Goal: Task Accomplishment & Management: Manage account settings

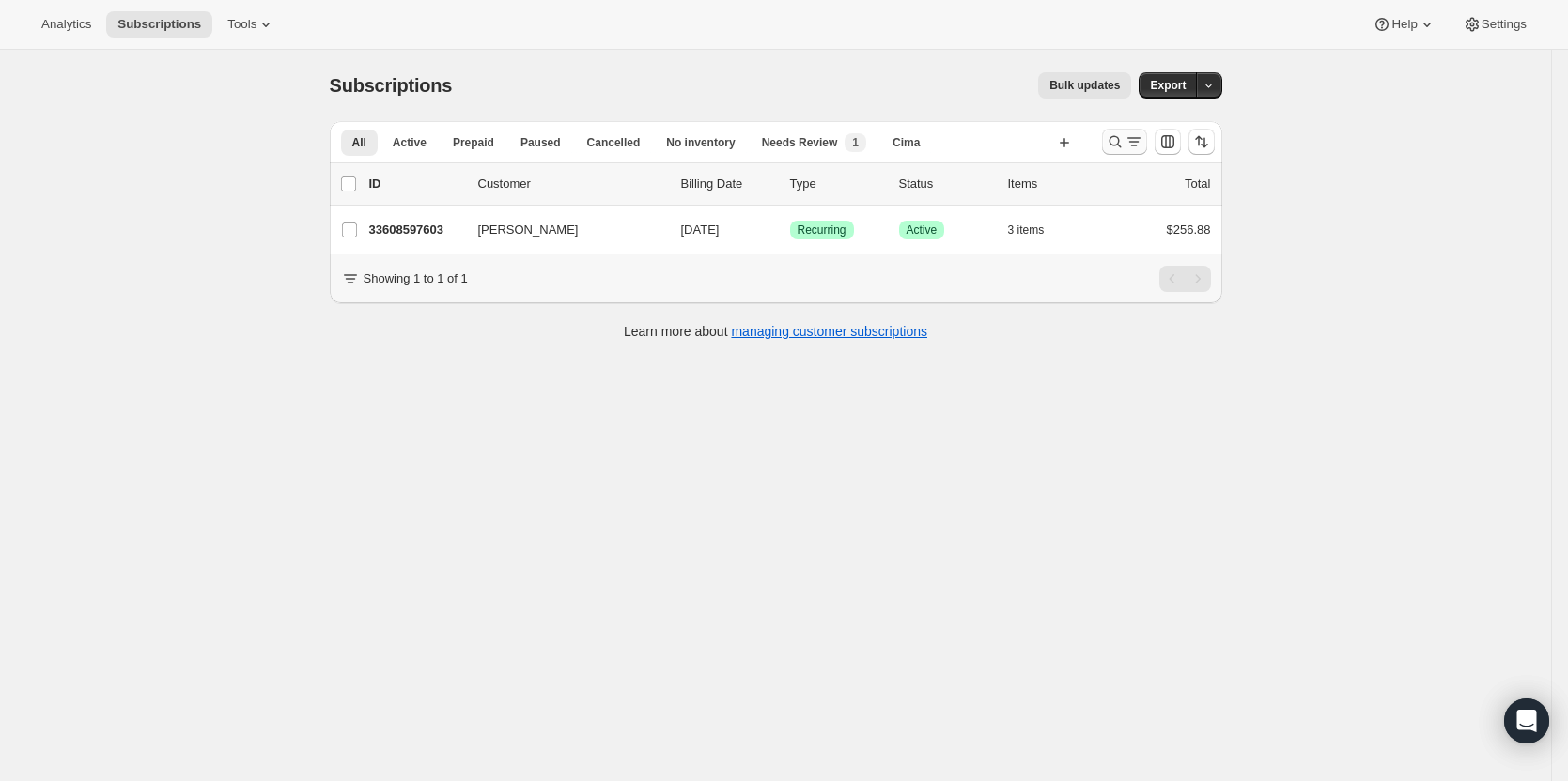
click at [1111, 143] on icon "Search and filter results" at bounding box center [1115, 141] width 19 height 19
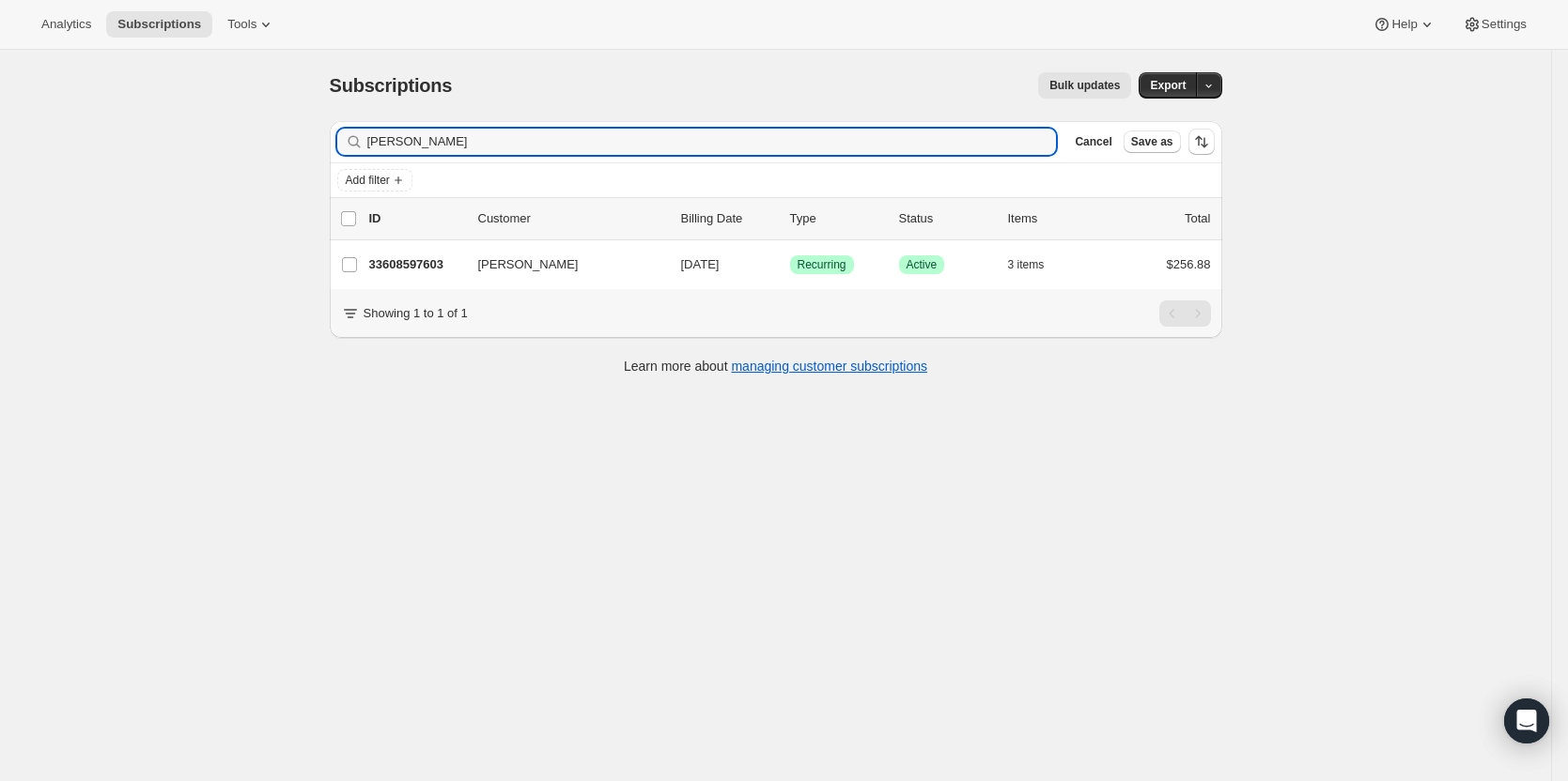
drag, startPoint x: 454, startPoint y: 144, endPoint x: 256, endPoint y: 141, distance: 198.0
click at [256, 140] on div "Subscriptions. This page is ready Subscriptions Bulk updates More actions Bulk …" at bounding box center [775, 440] width 1551 height 781
type input "gary olson"
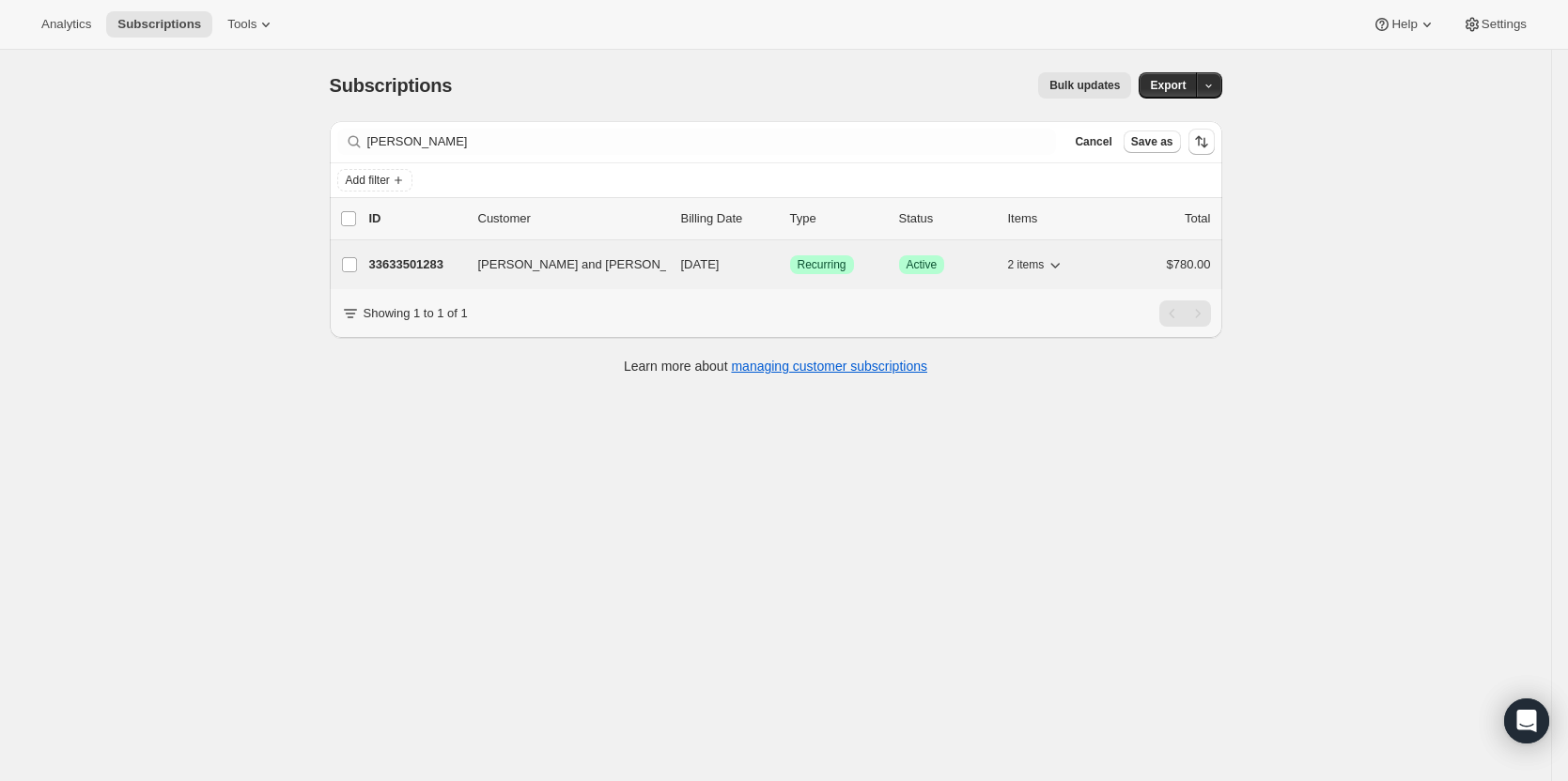
click at [390, 265] on p "33633501283" at bounding box center [415, 264] width 94 height 19
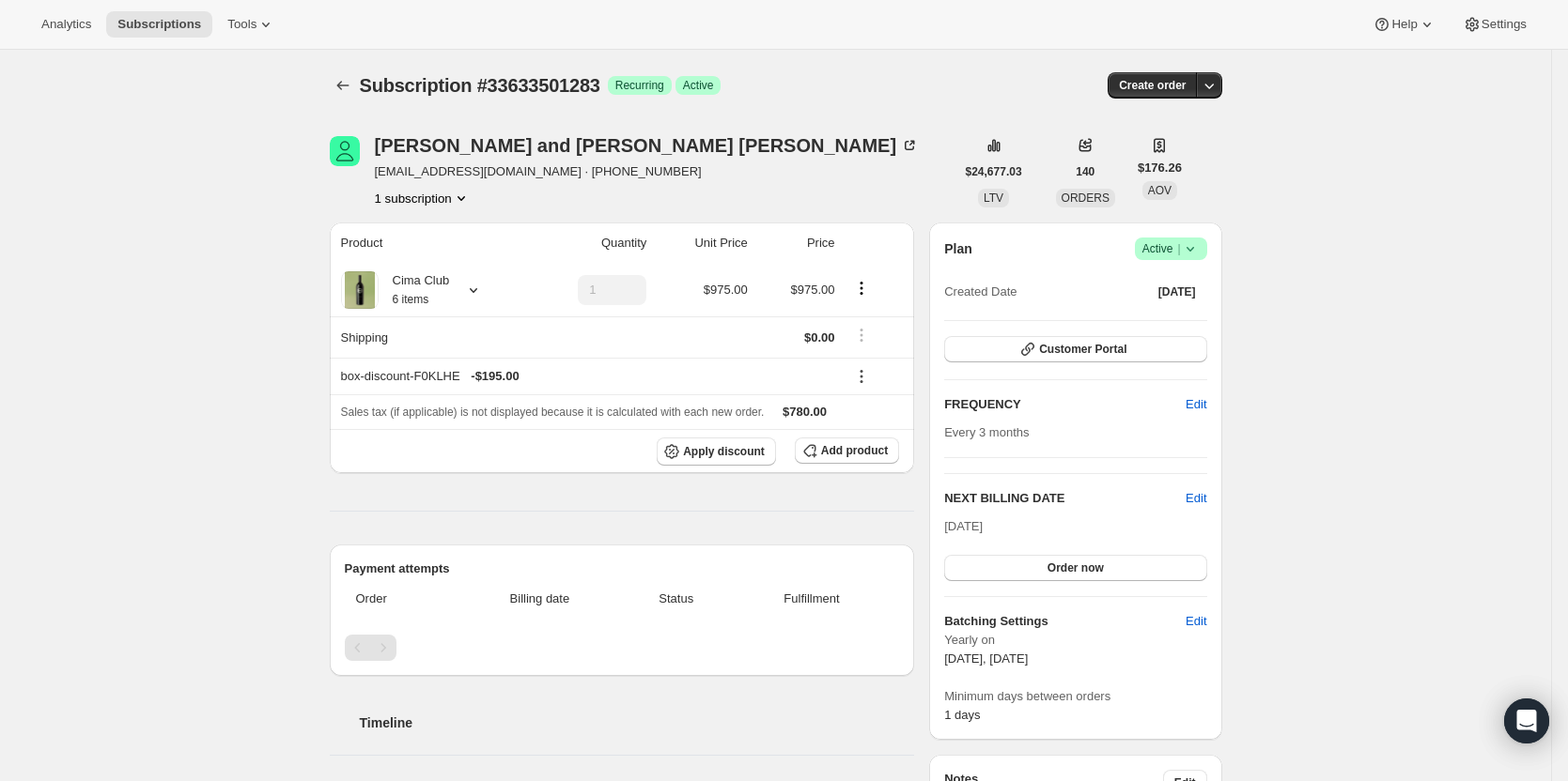
click at [1199, 253] on icon at bounding box center [1189, 248] width 19 height 19
click at [1204, 311] on span "Cancel subscription" at bounding box center [1176, 318] width 106 height 14
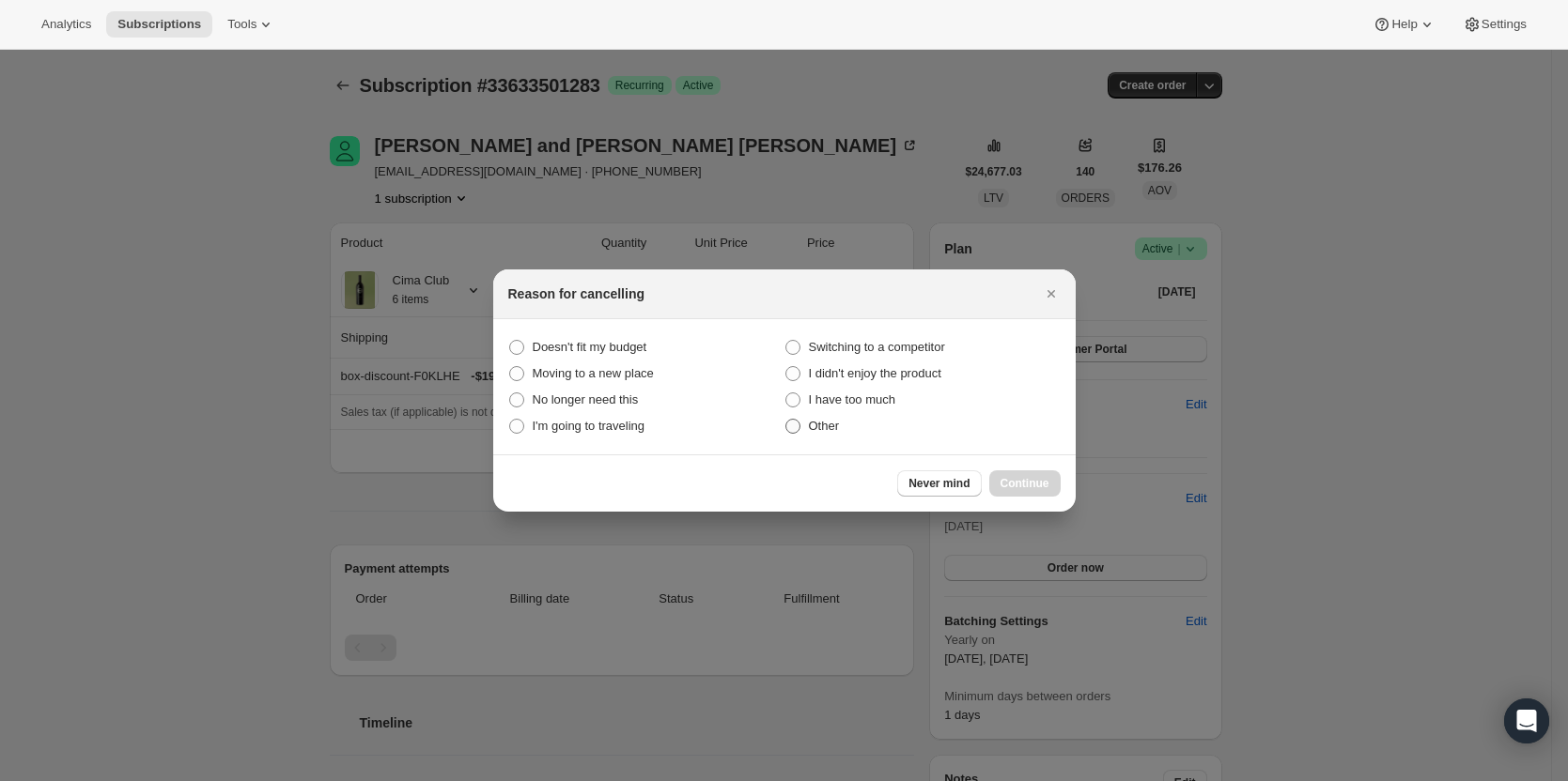
click at [818, 431] on span "Other" at bounding box center [824, 426] width 31 height 14
click at [786, 420] on input "Other" at bounding box center [785, 419] width 1 height 1
radio input "true"
click at [879, 340] on span "Switching to a competitor" at bounding box center [876, 347] width 136 height 14
click at [786, 340] on competitor "Switching to a competitor" at bounding box center [785, 340] width 1 height 1
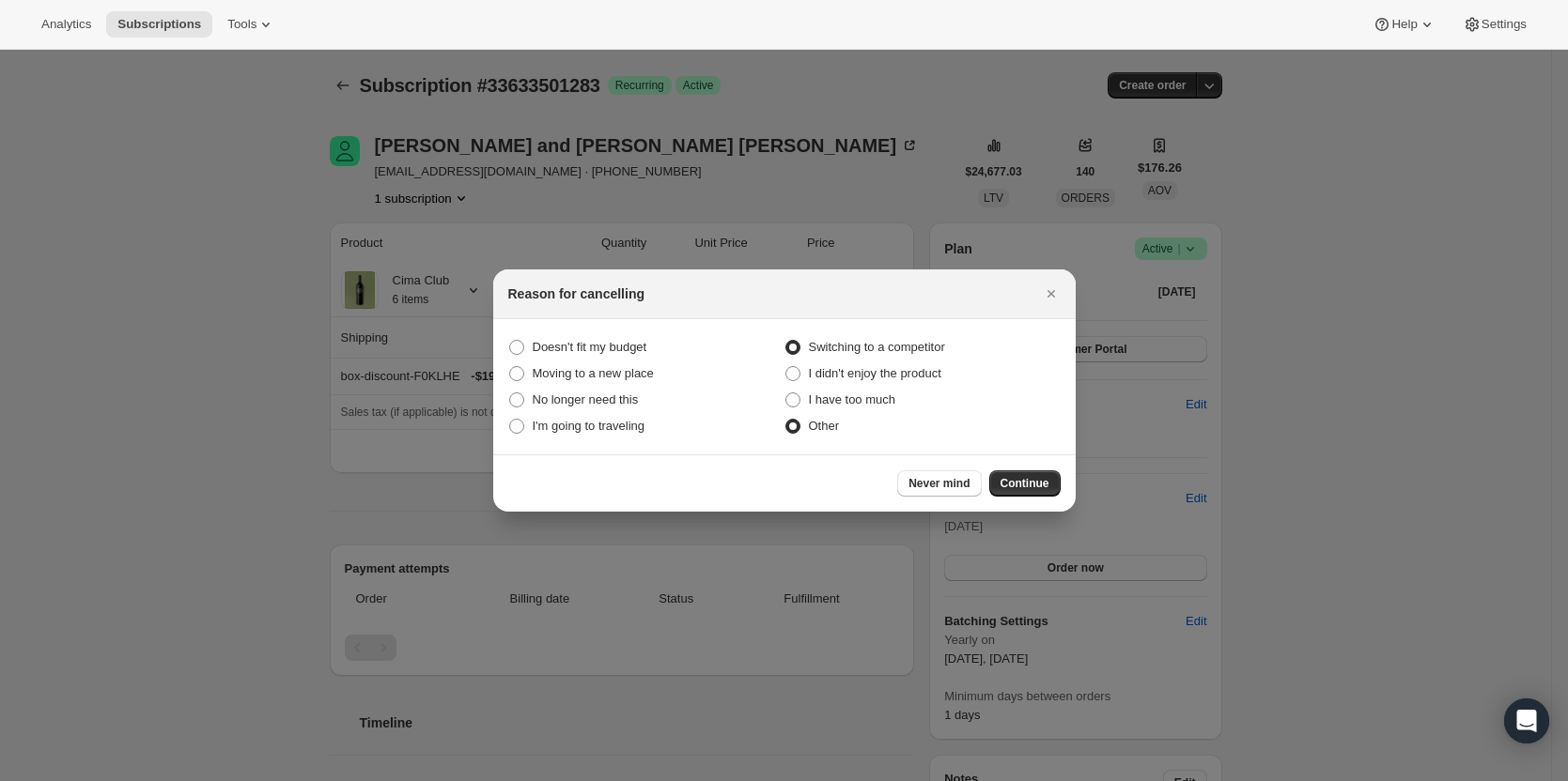
radio competitor "true"
click at [818, 422] on span "Other" at bounding box center [824, 426] width 31 height 14
click at [786, 420] on input "Other" at bounding box center [785, 419] width 1 height 1
radio input "true"
radio competitor "false"
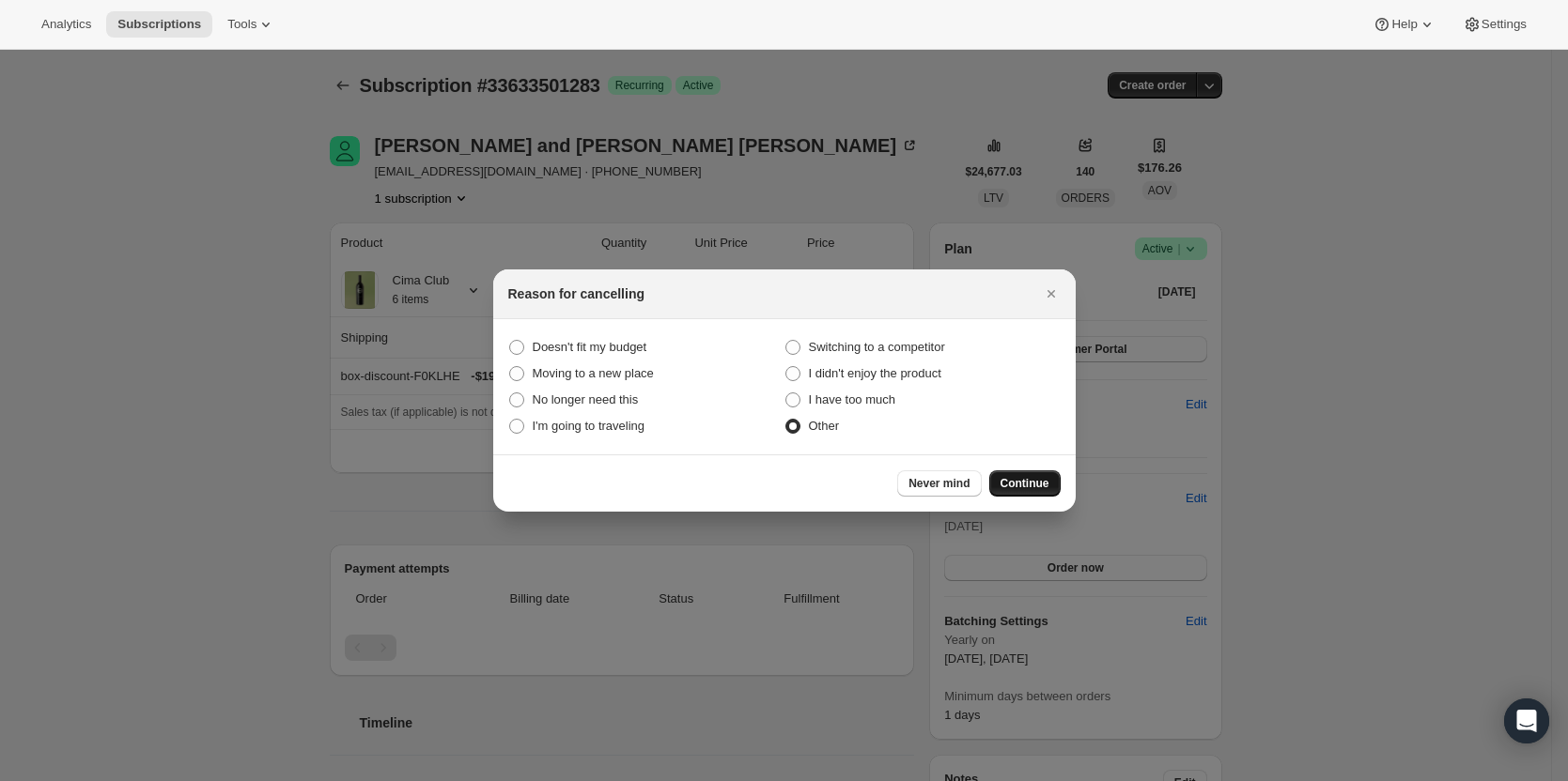
click at [1029, 481] on span "Continue" at bounding box center [1024, 483] width 49 height 15
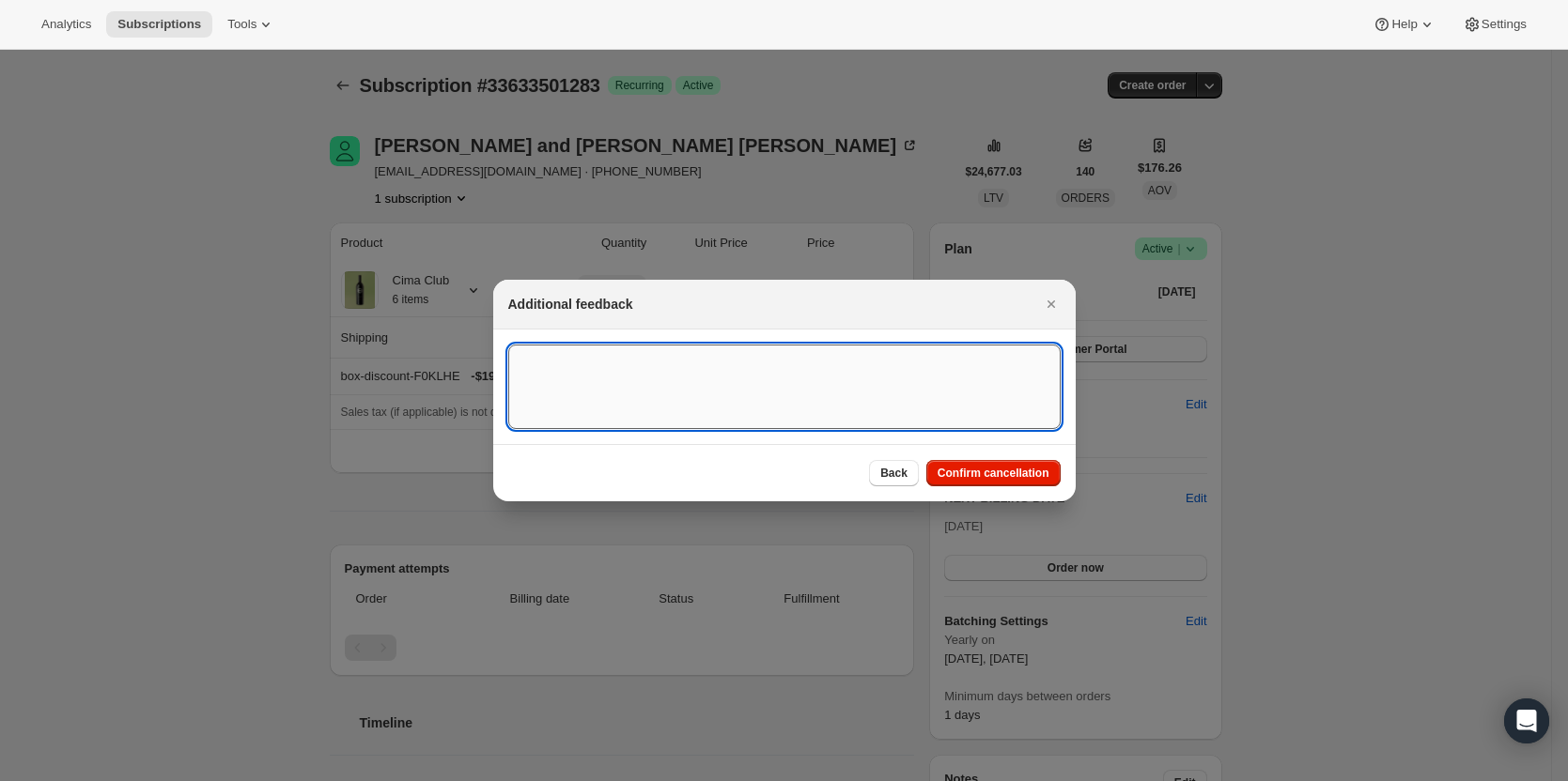
click at [792, 413] on textarea ":r2r:" at bounding box center [784, 387] width 552 height 84
type textarea "Switching to WV"
click at [998, 479] on span "Confirm cancellation" at bounding box center [993, 473] width 111 height 15
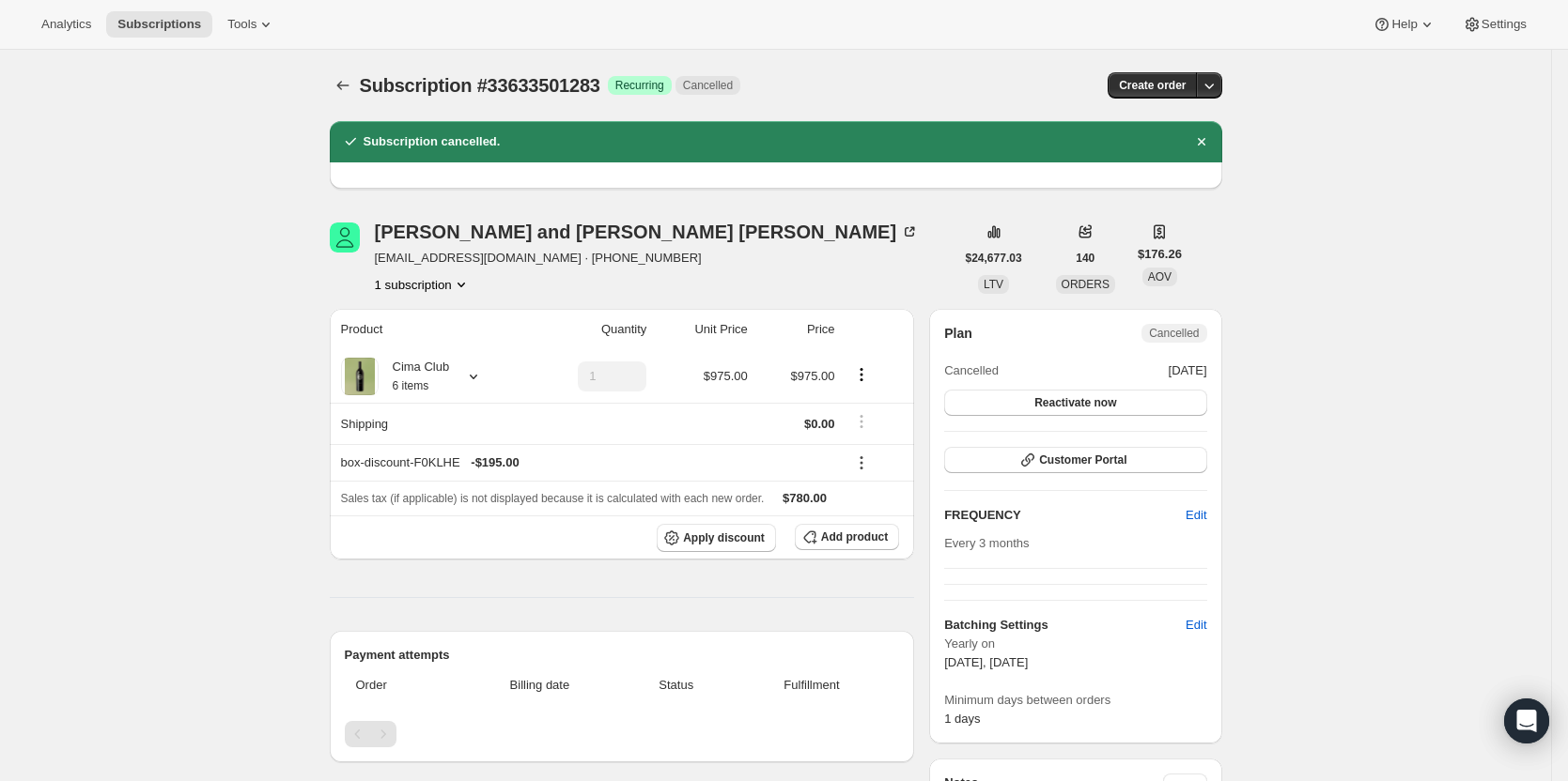
click at [465, 287] on icon "Product actions" at bounding box center [461, 284] width 19 height 19
click at [471, 327] on span "Current" at bounding box center [468, 320] width 38 height 15
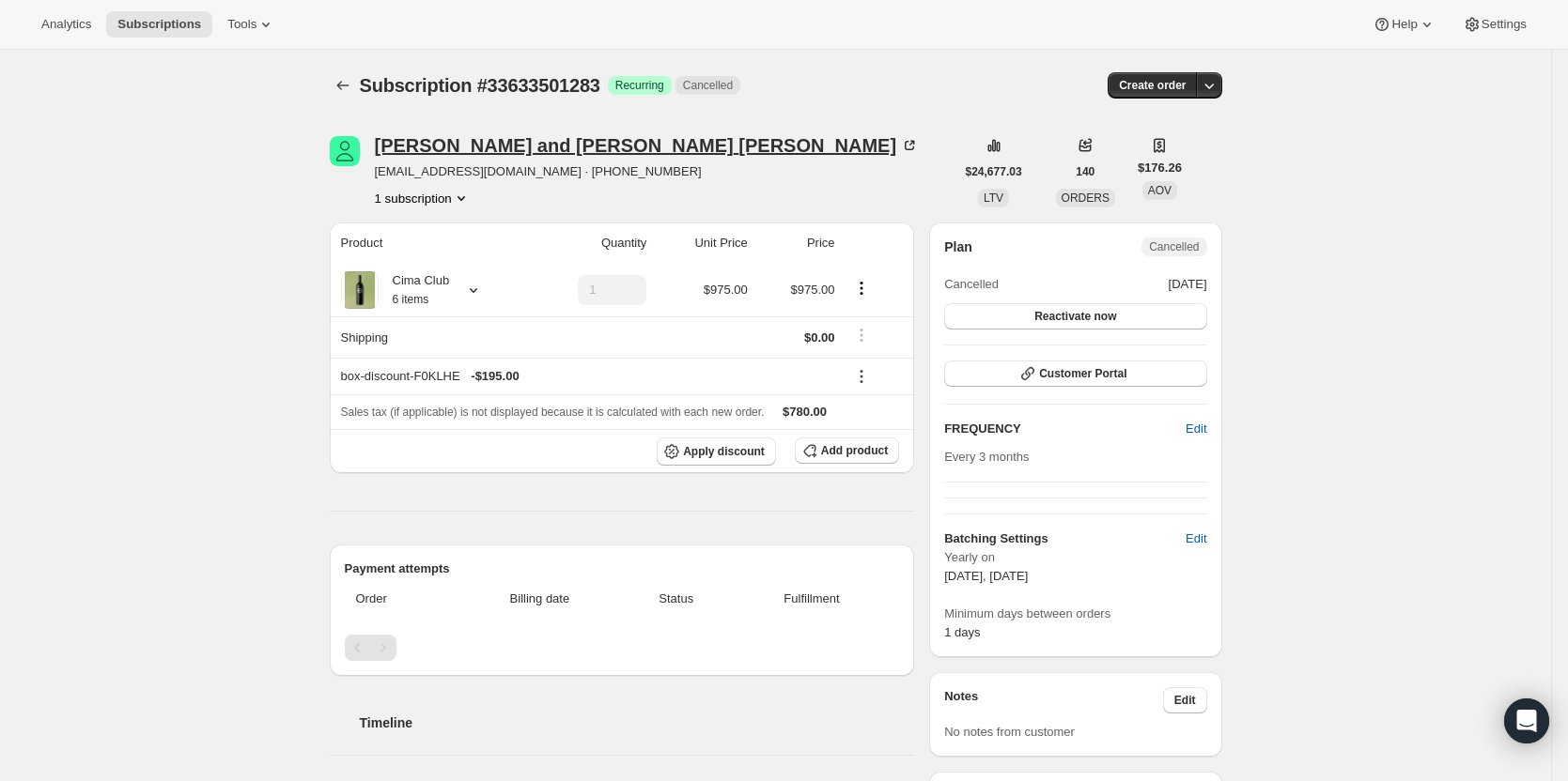
click at [450, 141] on div "[PERSON_NAME] and [PERSON_NAME]" at bounding box center [647, 145] width 545 height 19
click at [1123, 317] on button "Reactivate now" at bounding box center [1075, 316] width 262 height 26
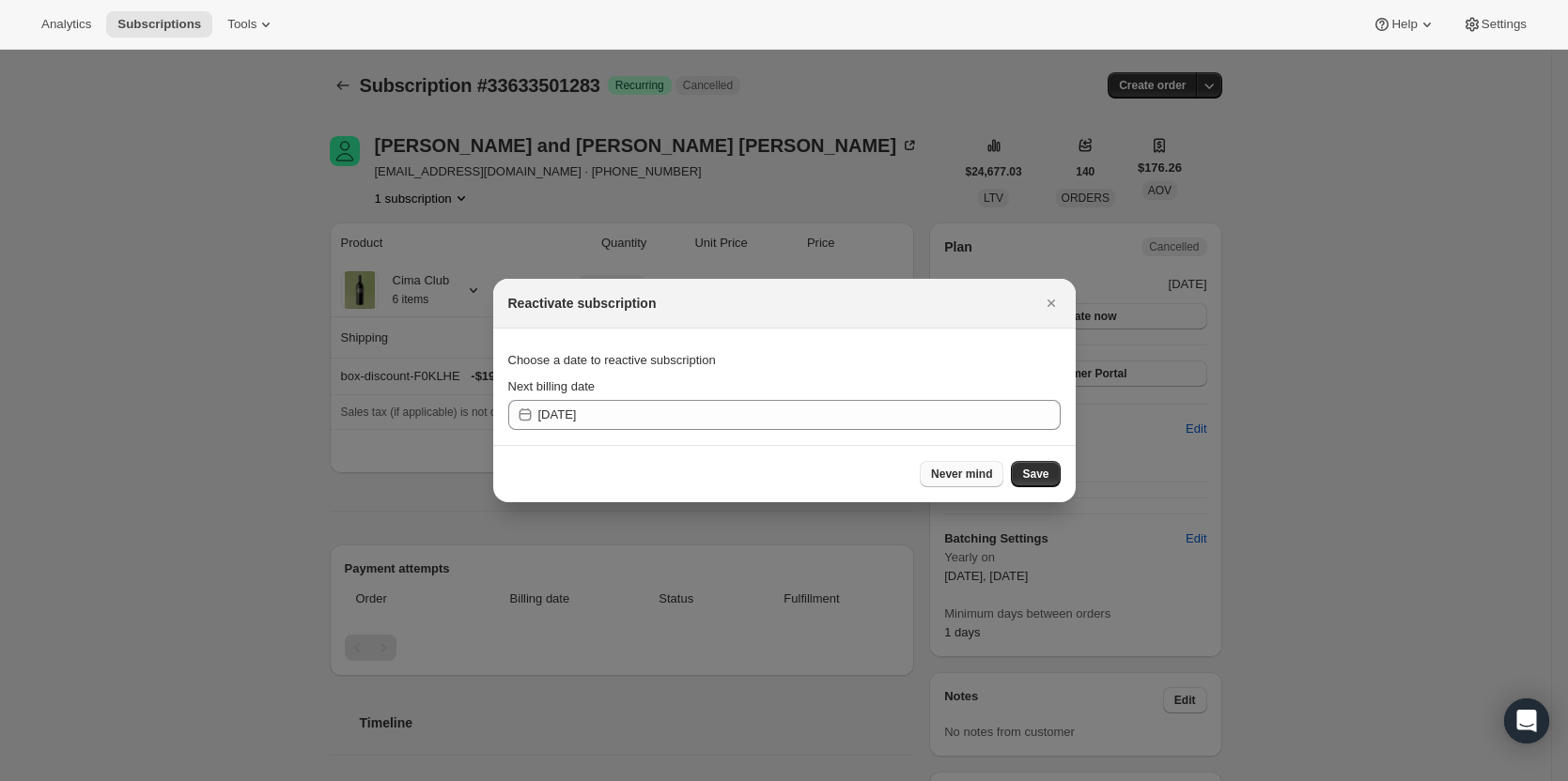
click at [980, 472] on span "Never mind" at bounding box center [961, 474] width 61 height 15
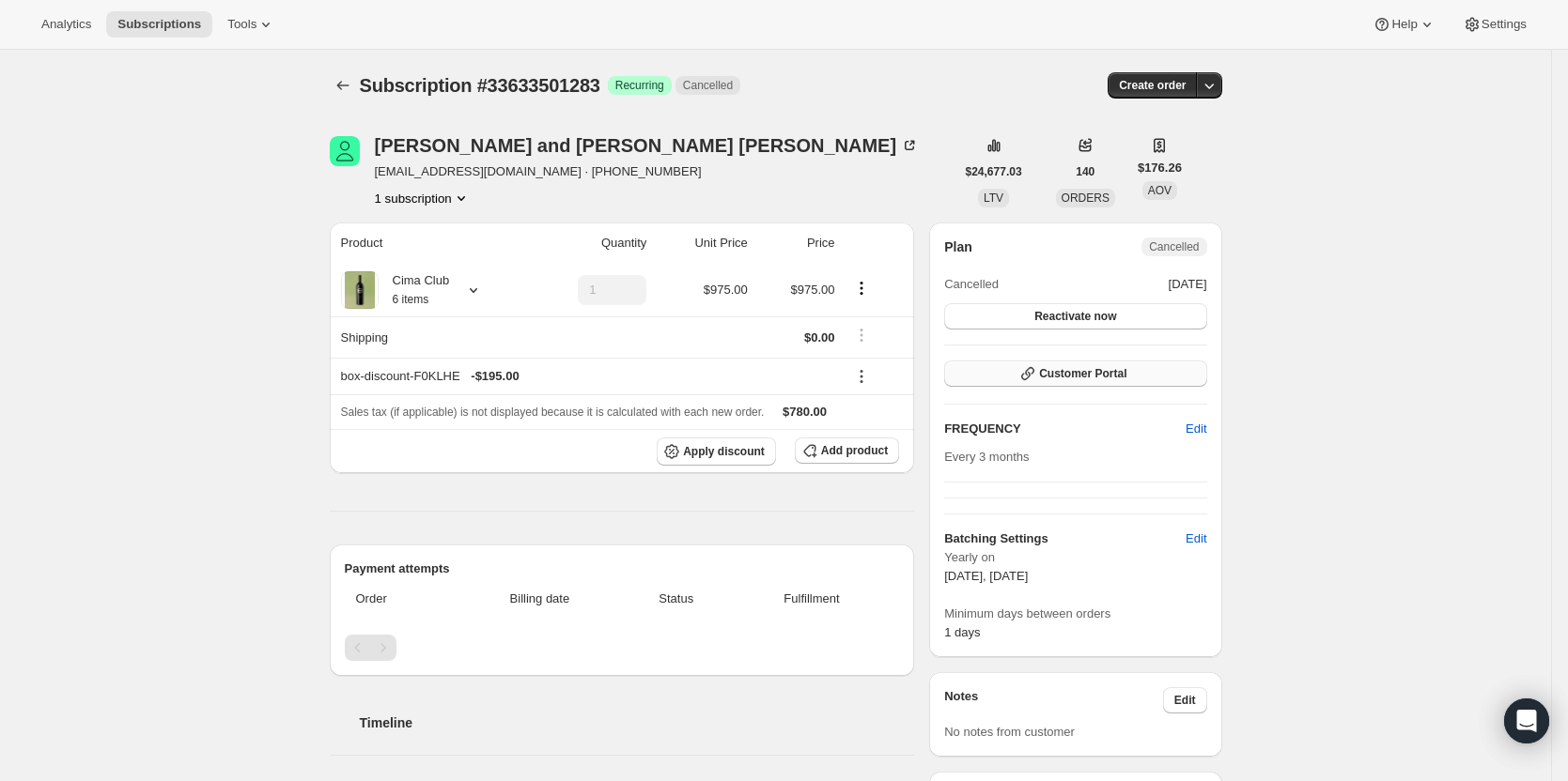
click at [1140, 377] on button "Customer Portal" at bounding box center [1075, 374] width 262 height 26
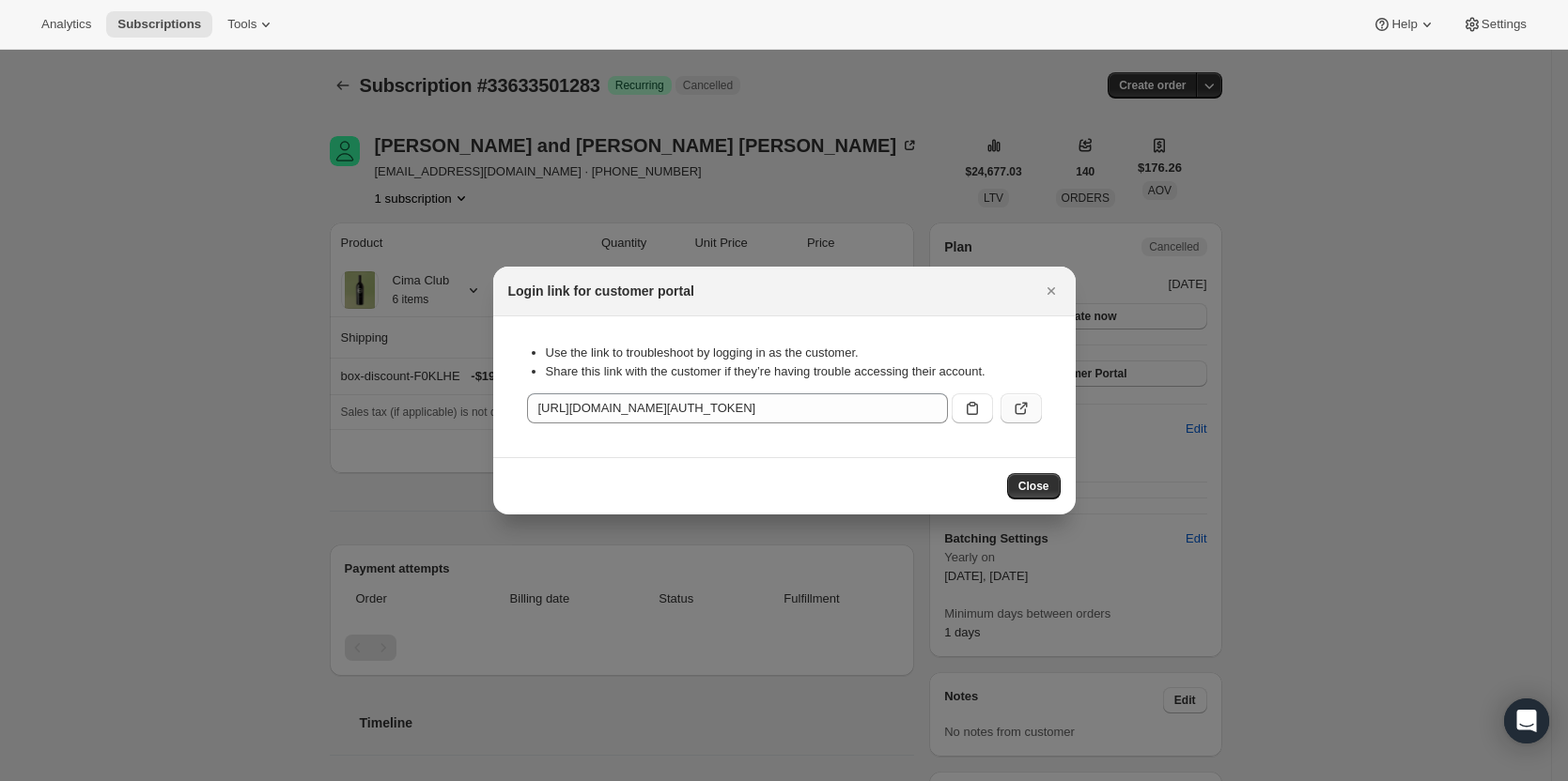
click at [1024, 412] on icon ":r1e:" at bounding box center [1019, 408] width 11 height 11
click at [1049, 289] on icon "Close" at bounding box center [1050, 291] width 8 height 8
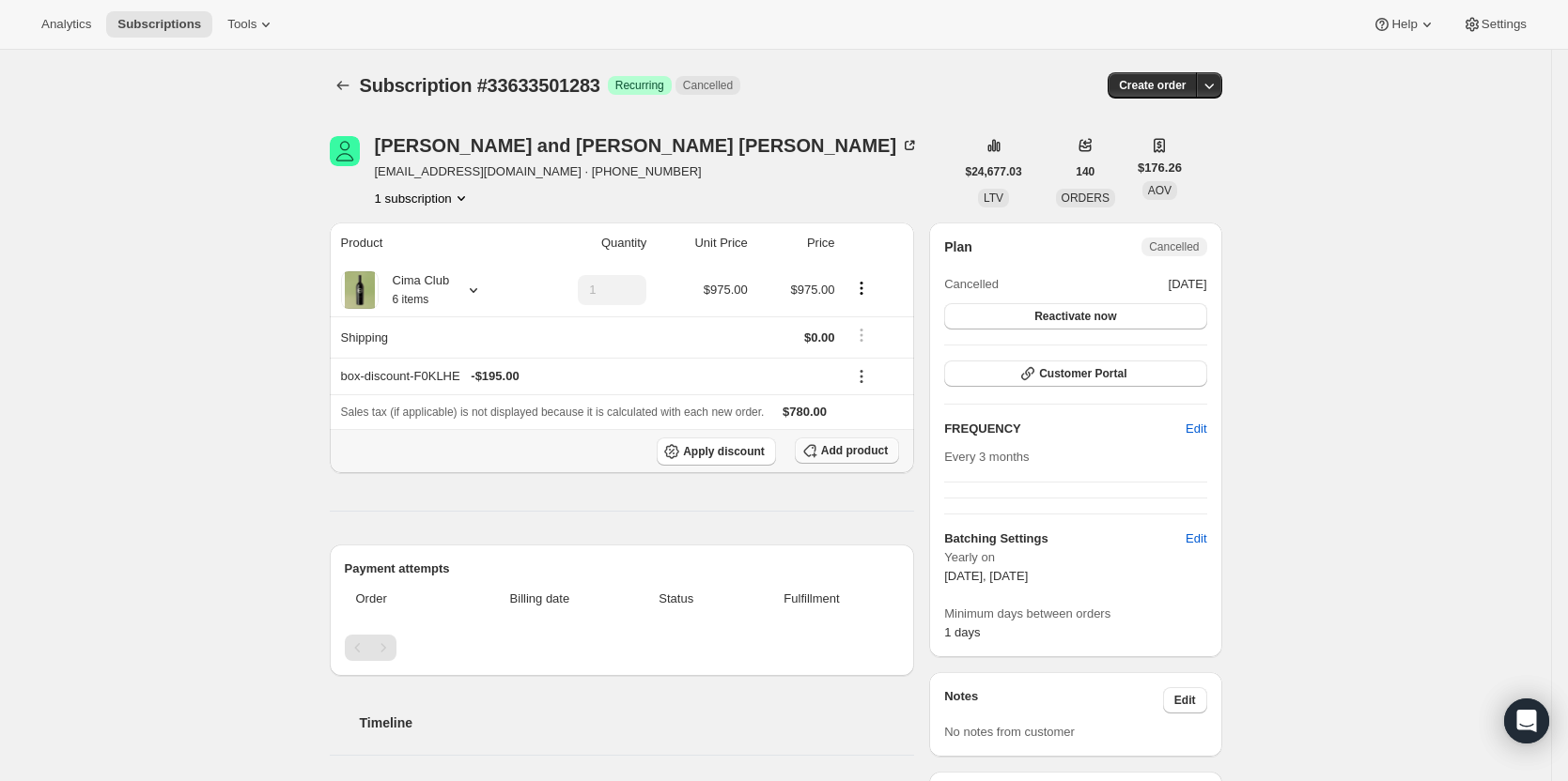
click at [852, 454] on span "Add product" at bounding box center [854, 450] width 67 height 15
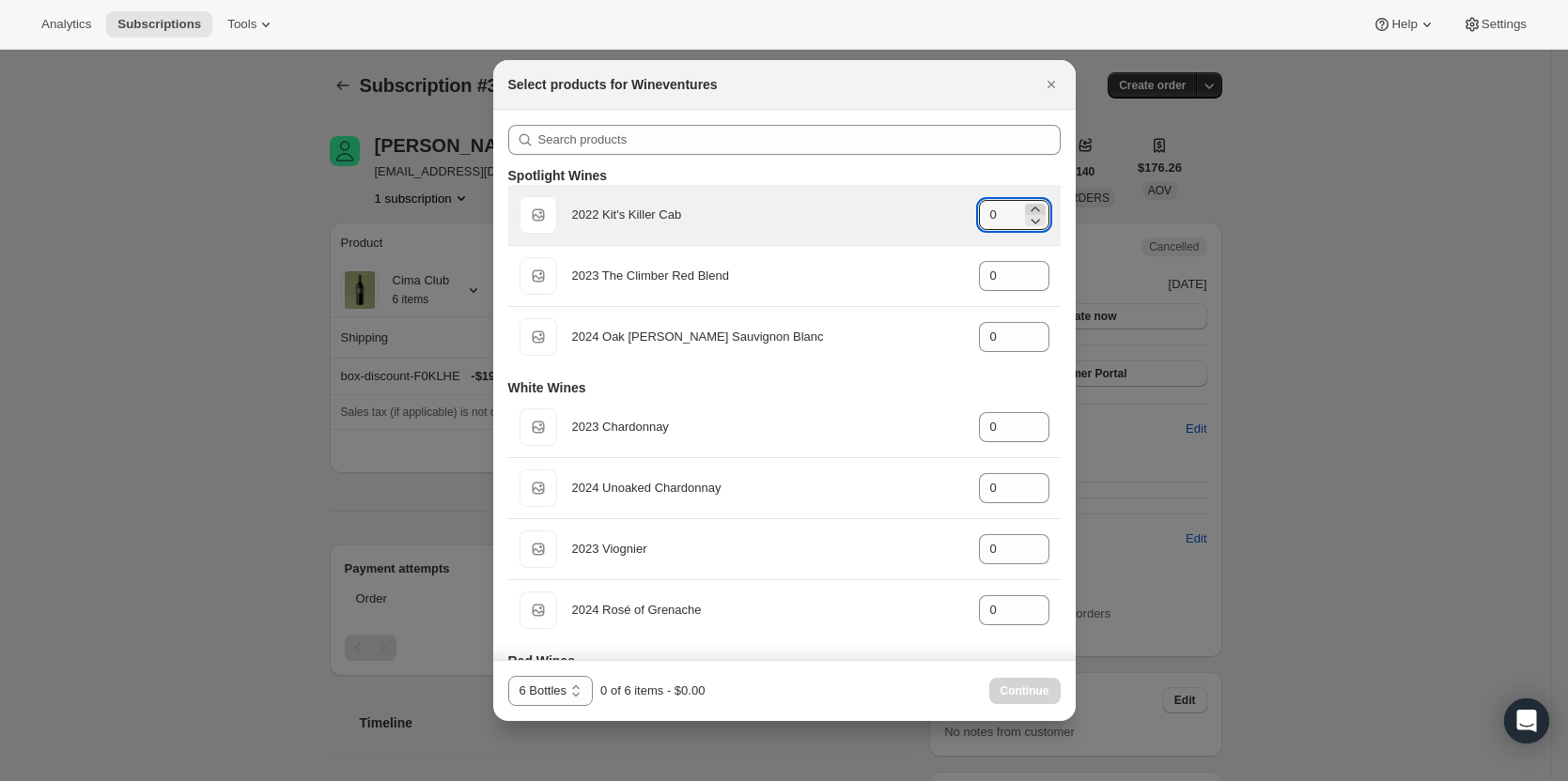
click at [1025, 211] on icon ":r3c:" at bounding box center [1034, 209] width 19 height 19
type input "2"
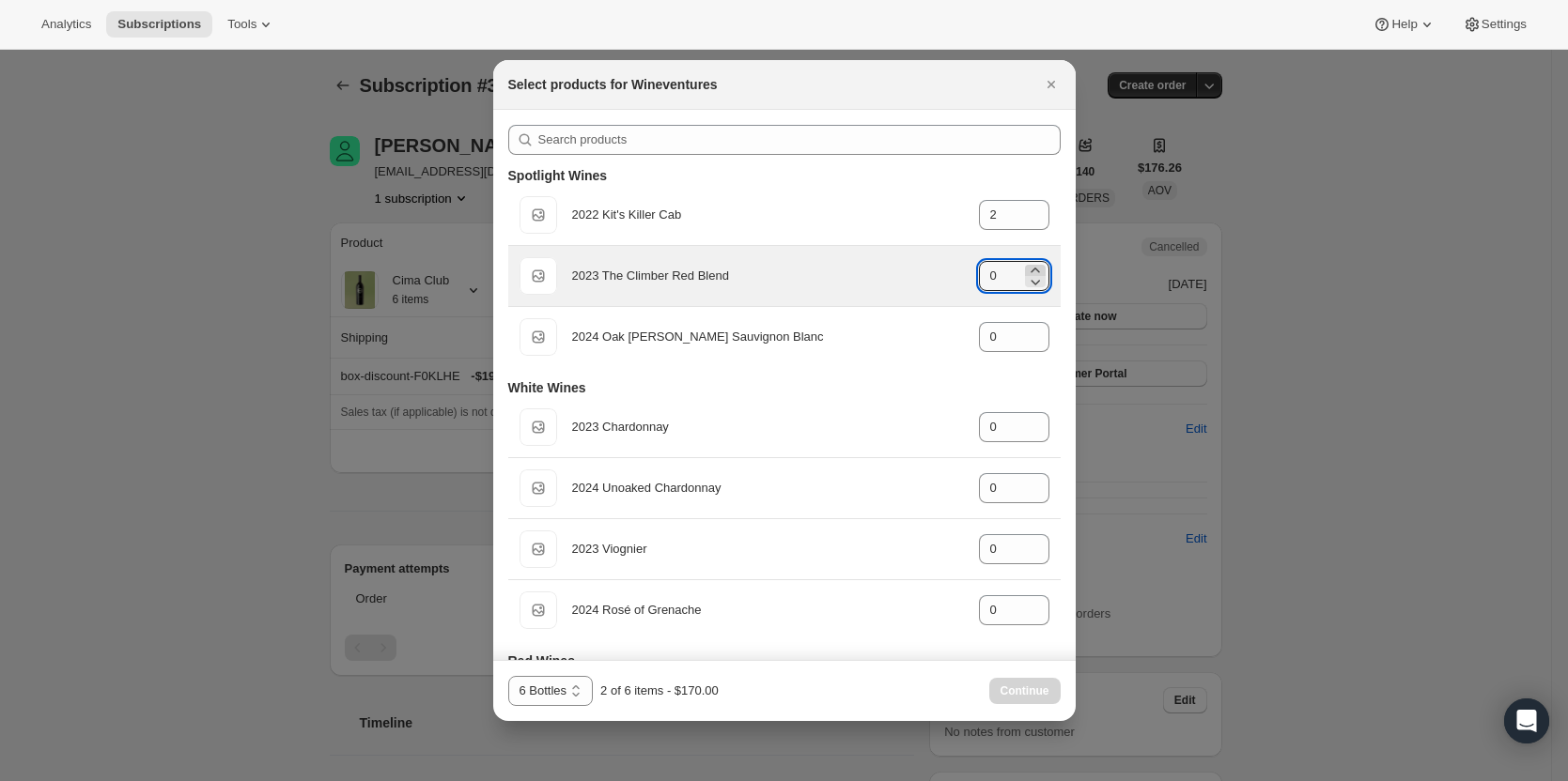
click at [1025, 270] on icon ":r3c:" at bounding box center [1034, 270] width 19 height 19
type input "2"
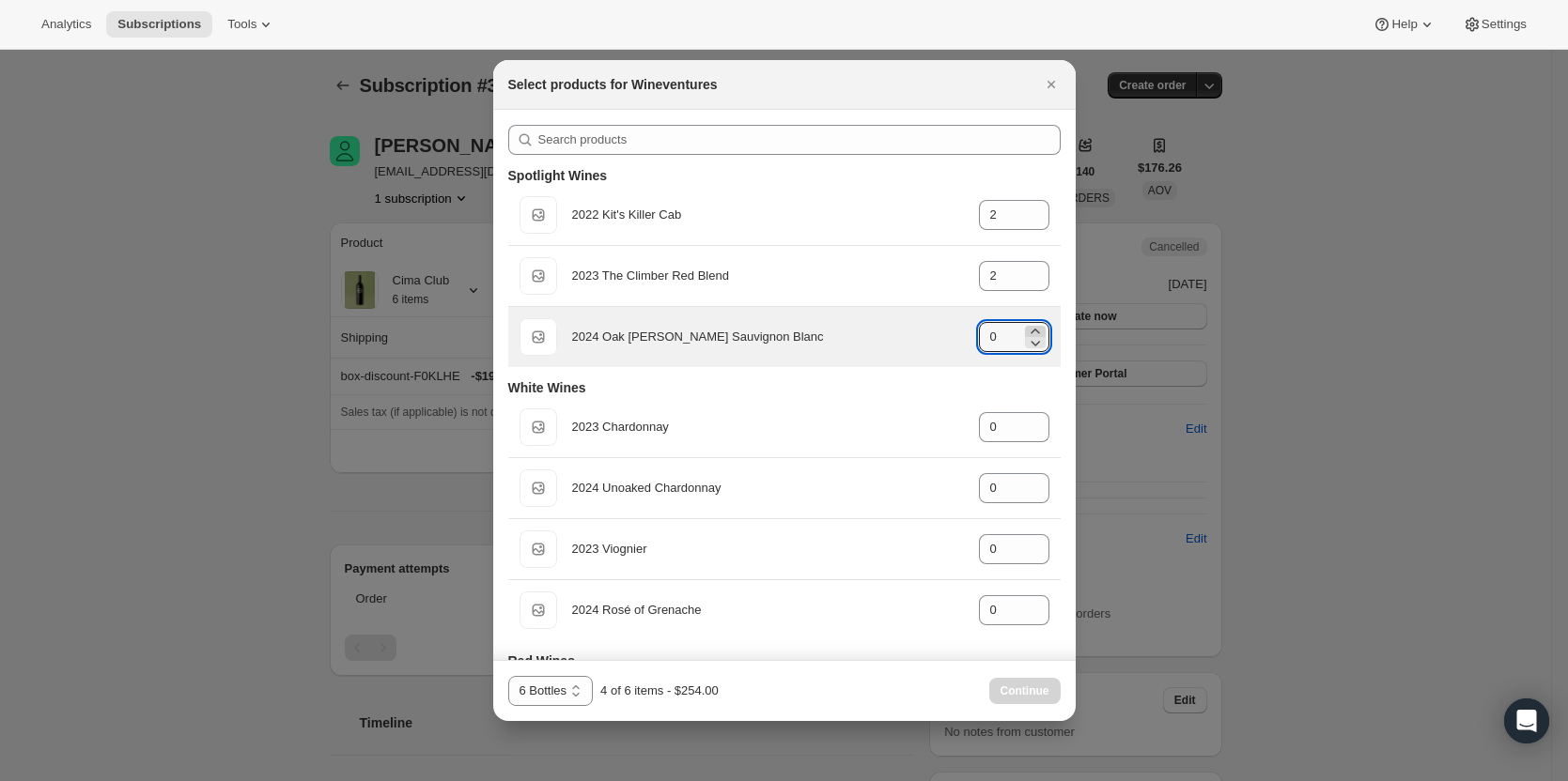
click at [1025, 332] on icon ":r3c:" at bounding box center [1034, 331] width 19 height 19
type input "2"
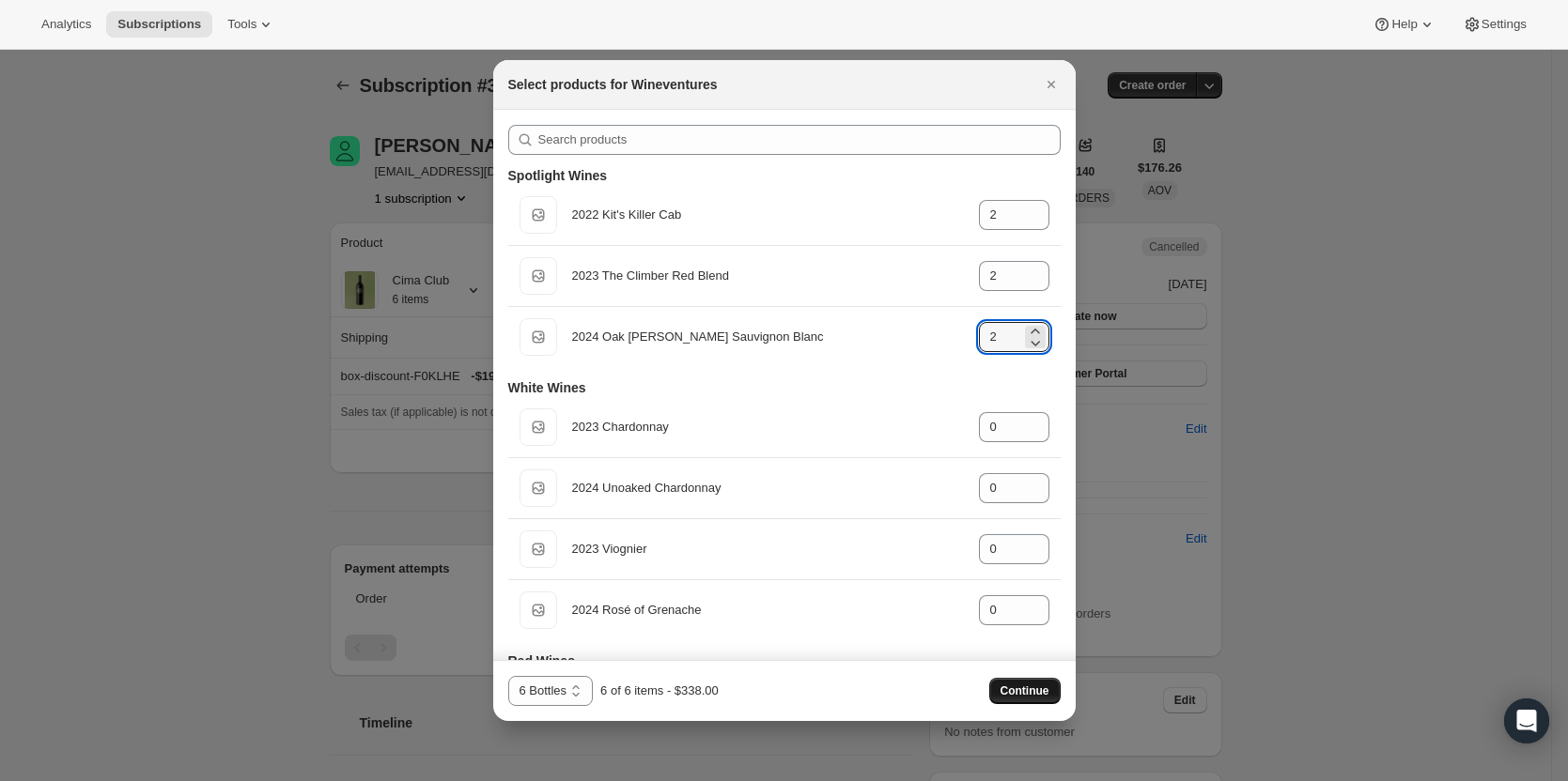
click at [1009, 693] on span "Continue" at bounding box center [1024, 691] width 49 height 15
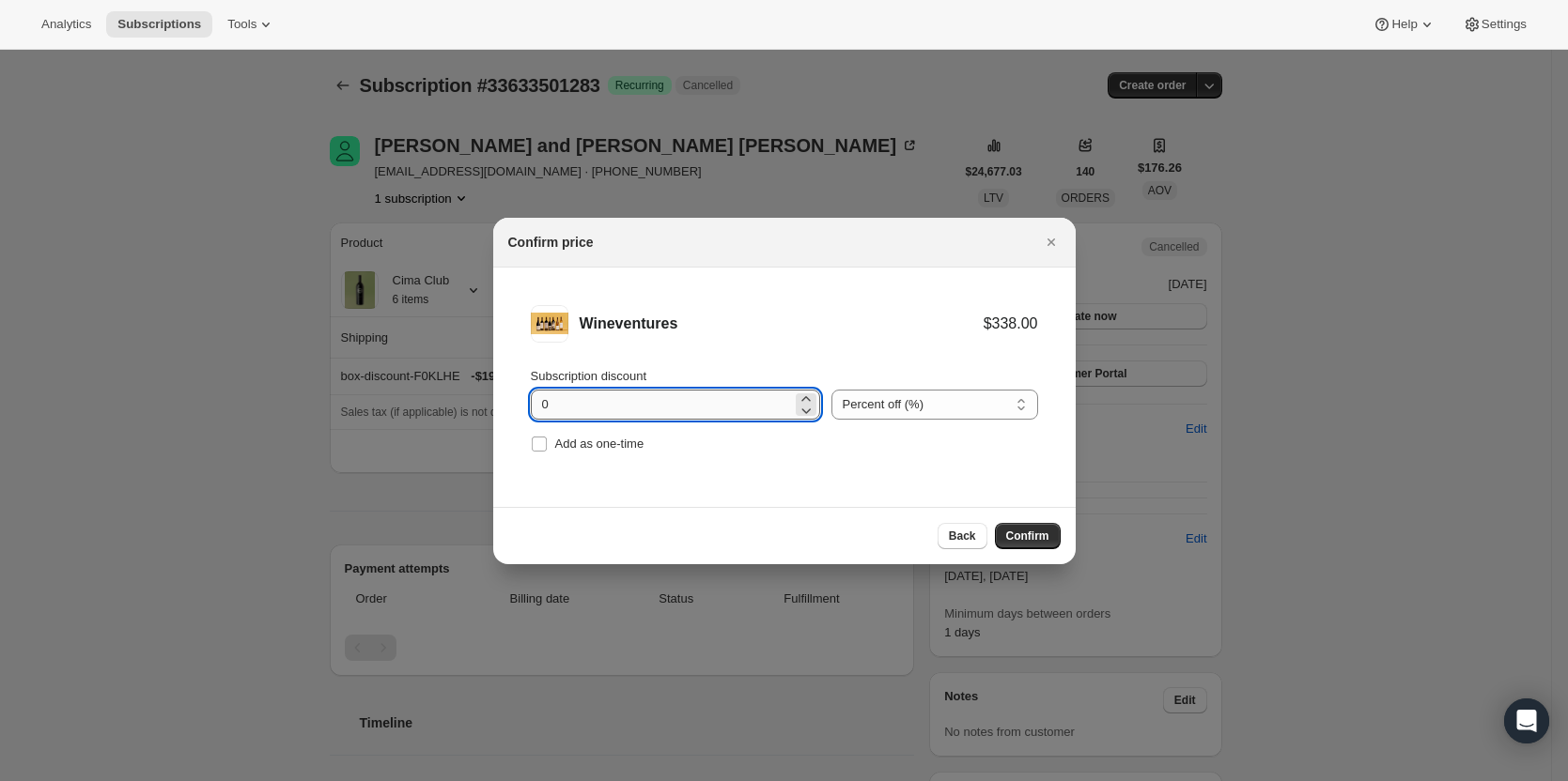
click at [623, 415] on input "0" at bounding box center [661, 404] width 261 height 30
drag, startPoint x: 580, startPoint y: 414, endPoint x: 496, endPoint y: 412, distance: 84.0
click at [496, 412] on li "Wineventures $338.00 Subscription discount 0 Percent off (%) Amount off ($) Per…" at bounding box center [784, 381] width 582 height 228
type input "20"
click at [1037, 531] on span "Confirm" at bounding box center [1026, 536] width 43 height 15
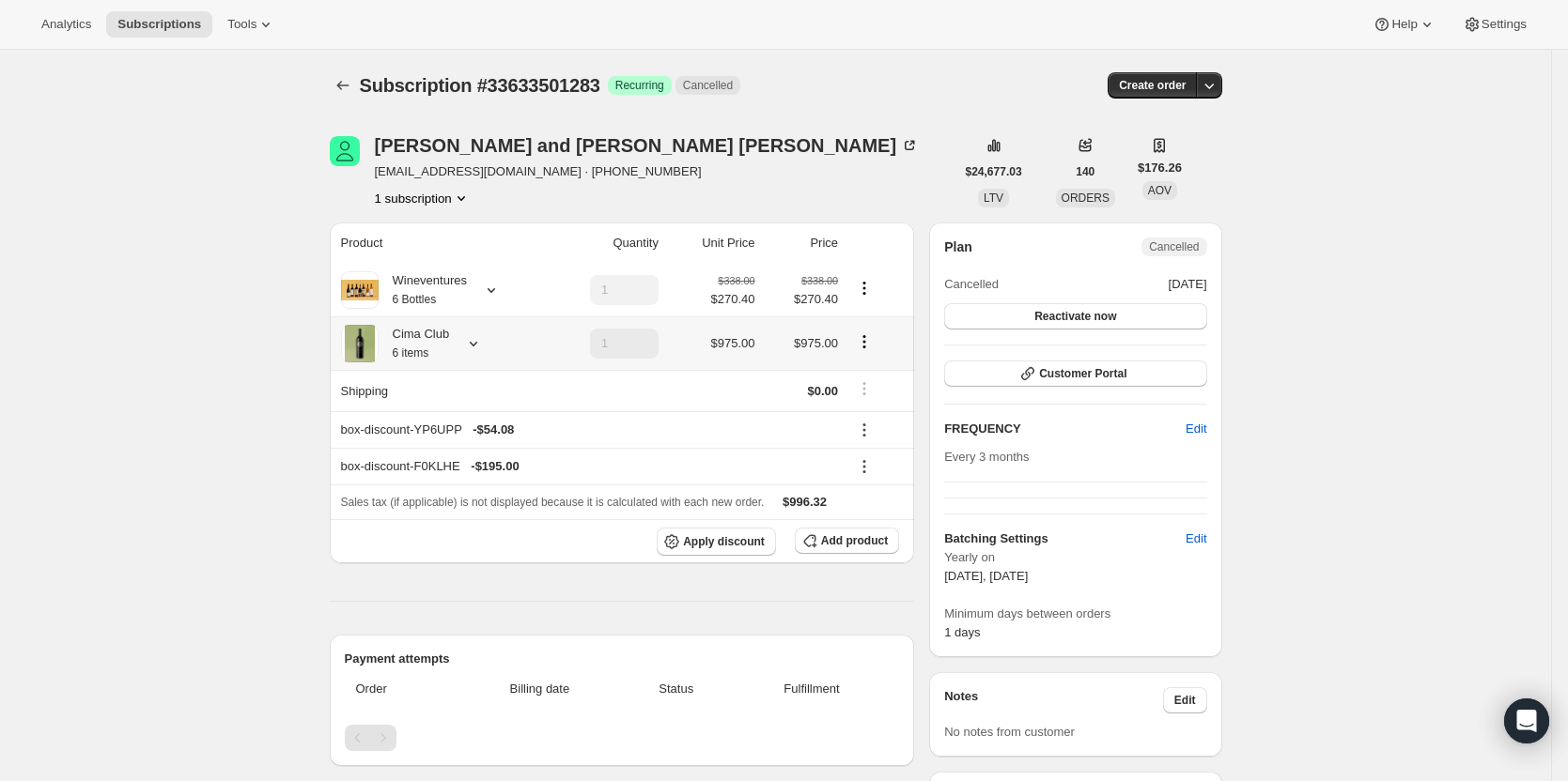
click at [464, 343] on div at bounding box center [469, 343] width 26 height 19
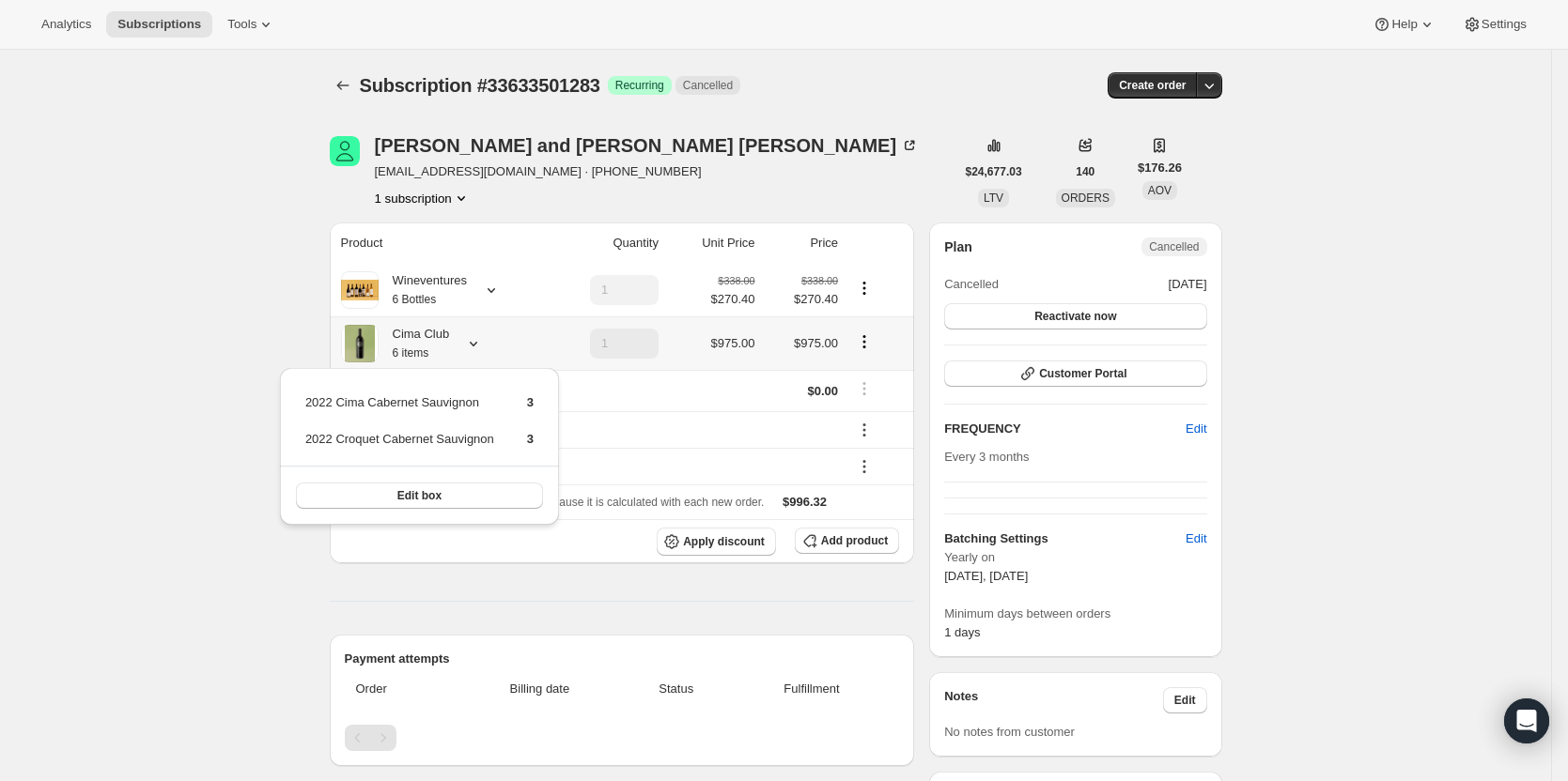
click at [873, 338] on icon "Product actions" at bounding box center [863, 342] width 19 height 19
click at [865, 346] on icon "Product actions" at bounding box center [863, 342] width 19 height 19
click at [865, 419] on span "Remove" at bounding box center [868, 411] width 45 height 19
type input "0"
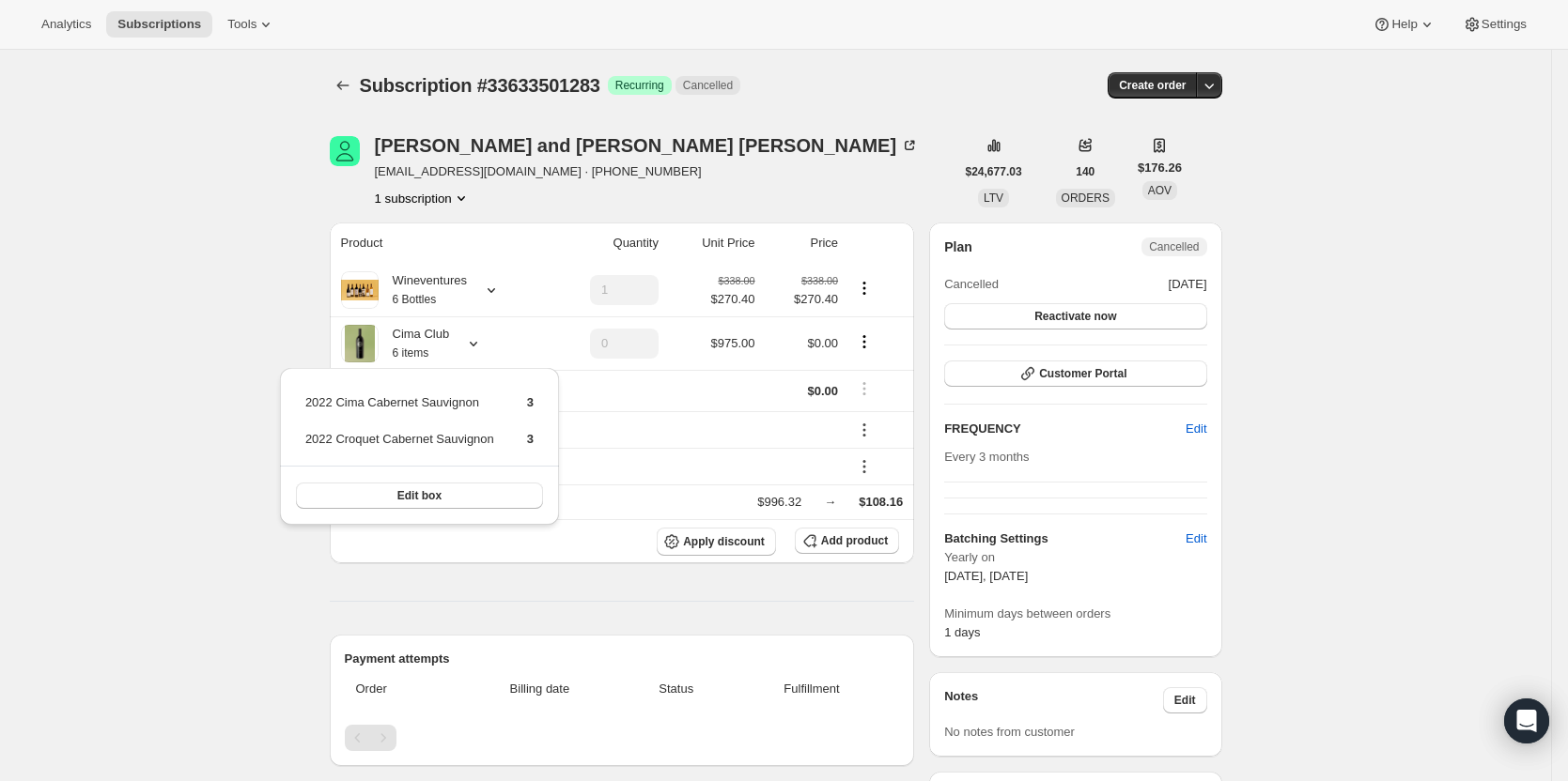
click at [779, 160] on div "Gary and Jorie Olson garyolsonn@yahoo.com · +19162050809 1 subscription" at bounding box center [642, 172] width 625 height 72
click at [870, 343] on icon "Product actions" at bounding box center [863, 342] width 19 height 19
click at [521, 294] on div "Wineventures 6 Bottles" at bounding box center [439, 290] width 198 height 38
click at [488, 291] on icon at bounding box center [491, 290] width 19 height 19
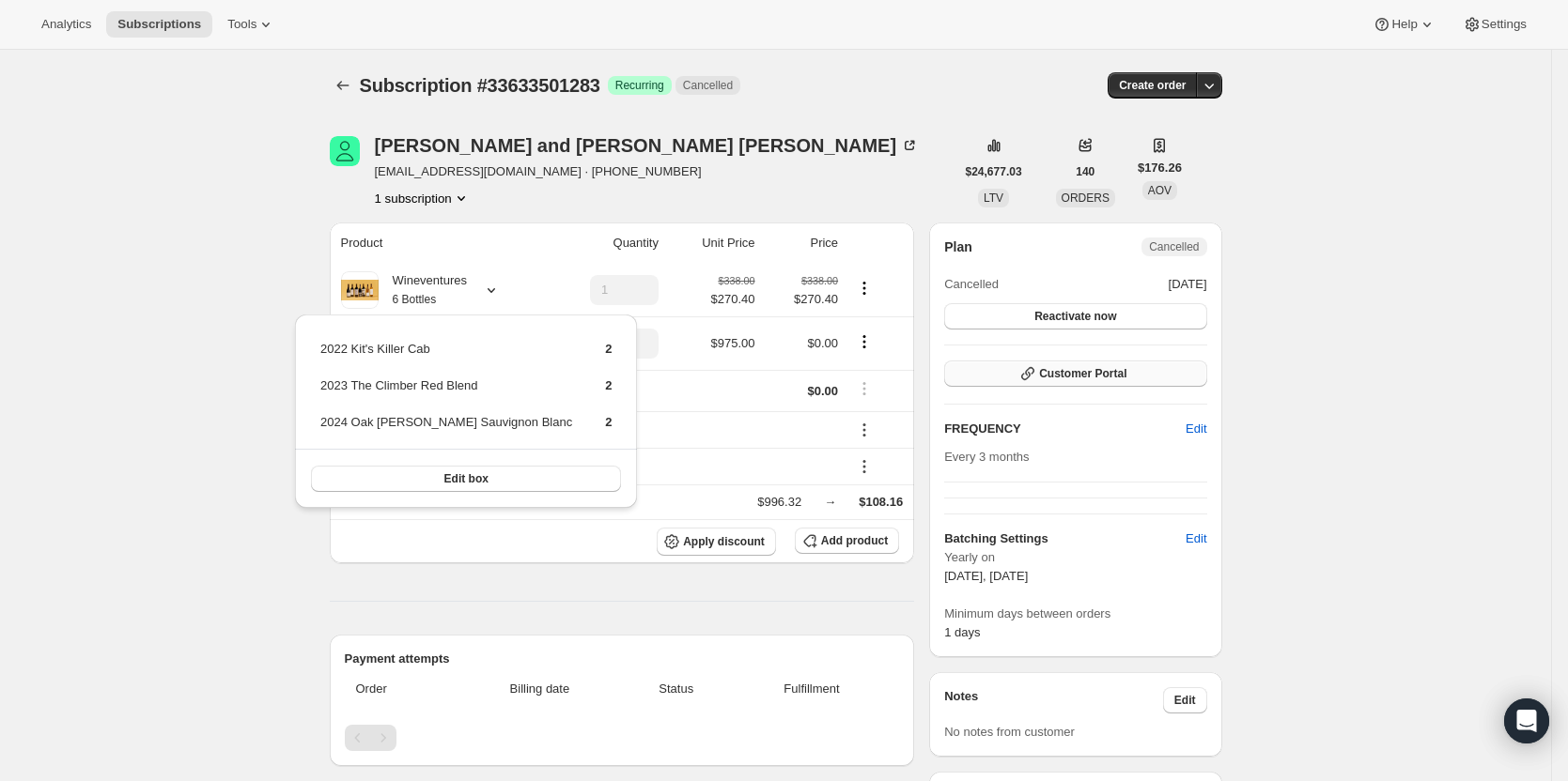
click at [1107, 371] on span "Customer Portal" at bounding box center [1082, 374] width 87 height 15
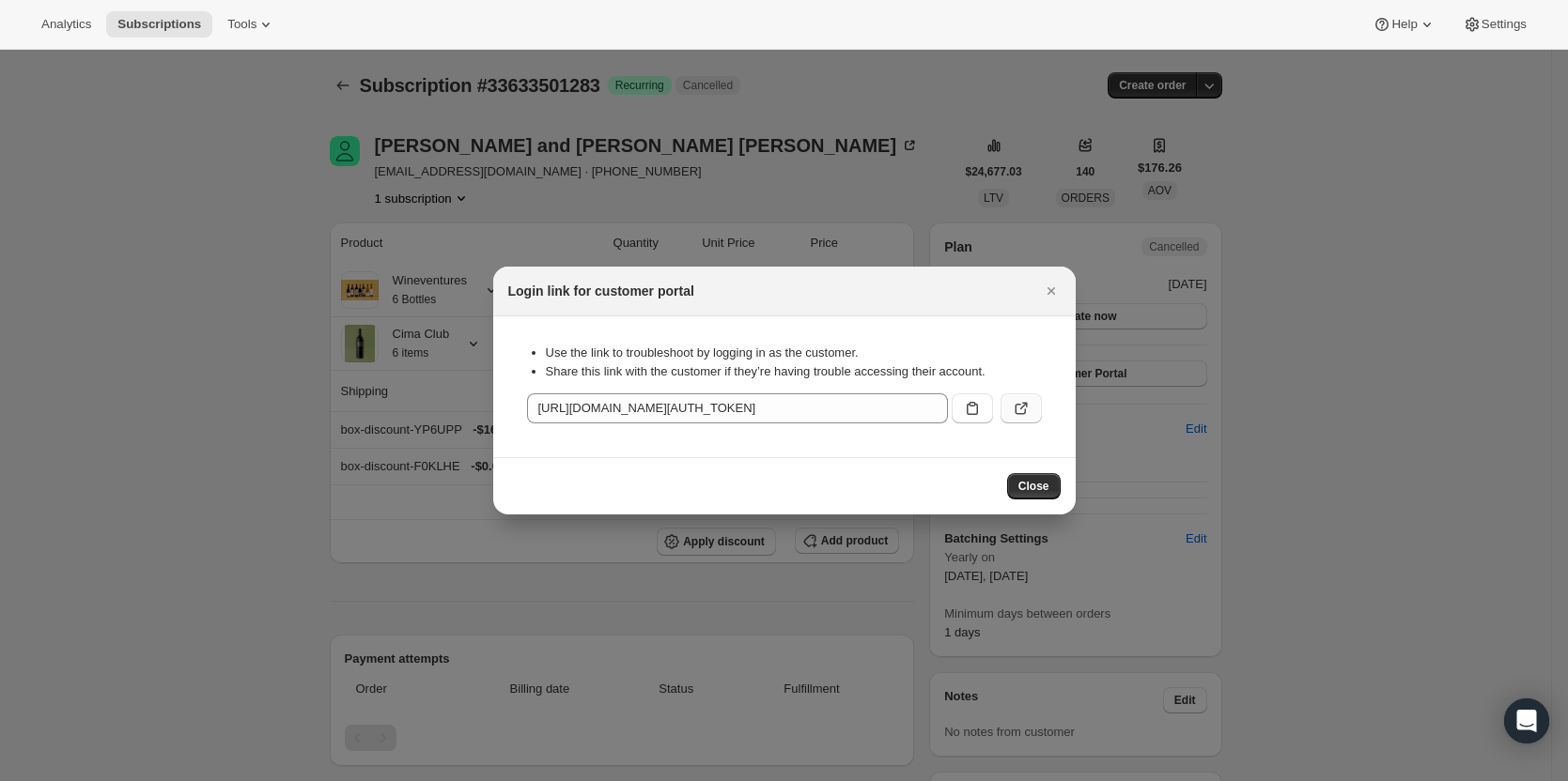
click at [1013, 408] on icon ":r6m:" at bounding box center [1020, 408] width 19 height 19
click at [1041, 287] on icon "Close" at bounding box center [1050, 291] width 19 height 19
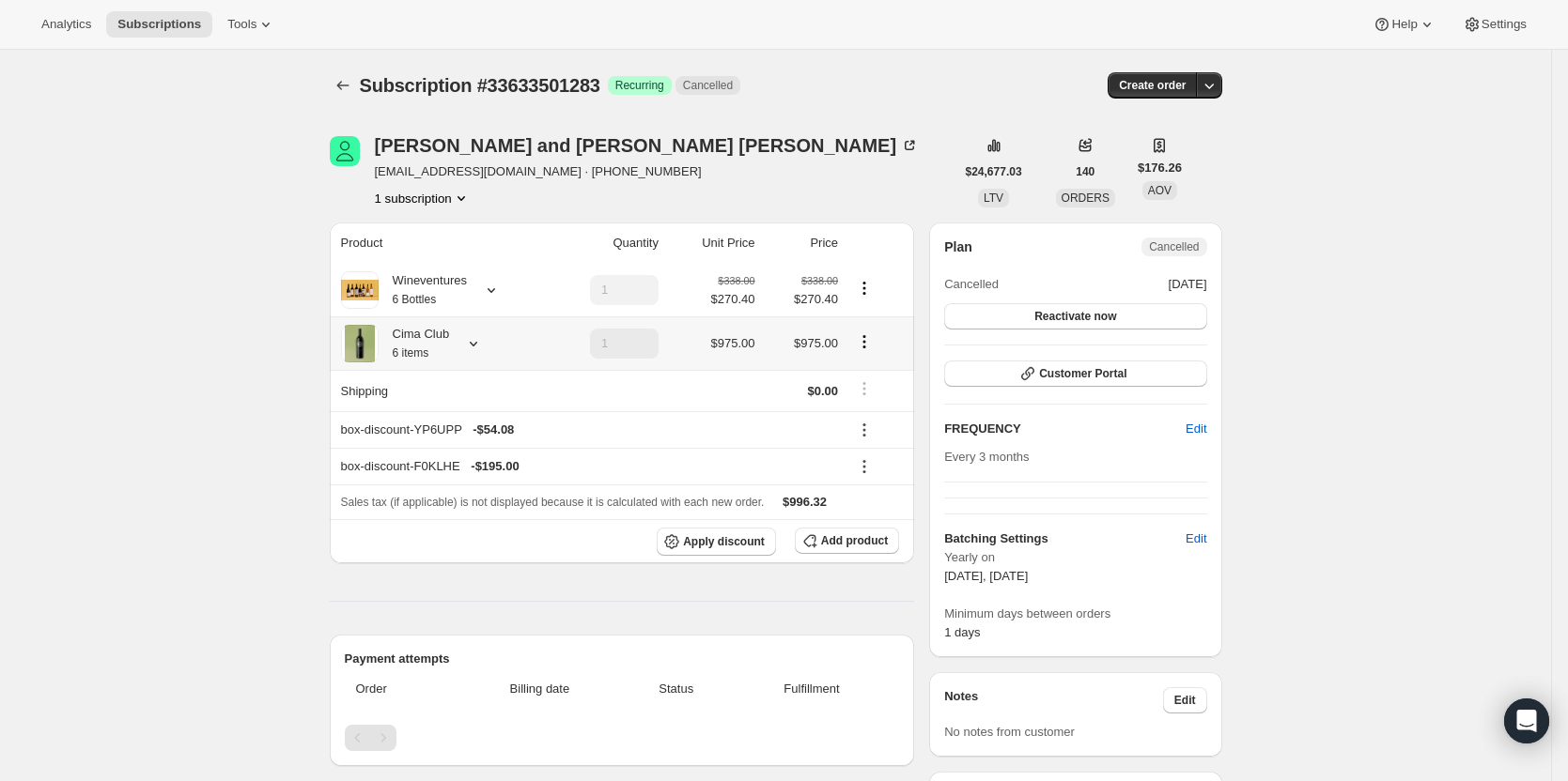
click at [866, 344] on icon "Product actions" at bounding box center [863, 342] width 19 height 19
click at [885, 413] on span "Remove" at bounding box center [868, 410] width 45 height 14
type input "0"
click at [474, 345] on icon at bounding box center [474, 344] width 8 height 5
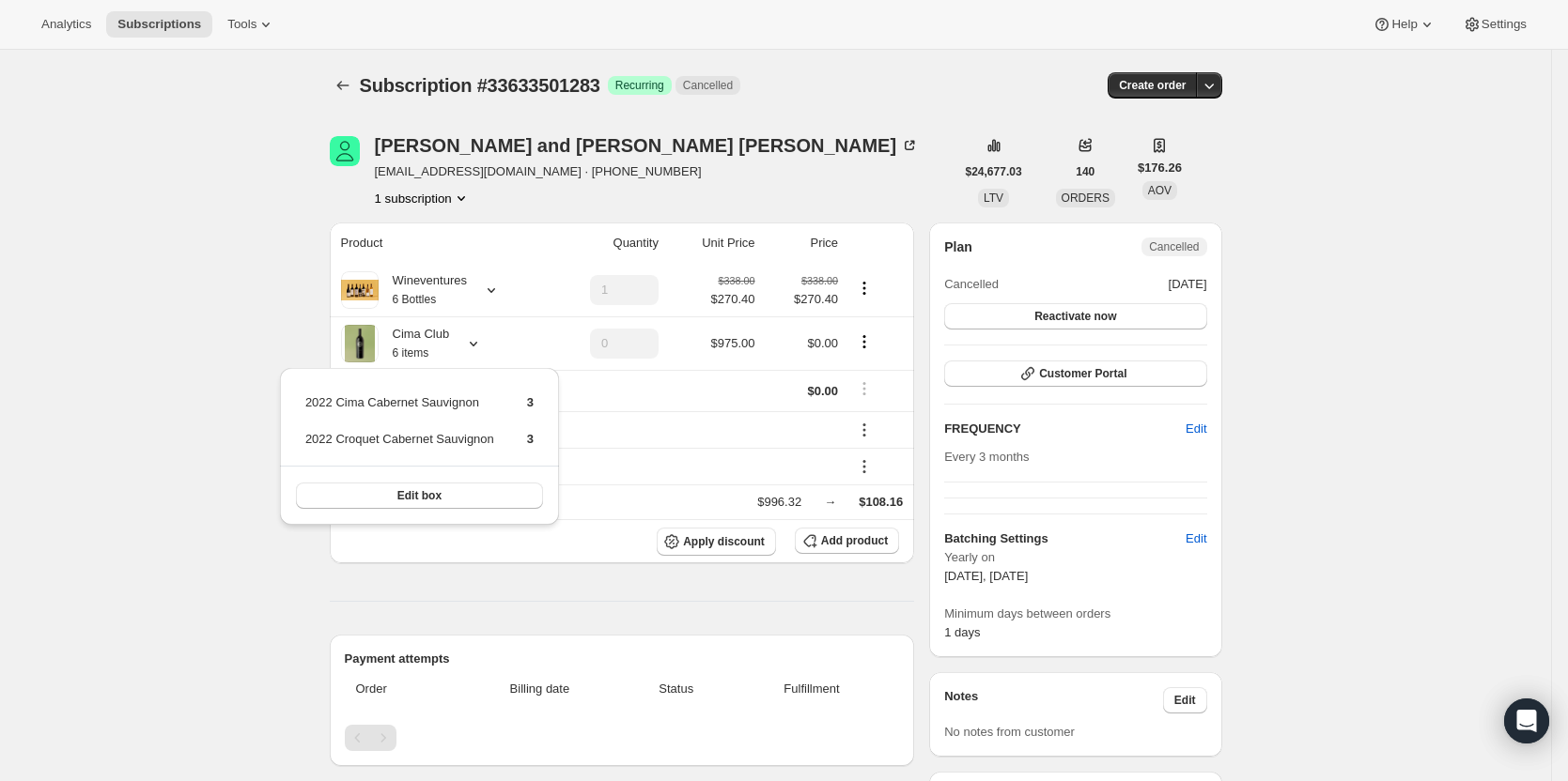
click div "Product Quantity Unit Price Price Wineventures 6 Bottles 1 $338.00 $270.40 $338…"
click icon "Product actions"
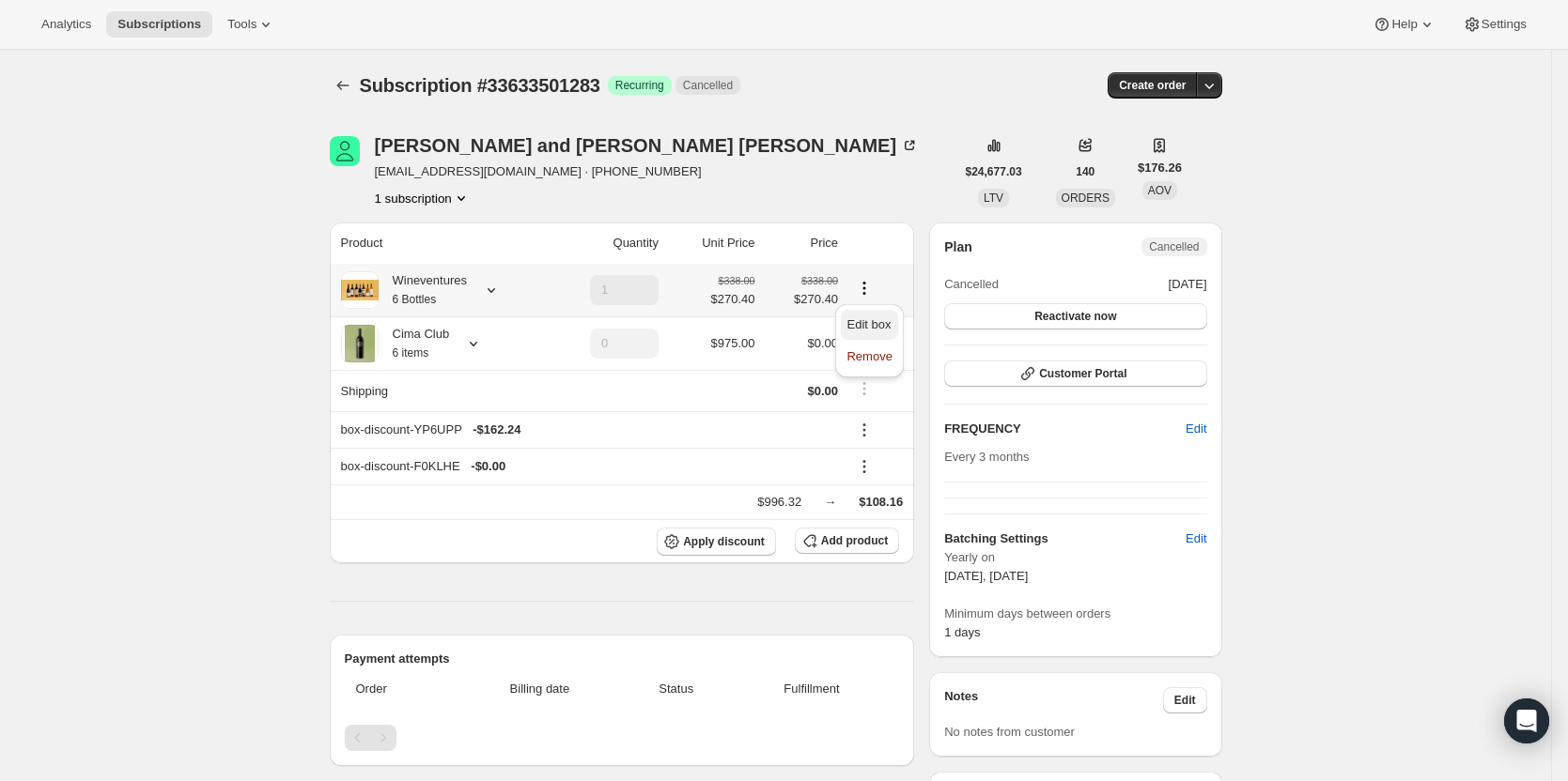
click span "Edit box"
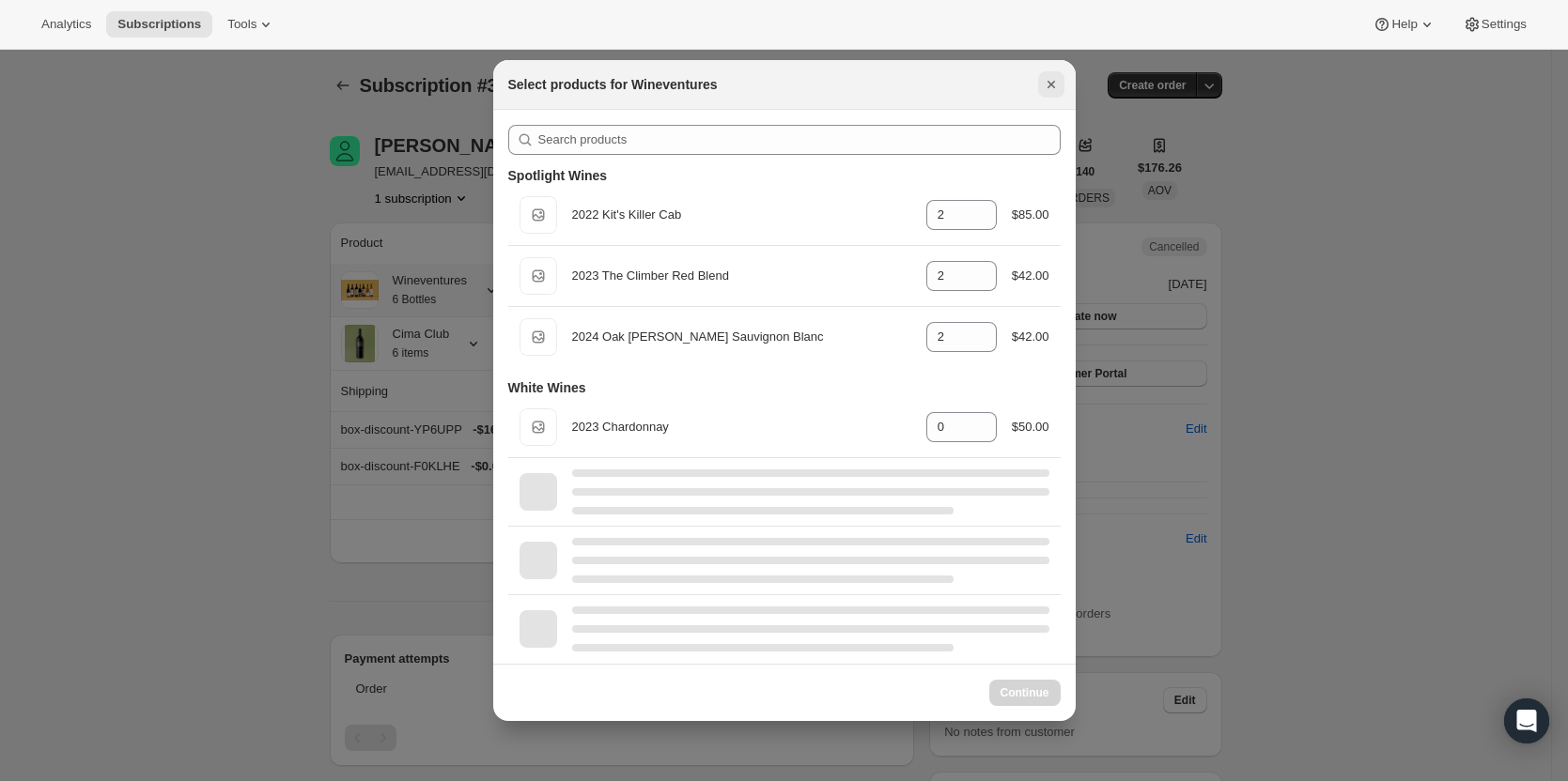
click icon "Close"
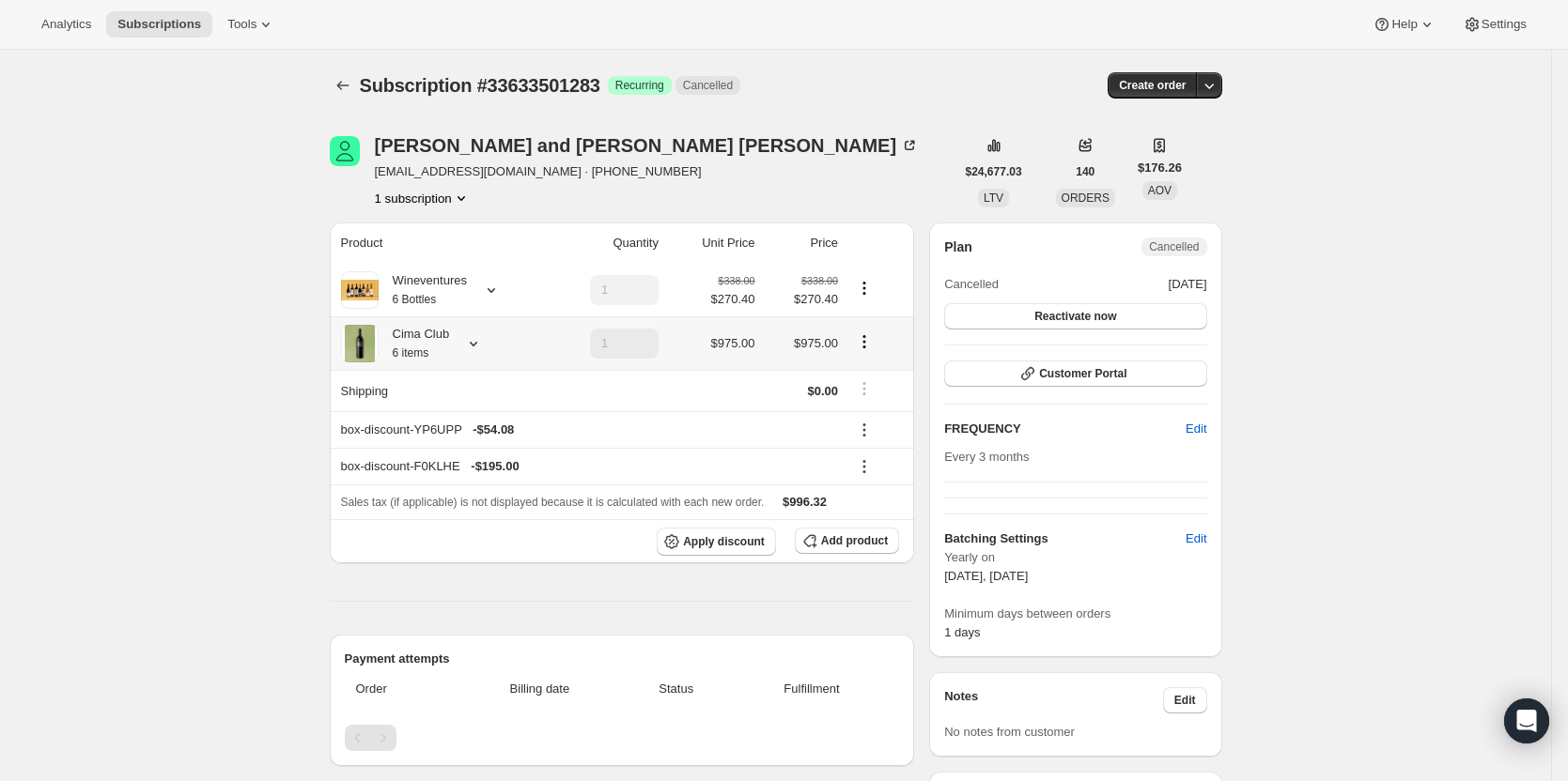
click at [865, 343] on icon "Product actions" at bounding box center [864, 341] width 3 height 3
click at [706, 390] on td at bounding box center [711, 390] width 96 height 42
click at [862, 349] on icon "Product actions" at bounding box center [863, 342] width 19 height 19
click at [867, 106] on div "Subscription #33633501283. This page is ready Subscription #33633501283 Success…" at bounding box center [776, 85] width 892 height 72
click at [865, 343] on icon "Product actions" at bounding box center [864, 341] width 3 height 3
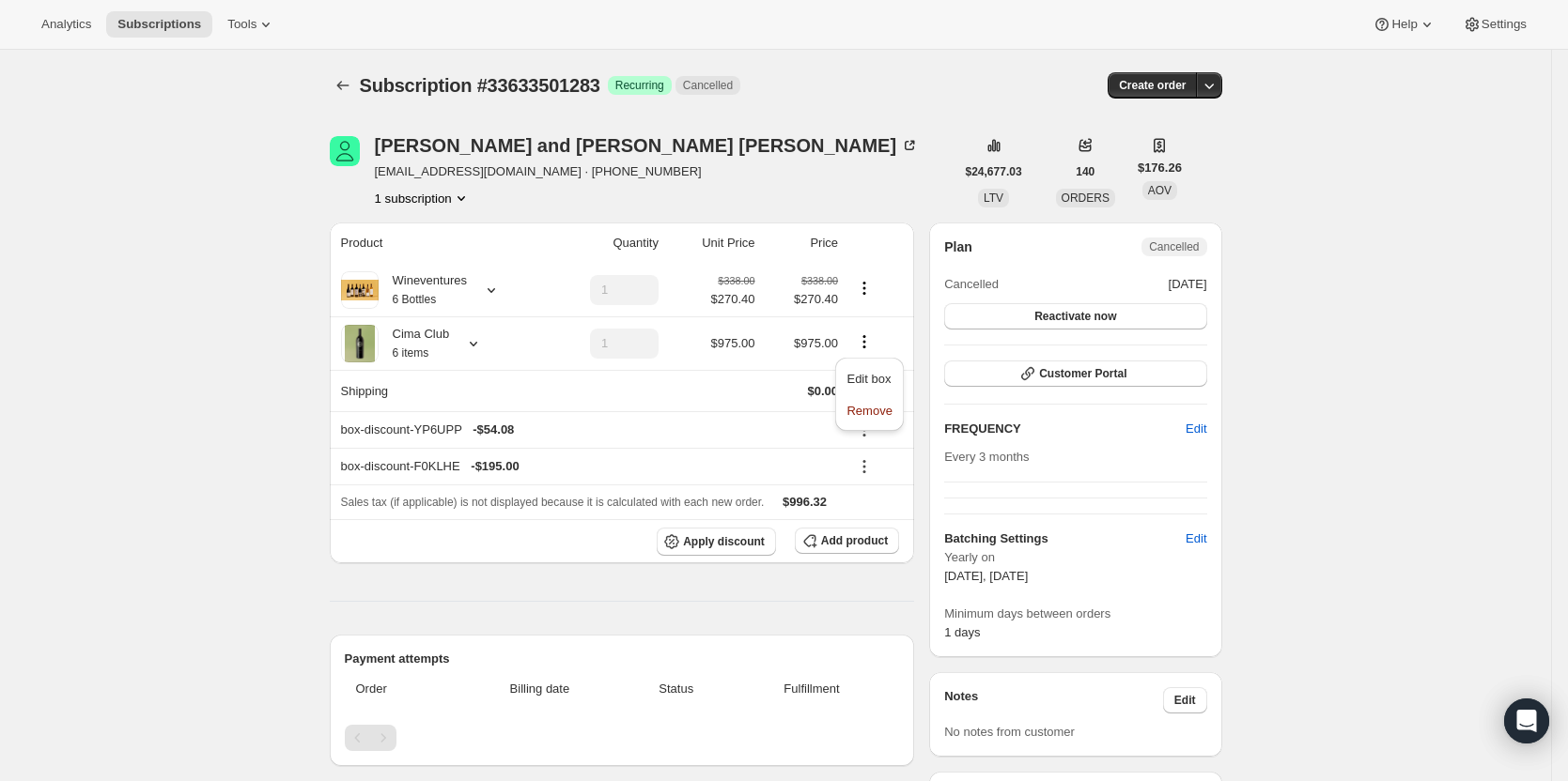
drag, startPoint x: 844, startPoint y: 67, endPoint x: 835, endPoint y: 73, distance: 10.8
click at [844, 68] on div "Subscription #33633501283. This page is ready Subscription #33633501283 Success…" at bounding box center [776, 85] width 892 height 72
click at [443, 137] on div "[PERSON_NAME] and [PERSON_NAME]" at bounding box center [647, 145] width 545 height 19
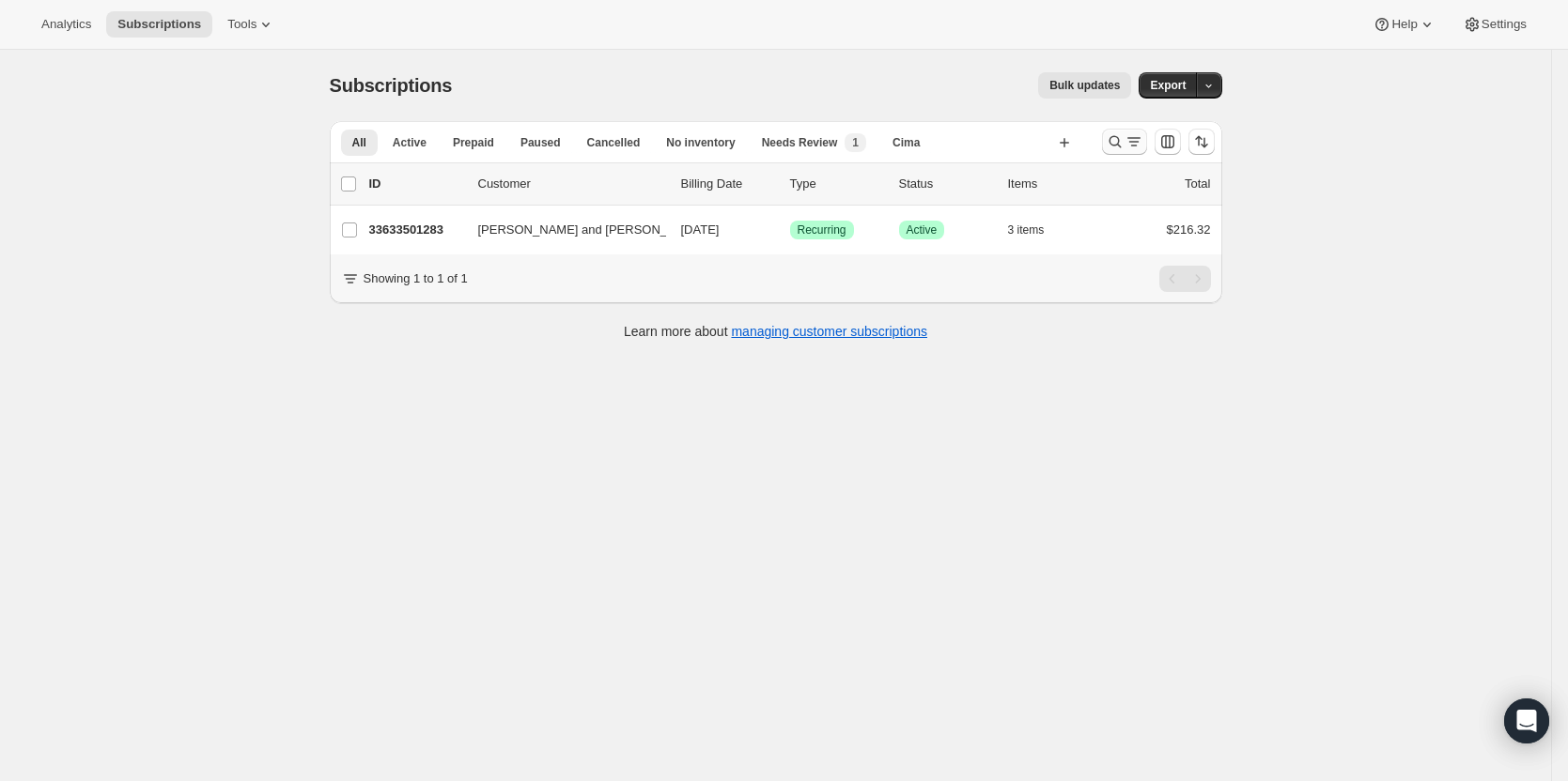
click at [1130, 142] on icon "Search and filter results" at bounding box center [1133, 141] width 19 height 19
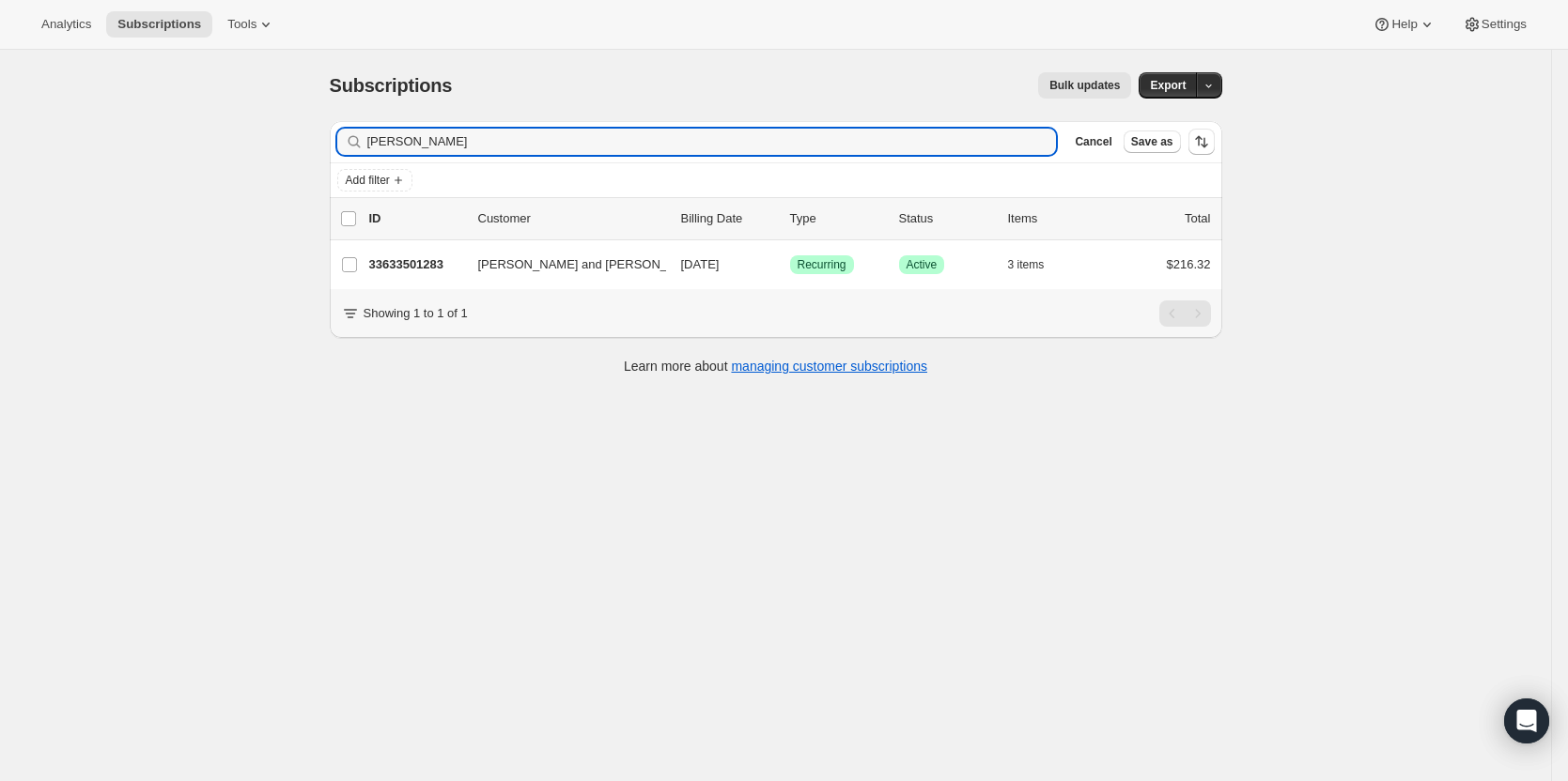
drag, startPoint x: 482, startPoint y: 154, endPoint x: 224, endPoint y: 158, distance: 258.0
click at [224, 155] on div "Subscriptions. This page is ready Subscriptions Bulk updates More actions Bulk …" at bounding box center [775, 440] width 1551 height 781
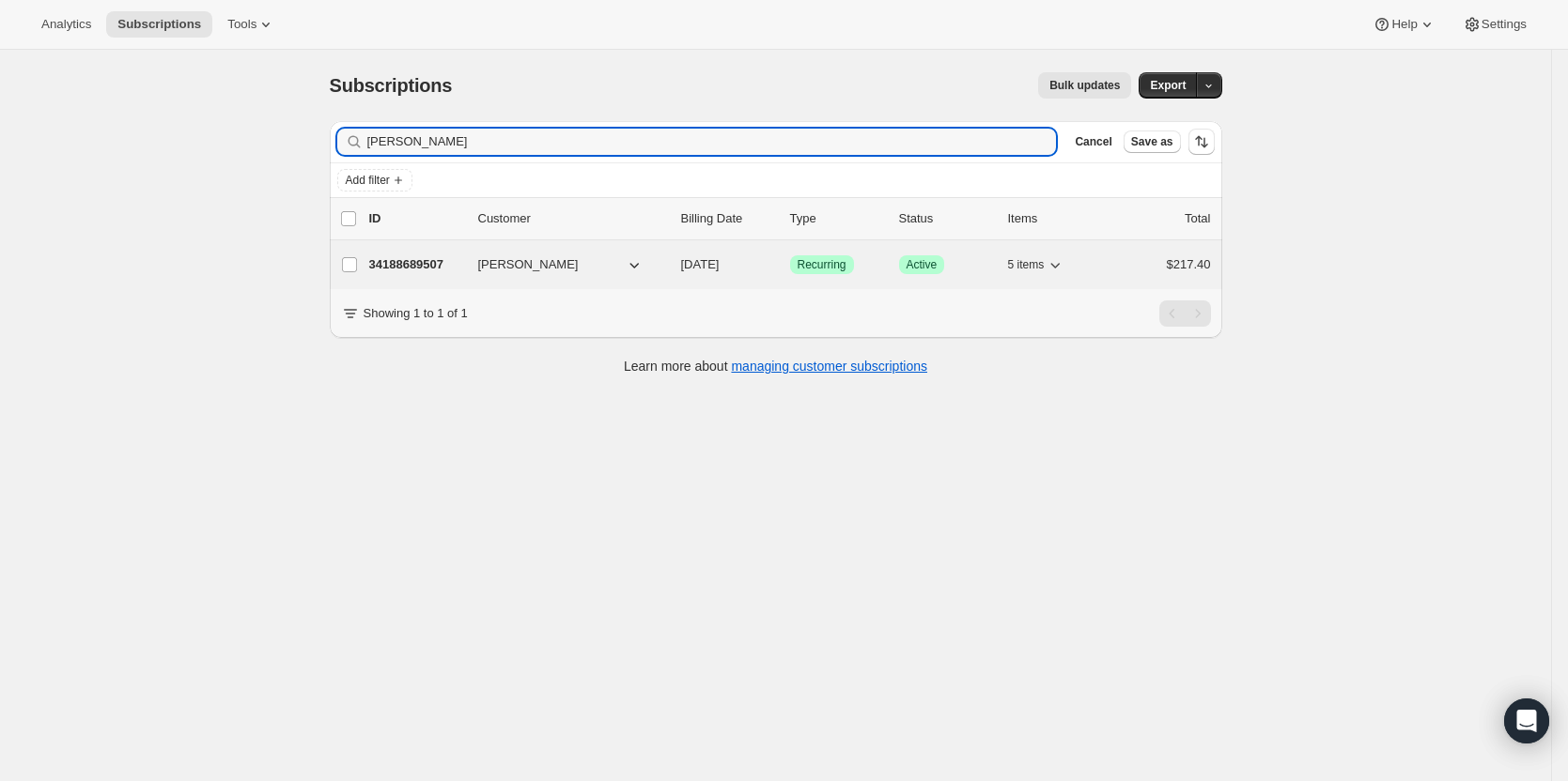
type input "[PERSON_NAME]"
click at [420, 270] on p "34188689507" at bounding box center [415, 264] width 94 height 19
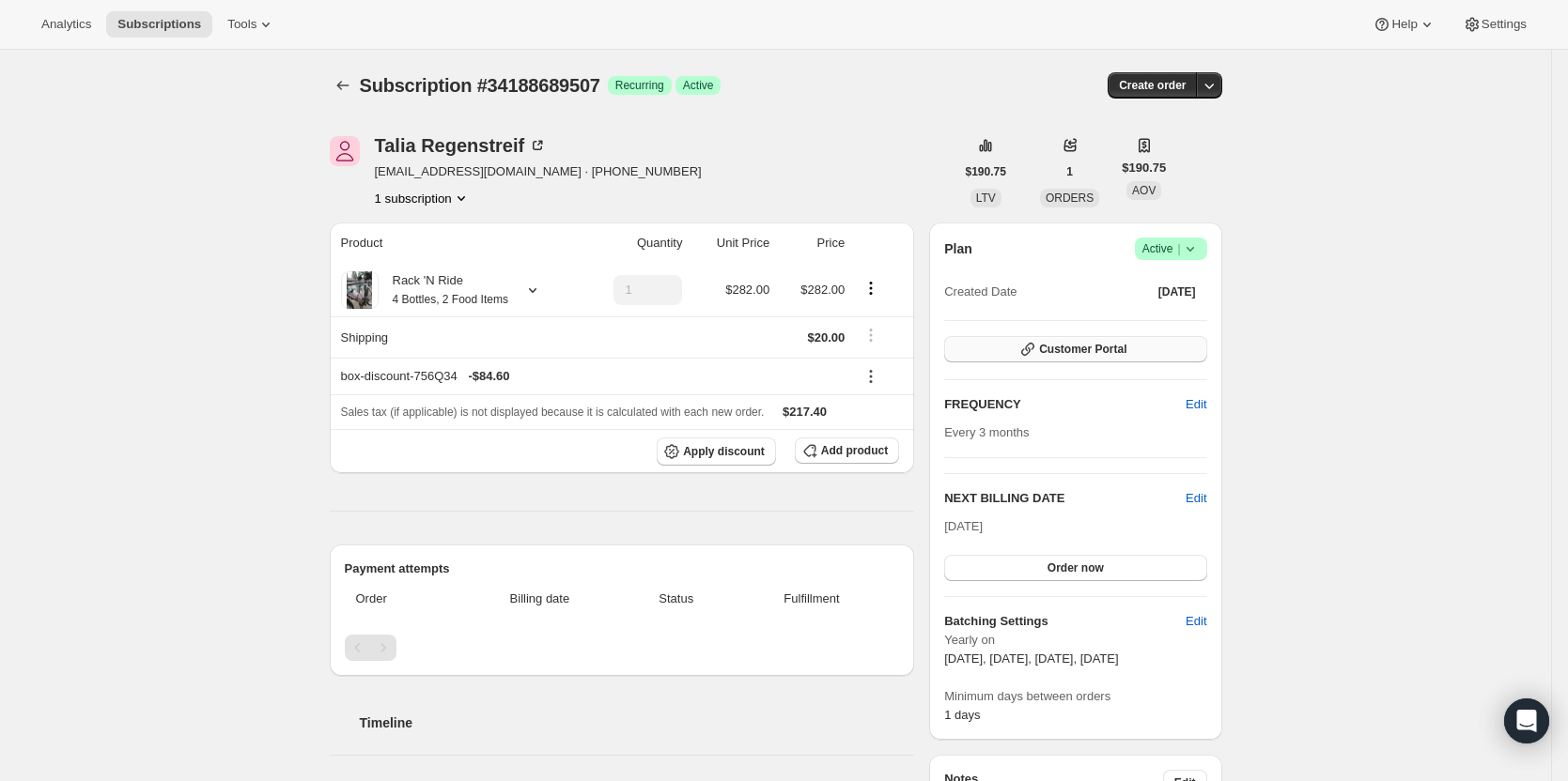
click at [1065, 351] on span "Customer Portal" at bounding box center [1082, 349] width 87 height 15
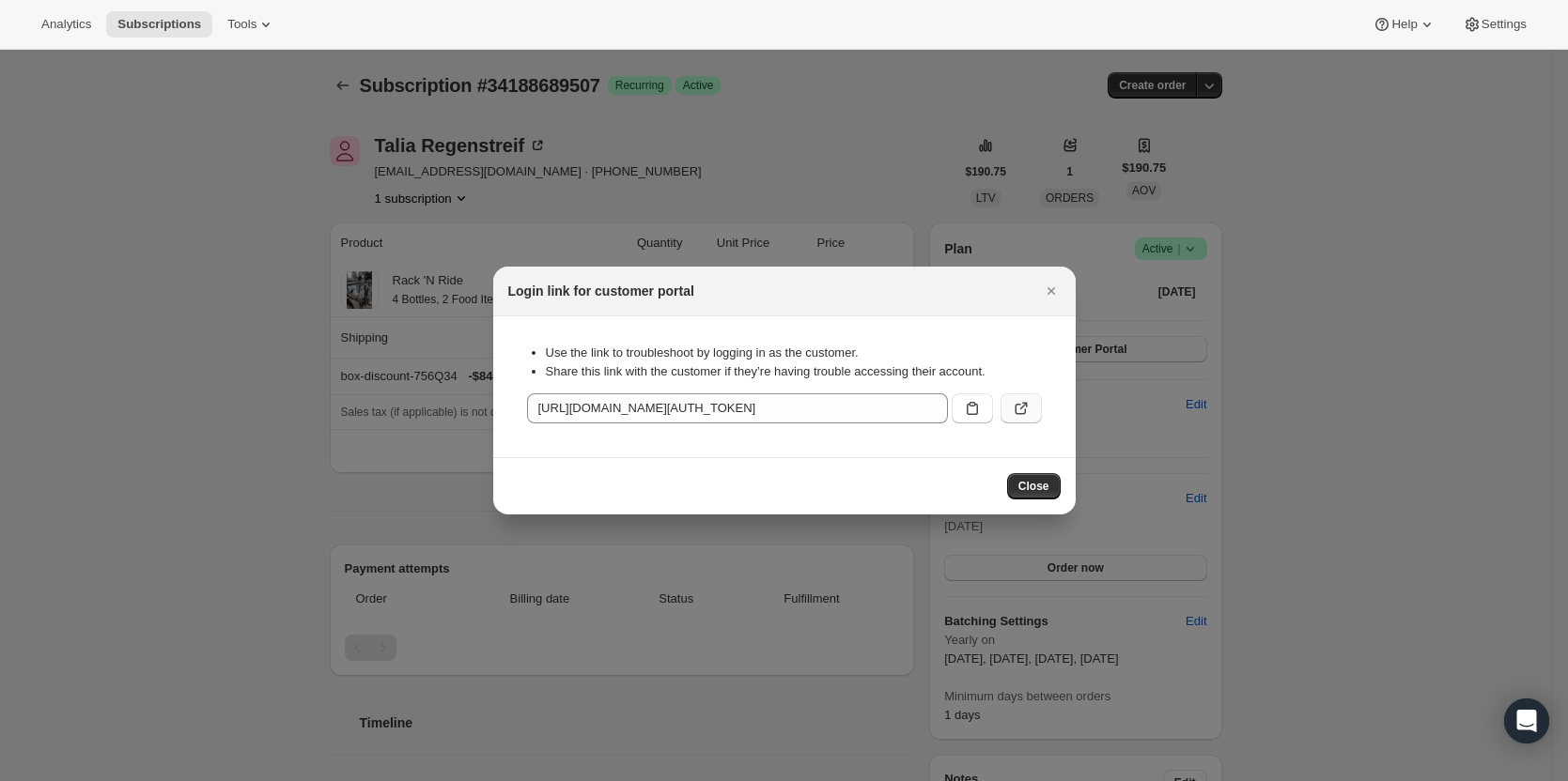
click at [1022, 398] on button ":r7k:" at bounding box center [1021, 408] width 42 height 30
click at [1054, 296] on icon "Close" at bounding box center [1050, 291] width 19 height 19
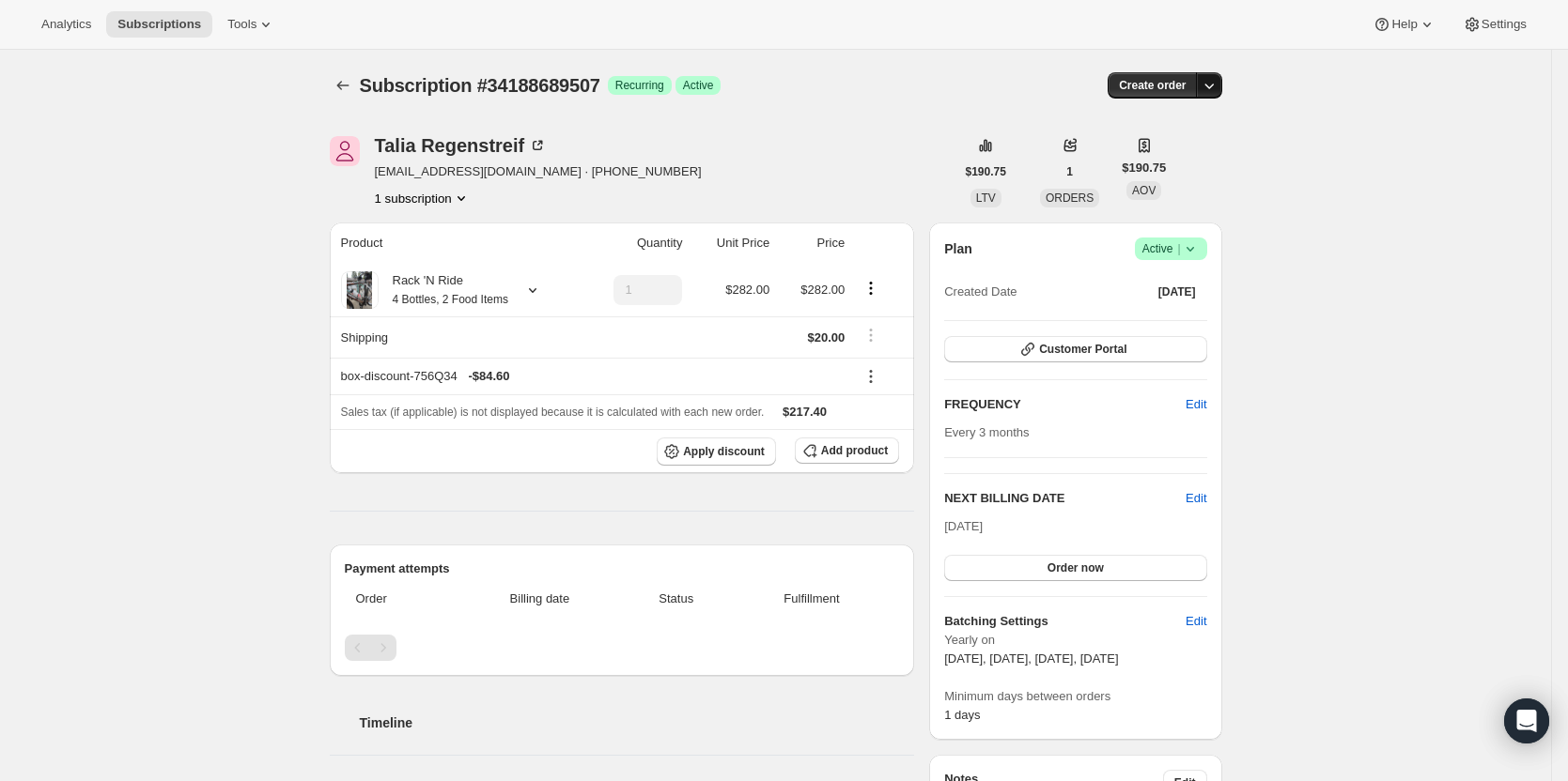
click at [1209, 84] on icon "button" at bounding box center [1208, 85] width 19 height 19
click at [1165, 154] on span "Create custom one-time order" at bounding box center [1135, 156] width 163 height 14
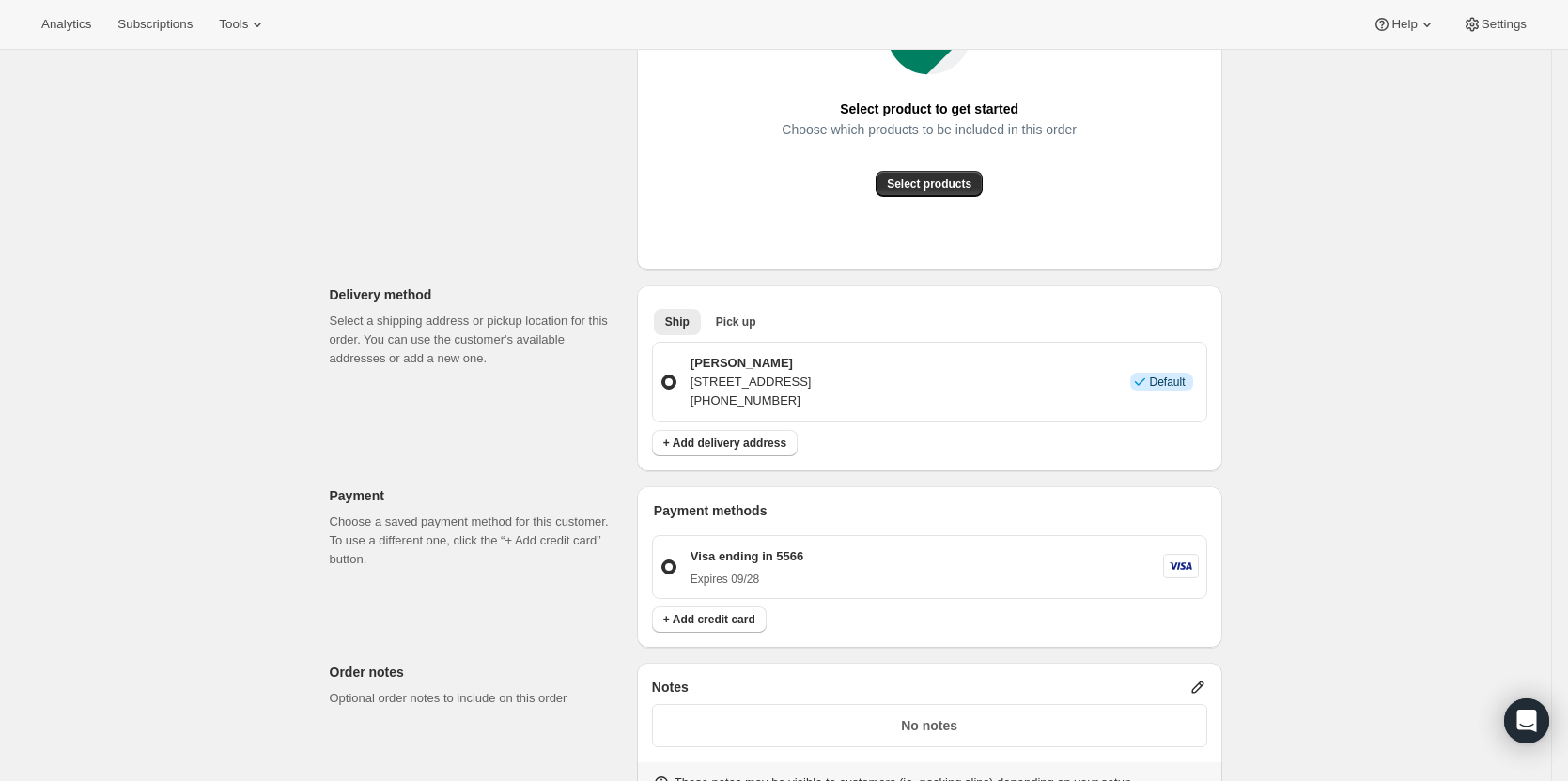
scroll to position [376, 0]
click at [933, 180] on span "Select products" at bounding box center [928, 183] width 84 height 15
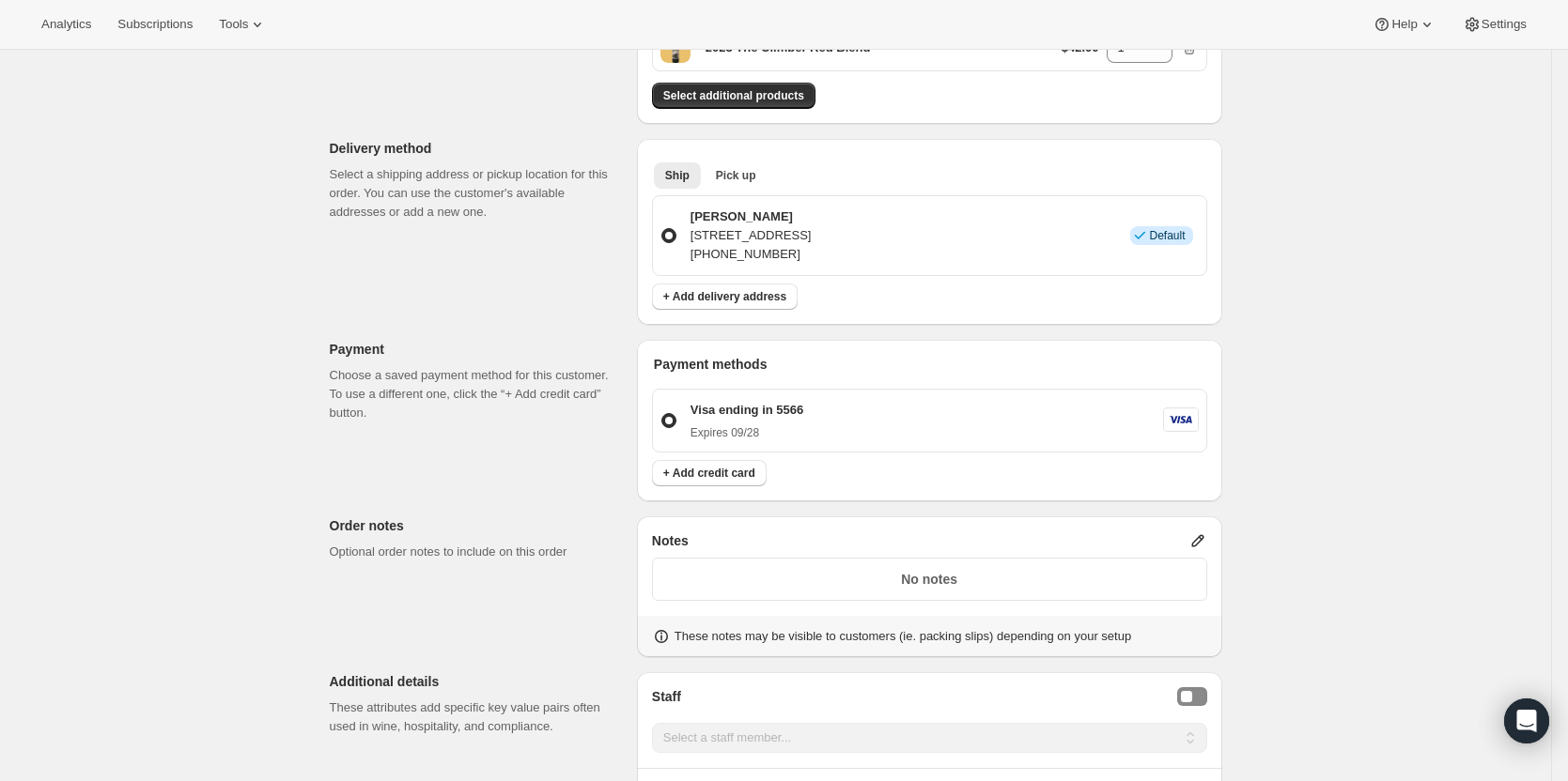
scroll to position [0, 0]
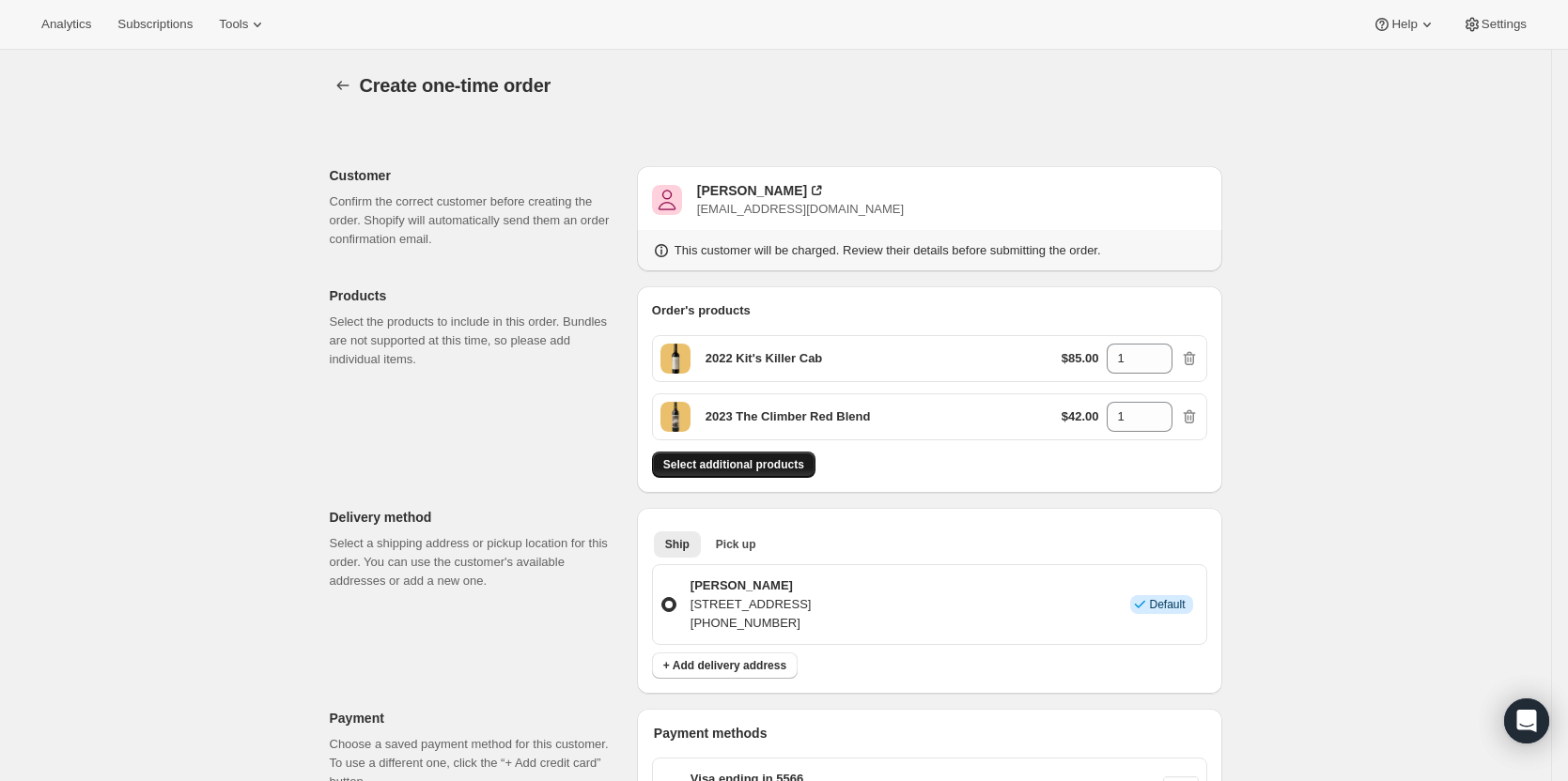
click at [776, 466] on span "Select additional products" at bounding box center [733, 464] width 141 height 15
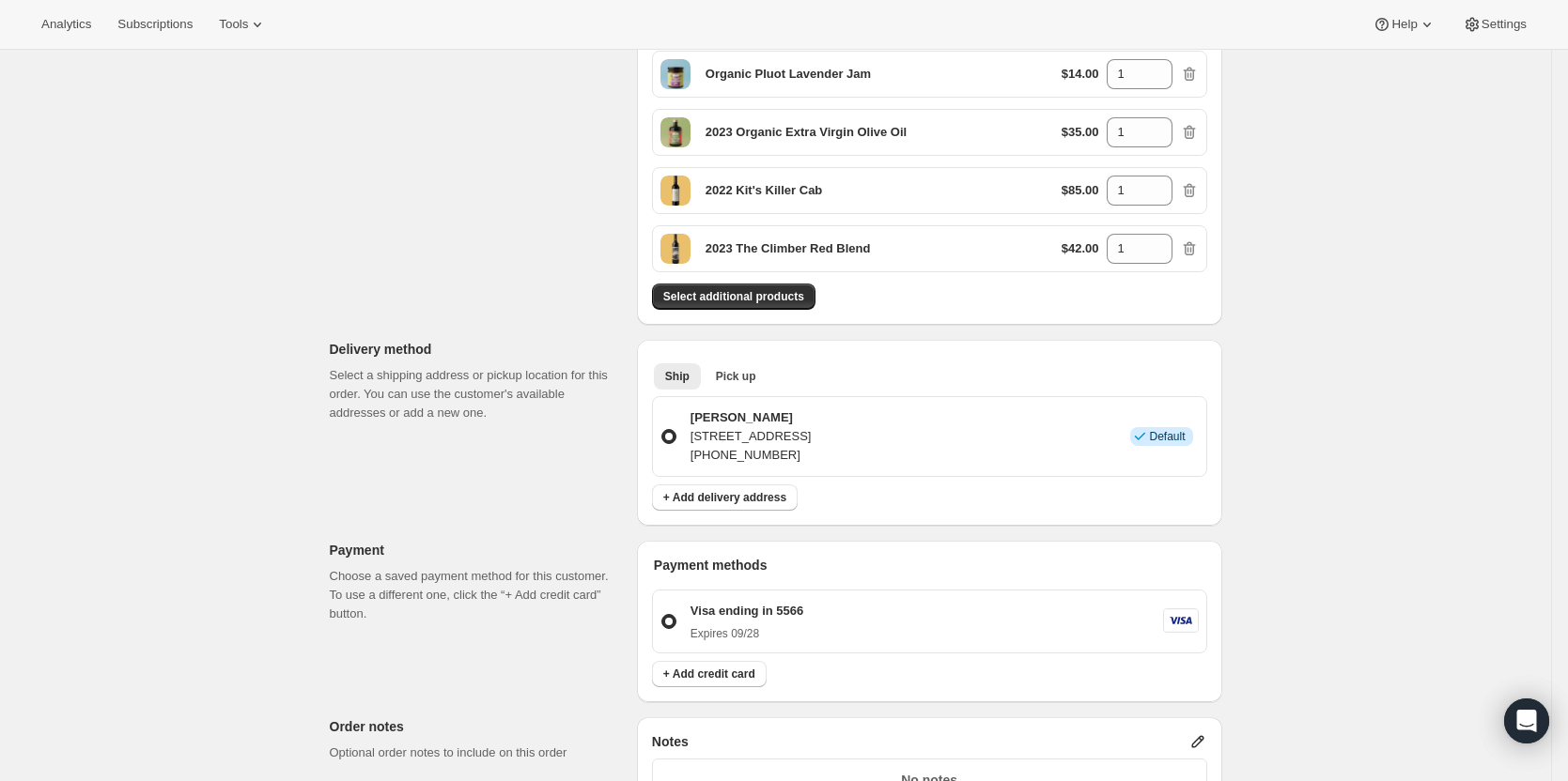
scroll to position [376, 0]
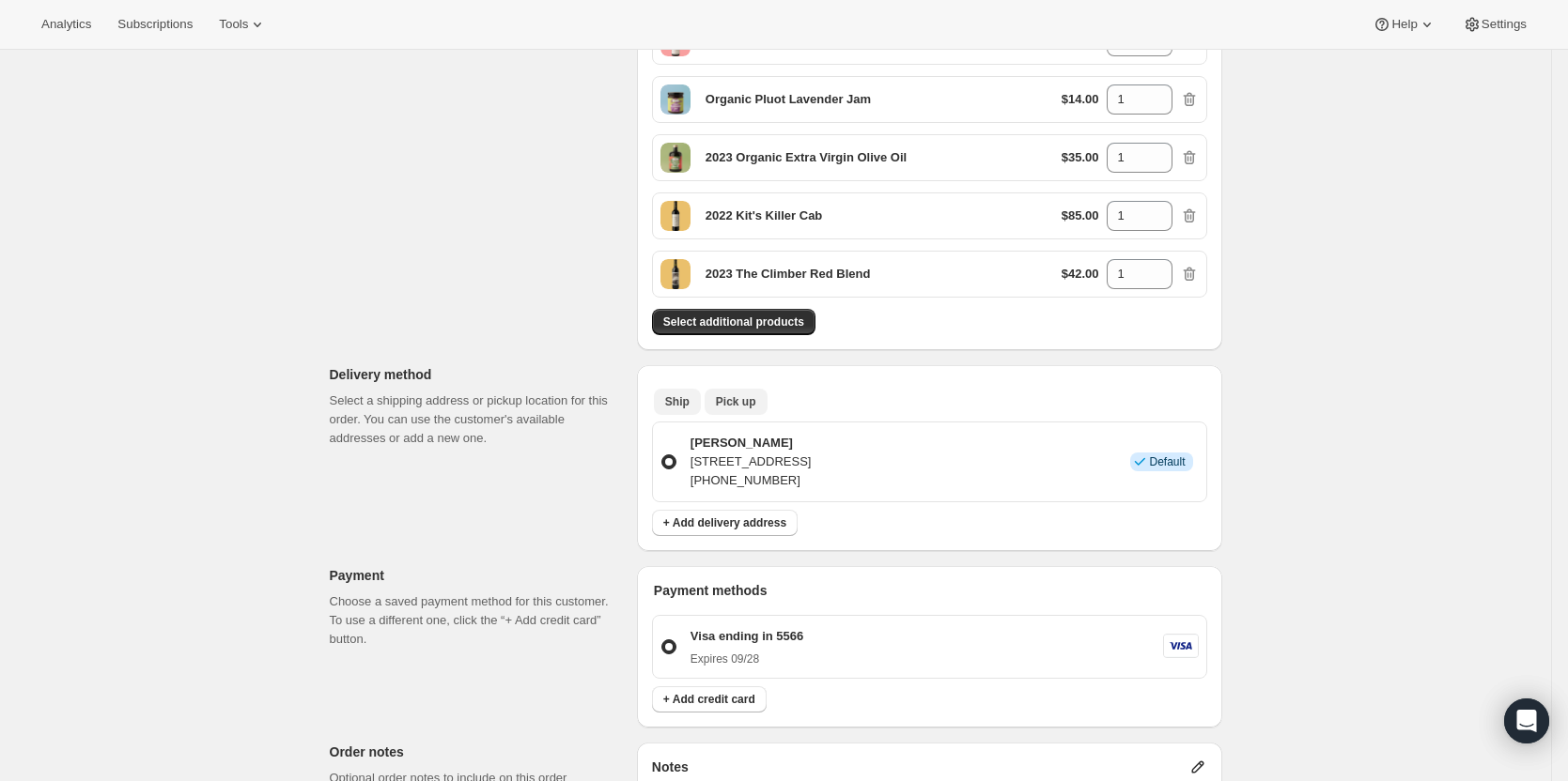
click at [736, 402] on span "Pick up" at bounding box center [735, 401] width 41 height 15
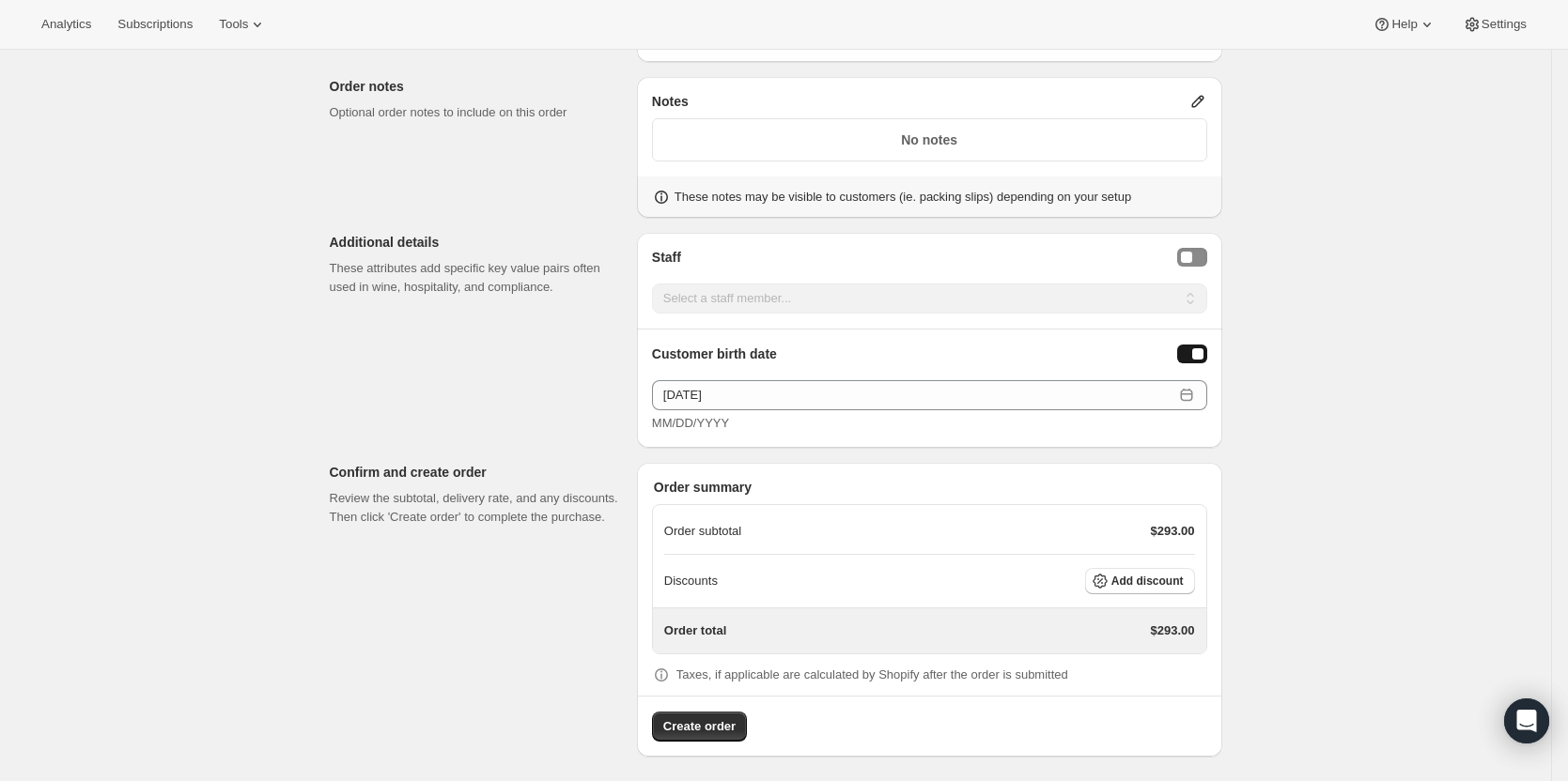
scroll to position [1019, 0]
click at [1159, 584] on button "Add discount" at bounding box center [1140, 577] width 110 height 26
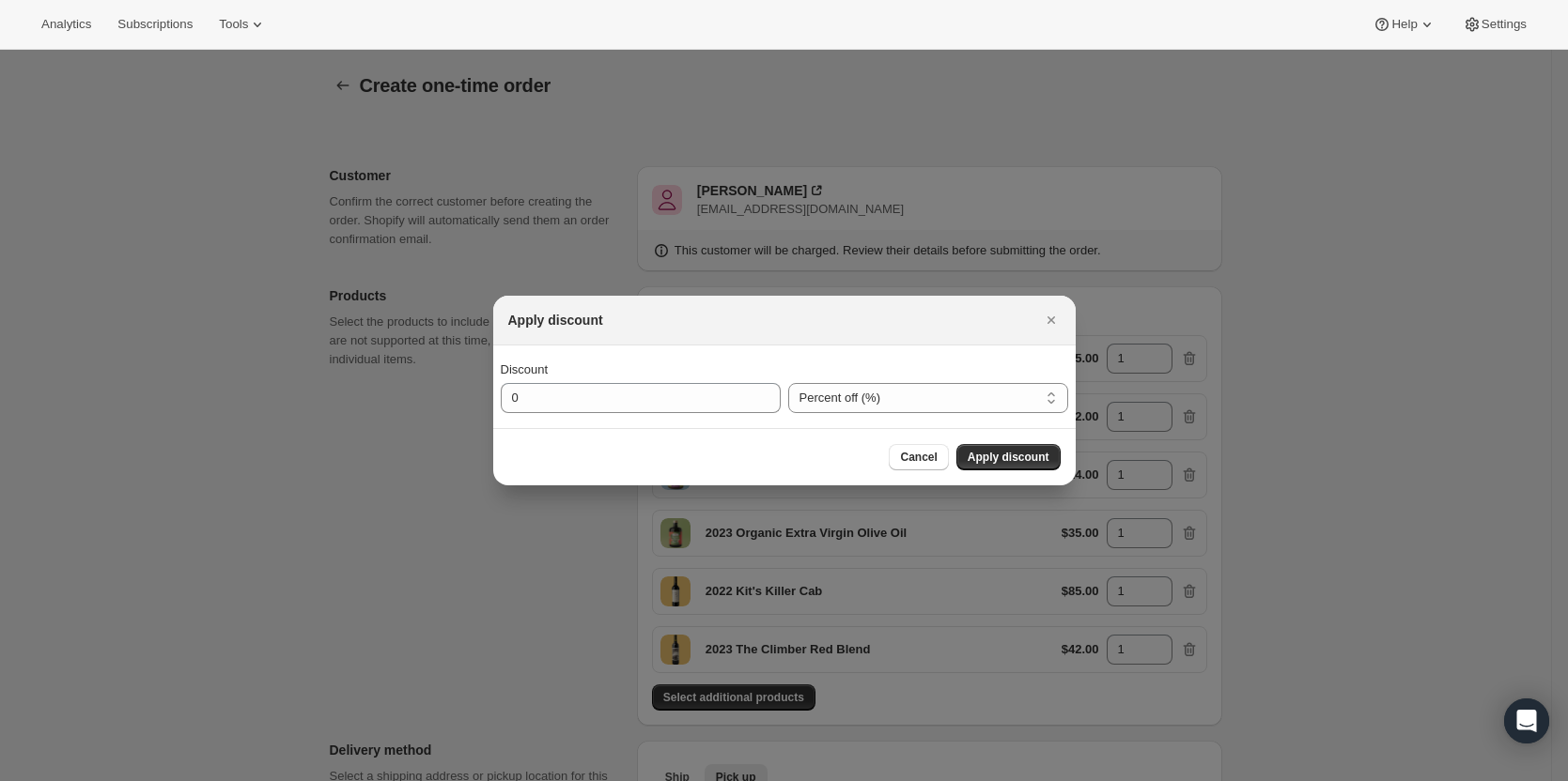
scroll to position [0, 0]
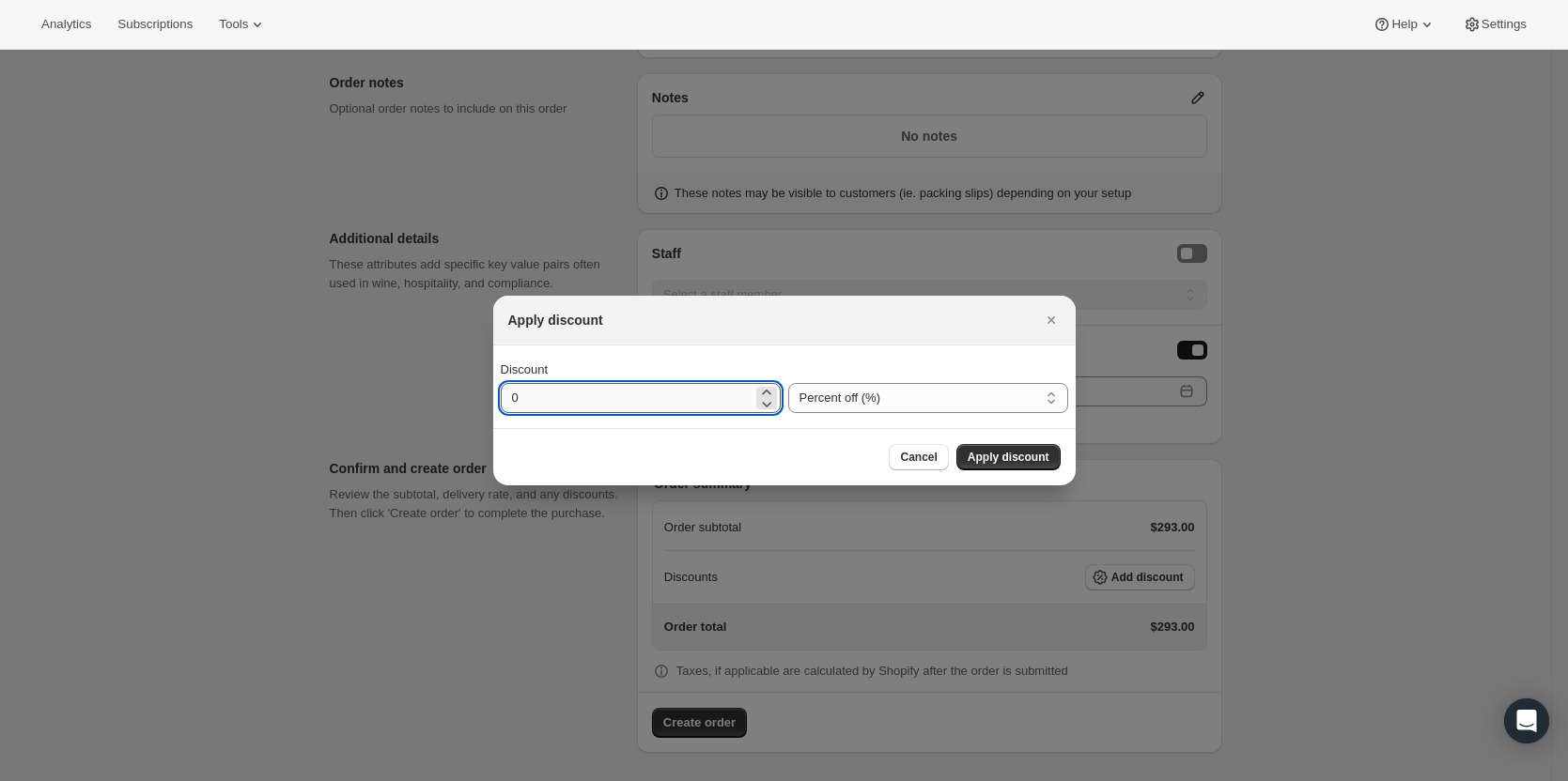
click at [693, 399] on input "0" at bounding box center [626, 398] width 251 height 30
type input "30"
click at [1013, 454] on span "Apply discount" at bounding box center [1009, 457] width 81 height 15
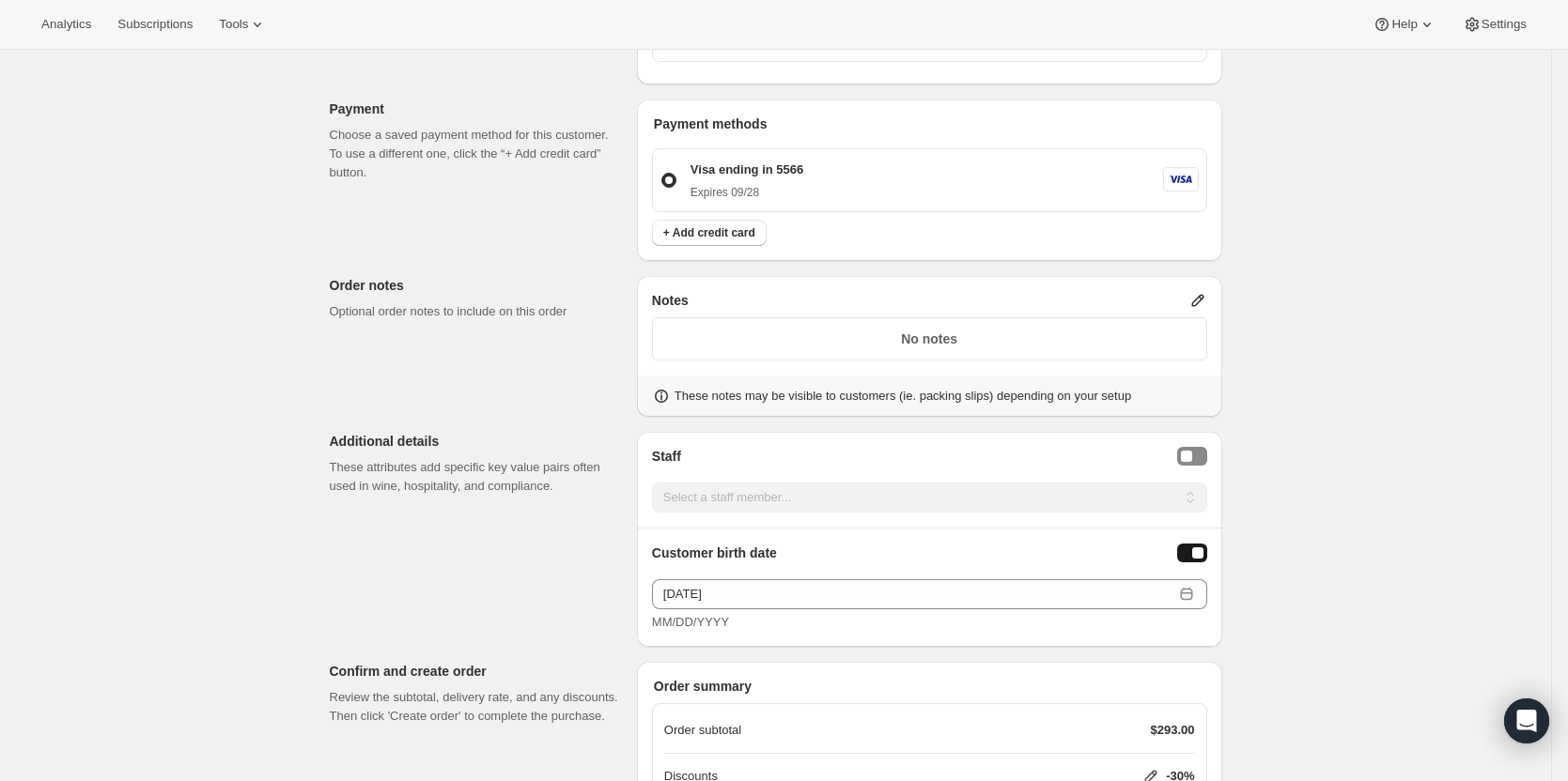
scroll to position [1012, 0]
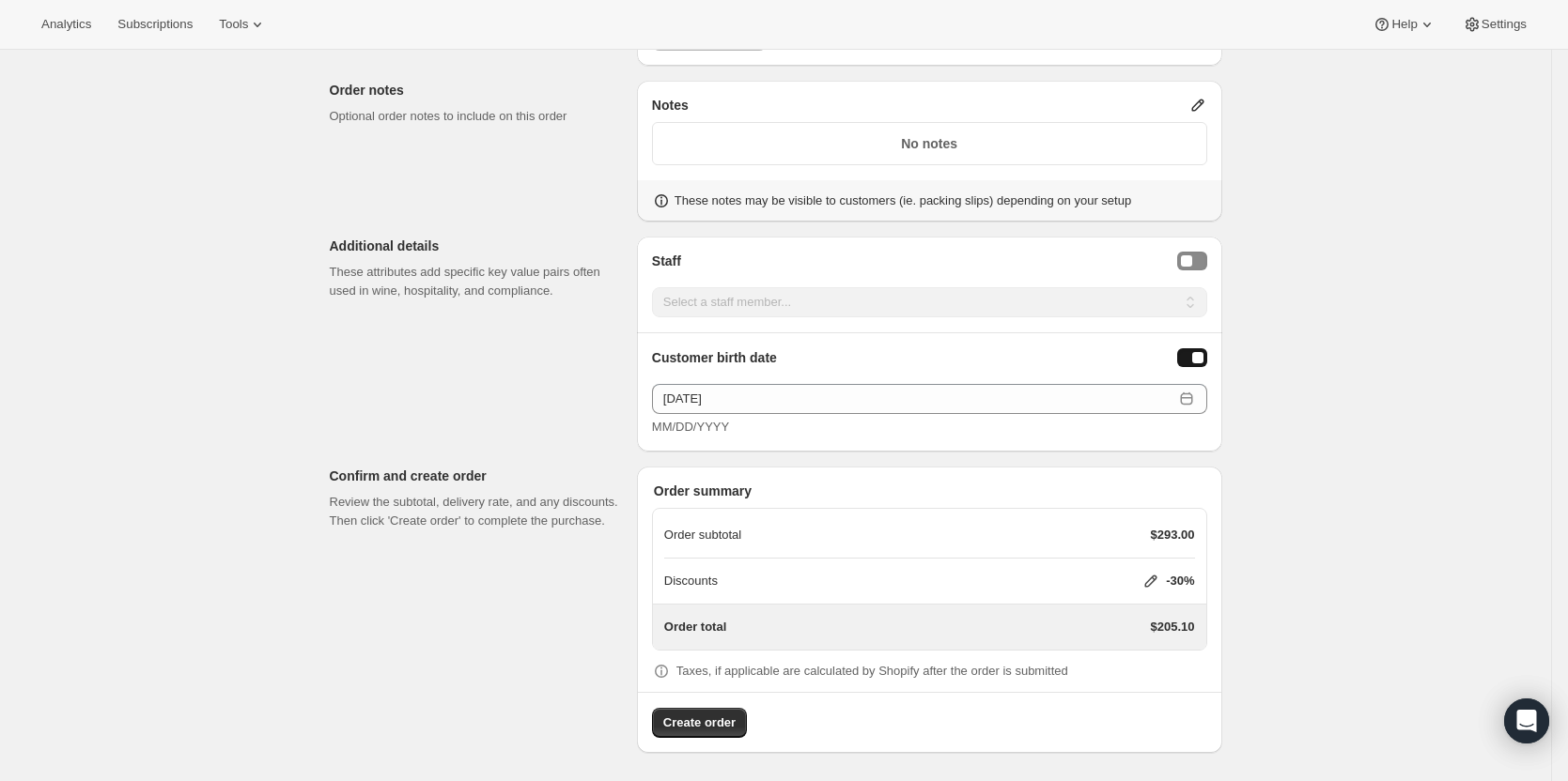
click at [691, 709] on button "Create order" at bounding box center [699, 723] width 94 height 30
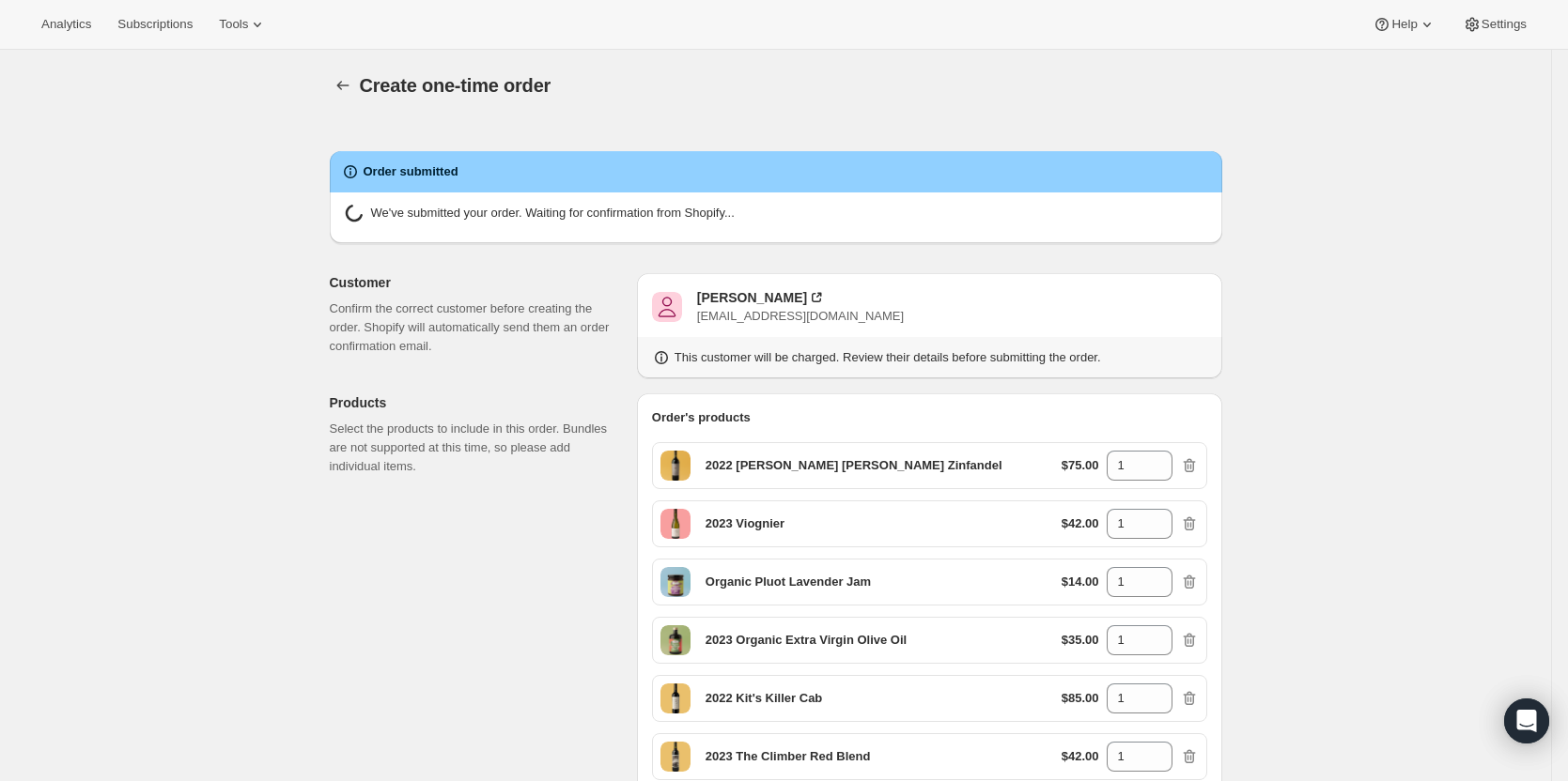
radio input "true"
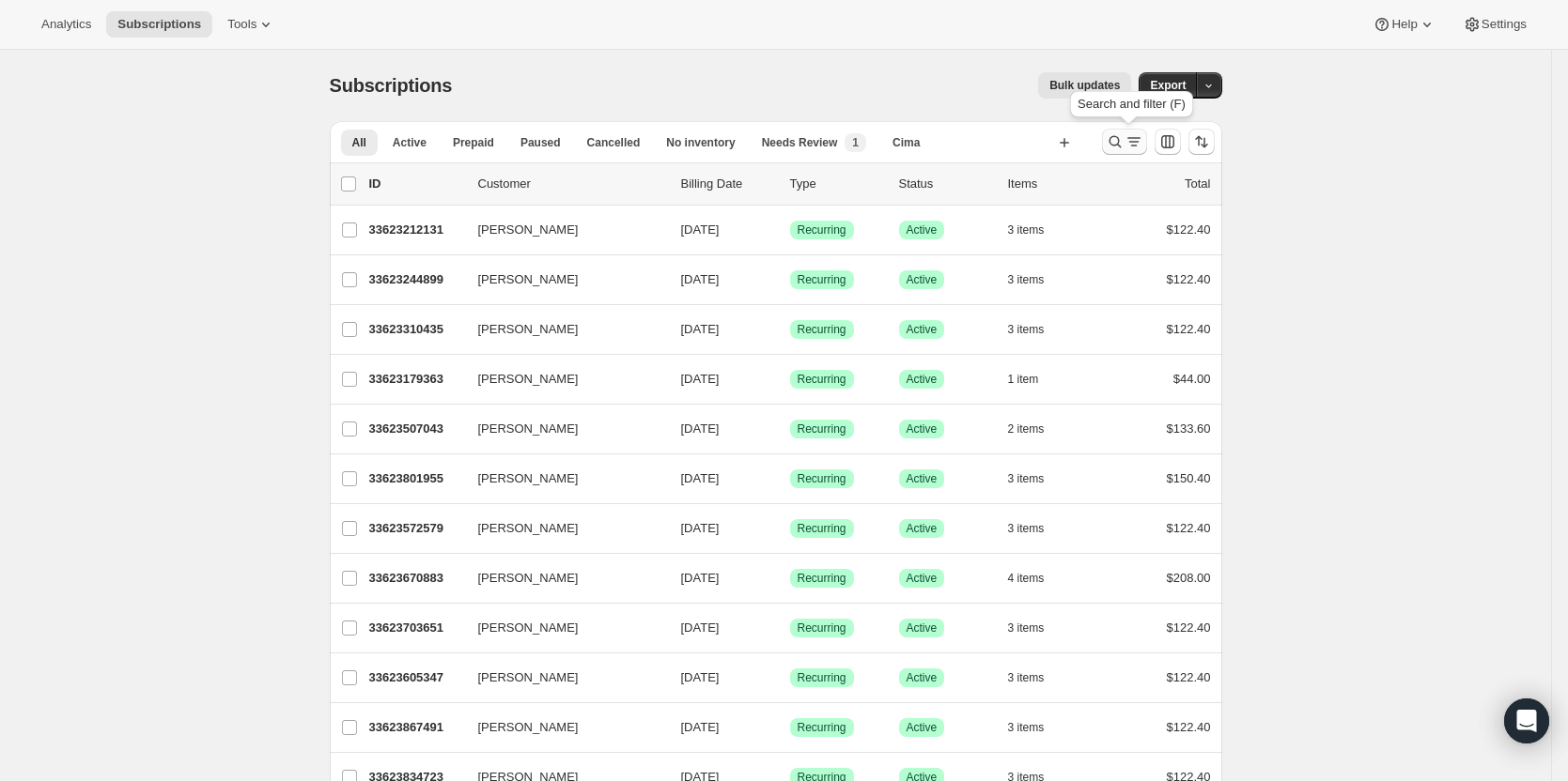
click at [1132, 135] on icon "Search and filter results" at bounding box center [1133, 141] width 19 height 19
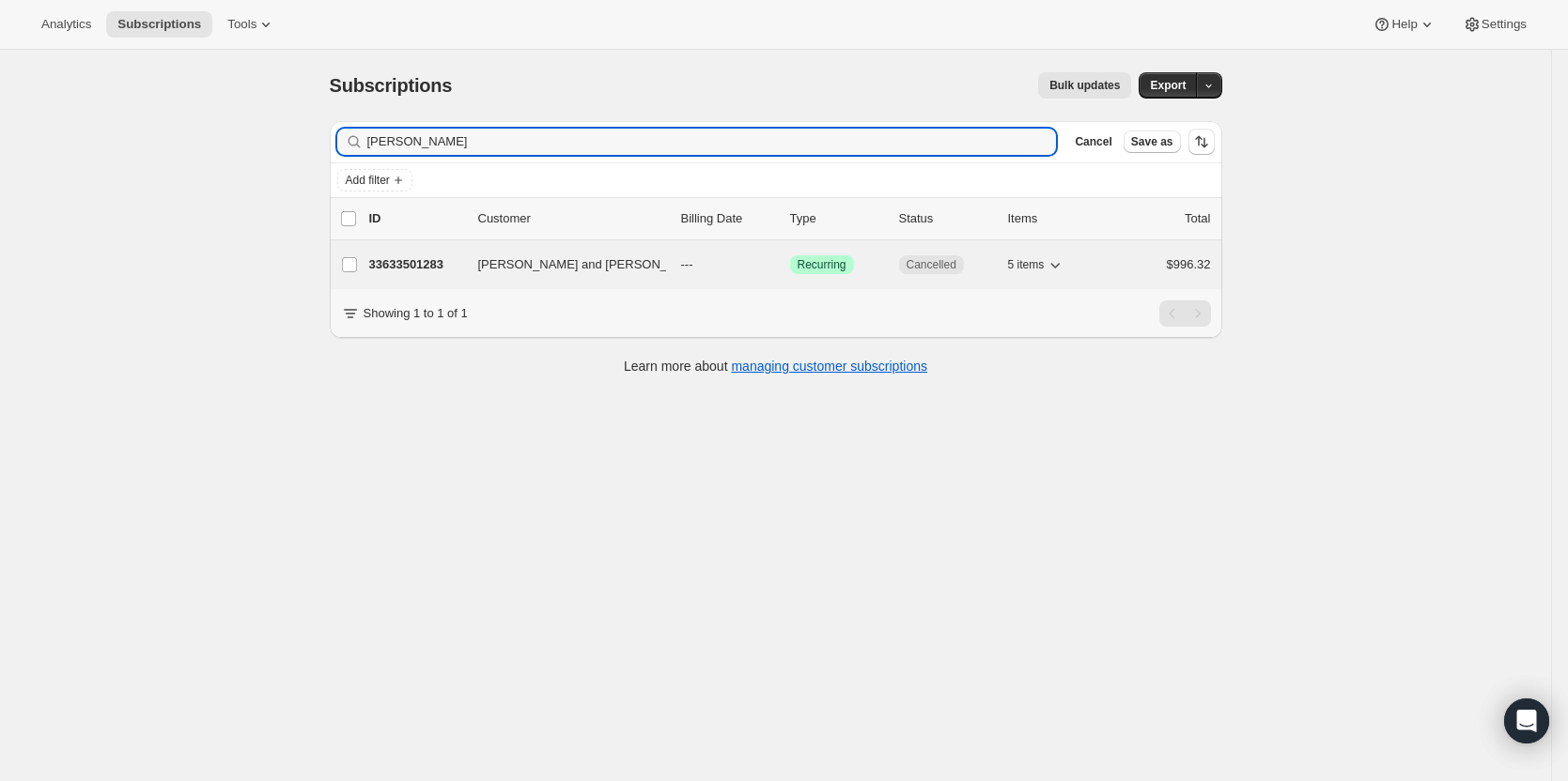
type input "[PERSON_NAME]"
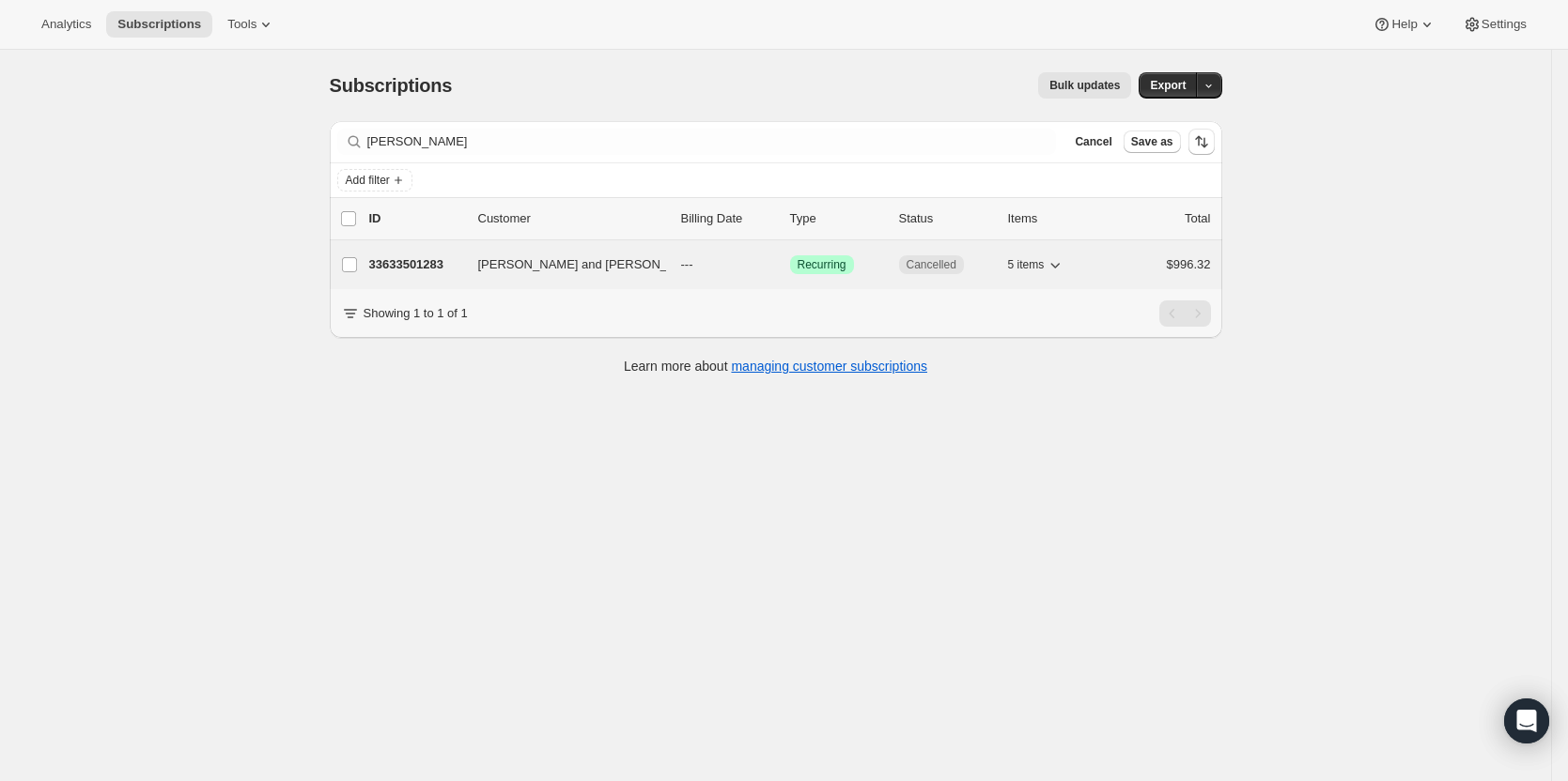
click at [403, 261] on p "33633501283" at bounding box center [415, 264] width 94 height 19
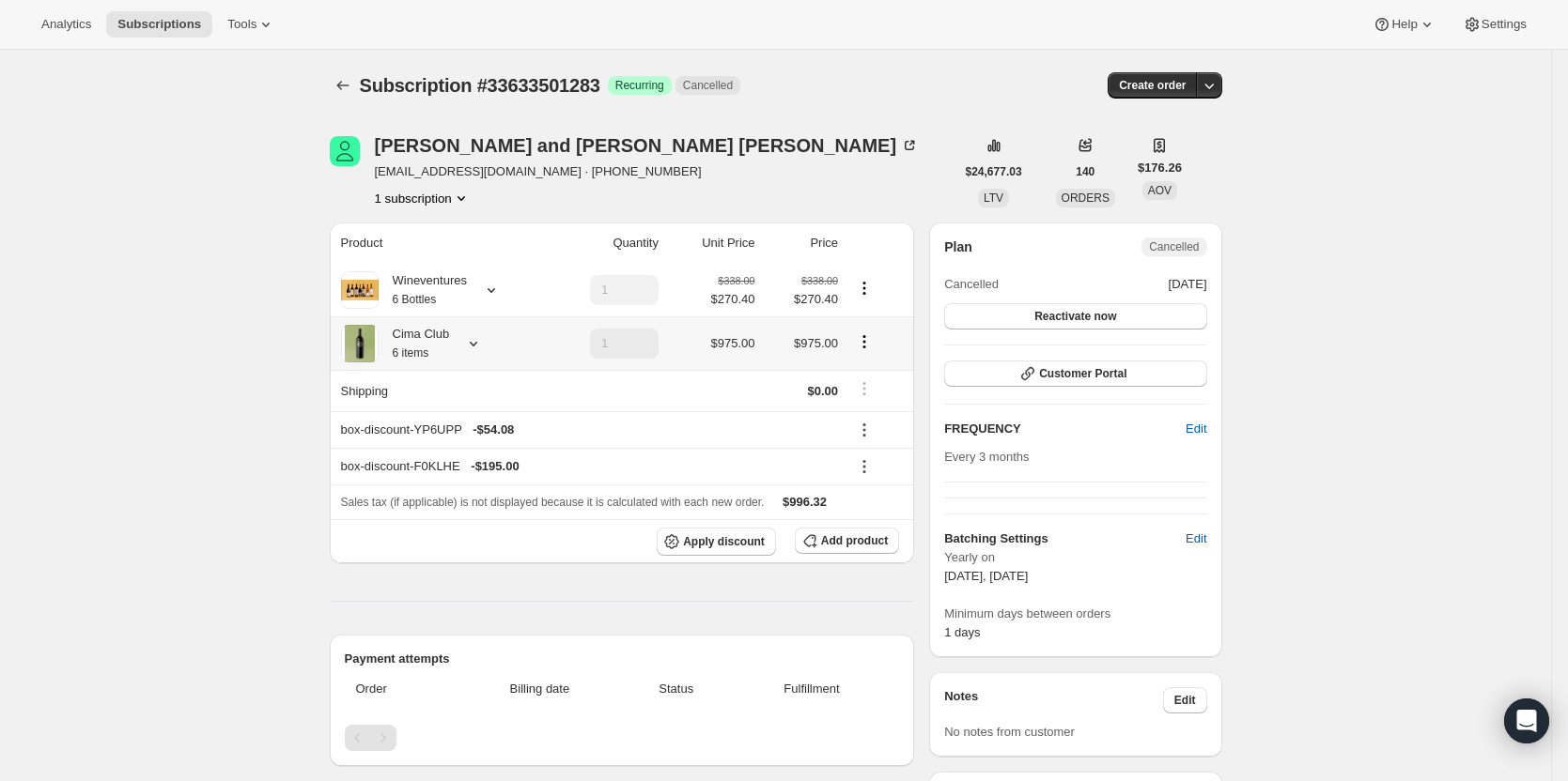
click at [873, 344] on icon "Product actions" at bounding box center [863, 342] width 19 height 19
click at [869, 409] on span "Remove" at bounding box center [868, 410] width 45 height 14
type input "0"
click at [863, 339] on icon "Product actions" at bounding box center [863, 342] width 19 height 19
click at [876, 405] on span "Remove" at bounding box center [868, 410] width 45 height 14
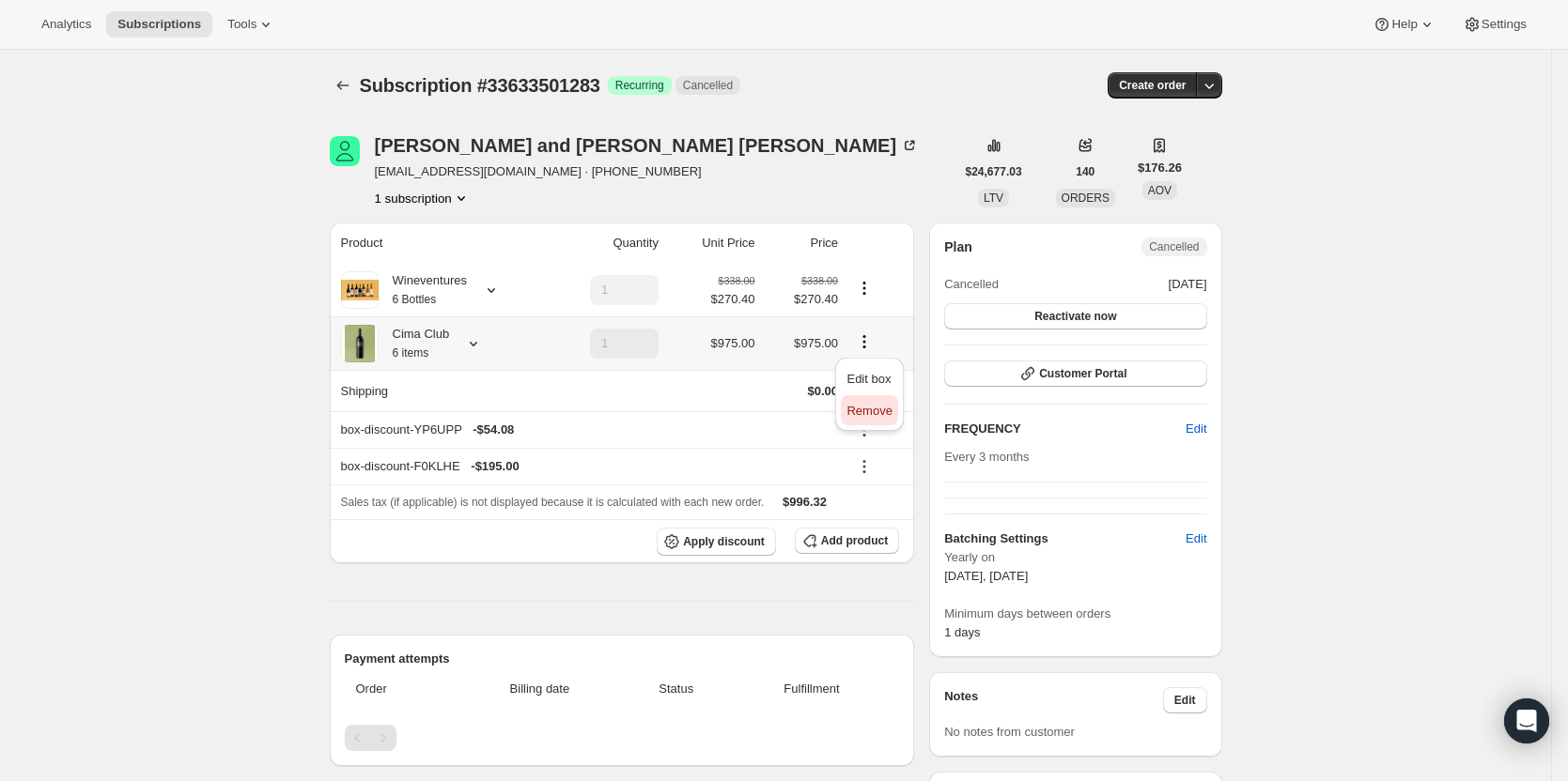
type input "0"
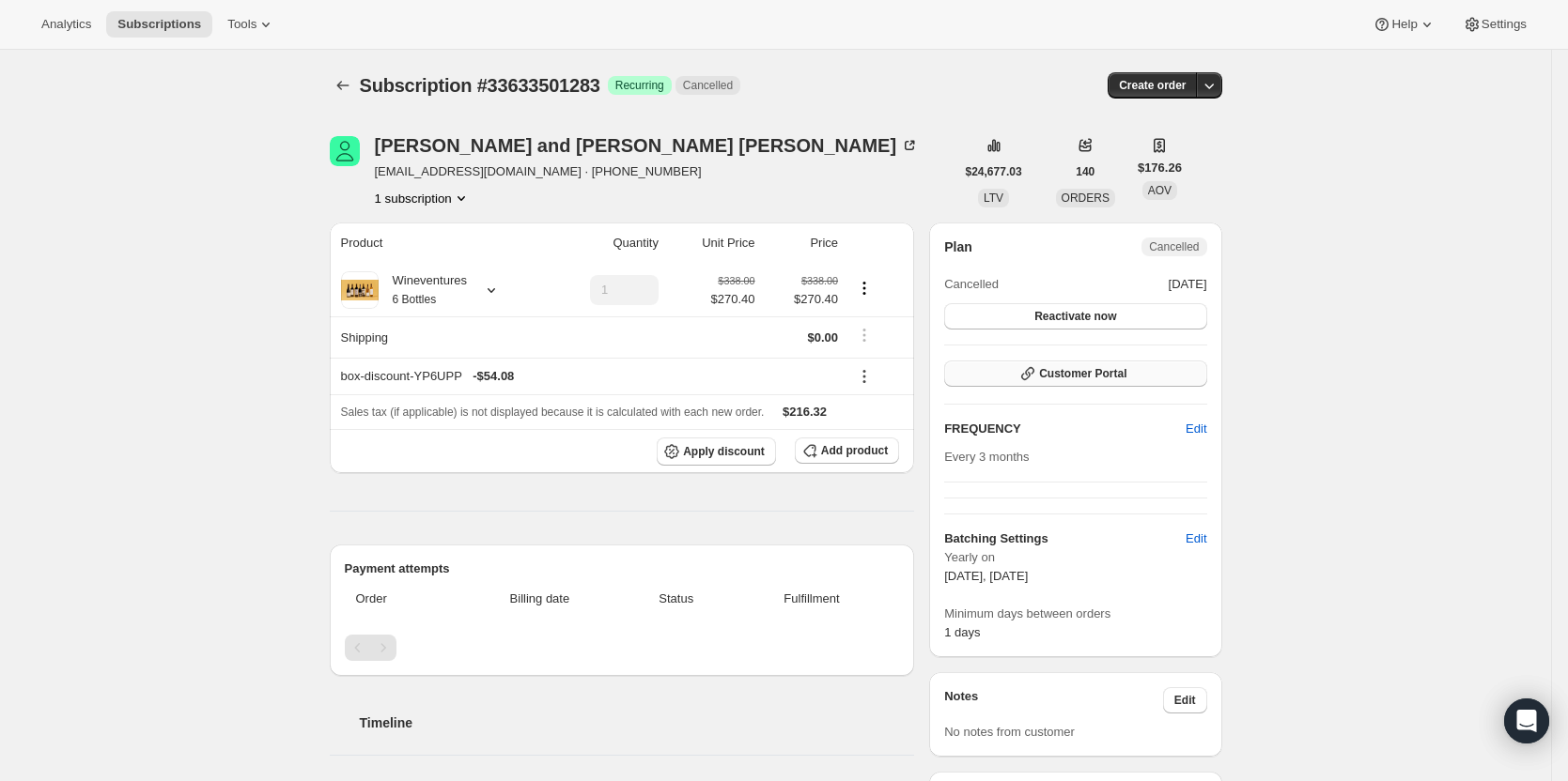
click at [1091, 378] on span "Customer Portal" at bounding box center [1082, 374] width 87 height 15
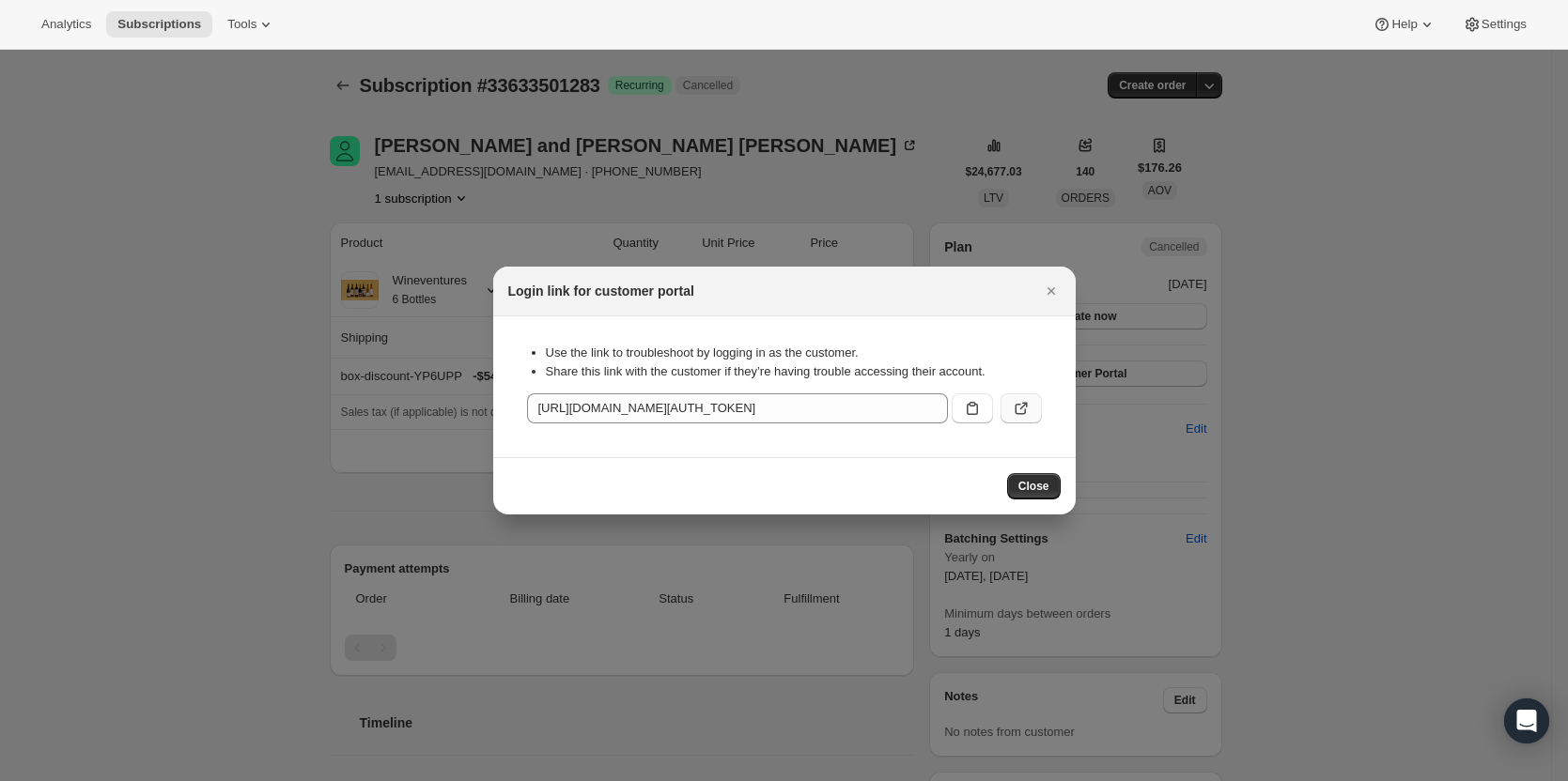
click at [1039, 403] on button ":r79:" at bounding box center [1021, 408] width 42 height 30
click at [1054, 286] on icon "Close" at bounding box center [1050, 291] width 19 height 19
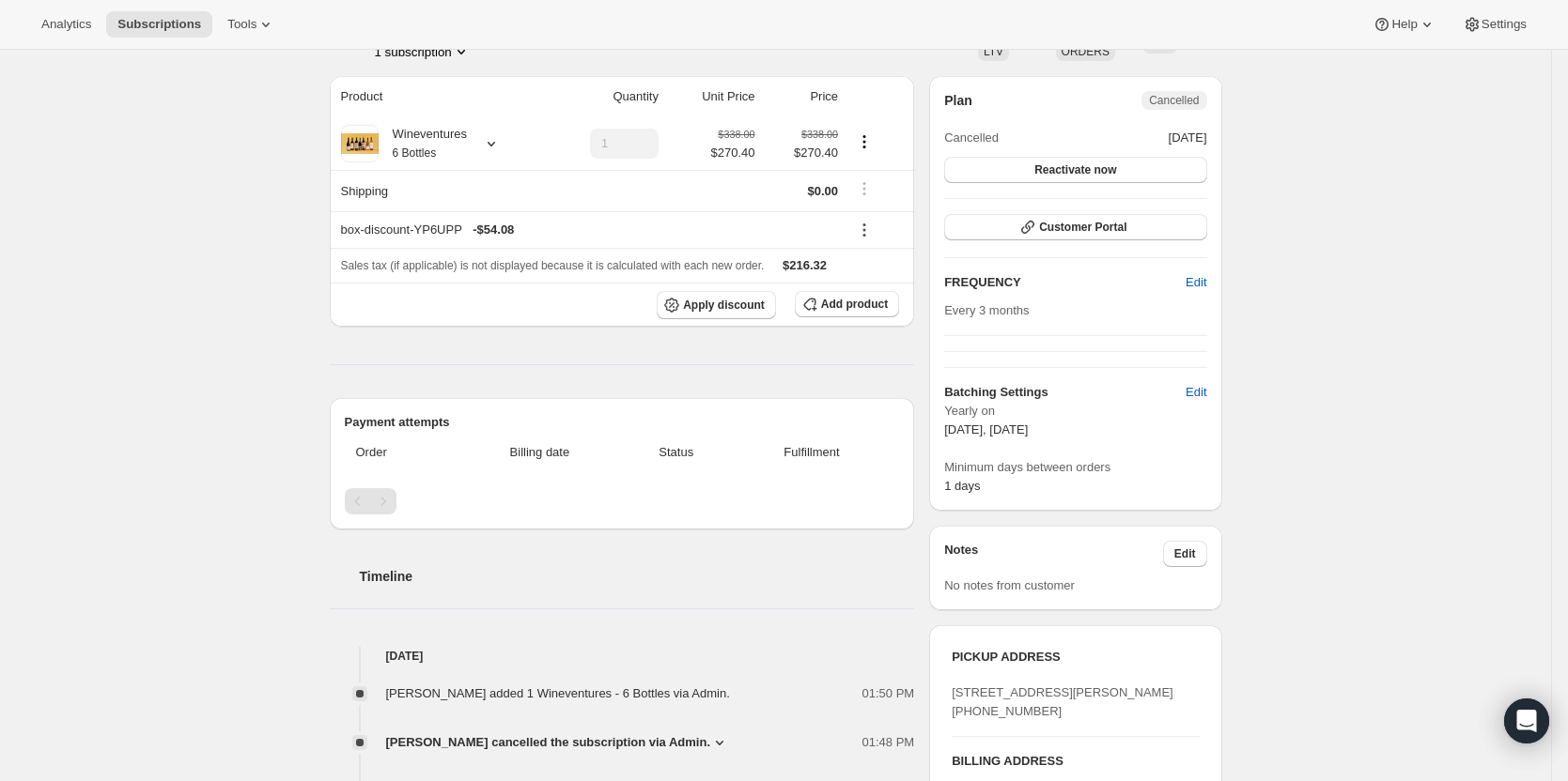
scroll to position [188, 0]
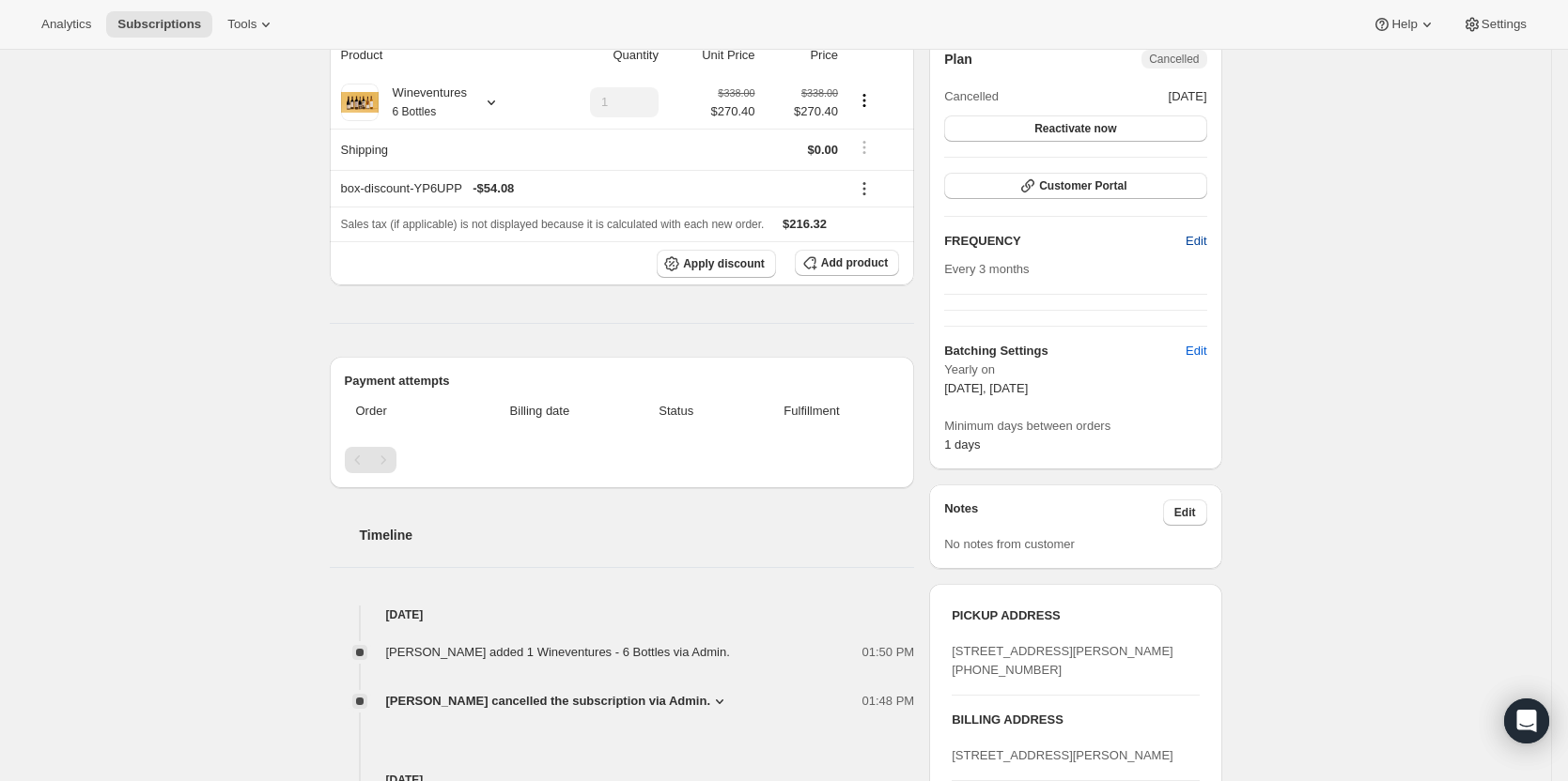
click at [1212, 231] on button "Edit" at bounding box center [1195, 241] width 43 height 30
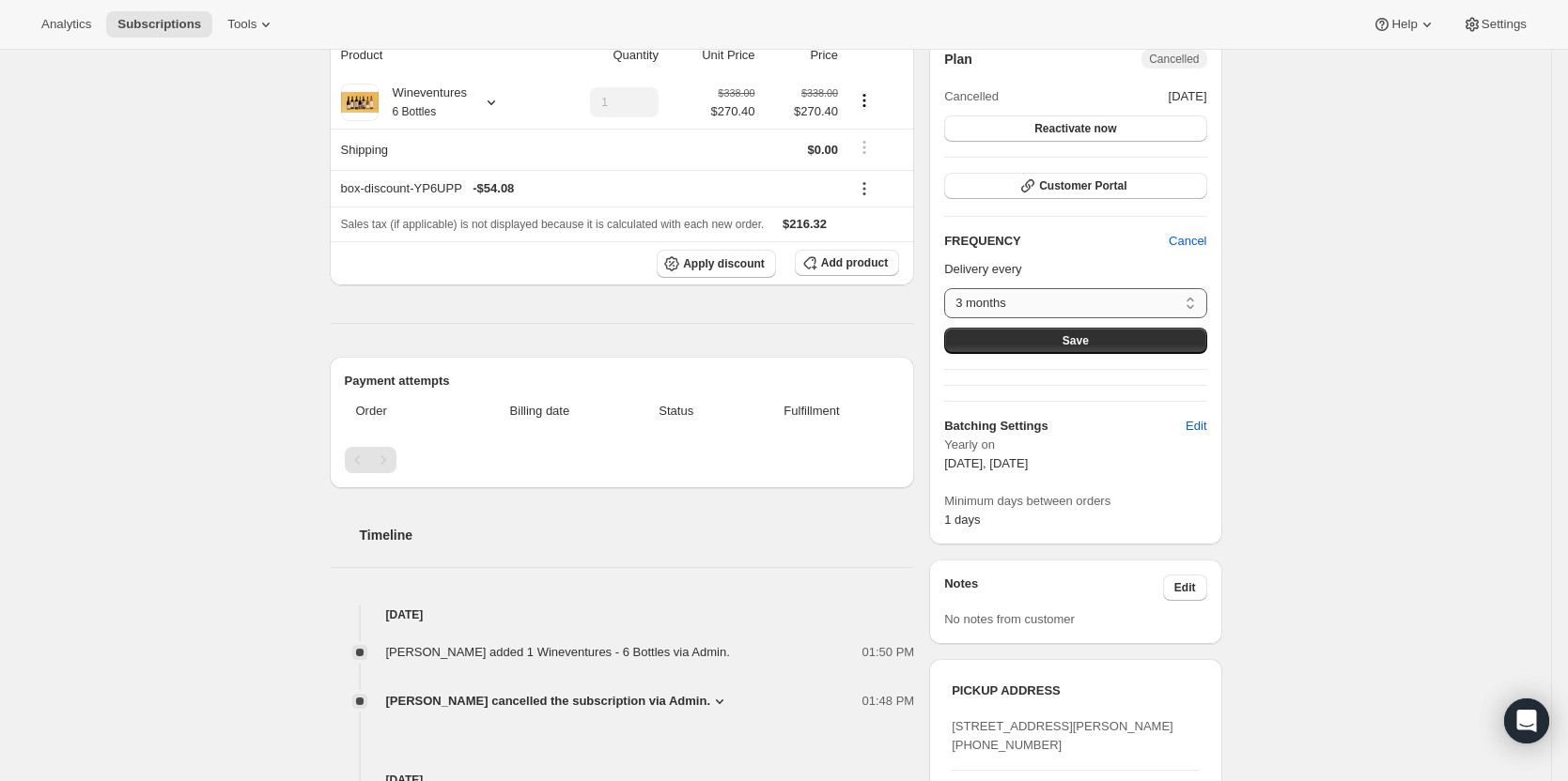
click at [1170, 297] on select "3 months Custom..." at bounding box center [1075, 303] width 262 height 30
click at [1254, 308] on div "Subscription #33633501283. This page is ready Subscription #33633501283 Success…" at bounding box center [775, 656] width 1551 height 1589
click at [1263, 374] on div "Subscription #33633501283. This page is ready Subscription #33633501283 Success…" at bounding box center [775, 656] width 1551 height 1589
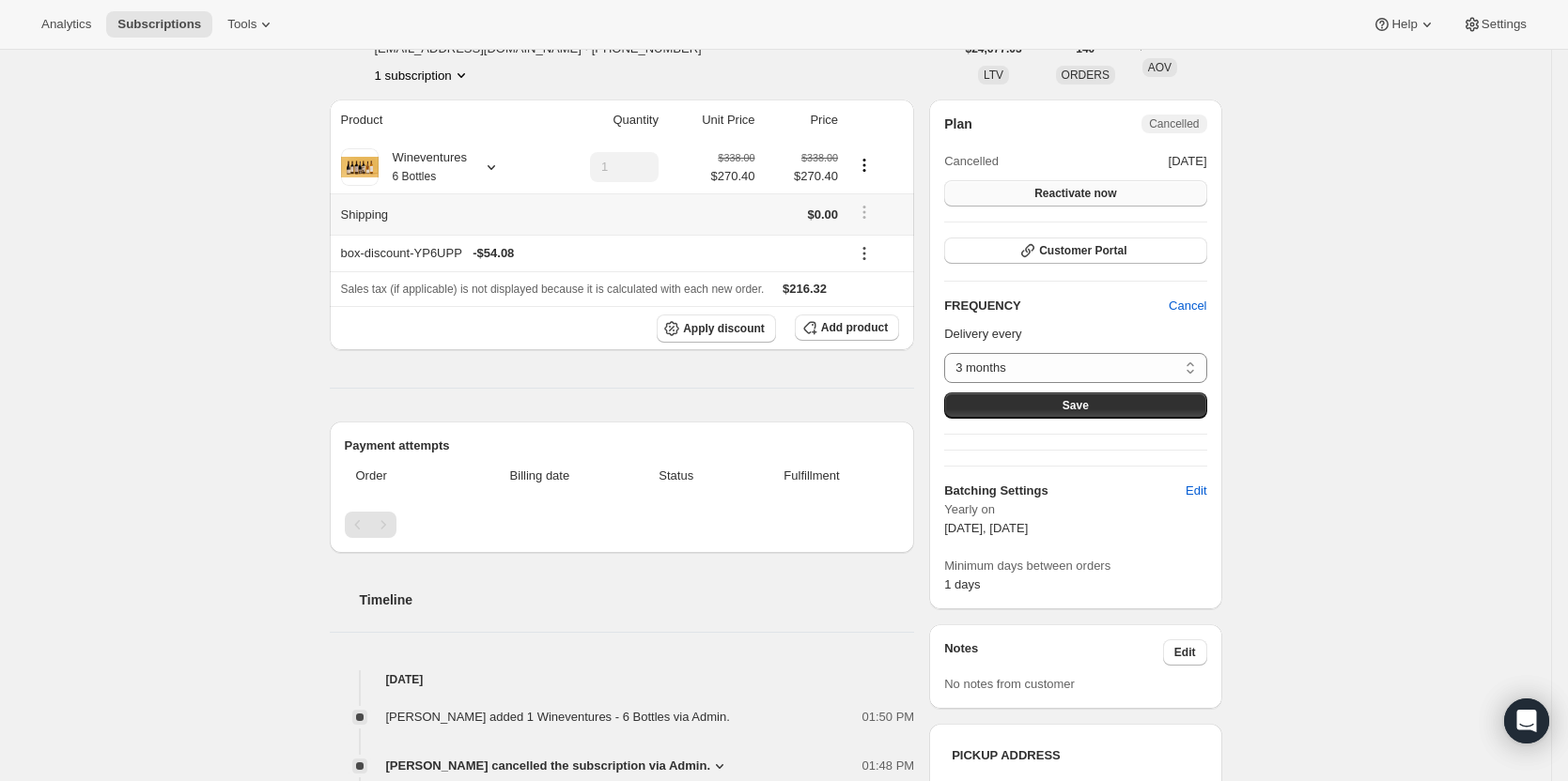
scroll to position [0, 0]
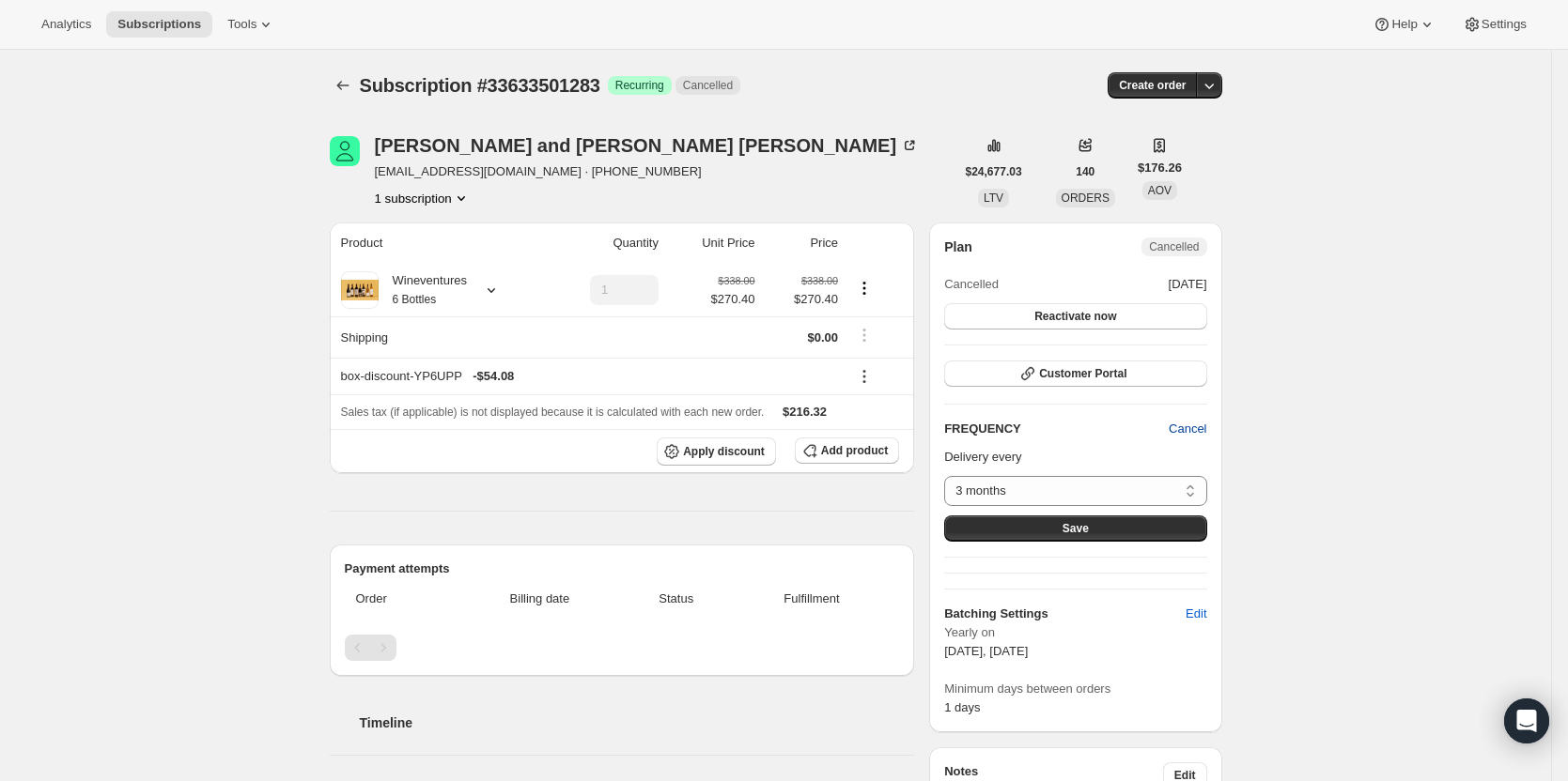
click at [1184, 436] on span "Cancel" at bounding box center [1187, 429] width 38 height 19
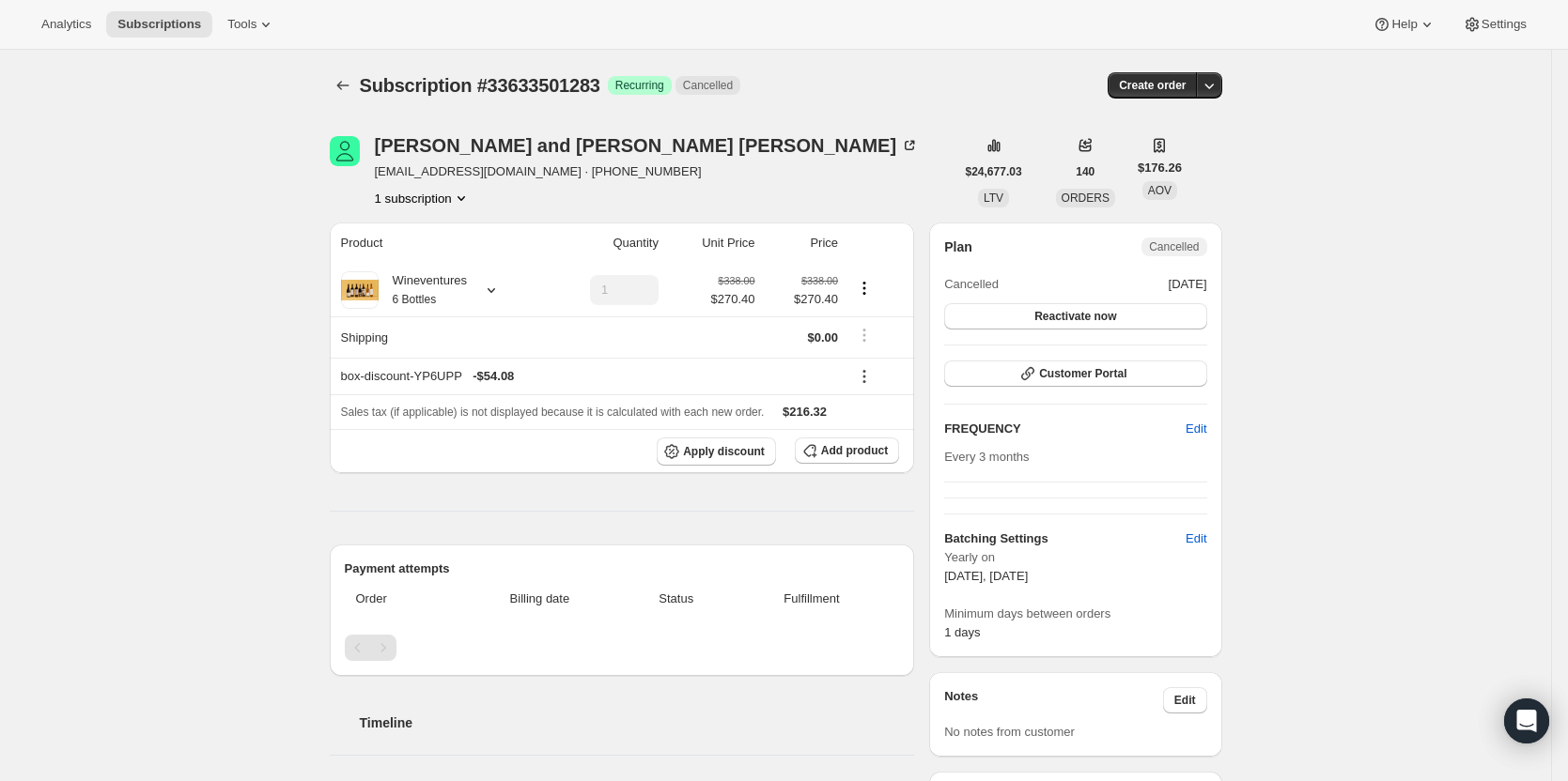
scroll to position [94, 0]
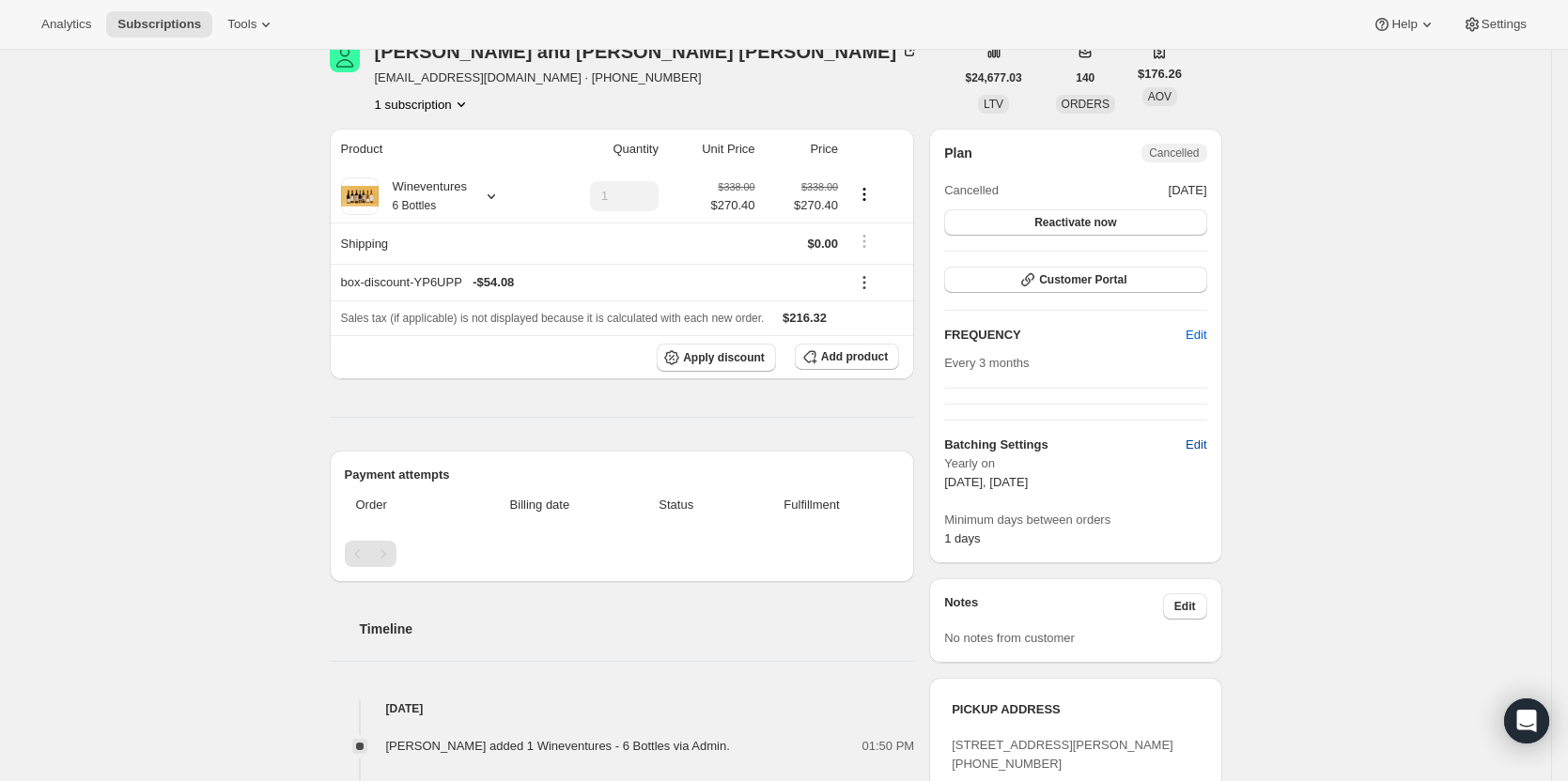
click at [1194, 457] on button "Edit" at bounding box center [1195, 445] width 43 height 30
select select "YEARDAY"
select select "10"
select select "15"
select select "2"
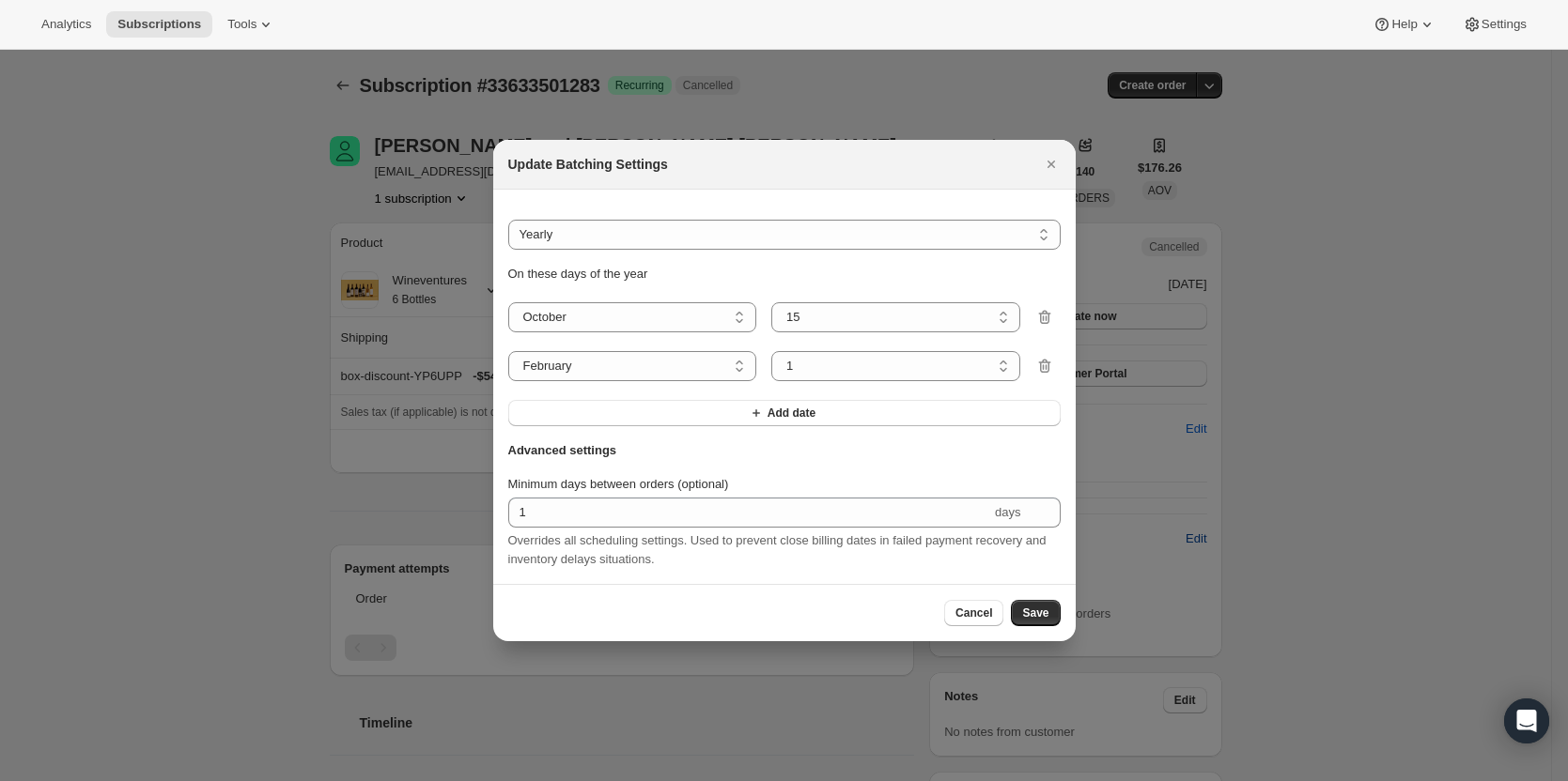
scroll to position [0, 0]
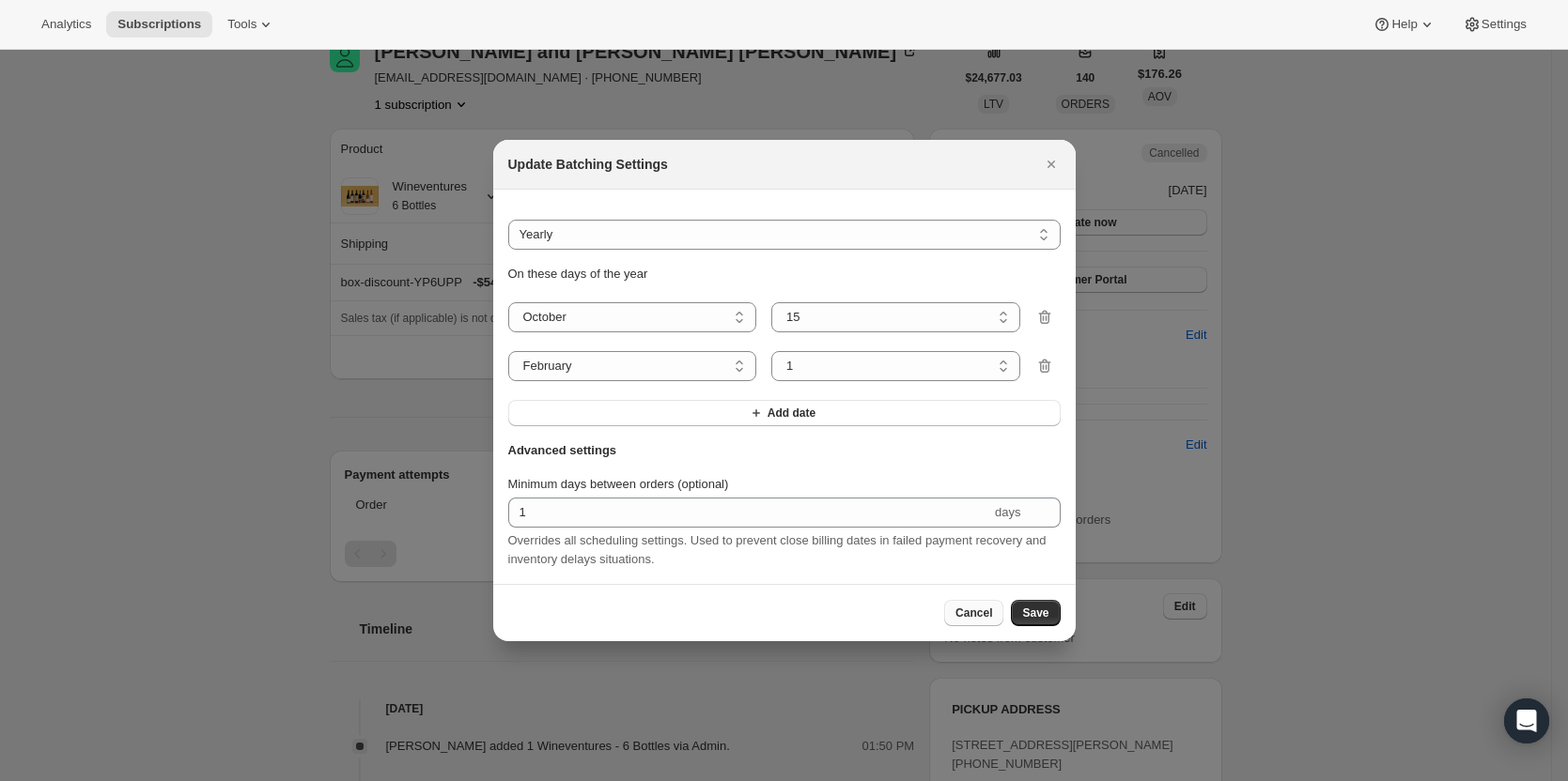
click at [987, 620] on span "Cancel" at bounding box center [973, 613] width 37 height 15
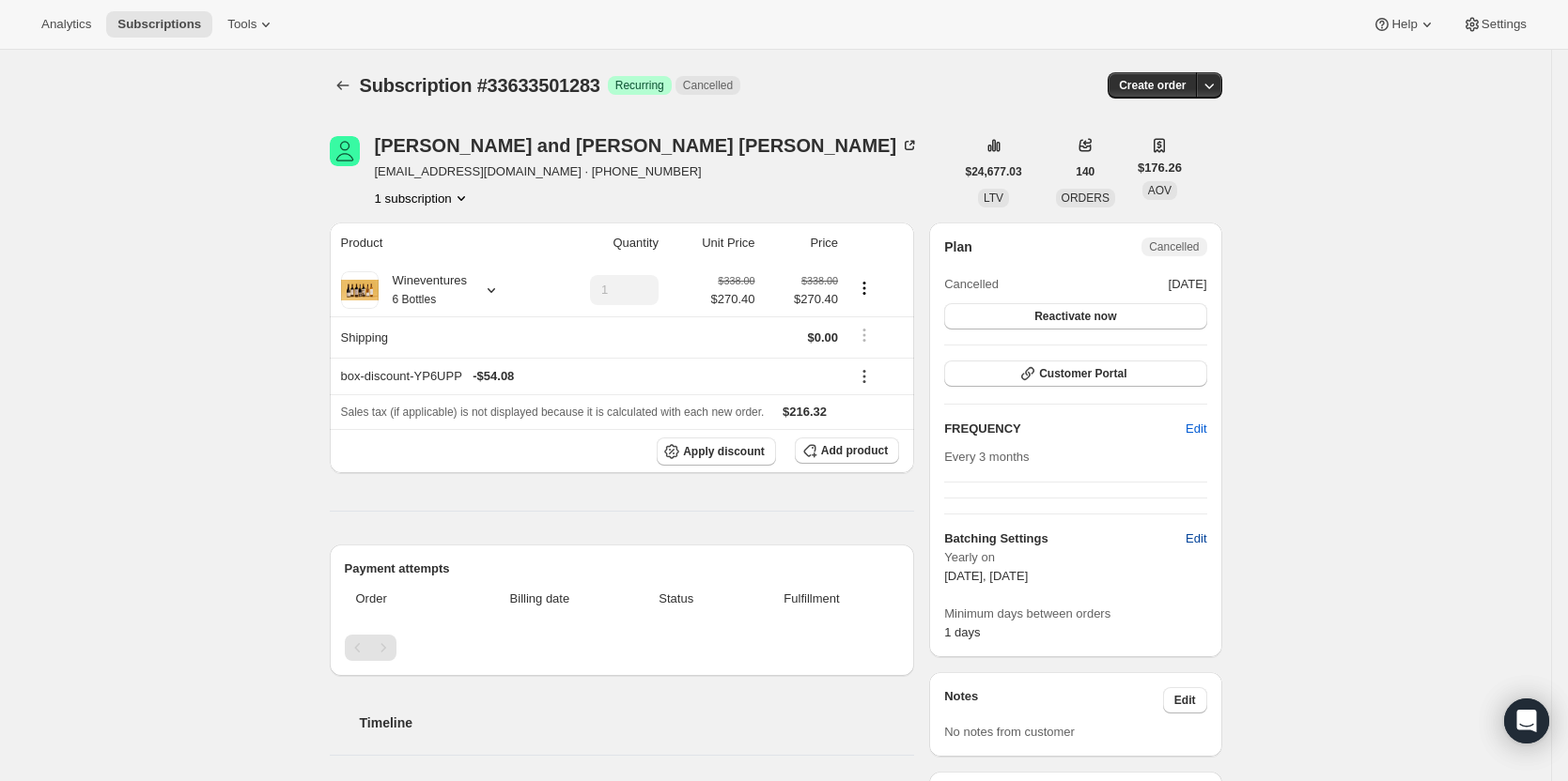
click at [1191, 541] on span "Edit" at bounding box center [1195, 539] width 21 height 19
select select "YEARDAY"
select select "10"
select select "15"
select select "2"
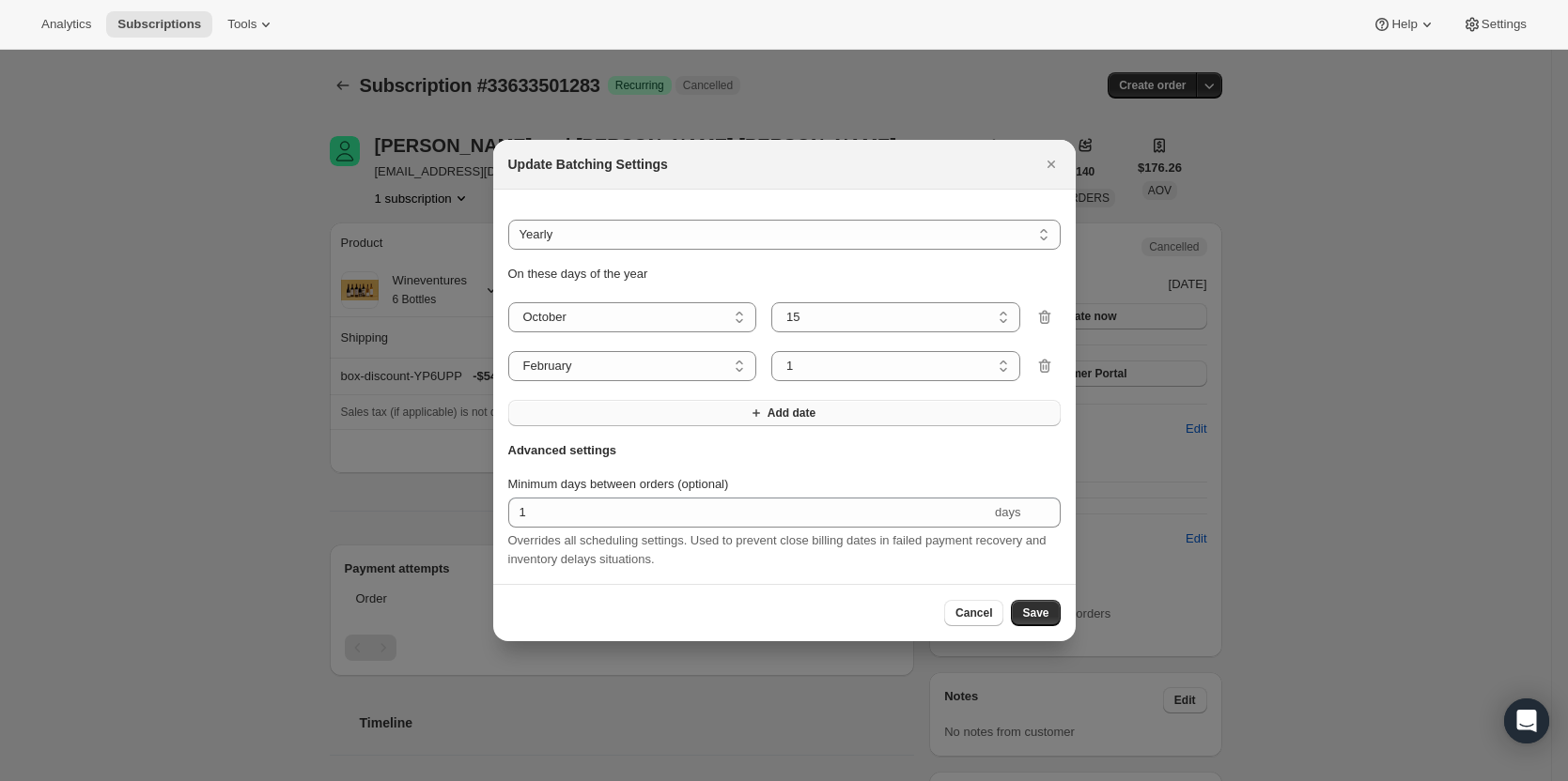
click at [788, 414] on button "Add date" at bounding box center [784, 413] width 552 height 26
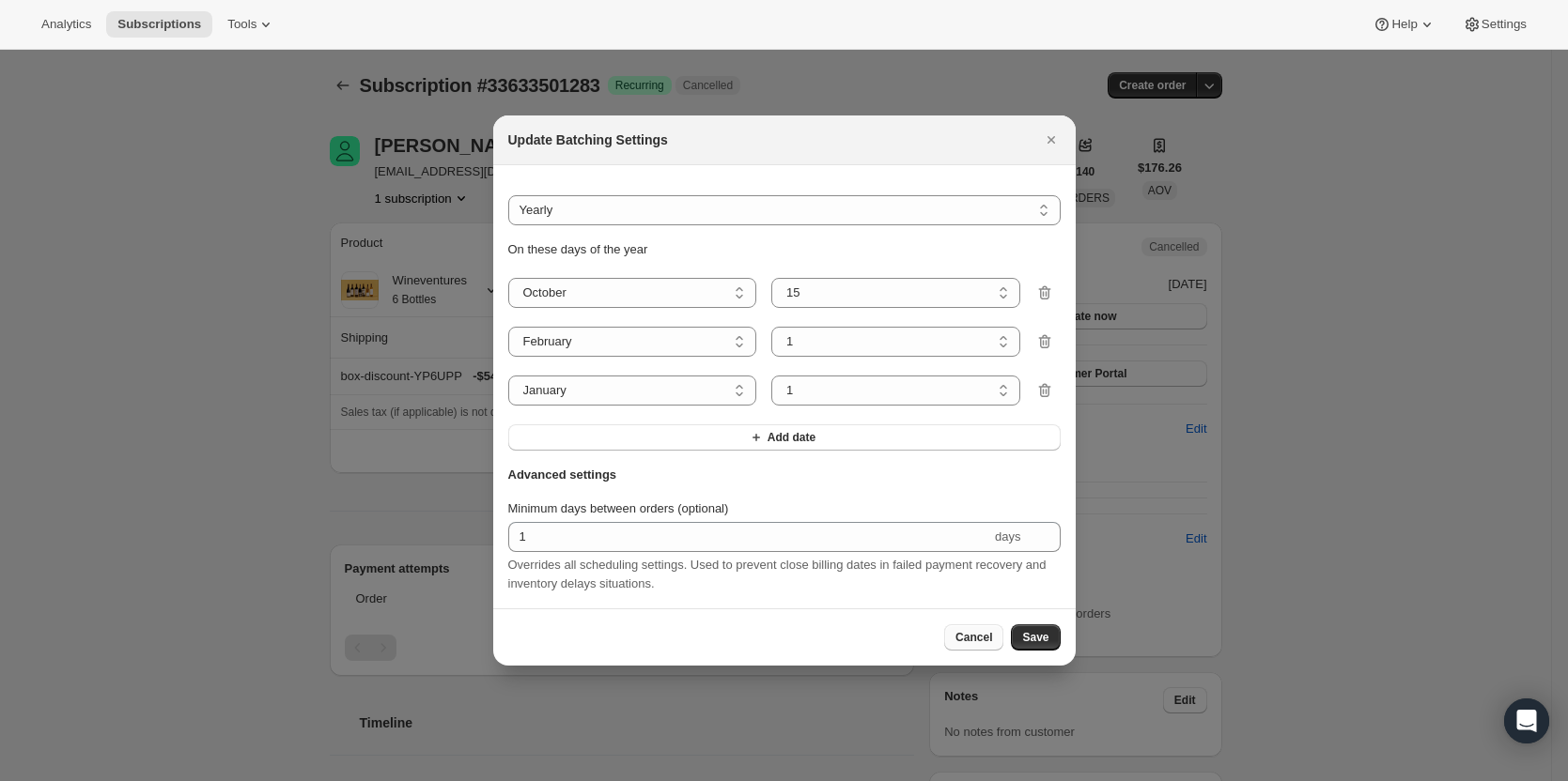
click at [998, 644] on button "Cancel" at bounding box center [974, 638] width 60 height 26
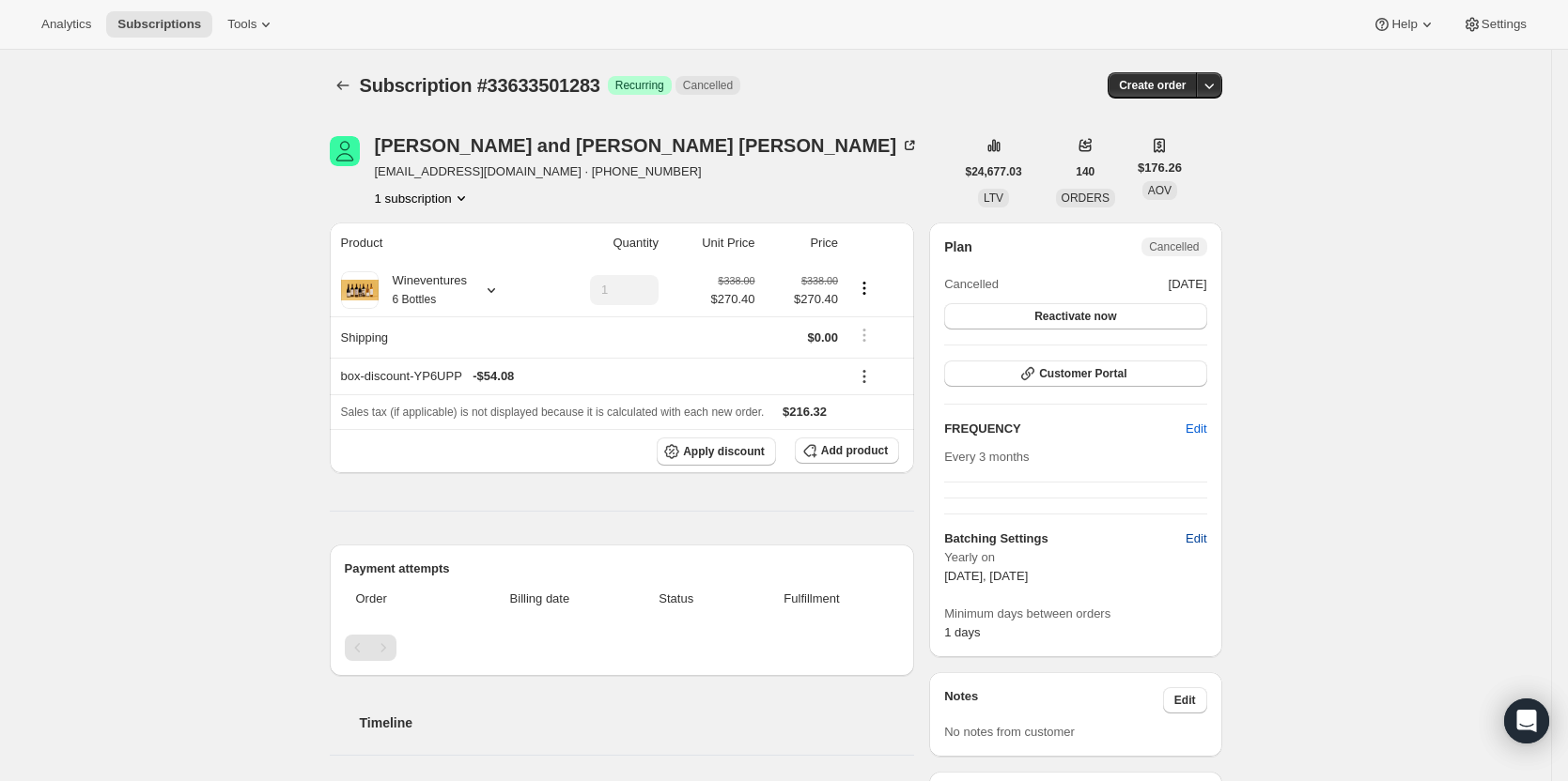
click at [1202, 541] on span "Edit" at bounding box center [1195, 539] width 21 height 19
select select "YEARDAY"
select select "10"
select select "15"
select select "2"
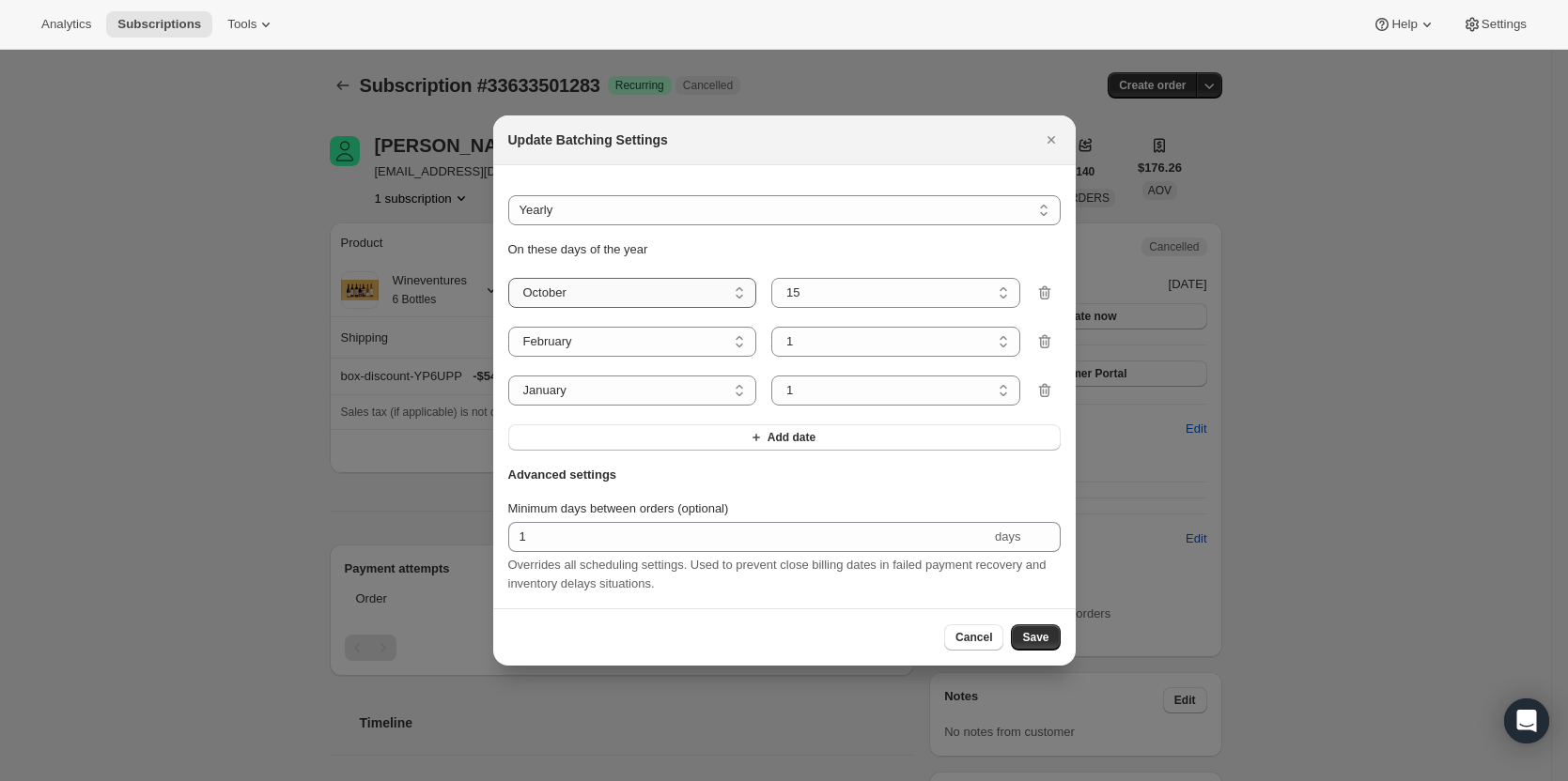
click at [702, 298] on select "January February March April May June July August September October November De…" at bounding box center [632, 293] width 248 height 30
click at [731, 228] on div "Do not batch Weekly Monthly Yearly Yearly On these days of the year January Feb…" at bounding box center [784, 323] width 552 height 255
click at [661, 278] on select "January February March April May June July August September October November De…" at bounding box center [632, 293] width 248 height 30
drag, startPoint x: 708, startPoint y: 260, endPoint x: 710, endPoint y: 283, distance: 23.1
click at [708, 260] on div "On these days of the year January February March April May June July August Sep…" at bounding box center [784, 346] width 552 height 211
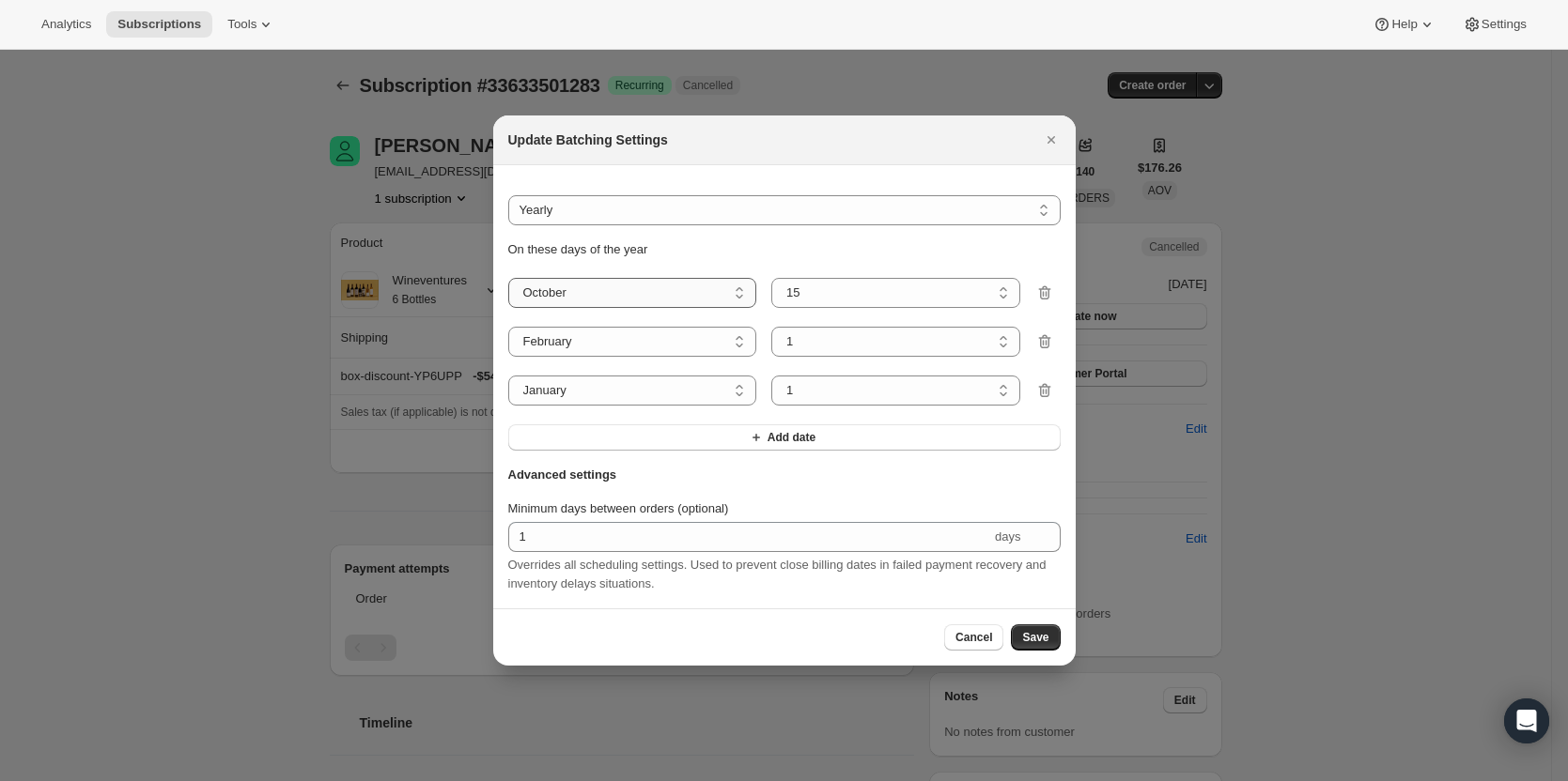
drag, startPoint x: 710, startPoint y: 283, endPoint x: 711, endPoint y: 294, distance: 11.0
click at [710, 283] on select "January February March April May June July August September October November De…" at bounding box center [632, 293] width 248 height 30
select select "9"
click at [508, 278] on select "January February March April May June July August September October November De…" at bounding box center [632, 293] width 248 height 30
click at [826, 280] on select "1 2 3 4 5 6 7 8 9 10 11 12 13 14 15 16 17 18 19 20 21 22 23 24 25 26 27 28 29 30" at bounding box center [895, 293] width 248 height 30
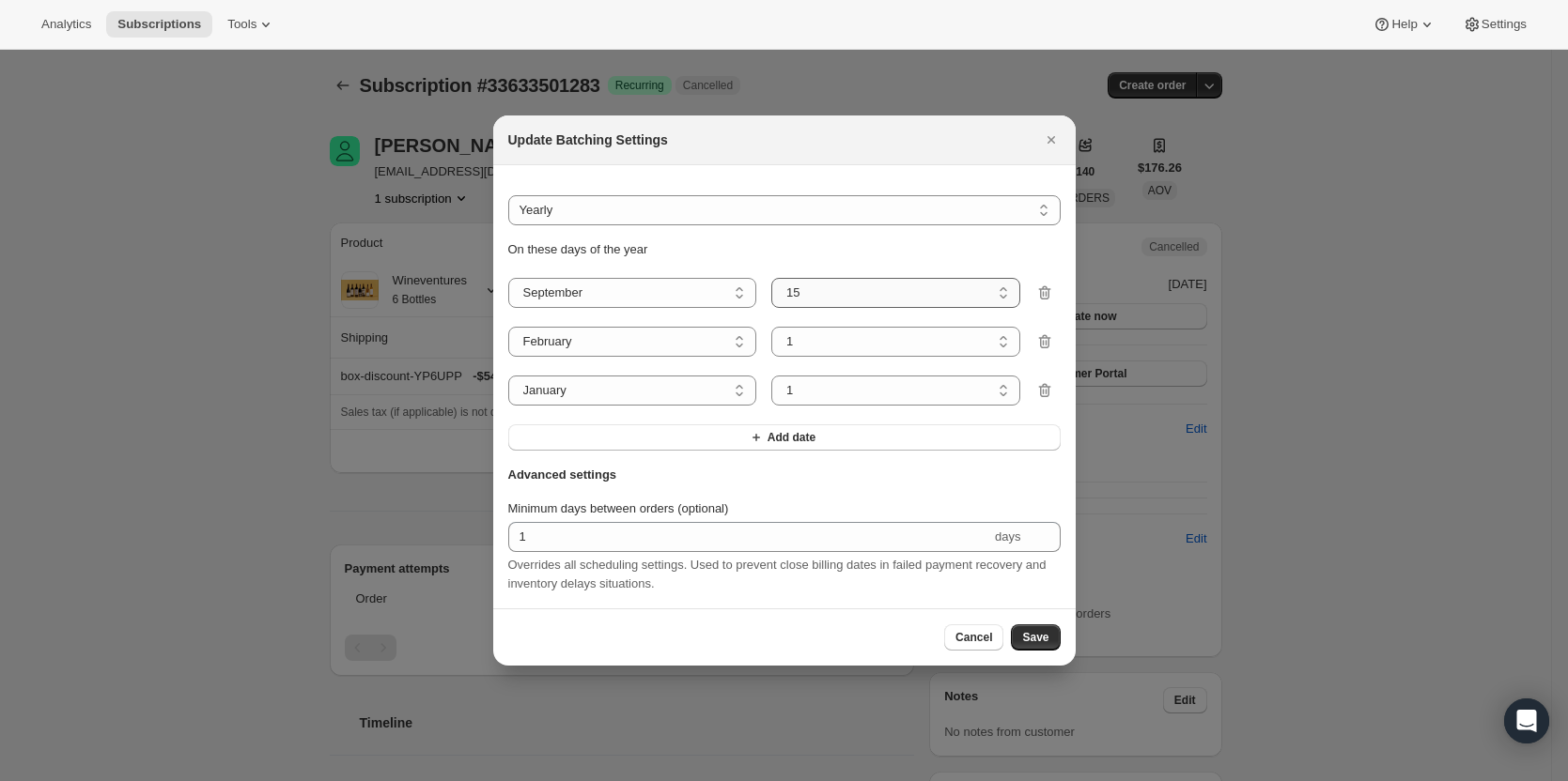
select select "17"
click at [771, 278] on select "1 2 3 4 5 6 7 8 9 10 11 12 13 14 15 16 17 18 19 20 21 22 23 24 25 26 27 28 29 30" at bounding box center [895, 293] width 248 height 30
click at [613, 341] on select "January February March April May June July August September October November De…" at bounding box center [632, 342] width 248 height 30
select select "11"
click at [508, 327] on select "January February March April May June July August September October November De…" at bounding box center [632, 342] width 248 height 30
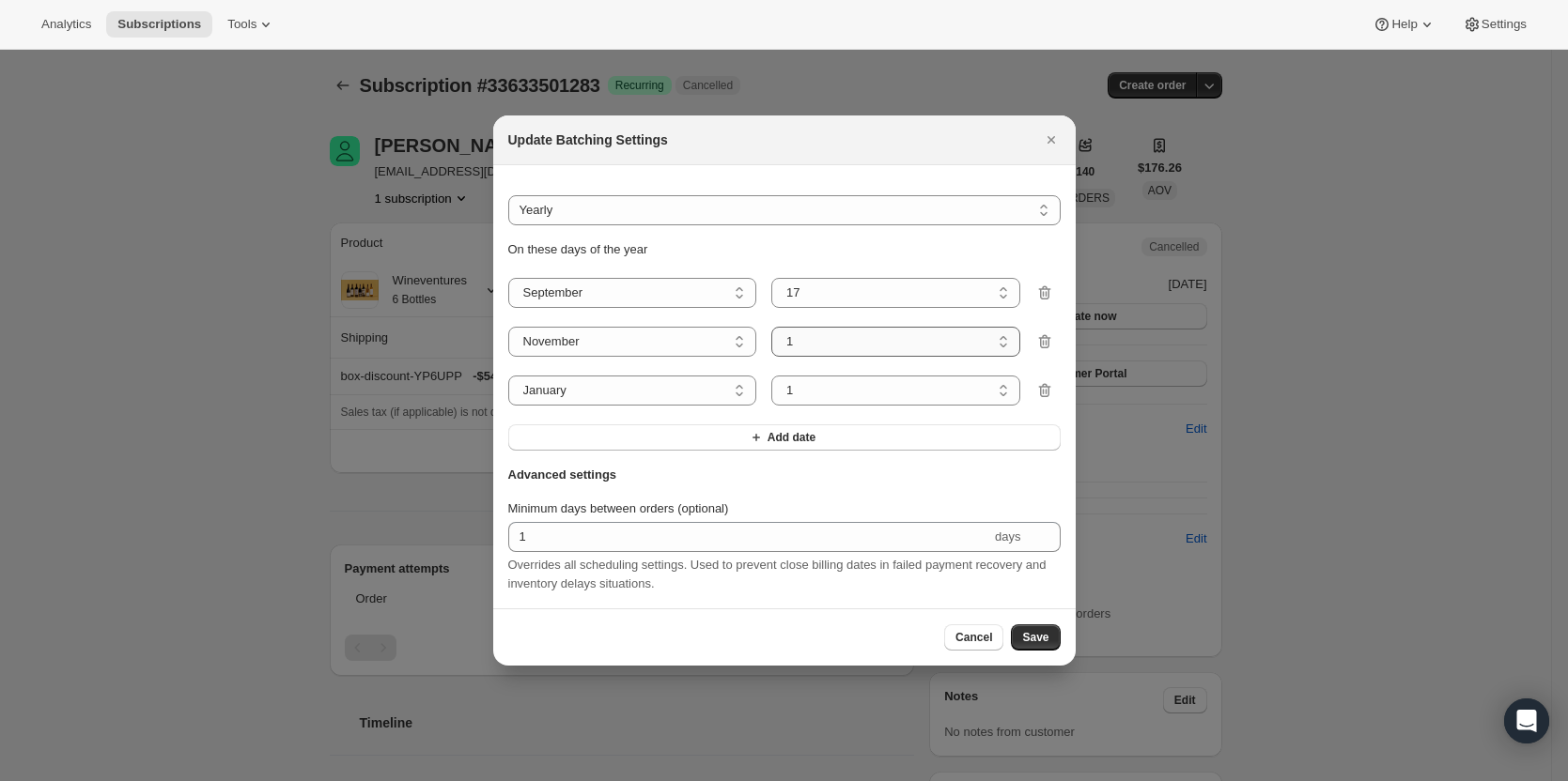
drag, startPoint x: 835, startPoint y: 334, endPoint x: 837, endPoint y: 349, distance: 15.1
click at [835, 334] on select "1 2 3 4 5 6 7 8 9 10 11 12 13 14 15 16 17 18 19 20 21 22 23 24 25 26 27 28 29 30" at bounding box center [895, 342] width 248 height 30
select select "5"
click at [771, 327] on select "1 2 3 4 5 6 7 8 9 10 11 12 13 14 15 16 17 18 19 20 21 22 23 24 25 26 27 28 29 30" at bounding box center [895, 342] width 248 height 30
click at [645, 392] on select "January February March April May June July August September October November De…" at bounding box center [632, 390] width 248 height 30
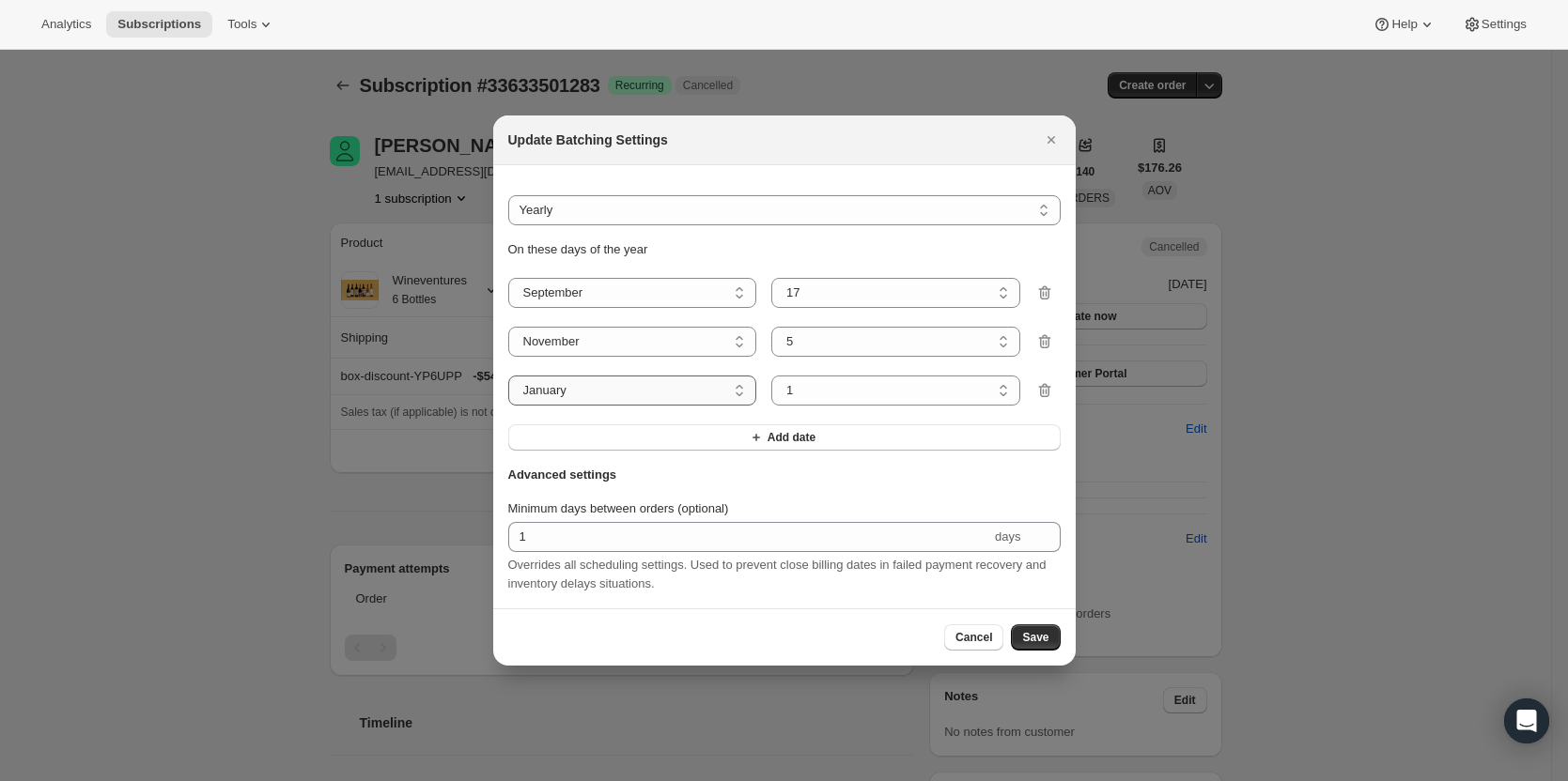
select select "2"
click at [508, 376] on select "January February March April May June July August September October November De…" at bounding box center [632, 390] width 248 height 30
click at [1054, 136] on icon "Close" at bounding box center [1050, 140] width 8 height 8
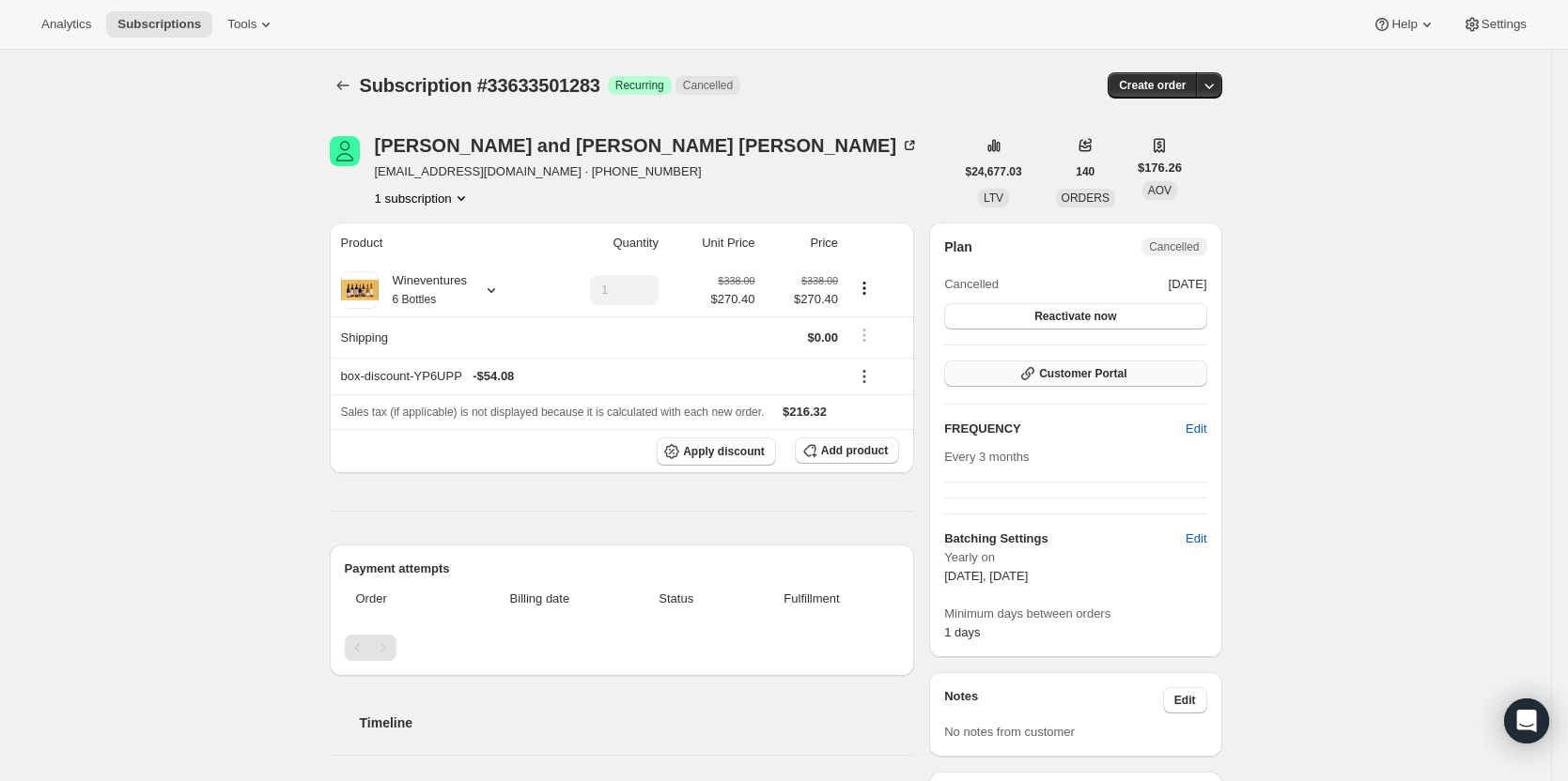
click at [1094, 375] on span "Customer Portal" at bounding box center [1082, 374] width 87 height 15
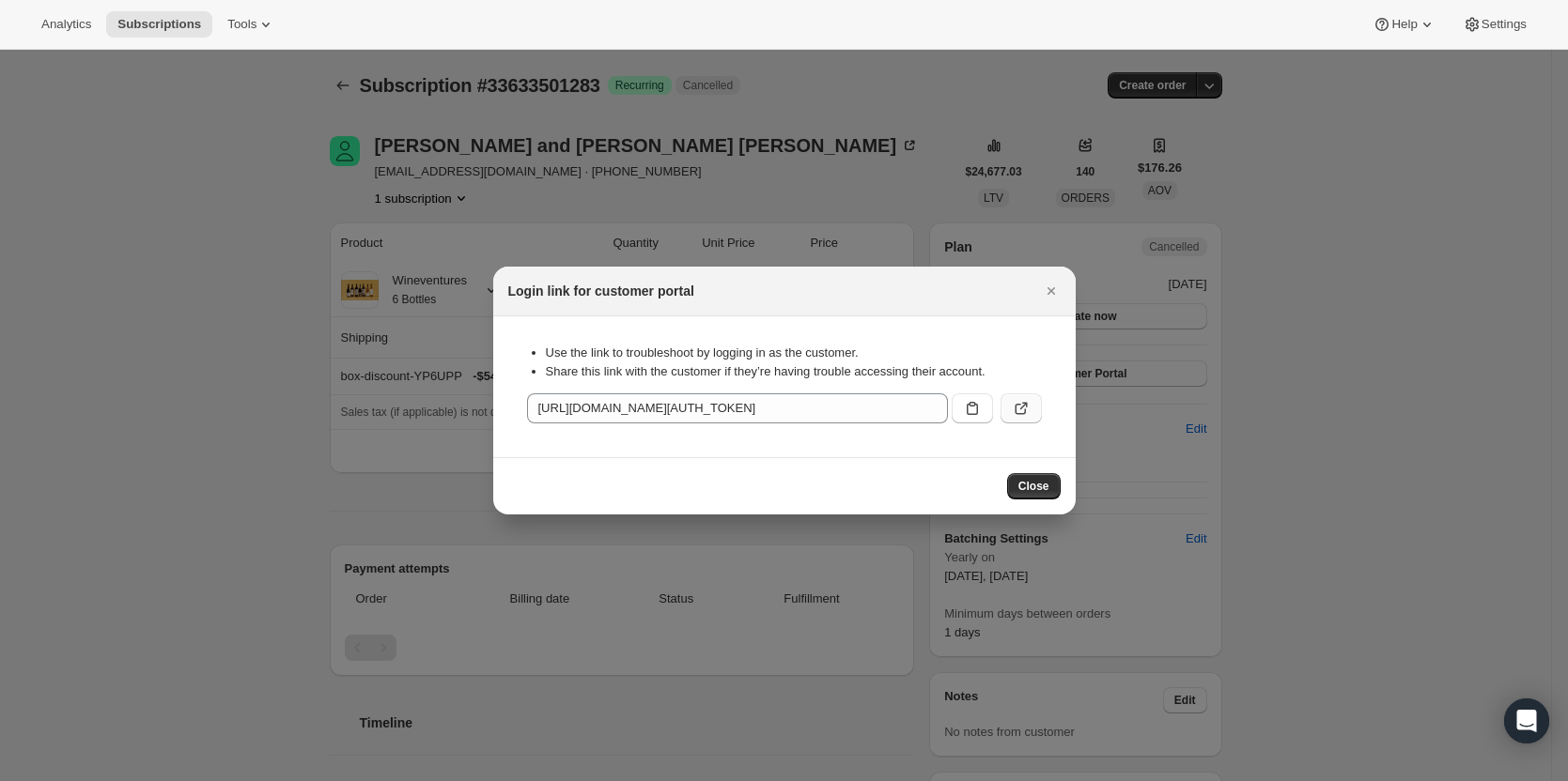
click at [1017, 408] on icon ":r19:" at bounding box center [1020, 408] width 19 height 19
click at [1049, 290] on icon "Close" at bounding box center [1050, 291] width 8 height 8
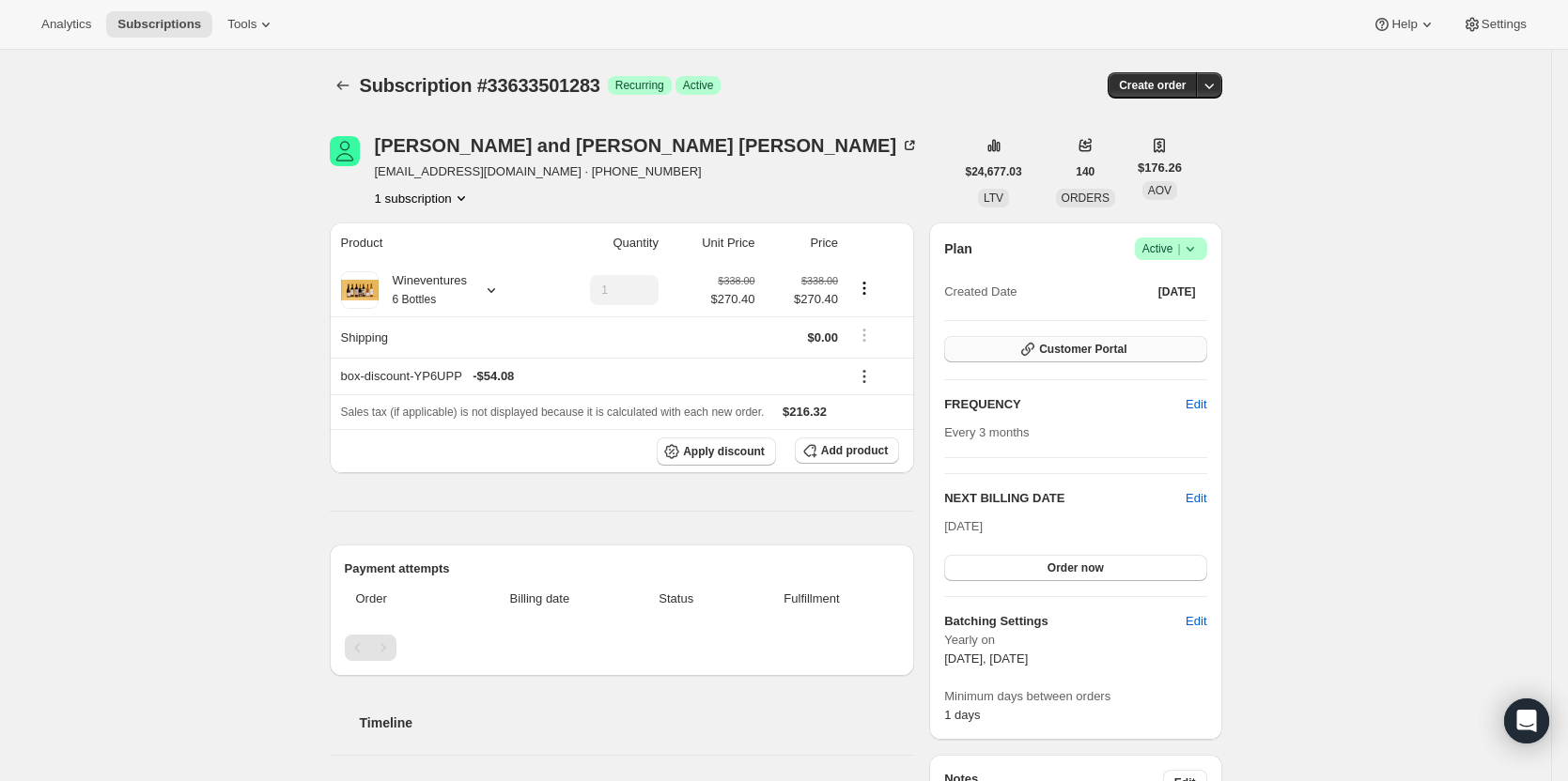
click at [1159, 360] on button "Customer Portal" at bounding box center [1075, 349] width 262 height 26
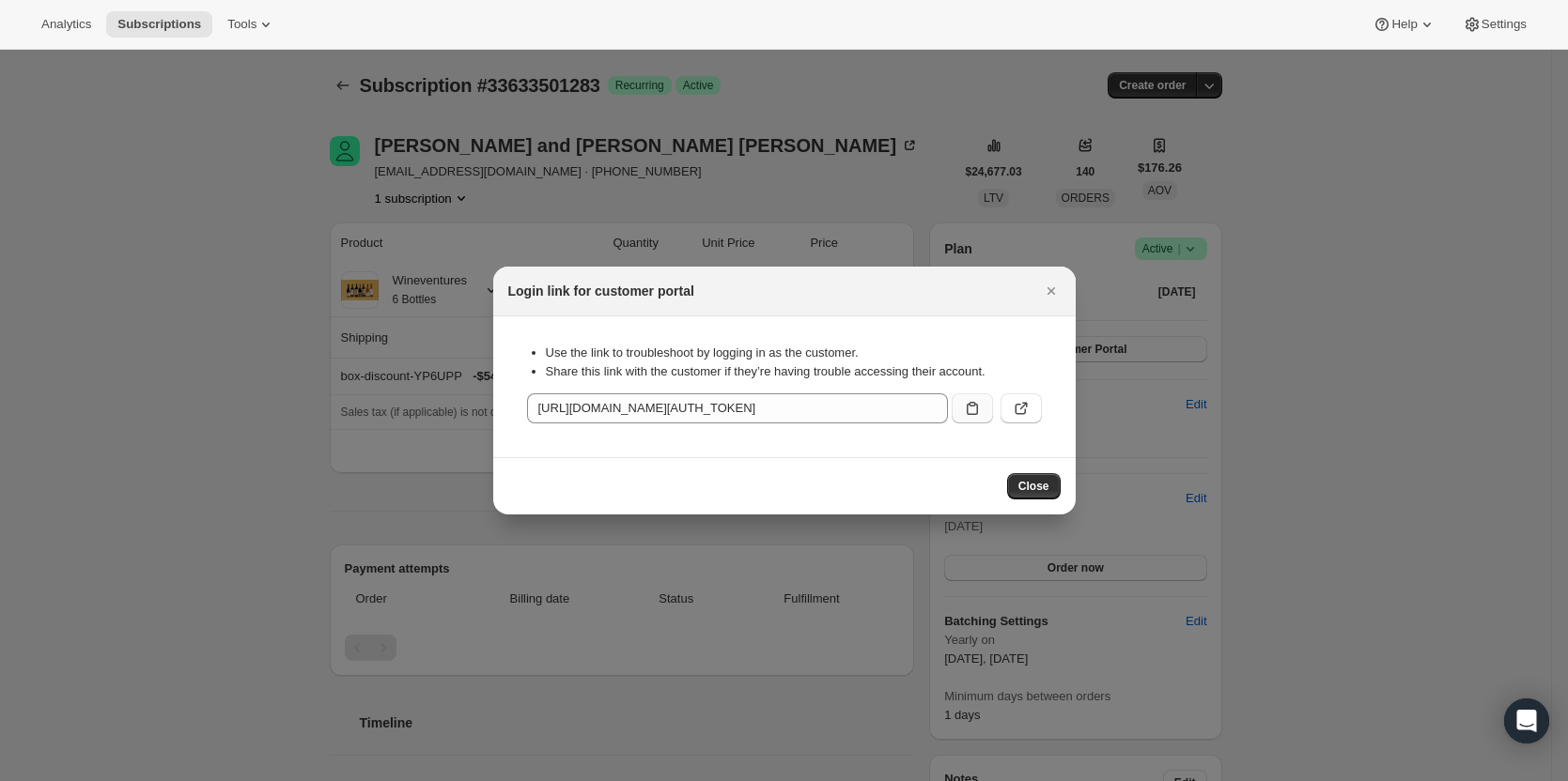
click at [978, 407] on icon ":r1e:" at bounding box center [972, 408] width 19 height 19
click at [1013, 409] on icon ":r1e:" at bounding box center [1020, 408] width 19 height 19
click at [1055, 298] on icon "Close" at bounding box center [1050, 291] width 19 height 19
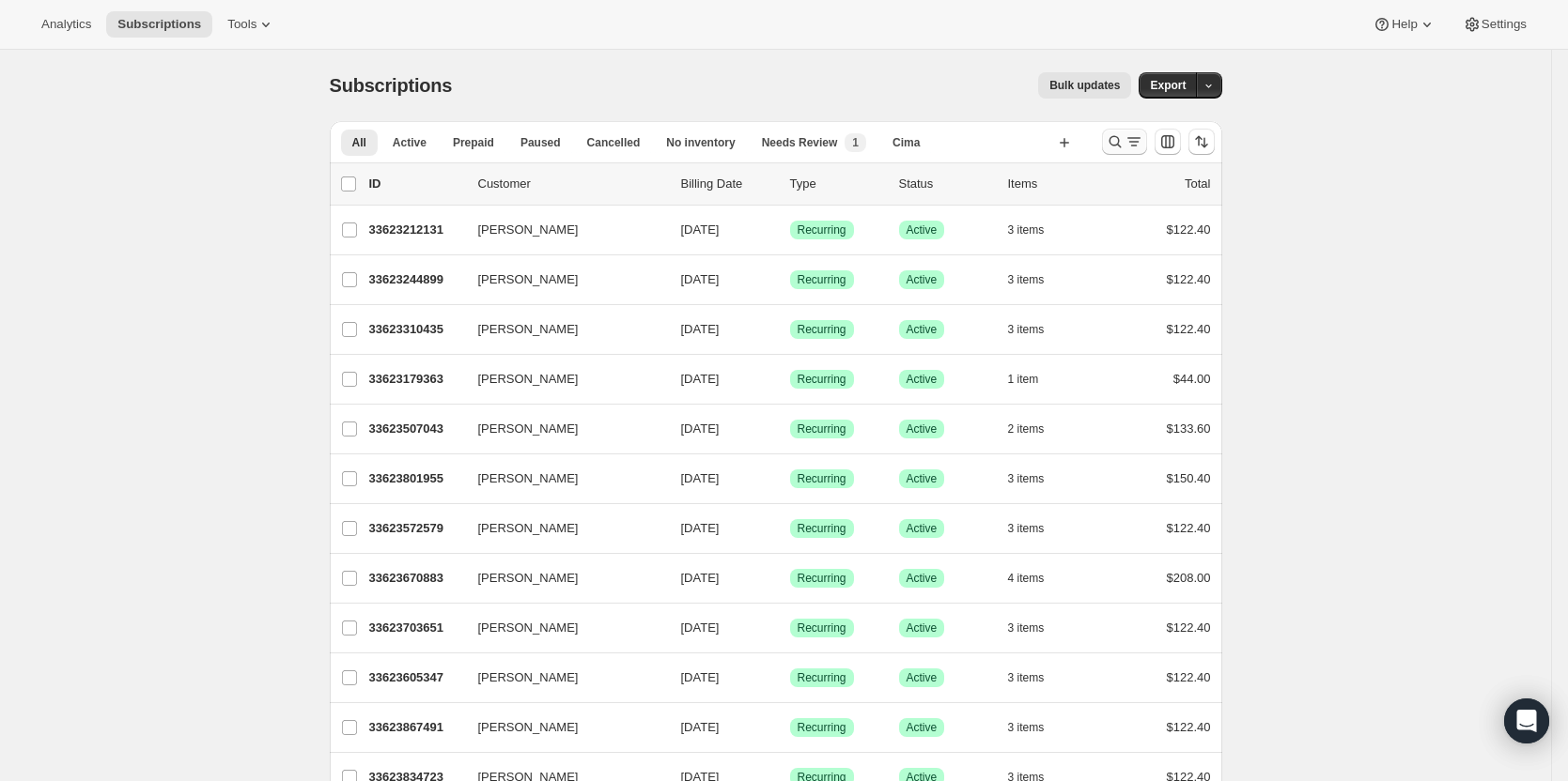
click at [1134, 151] on button "Search and filter results" at bounding box center [1124, 141] width 45 height 26
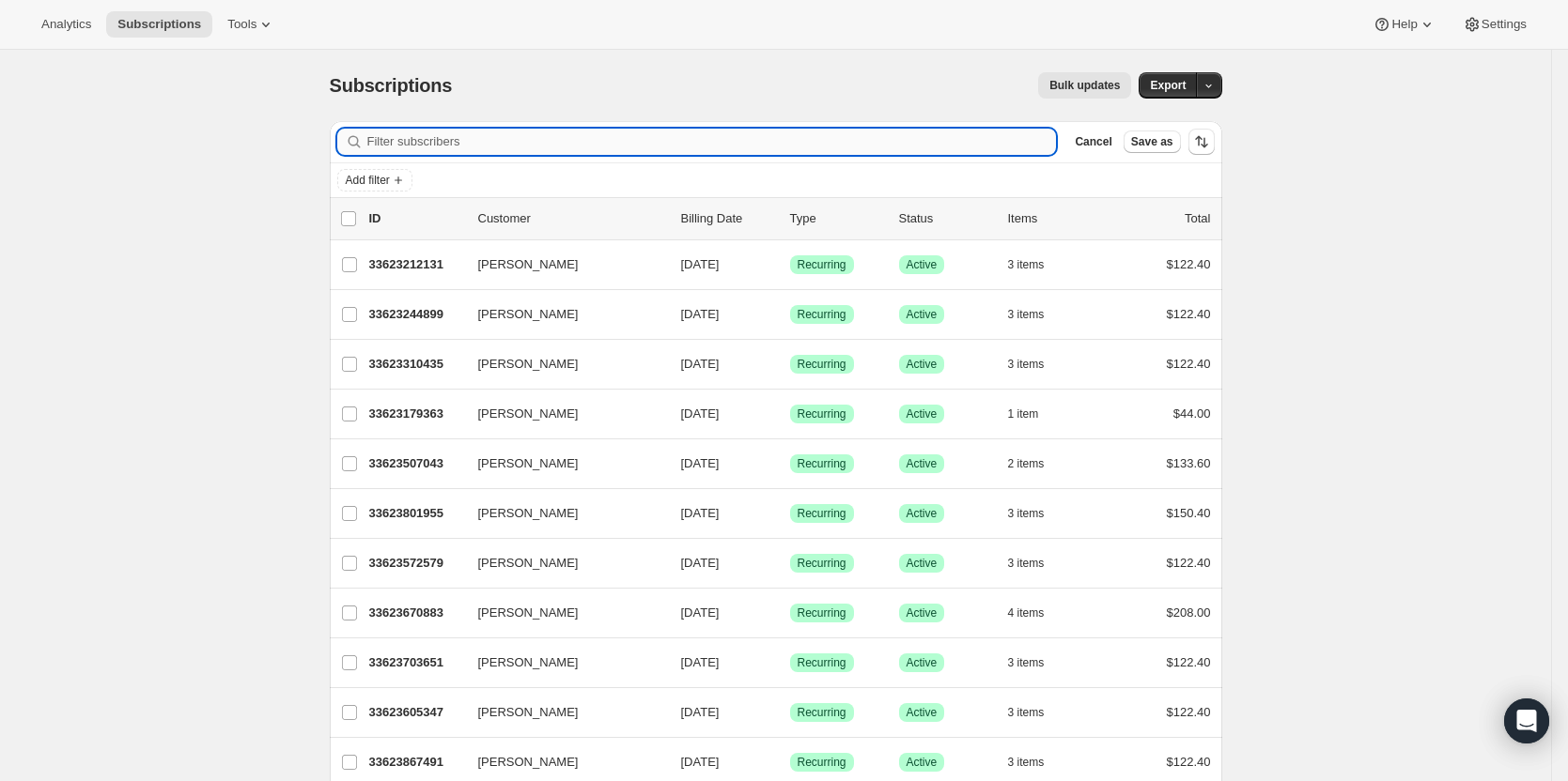
click at [776, 145] on input "Filter subscribers" at bounding box center [712, 141] width 690 height 26
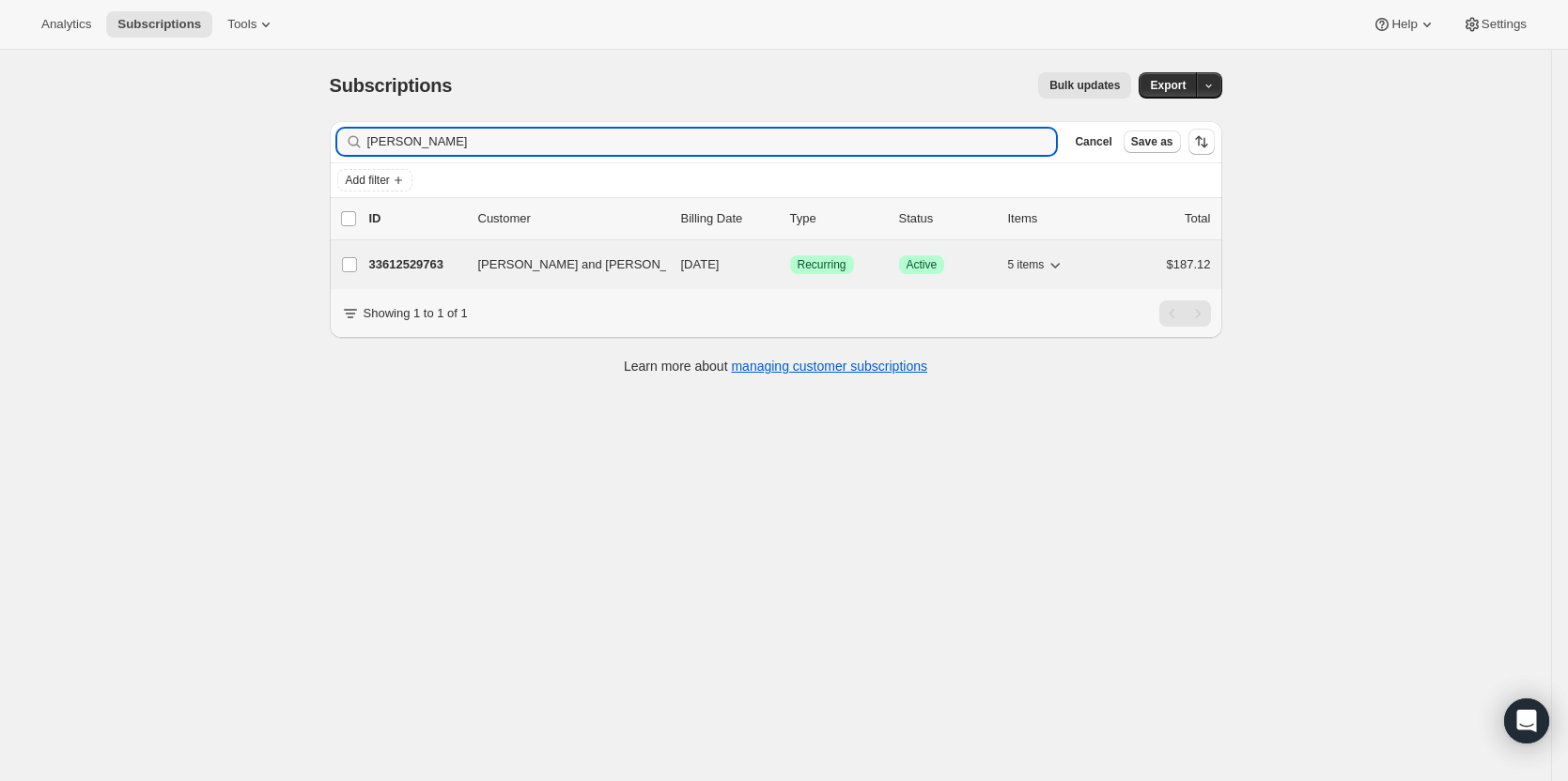
type input "maggie wood"
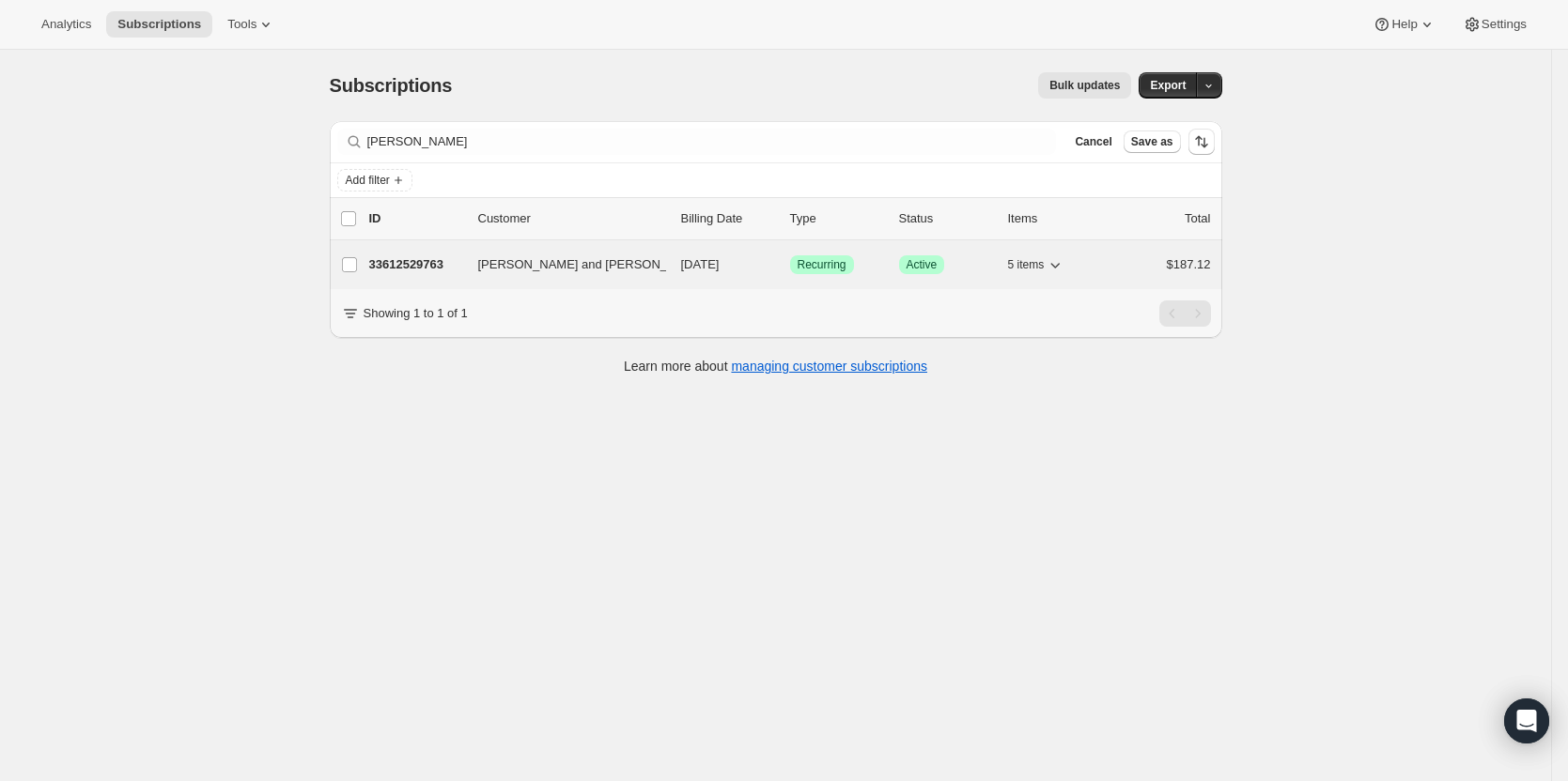
click at [416, 263] on p "33612529763" at bounding box center [415, 264] width 94 height 19
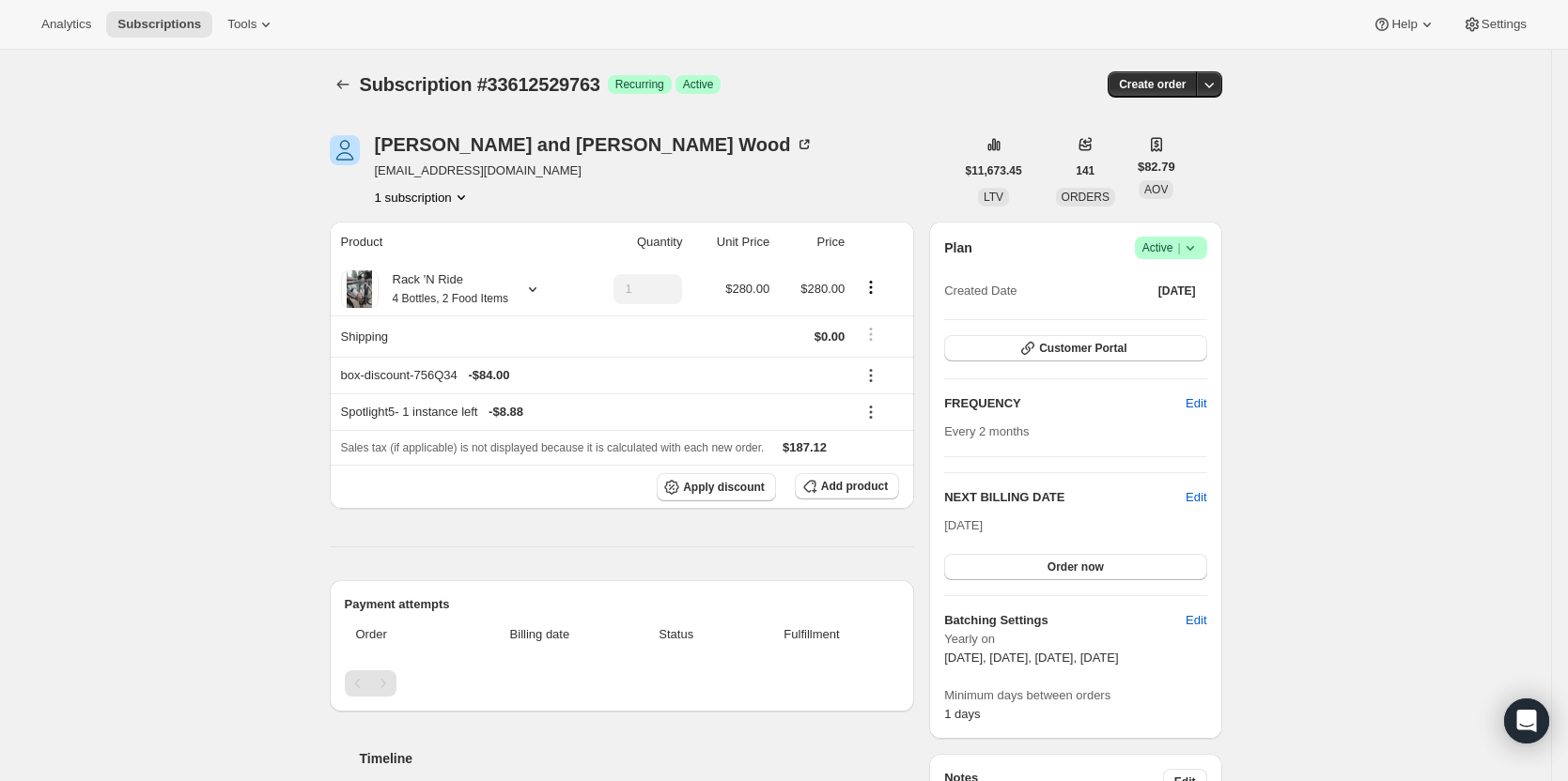
scroll to position [94, 0]
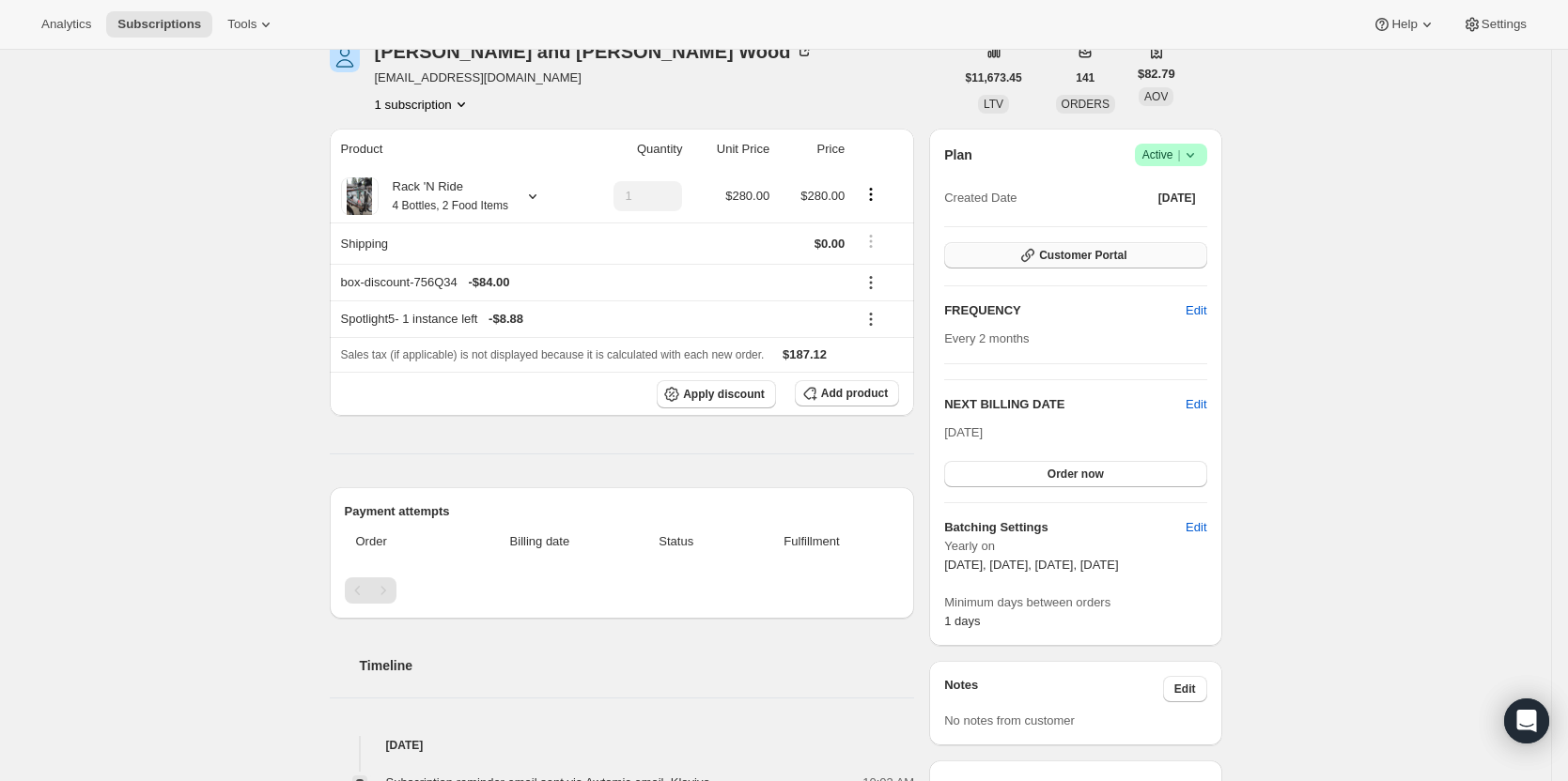
click at [1104, 260] on span "Customer Portal" at bounding box center [1082, 255] width 87 height 15
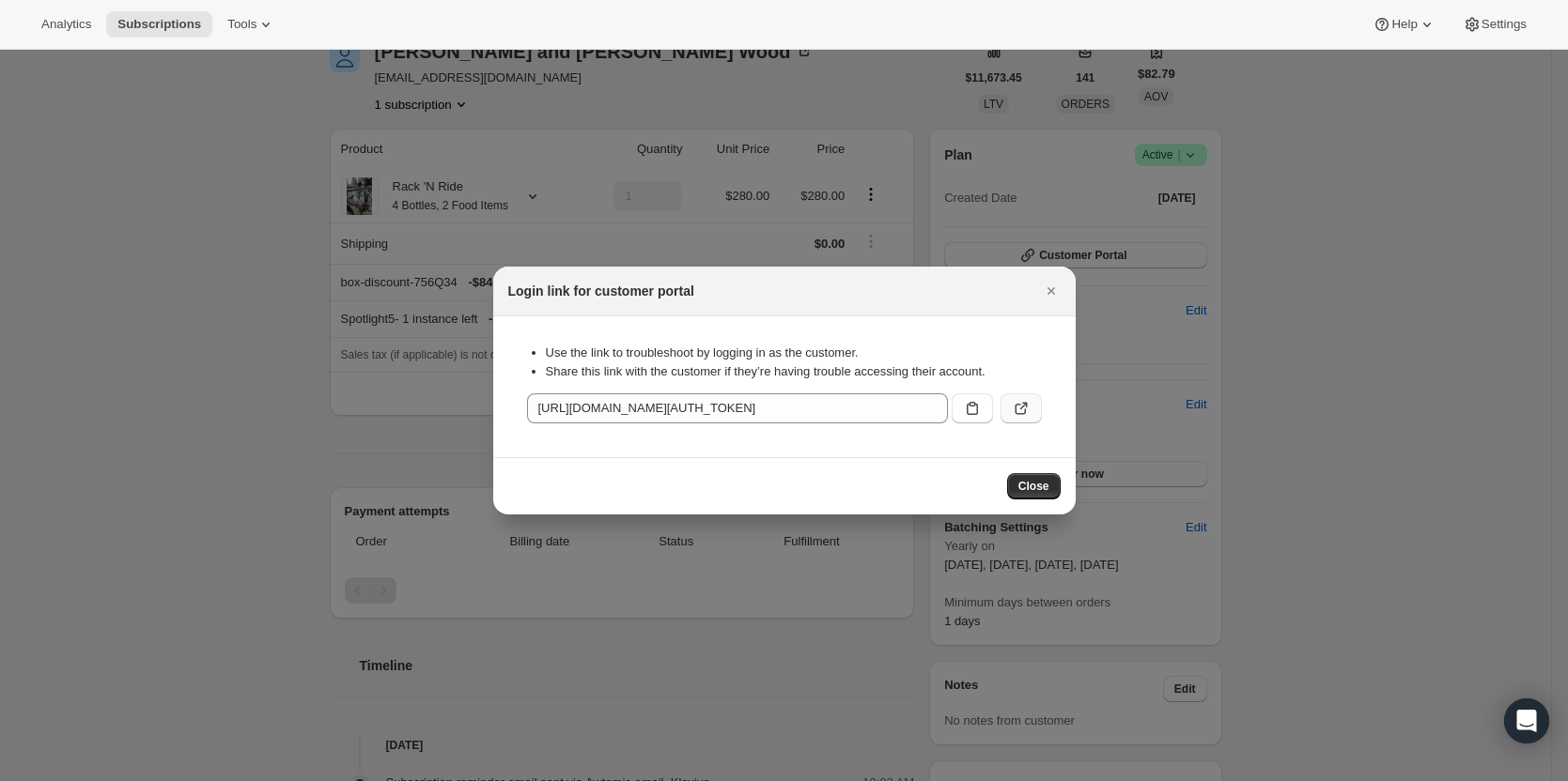
click at [1020, 407] on icon ":rce:" at bounding box center [1020, 408] width 19 height 19
drag, startPoint x: 1053, startPoint y: 286, endPoint x: 1007, endPoint y: 307, distance: 50.6
click at [1053, 286] on icon "Close" at bounding box center [1050, 291] width 19 height 19
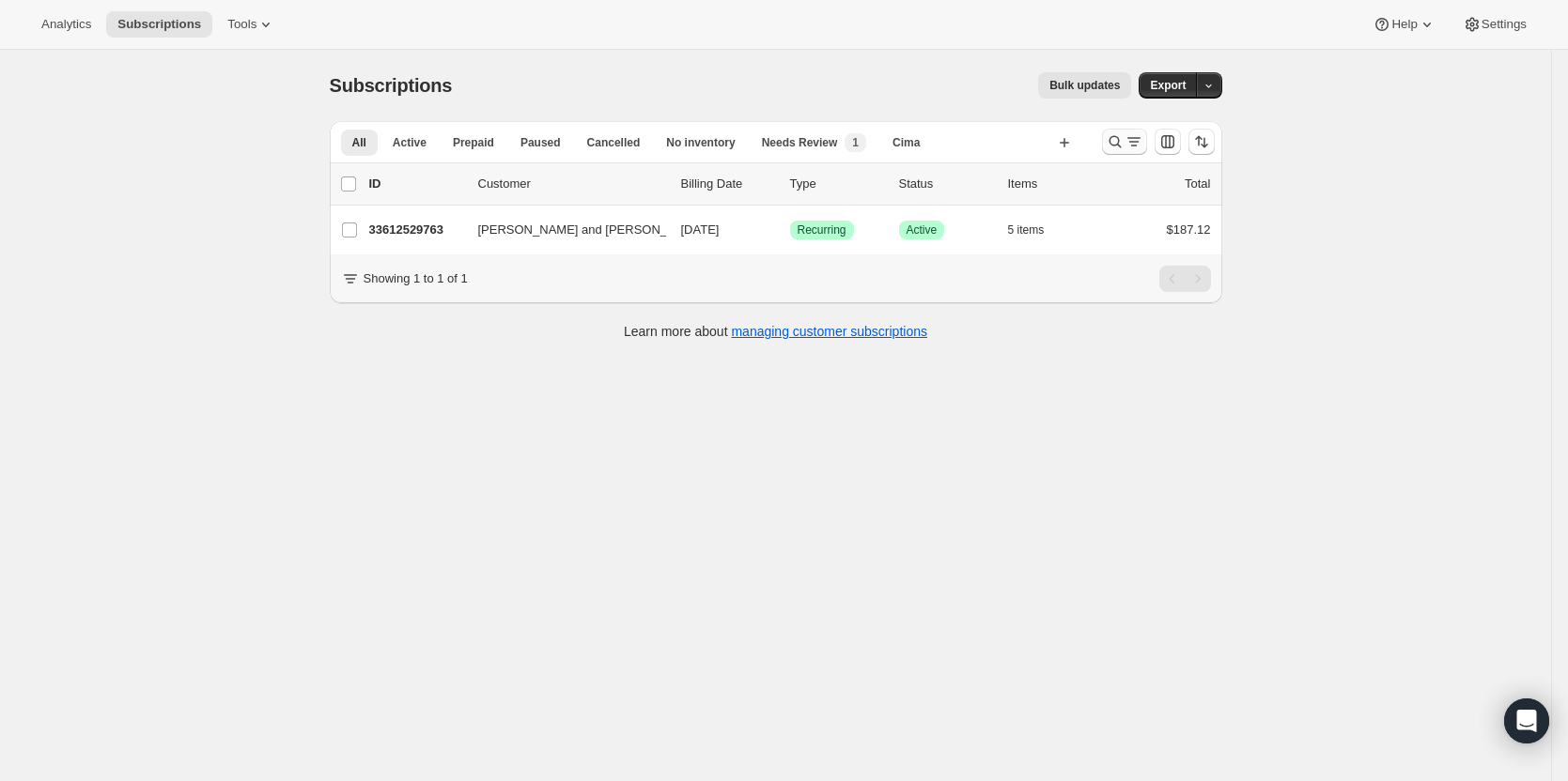
click at [1123, 137] on icon "Search and filter results" at bounding box center [1115, 141] width 19 height 19
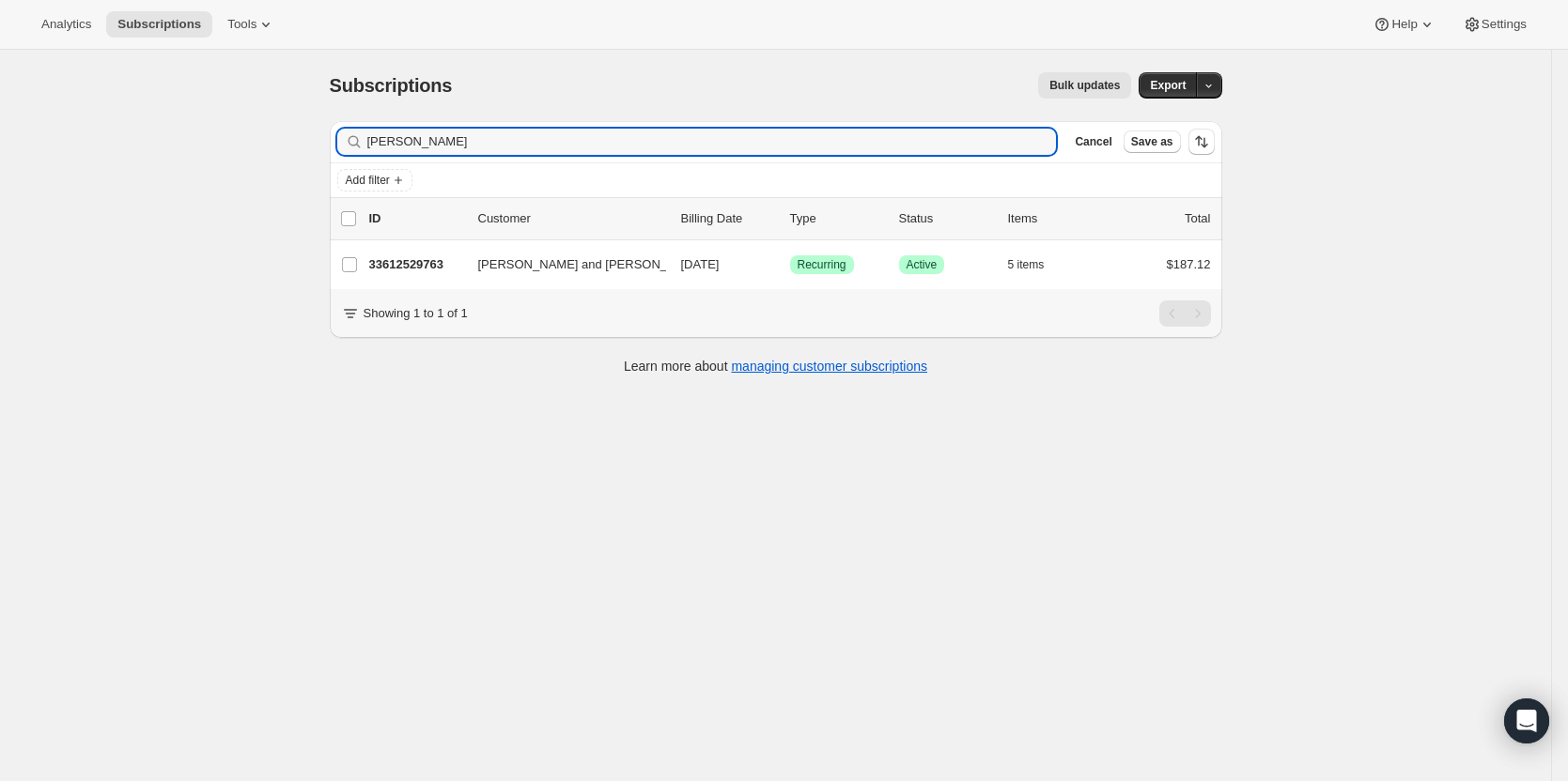
drag, startPoint x: 288, startPoint y: 162, endPoint x: 161, endPoint y: 162, distance: 127.0
click at [161, 162] on div "Subscriptions. This page is ready Subscriptions Bulk updates More actions Bulk …" at bounding box center [775, 440] width 1551 height 781
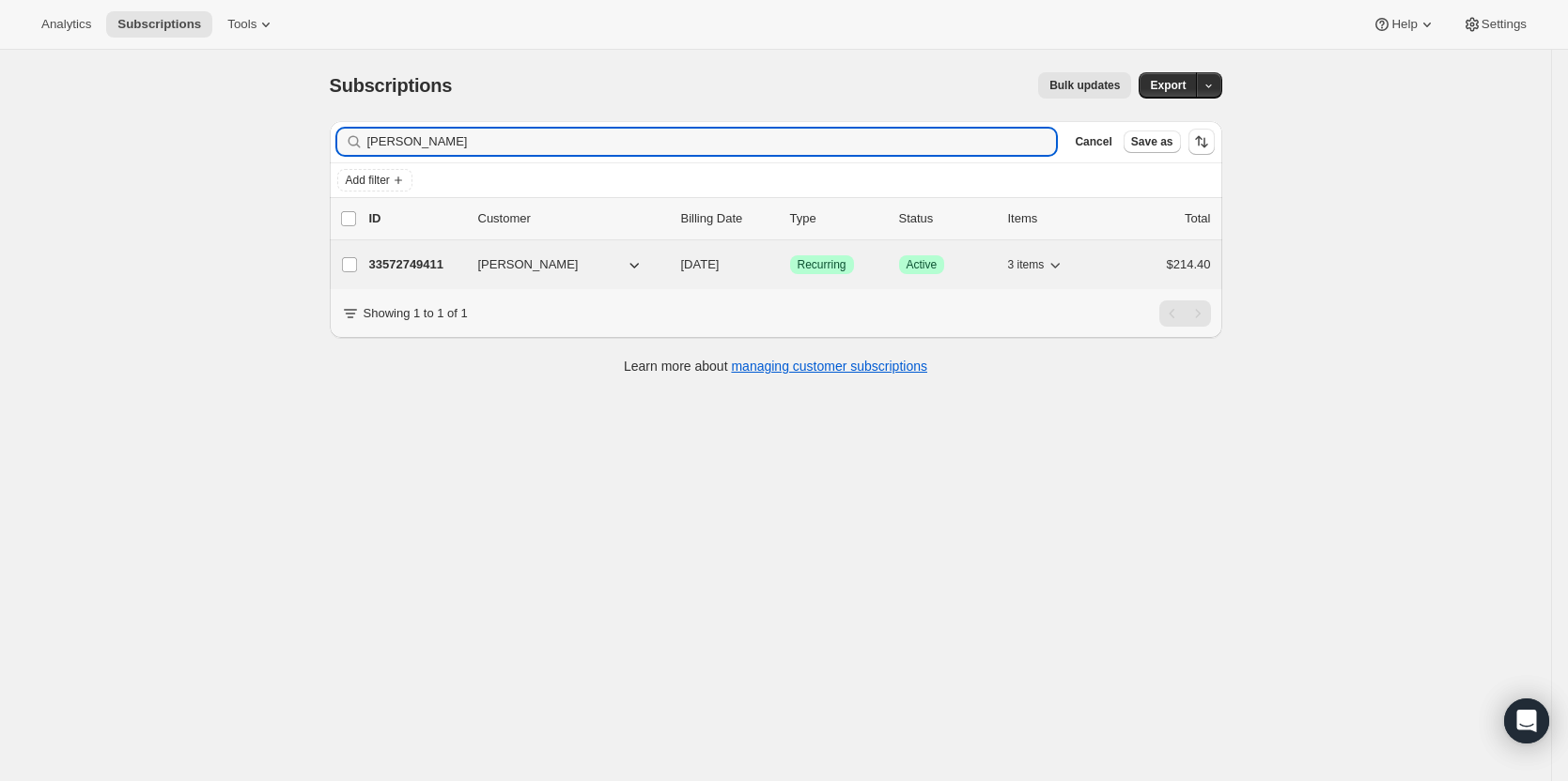
type input "colleen dono"
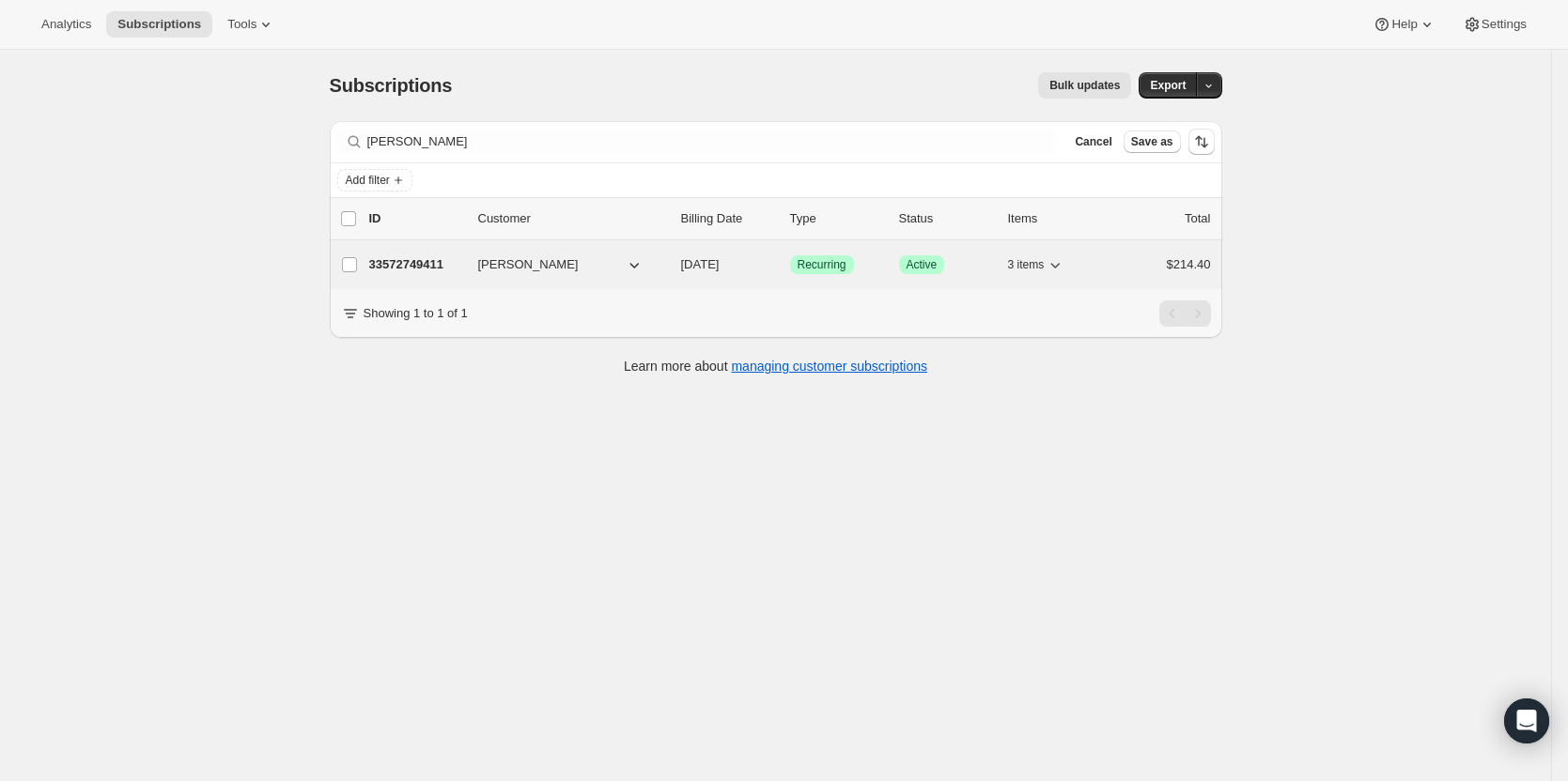
click at [410, 263] on p "33572749411" at bounding box center [415, 264] width 94 height 19
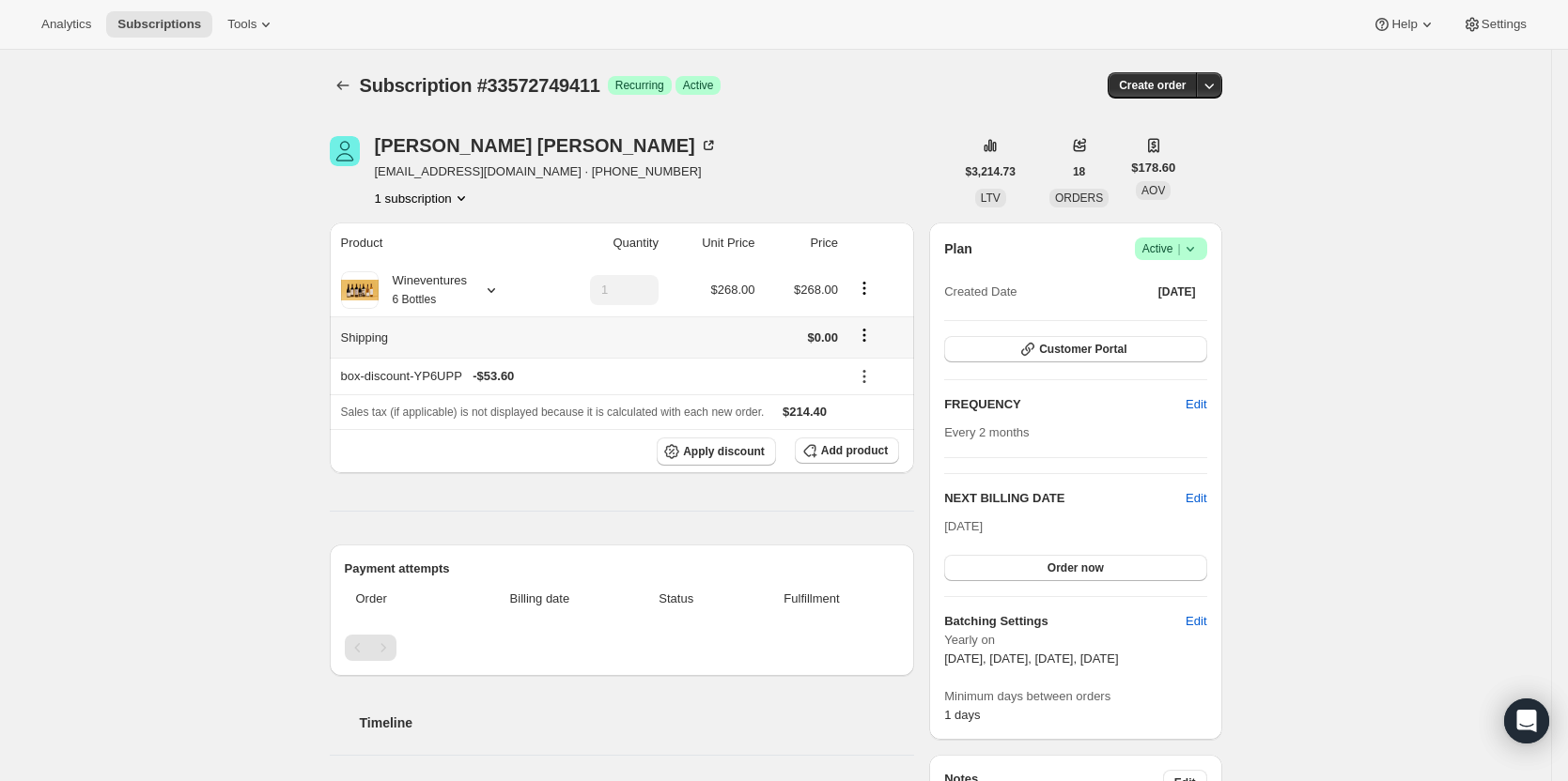
click at [403, 336] on th "Shipping" at bounding box center [437, 338] width 215 height 42
click at [464, 297] on div "Wineventures 6 Bottles" at bounding box center [422, 290] width 88 height 38
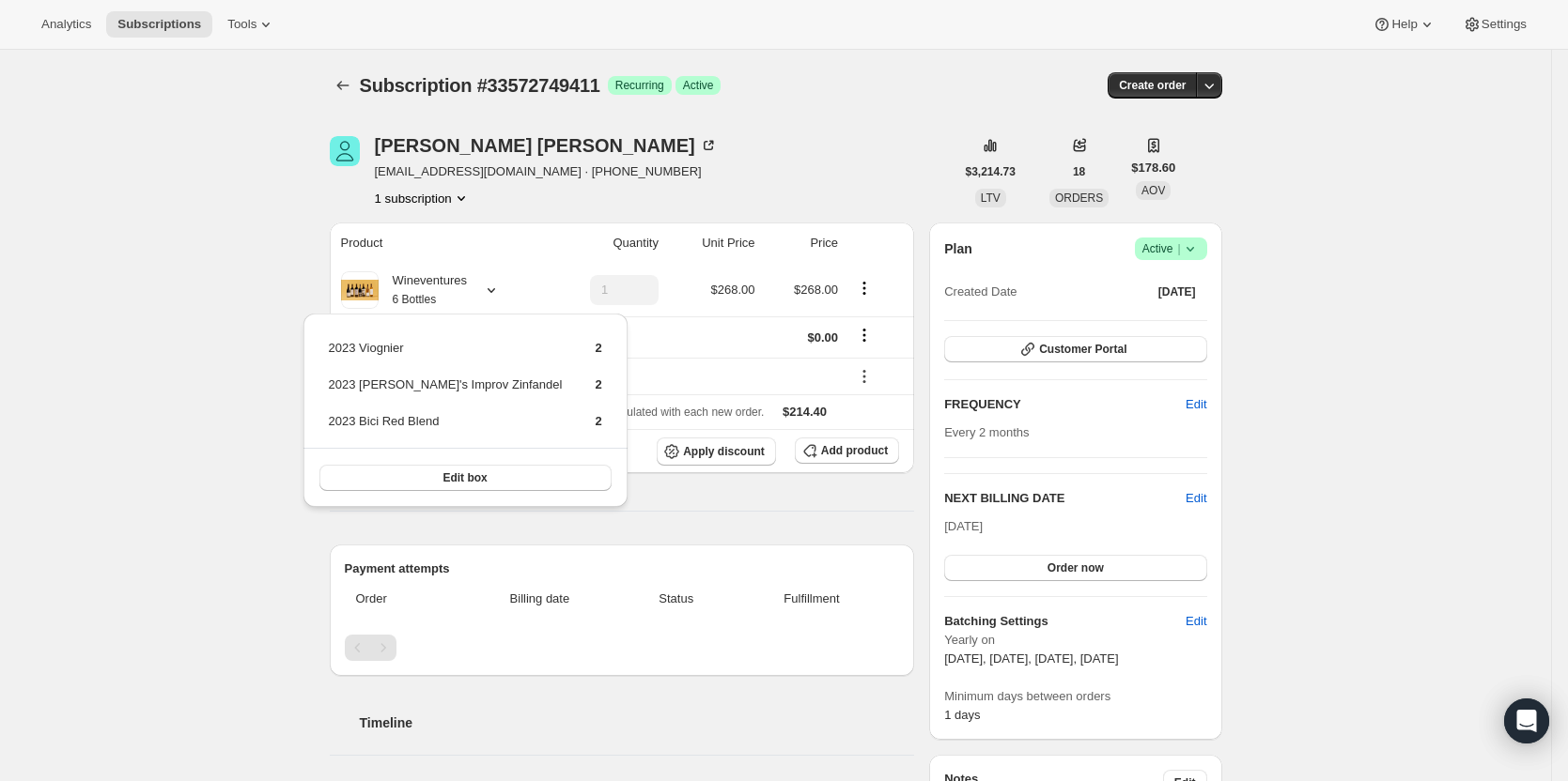
click at [605, 128] on div "Colleen Donovan colleendonovan@comcast.net · +18152986737 1 subscription $3,214…" at bounding box center [768, 784] width 907 height 1356
click at [420, 318] on th "Shipping" at bounding box center [437, 338] width 215 height 42
click at [418, 300] on small "6 Bottles" at bounding box center [414, 299] width 44 height 13
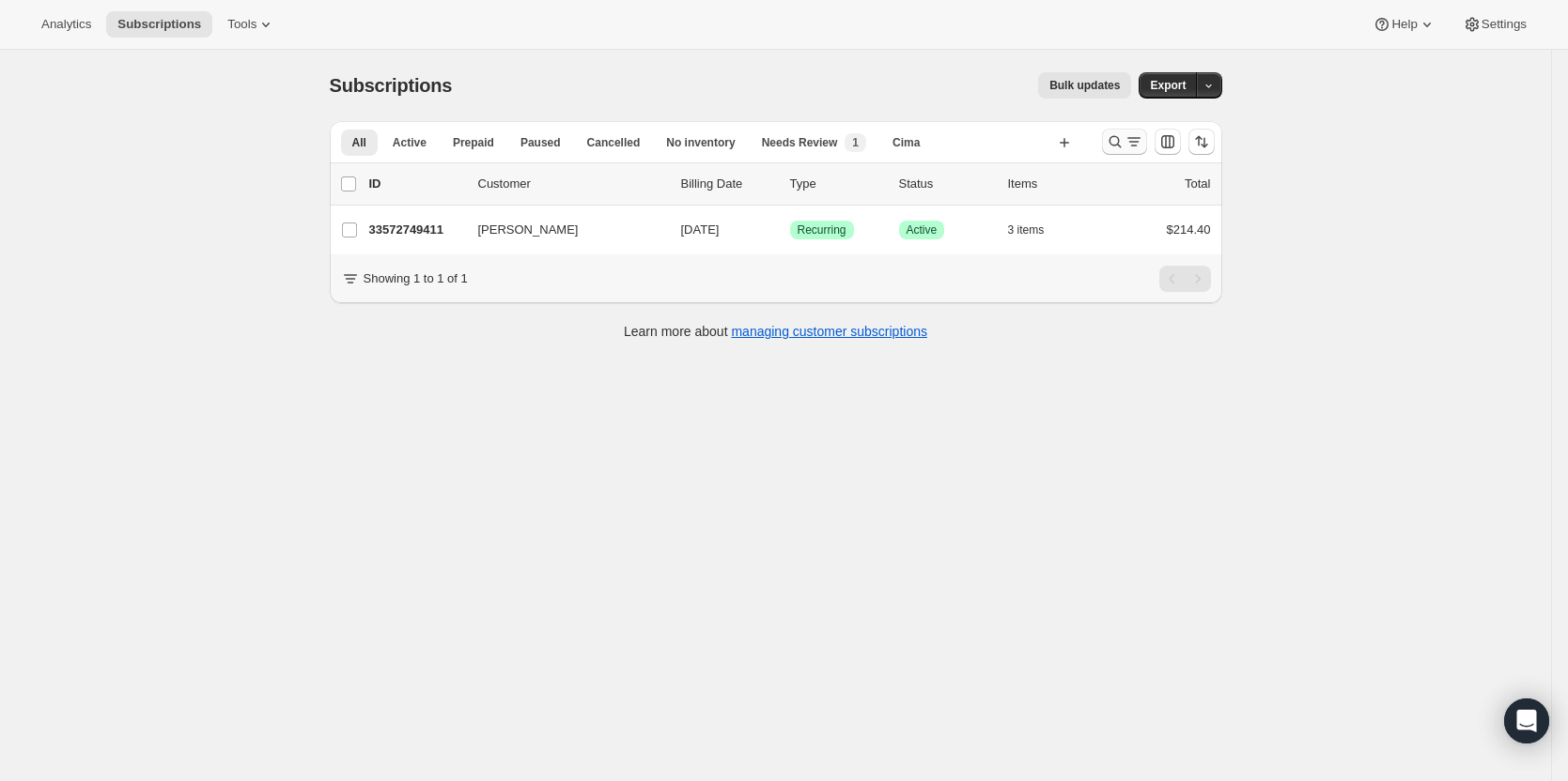
click at [1121, 146] on icon "Search and filter results" at bounding box center [1115, 141] width 19 height 19
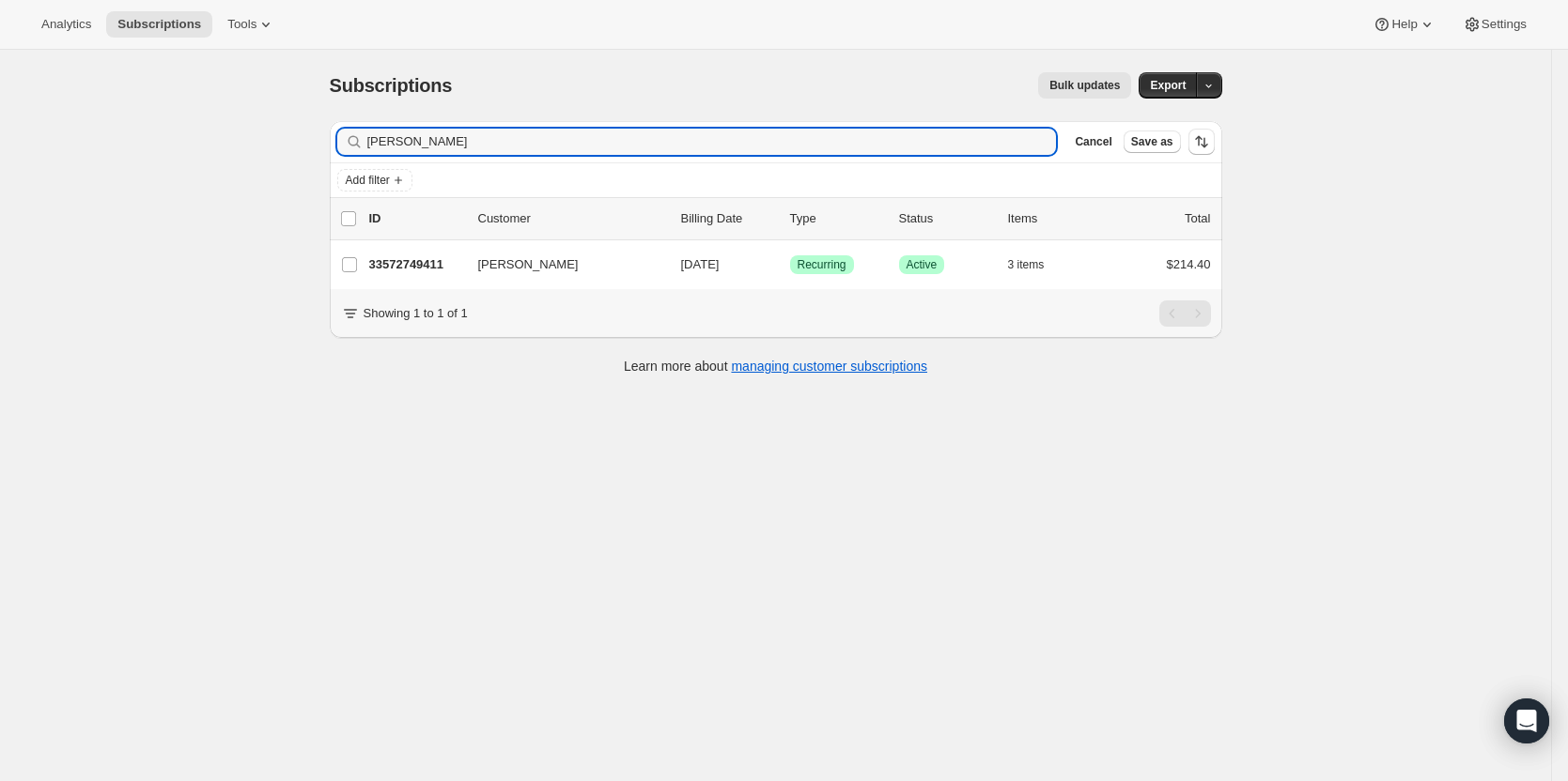
drag, startPoint x: 489, startPoint y: 135, endPoint x: 311, endPoint y: 129, distance: 178.1
click at [300, 138] on div "Subscriptions. This page is ready Subscriptions Bulk updates More actions Bulk …" at bounding box center [775, 440] width 1551 height 781
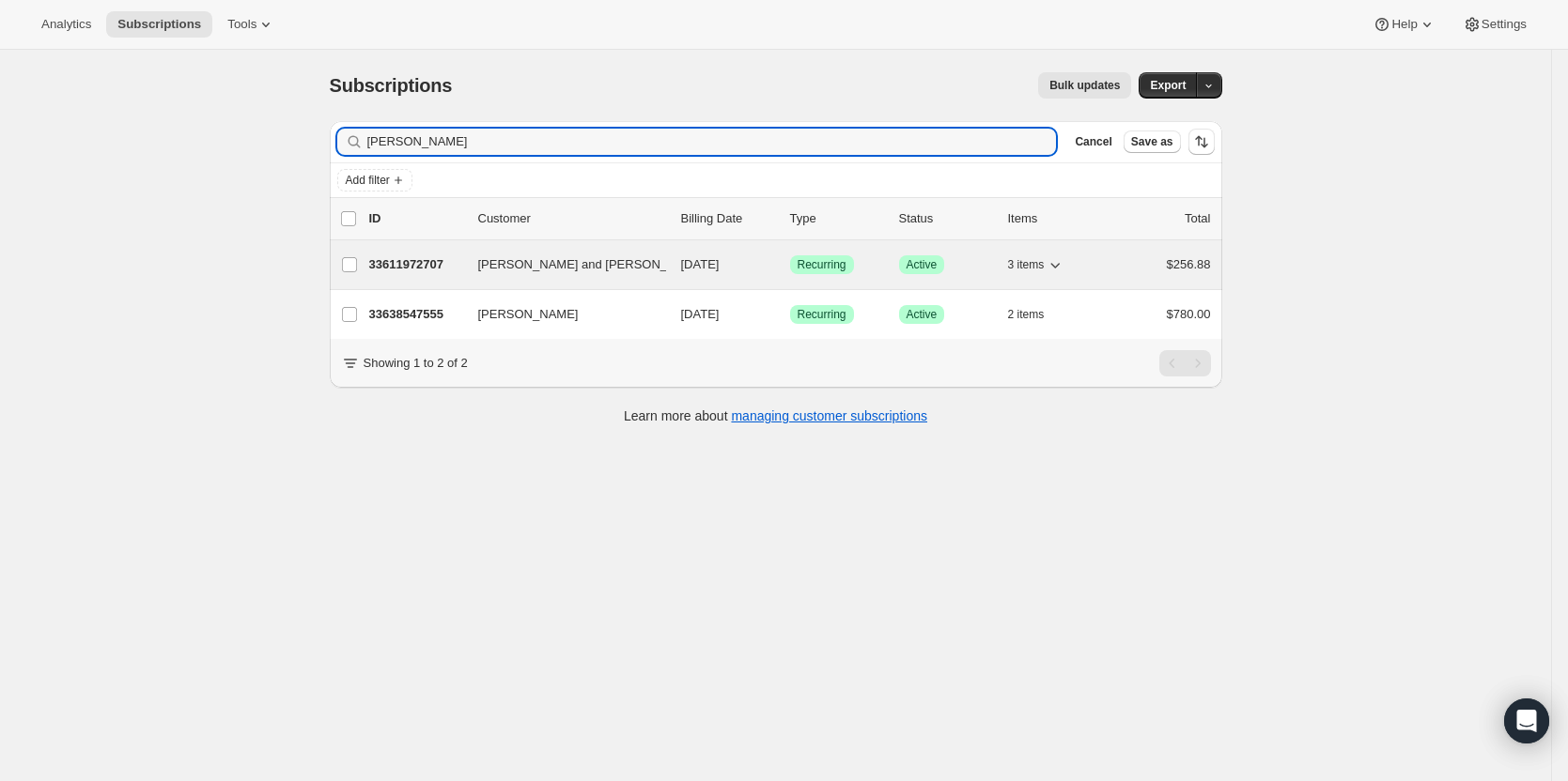
type input "keil"
click at [409, 262] on p "33611972707" at bounding box center [415, 264] width 94 height 19
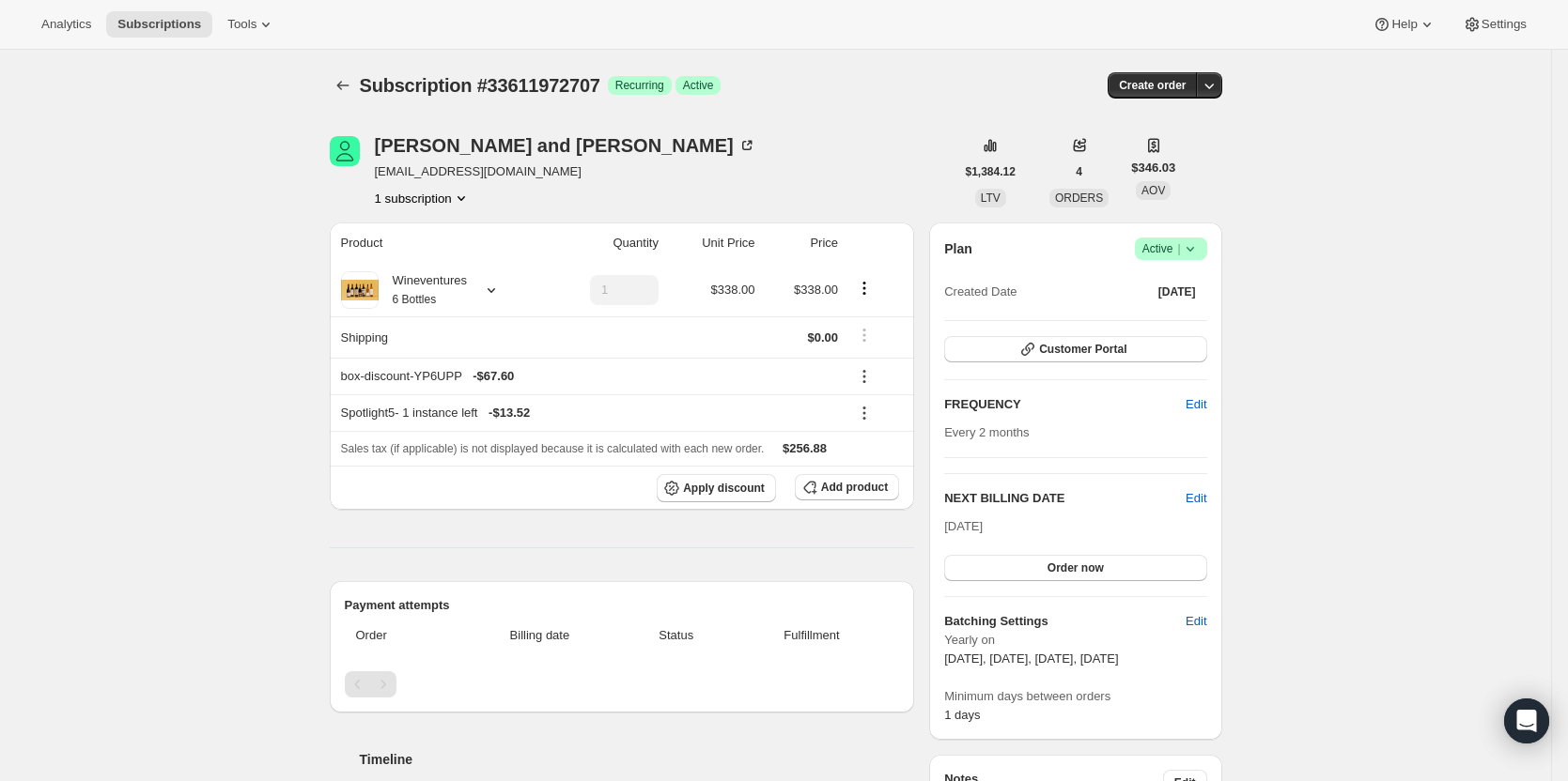
click at [1191, 256] on icon at bounding box center [1189, 248] width 19 height 19
click at [1184, 316] on span "Cancel subscription" at bounding box center [1176, 318] width 106 height 14
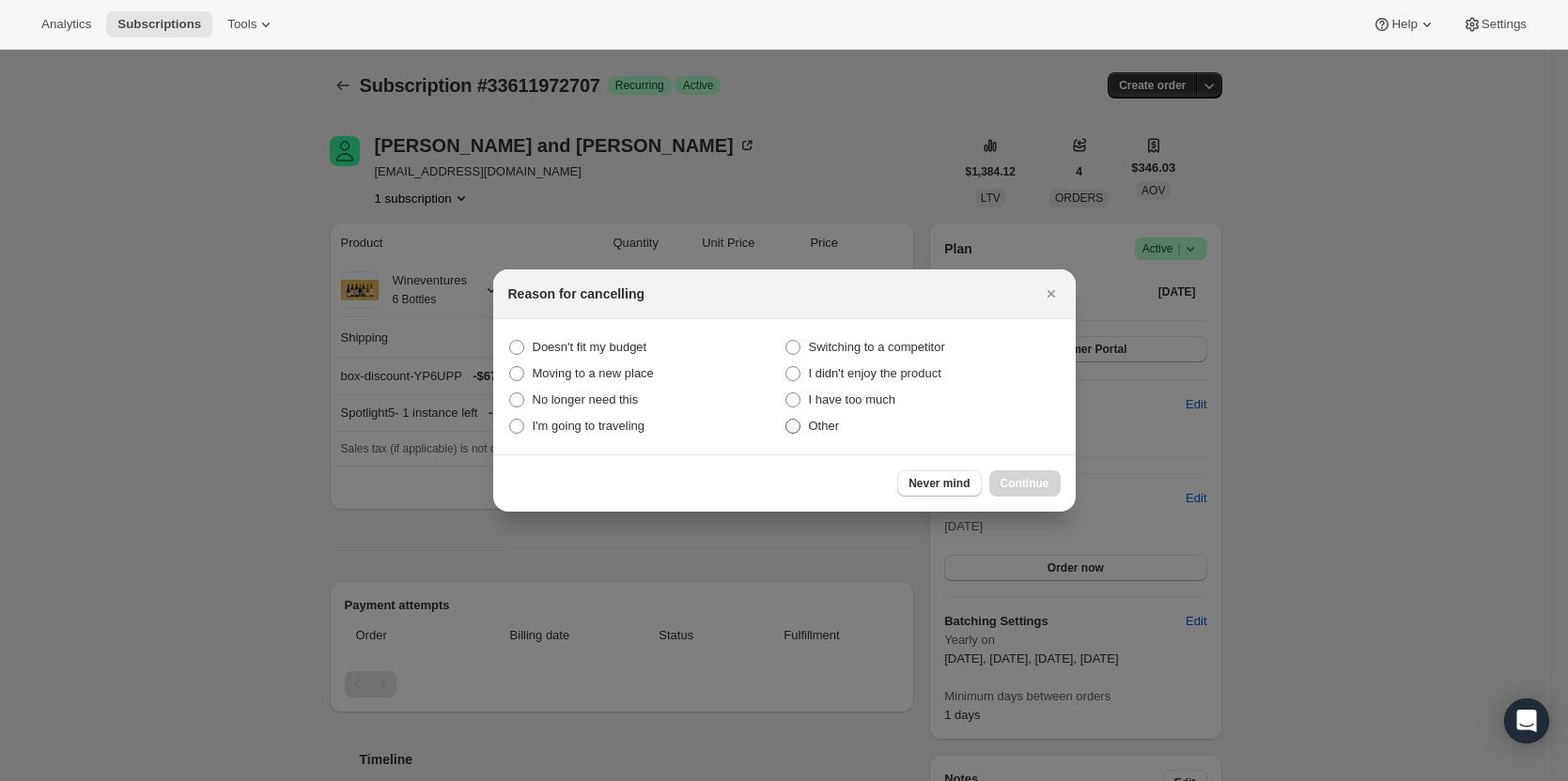
click at [798, 420] on span ":rp2:" at bounding box center [792, 426] width 15 height 15
click at [786, 420] on input "Other" at bounding box center [785, 419] width 1 height 1
radio input "true"
click at [1044, 490] on span "Continue" at bounding box center [1024, 483] width 49 height 15
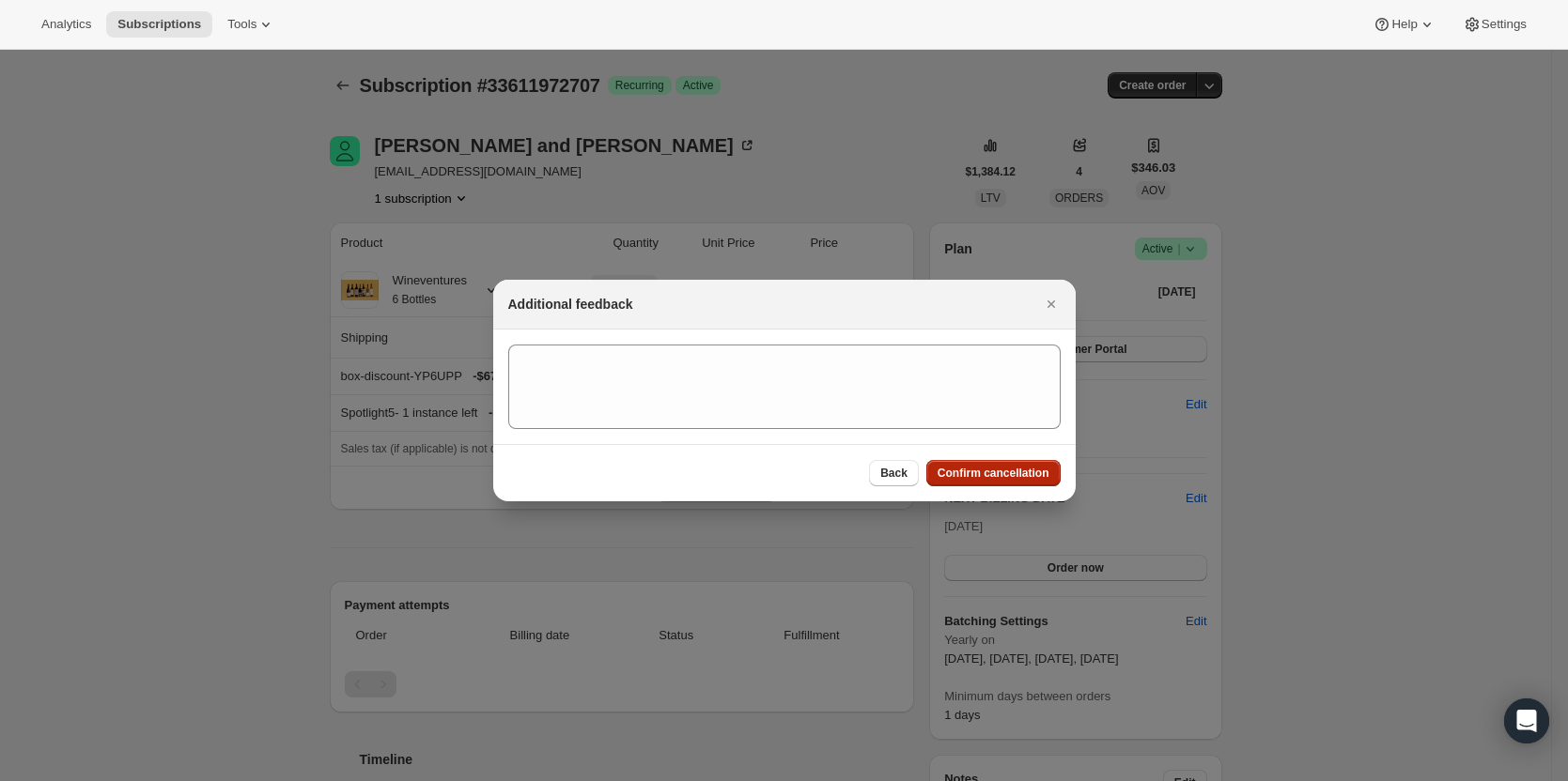
click at [1017, 468] on span "Confirm cancellation" at bounding box center [993, 473] width 111 height 15
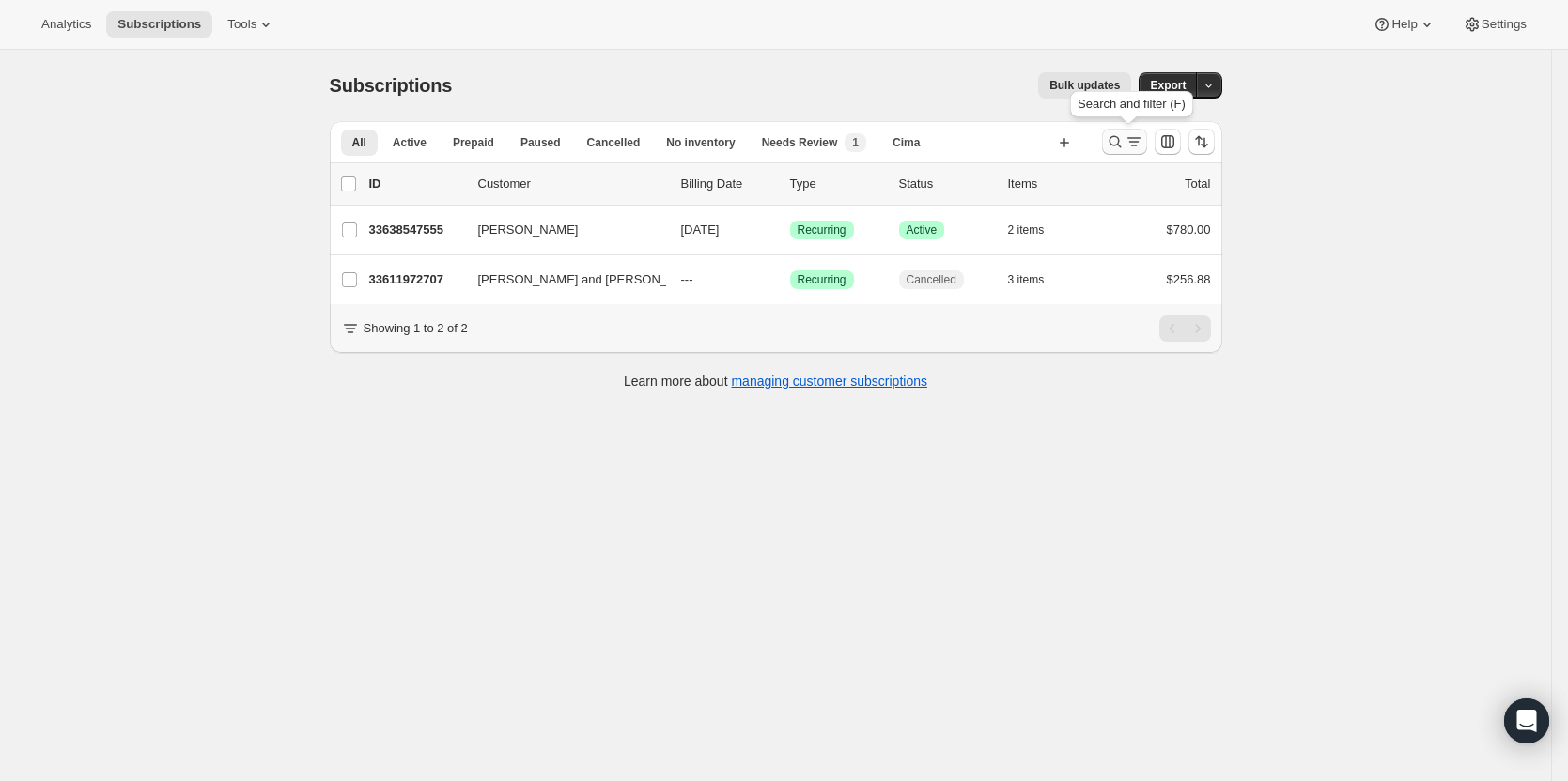
click at [1122, 147] on icon "Search and filter results" at bounding box center [1115, 141] width 19 height 19
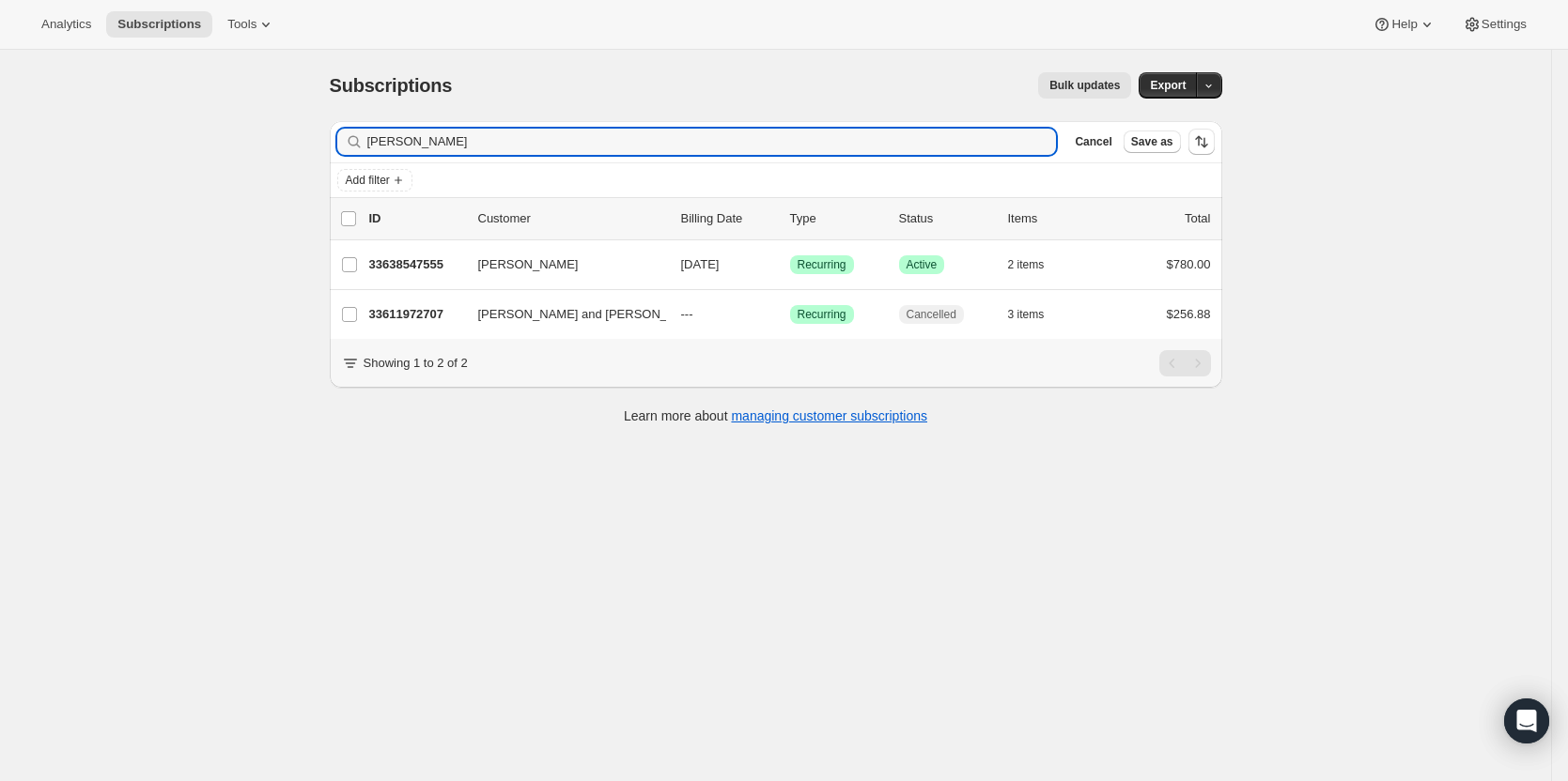
drag, startPoint x: 760, startPoint y: 129, endPoint x: 358, endPoint y: 141, distance: 402.2
click at [358, 140] on div "keil Clear" at bounding box center [697, 141] width 719 height 26
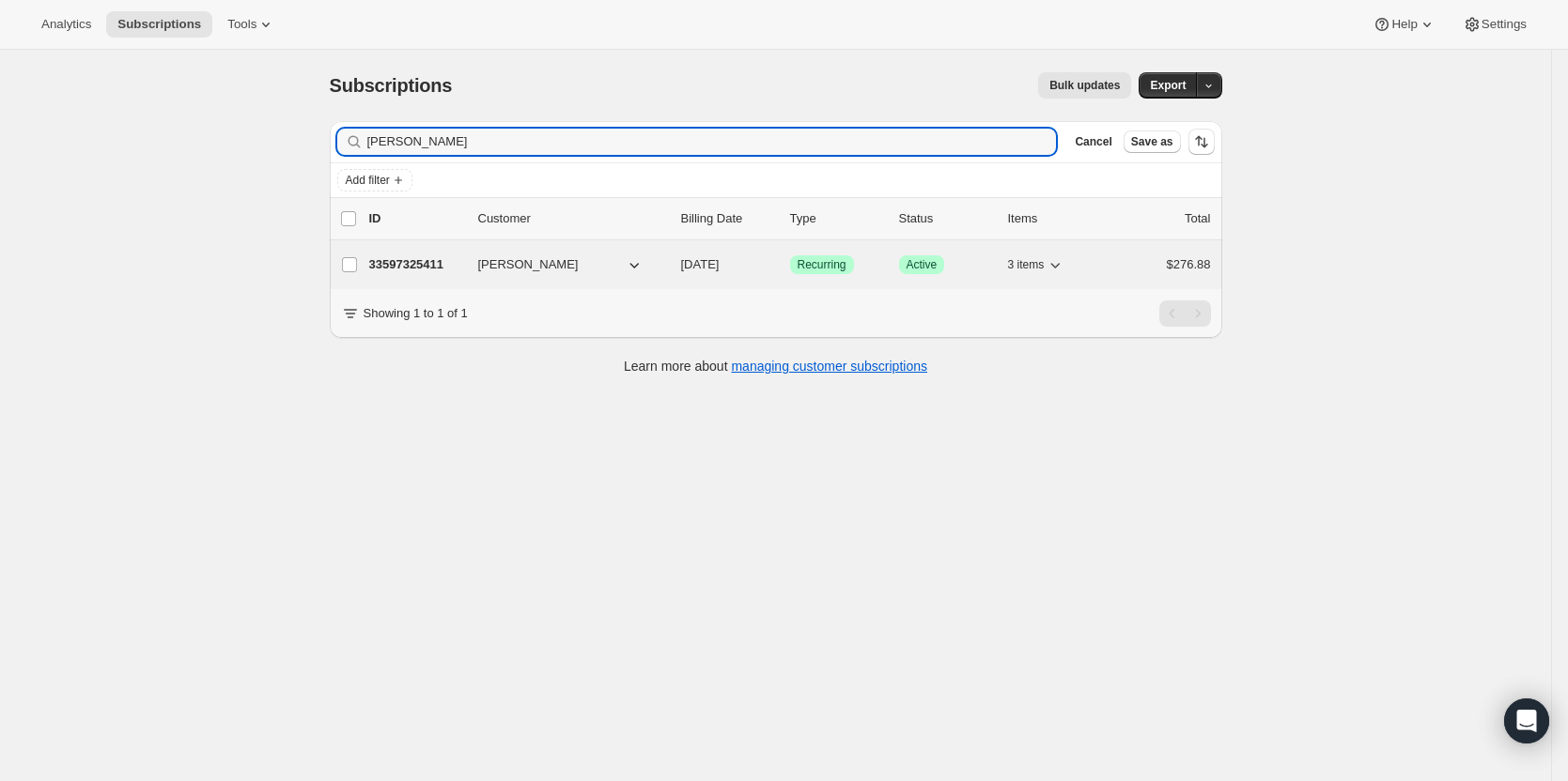
type input "jeannie web"
click at [410, 270] on p "33597325411" at bounding box center [415, 264] width 94 height 19
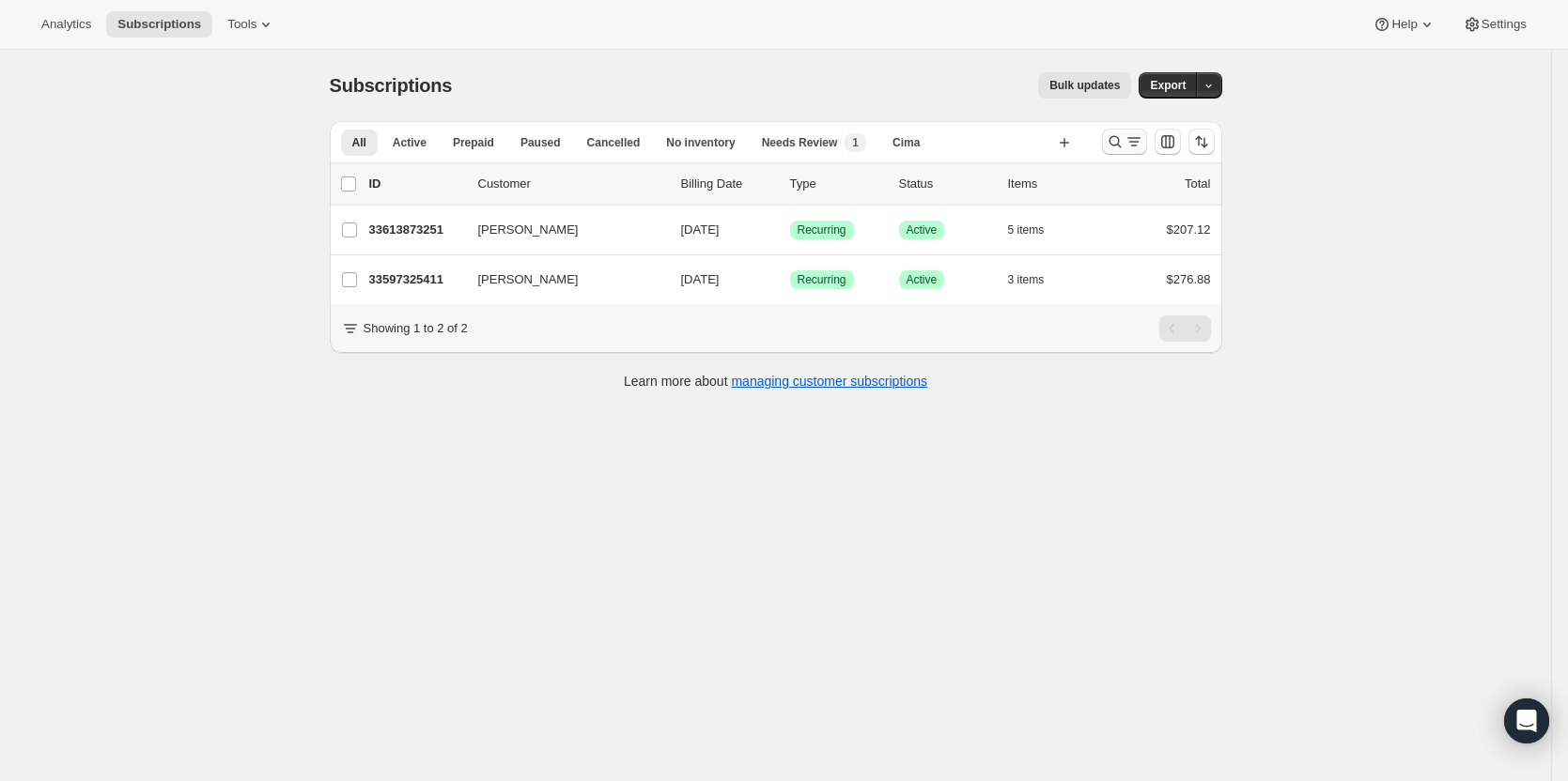
click at [1112, 146] on icon "Search and filter results" at bounding box center [1115, 141] width 19 height 19
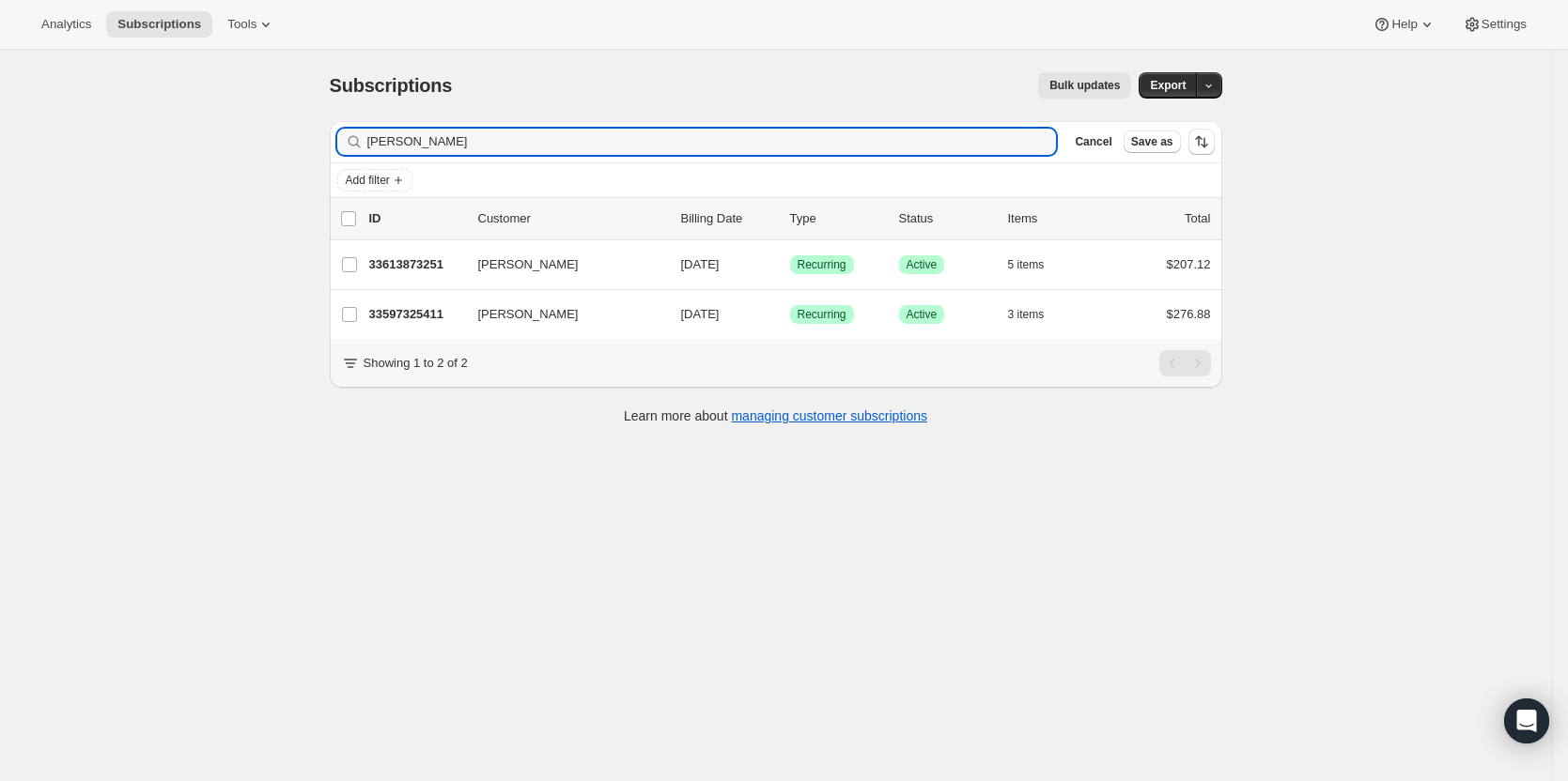
drag, startPoint x: 695, startPoint y: 146, endPoint x: 267, endPoint y: 130, distance: 428.3
click at [276, 139] on div "Subscriptions. This page is ready Subscriptions Bulk updates More actions Bulk …" at bounding box center [775, 440] width 1551 height 781
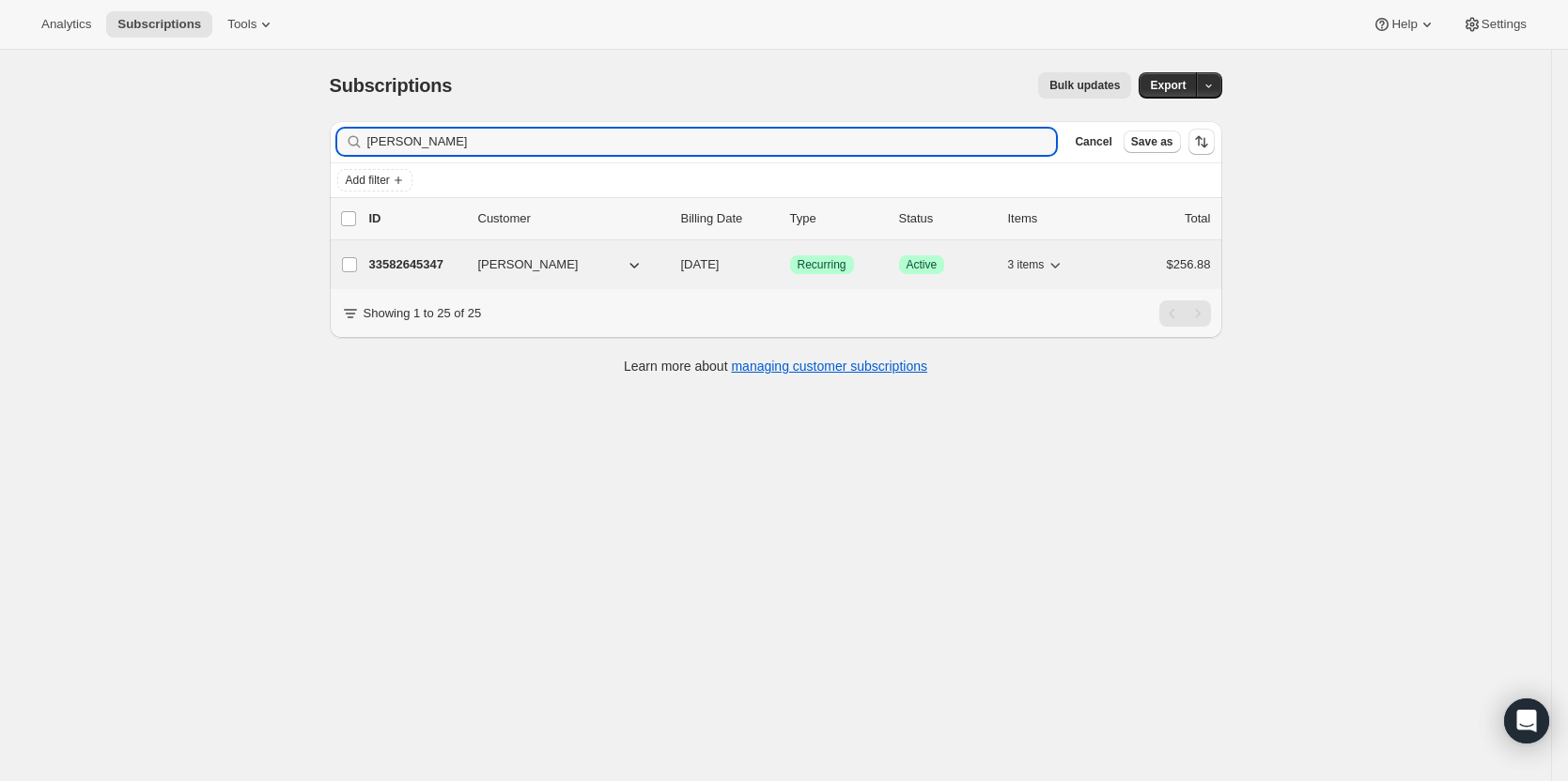
type input "[PERSON_NAME]"
click at [402, 265] on p "33582645347" at bounding box center [415, 264] width 94 height 19
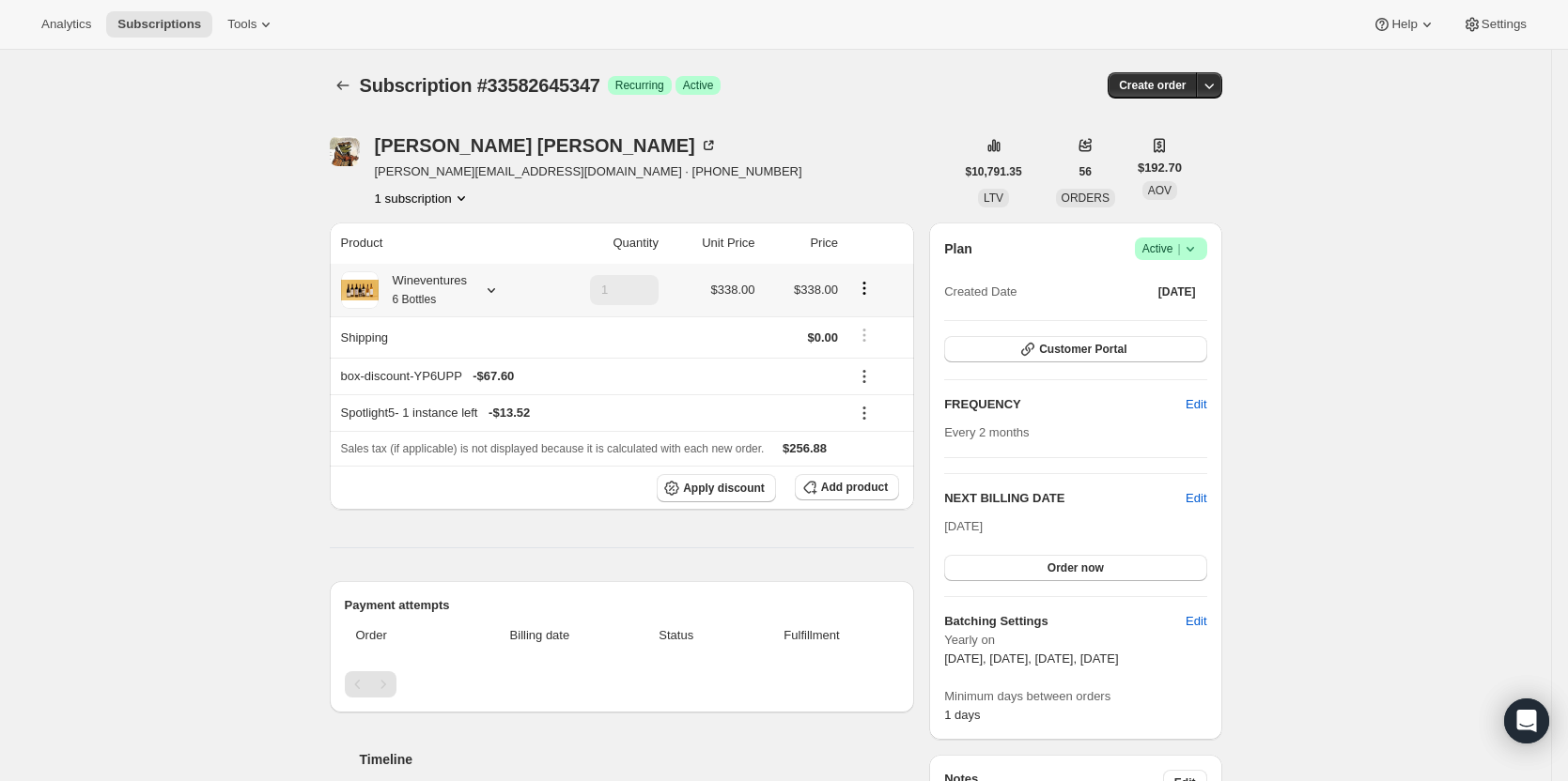
click at [510, 282] on div "Wineventures 6 Bottles" at bounding box center [439, 290] width 198 height 38
click at [495, 287] on icon at bounding box center [491, 290] width 19 height 19
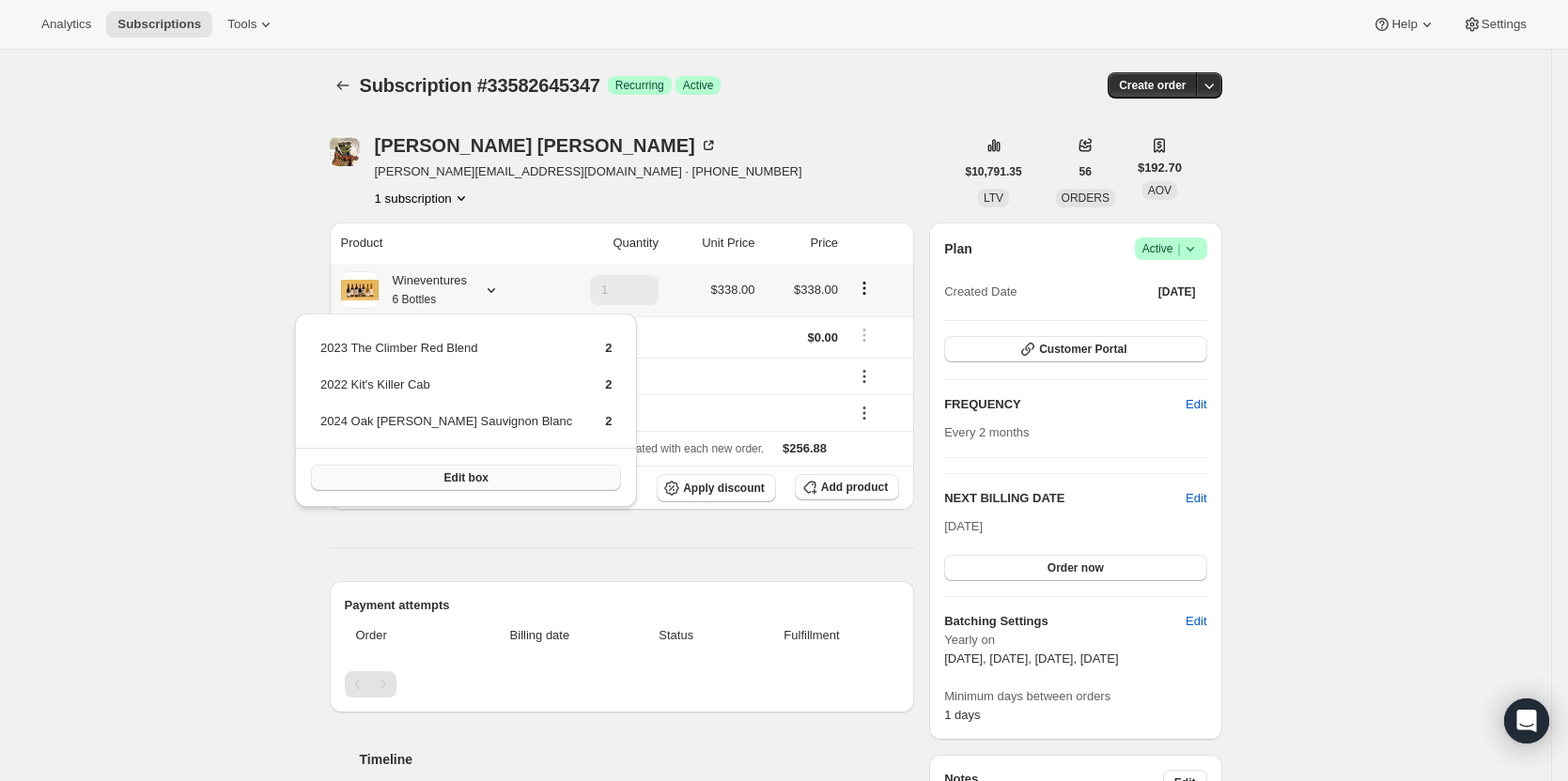
click at [483, 480] on button "Edit box" at bounding box center [466, 478] width 310 height 26
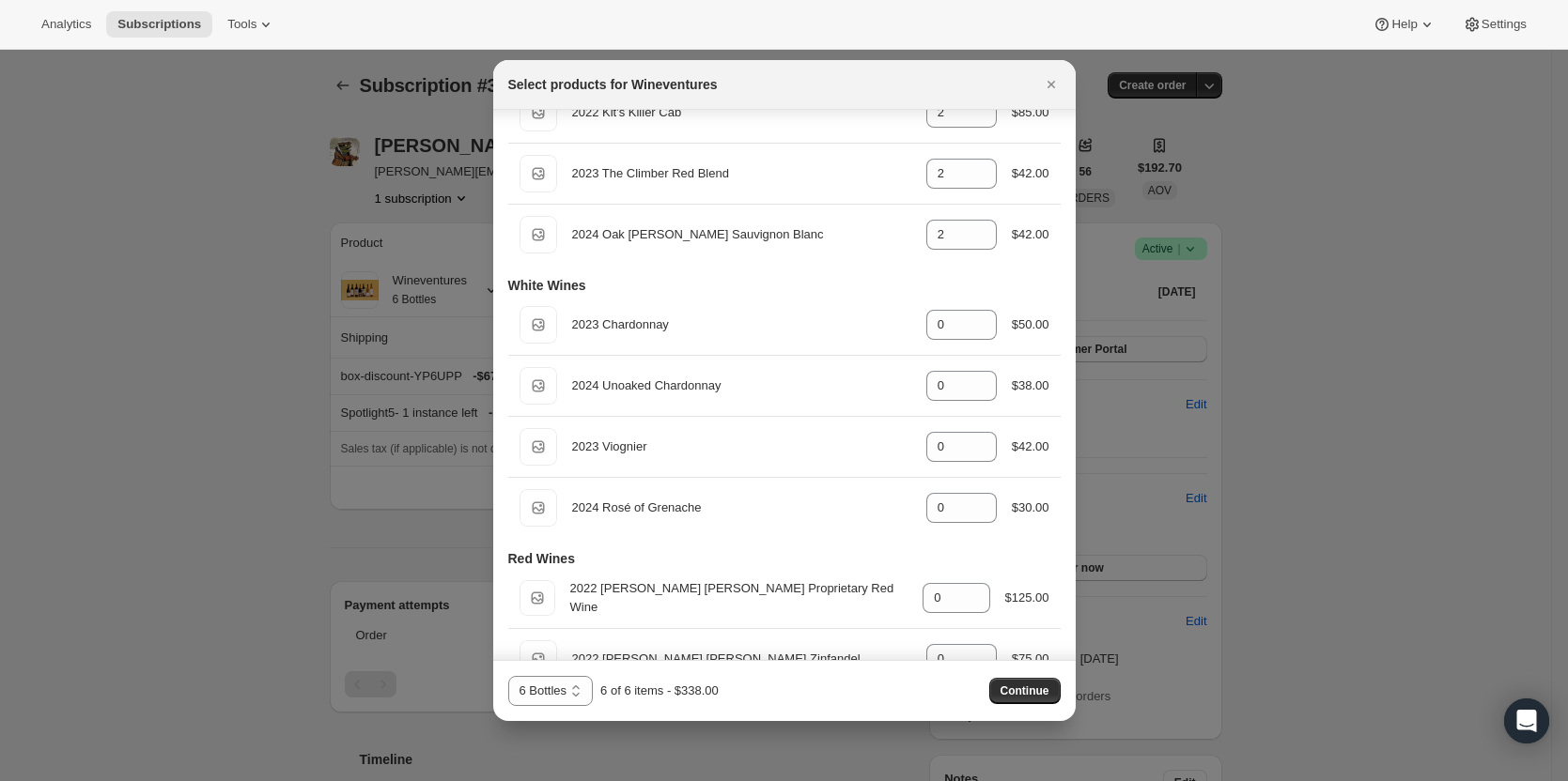
scroll to position [268, 0]
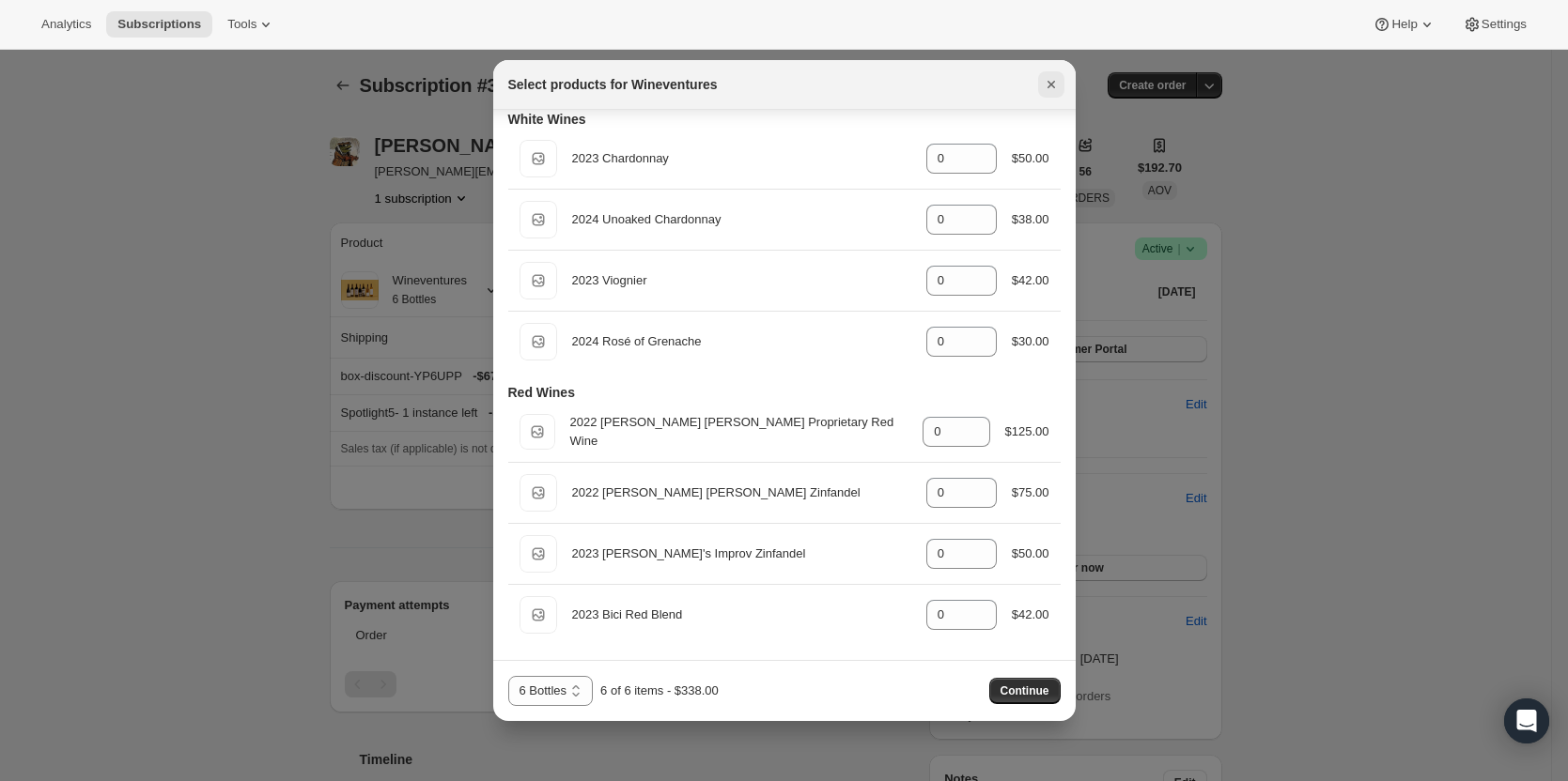
click at [1053, 84] on icon "Close" at bounding box center [1050, 84] width 19 height 19
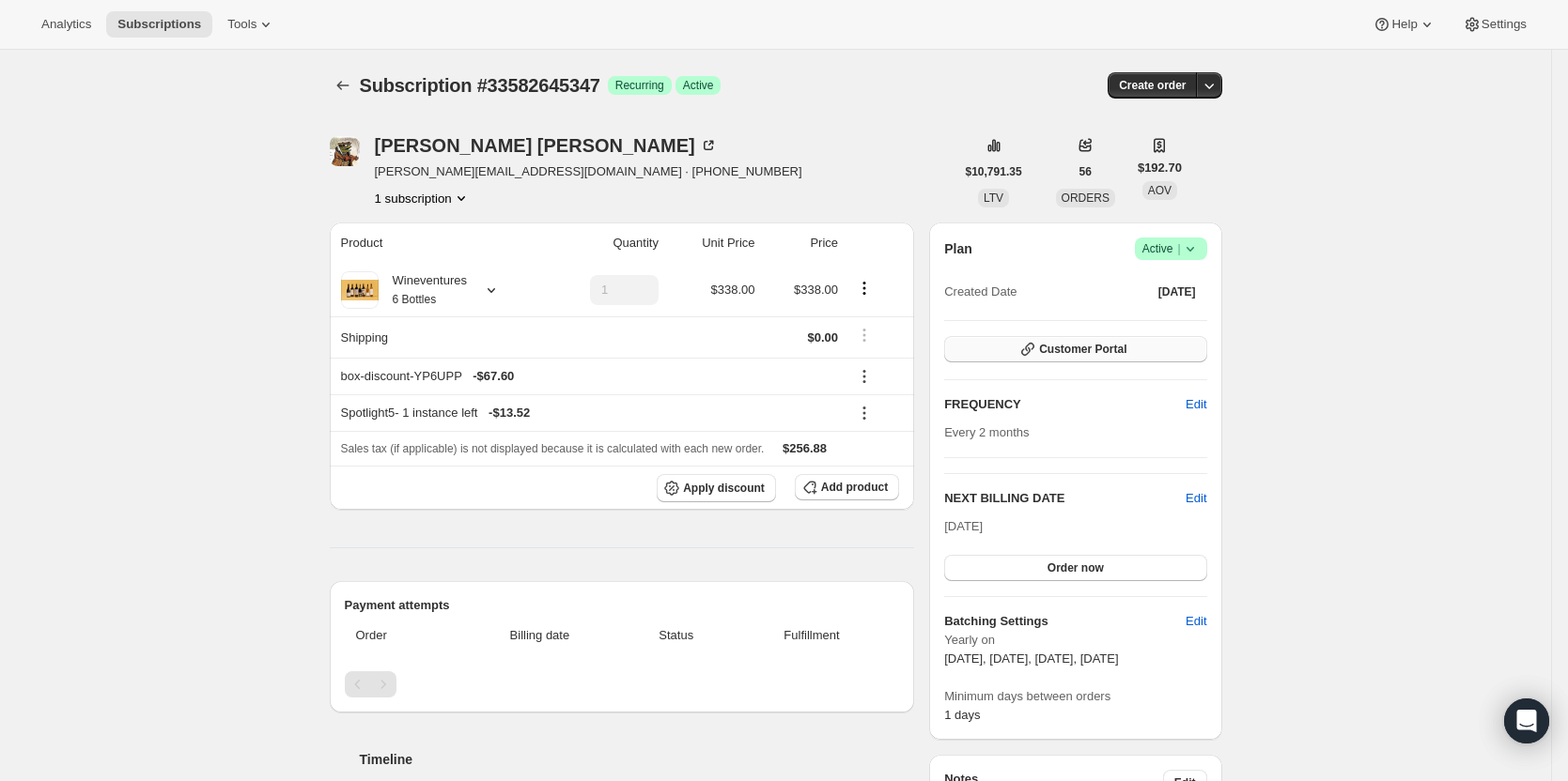
click at [1089, 339] on button "Customer Portal" at bounding box center [1075, 349] width 262 height 26
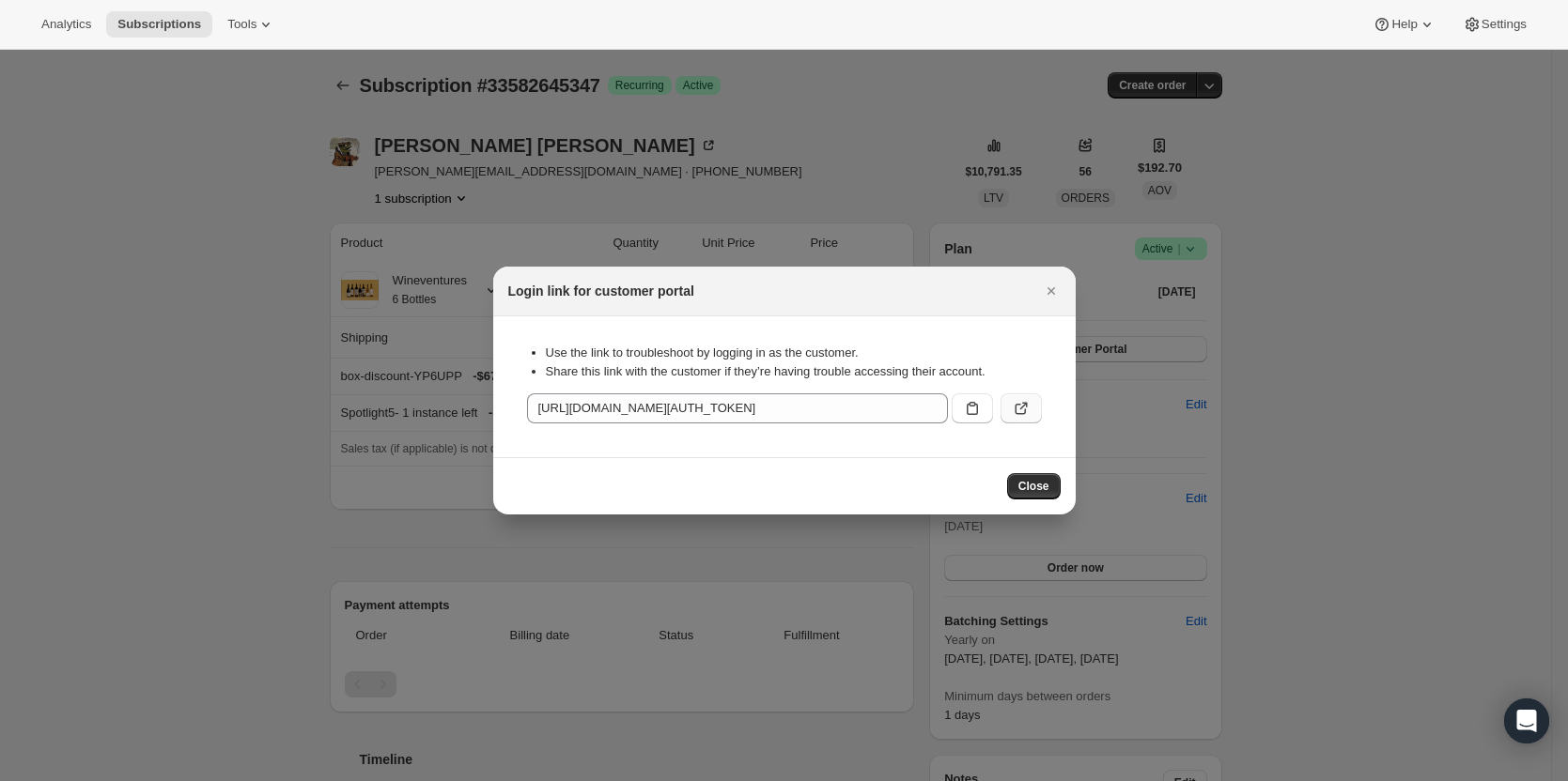
click at [1019, 408] on icon ":r10r:" at bounding box center [1020, 408] width 19 height 19
click at [1044, 284] on icon "Close" at bounding box center [1050, 291] width 19 height 19
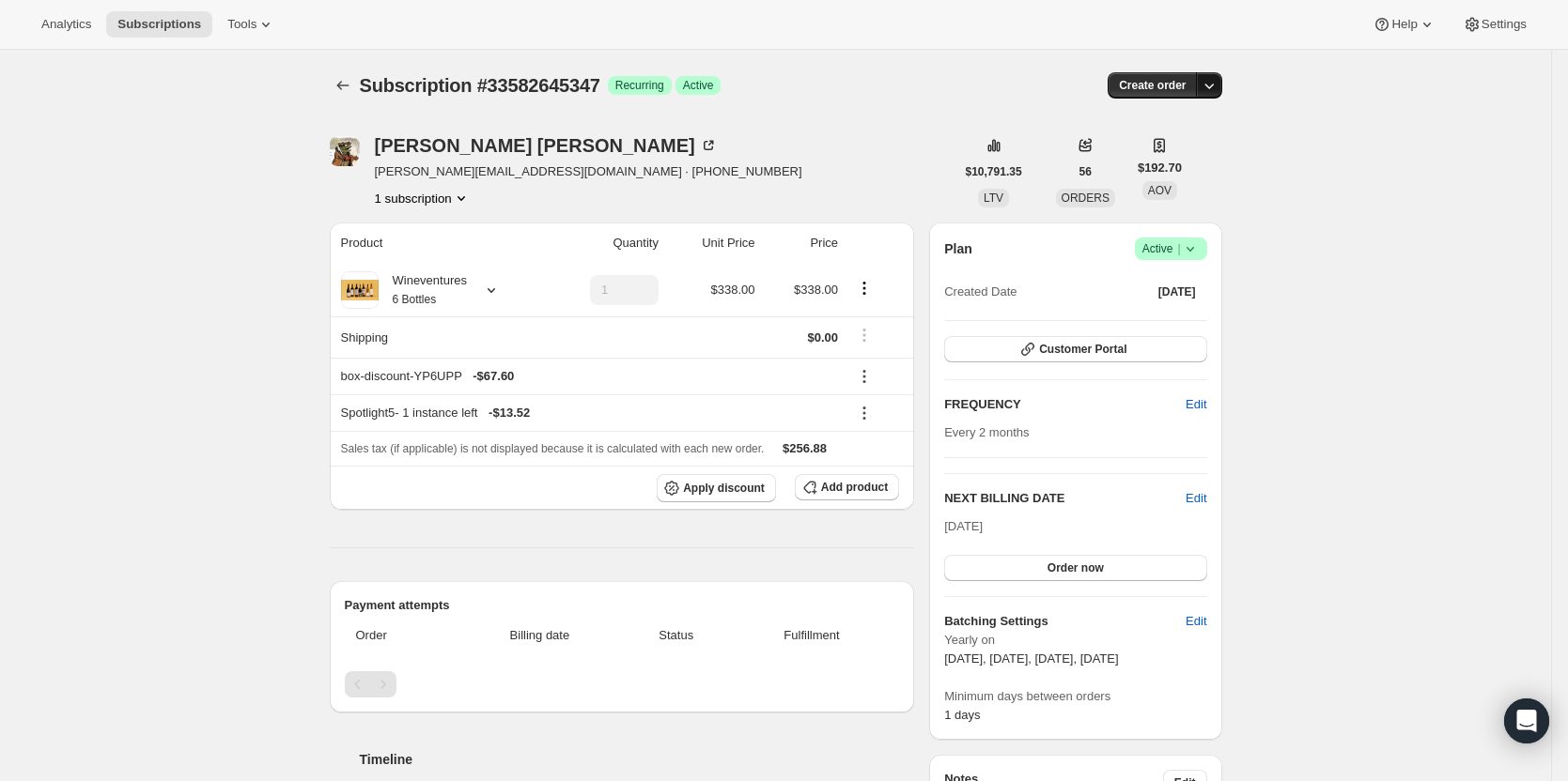
click at [1213, 78] on icon "button" at bounding box center [1208, 85] width 19 height 19
click at [1195, 156] on span "Create custom one-time order" at bounding box center [1135, 156] width 163 height 14
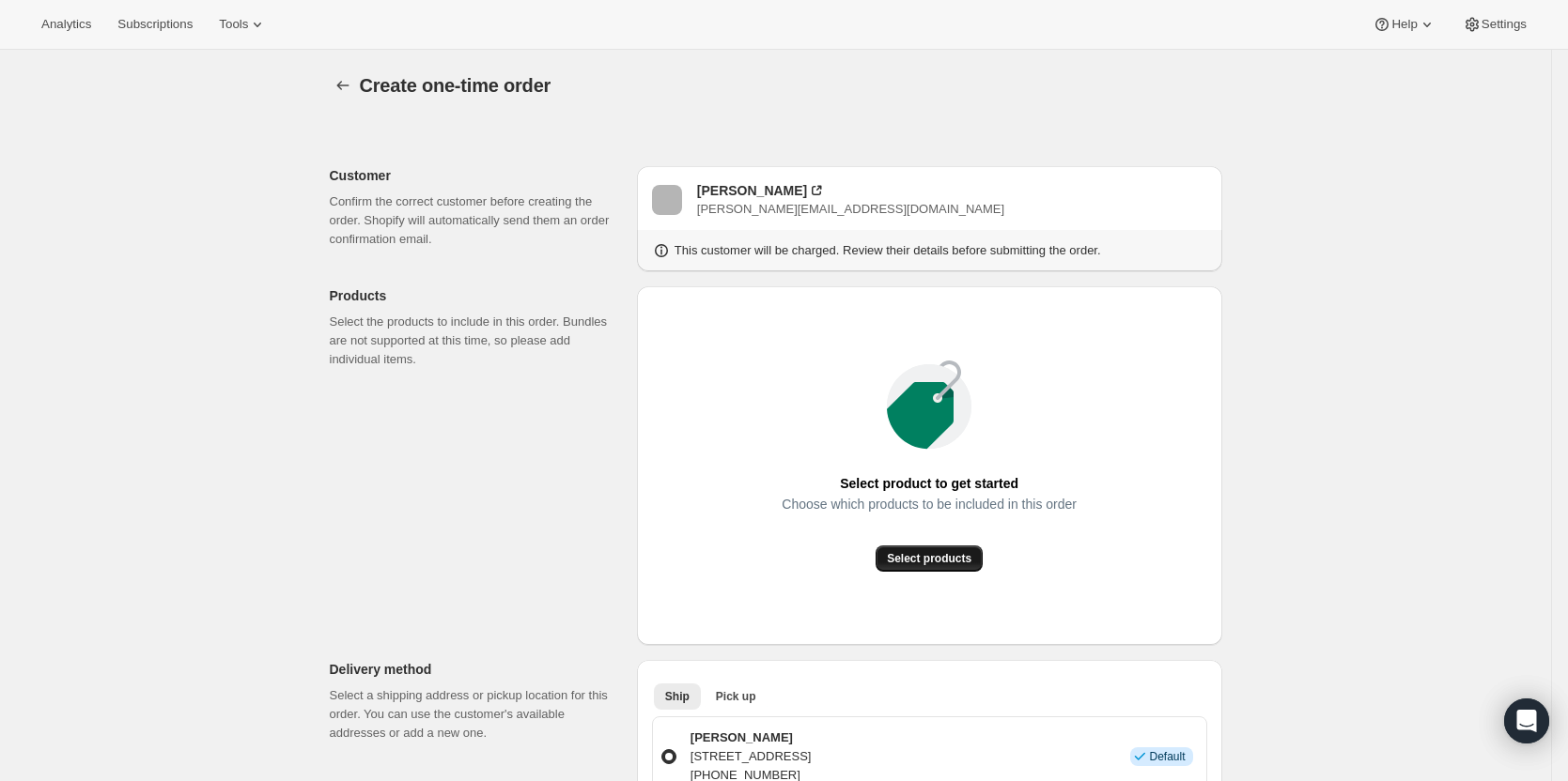
click at [933, 547] on button "Select products" at bounding box center [929, 558] width 107 height 26
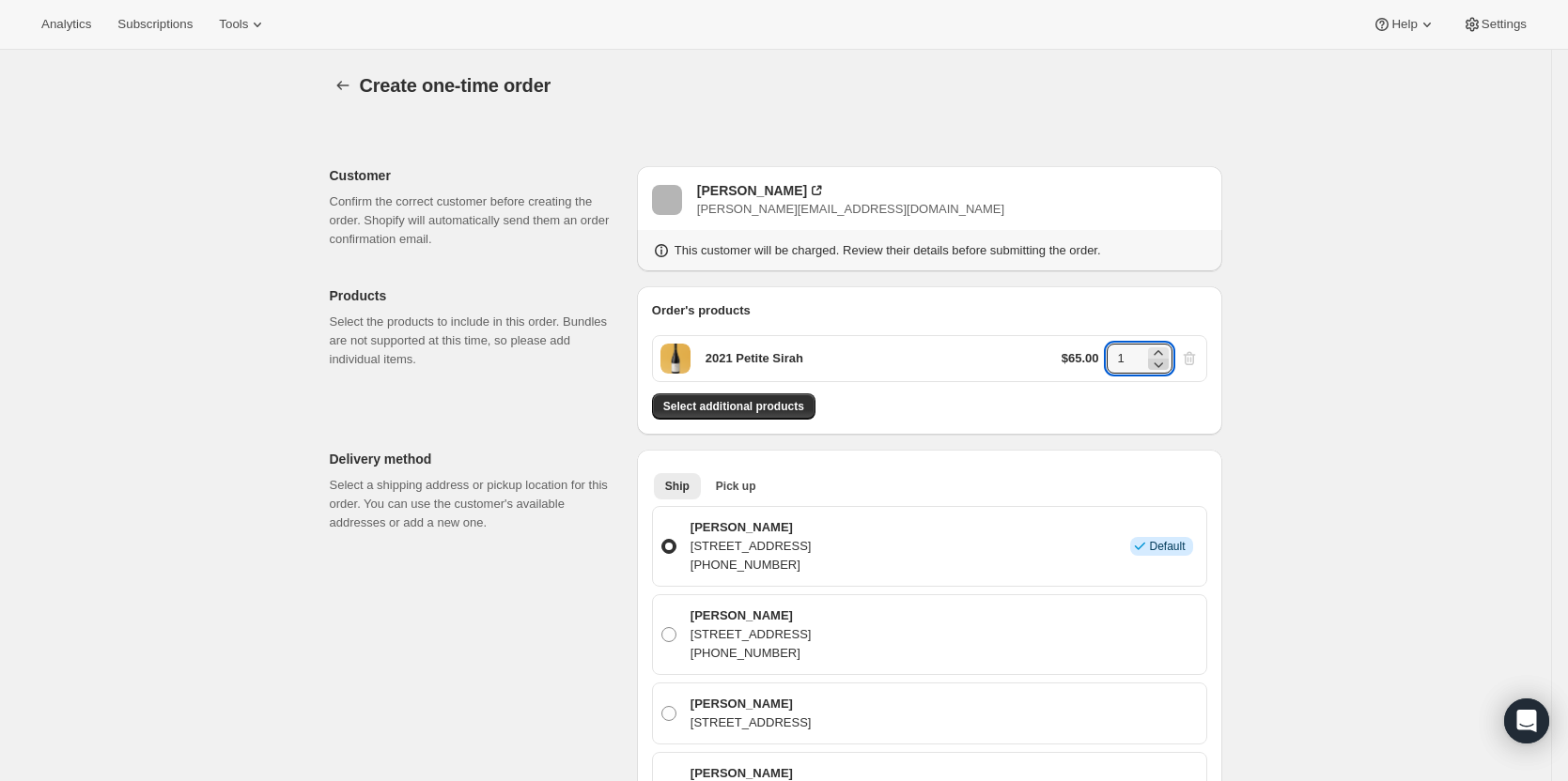
click at [1161, 355] on icon at bounding box center [1158, 364] width 19 height 19
click at [1161, 352] on icon at bounding box center [1158, 353] width 19 height 19
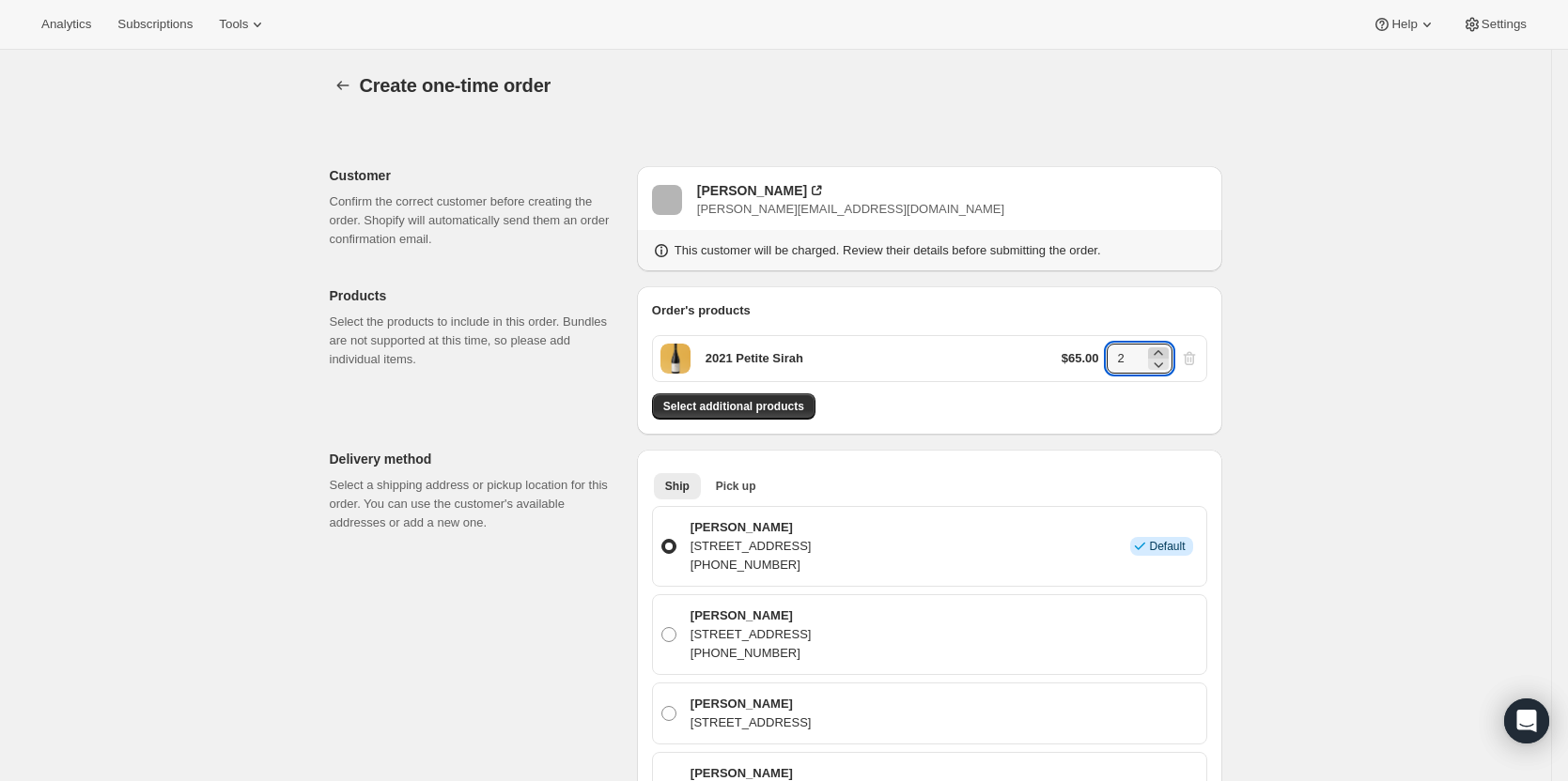
click at [1162, 352] on icon at bounding box center [1158, 353] width 9 height 5
click at [1163, 351] on icon at bounding box center [1158, 353] width 19 height 19
click at [1164, 351] on icon at bounding box center [1158, 353] width 19 height 19
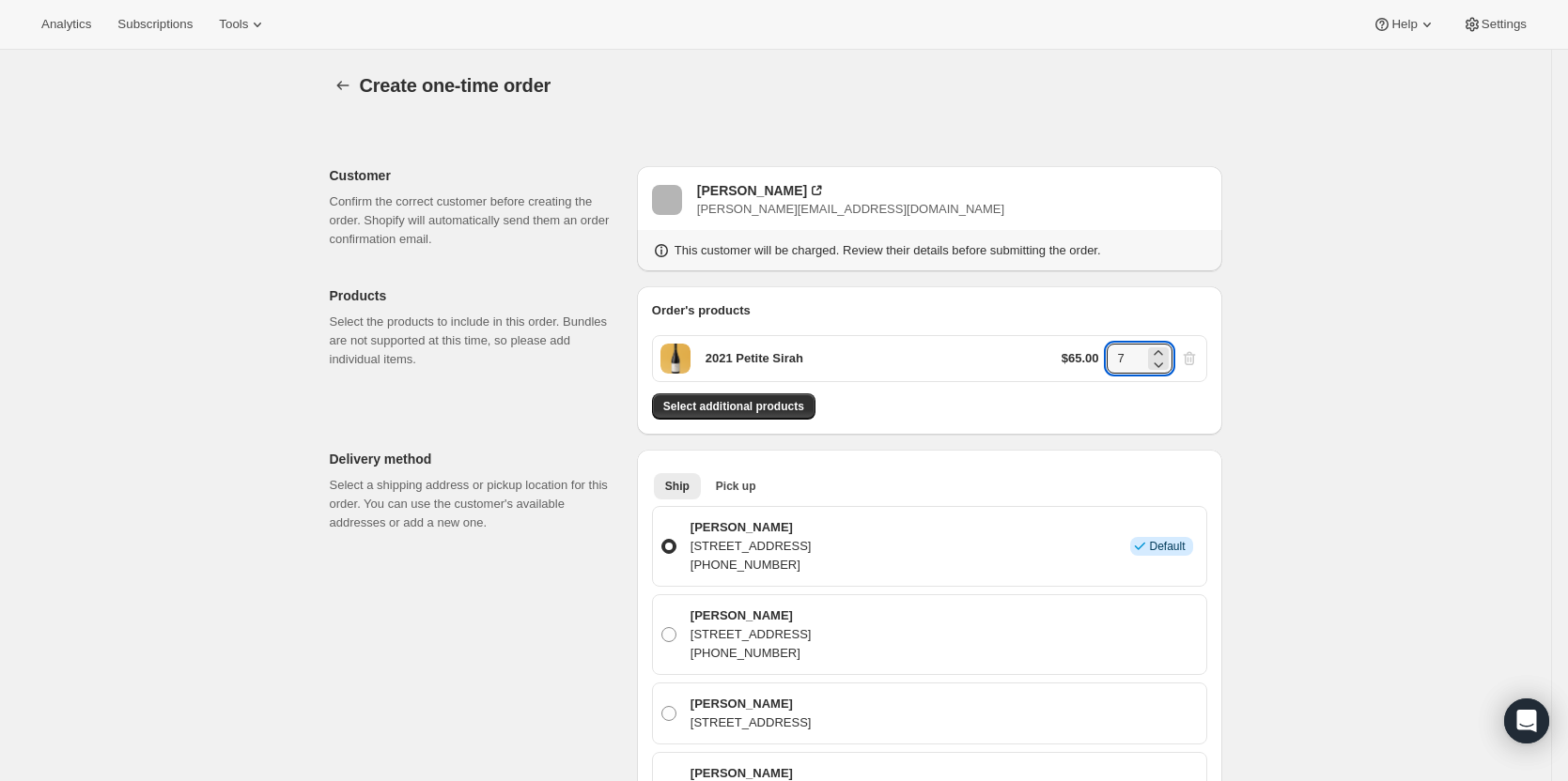
click at [1151, 363] on div "7" at bounding box center [1139, 359] width 66 height 30
click at [1173, 366] on div "7" at bounding box center [1139, 359] width 66 height 30
click at [1163, 364] on icon at bounding box center [1158, 366] width 9 height 6
type input "6"
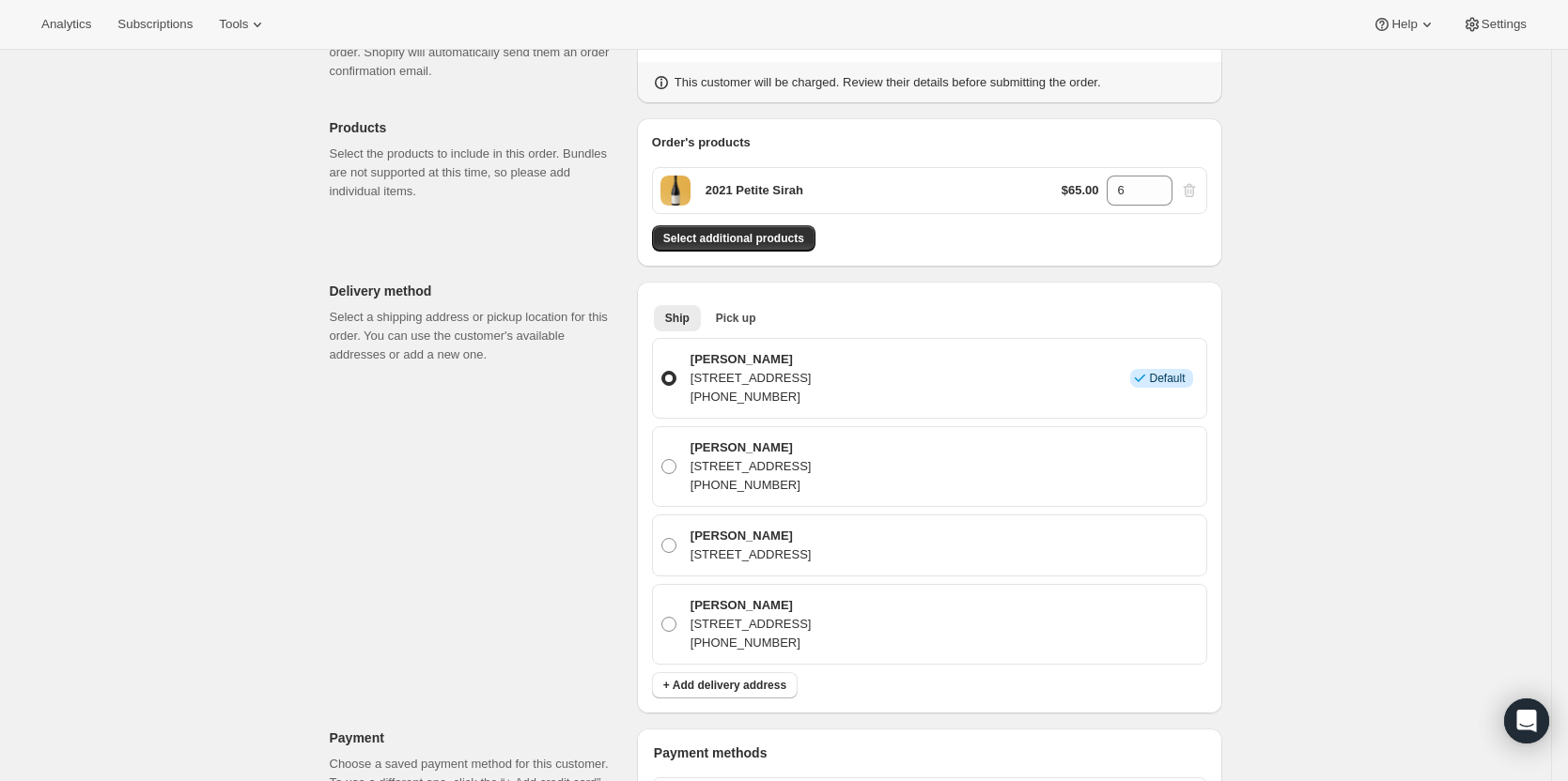
scroll to position [188, 0]
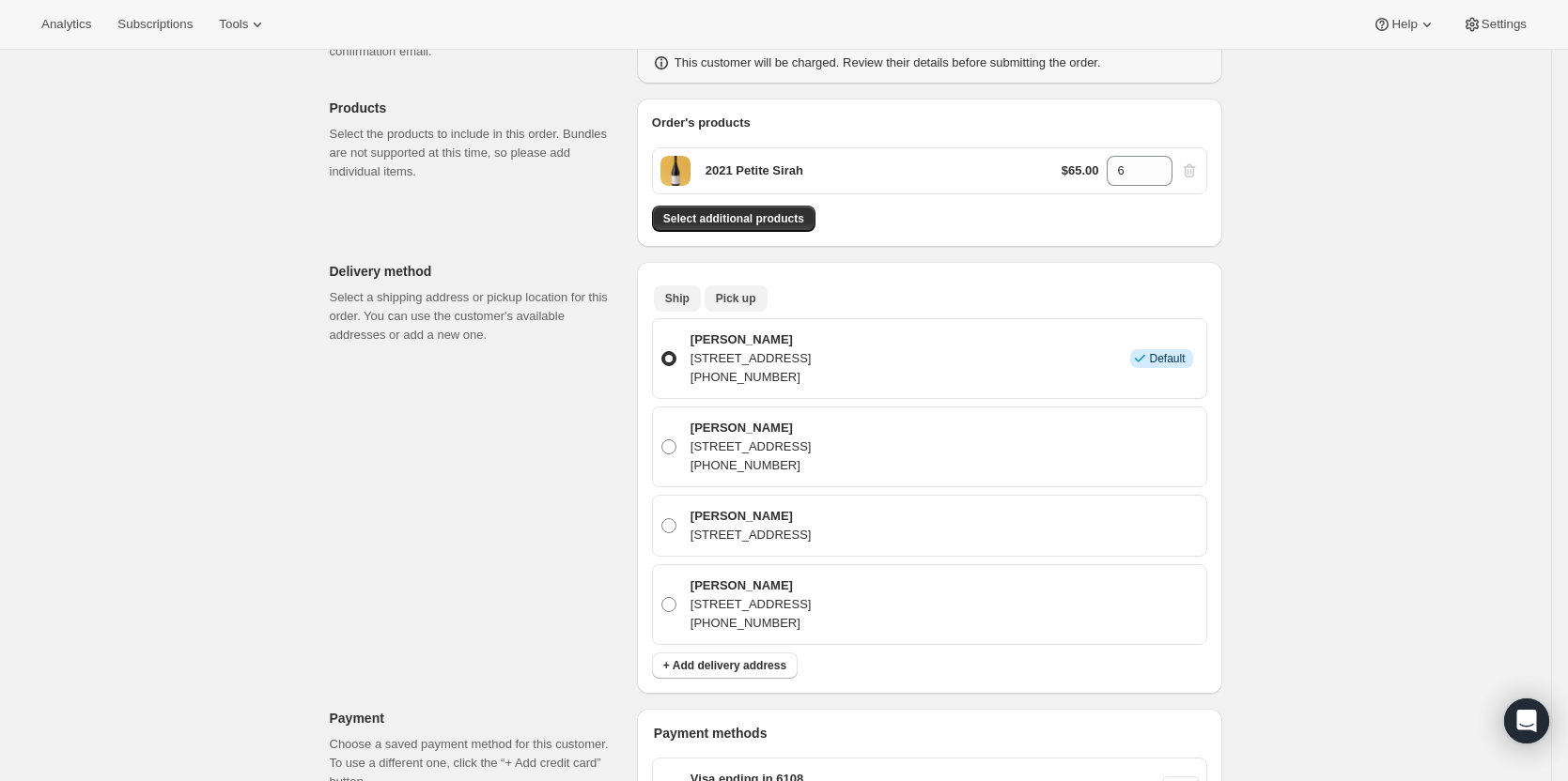
click at [736, 301] on span "Pick up" at bounding box center [735, 298] width 41 height 15
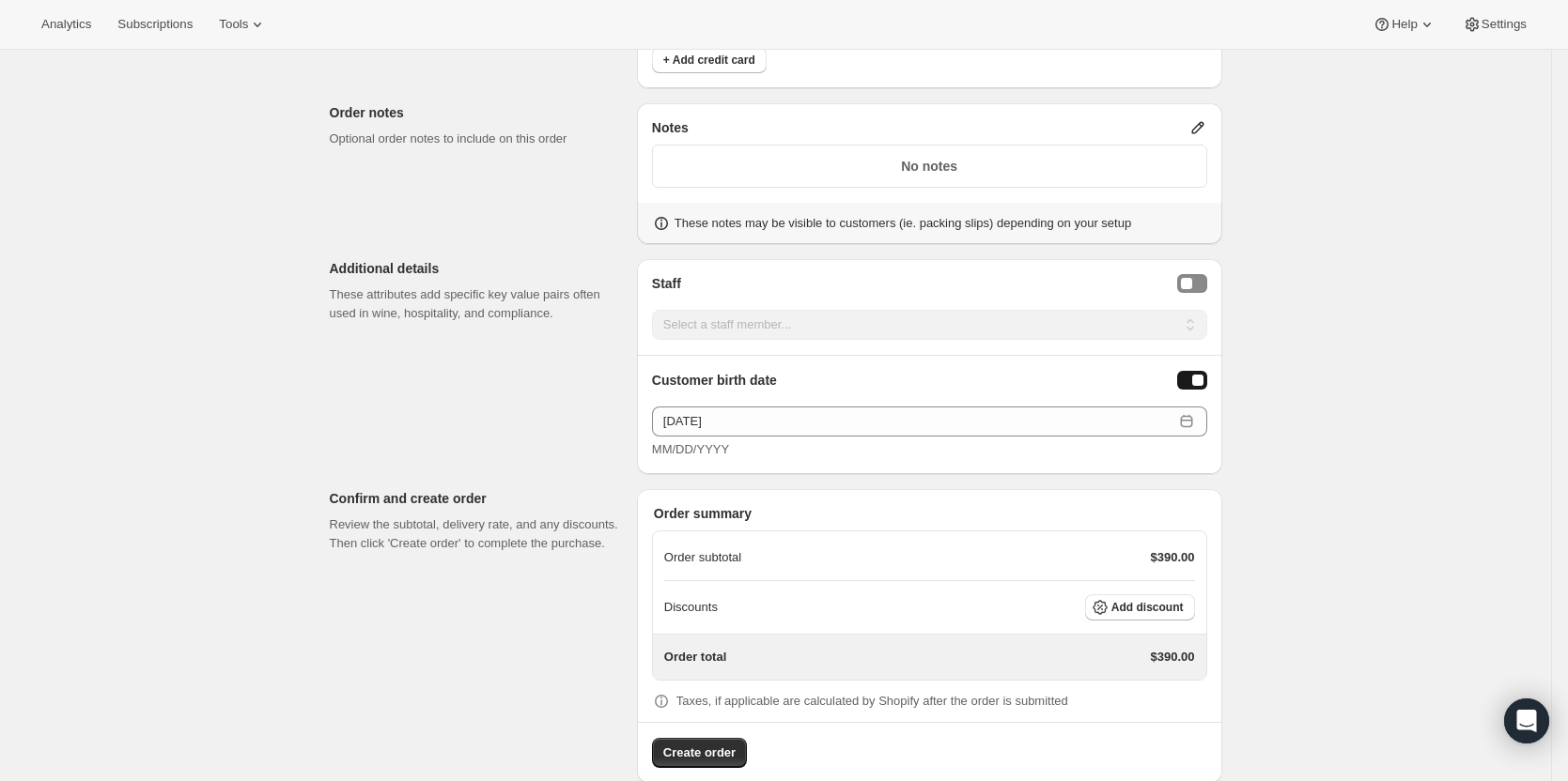
scroll to position [728, 0]
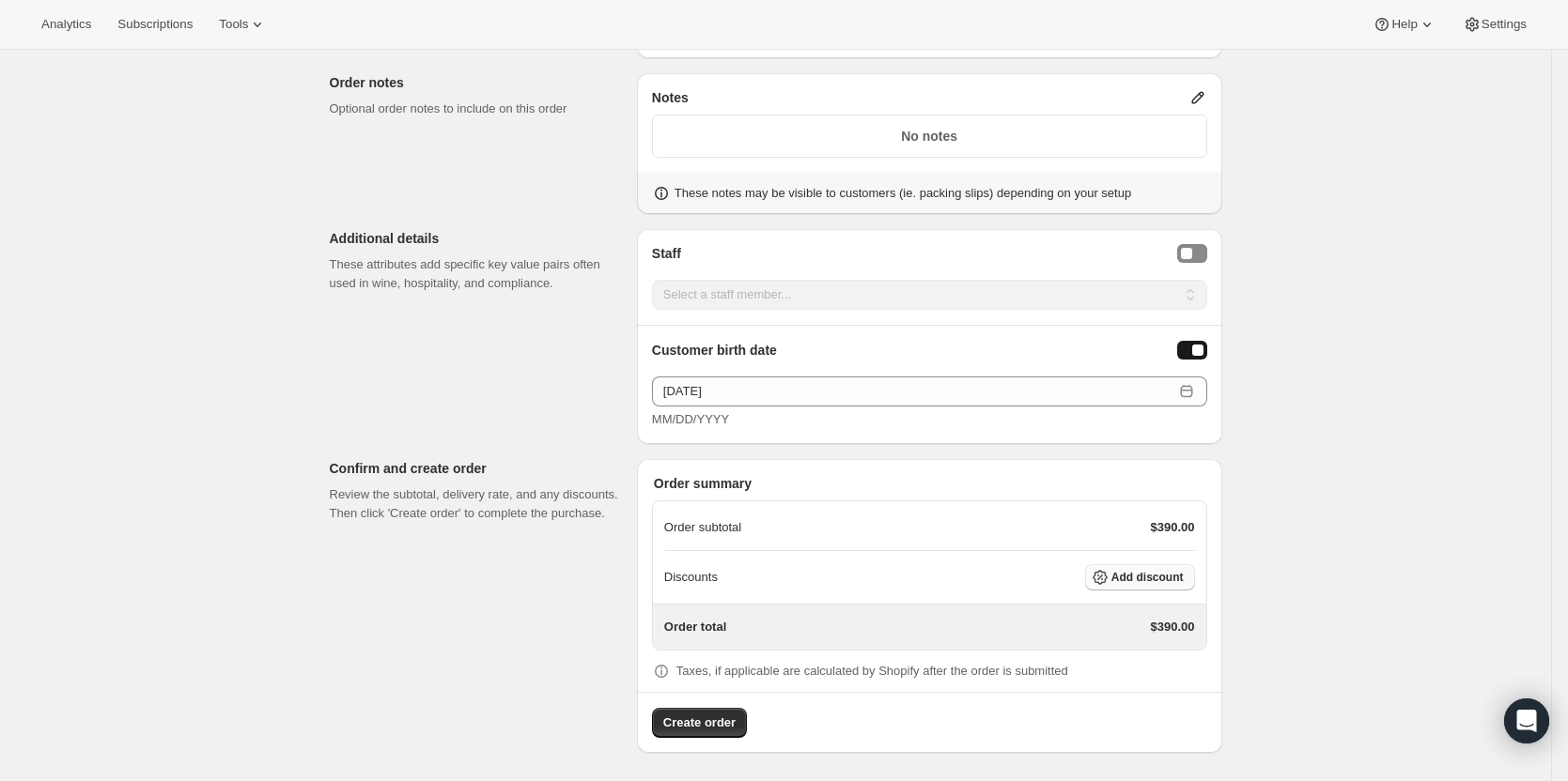
click at [1141, 579] on span "Add discount" at bounding box center [1147, 577] width 73 height 15
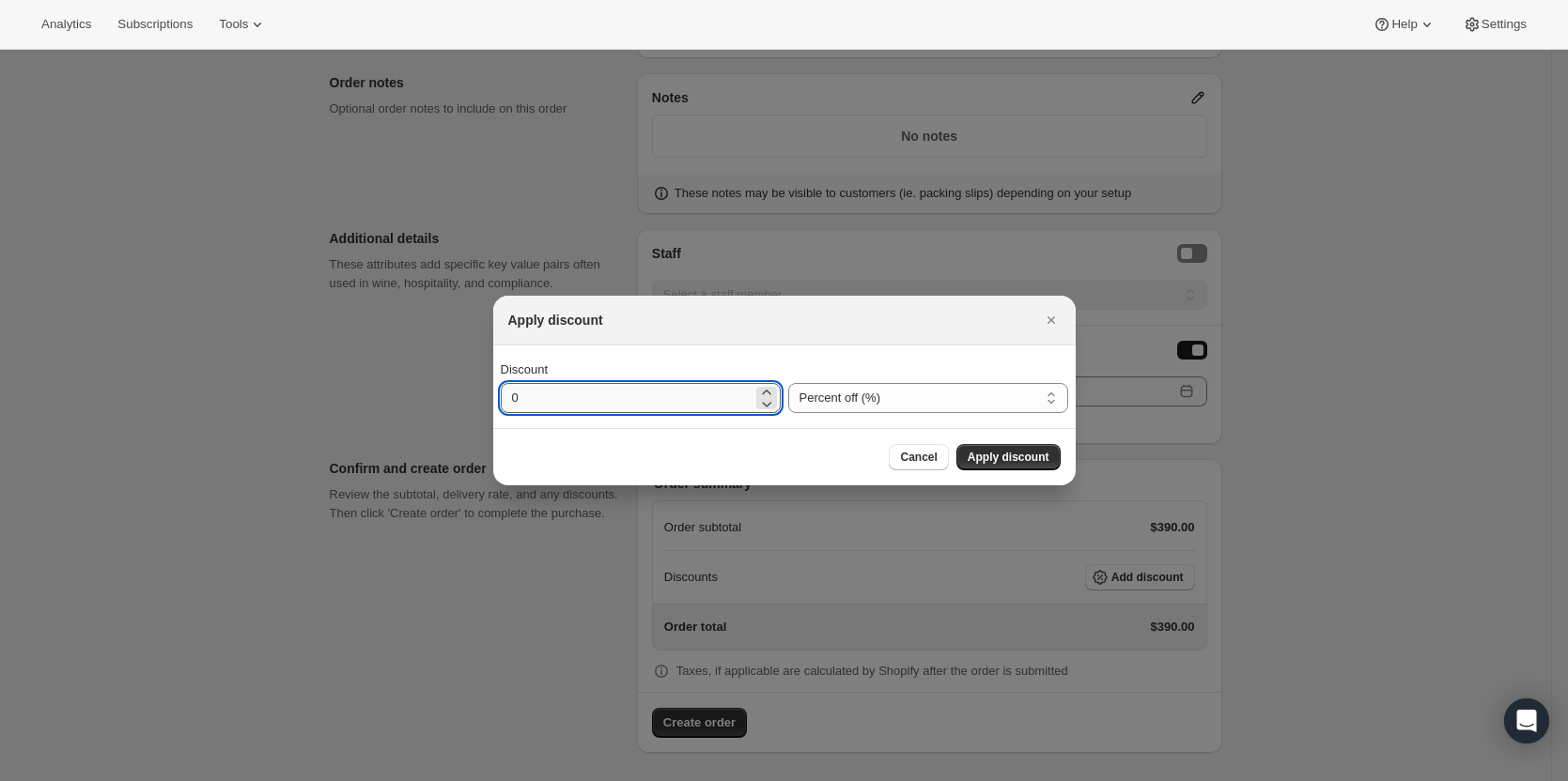
click at [648, 403] on input "0" at bounding box center [626, 398] width 251 height 30
type input "20"
click at [1009, 454] on span "Apply discount" at bounding box center [1009, 457] width 81 height 15
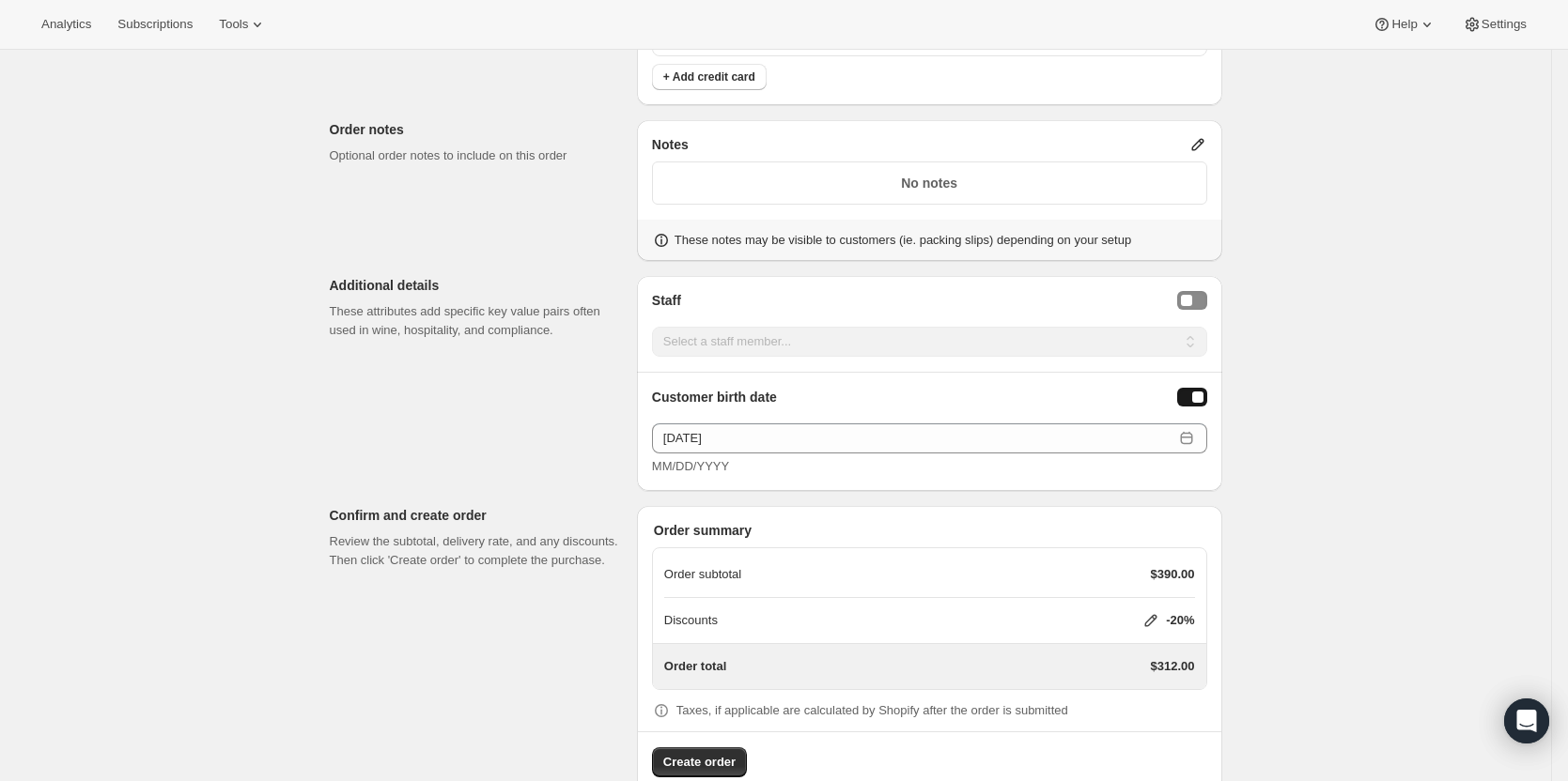
scroll to position [720, 0]
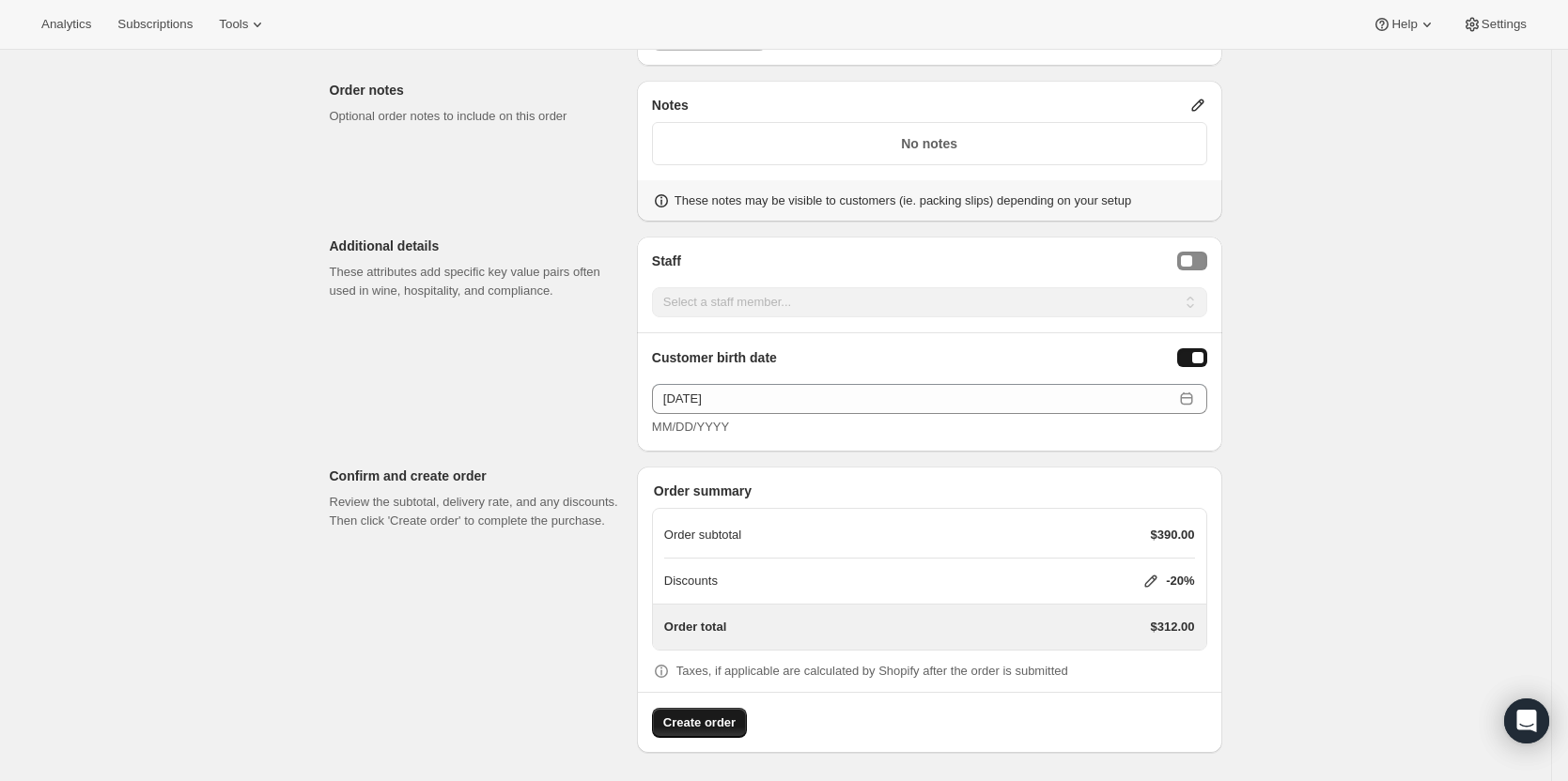
click at [721, 718] on span "Create order" at bounding box center [699, 722] width 73 height 19
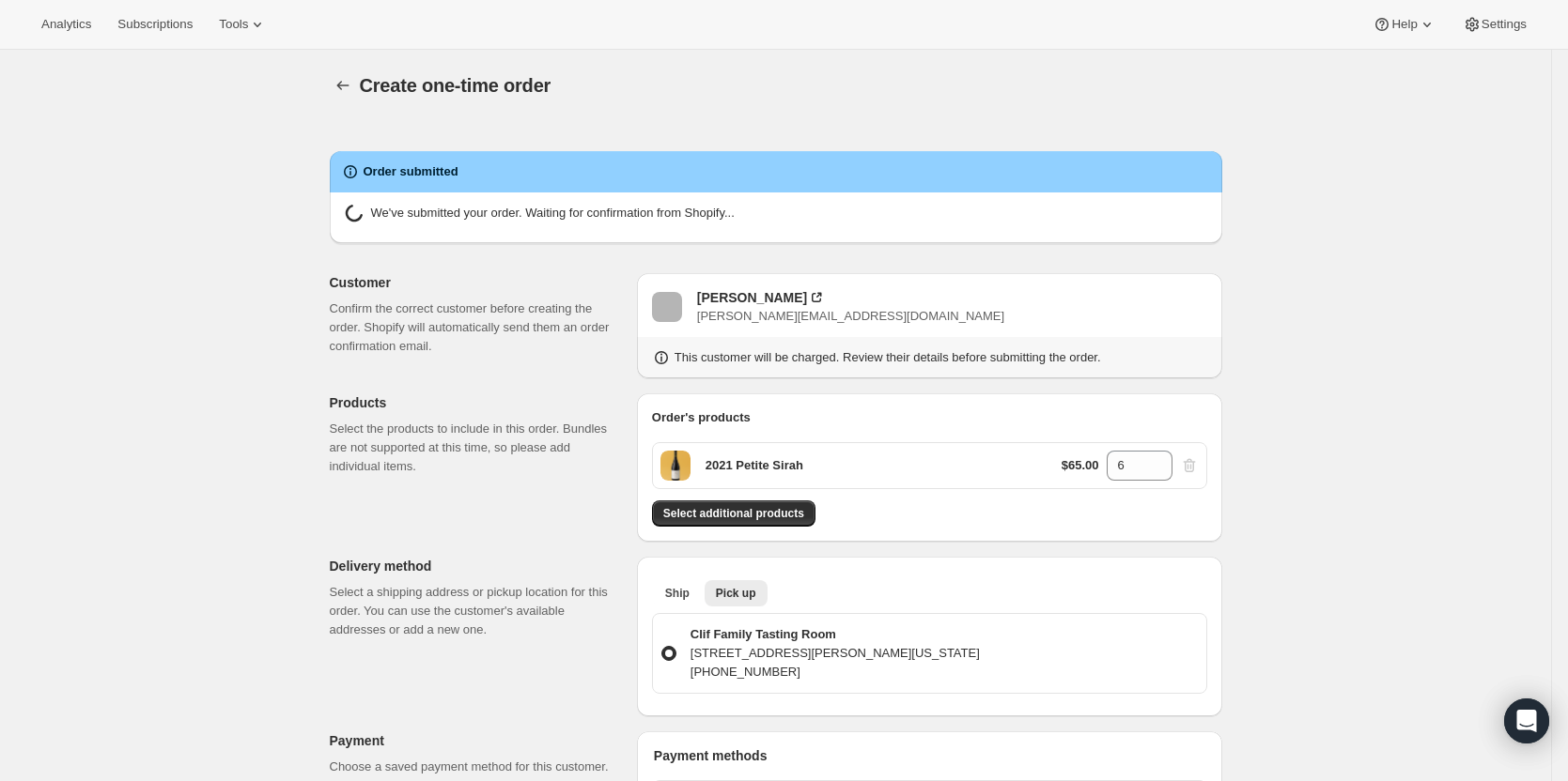
radio input "true"
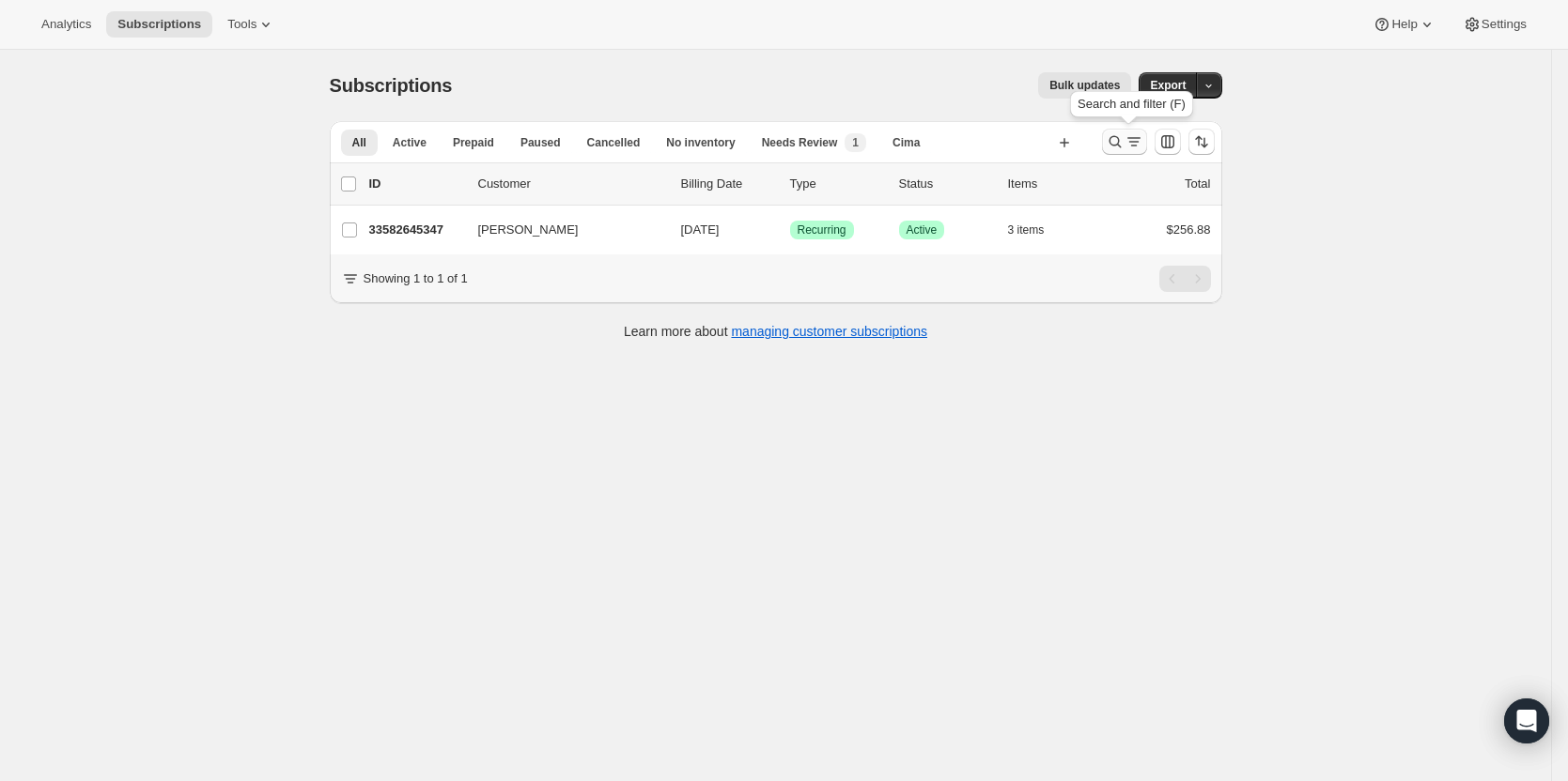
click at [1141, 142] on icon "Search and filter results" at bounding box center [1133, 141] width 19 height 19
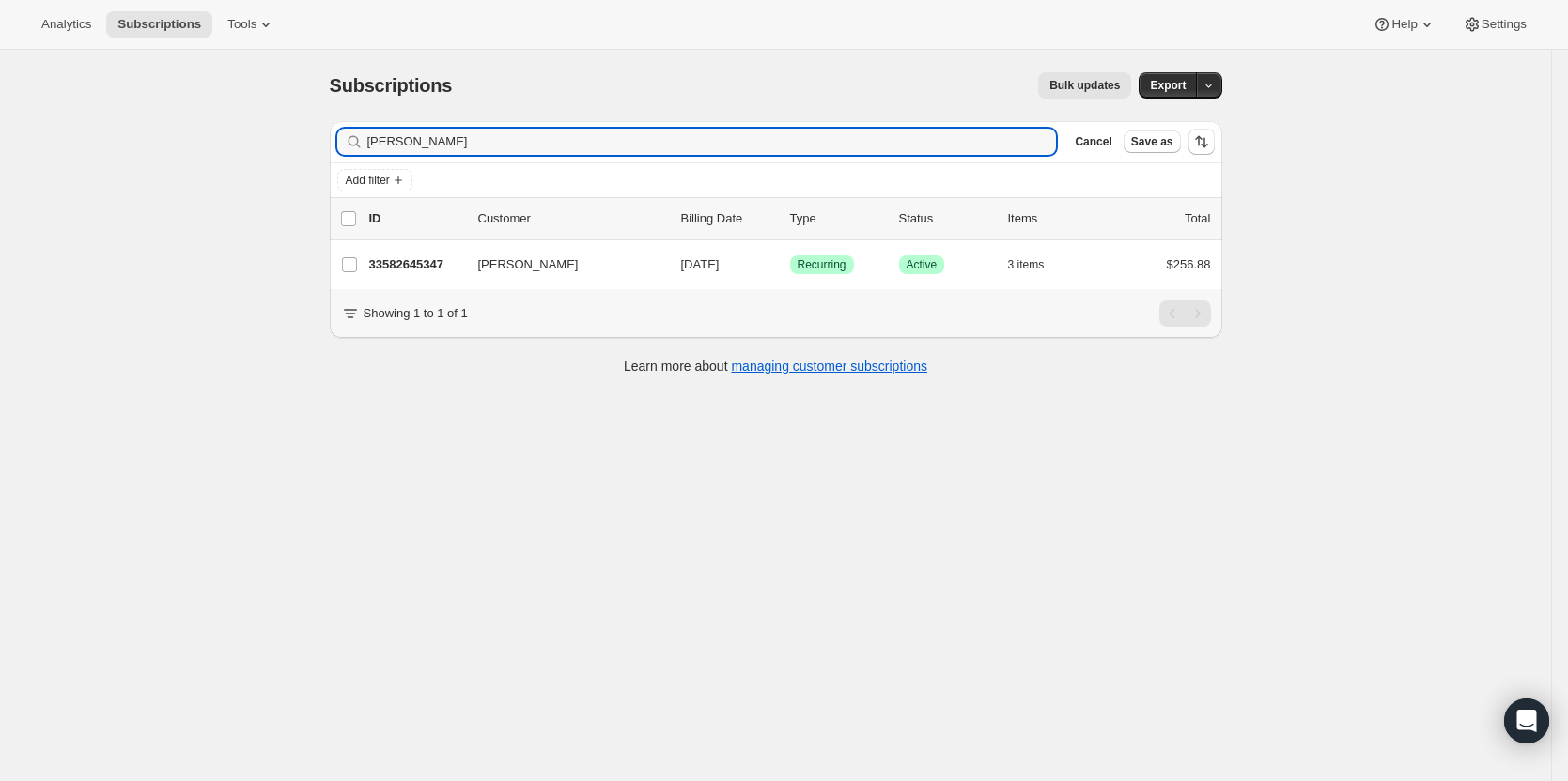
drag, startPoint x: 535, startPoint y: 156, endPoint x: 230, endPoint y: 171, distance: 305.4
click at [255, 164] on div "Subscriptions. This page is ready Subscriptions Bulk updates More actions Bulk …" at bounding box center [775, 440] width 1551 height 781
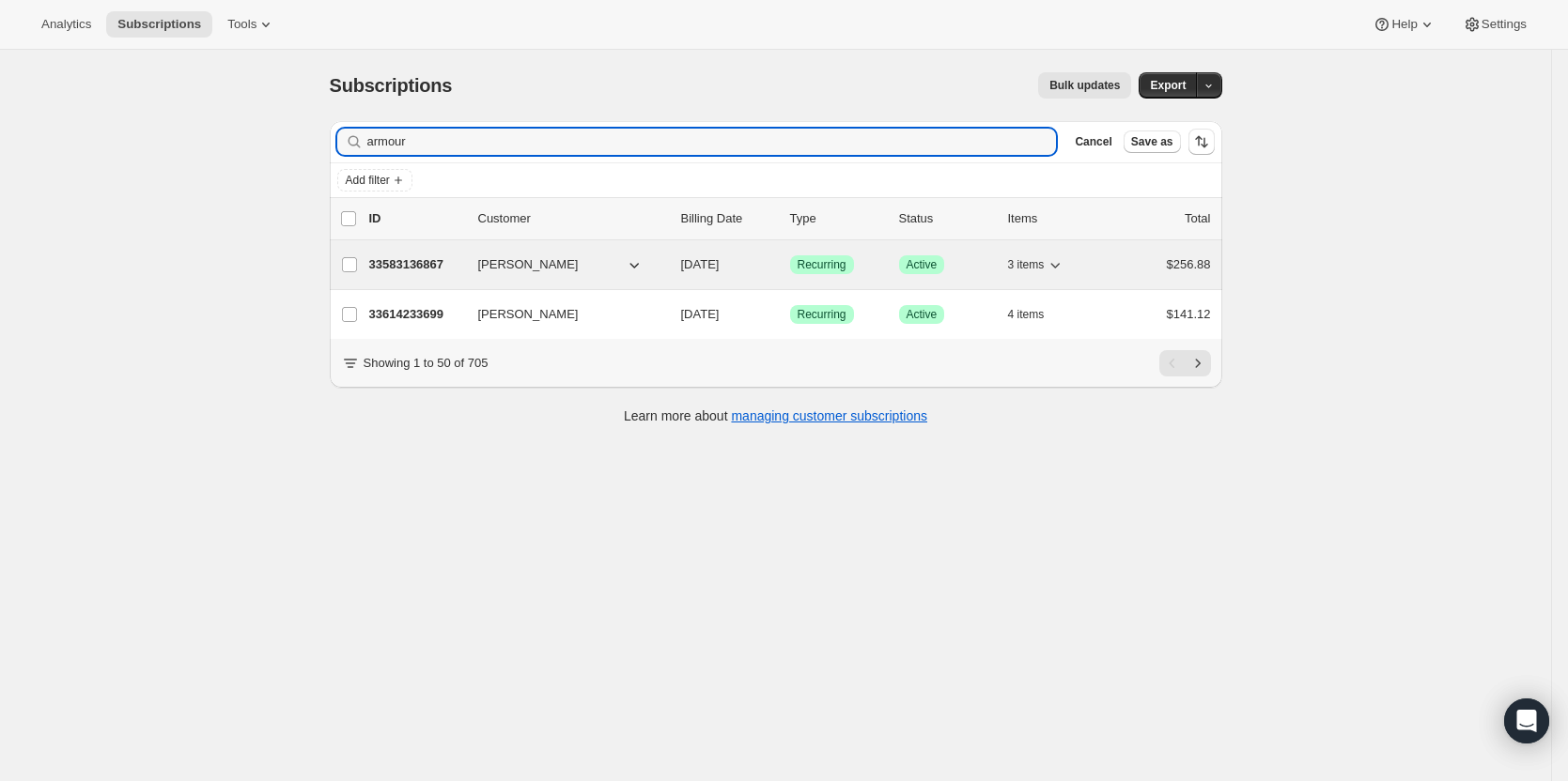
type input "armour"
drag, startPoint x: 416, startPoint y: 260, endPoint x: 428, endPoint y: 256, distance: 12.6
click at [417, 259] on p "33583136867" at bounding box center [415, 264] width 94 height 19
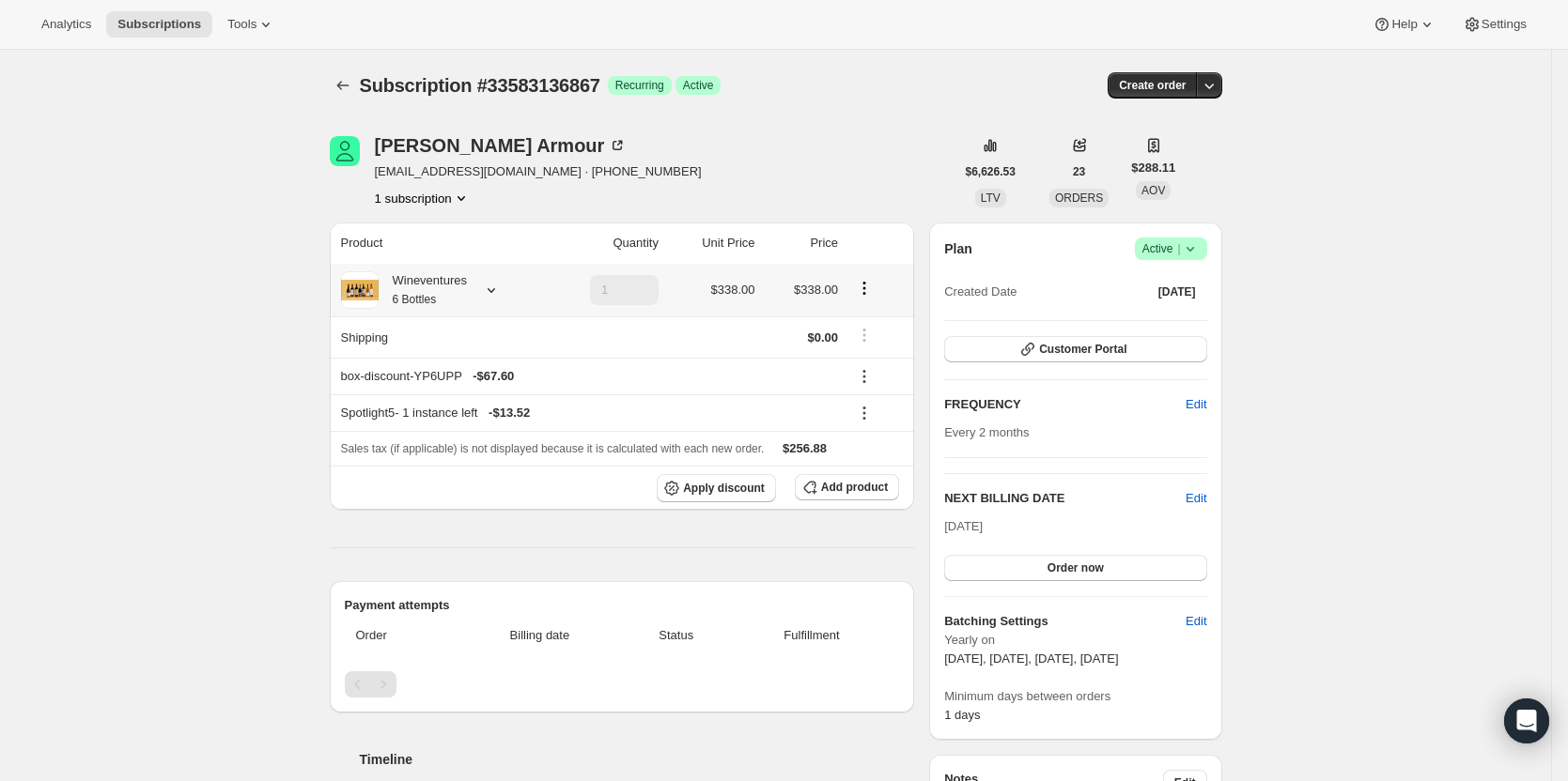
click at [494, 293] on icon at bounding box center [491, 290] width 19 height 19
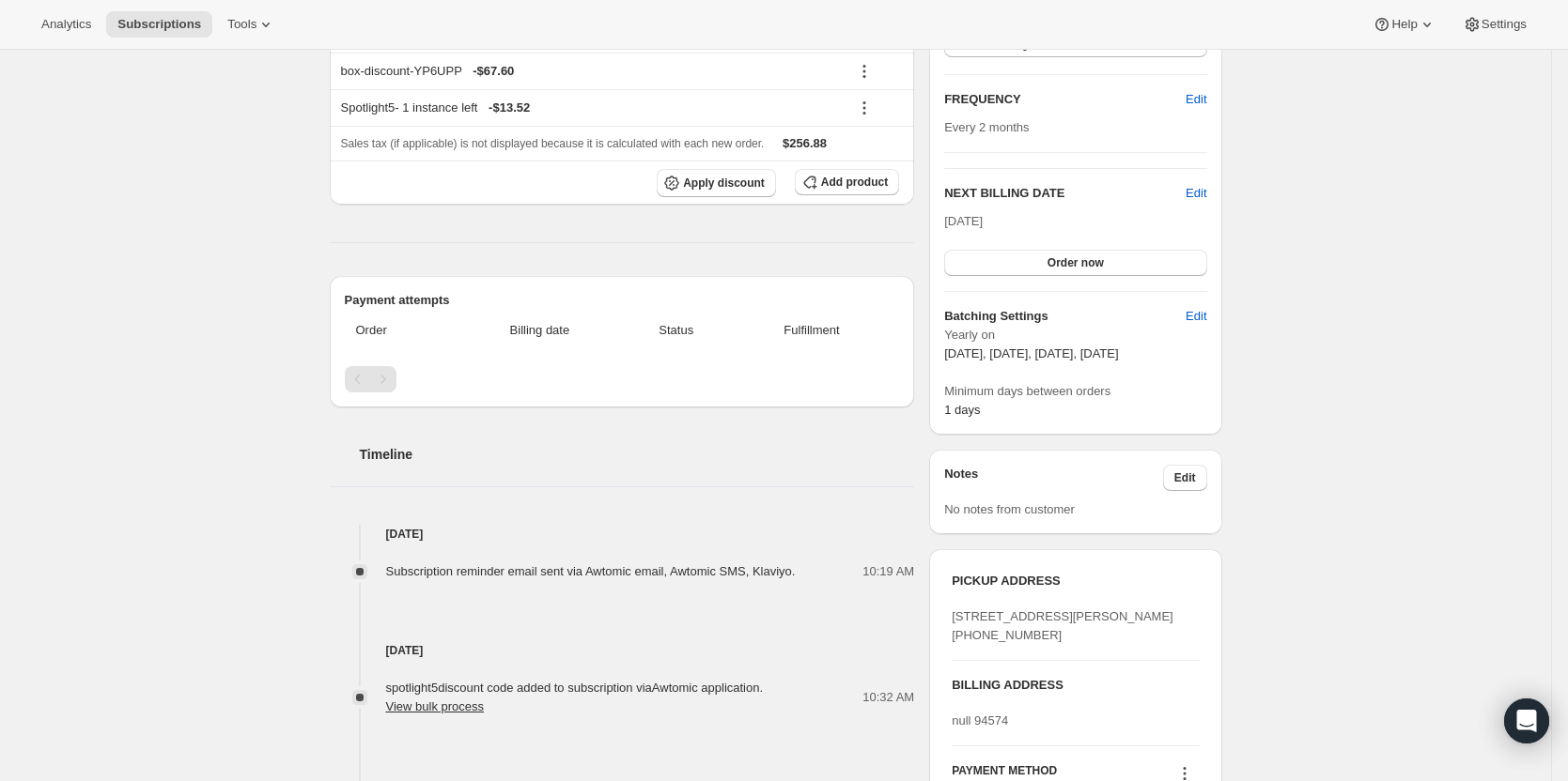
scroll to position [282, 0]
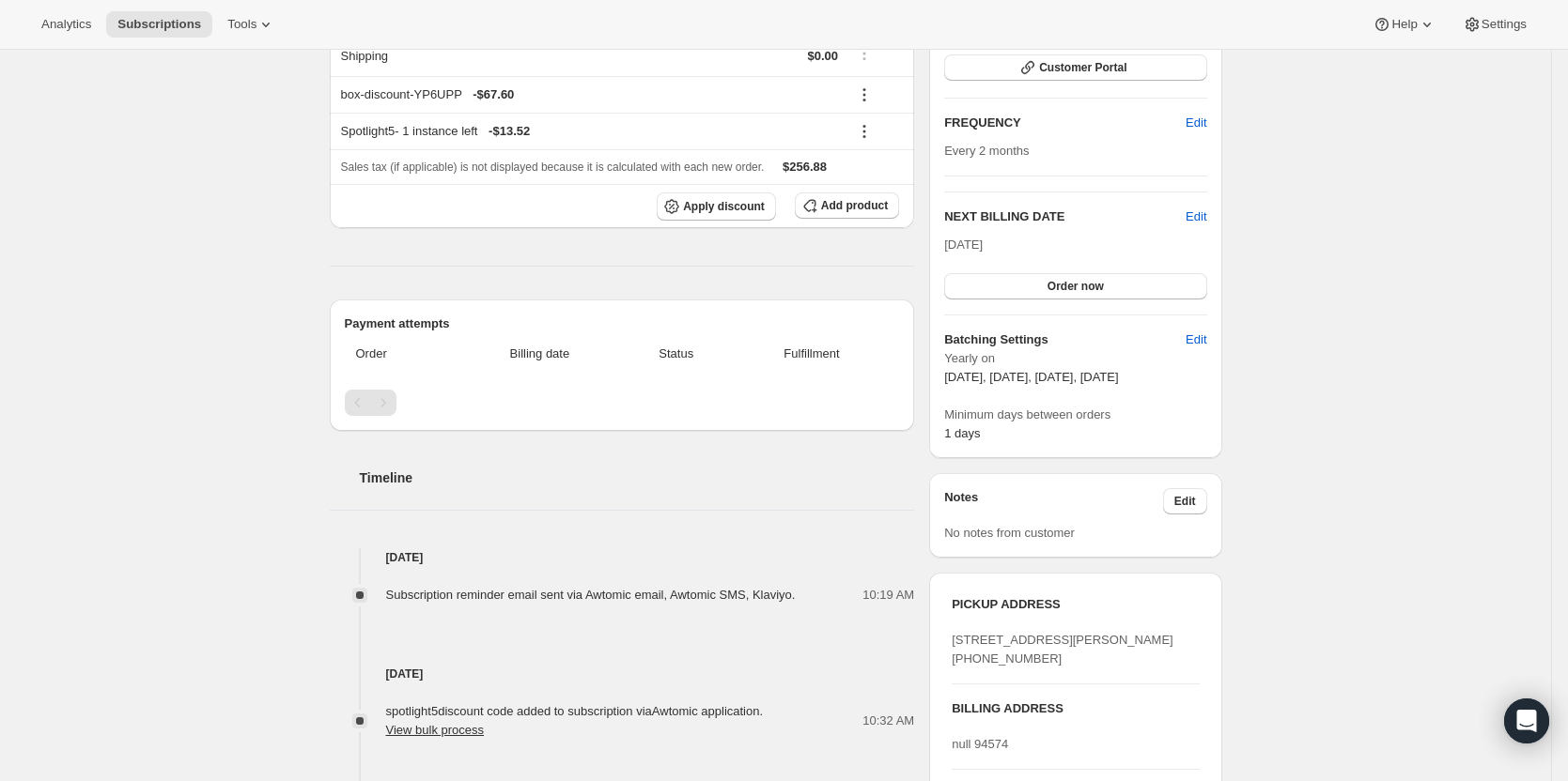
click at [510, 574] on div "Subscription reminder email sent via Awtomic email, Awtomic SMS, Klaviyo. 10:19…" at bounding box center [622, 586] width 585 height 38
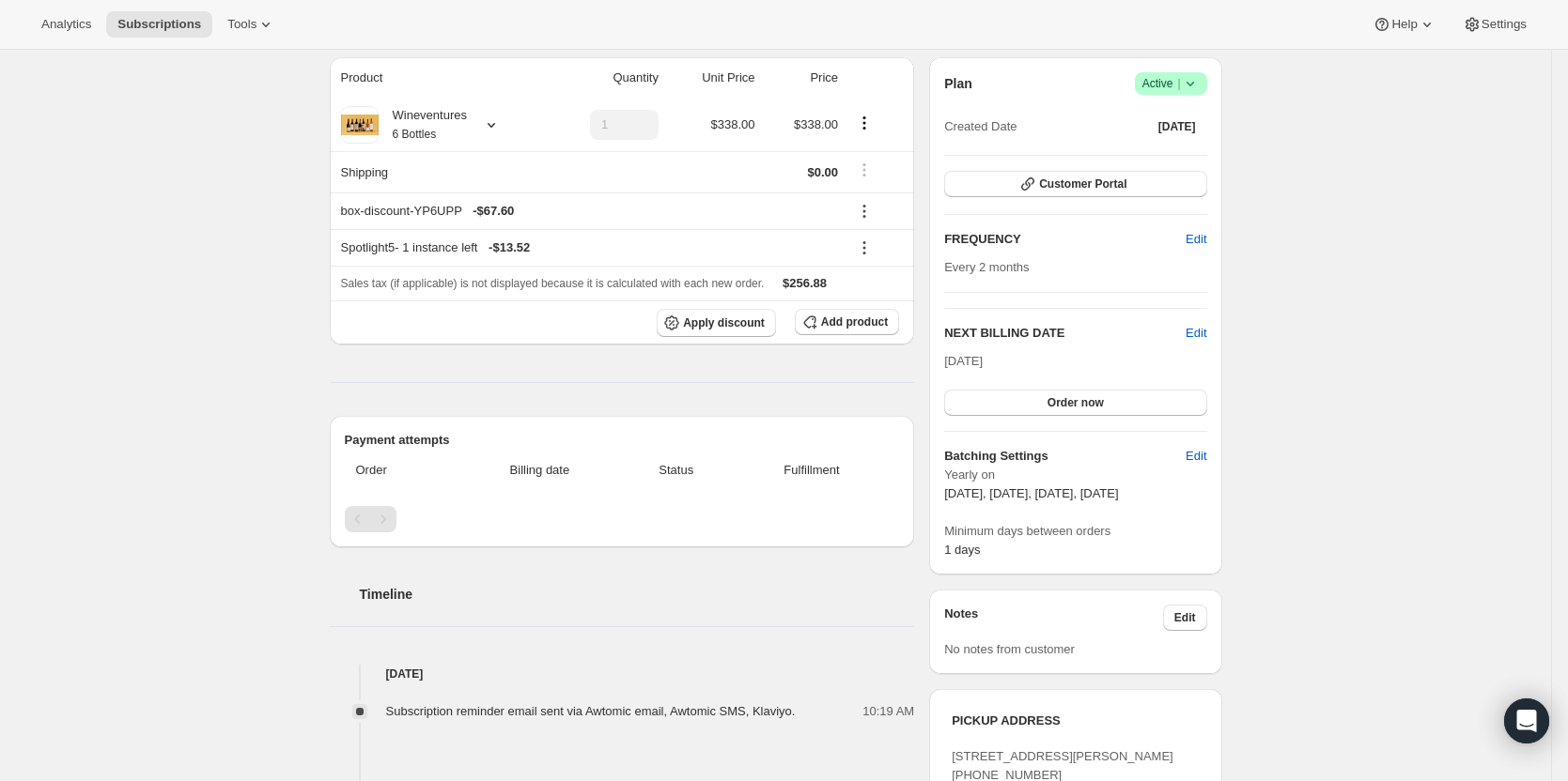
scroll to position [0, 0]
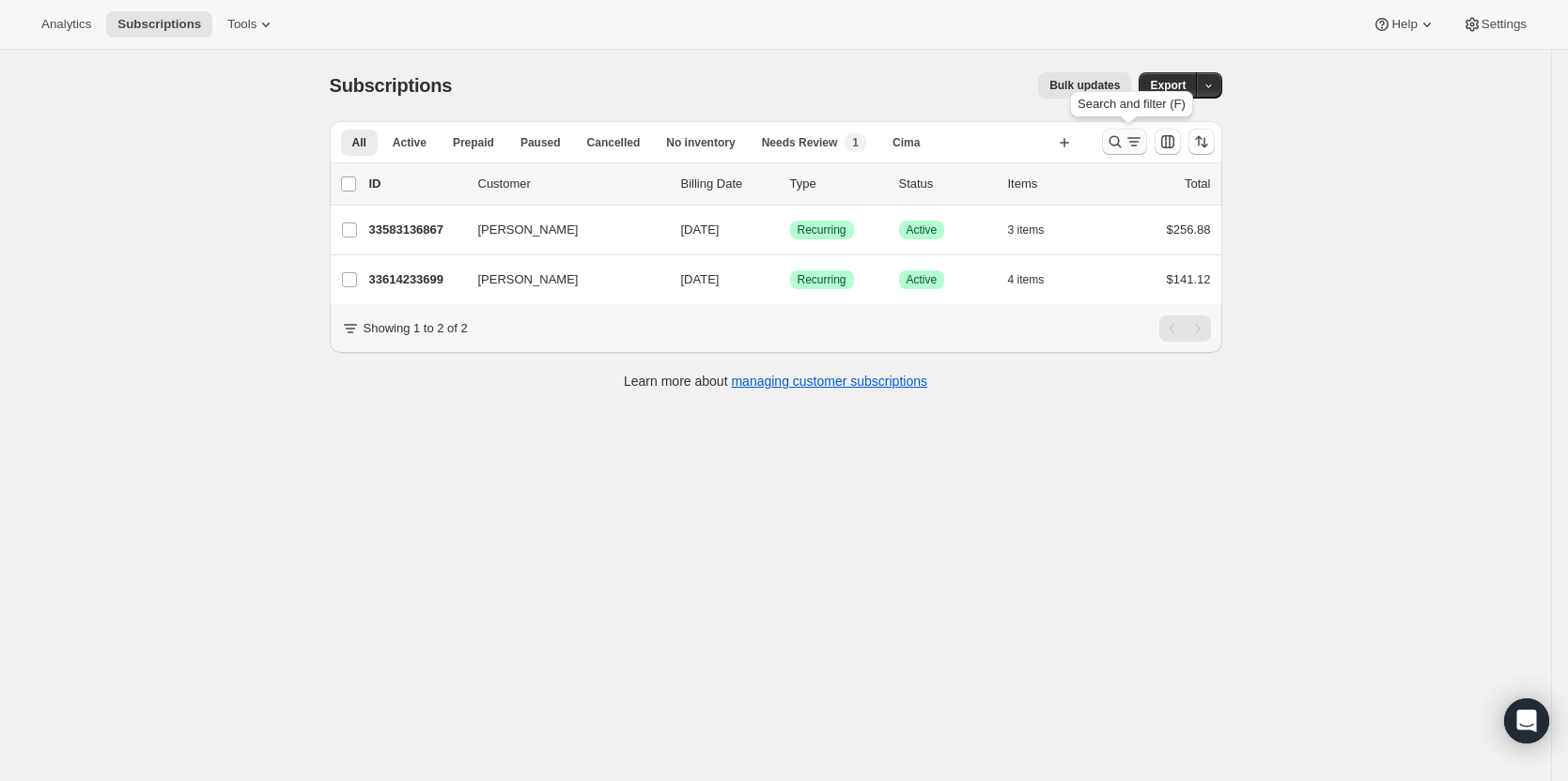
click at [1140, 141] on icon "Search and filter results" at bounding box center [1133, 141] width 19 height 19
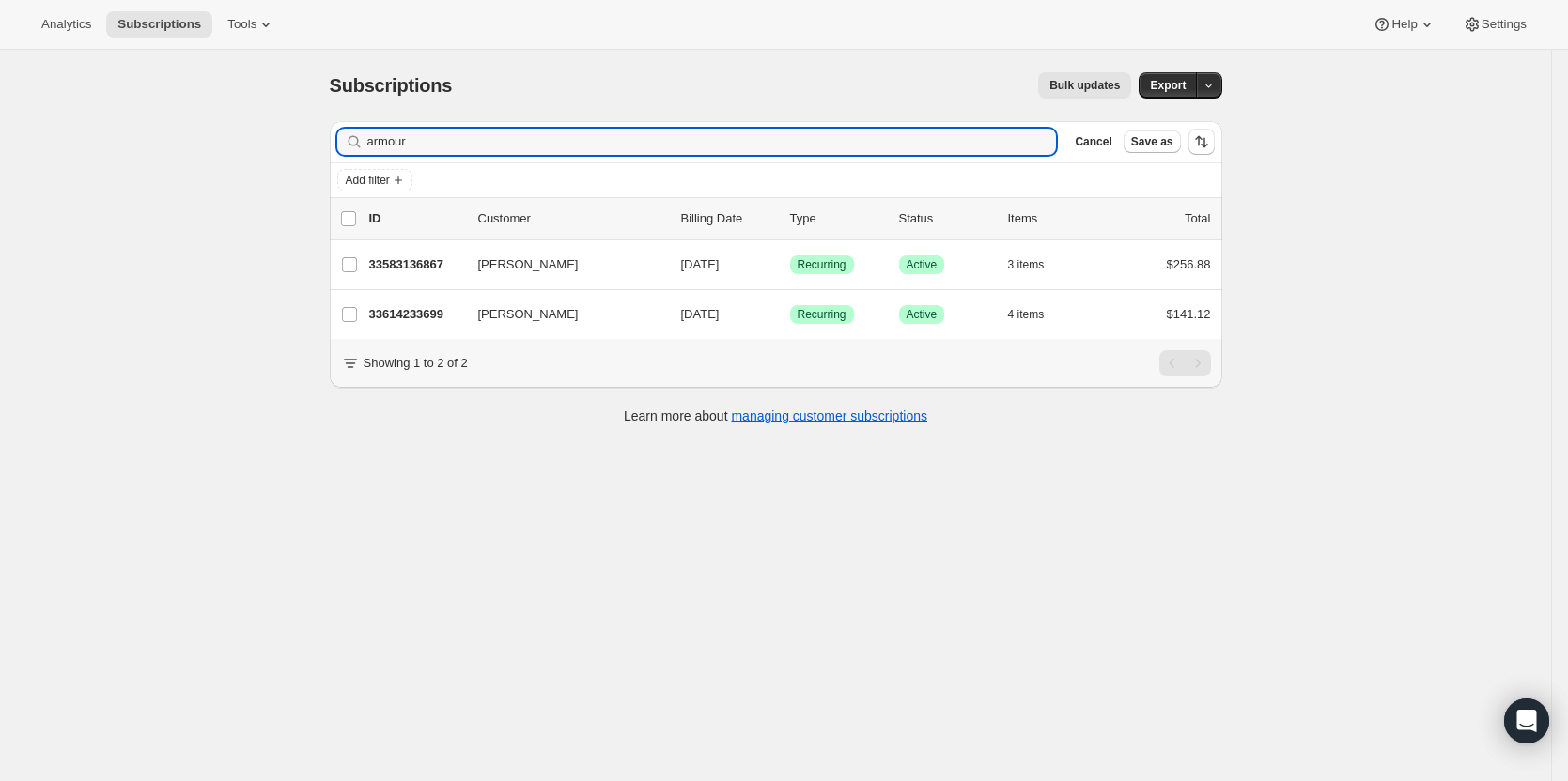
drag, startPoint x: 632, startPoint y: 147, endPoint x: 218, endPoint y: 128, distance: 414.4
click at [262, 136] on div "Subscriptions. This page is ready Subscriptions Bulk updates More actions Bulk …" at bounding box center [775, 440] width 1551 height 781
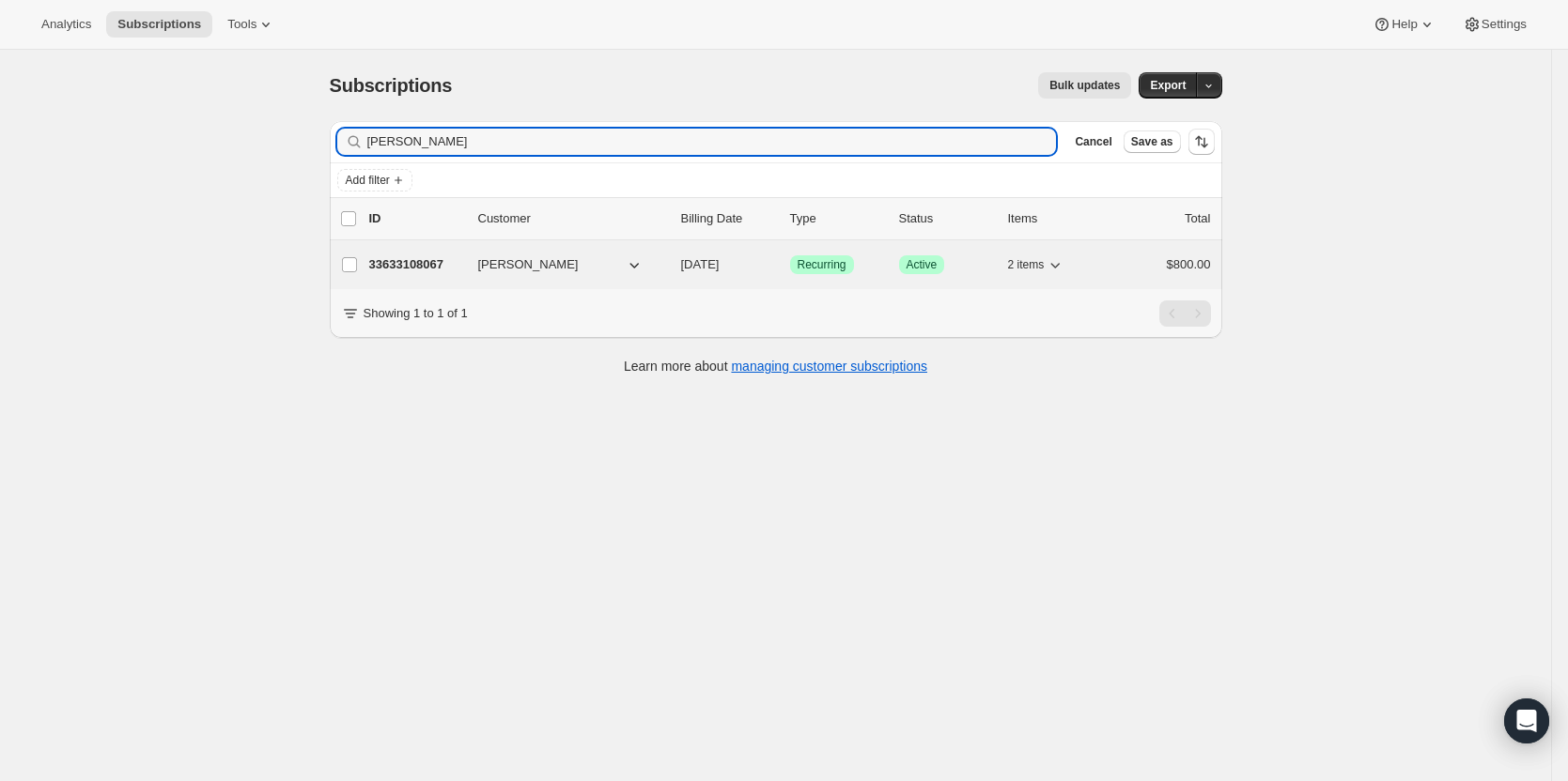
type input "jim nelson"
click at [420, 263] on p "33633108067" at bounding box center [415, 264] width 94 height 19
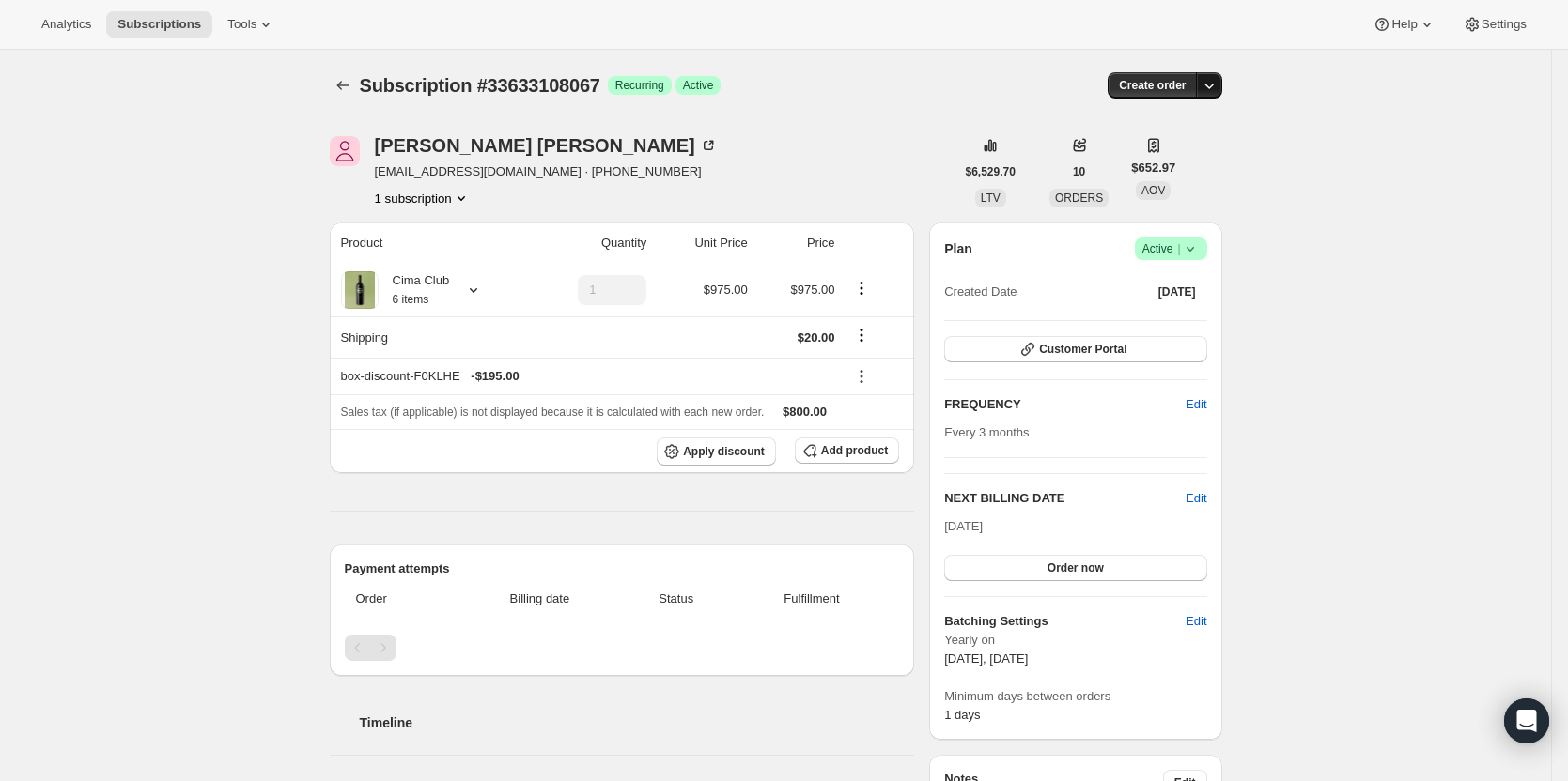
click at [1207, 88] on icon "button" at bounding box center [1208, 85] width 19 height 19
click at [1186, 146] on button "Create custom one-time order" at bounding box center [1121, 156] width 198 height 30
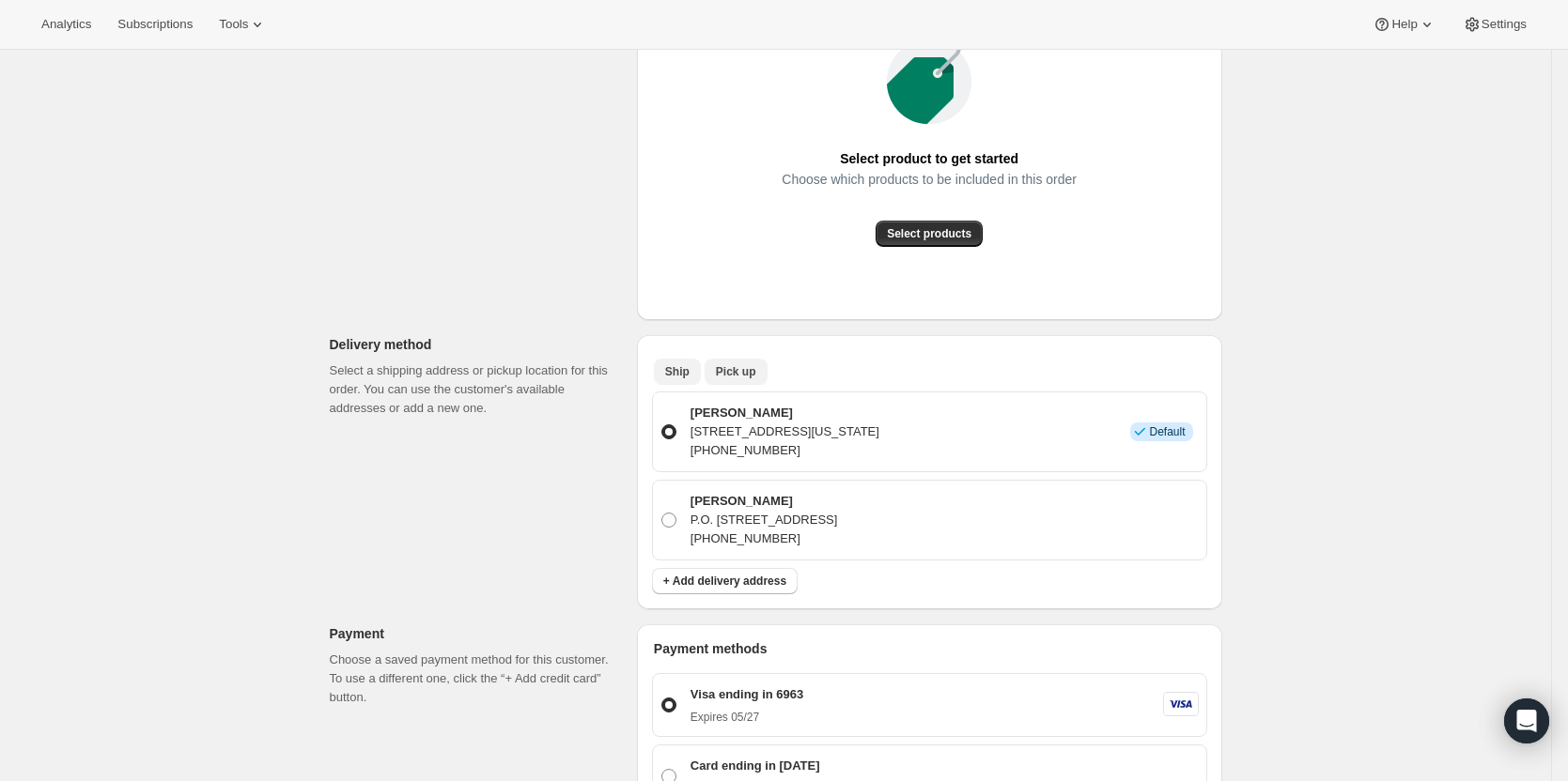
click at [735, 374] on span "Pick up" at bounding box center [735, 372] width 41 height 15
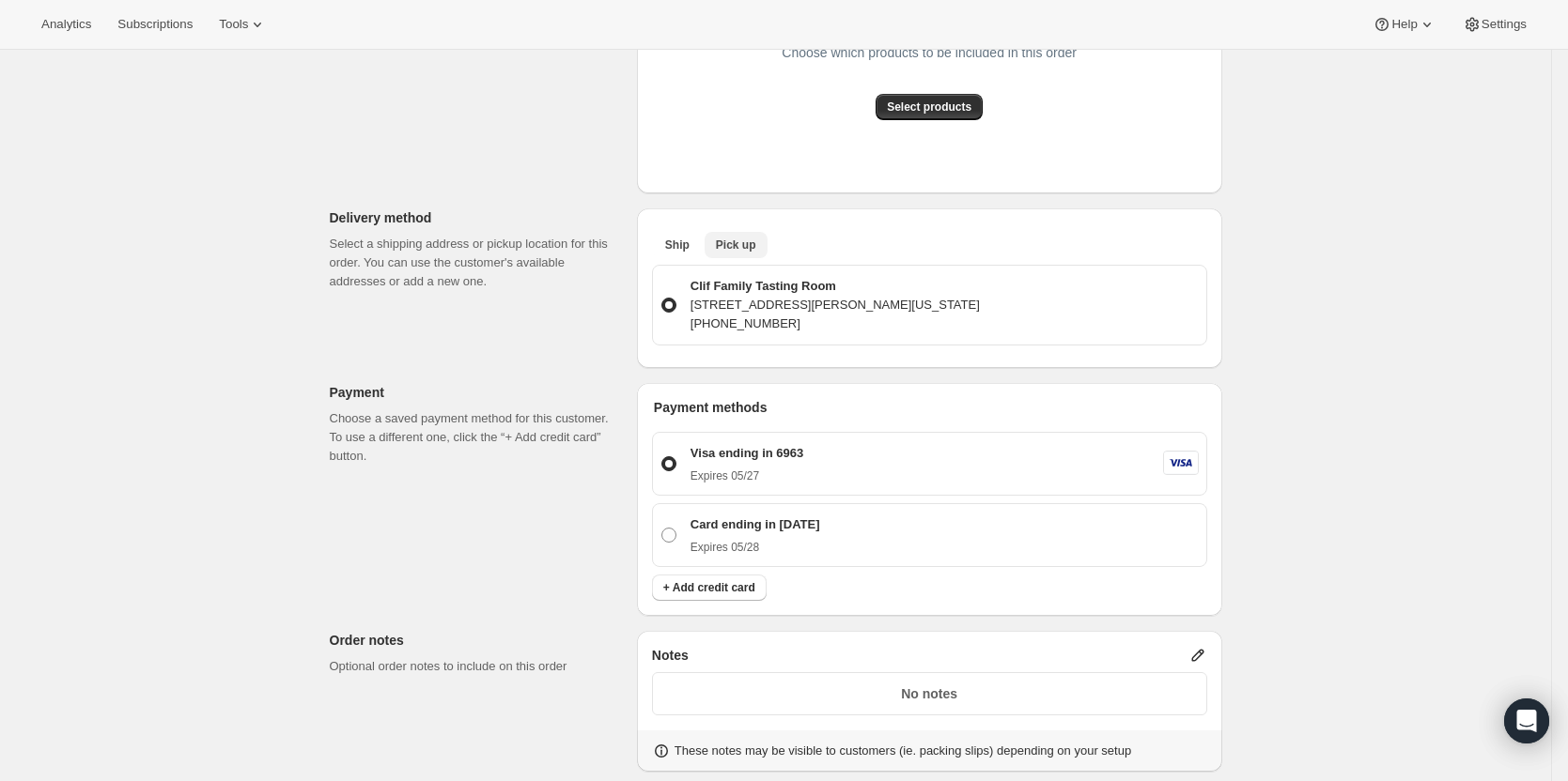
scroll to position [701, 0]
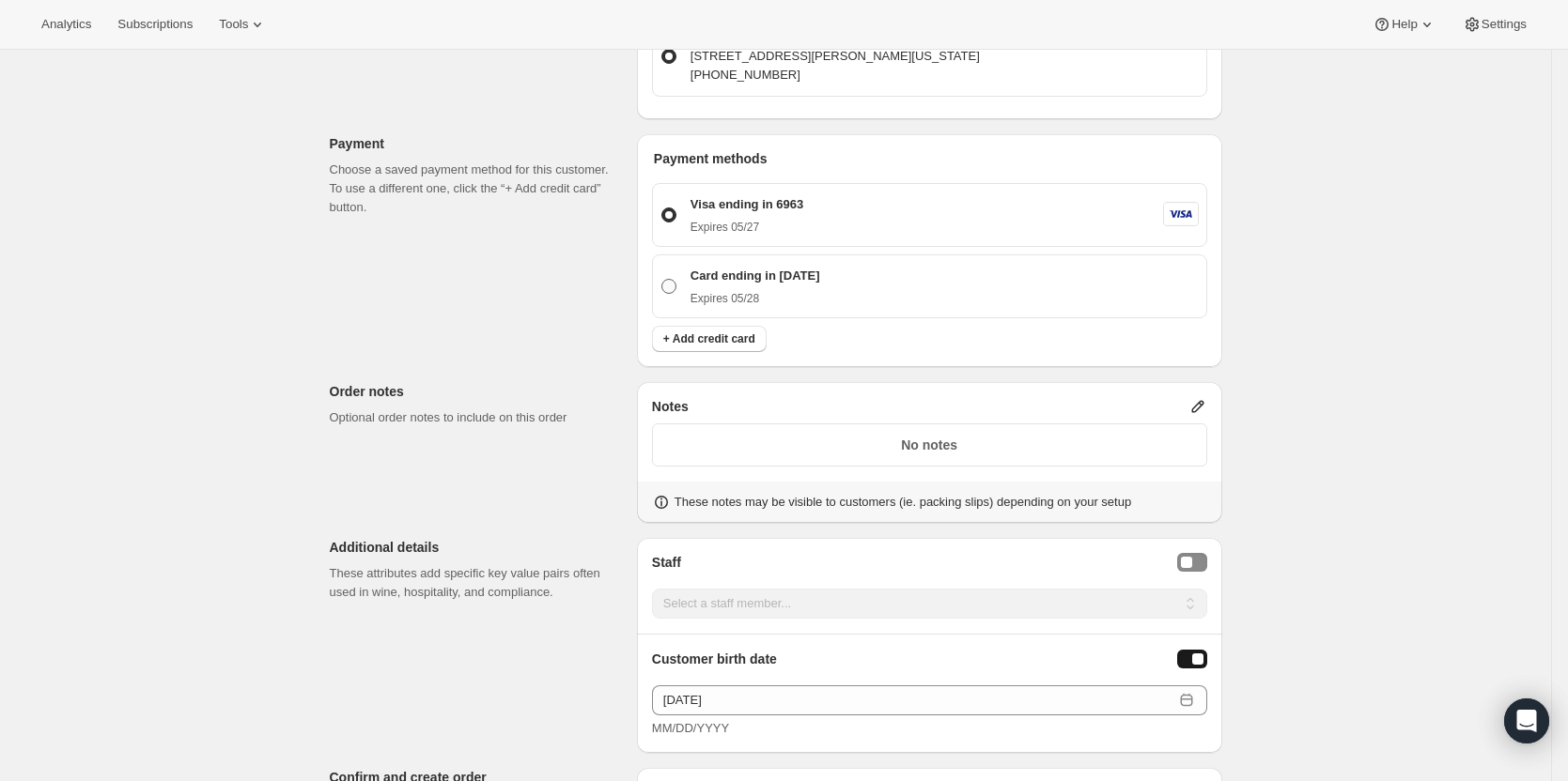
click at [870, 293] on div "Card ending in 1000 Expires 05/28" at bounding box center [941, 286] width 514 height 40
click at [662, 280] on input "Card ending in 1000 Expires 05/28" at bounding box center [661, 279] width 1 height 1
radio input "true"
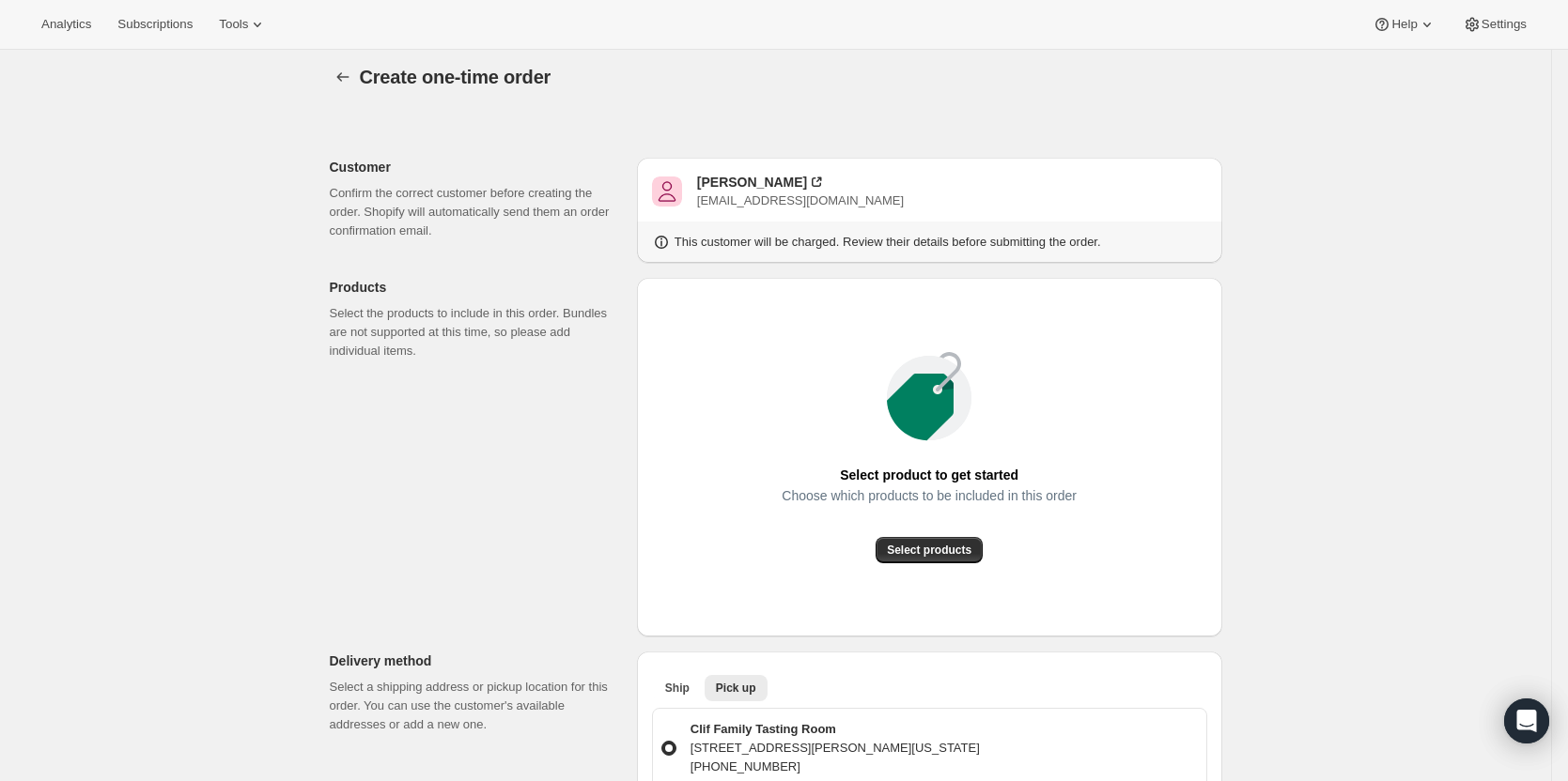
scroll to position [0, 0]
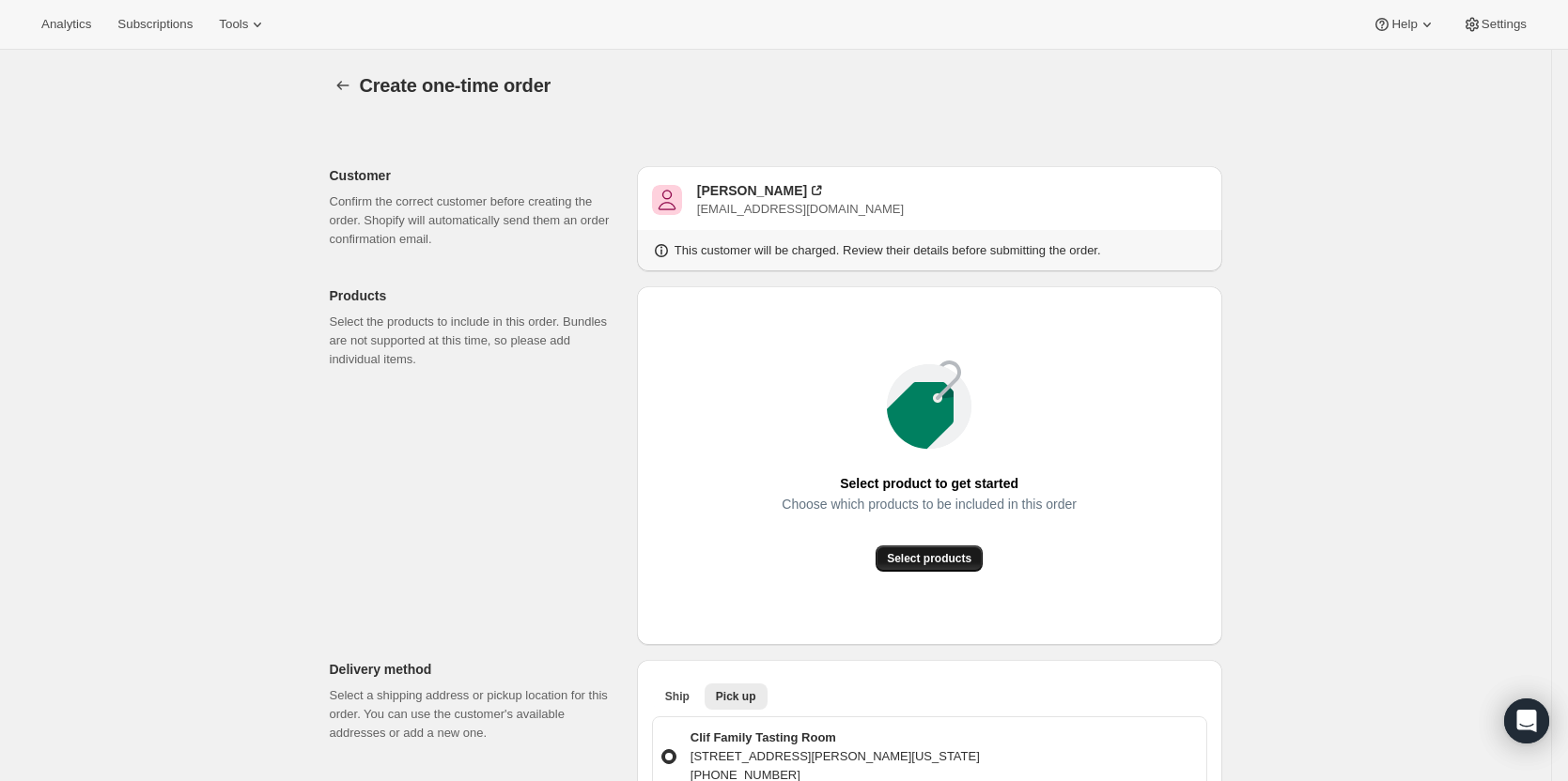
click at [950, 568] on button "Select products" at bounding box center [929, 558] width 107 height 26
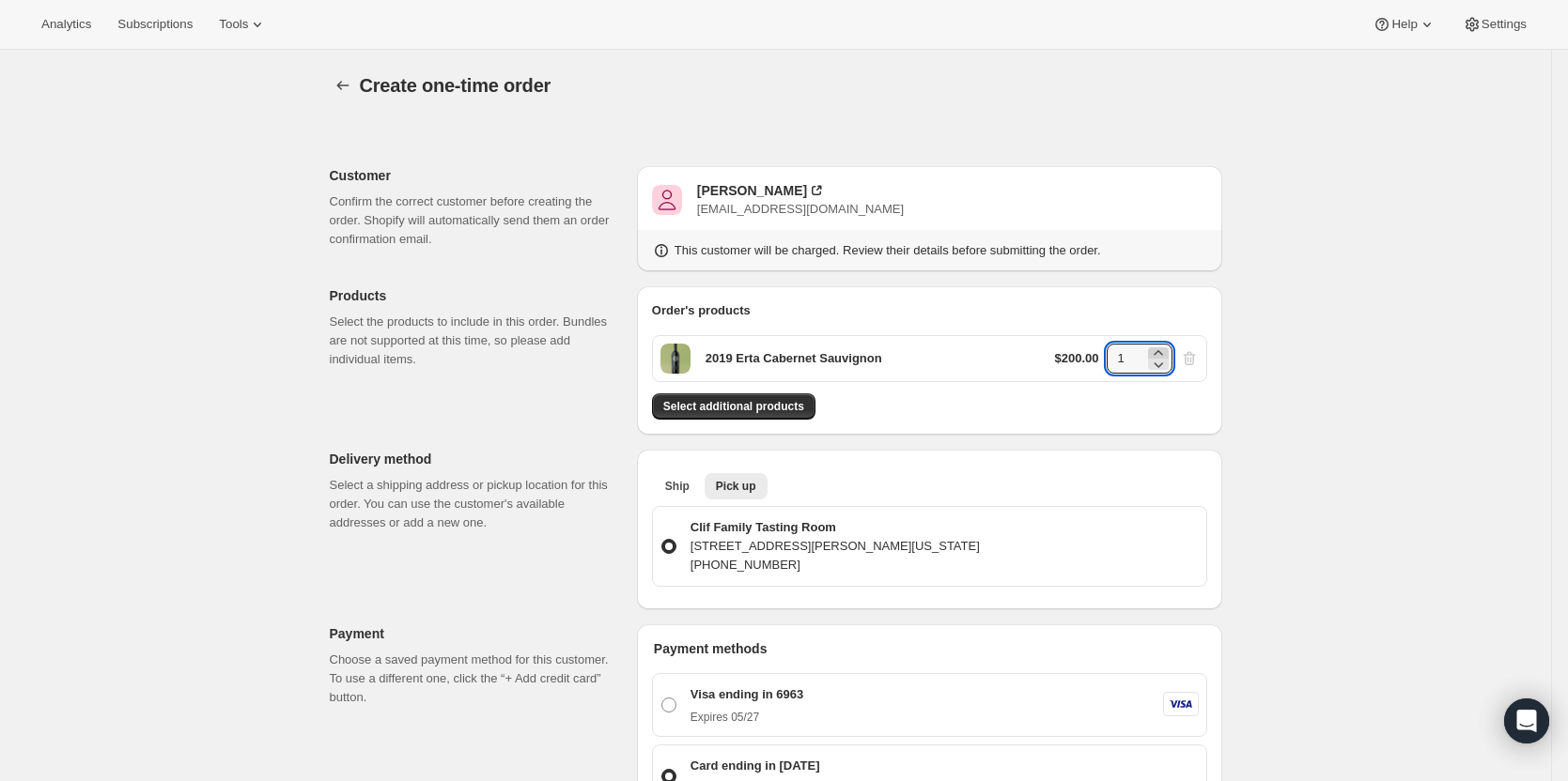
click at [1164, 353] on icon at bounding box center [1158, 353] width 19 height 19
type input "2"
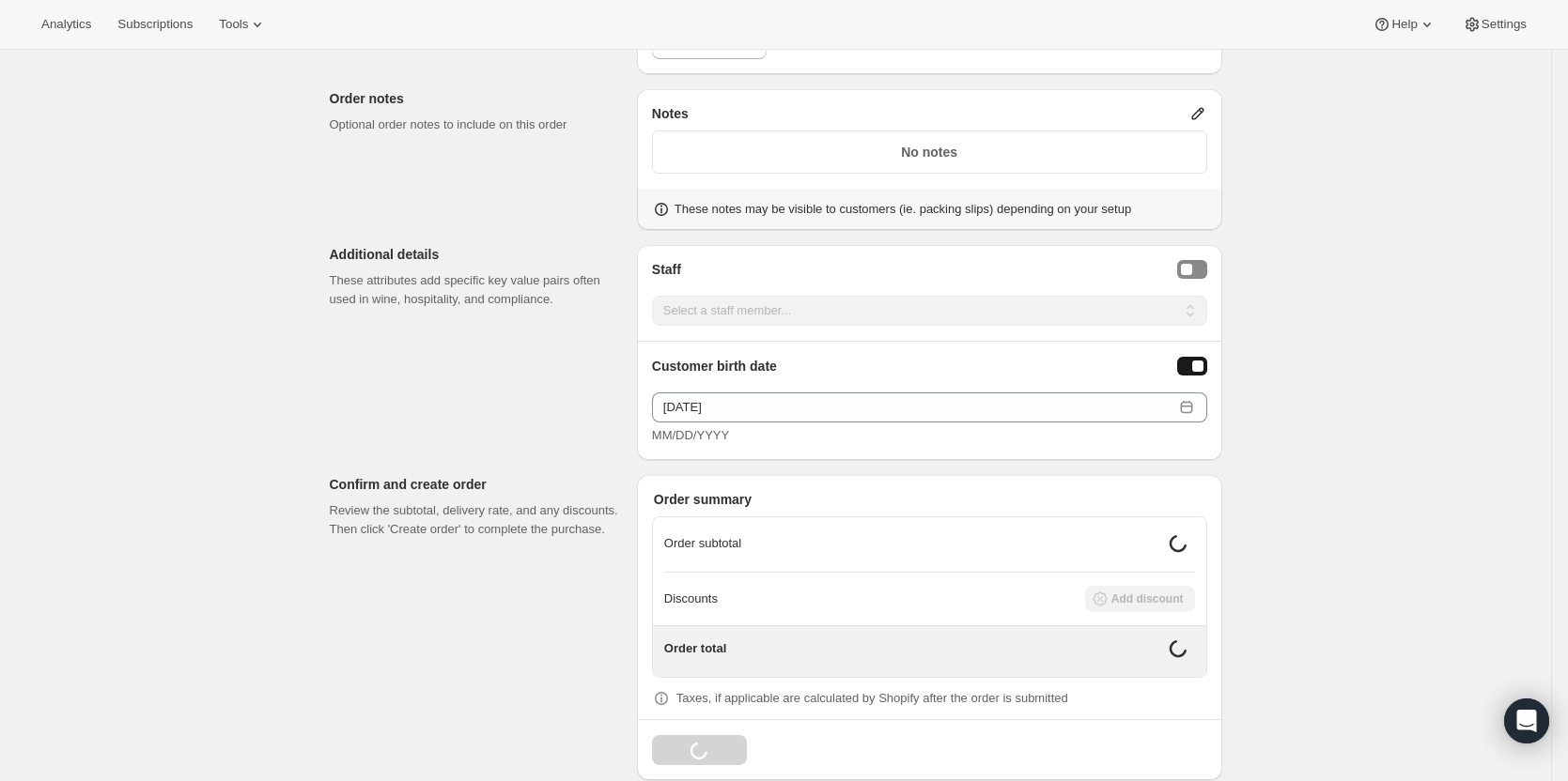
scroll to position [809, 0]
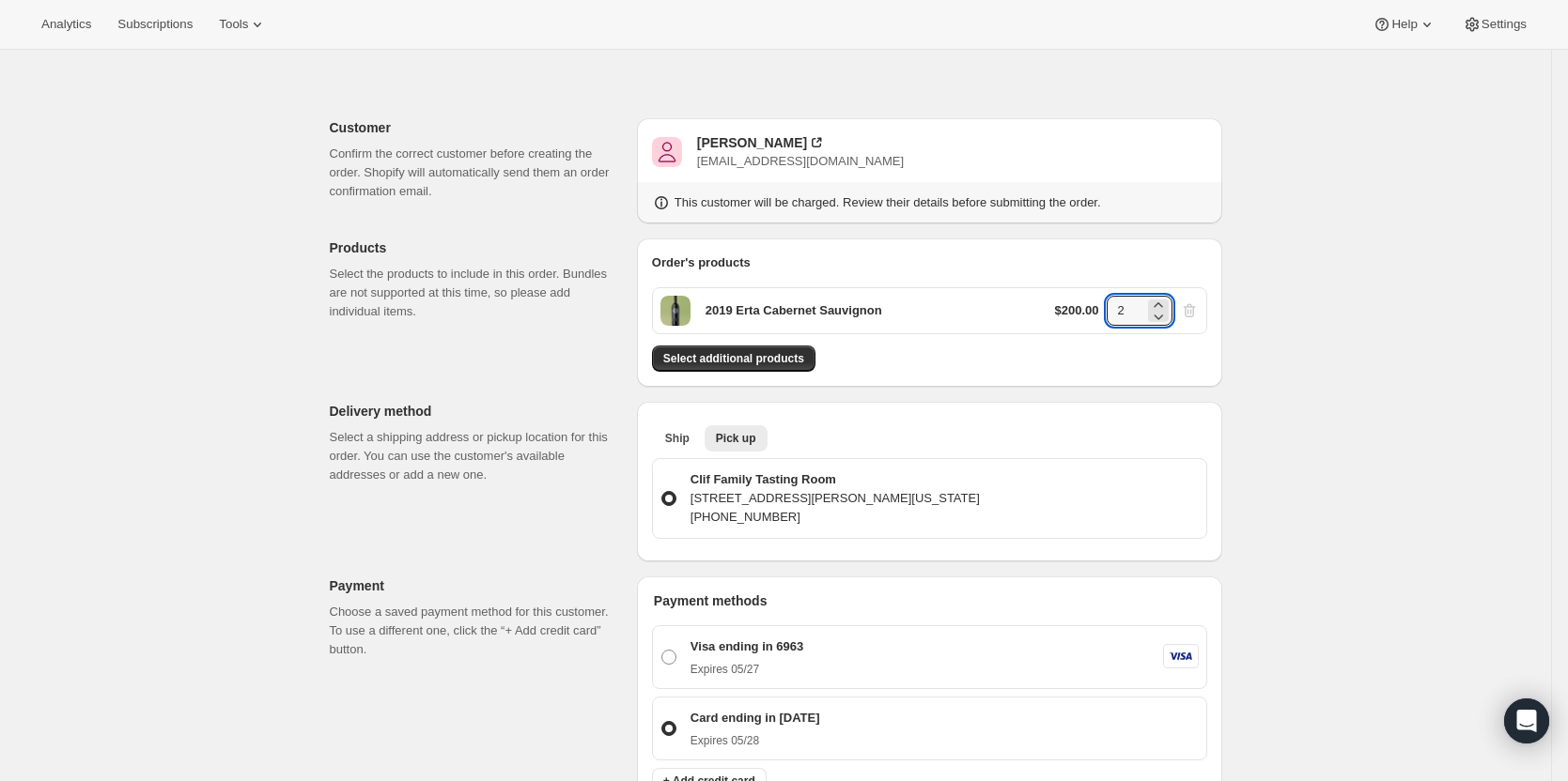
click at [1311, 386] on div "Create one-time order. This page is ready Create one-time order Customer Confir…" at bounding box center [775, 768] width 1551 height 1533
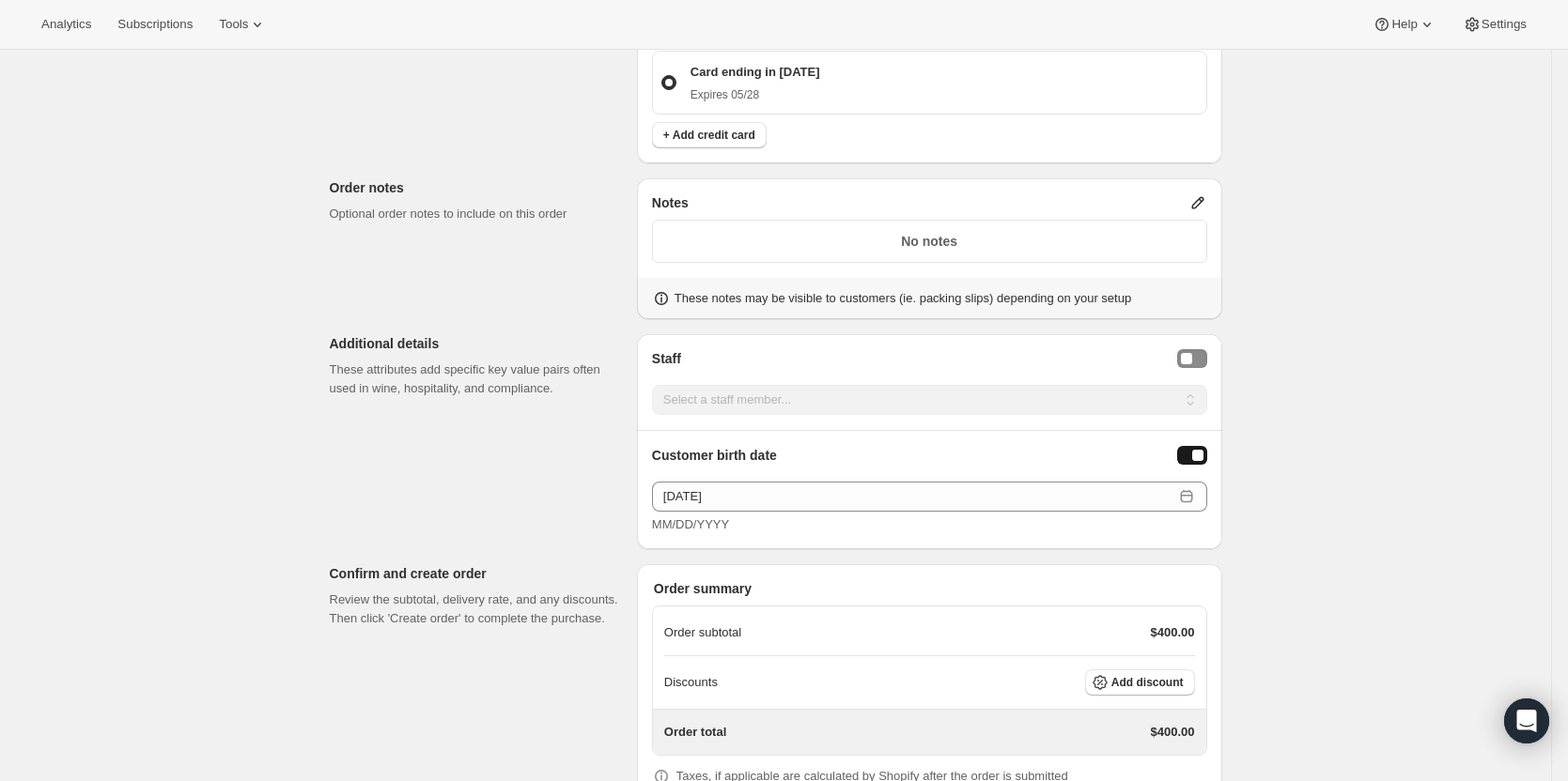
scroll to position [799, 0]
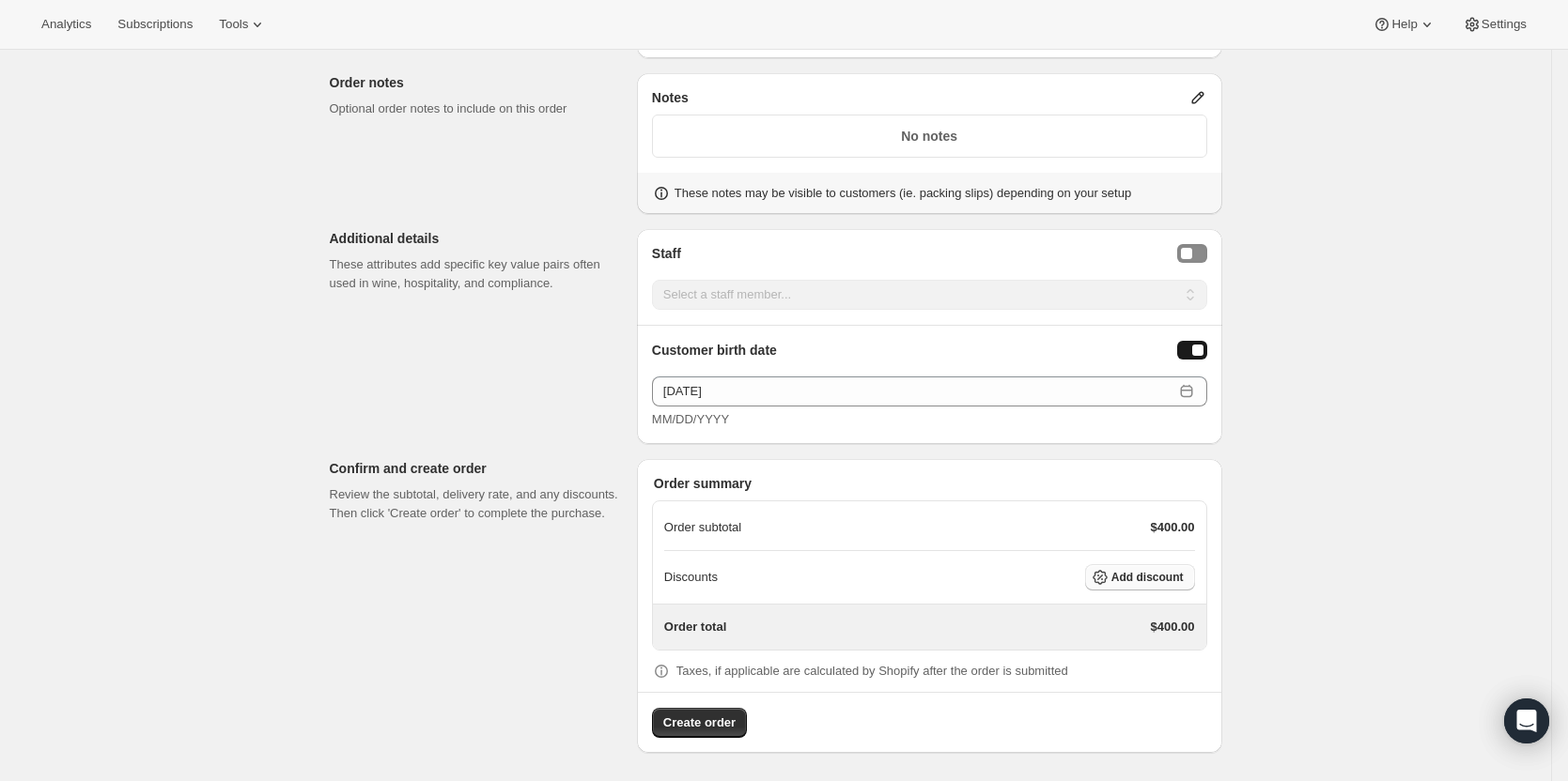
click at [1164, 573] on span "Add discount" at bounding box center [1147, 577] width 73 height 15
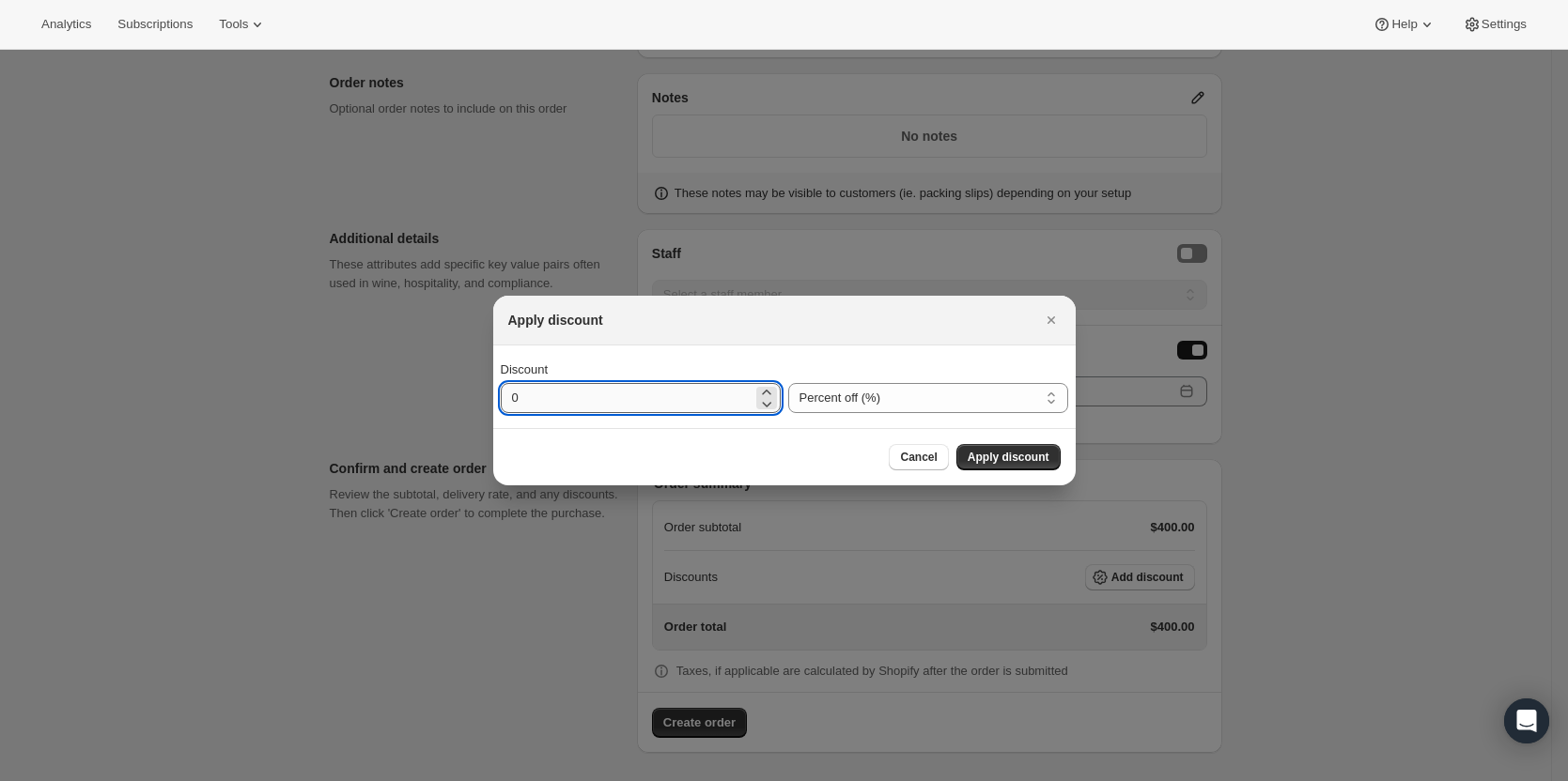
click at [685, 407] on input "0" at bounding box center [626, 398] width 251 height 30
type input "40"
click at [1041, 463] on span "Apply discount" at bounding box center [1009, 457] width 81 height 15
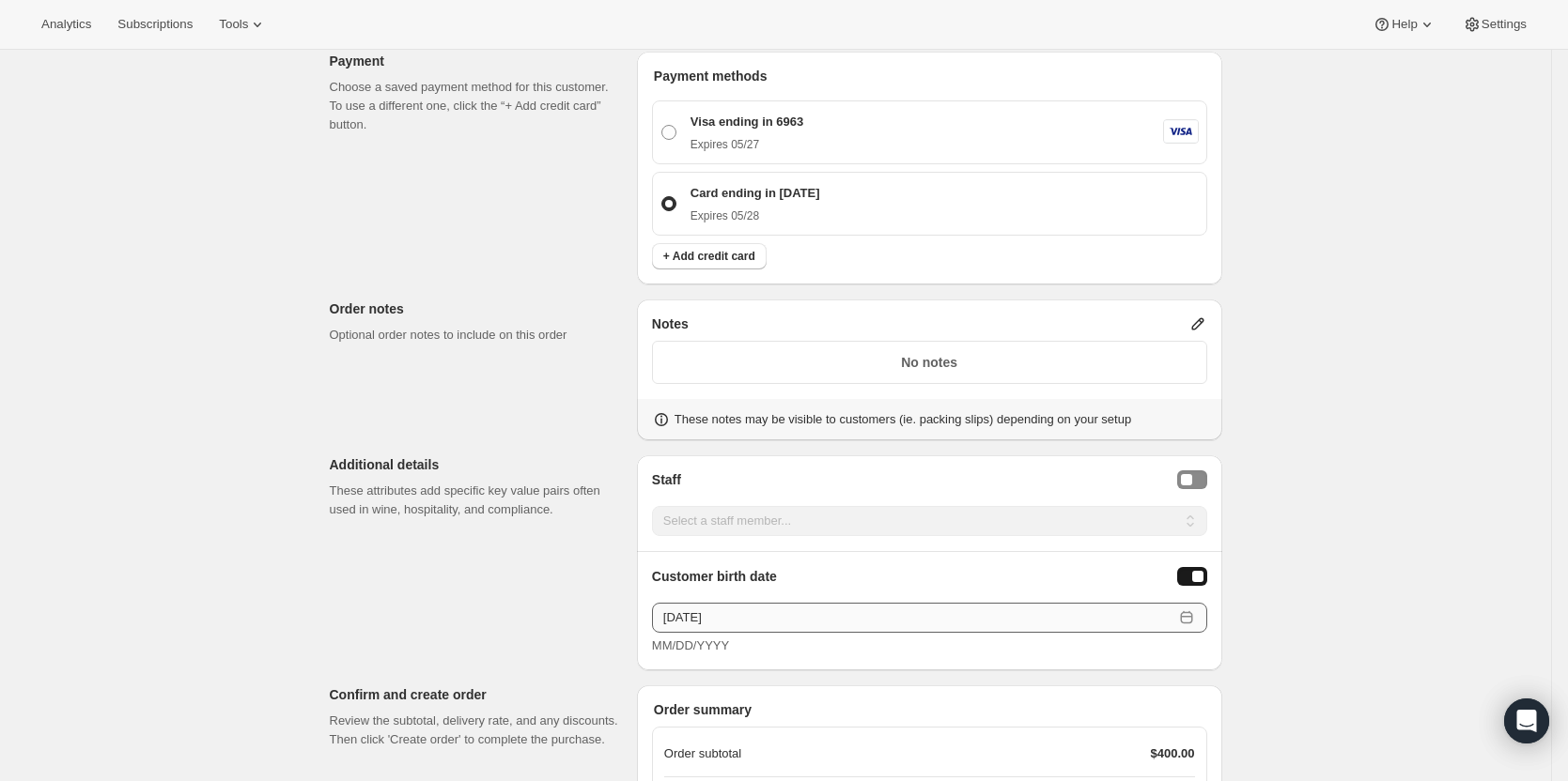
scroll to position [792, 0]
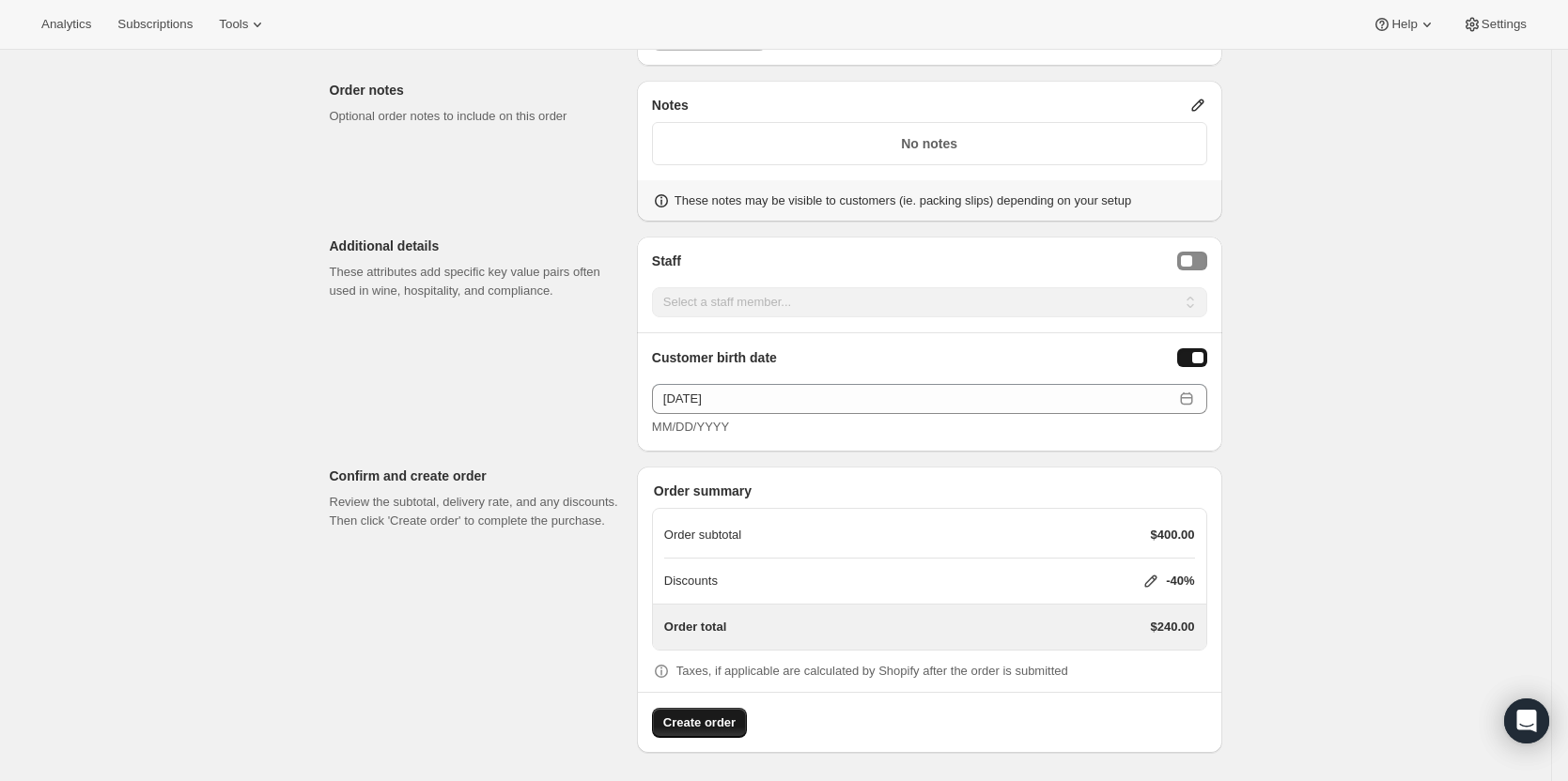
click at [712, 728] on span "Create order" at bounding box center [699, 722] width 73 height 19
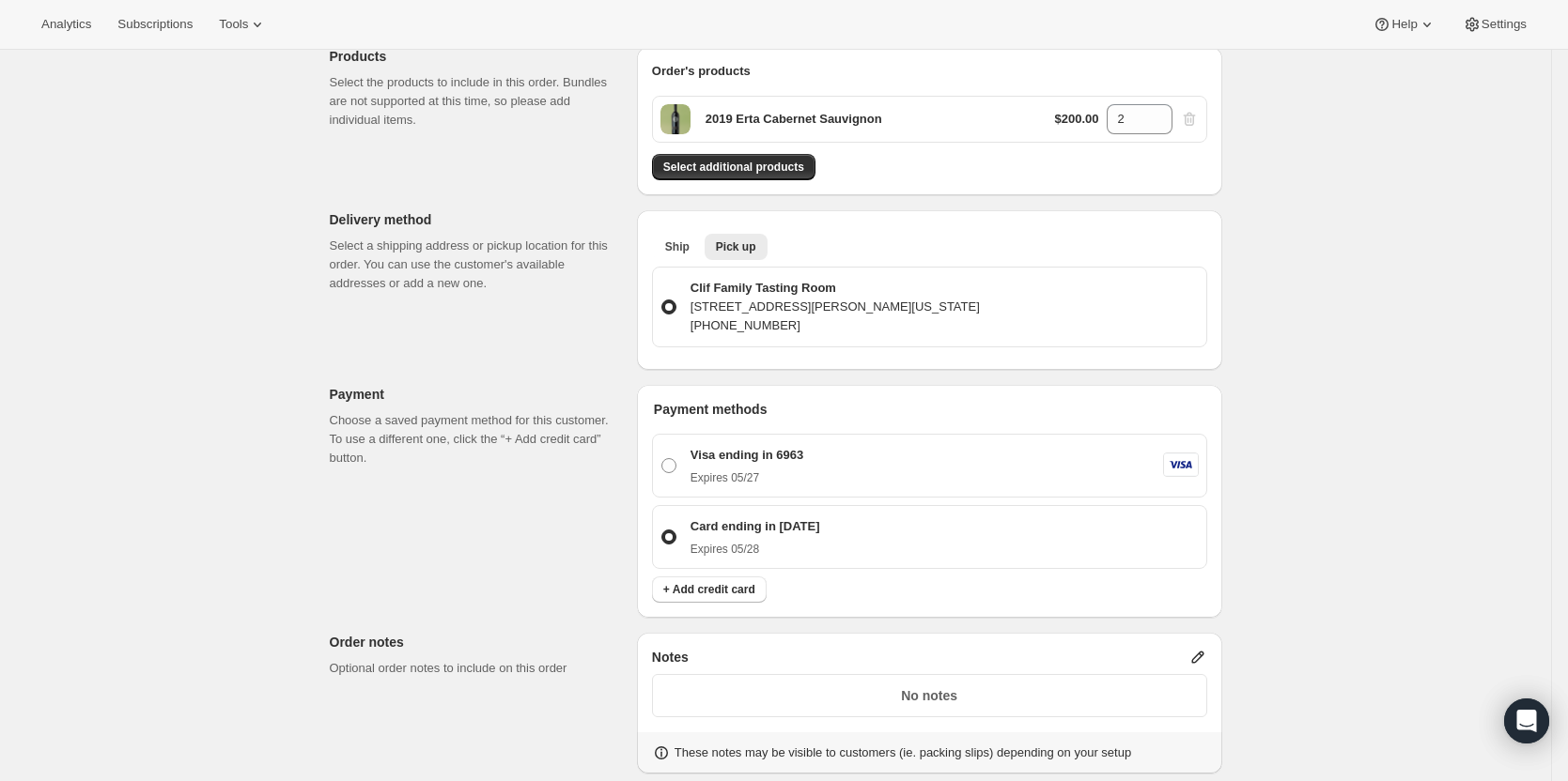
scroll to position [229, 0]
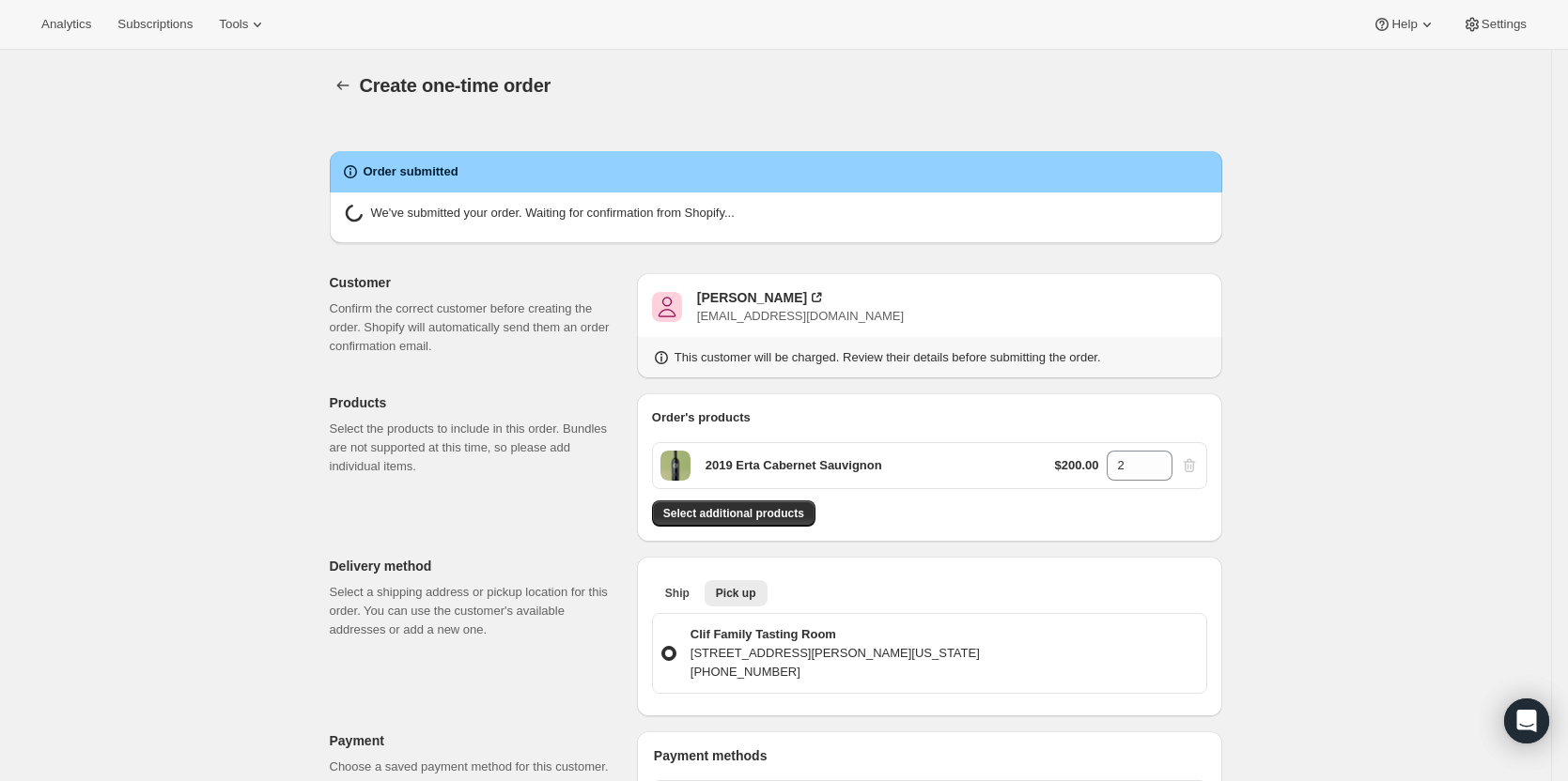
radio input "false"
radio input "true"
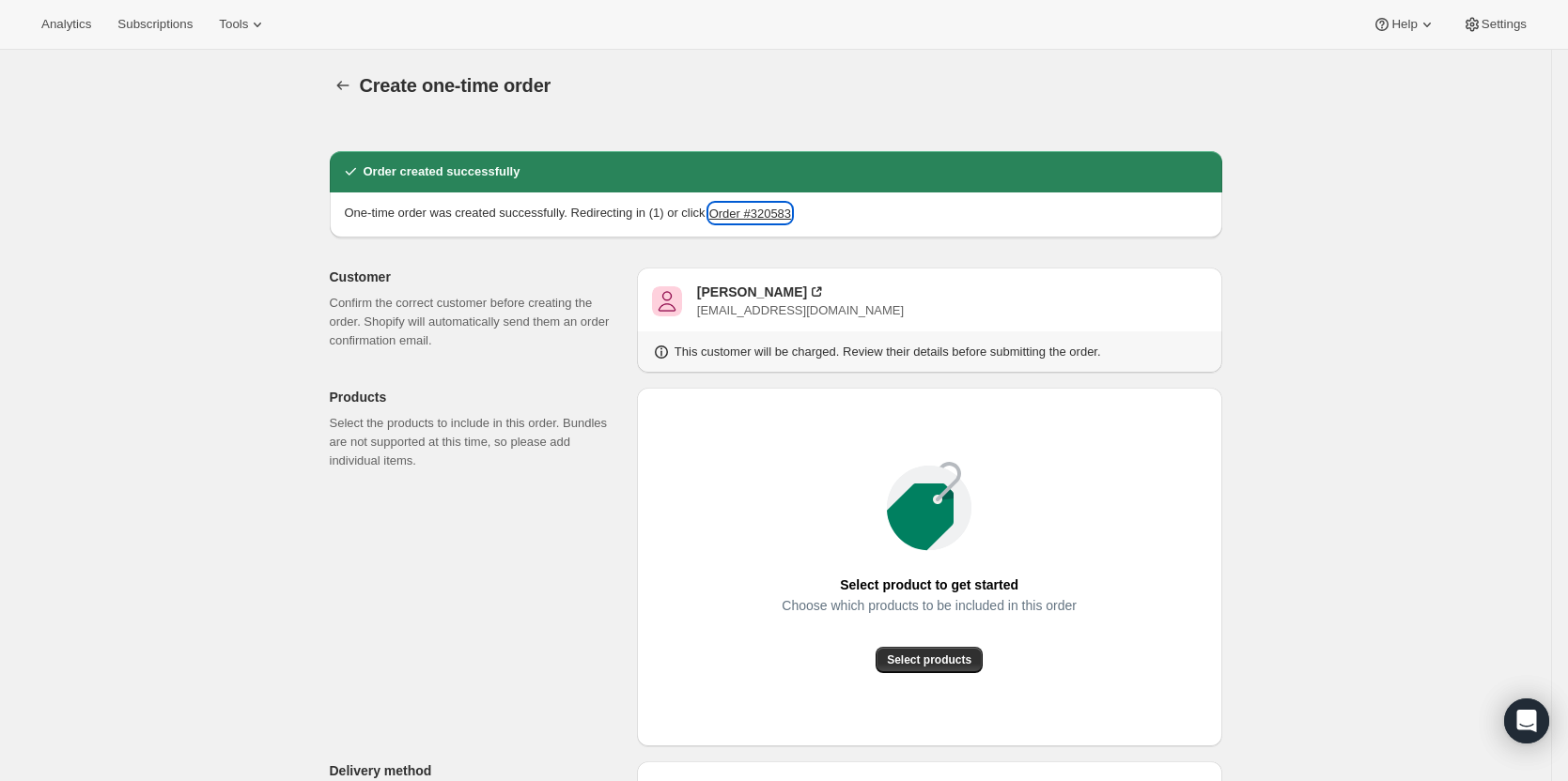
click at [763, 215] on button "Order #320583" at bounding box center [750, 213] width 81 height 19
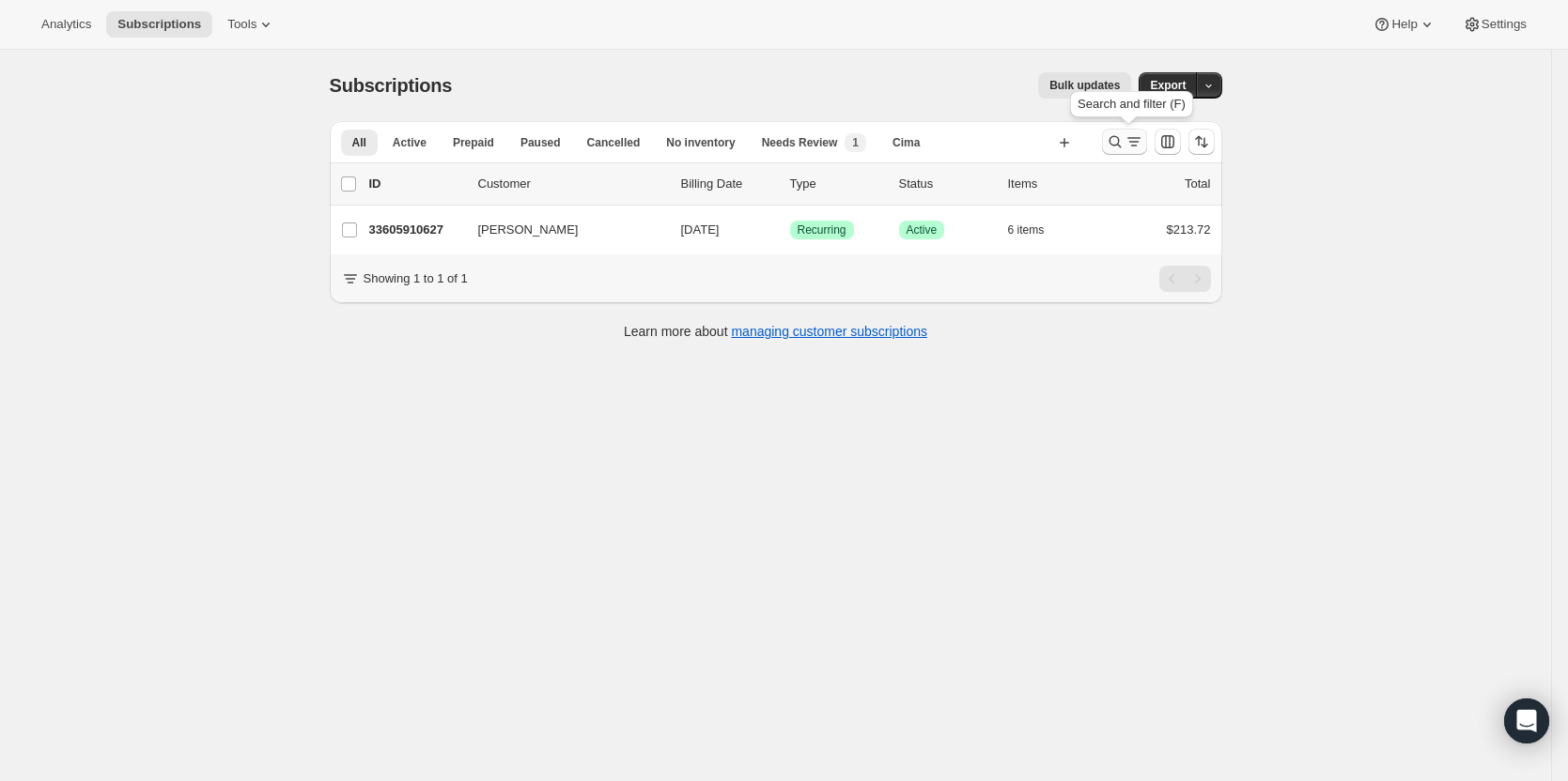
click at [1124, 146] on icon "Search and filter results" at bounding box center [1115, 141] width 19 height 19
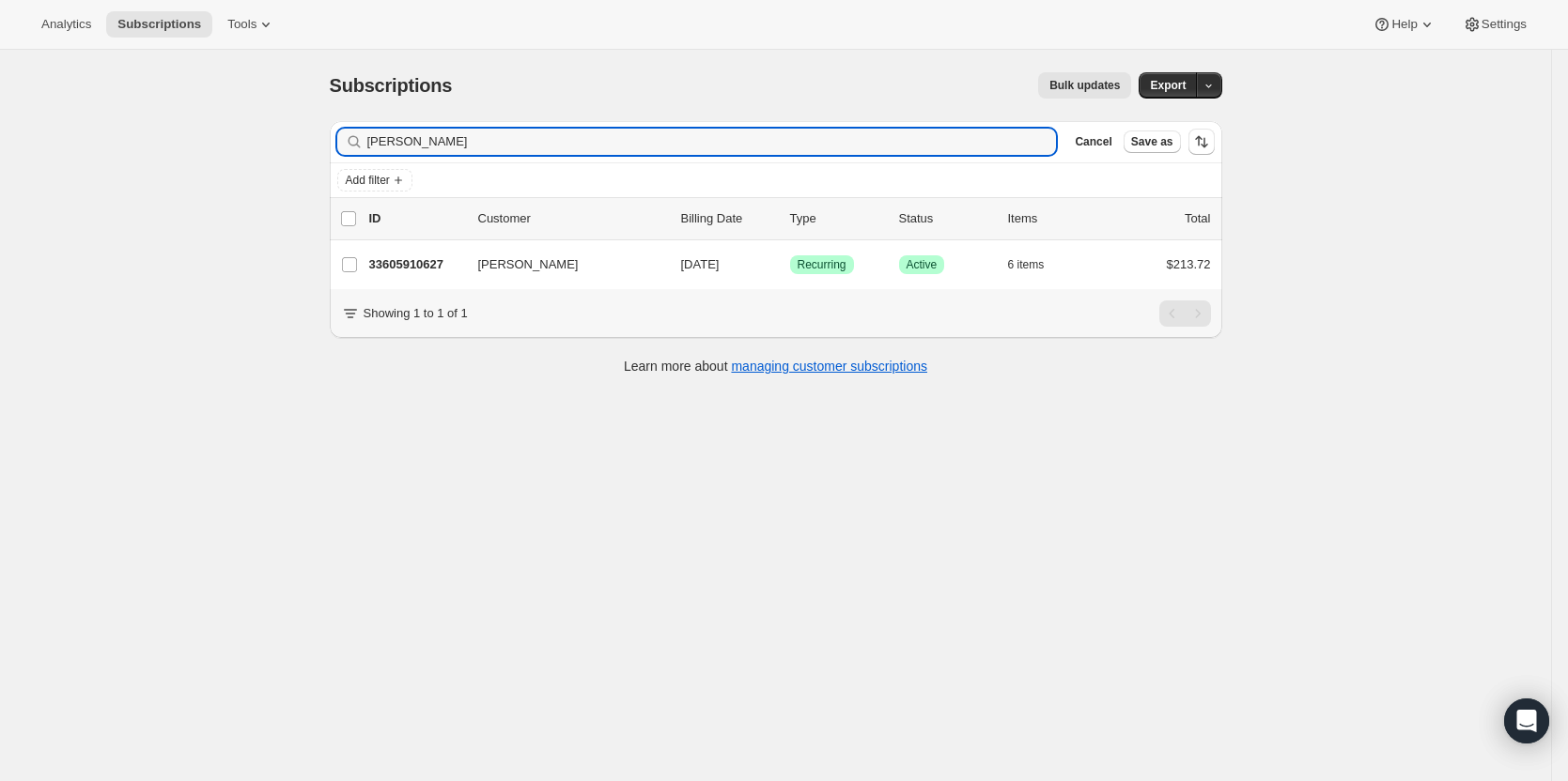
drag, startPoint x: 310, startPoint y: 99, endPoint x: 196, endPoint y: 82, distance: 115.3
click at [193, 92] on div "Subscriptions. This page is ready Subscriptions Bulk updates More actions Bulk …" at bounding box center [775, 440] width 1551 height 781
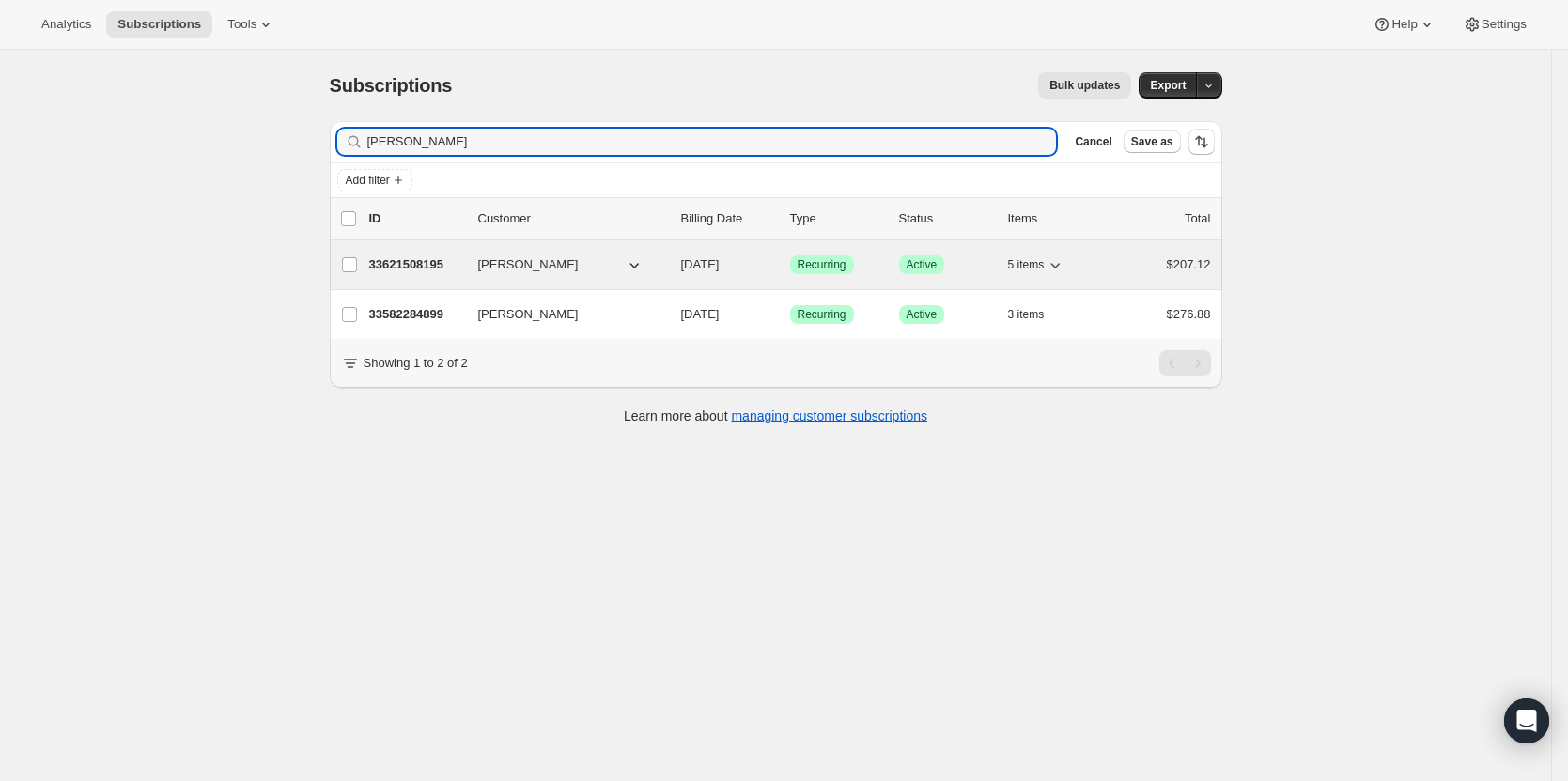
type input "[PERSON_NAME]"
click at [423, 260] on p "33621508195" at bounding box center [415, 264] width 94 height 19
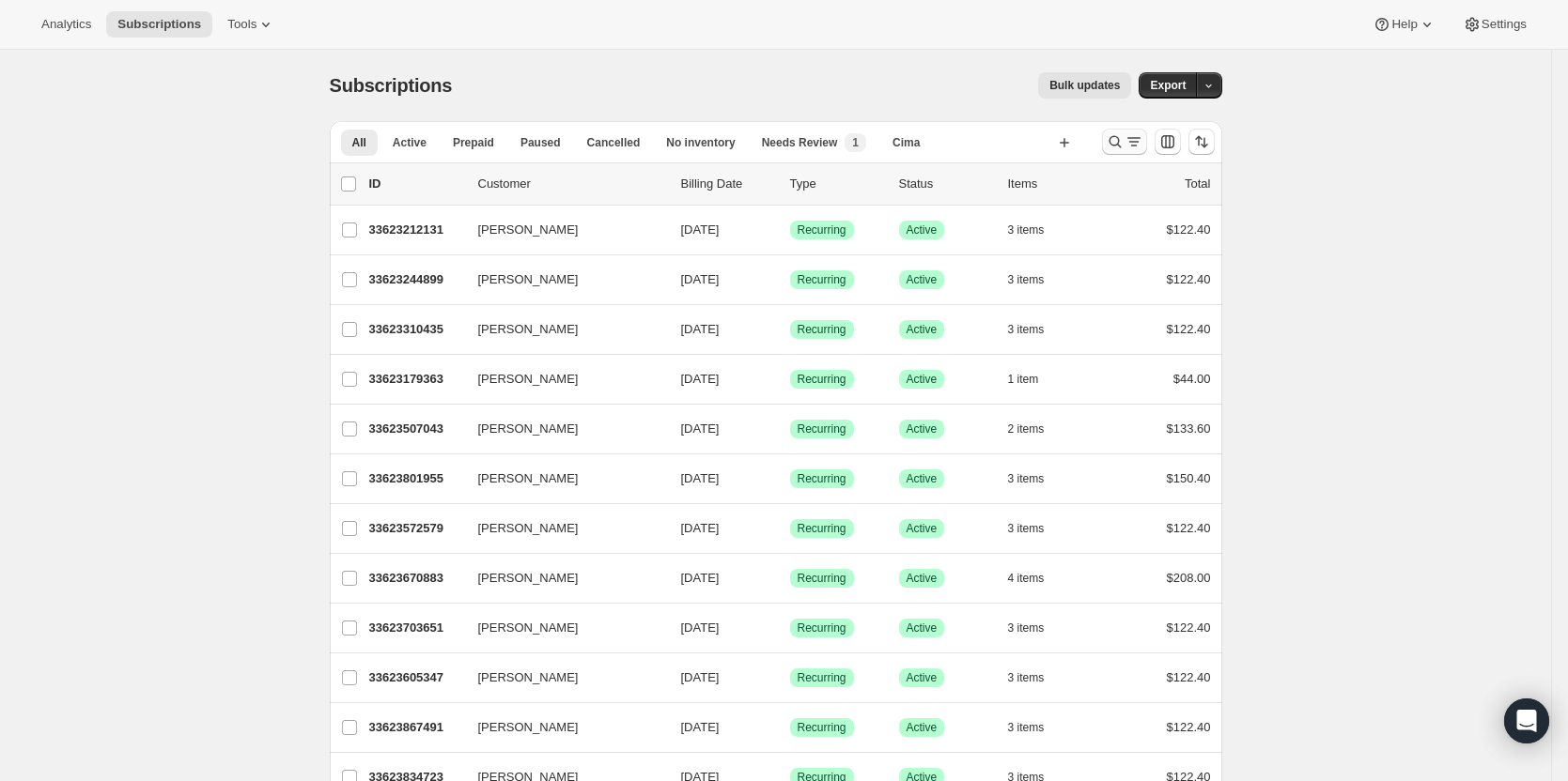
click at [1114, 146] on icon "Search and filter results" at bounding box center [1115, 141] width 19 height 19
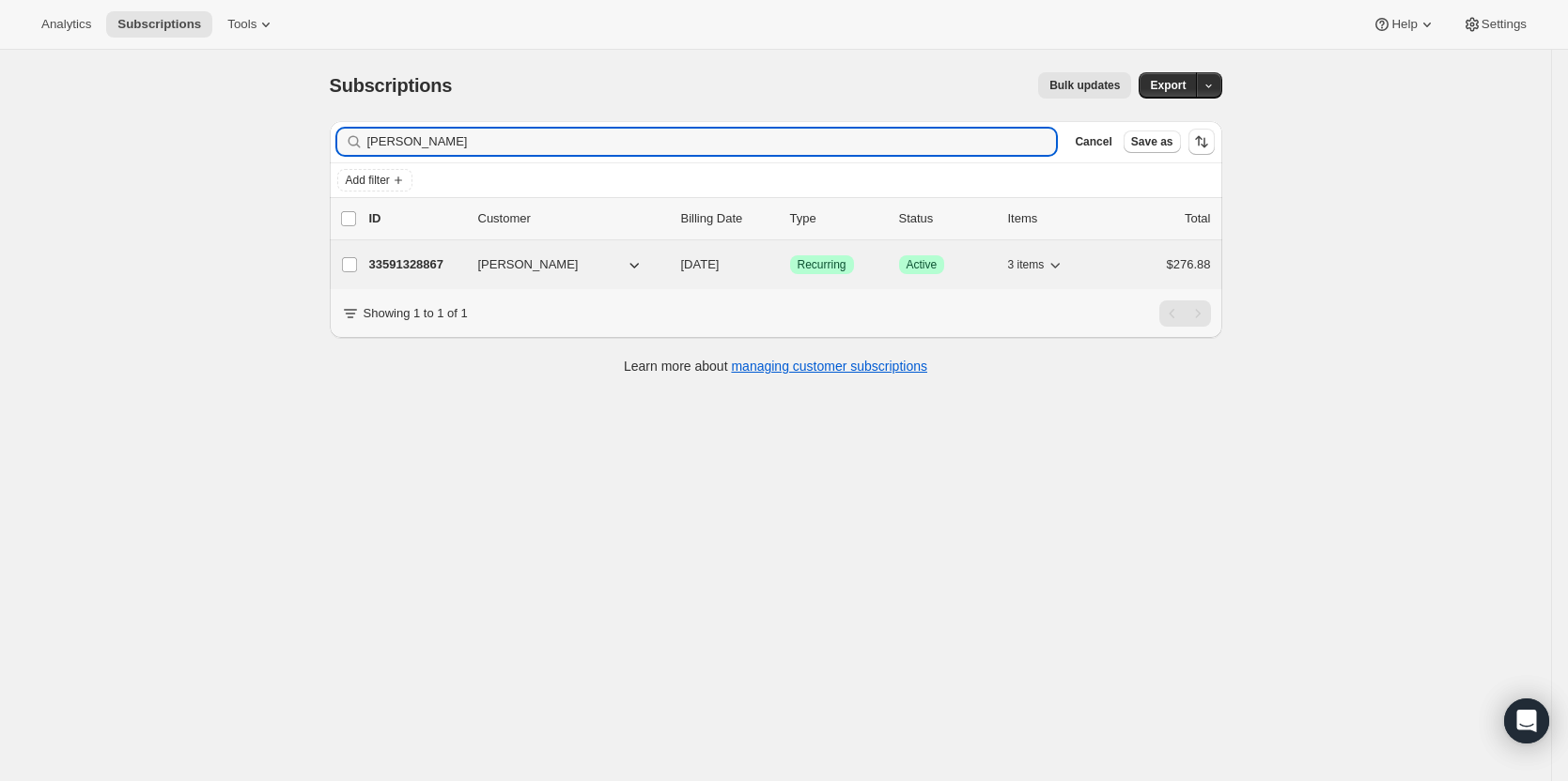
type input "[PERSON_NAME]"
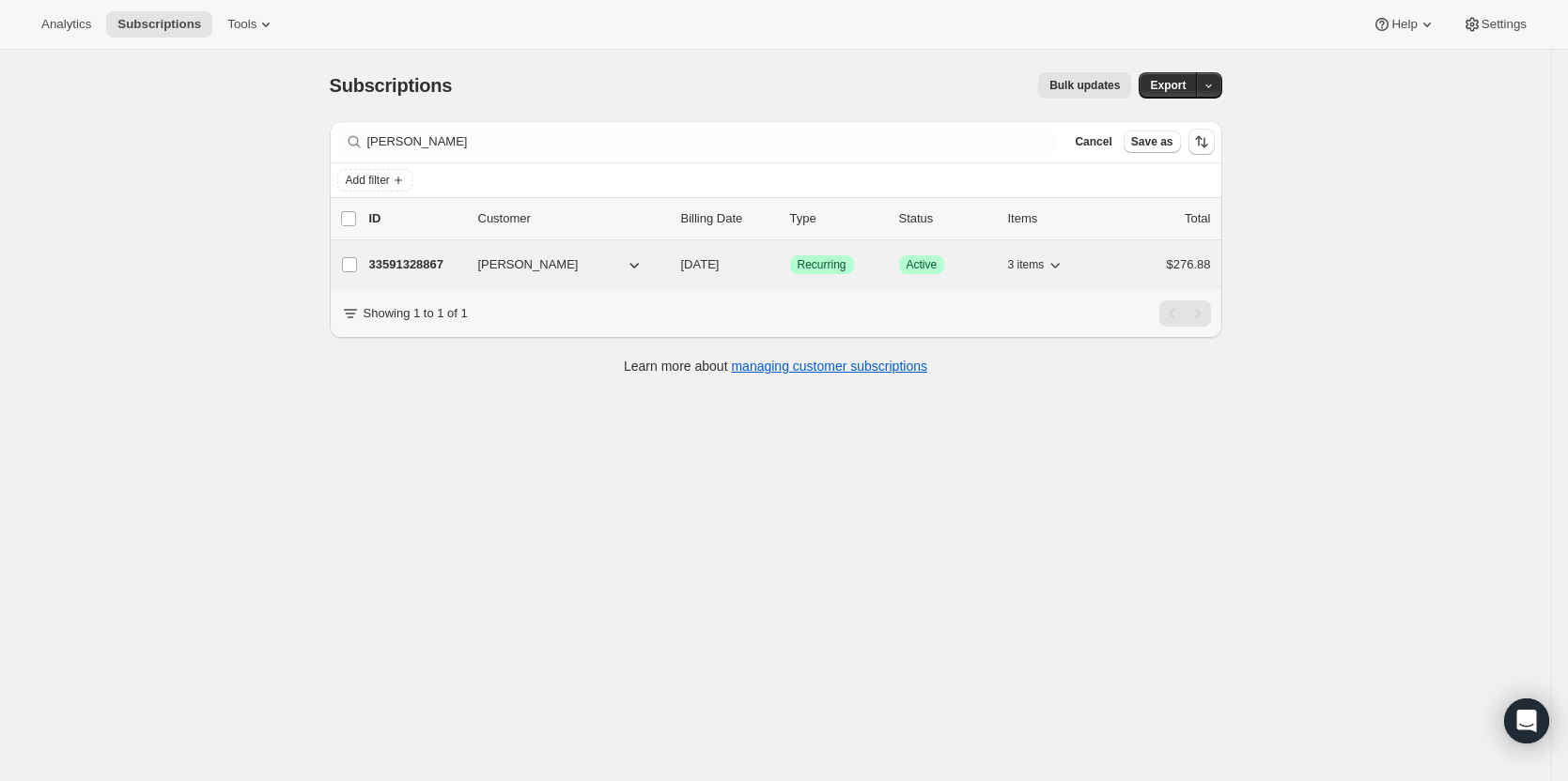
click at [425, 261] on p "33591328867" at bounding box center [415, 264] width 94 height 19
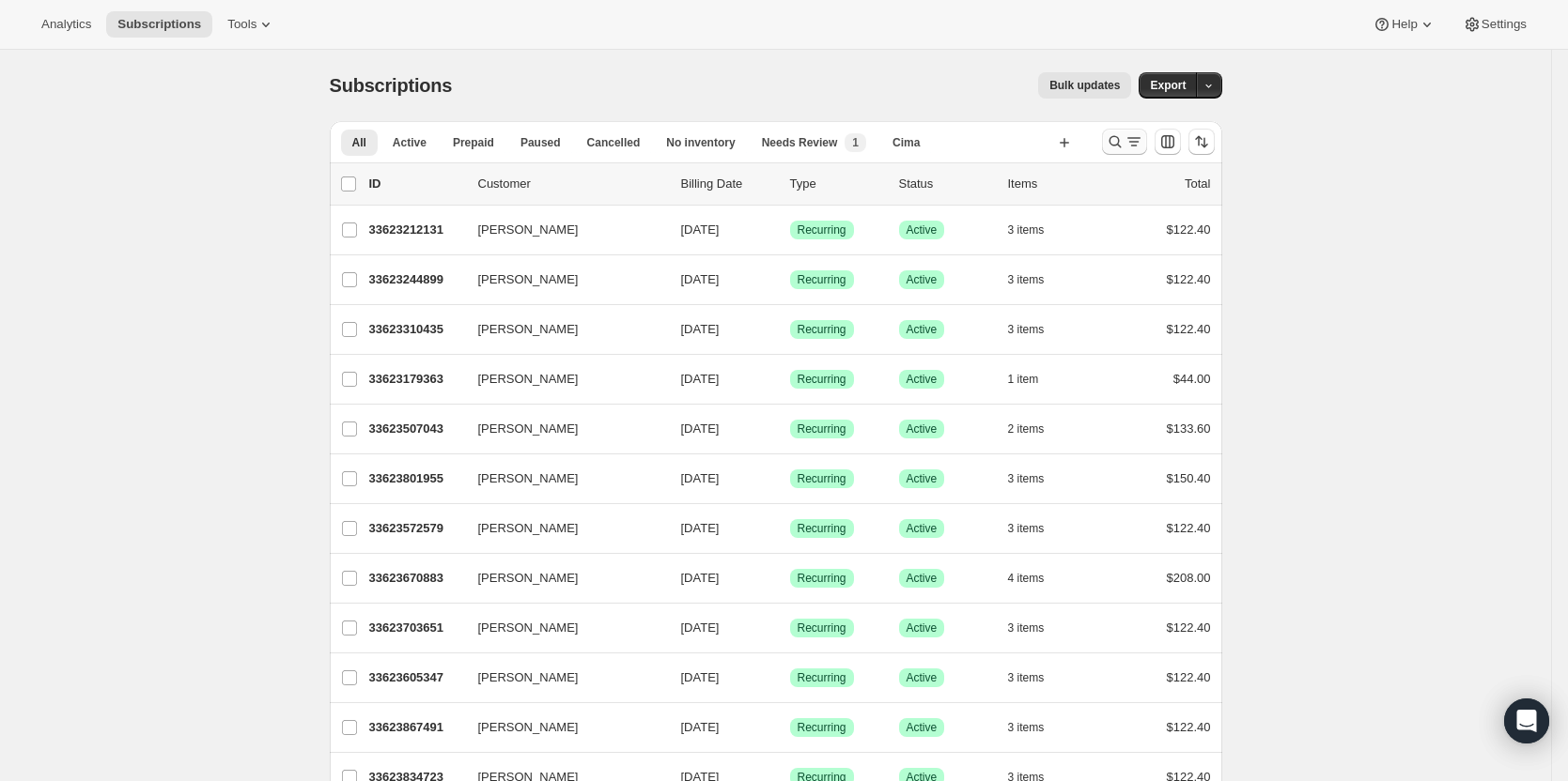
click at [1124, 138] on icon "Search and filter results" at bounding box center [1115, 141] width 19 height 19
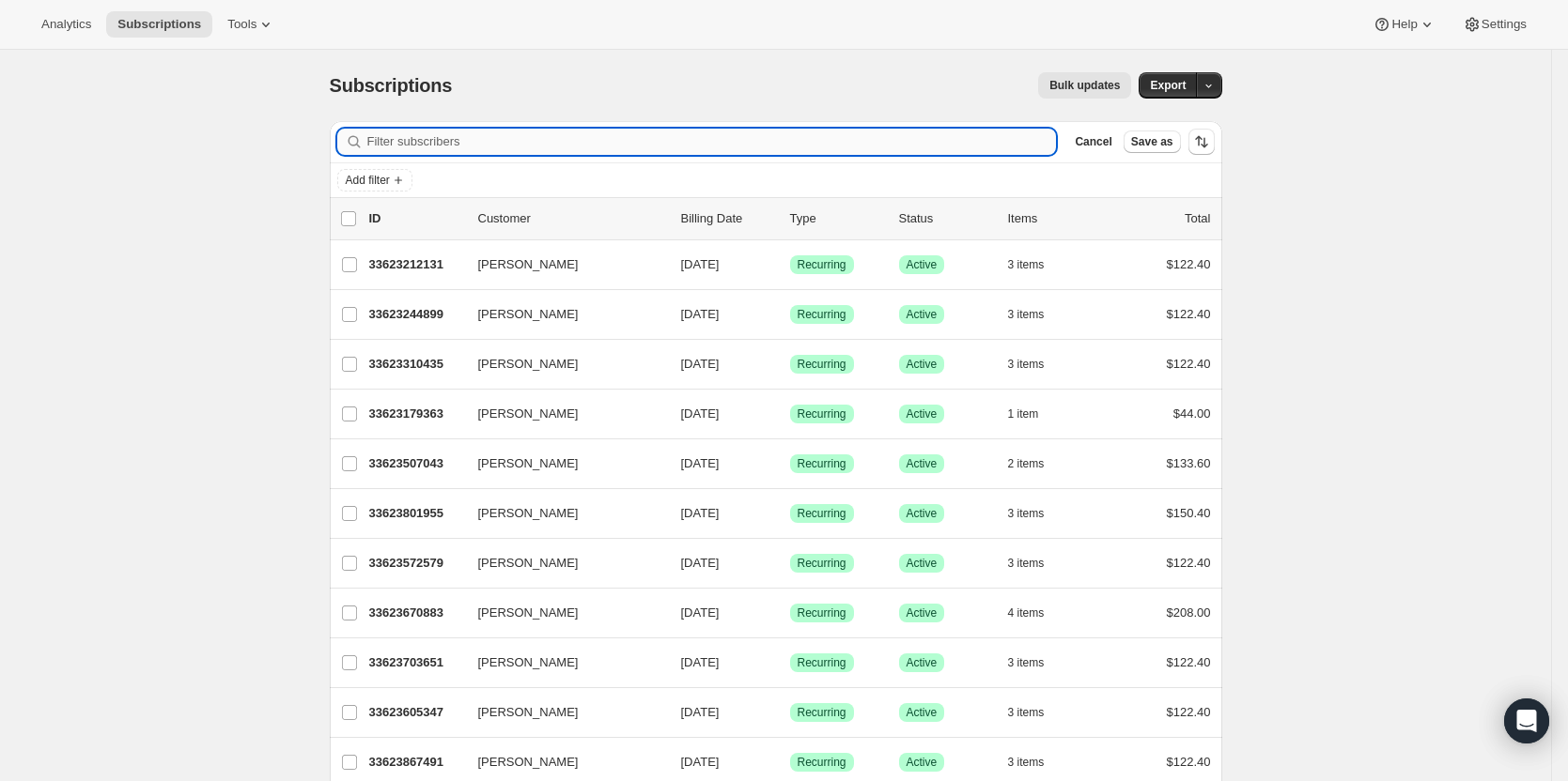
click at [811, 141] on input "Filter subscribers" at bounding box center [712, 141] width 690 height 26
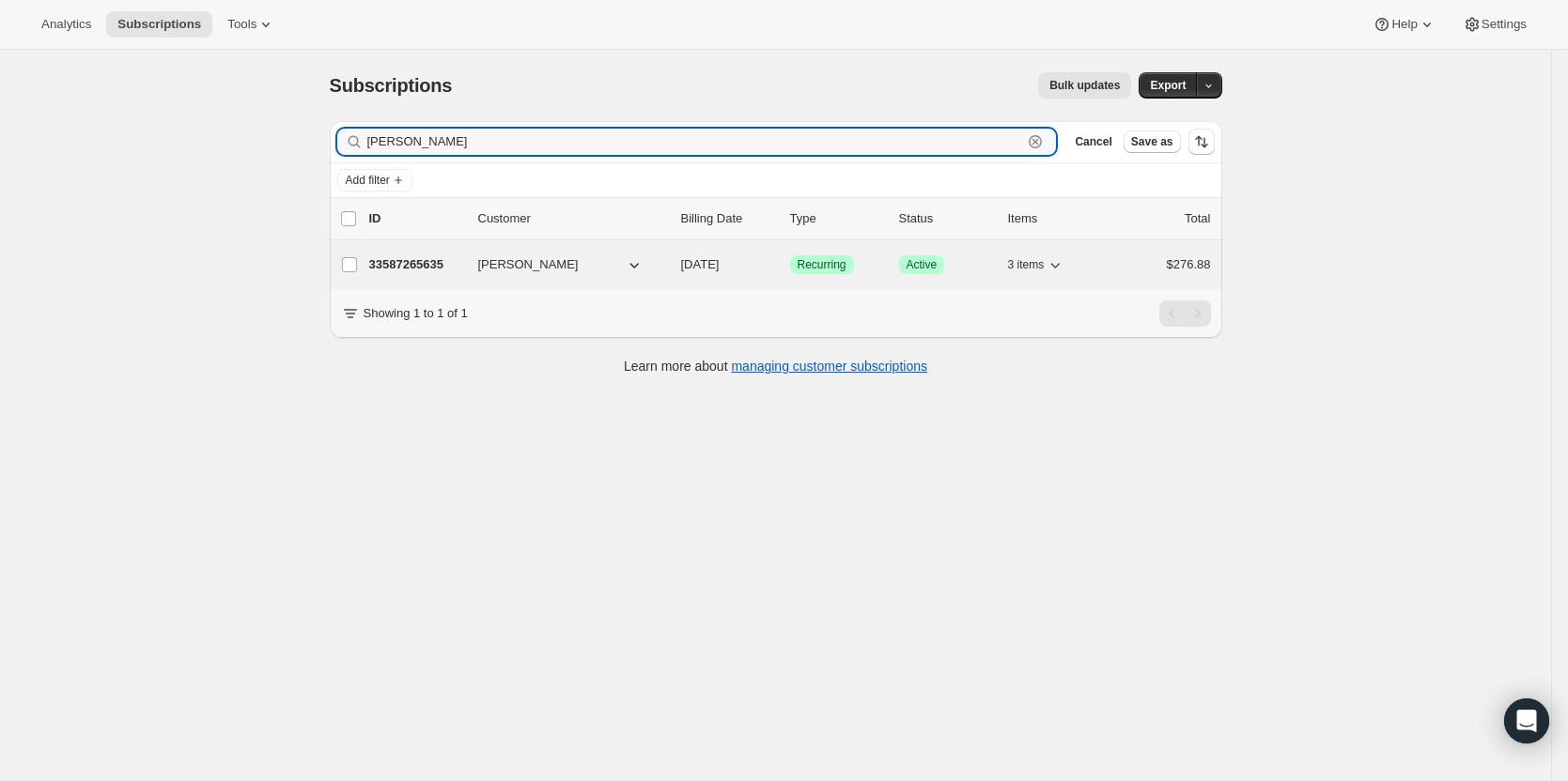
type input "steve sch"
click at [404, 255] on p "33587265635" at bounding box center [415, 264] width 94 height 19
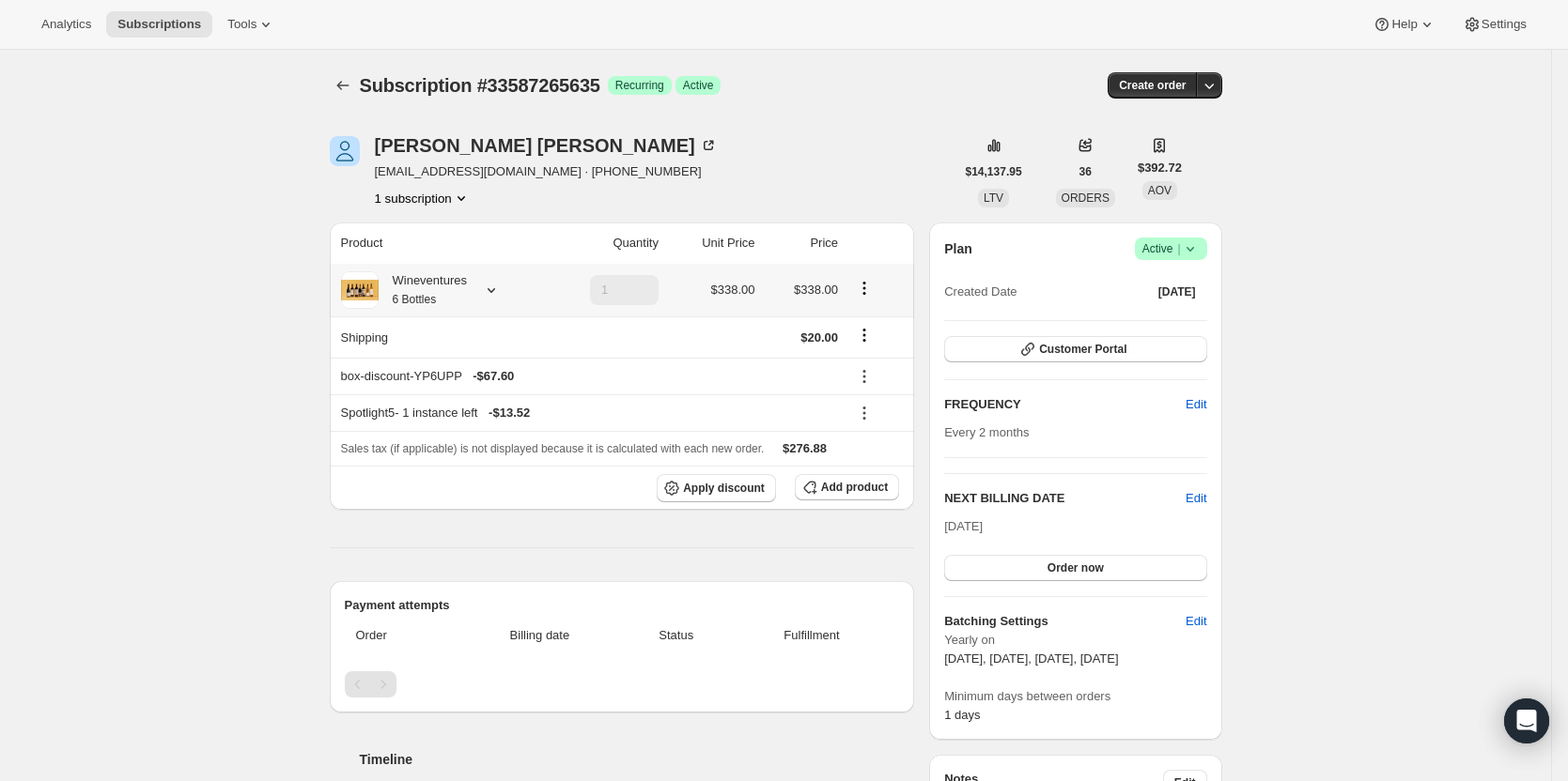
click at [489, 284] on icon at bounding box center [491, 290] width 19 height 19
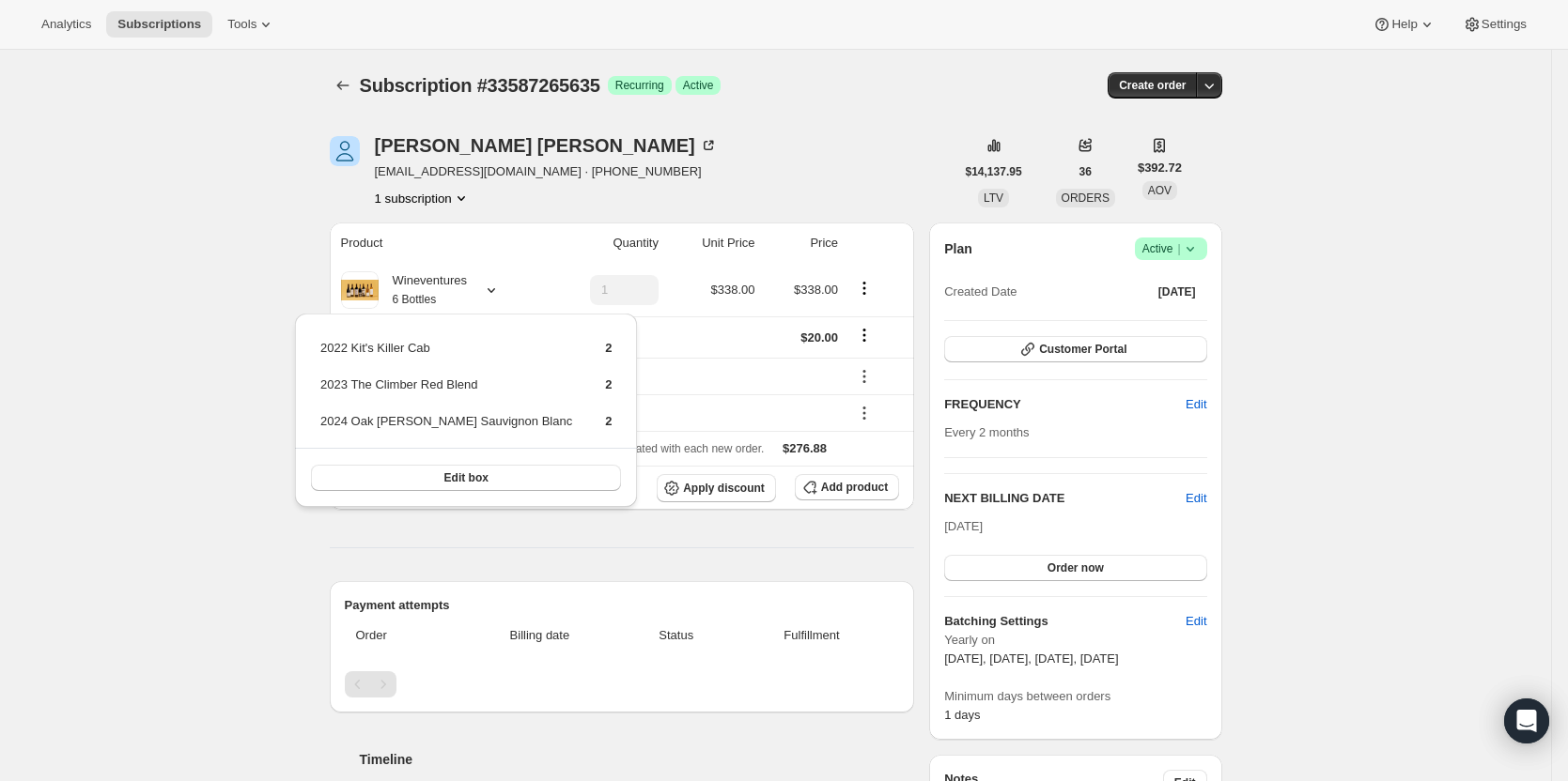
drag, startPoint x: 179, startPoint y: 262, endPoint x: 189, endPoint y: 252, distance: 14.1
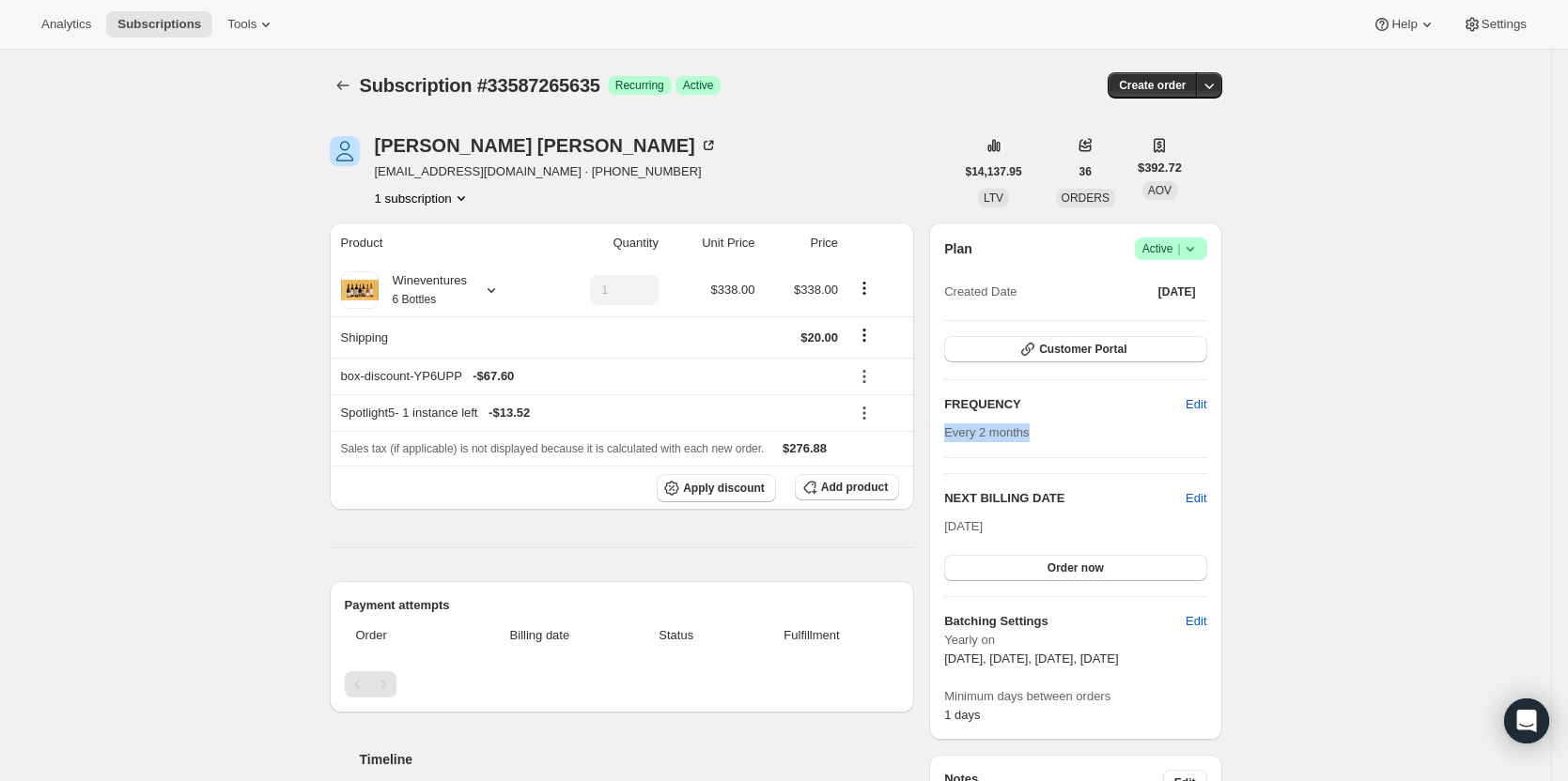
drag, startPoint x: 1042, startPoint y: 436, endPoint x: 932, endPoint y: 442, distance: 110.2
click at [1023, 437] on span "Every 2 months" at bounding box center [986, 432] width 84 height 14
drag, startPoint x: 1035, startPoint y: 432, endPoint x: 927, endPoint y: 434, distance: 108.0
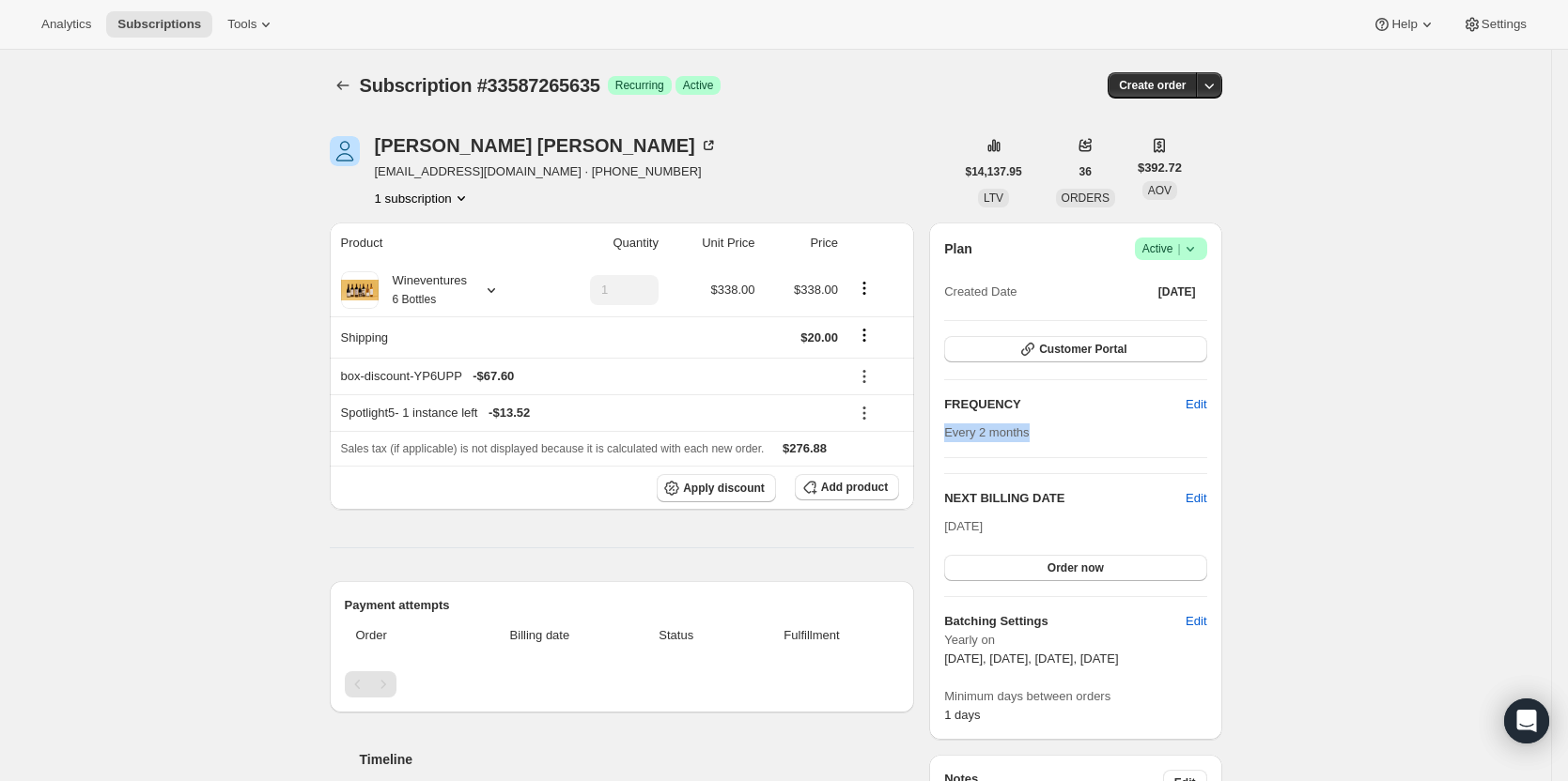
click at [1057, 432] on div "Every 2 months" at bounding box center [1075, 432] width 262 height 19
click at [497, 293] on icon at bounding box center [491, 290] width 19 height 19
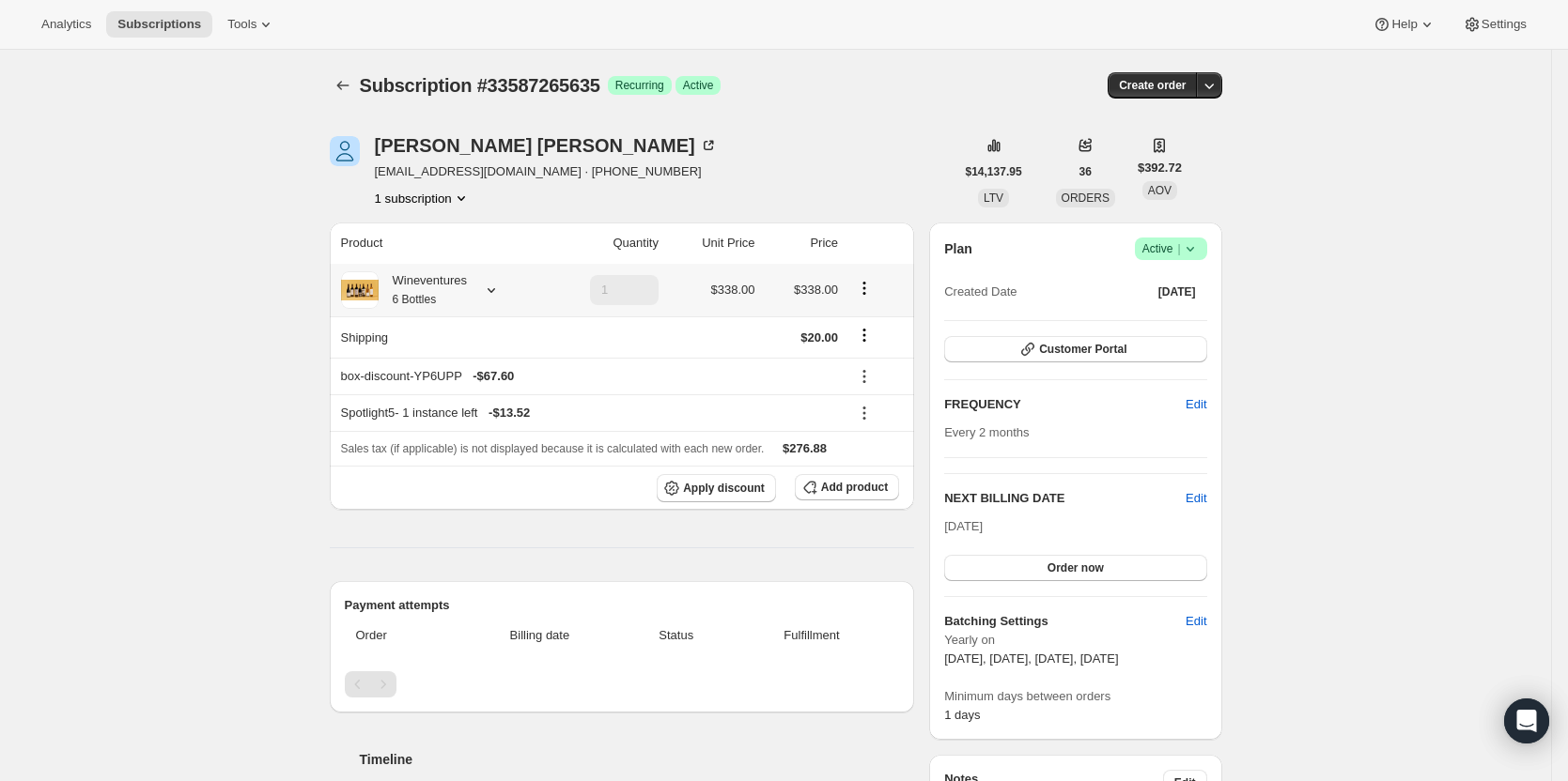
click at [483, 286] on div at bounding box center [487, 290] width 26 height 19
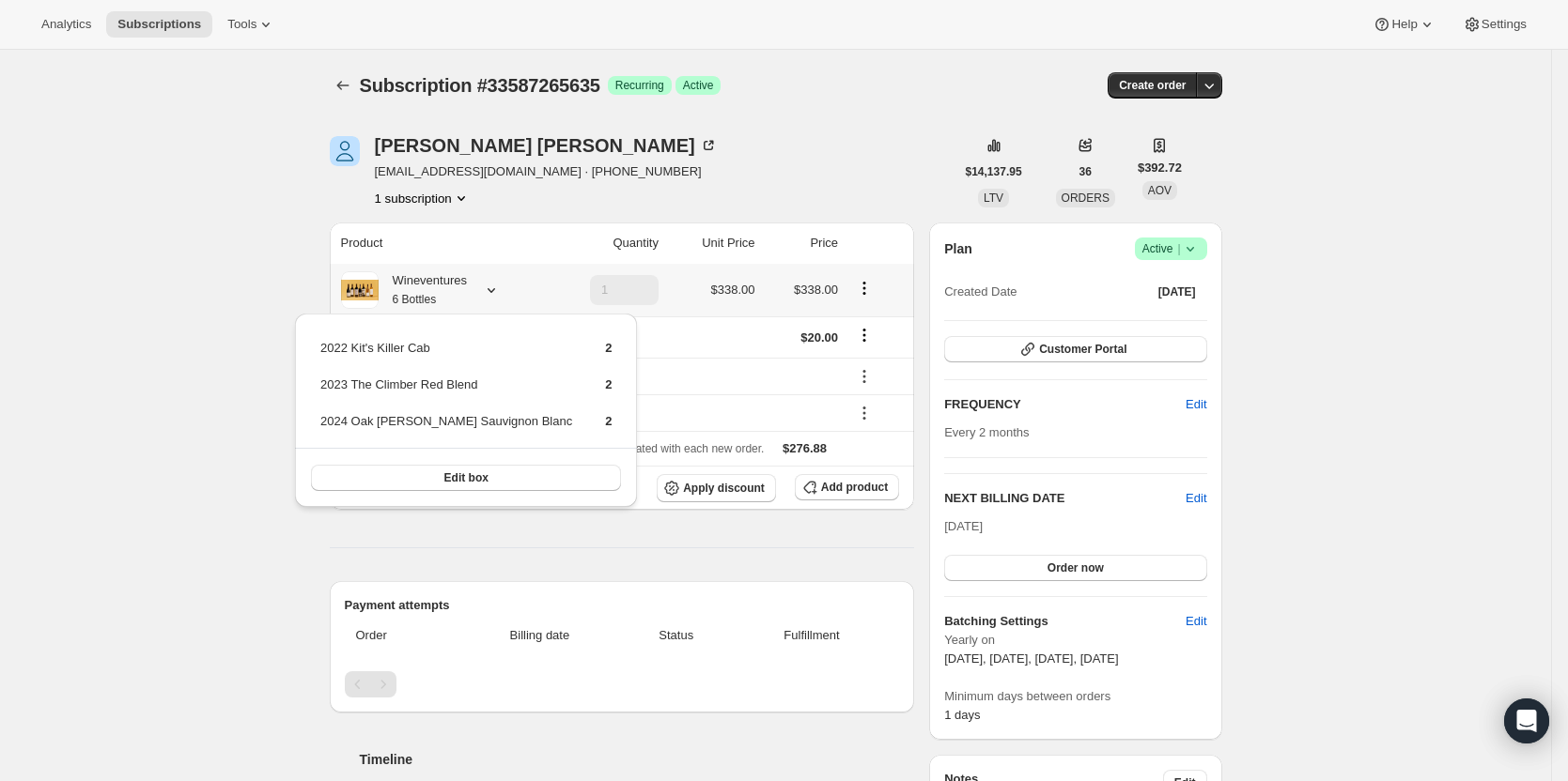
scroll to position [94, 0]
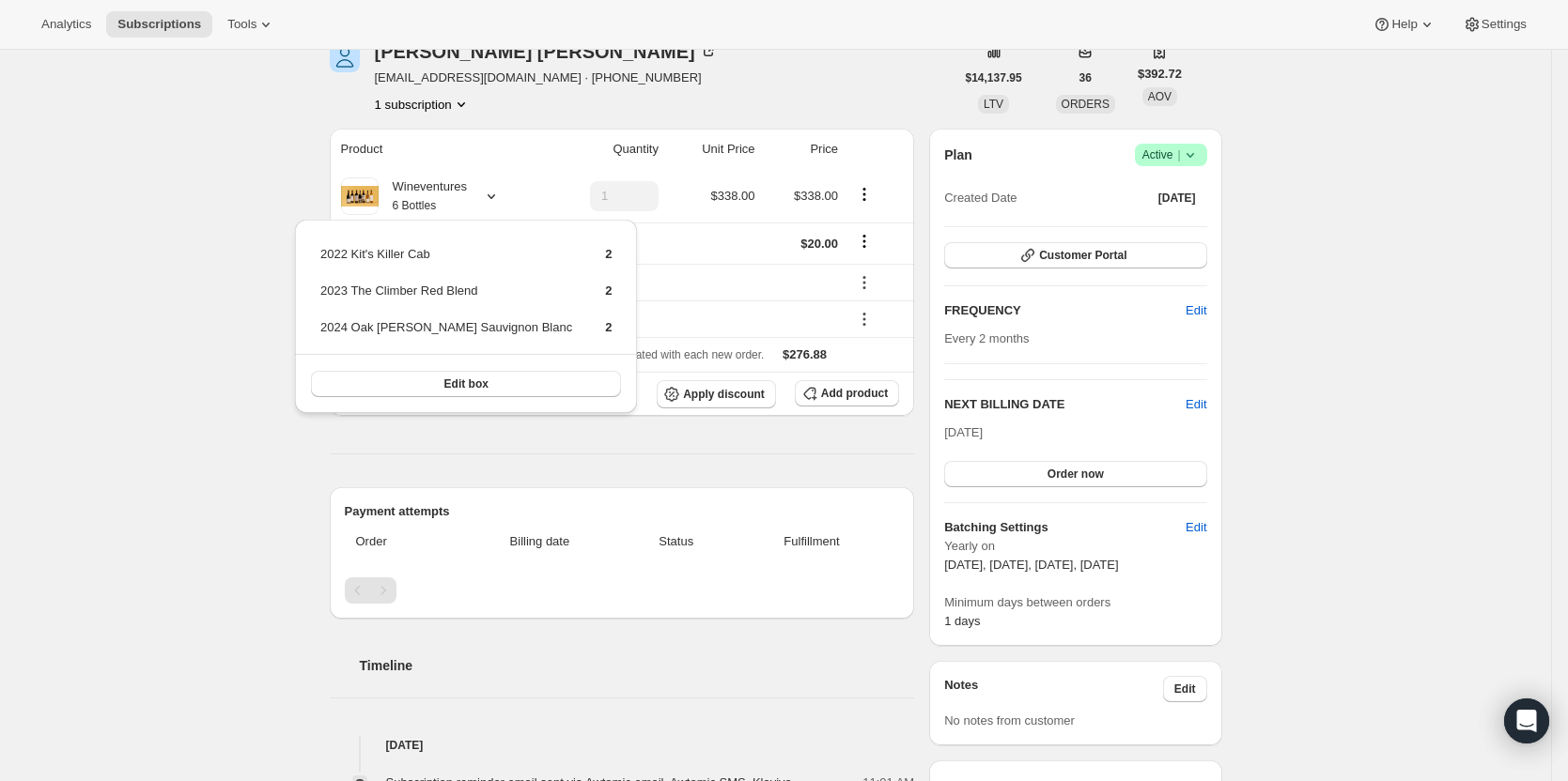
click at [272, 352] on div "Subscription #33587265635. This page is ready Subscription #33587265635 Success…" at bounding box center [775, 764] width 1551 height 1616
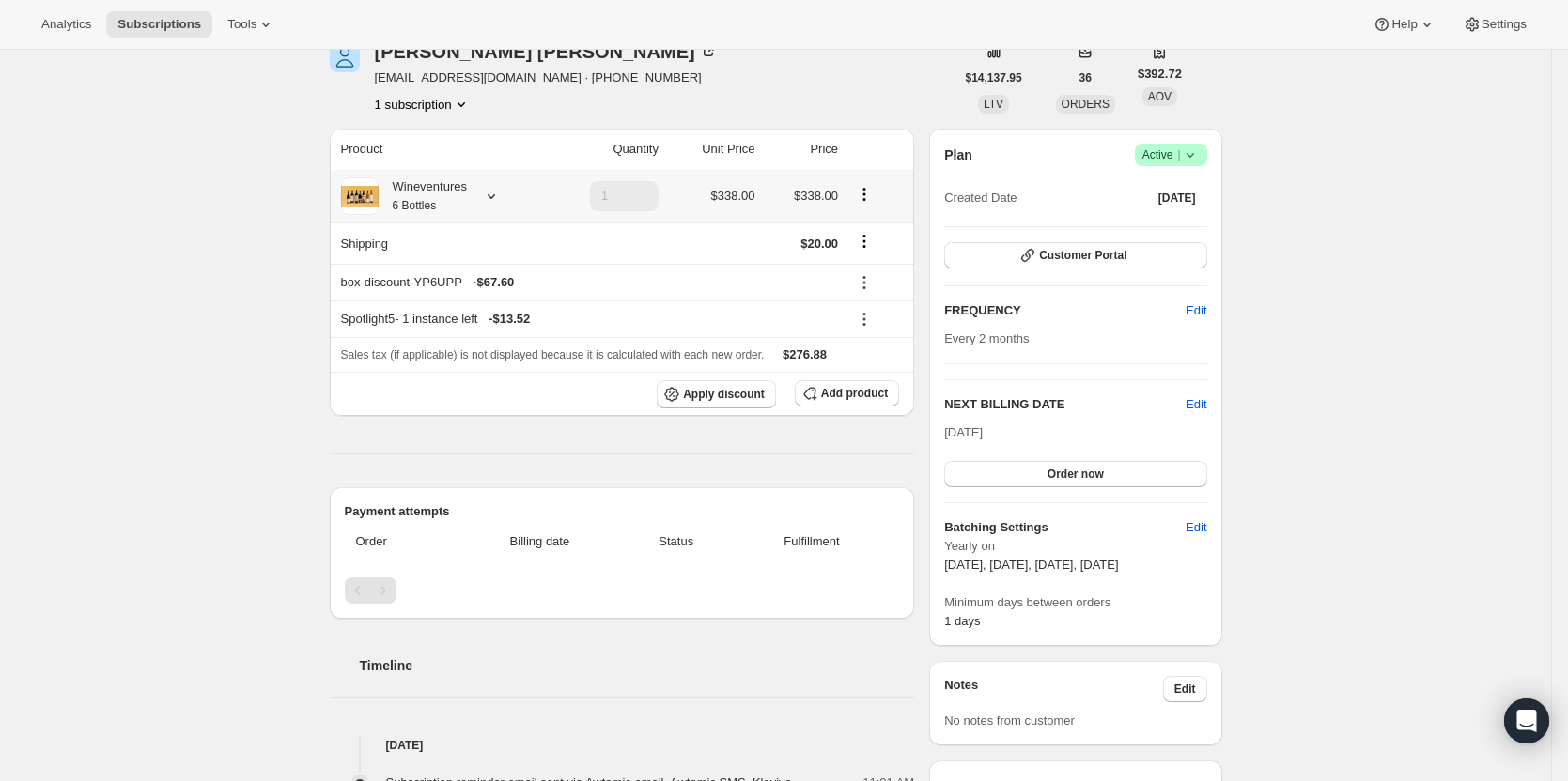
click at [502, 185] on div "Wineventures 6 Bottles" at bounding box center [439, 197] width 198 height 38
click at [501, 196] on icon at bounding box center [491, 196] width 19 height 19
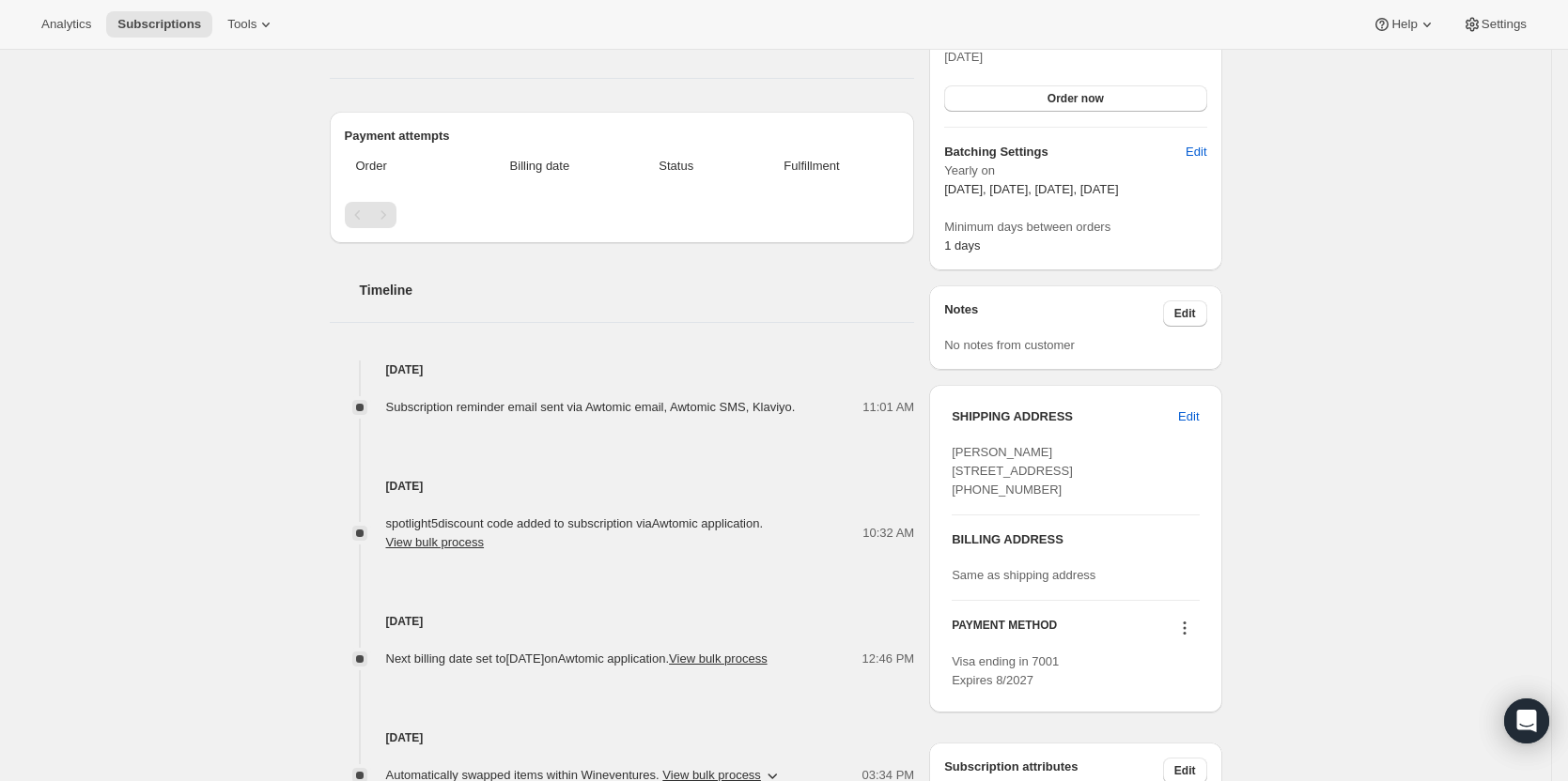
scroll to position [0, 0]
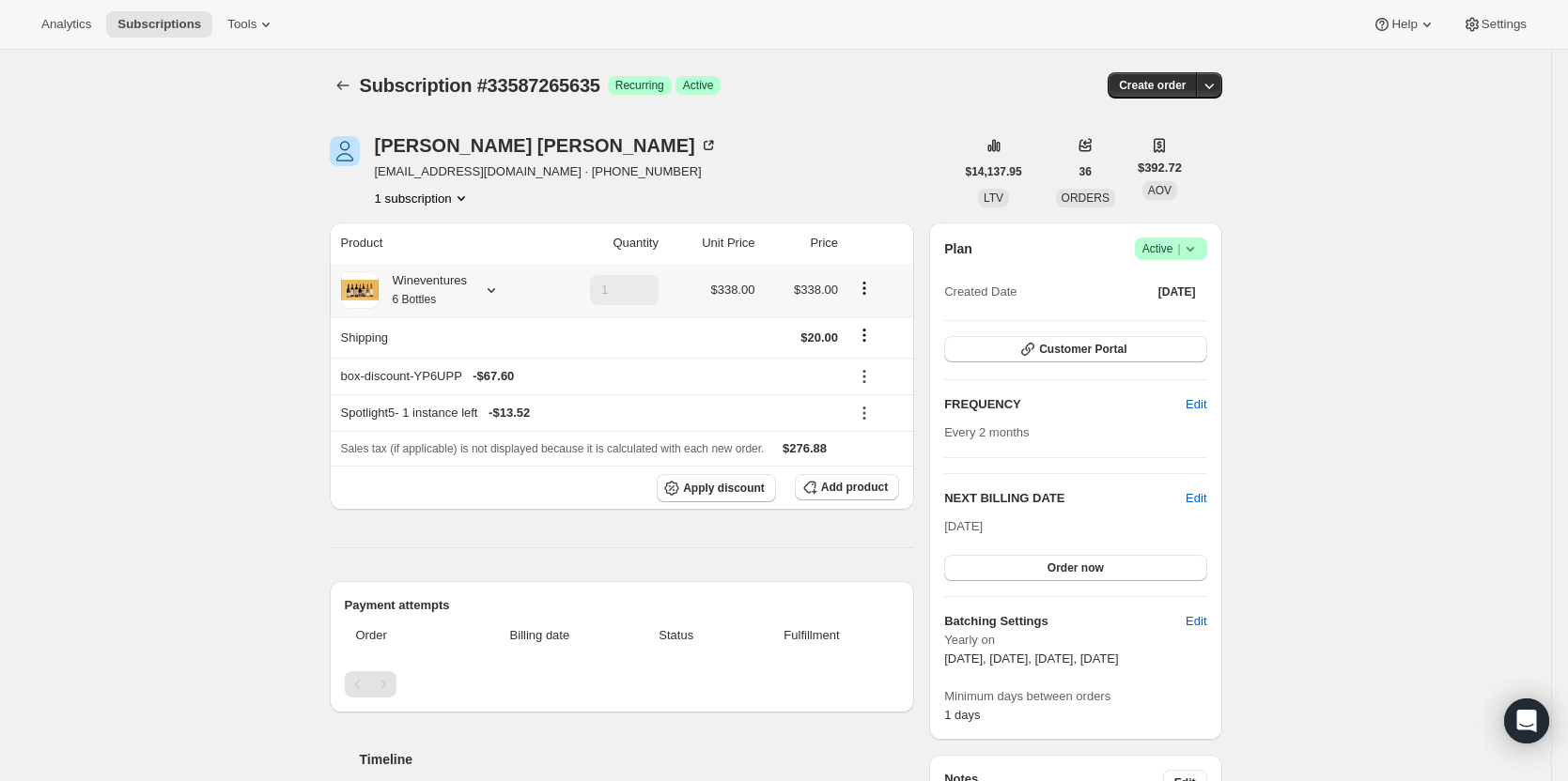
click at [491, 289] on icon at bounding box center [491, 290] width 19 height 19
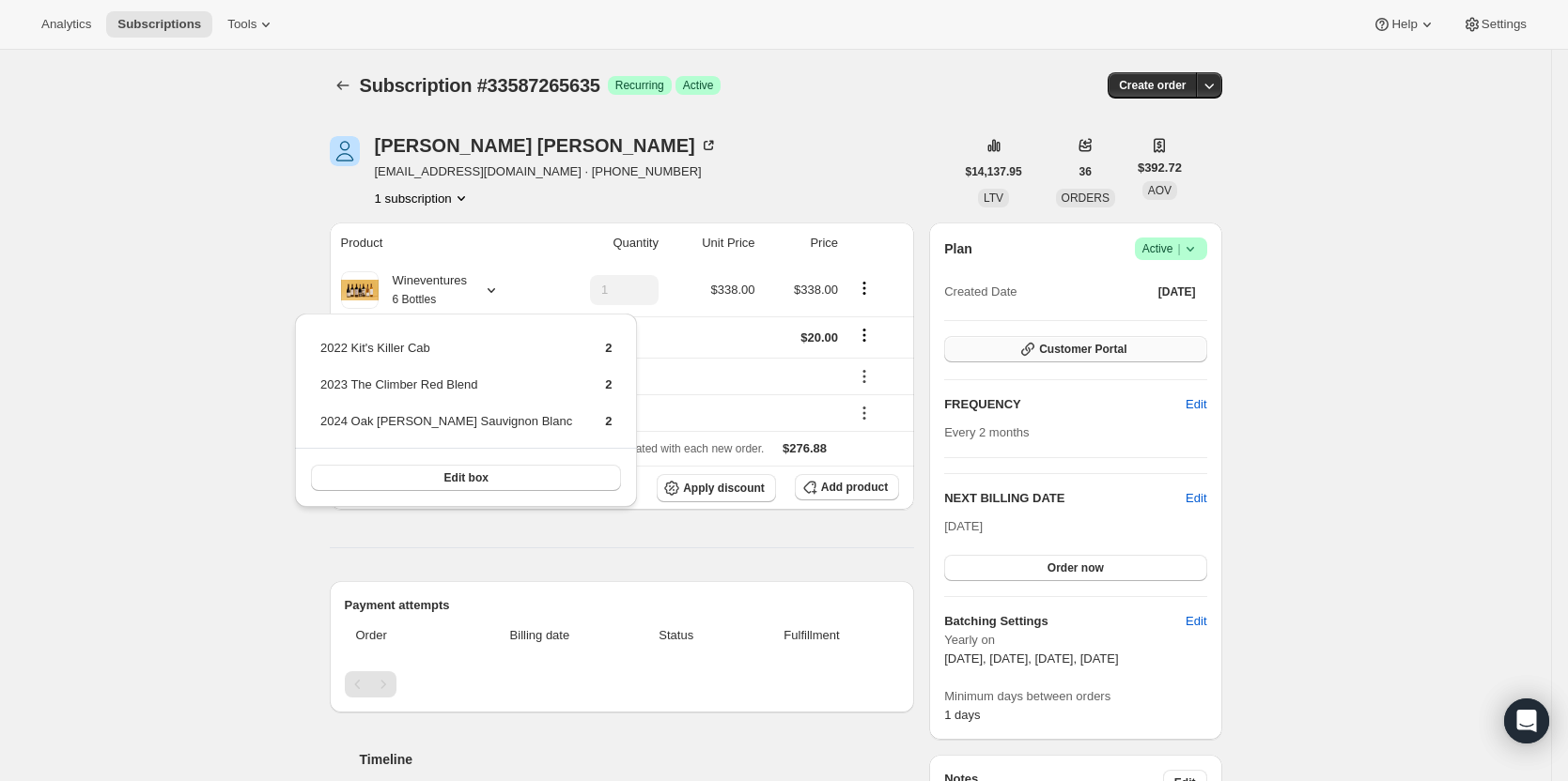
click at [1142, 361] on button "Customer Portal" at bounding box center [1075, 349] width 262 height 26
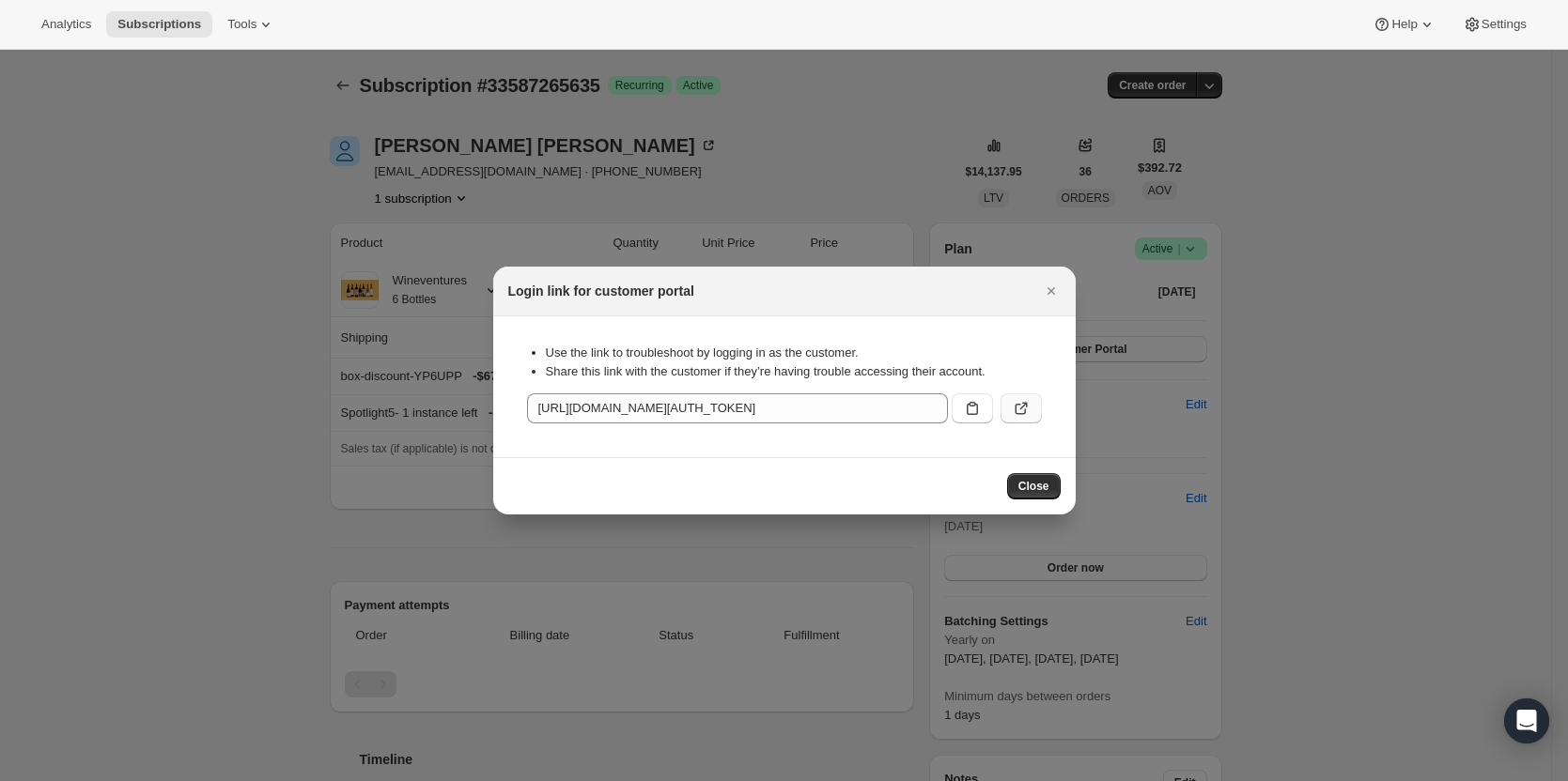
click at [1020, 414] on icon ":rce:" at bounding box center [1020, 408] width 19 height 19
click at [1048, 287] on icon "Close" at bounding box center [1050, 291] width 19 height 19
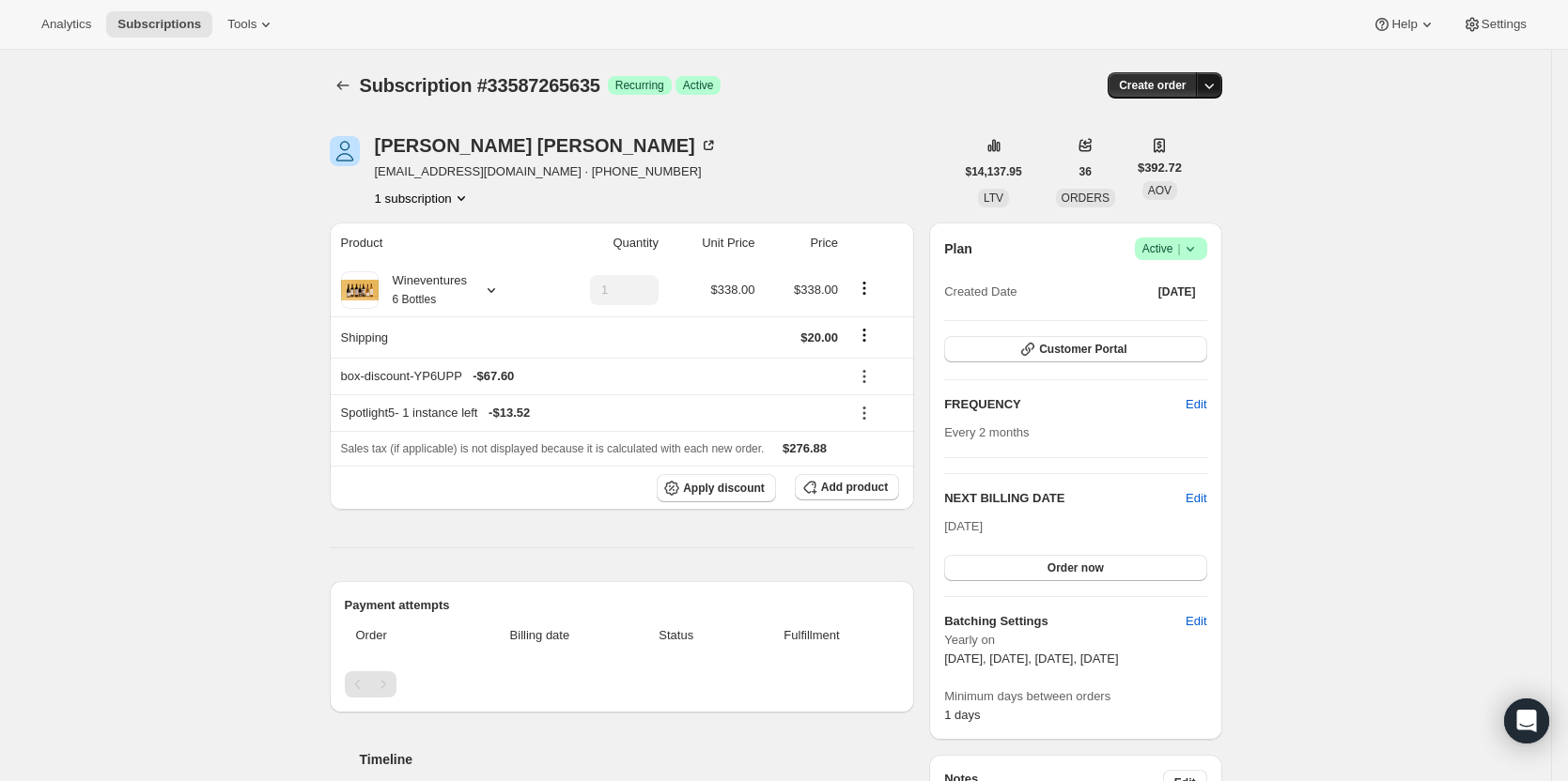
click at [1218, 79] on icon "button" at bounding box center [1208, 85] width 19 height 19
click at [1195, 156] on span "Create custom one-time order" at bounding box center [1135, 156] width 163 height 14
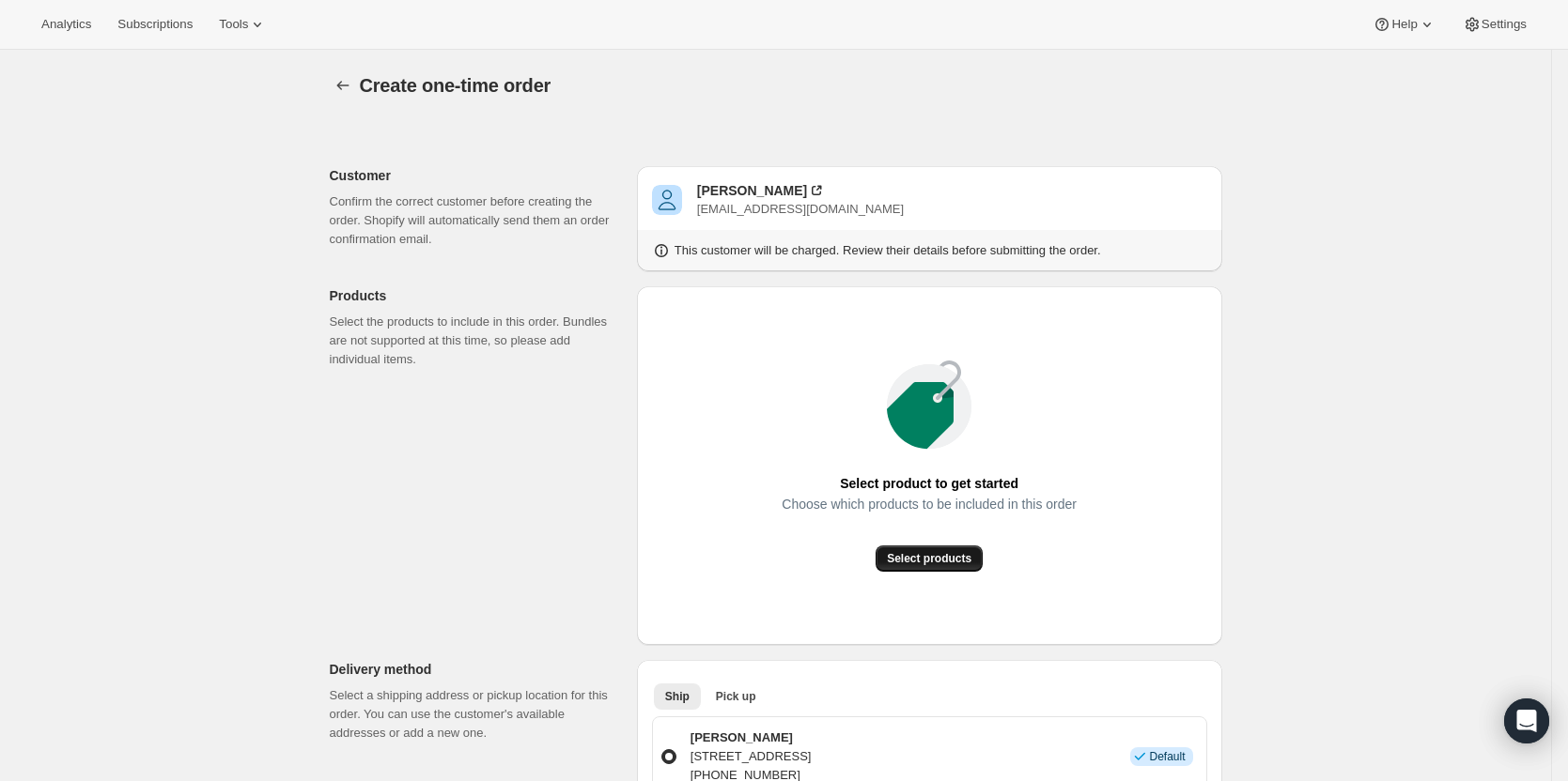
click at [907, 557] on span "Select products" at bounding box center [928, 558] width 84 height 15
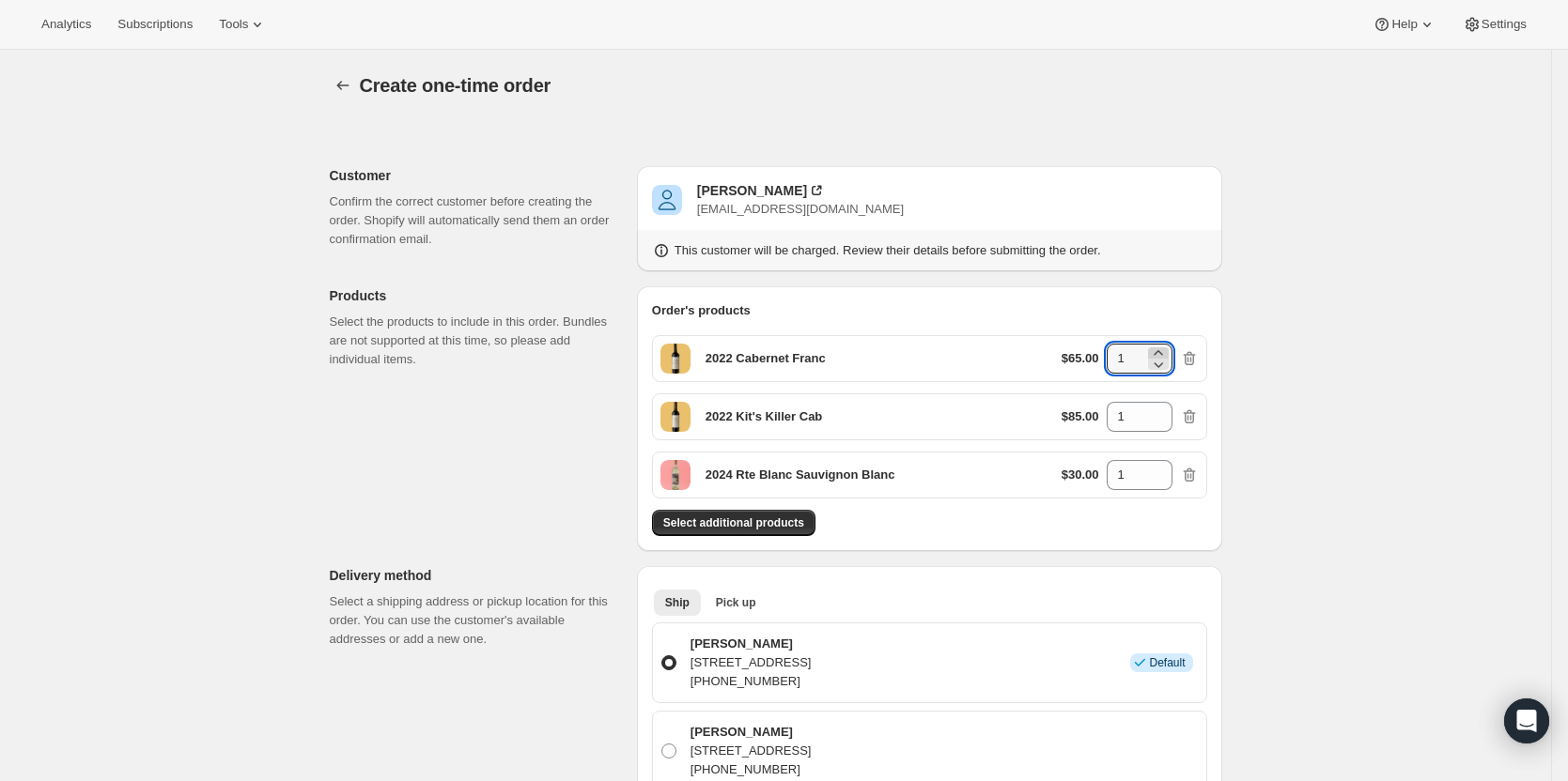
click at [1162, 352] on icon at bounding box center [1158, 353] width 9 height 5
type input "2"
click at [1168, 408] on icon at bounding box center [1158, 411] width 19 height 19
type input "2"
click at [1167, 469] on icon at bounding box center [1158, 469] width 19 height 19
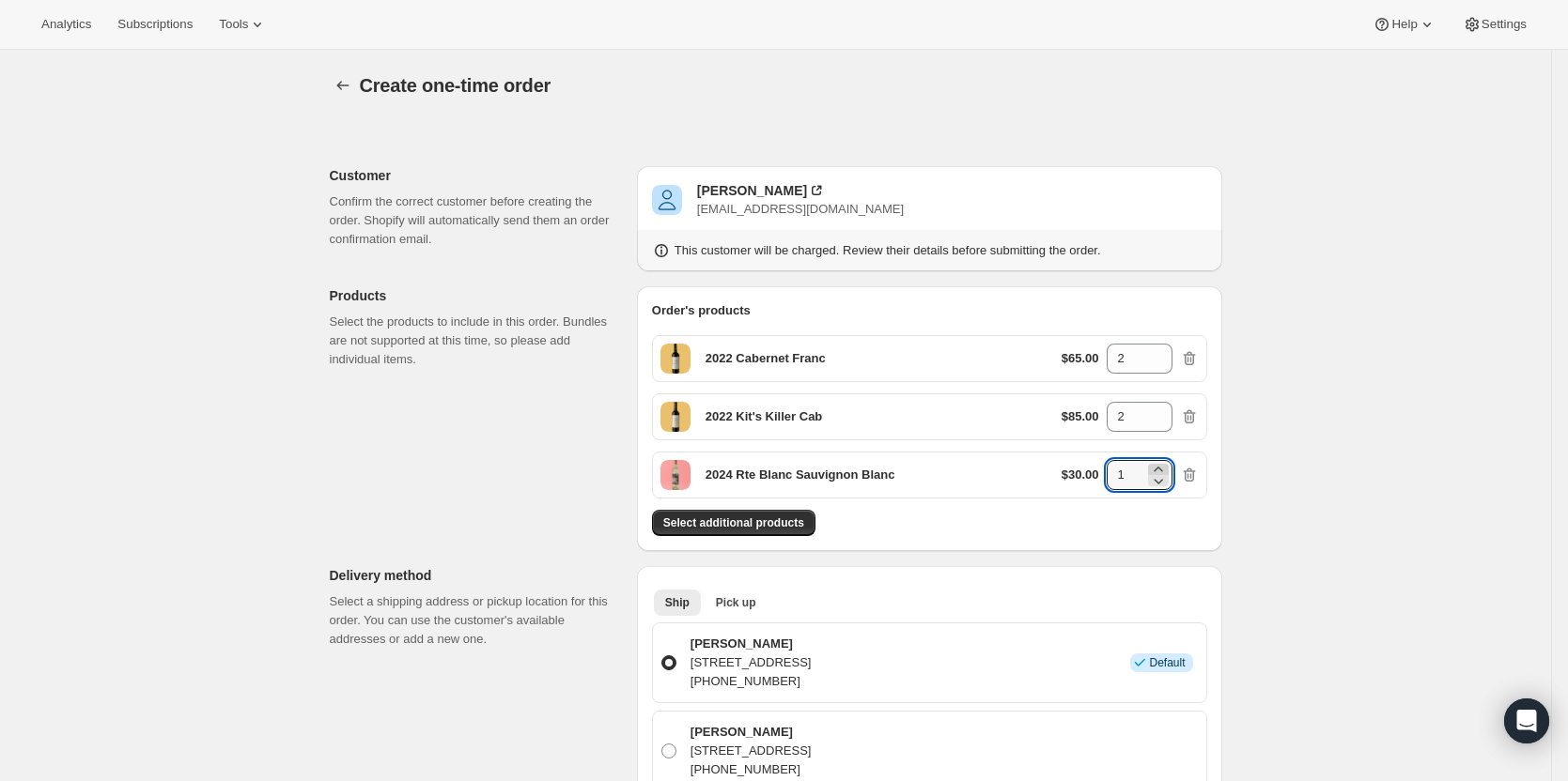
type input "2"
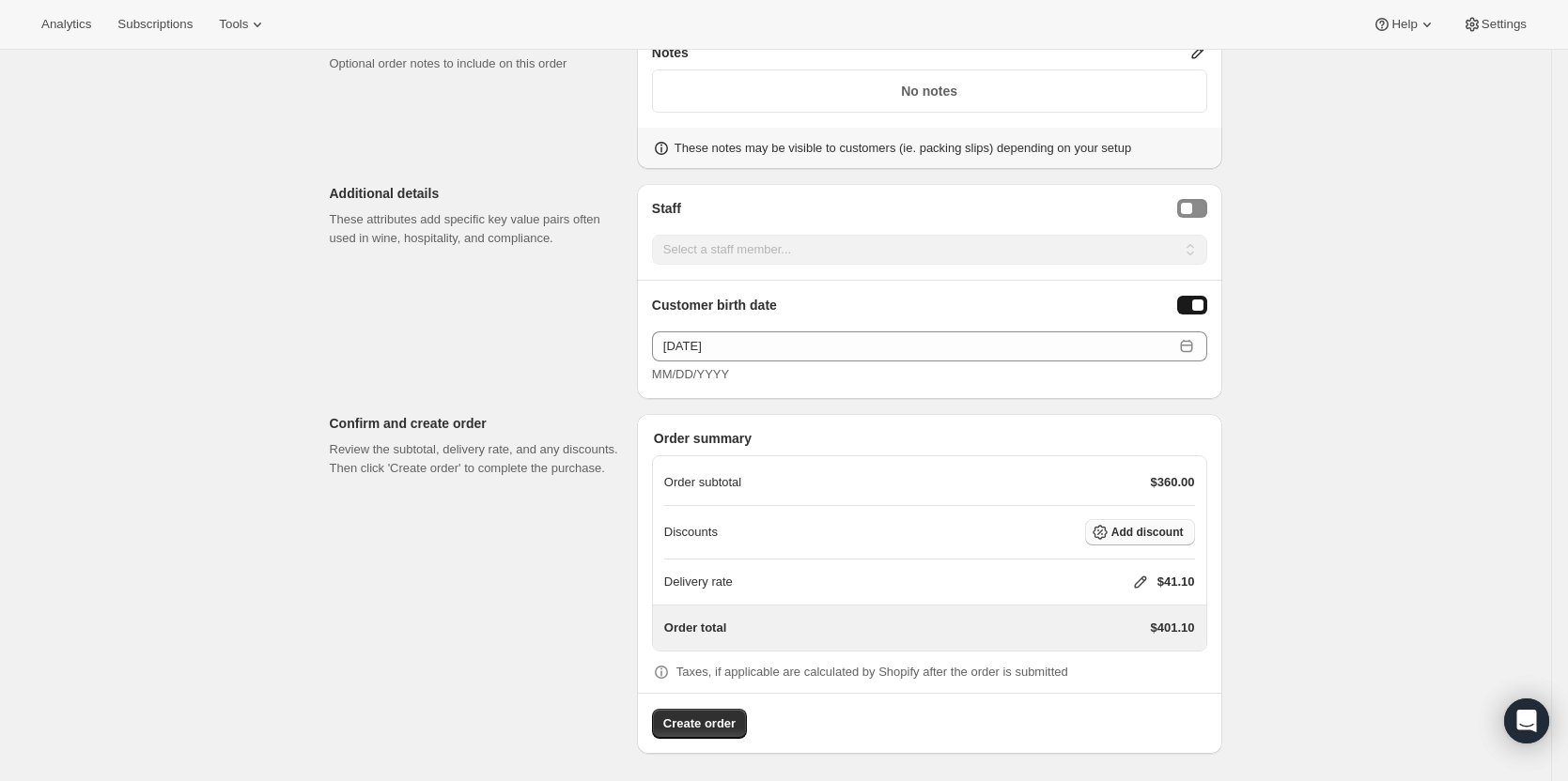
scroll to position [1144, 0]
click at [1147, 579] on icon at bounding box center [1140, 581] width 19 height 19
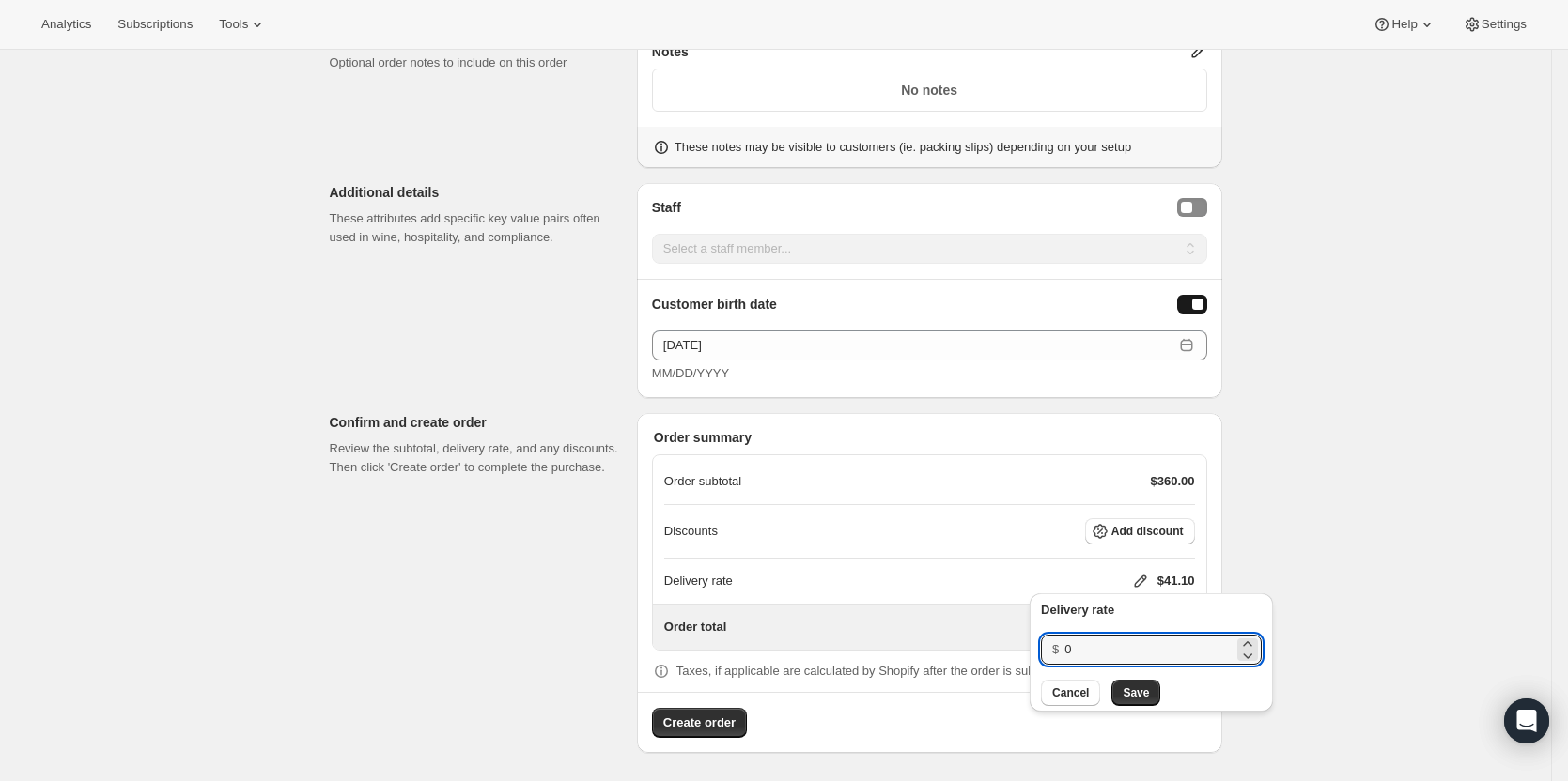
drag, startPoint x: 1103, startPoint y: 660, endPoint x: 991, endPoint y: 660, distance: 112.0
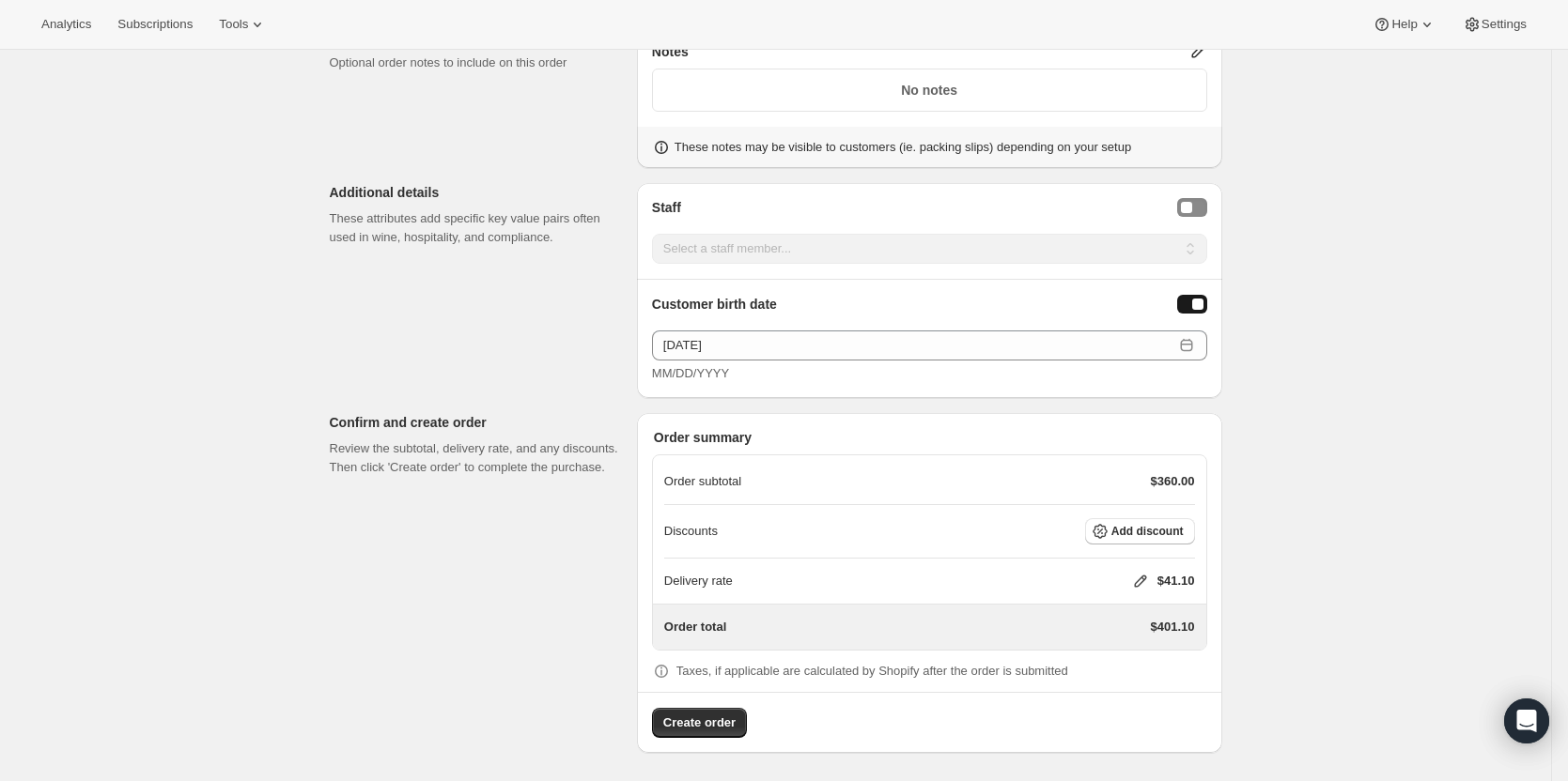
click at [1136, 577] on div "Delivery rate $41.10" at bounding box center [929, 581] width 531 height 19
click at [1149, 579] on icon at bounding box center [1140, 581] width 19 height 19
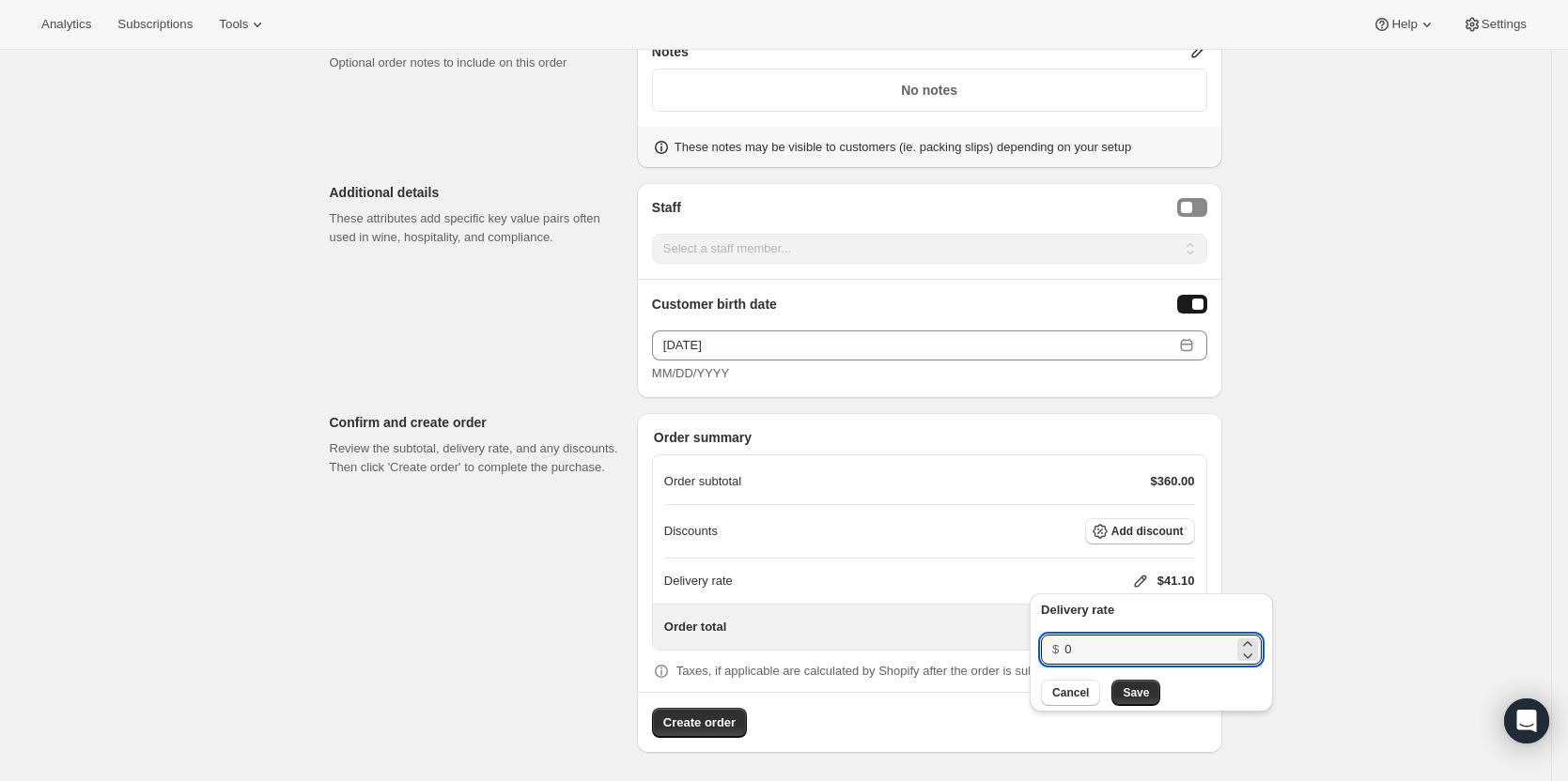
drag, startPoint x: 1096, startPoint y: 655, endPoint x: 1049, endPoint y: 659, distance: 47.2
click at [1050, 661] on div "$ 0" at bounding box center [1151, 650] width 221 height 30
type input "20"
click at [1139, 696] on span "Save" at bounding box center [1136, 693] width 26 height 15
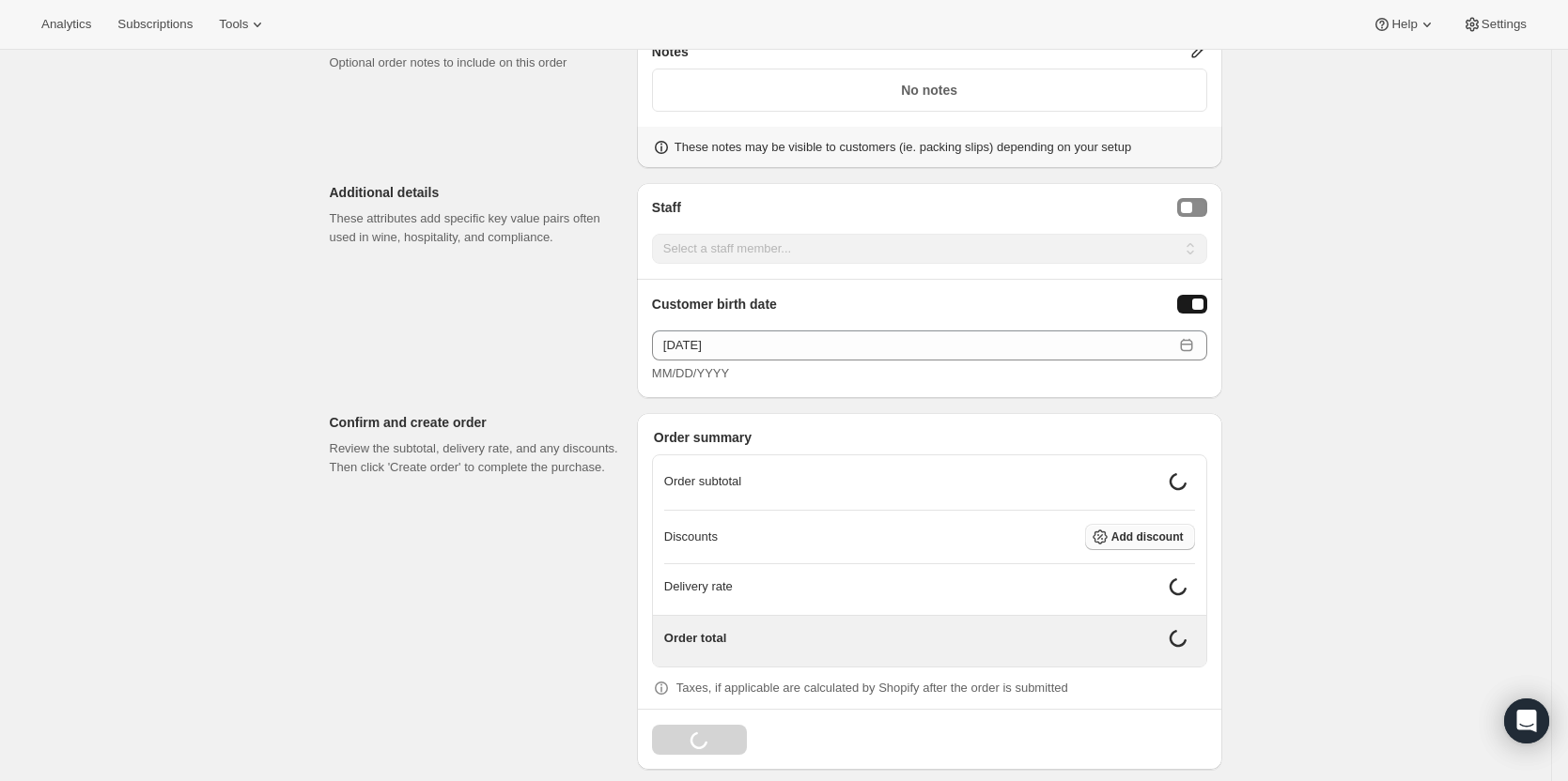
click at [1180, 540] on span "Add discount" at bounding box center [1147, 537] width 73 height 15
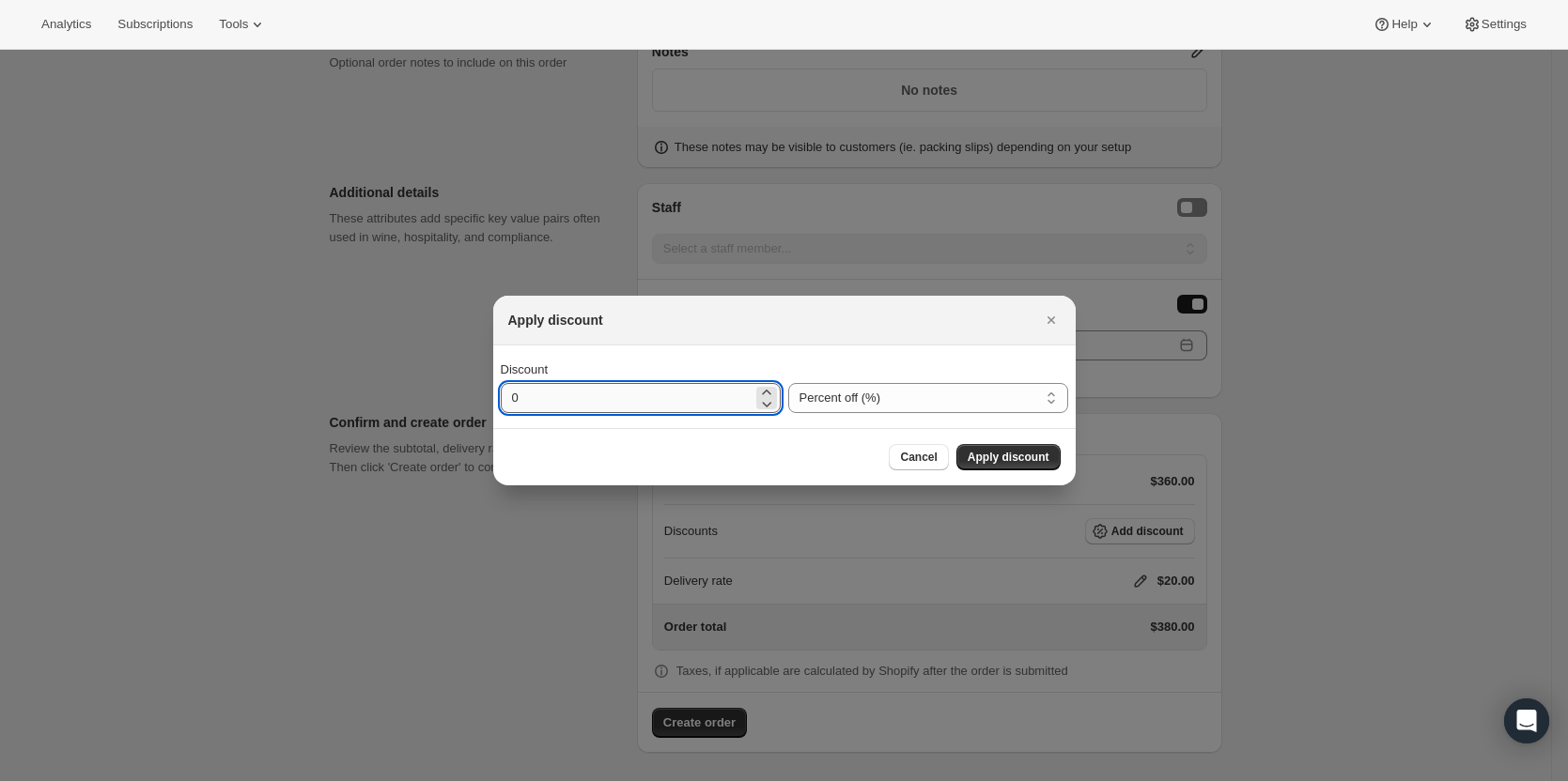
click at [665, 398] on input "0" at bounding box center [626, 398] width 251 height 30
type input "20"
click at [1002, 447] on button "Apply discount" at bounding box center [1008, 457] width 104 height 26
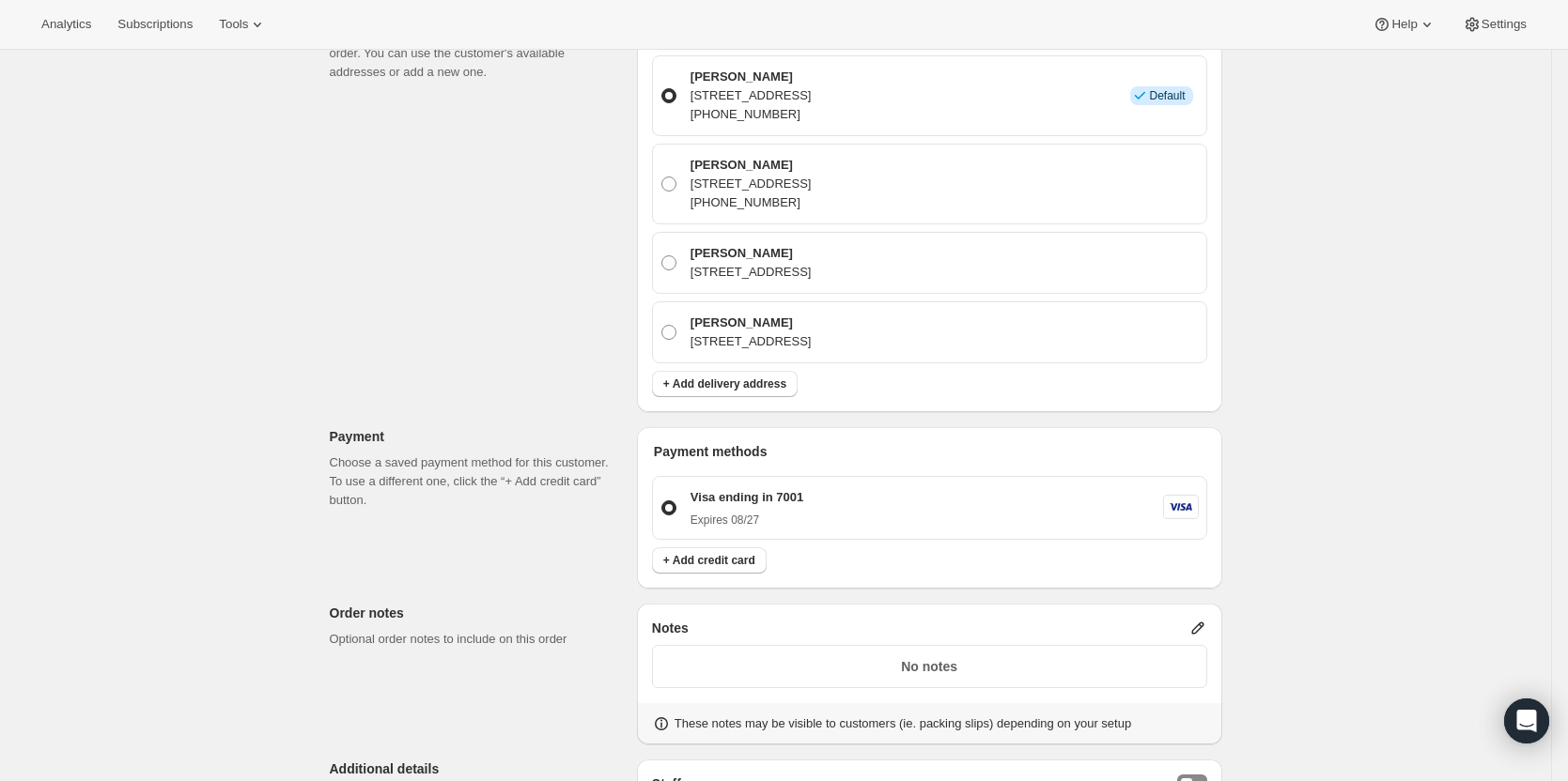
scroll to position [9, 0]
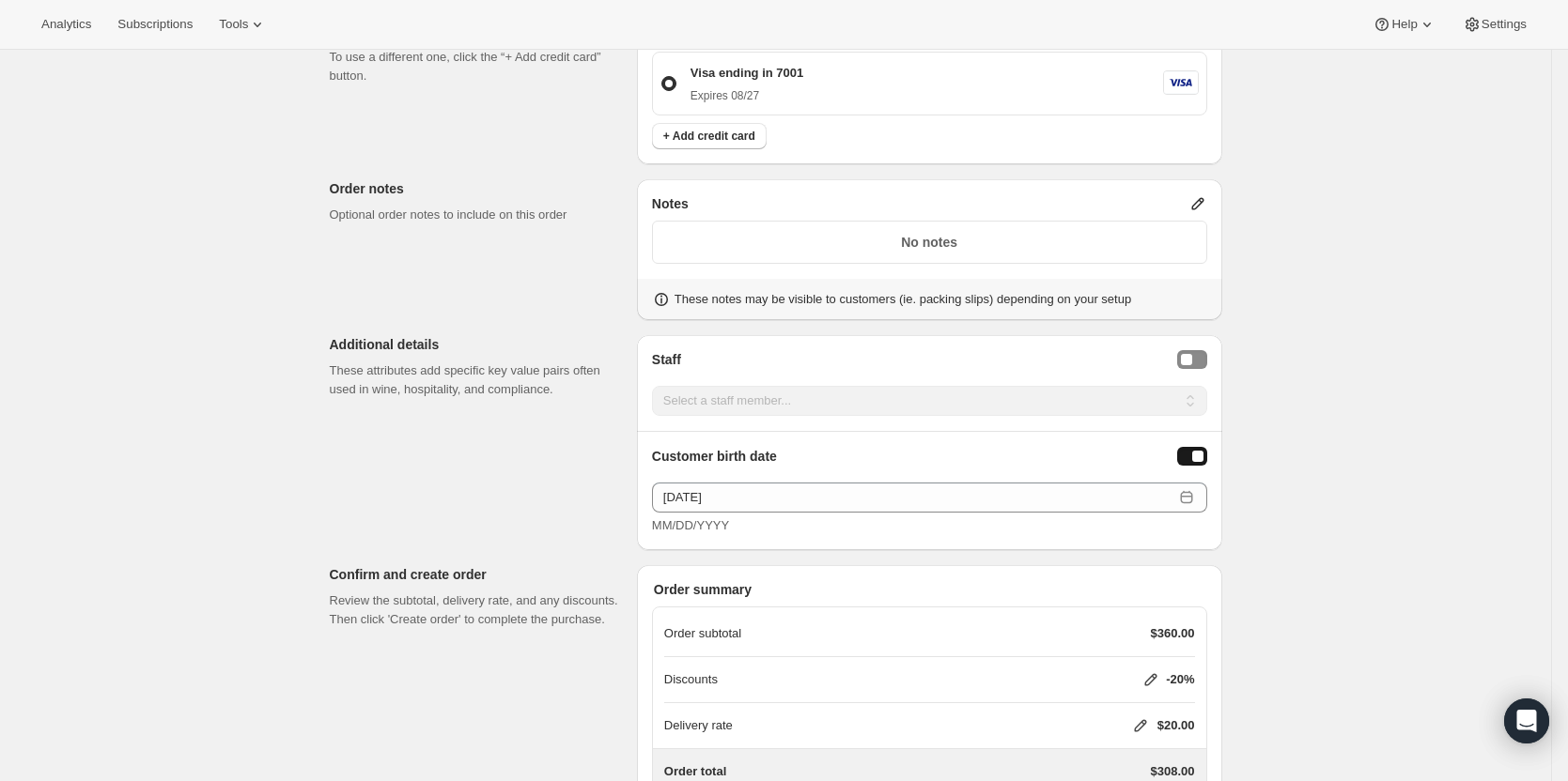
scroll to position [1137, 0]
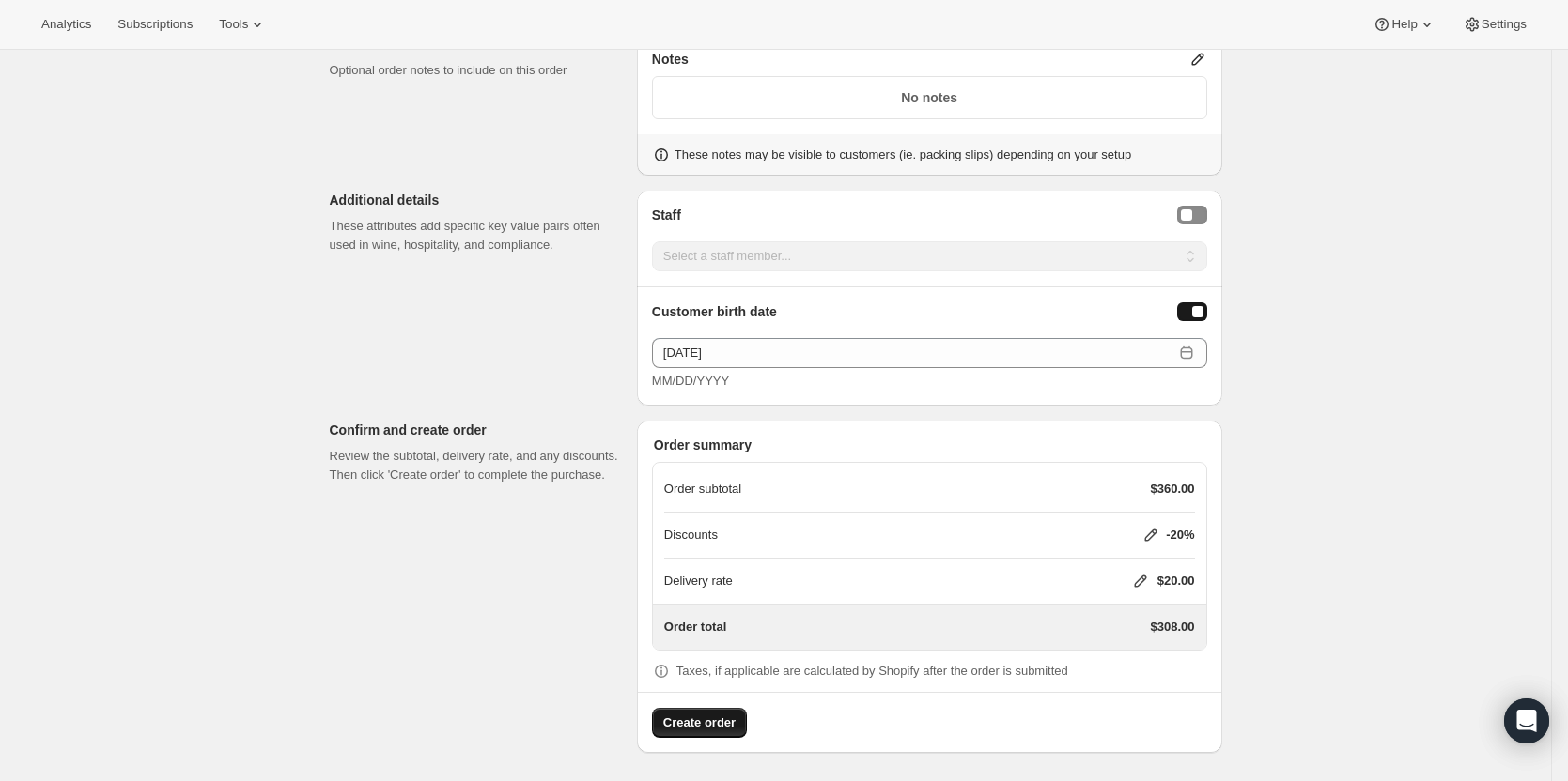
click at [741, 728] on button "Create order" at bounding box center [699, 723] width 94 height 30
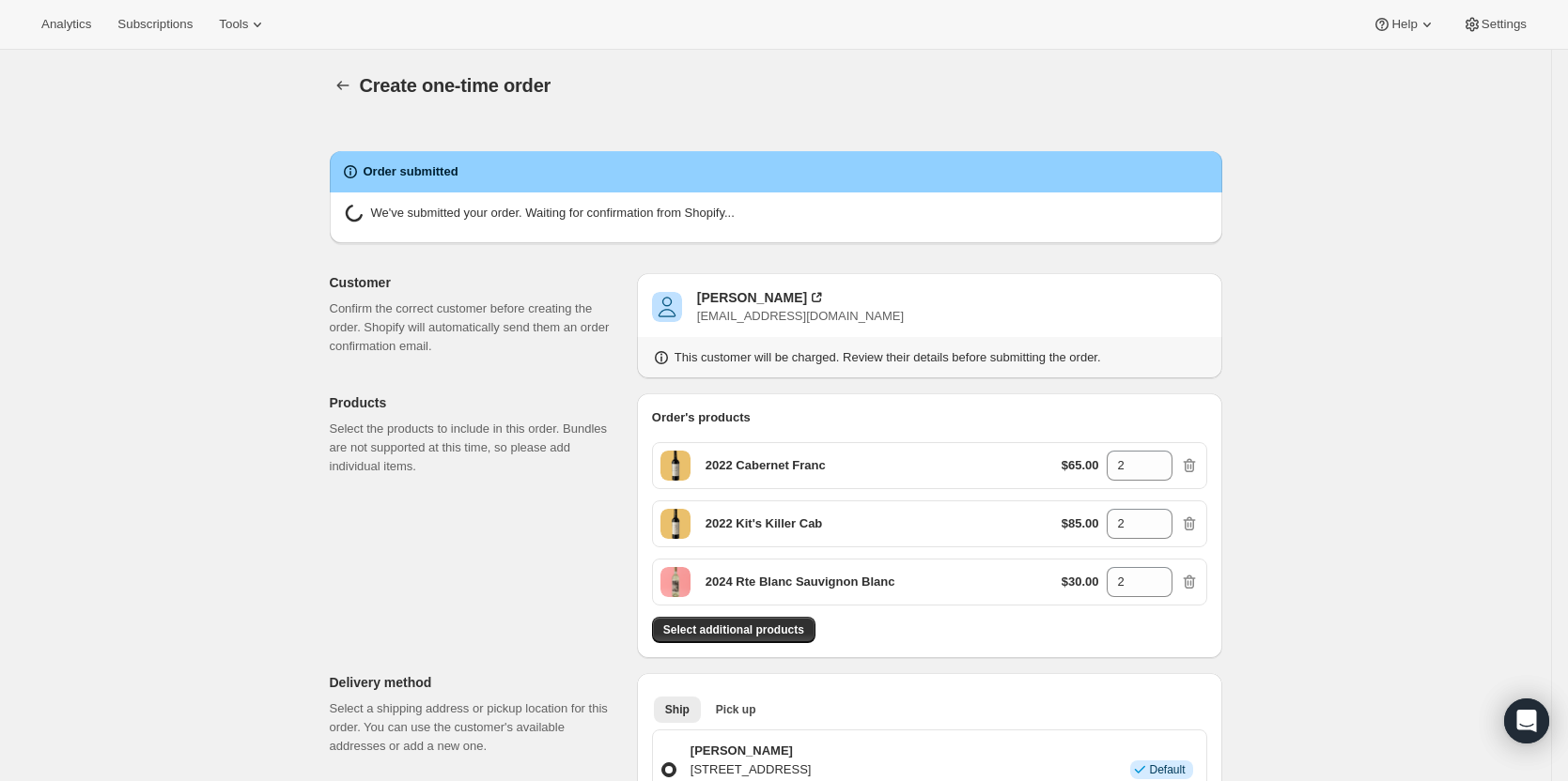
radio input "true"
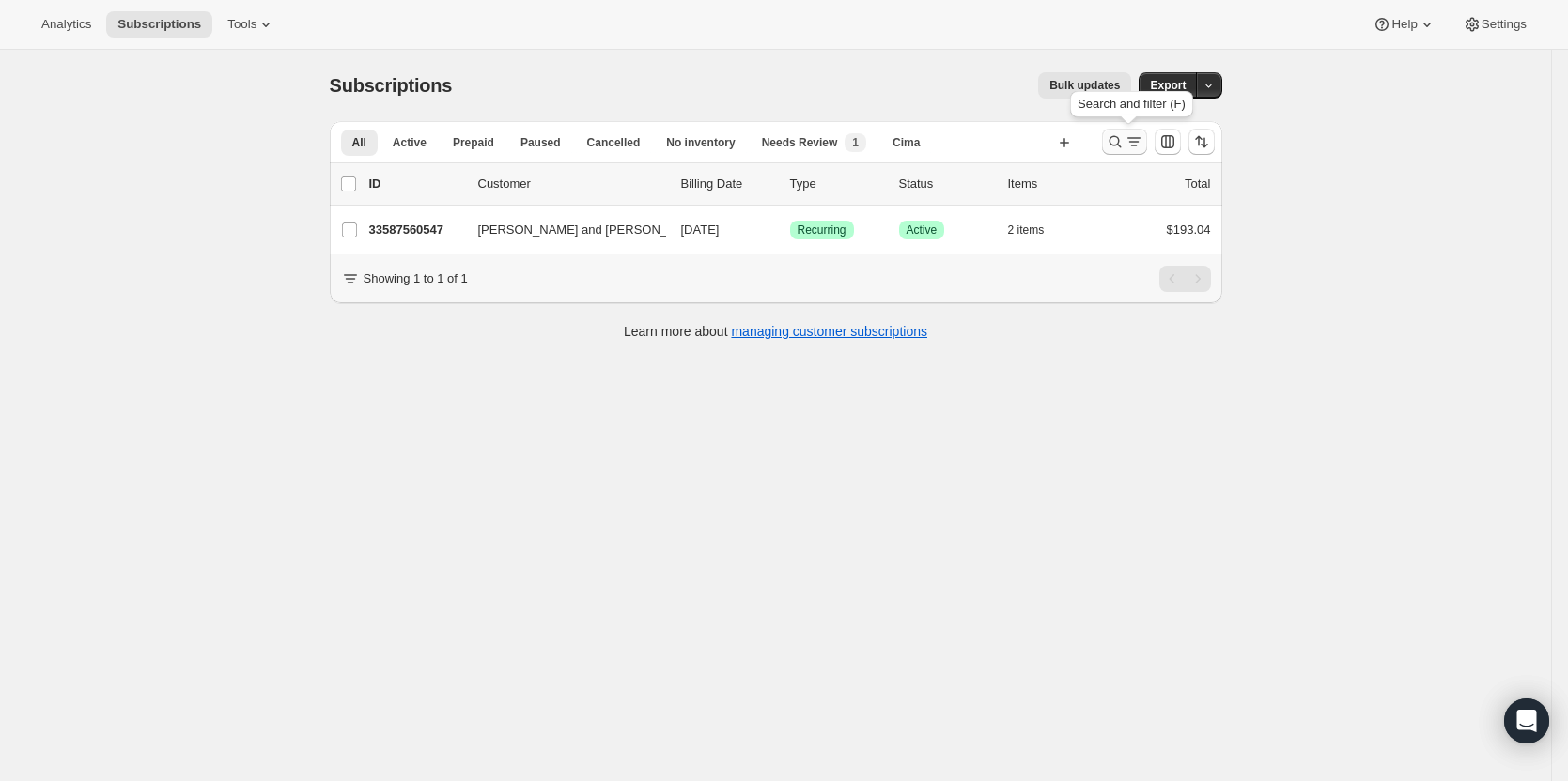
click at [1120, 145] on icon "Search and filter results" at bounding box center [1115, 141] width 19 height 19
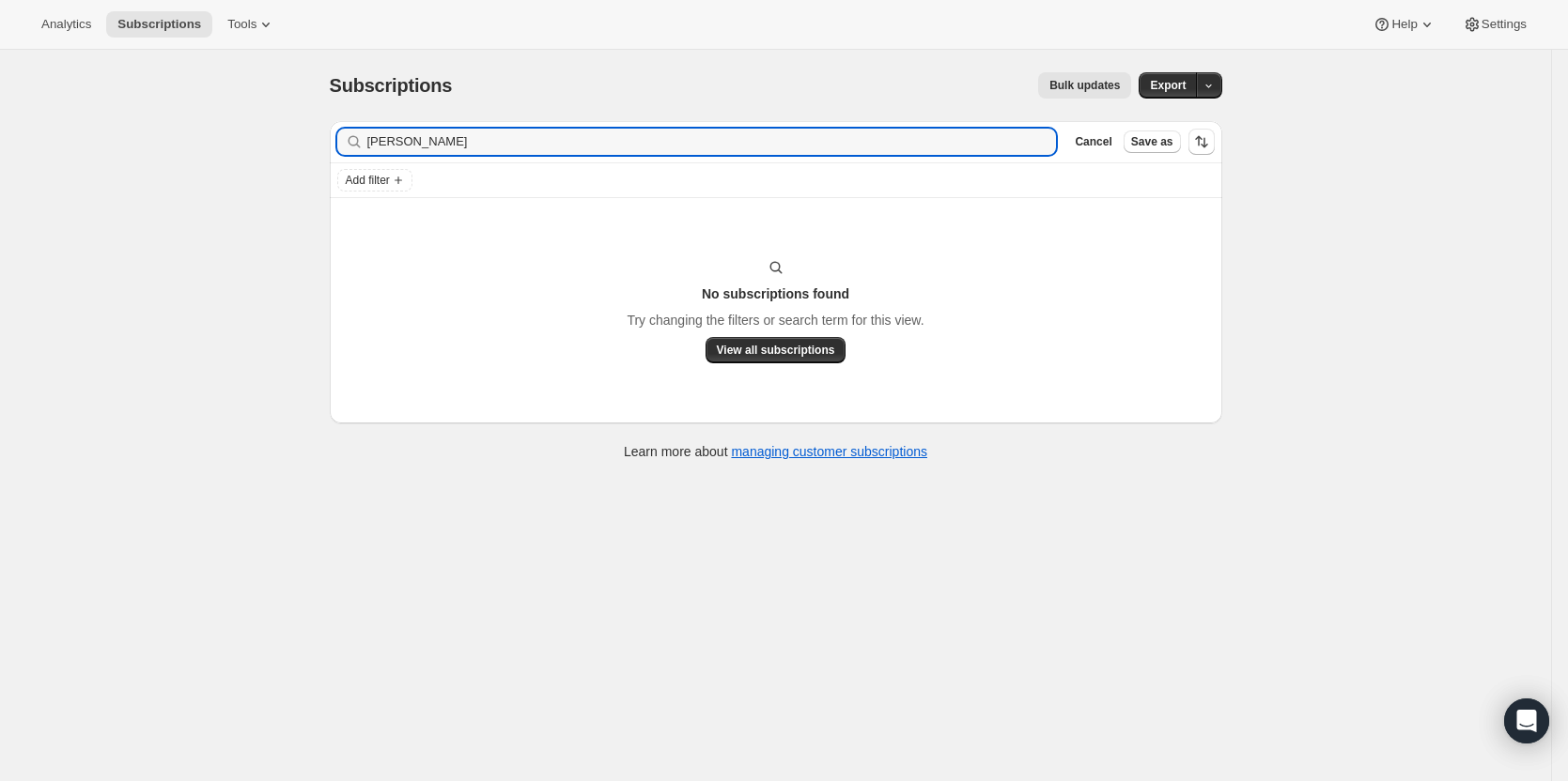
drag, startPoint x: 845, startPoint y: 141, endPoint x: -119, endPoint y: 140, distance: 964.0
click at [0, 140] on html "Analytics Subscriptions Tools Help Settings Skip to content Subscriptions. This…" at bounding box center [784, 390] width 1568 height 781
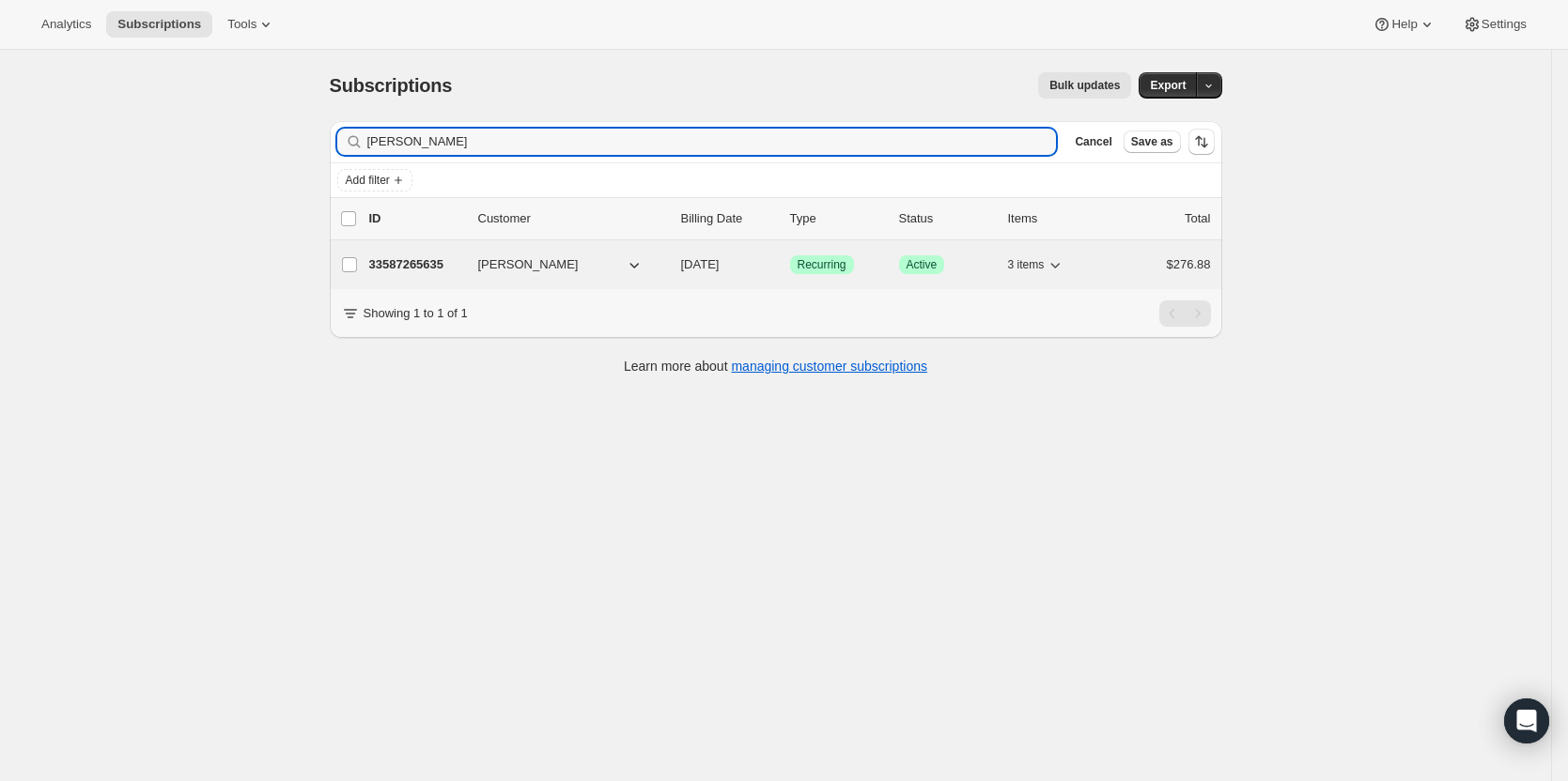
type input "steve sc"
click at [409, 263] on p "33587265635" at bounding box center [415, 264] width 94 height 19
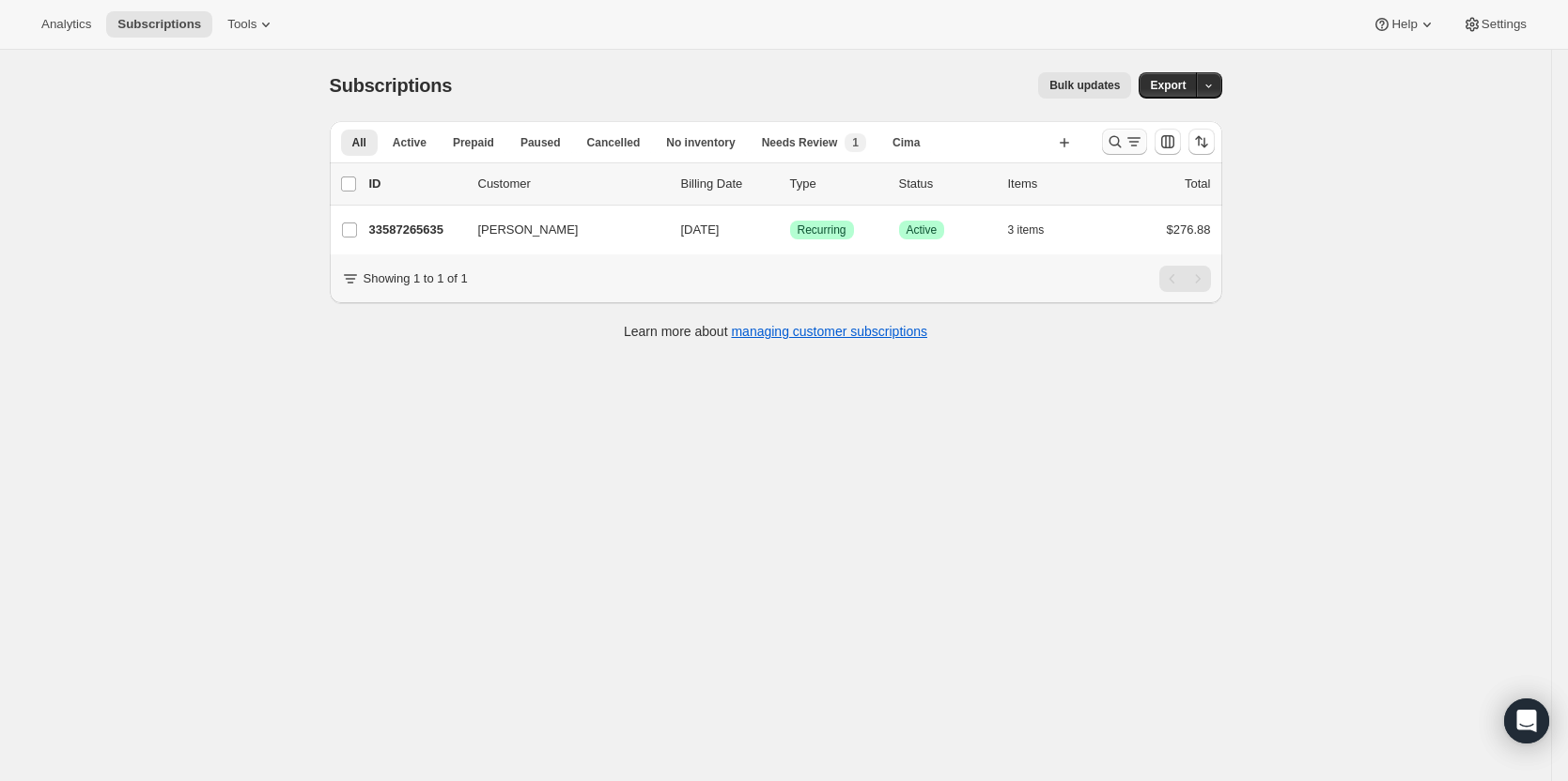
click at [1131, 143] on icon "Search and filter results" at bounding box center [1133, 141] width 19 height 19
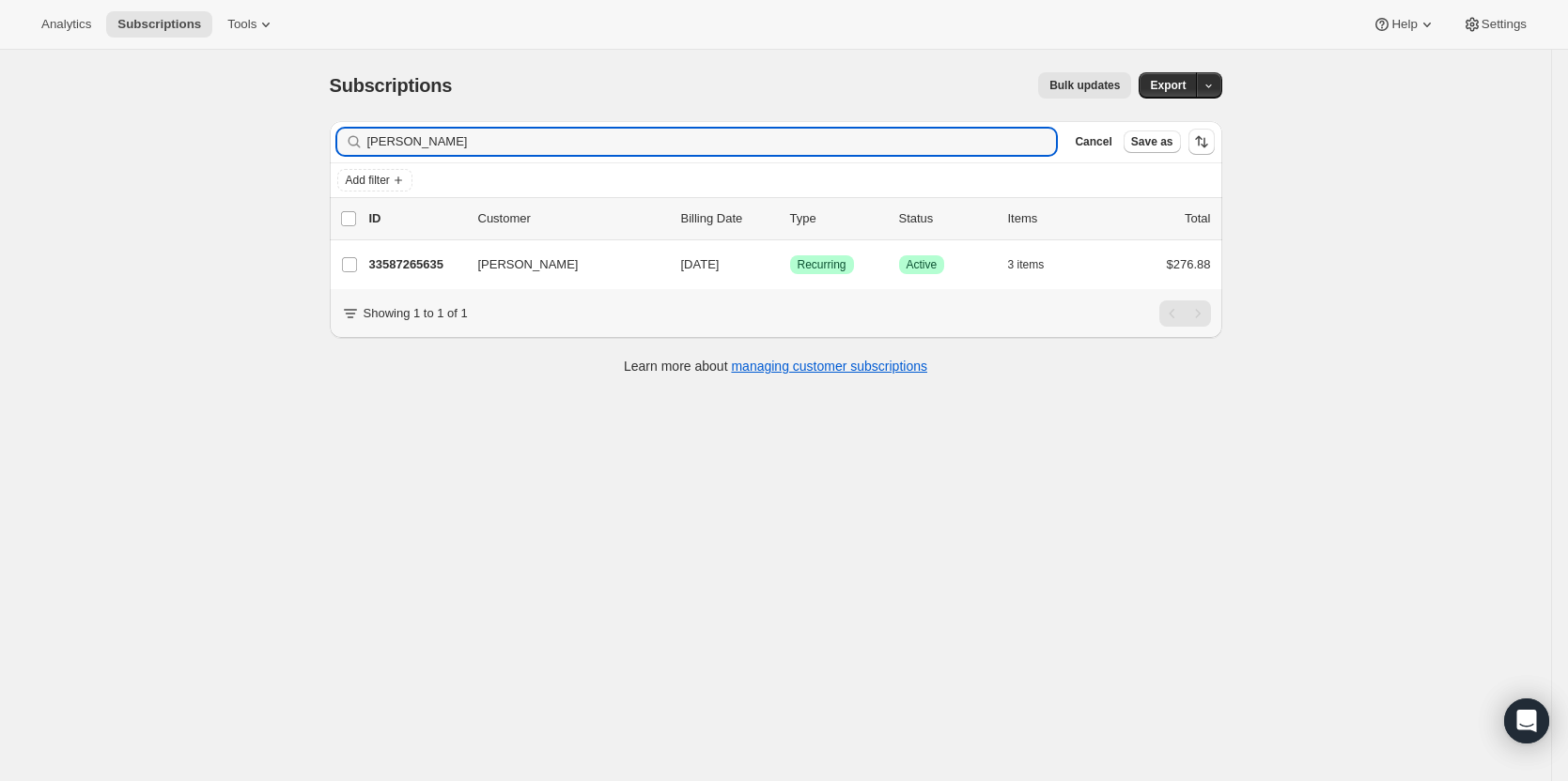
drag, startPoint x: 698, startPoint y: 144, endPoint x: 251, endPoint y: 163, distance: 447.4
click at [254, 164] on div "Subscriptions. This page is ready Subscriptions Bulk updates More actions Bulk …" at bounding box center [775, 440] width 1551 height 781
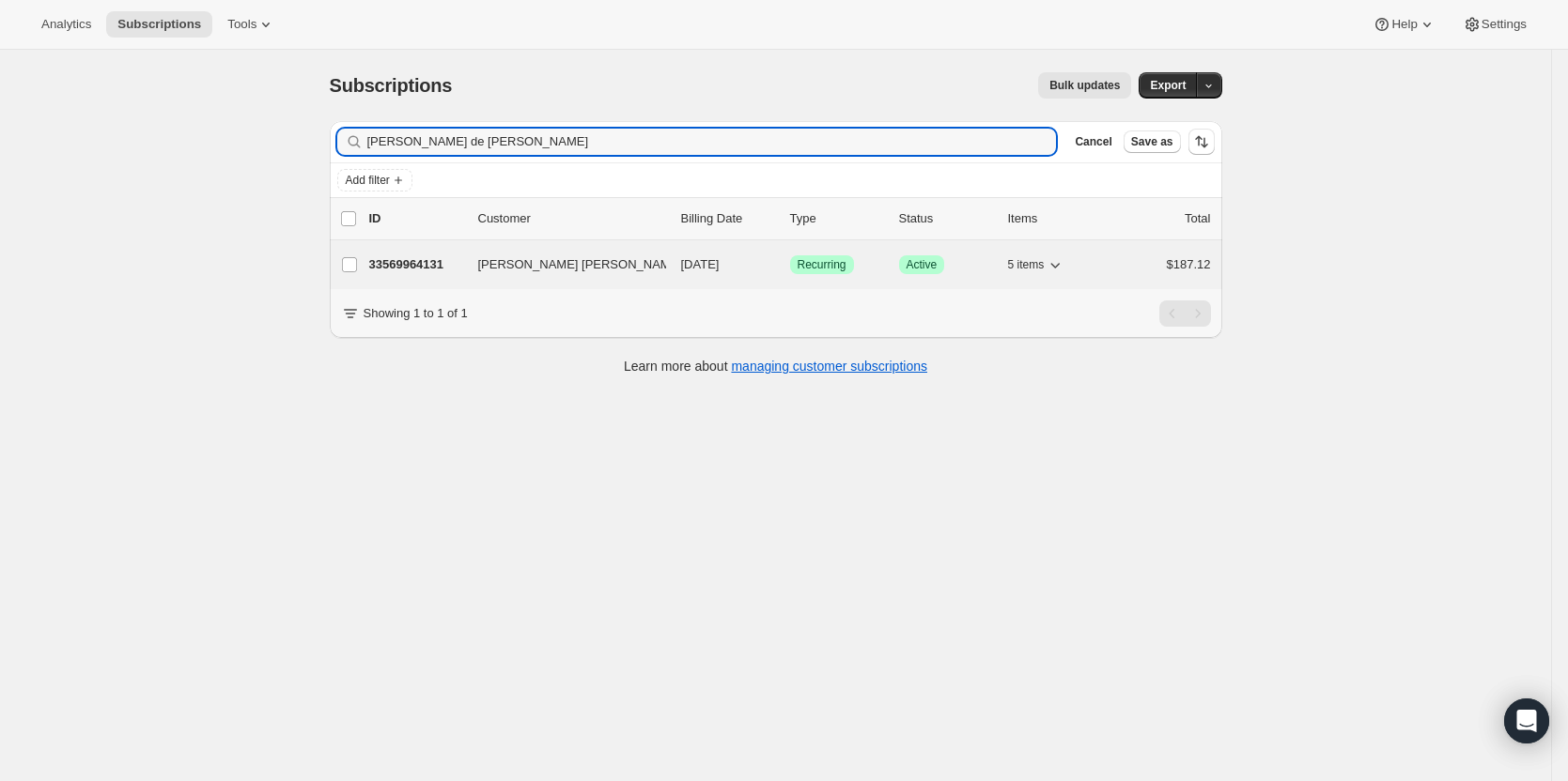
type input "lydia de la rocha"
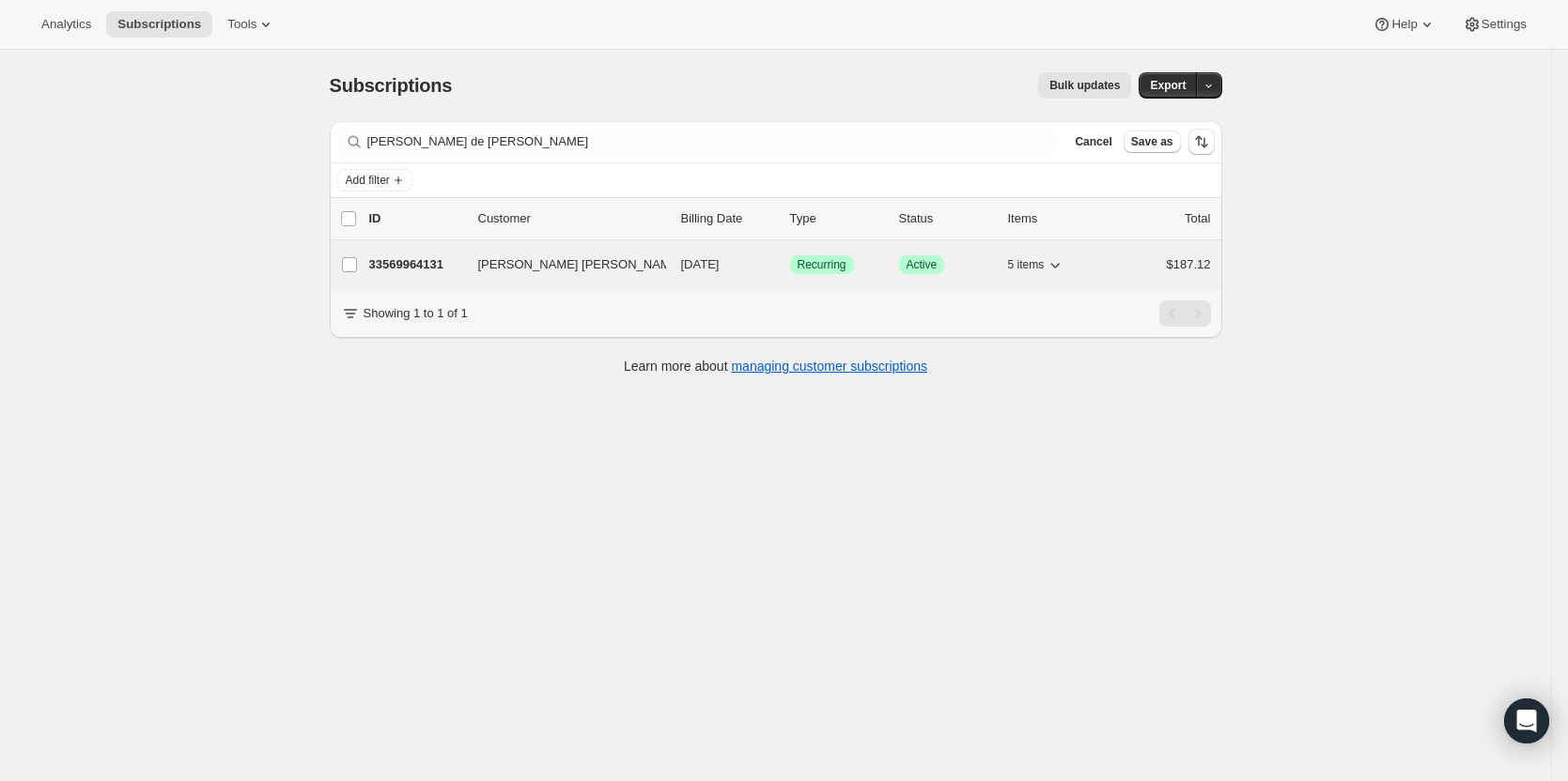
click at [422, 264] on p "33569964131" at bounding box center [415, 264] width 94 height 19
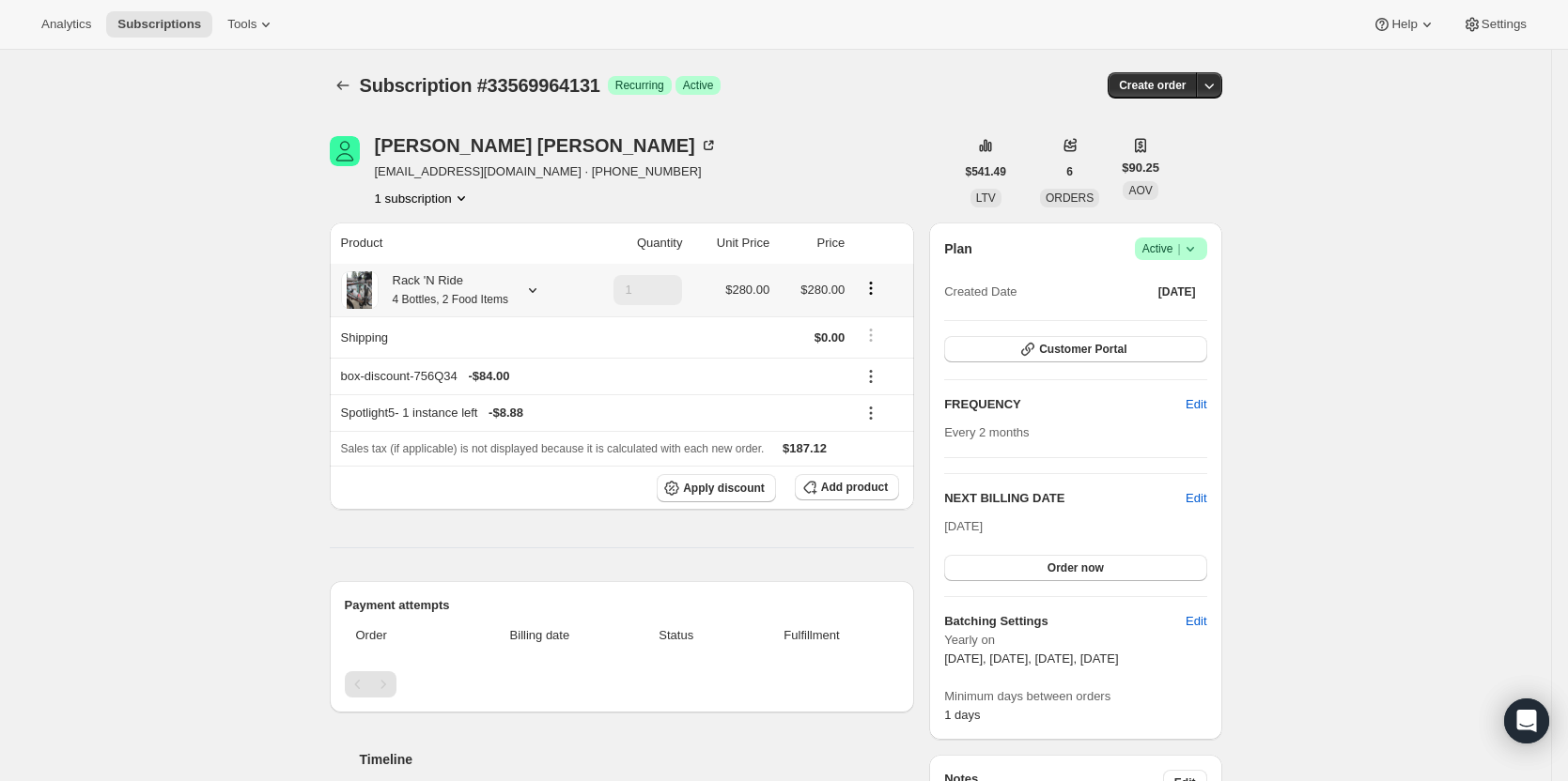
click at [527, 293] on icon at bounding box center [532, 290] width 19 height 19
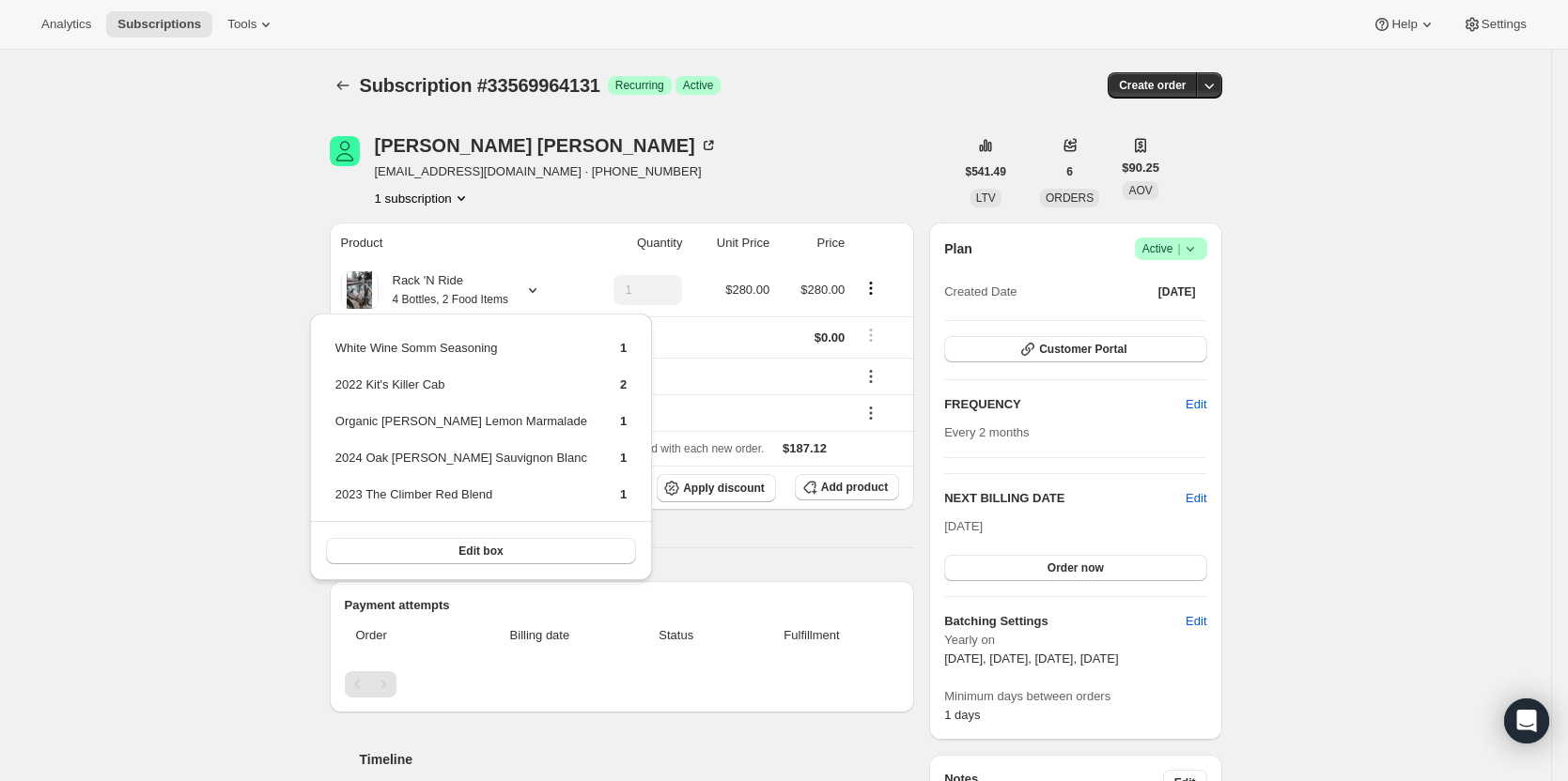
click at [721, 181] on div "Lydia Dela Rocha lydiasplace1@gmail.com · +17072532488 1 subscription" at bounding box center [642, 172] width 625 height 72
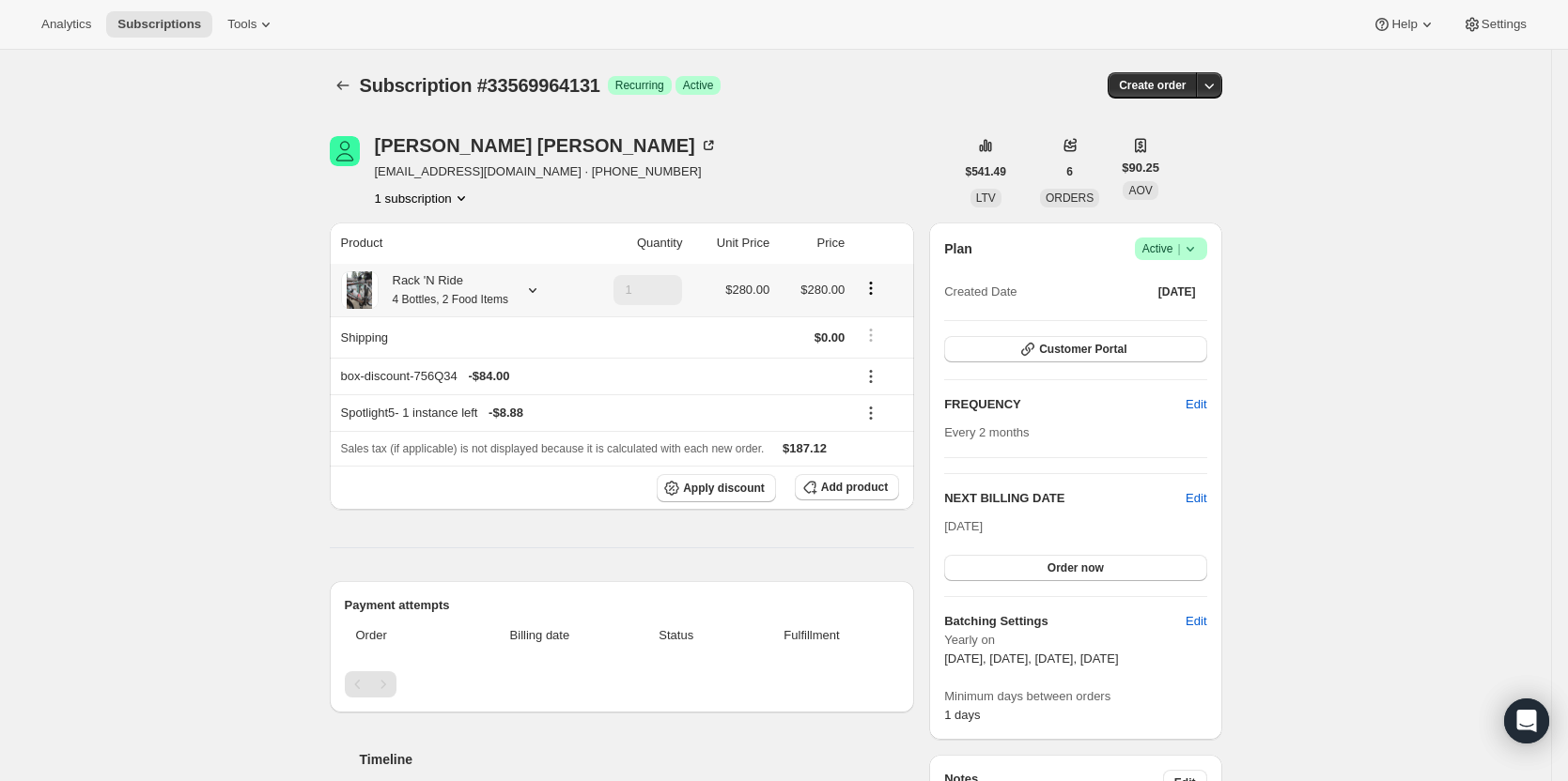
click at [531, 288] on icon at bounding box center [532, 290] width 19 height 19
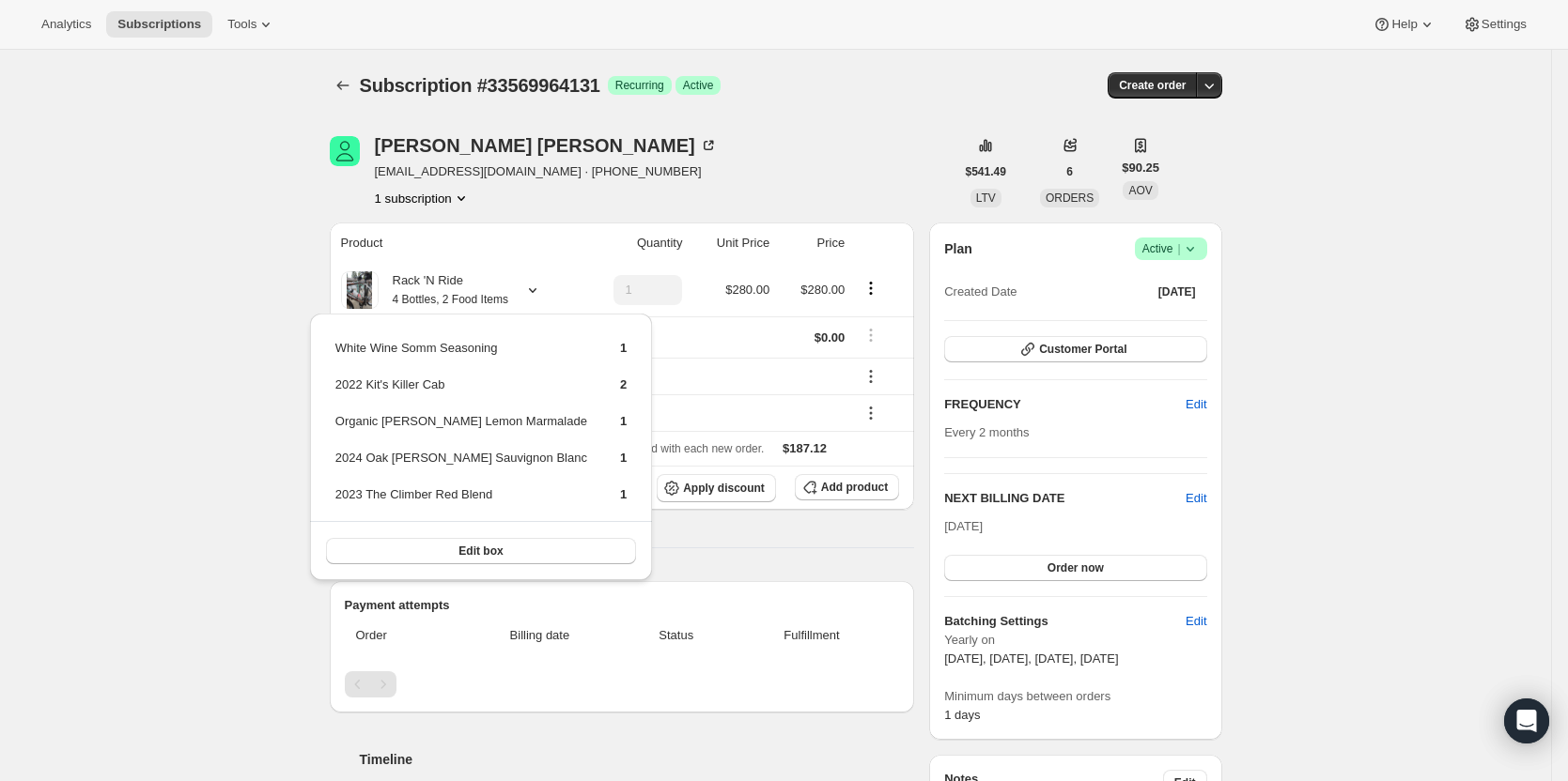
drag, startPoint x: 930, startPoint y: 92, endPoint x: 936, endPoint y: 104, distance: 13.4
click at [934, 98] on div "Subscription #33569964131. This page is ready Subscription #33569964131 Success…" at bounding box center [776, 85] width 892 height 72
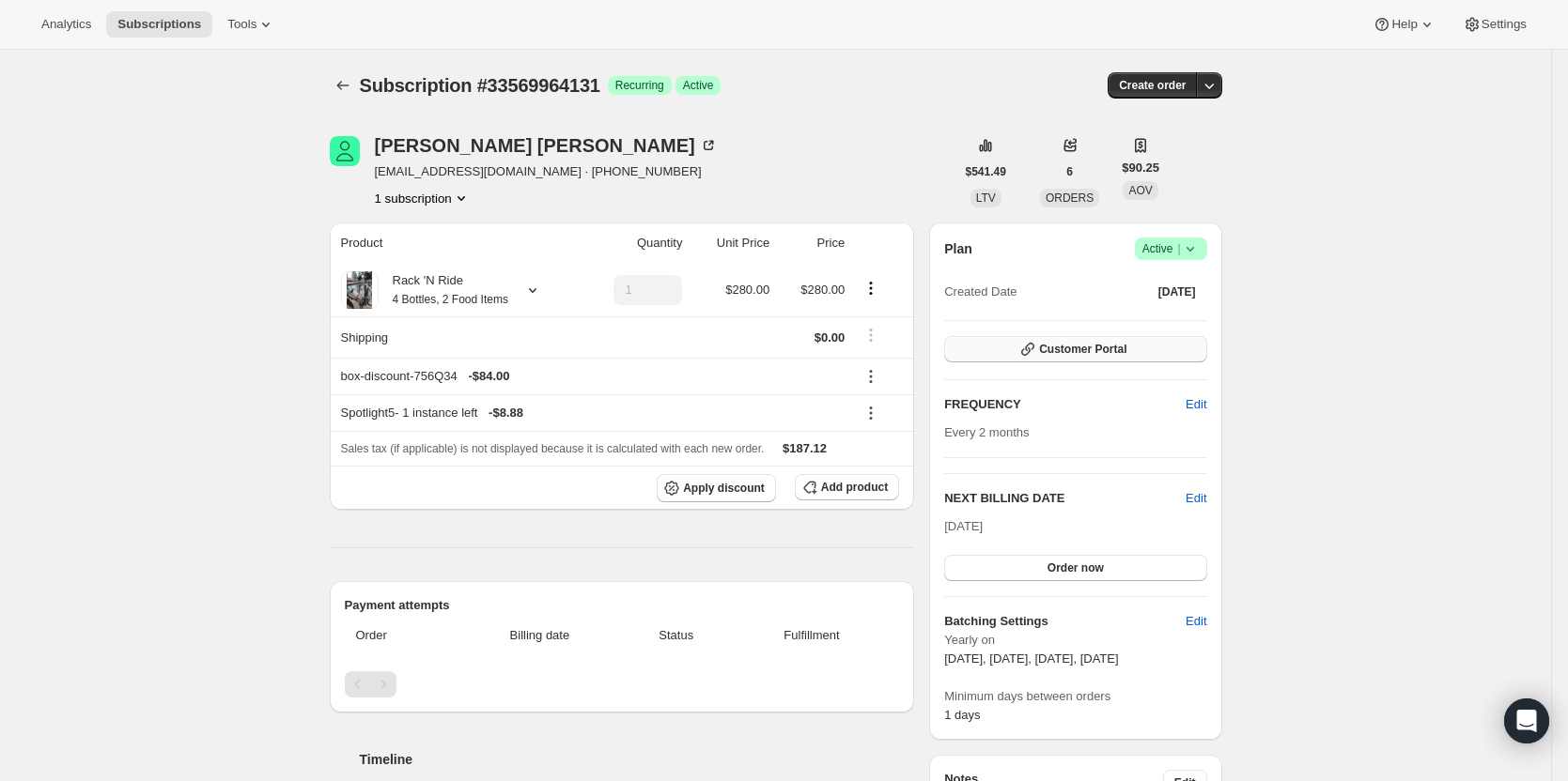
click at [1118, 347] on span "Customer Portal" at bounding box center [1082, 349] width 87 height 15
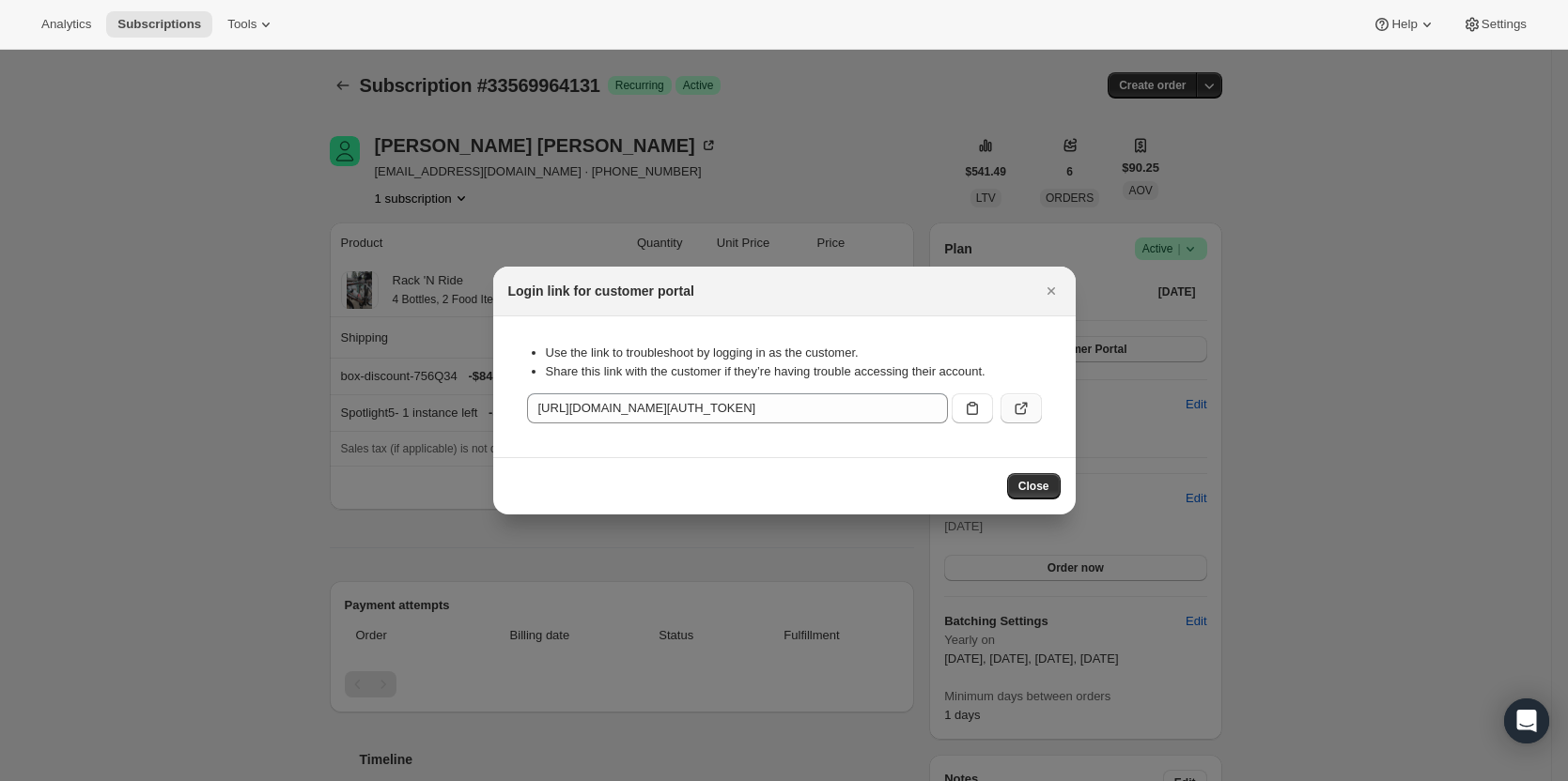
click at [1018, 408] on icon ":r38:" at bounding box center [1020, 408] width 19 height 19
click at [1043, 293] on icon "Close" at bounding box center [1050, 291] width 19 height 19
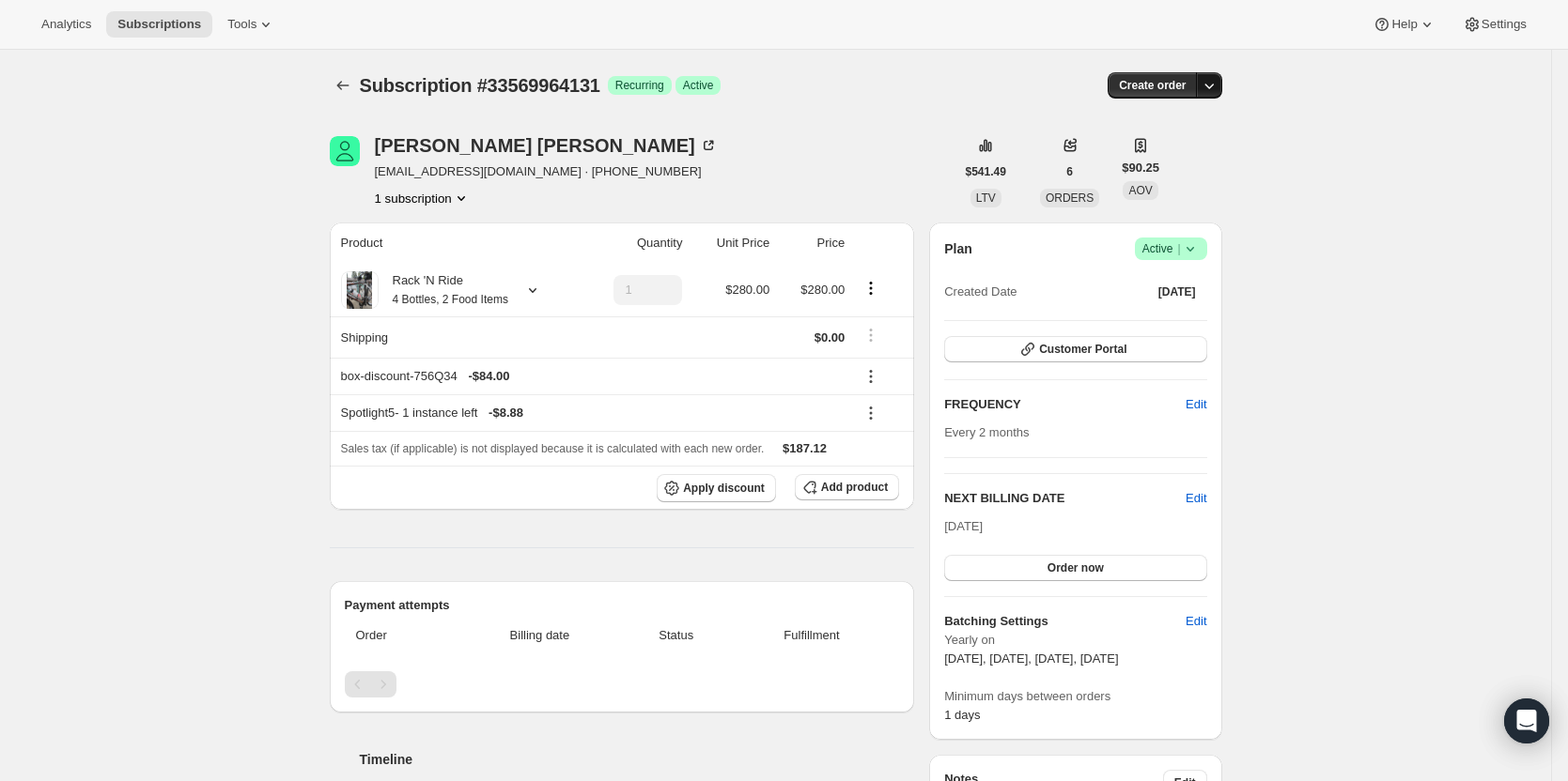
click at [1213, 88] on icon "button" at bounding box center [1208, 86] width 9 height 6
click at [1175, 157] on span "Create custom one-time order" at bounding box center [1135, 156] width 163 height 14
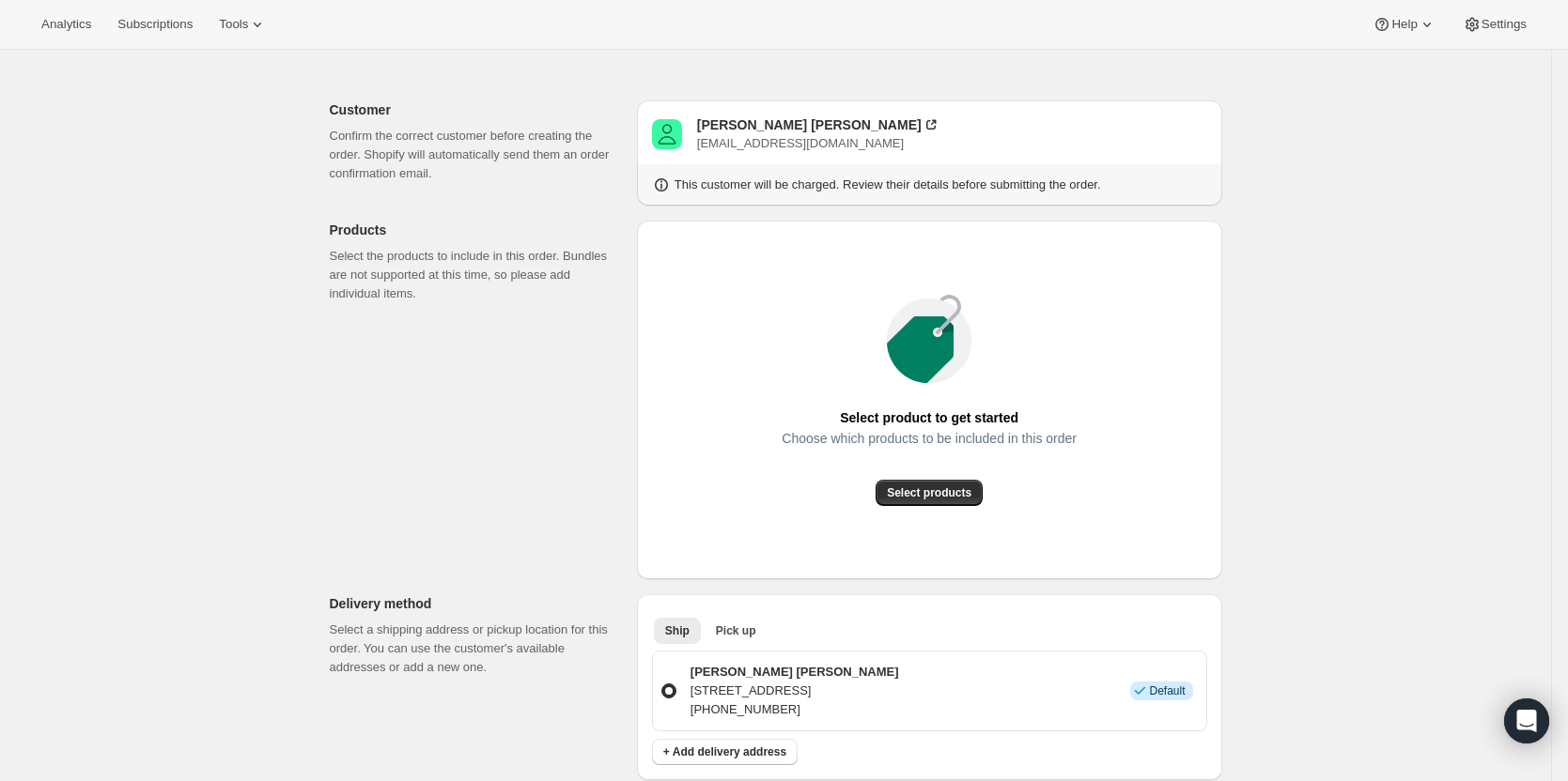
scroll to position [94, 0]
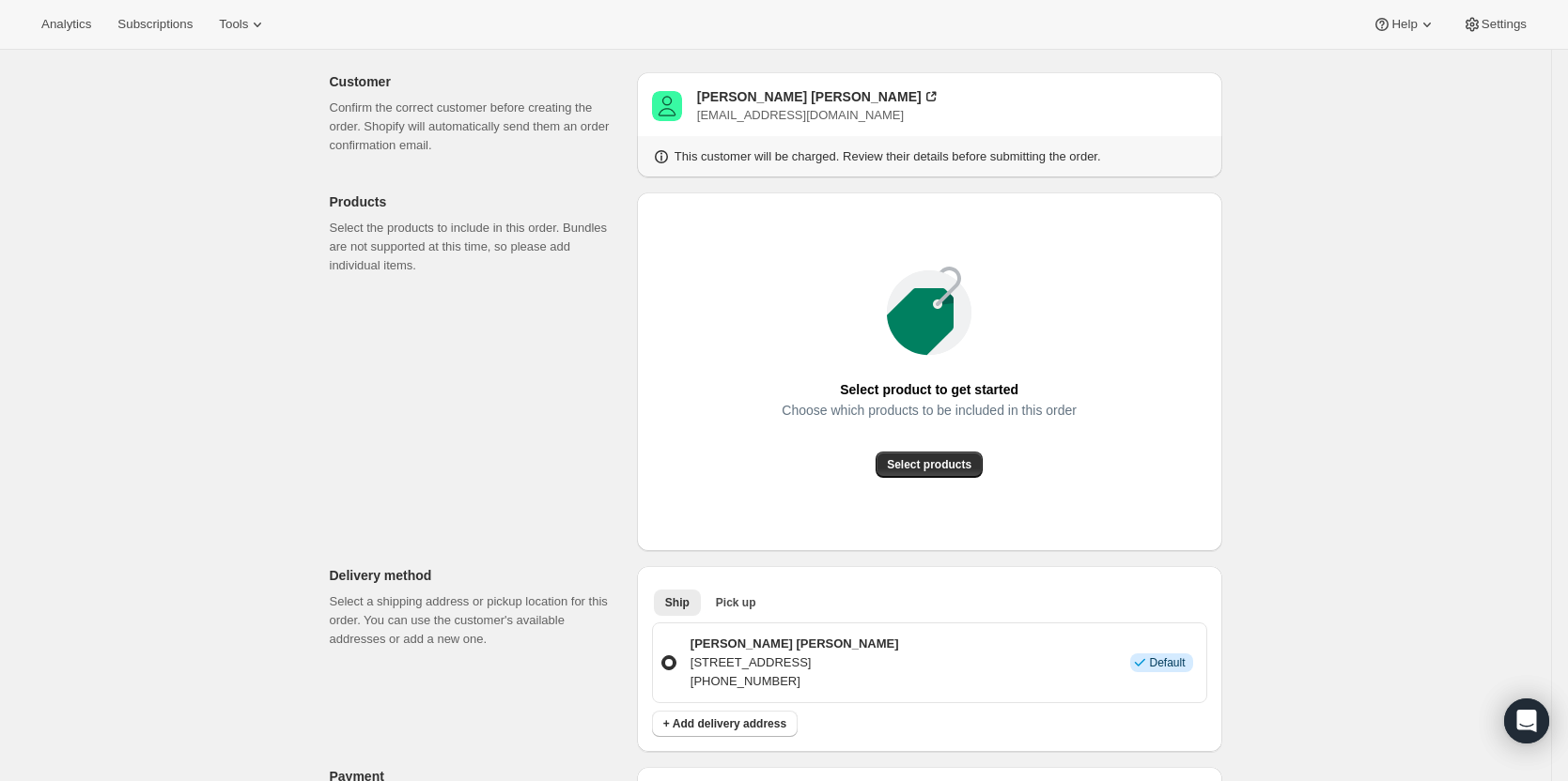
click at [927, 482] on div "Select product to get started Choose which products to be included in this orde…" at bounding box center [929, 372] width 555 height 329
click at [929, 468] on span "Select products" at bounding box center [928, 464] width 84 height 15
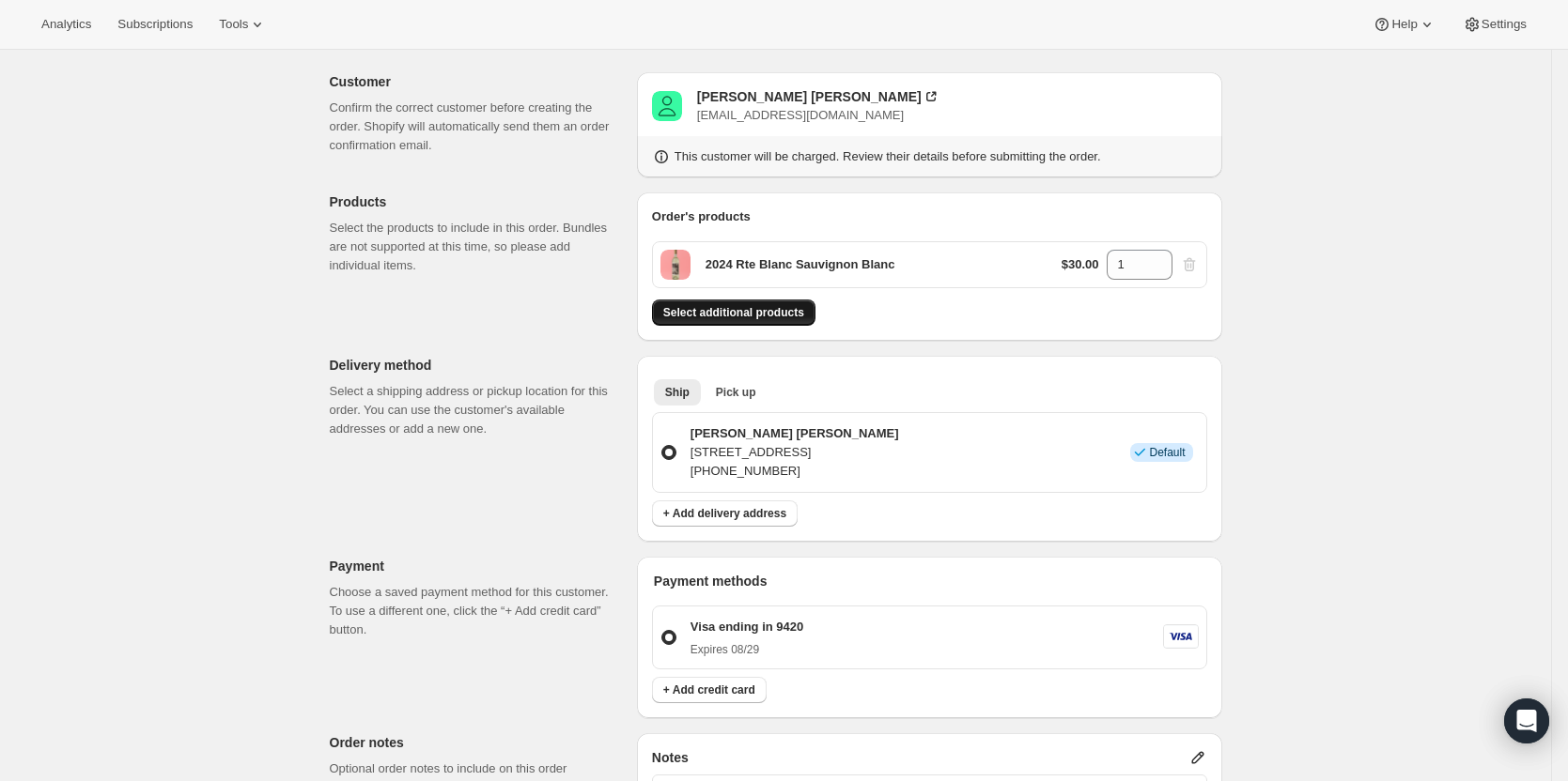
click at [797, 311] on span "Select additional products" at bounding box center [733, 312] width 141 height 15
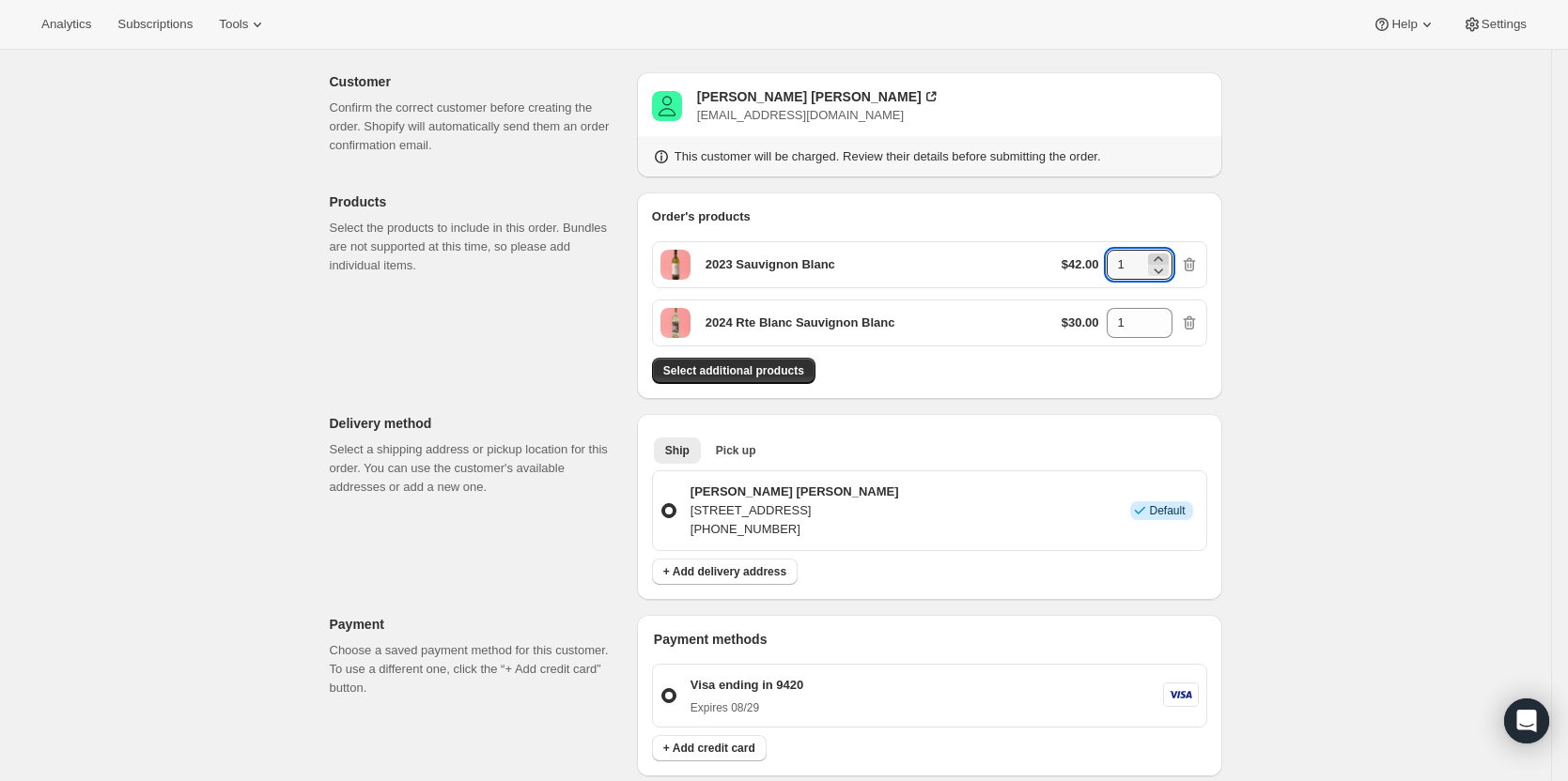
click at [1161, 253] on icon at bounding box center [1158, 258] width 19 height 19
type input "2"
click at [1165, 316] on icon at bounding box center [1158, 317] width 19 height 19
type input "2"
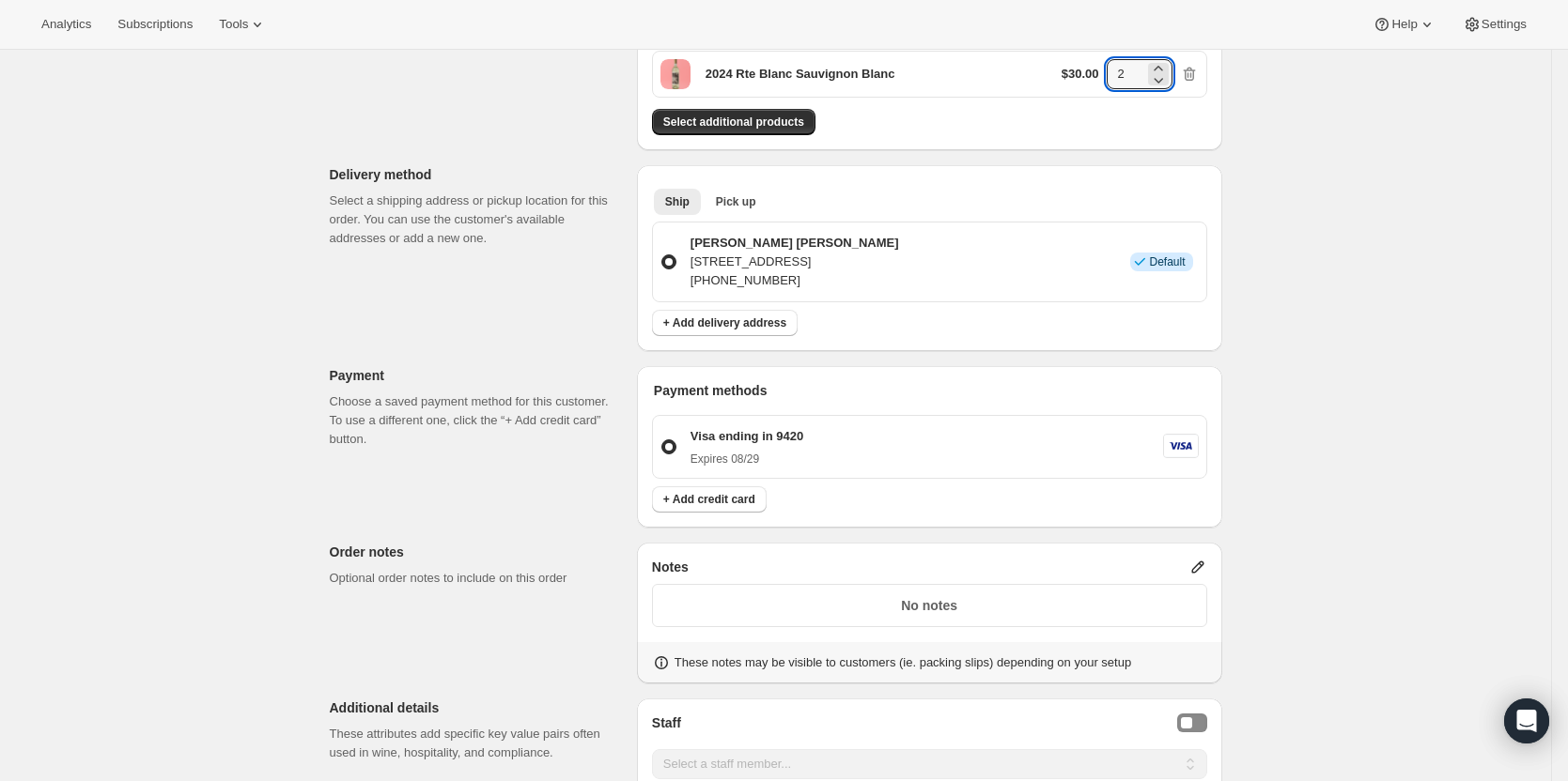
scroll to position [376, 0]
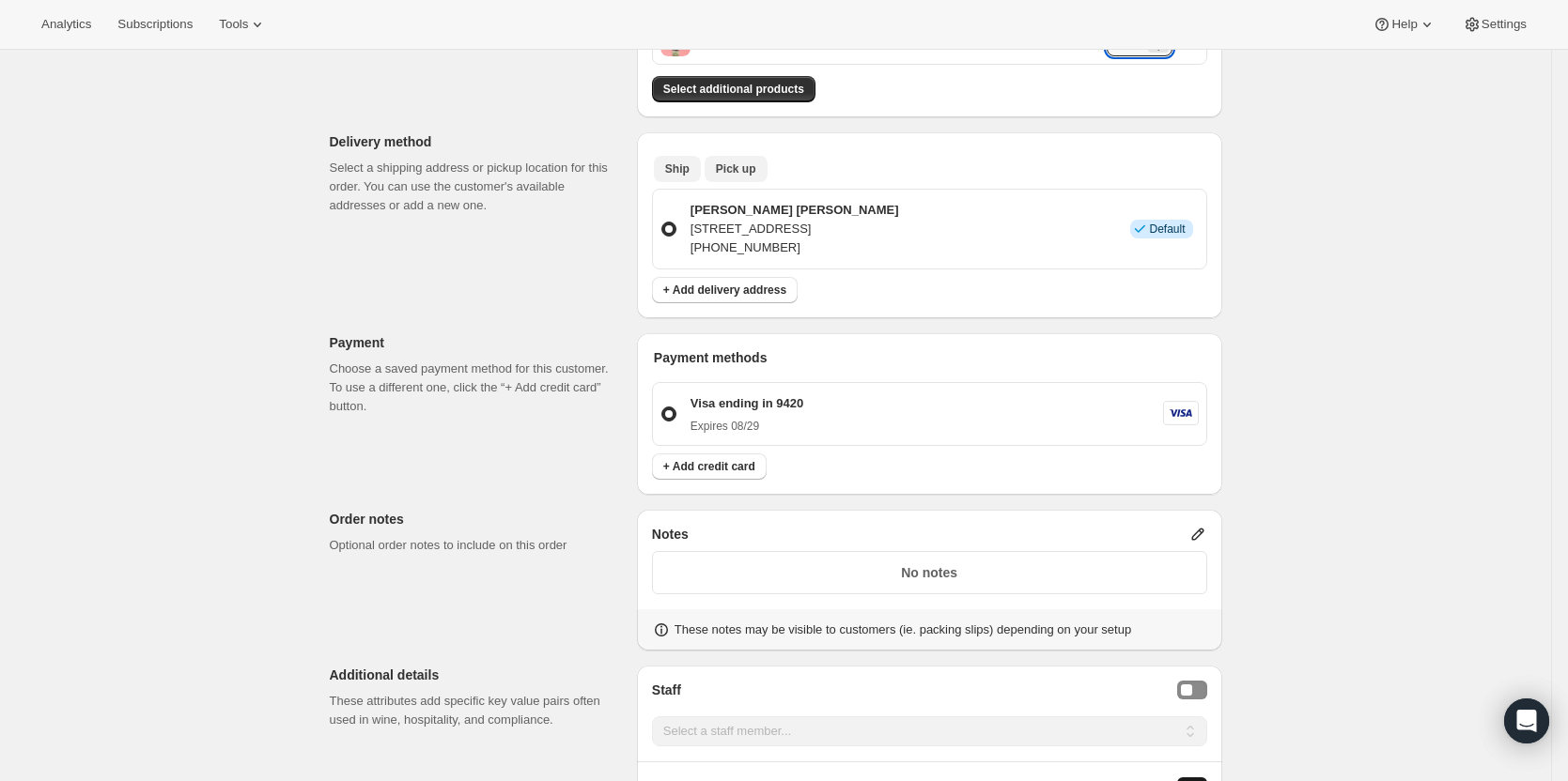
click at [730, 163] on span "Pick up" at bounding box center [735, 169] width 41 height 15
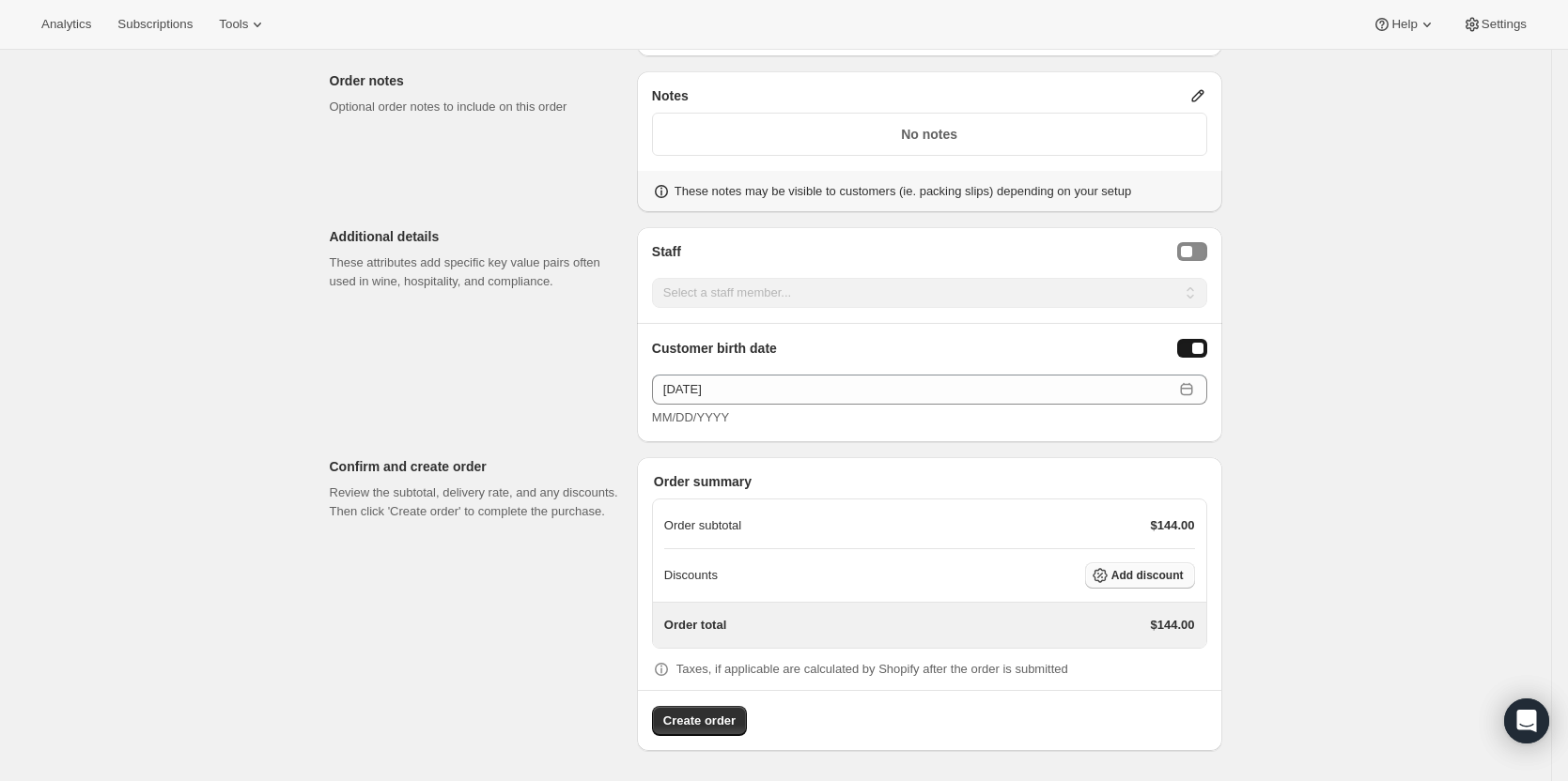
scroll to position [786, 0]
click at [1160, 580] on span "Add discount" at bounding box center [1147, 577] width 73 height 15
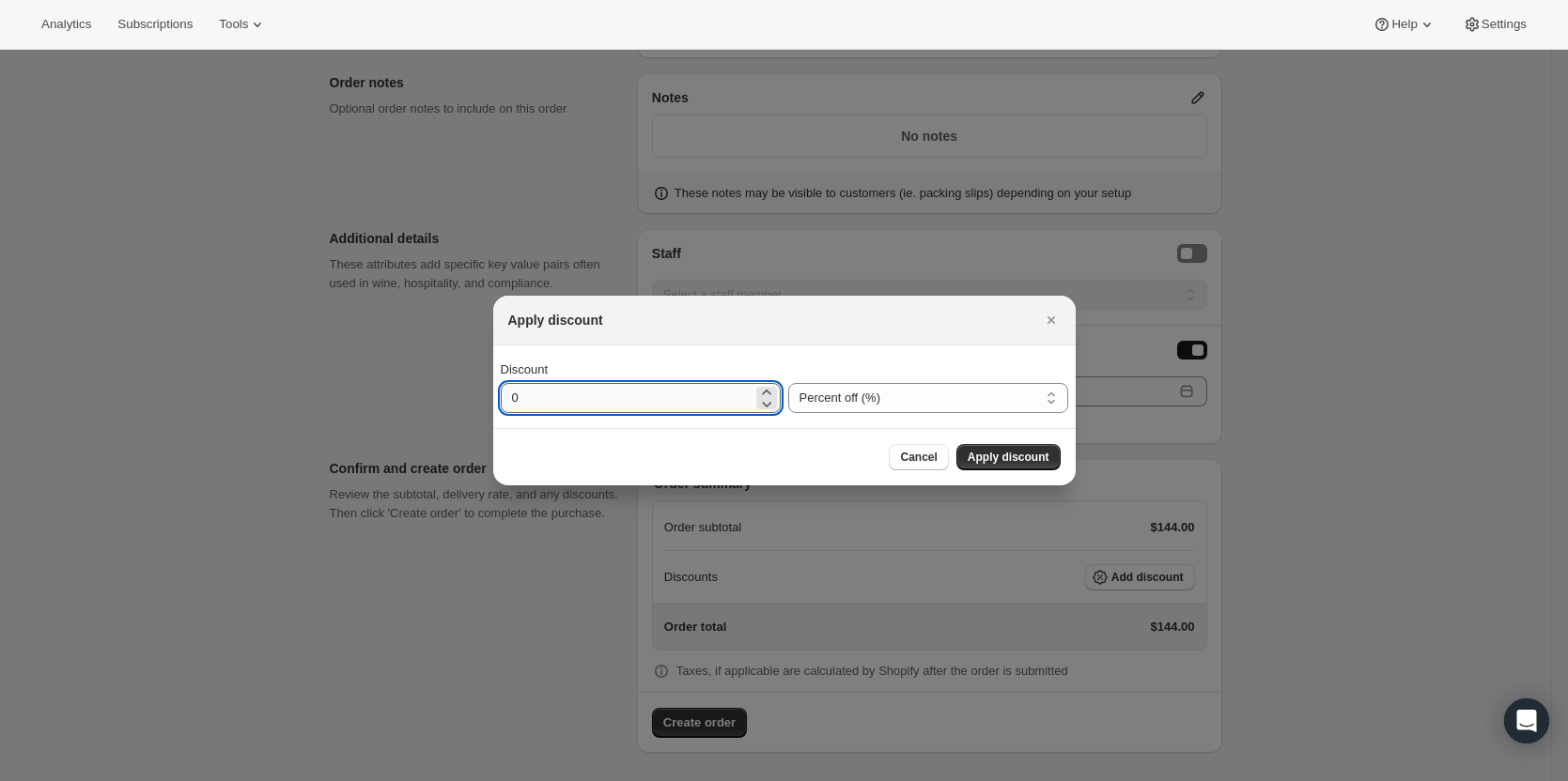
click at [672, 392] on input "0" at bounding box center [626, 398] width 251 height 30
type input "30"
click at [1017, 452] on span "Apply discount" at bounding box center [1009, 457] width 81 height 15
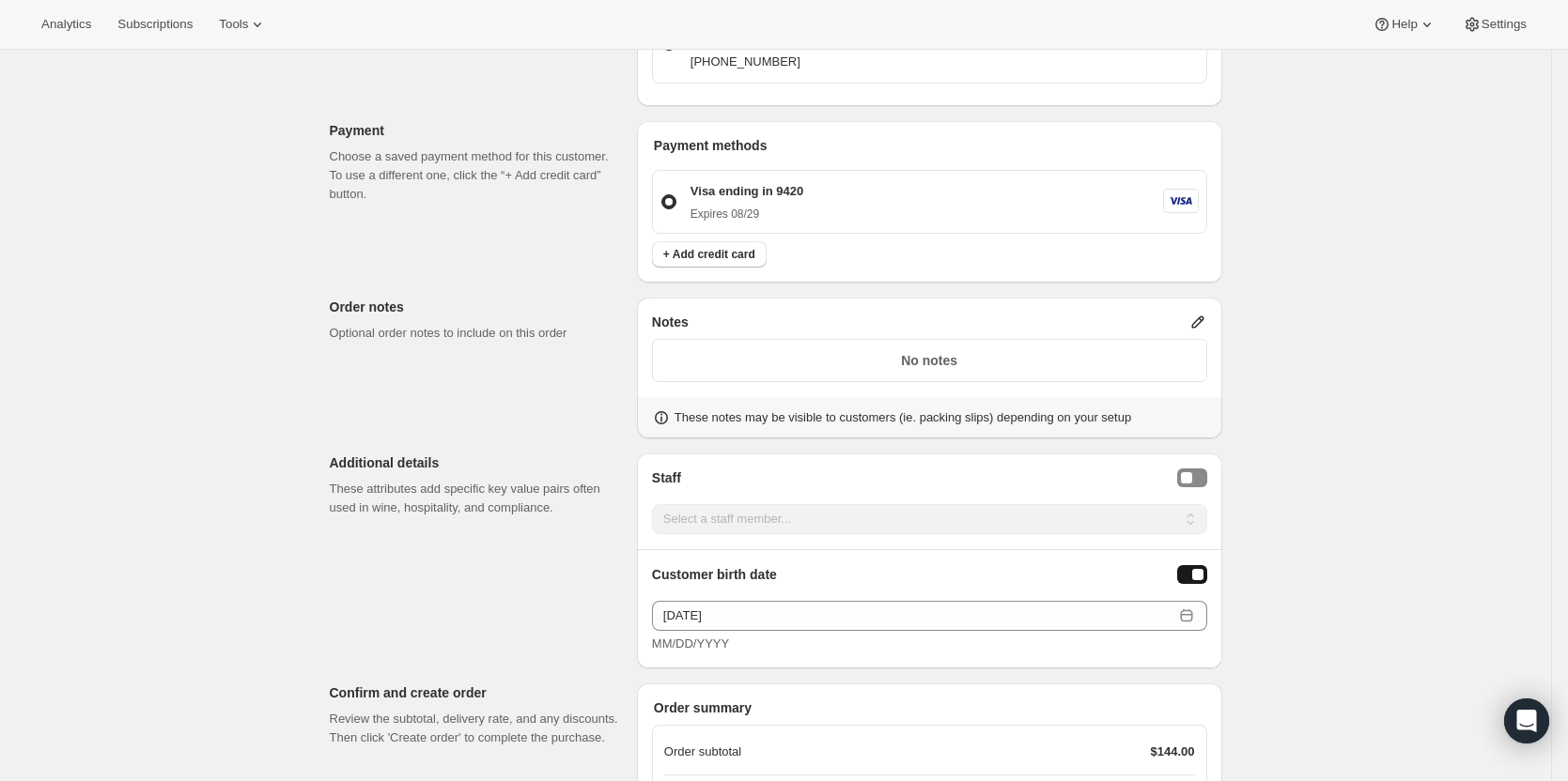
scroll to position [779, 0]
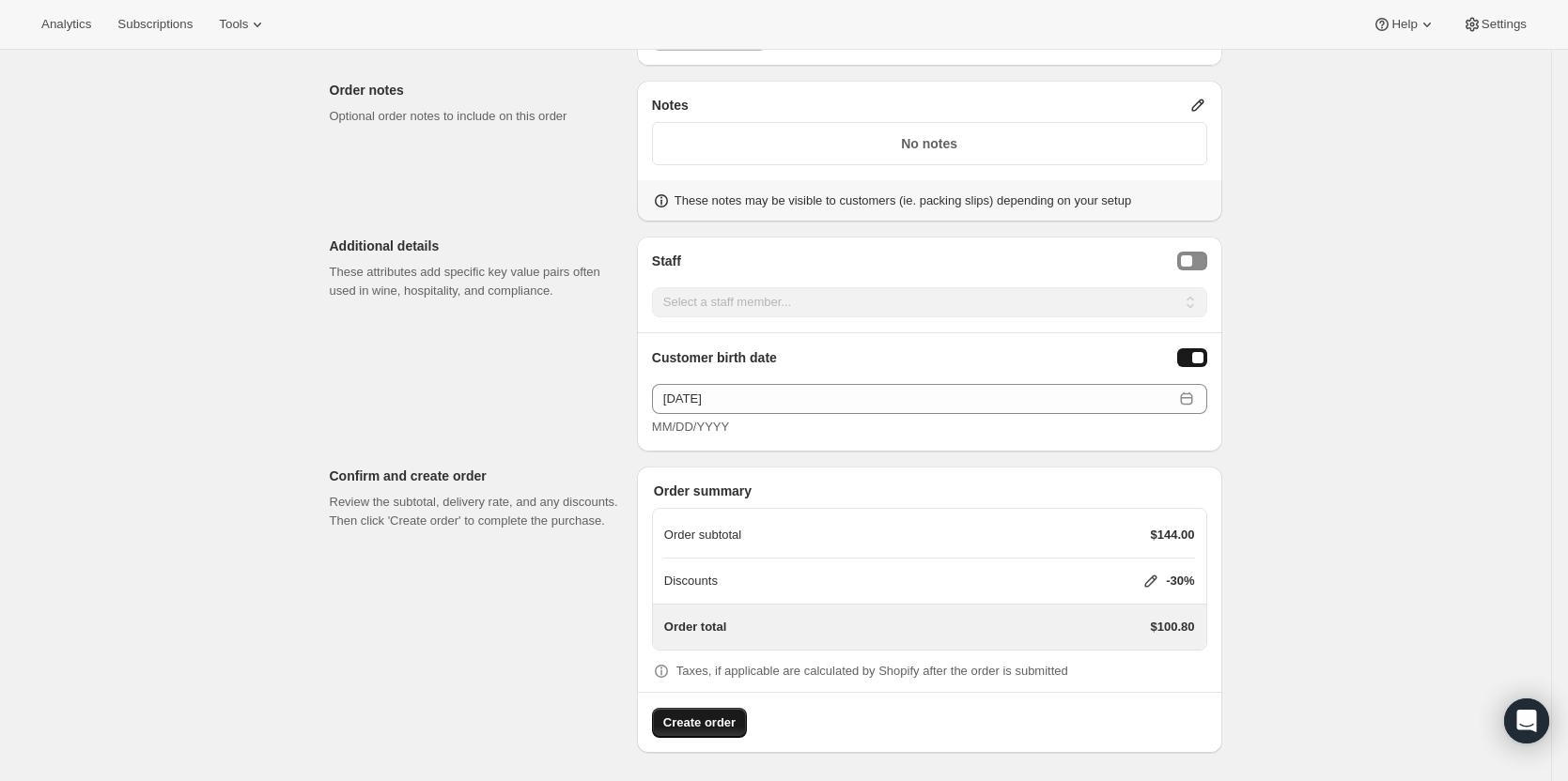
click at [733, 726] on span "Create order" at bounding box center [699, 722] width 73 height 19
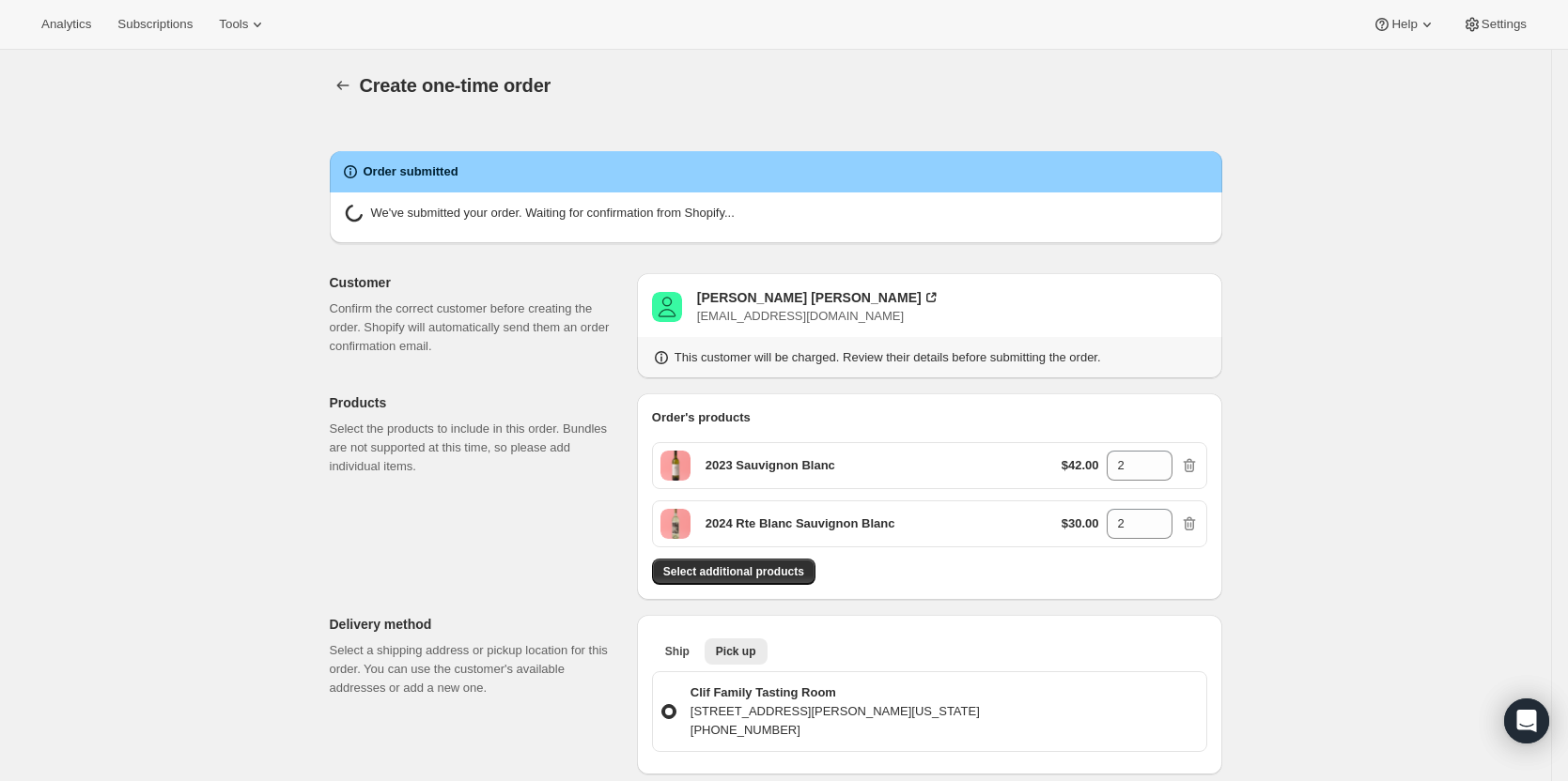
radio input "true"
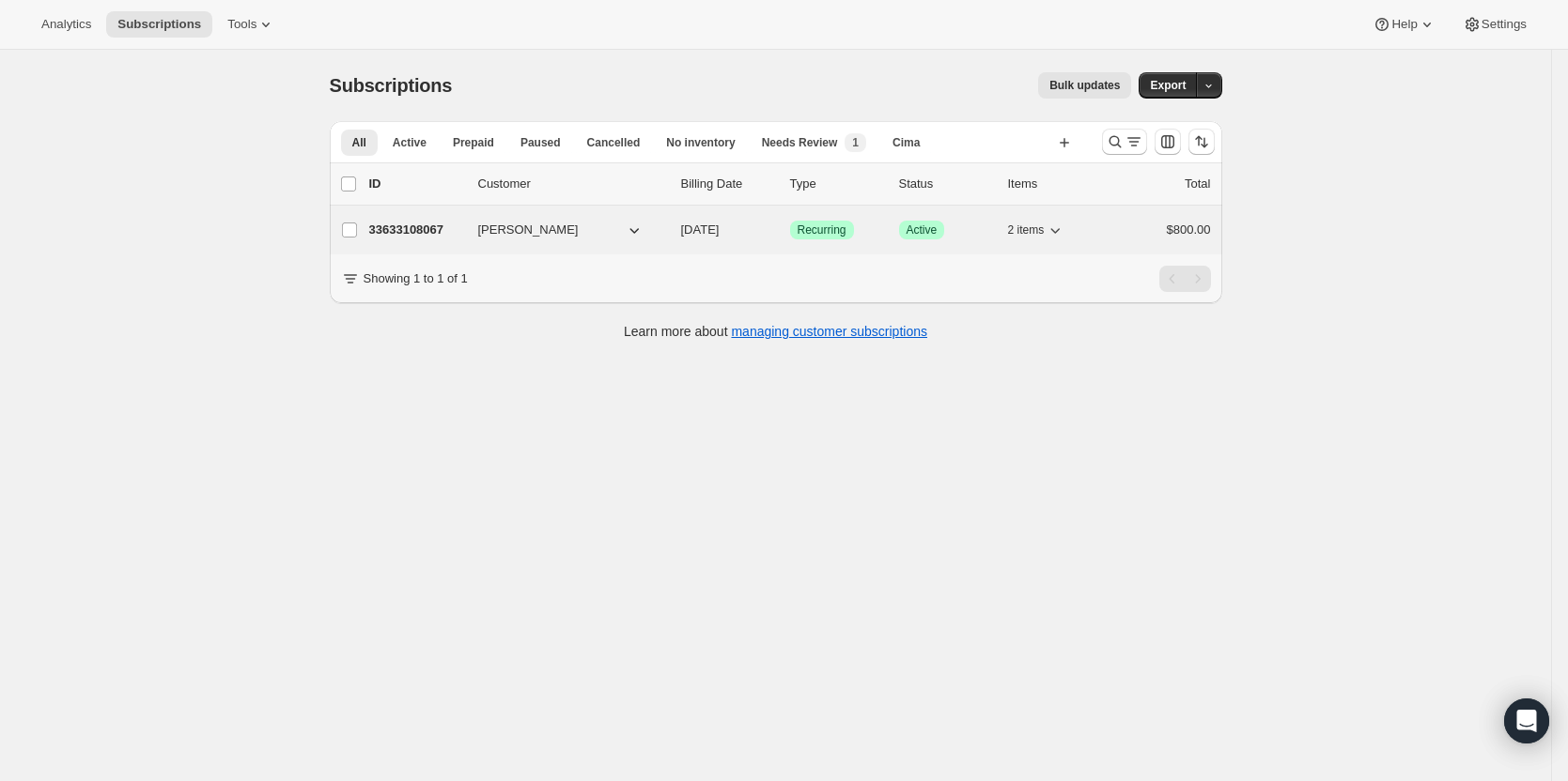
click at [388, 241] on div "33633108067 [PERSON_NAME] [DATE] Success Recurring Success Active 2 items $800.…" at bounding box center [789, 230] width 842 height 26
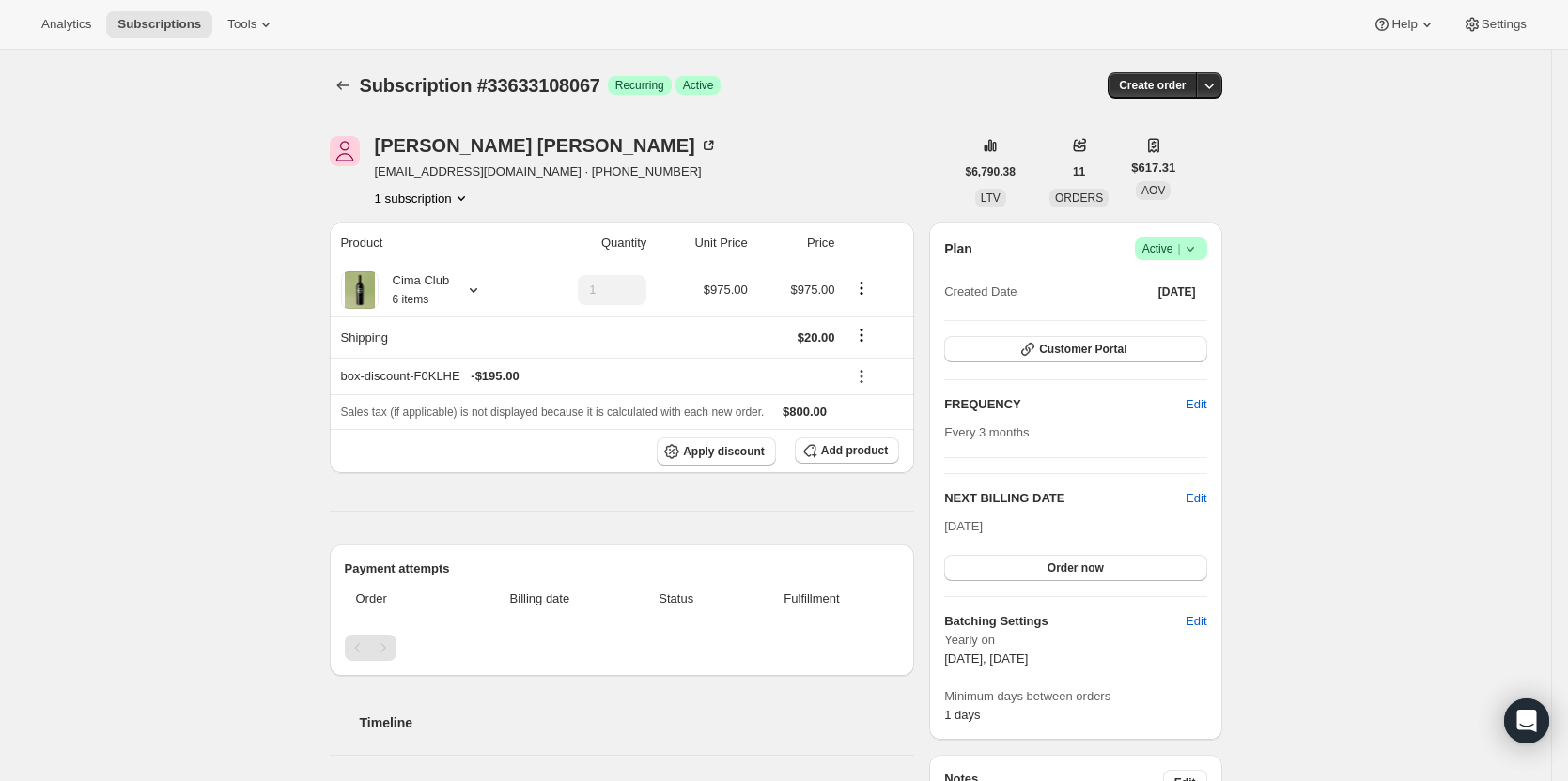
click at [1031, 334] on div "Plan Success Active | Created Date [DATE] Customer Portal FREQUENCY Edit Every …" at bounding box center [1075, 481] width 262 height 488
click at [1046, 347] on span "Customer Portal" at bounding box center [1082, 349] width 87 height 15
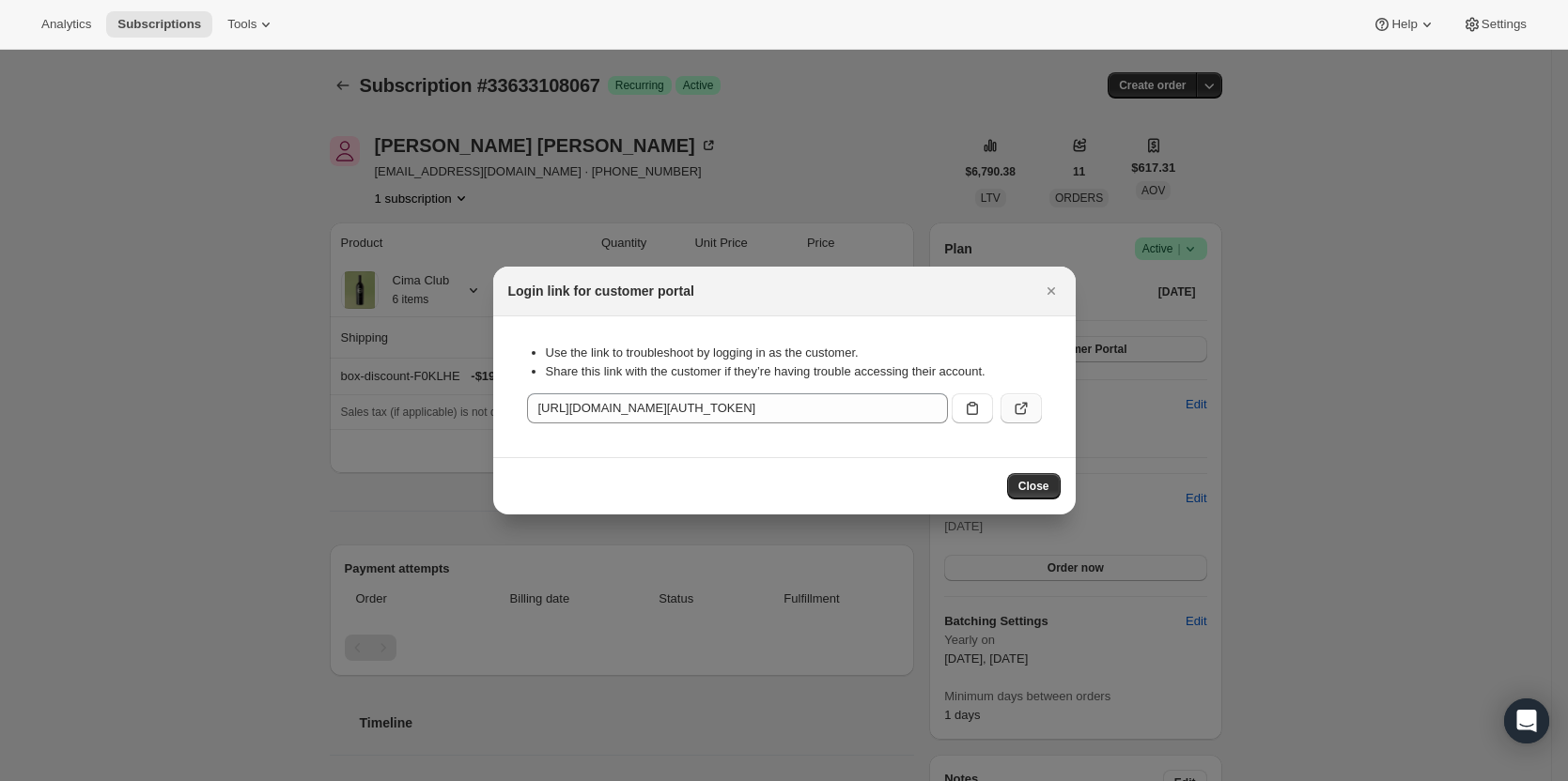
click at [1012, 408] on icon ":r2s:" at bounding box center [1020, 408] width 19 height 19
click at [1054, 289] on icon "Close" at bounding box center [1050, 291] width 19 height 19
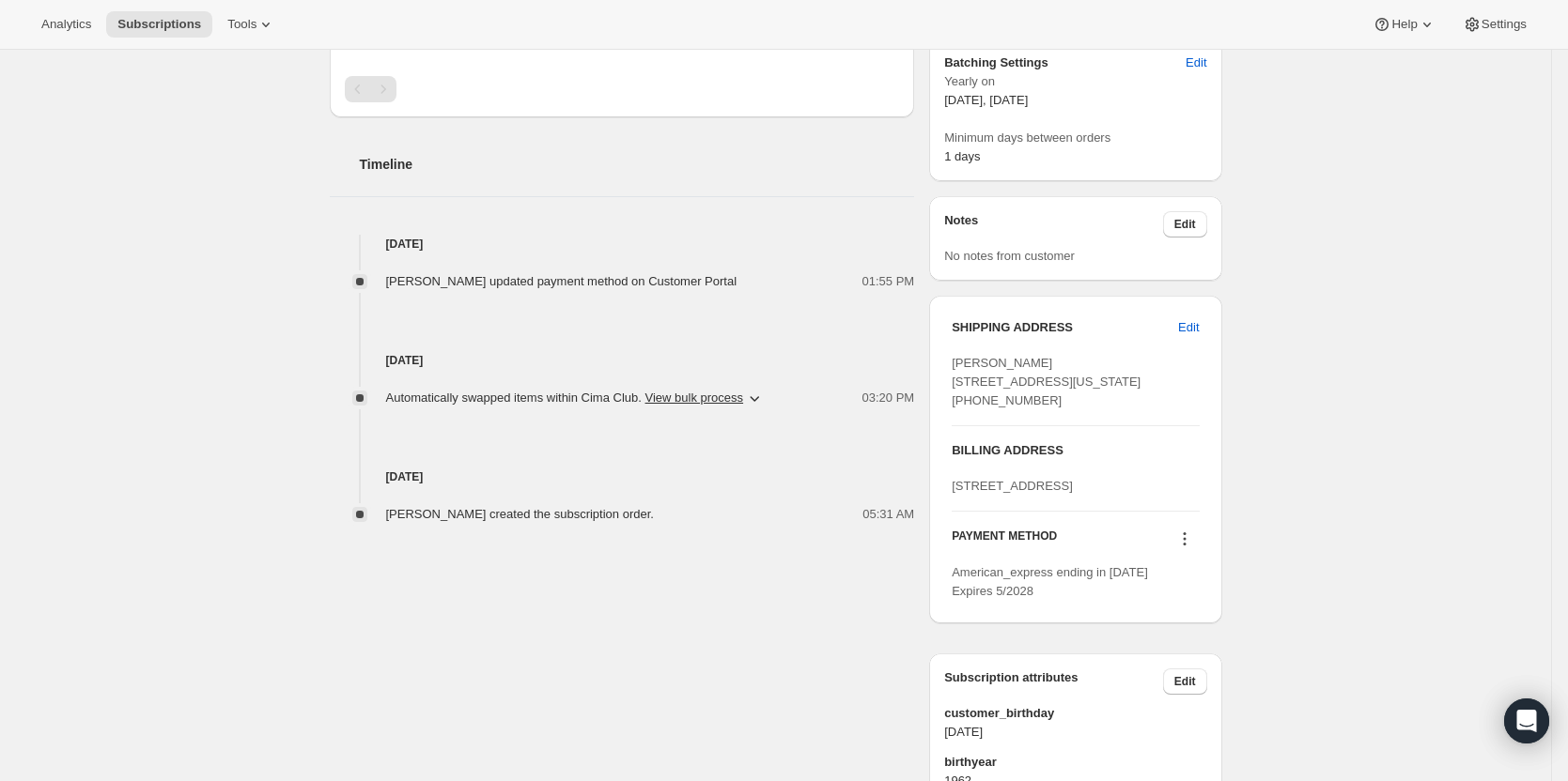
scroll to position [563, 0]
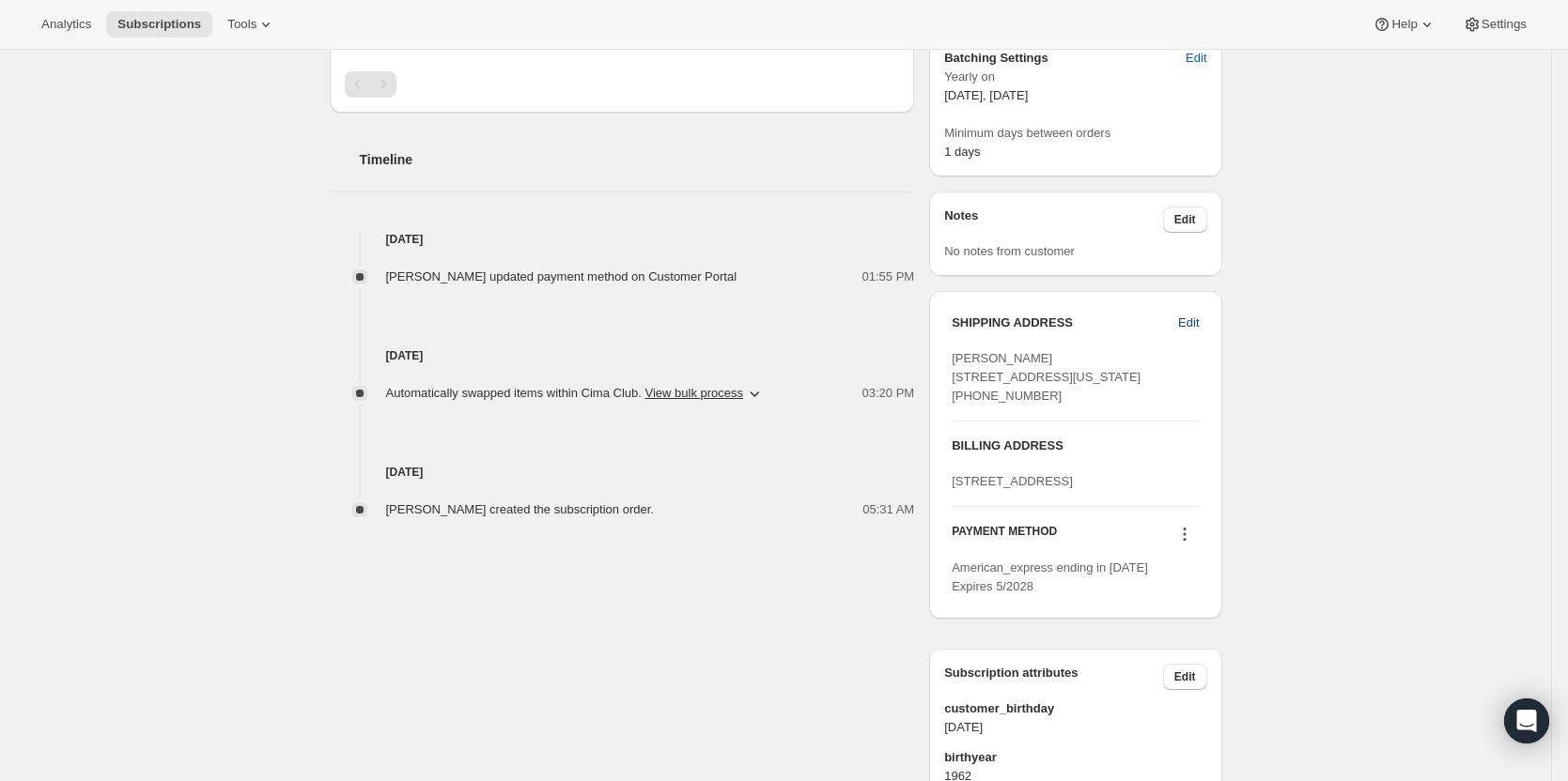
click at [1208, 320] on button "Edit" at bounding box center [1187, 323] width 43 height 30
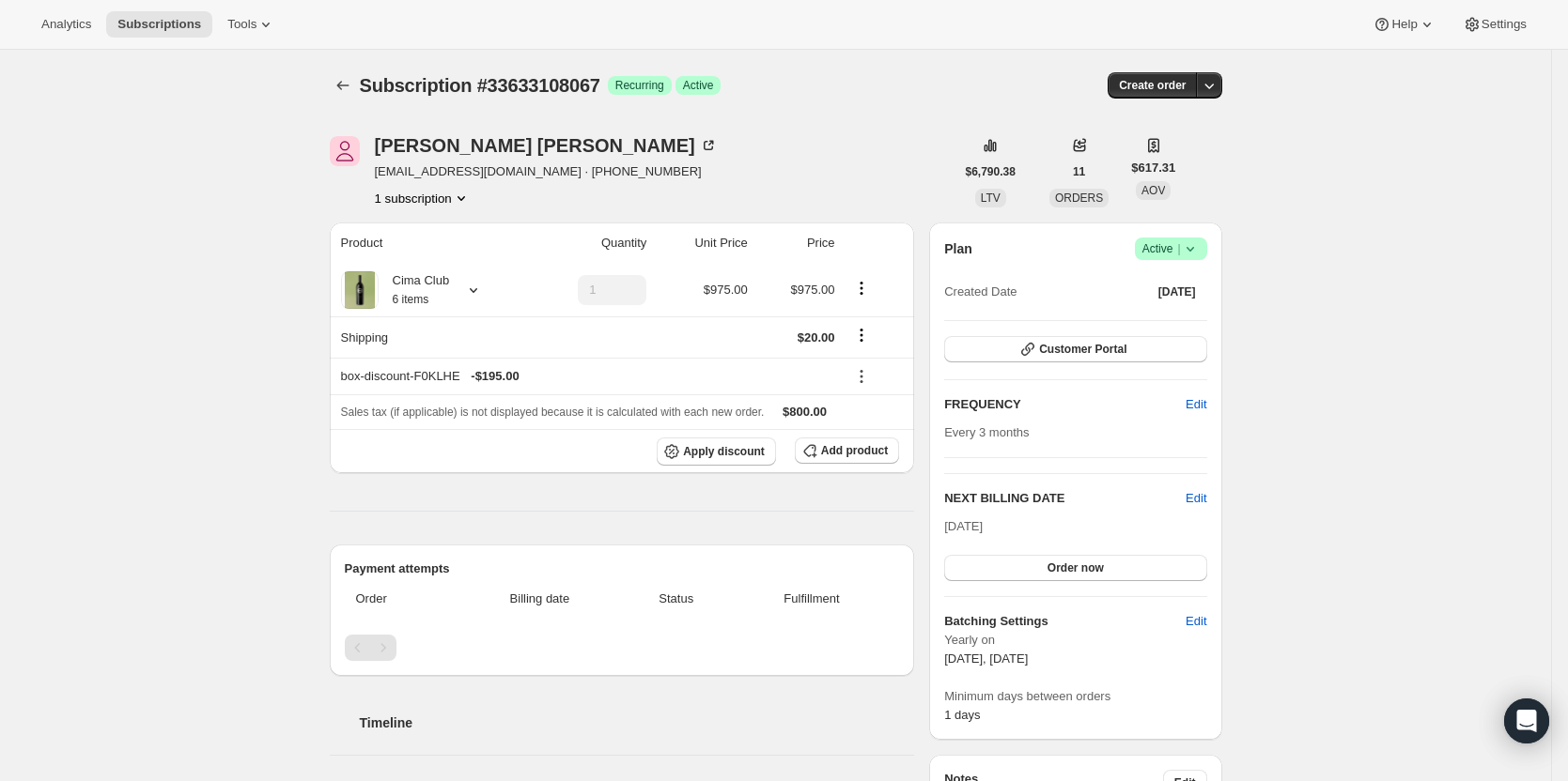
select select "KS"
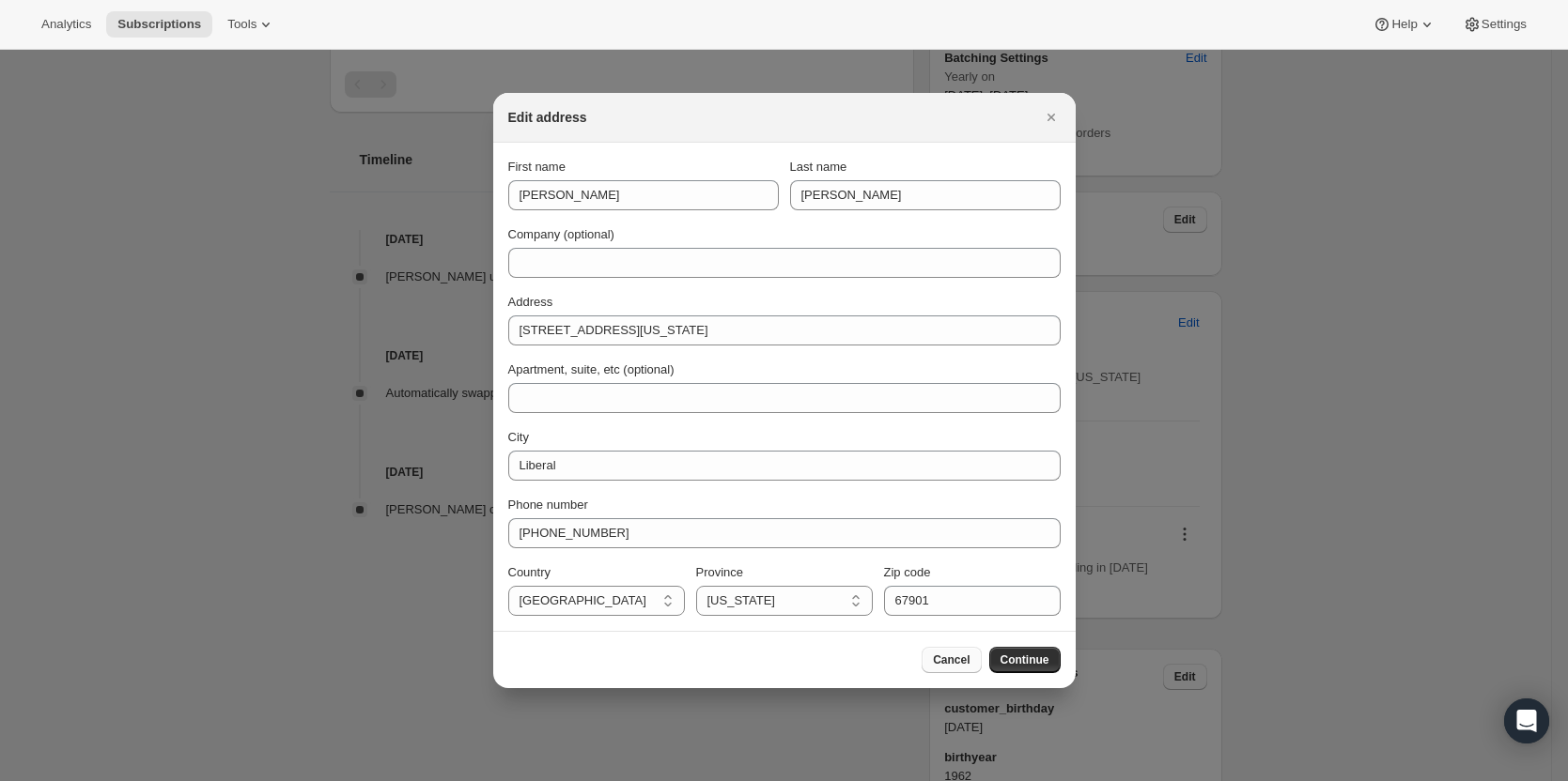
click at [945, 661] on span "Cancel" at bounding box center [951, 660] width 37 height 15
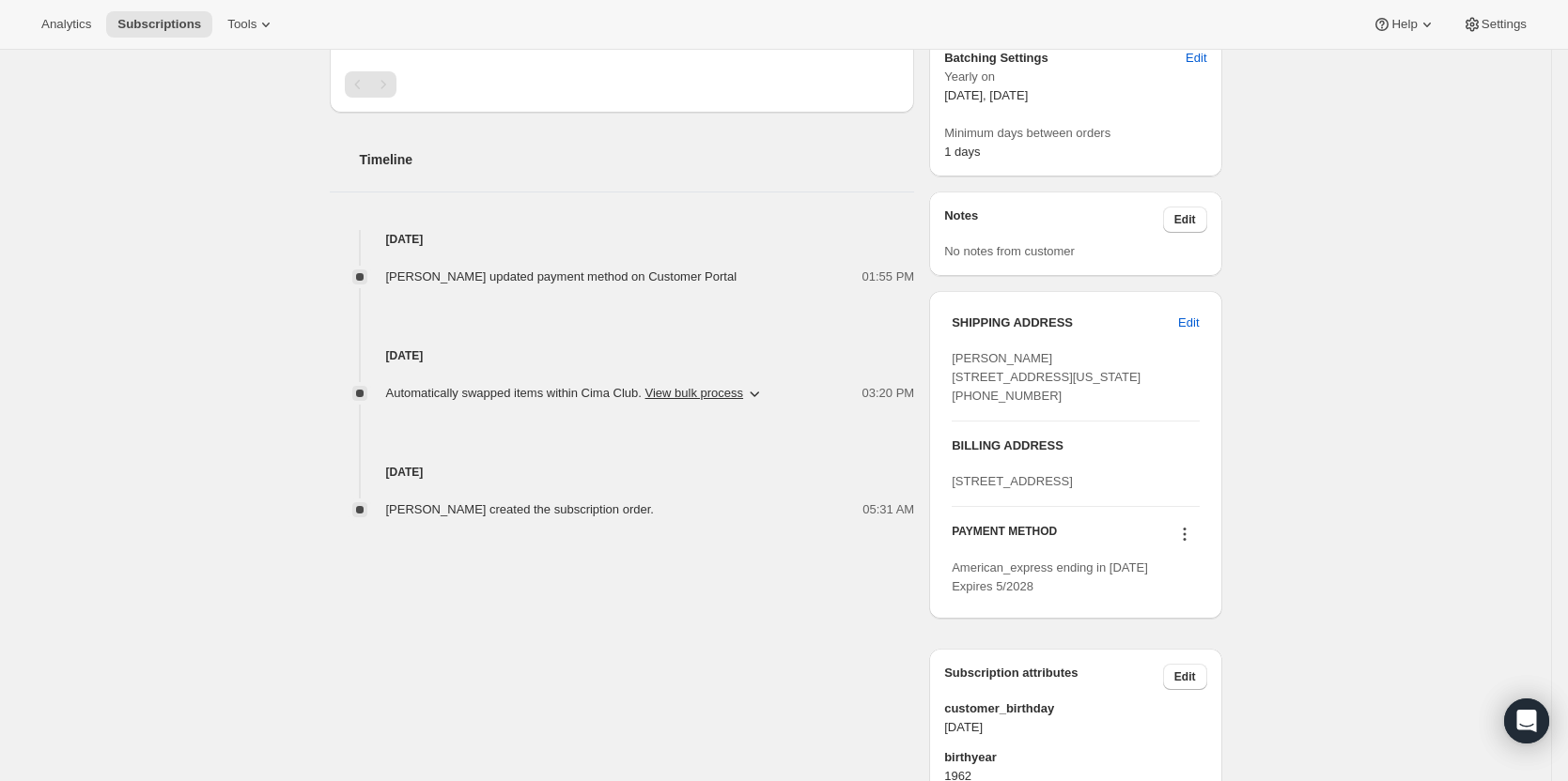
click at [1187, 544] on icon at bounding box center [1183, 534] width 19 height 19
click at [1226, 682] on span "Select payment method" at bounding box center [1186, 677] width 128 height 14
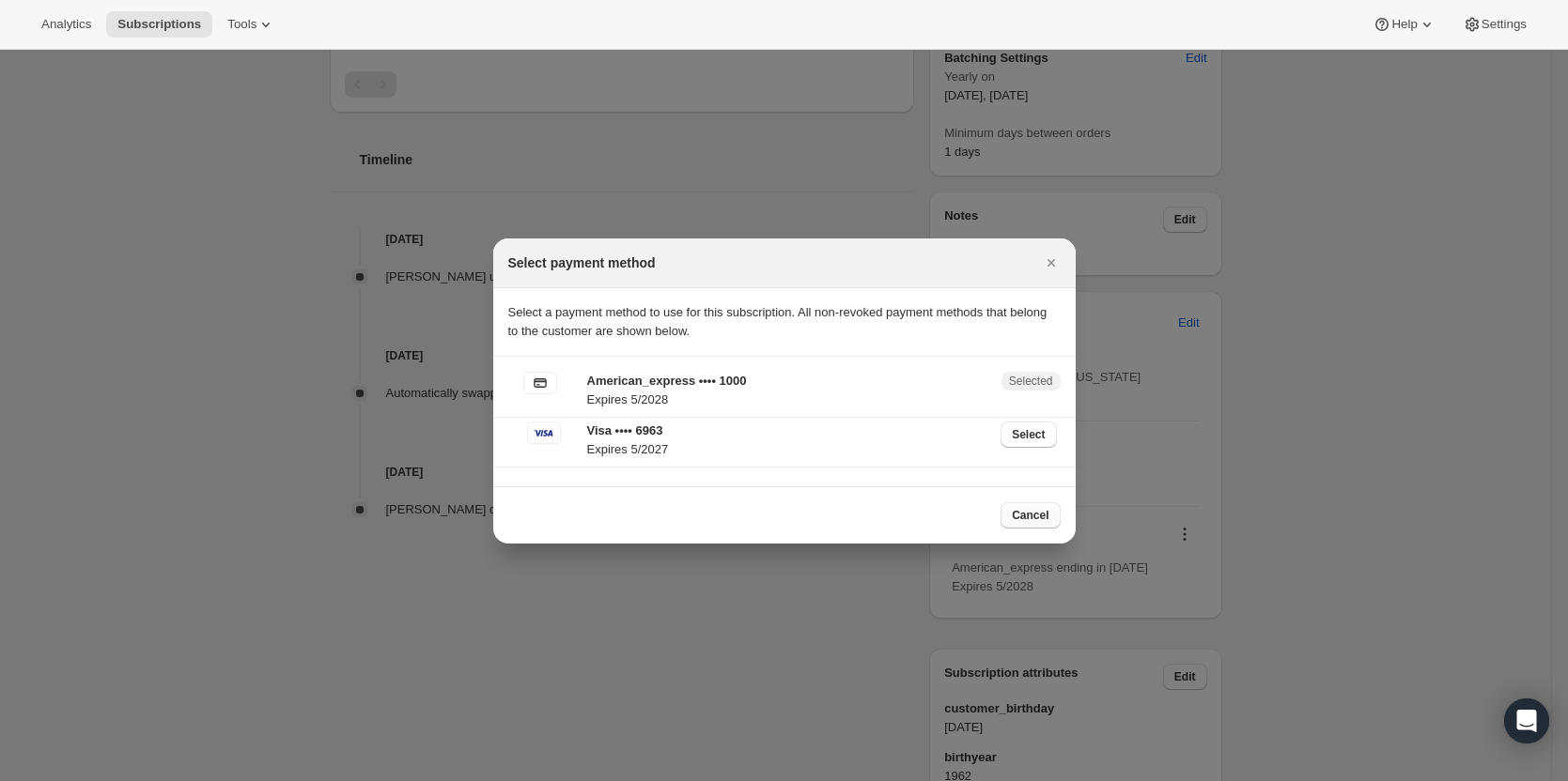
click at [1032, 519] on span "Cancel" at bounding box center [1029, 515] width 37 height 15
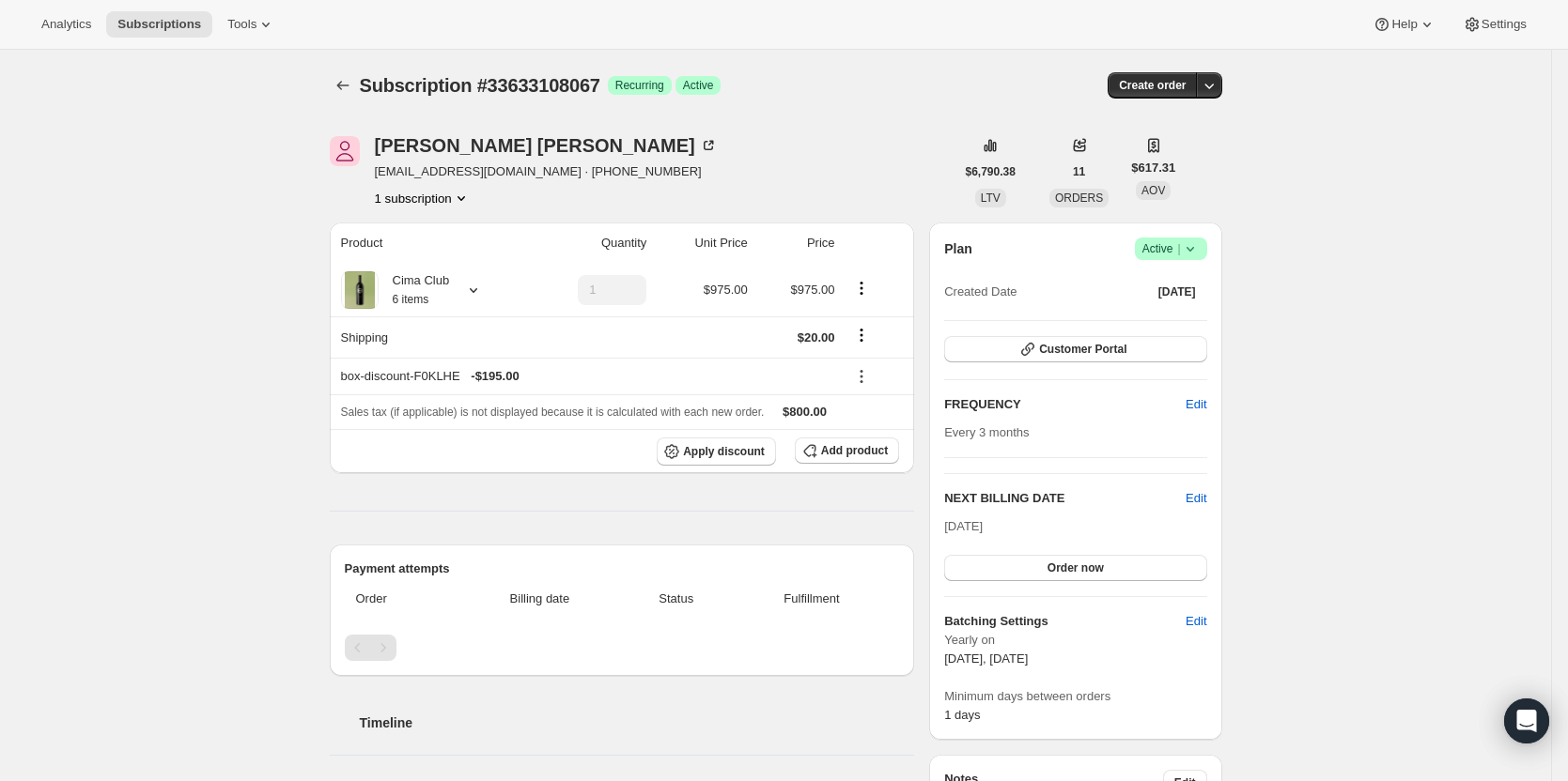
scroll to position [563, 0]
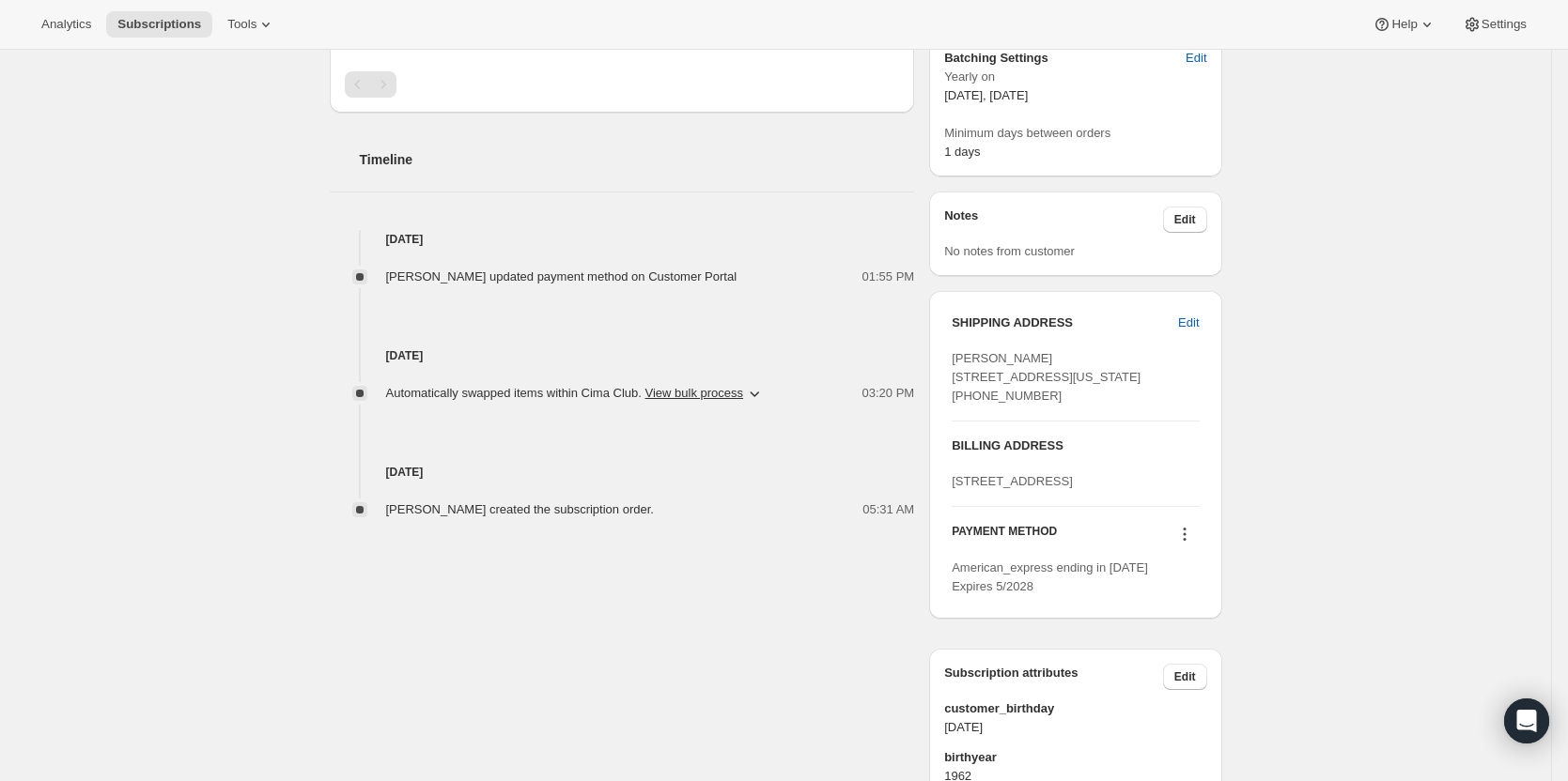
click at [1193, 544] on icon at bounding box center [1183, 534] width 19 height 19
click at [1194, 705] on span "Add credit card" at bounding box center [1164, 708] width 81 height 14
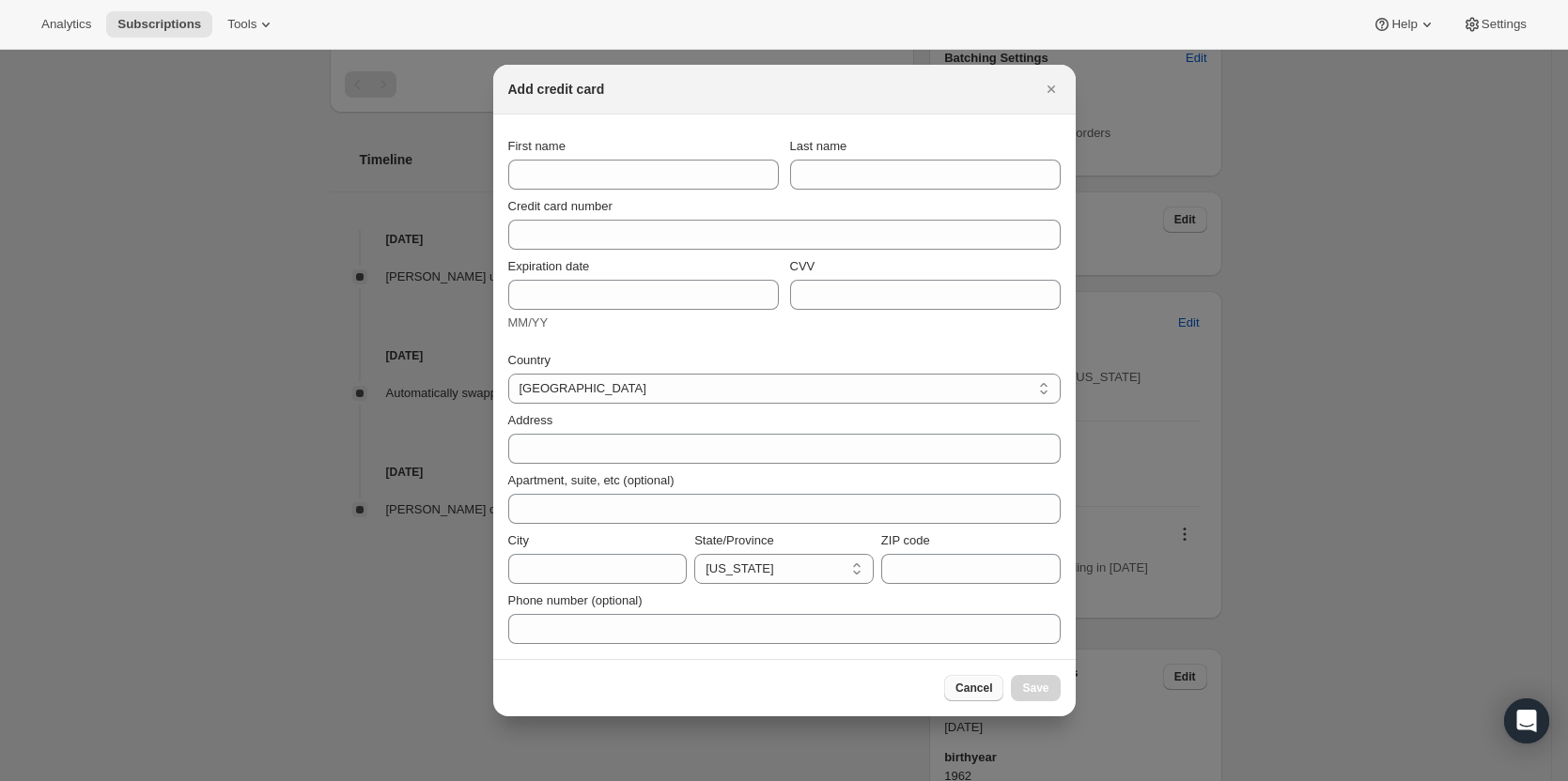
click at [972, 693] on span "Cancel" at bounding box center [973, 688] width 37 height 15
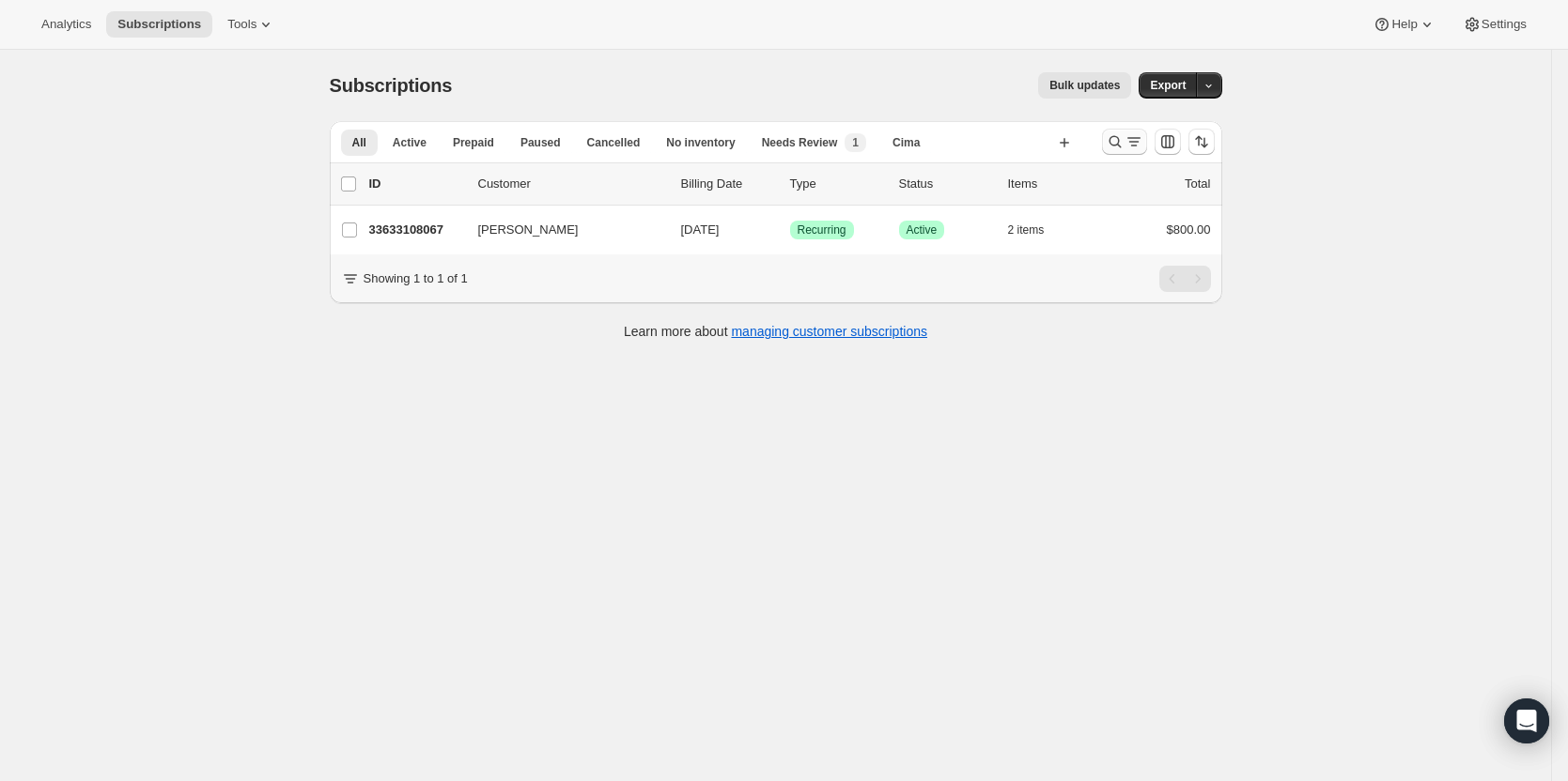
click at [1119, 146] on icon "Search and filter results" at bounding box center [1114, 142] width 12 height 12
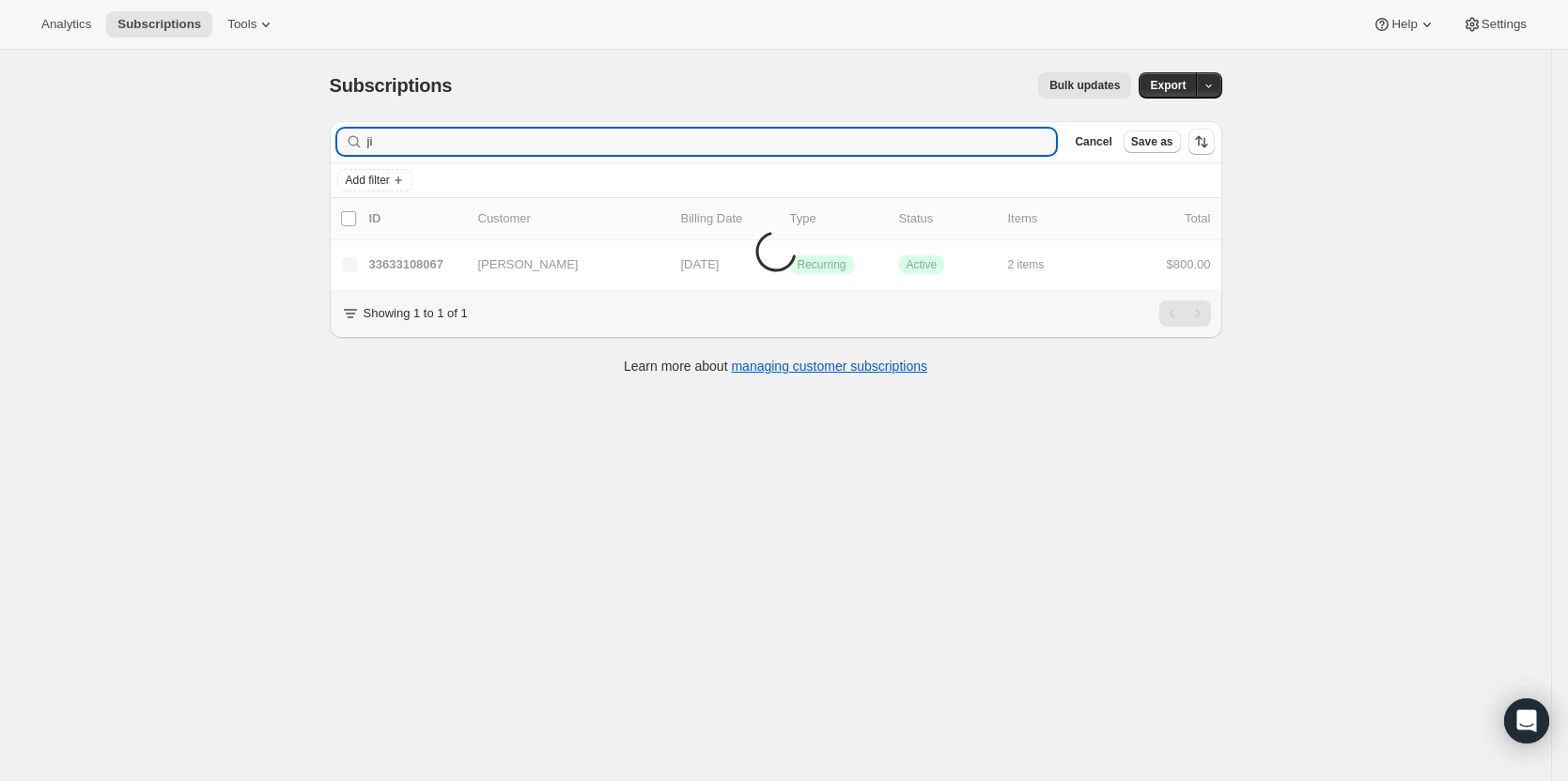
type input "j"
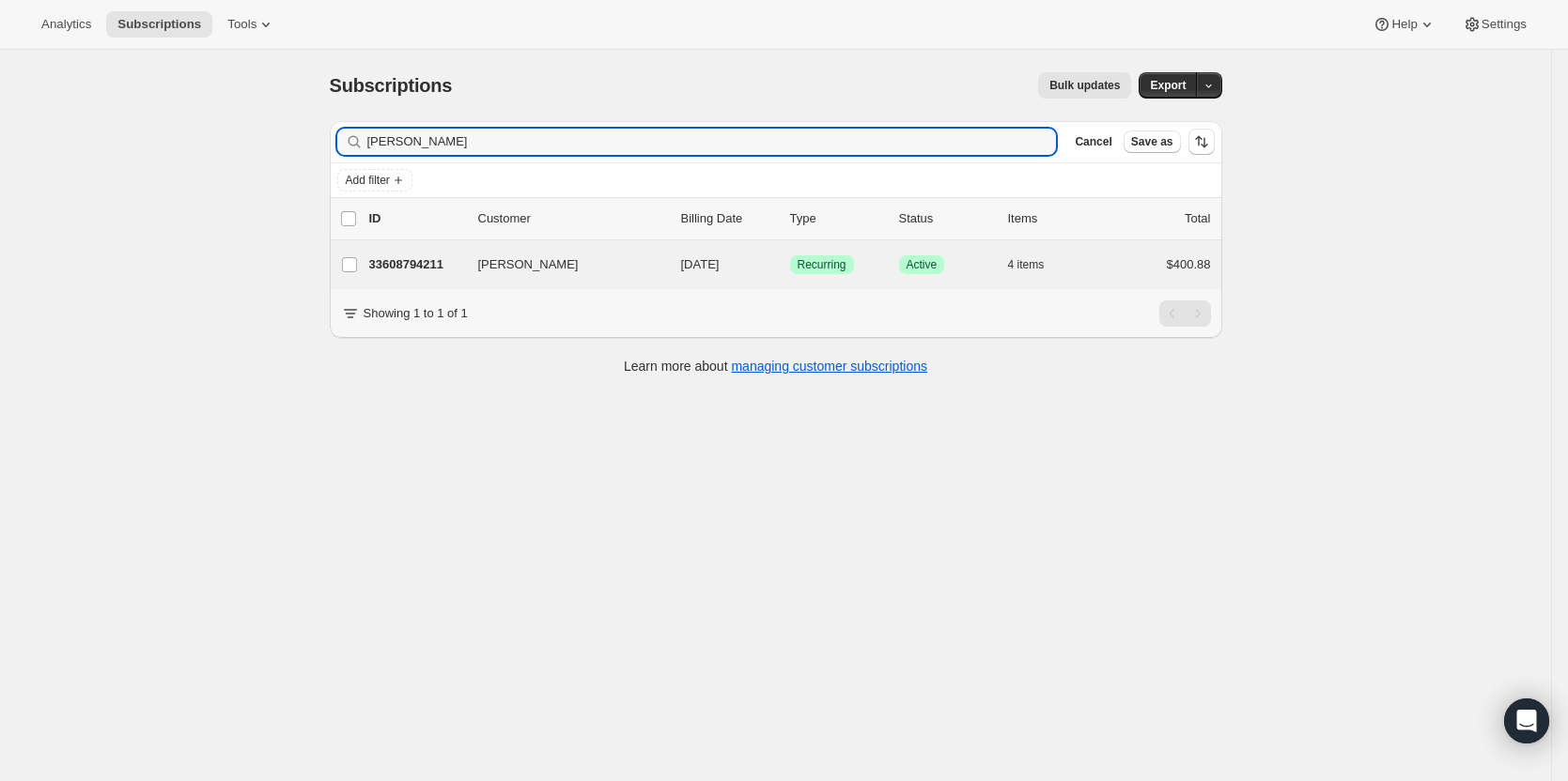
type input "stefan maxwell"
click at [416, 250] on div "Stefan Maxwell 33608794211 Stefan Maxwell 09/17/2025 Success Recurring Success …" at bounding box center [776, 264] width 892 height 49
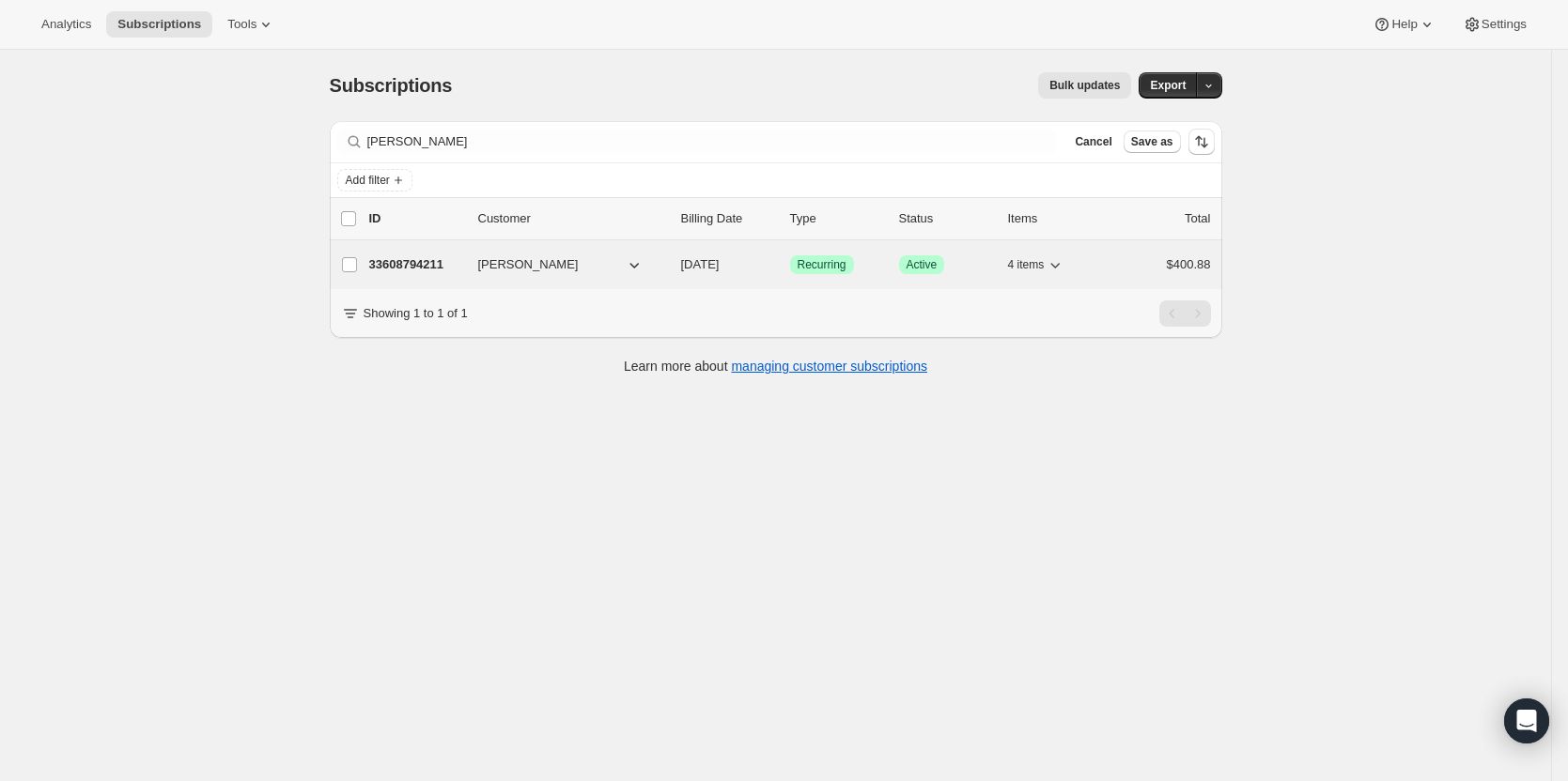
click at [421, 260] on p "33608794211" at bounding box center [415, 264] width 94 height 19
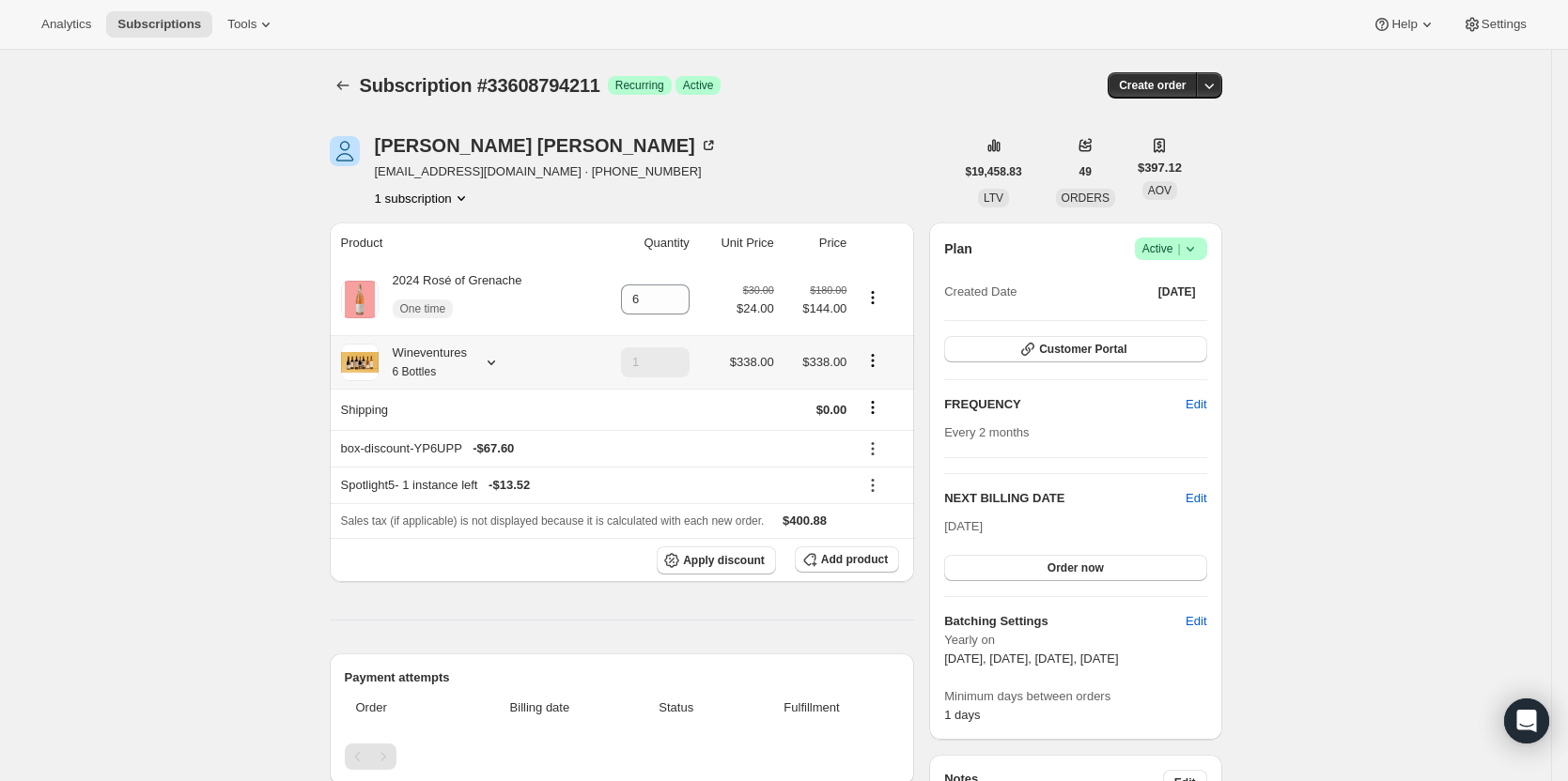
click at [498, 360] on icon at bounding box center [491, 362] width 19 height 19
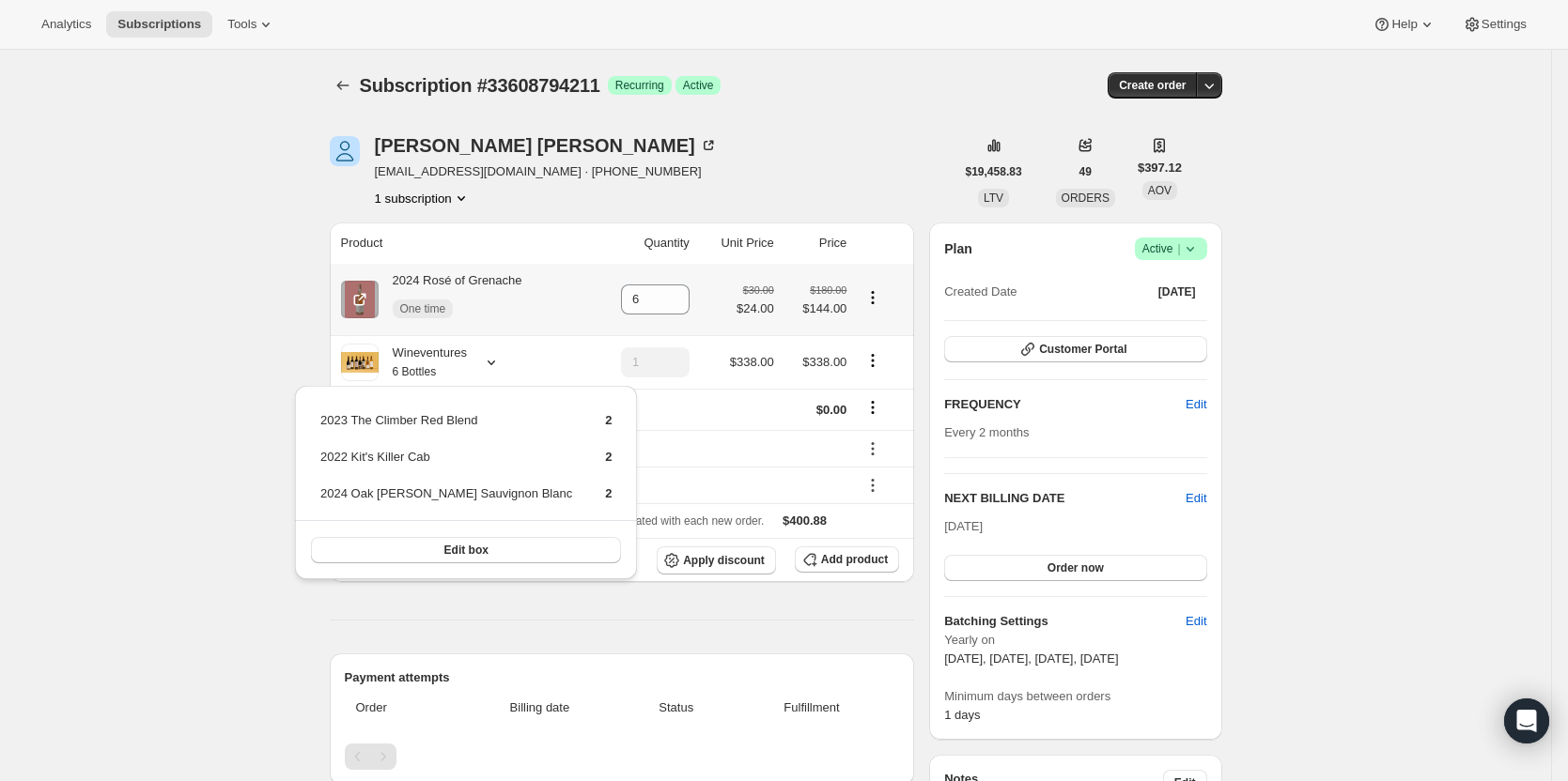
click at [508, 300] on div "One time" at bounding box center [457, 309] width 129 height 38
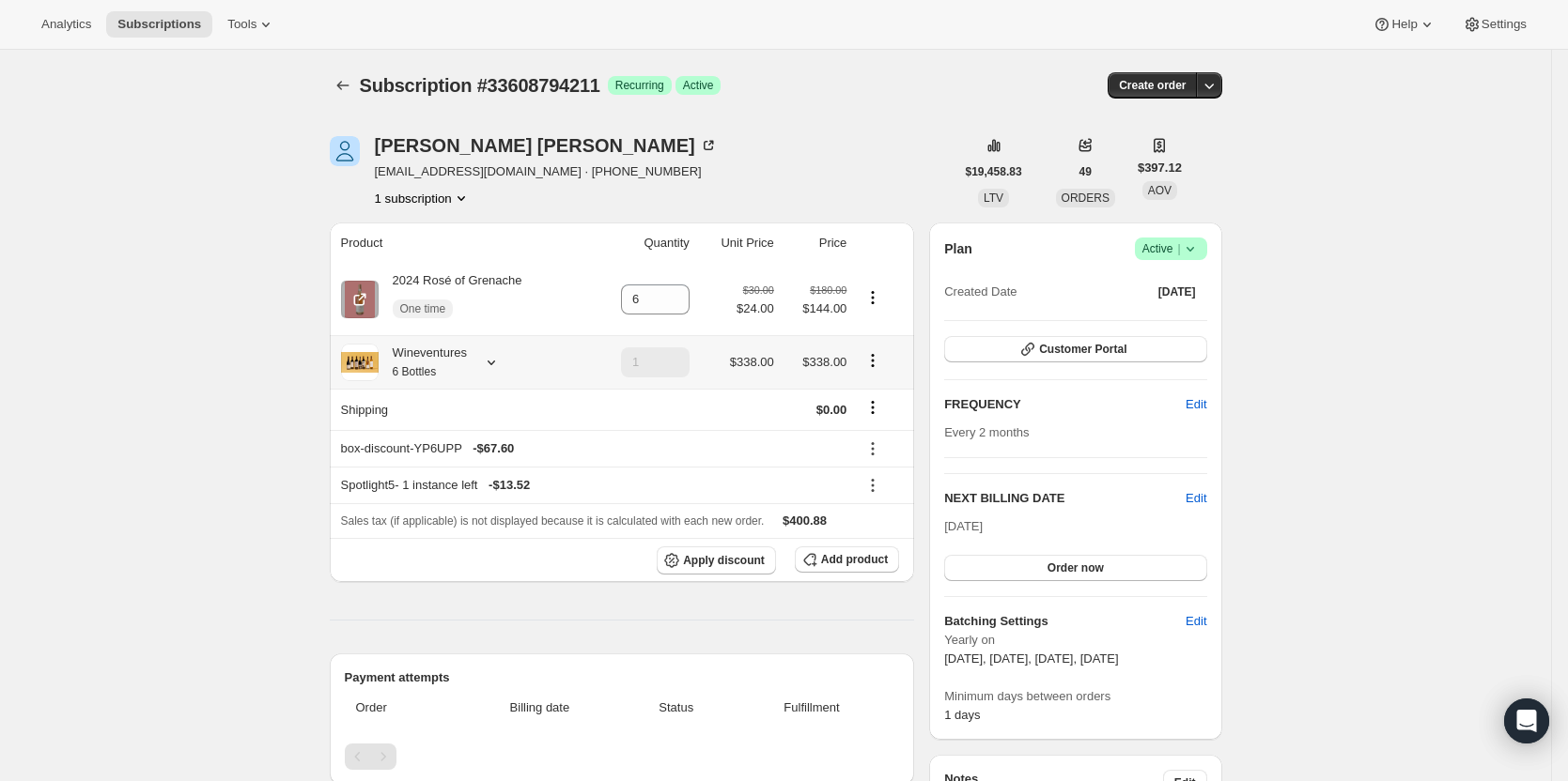
click at [498, 351] on div "Wineventures 6 Bottles" at bounding box center [463, 363] width 244 height 38
click at [496, 363] on icon at bounding box center [491, 362] width 19 height 19
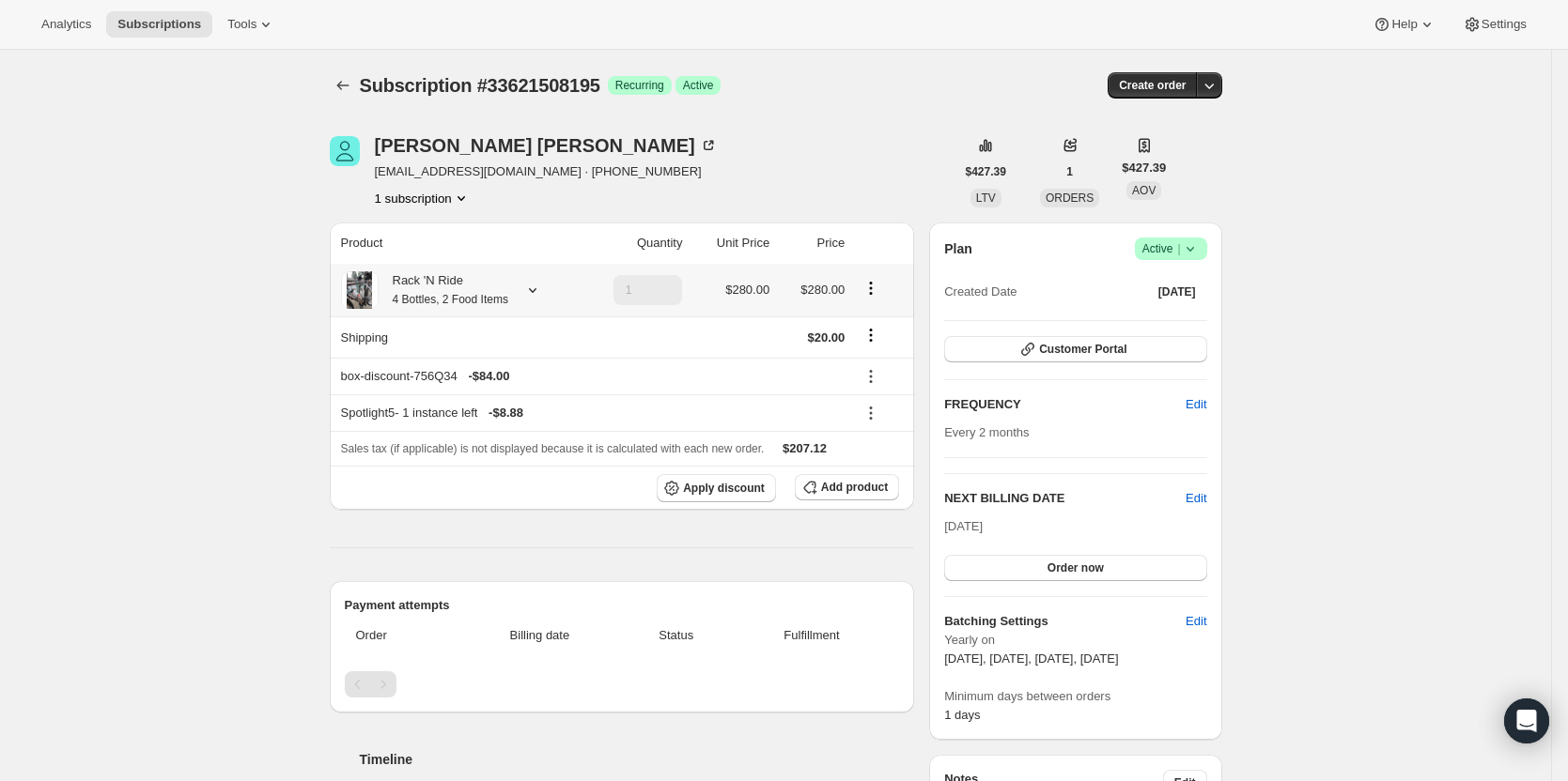
click at [530, 292] on icon at bounding box center [532, 290] width 19 height 19
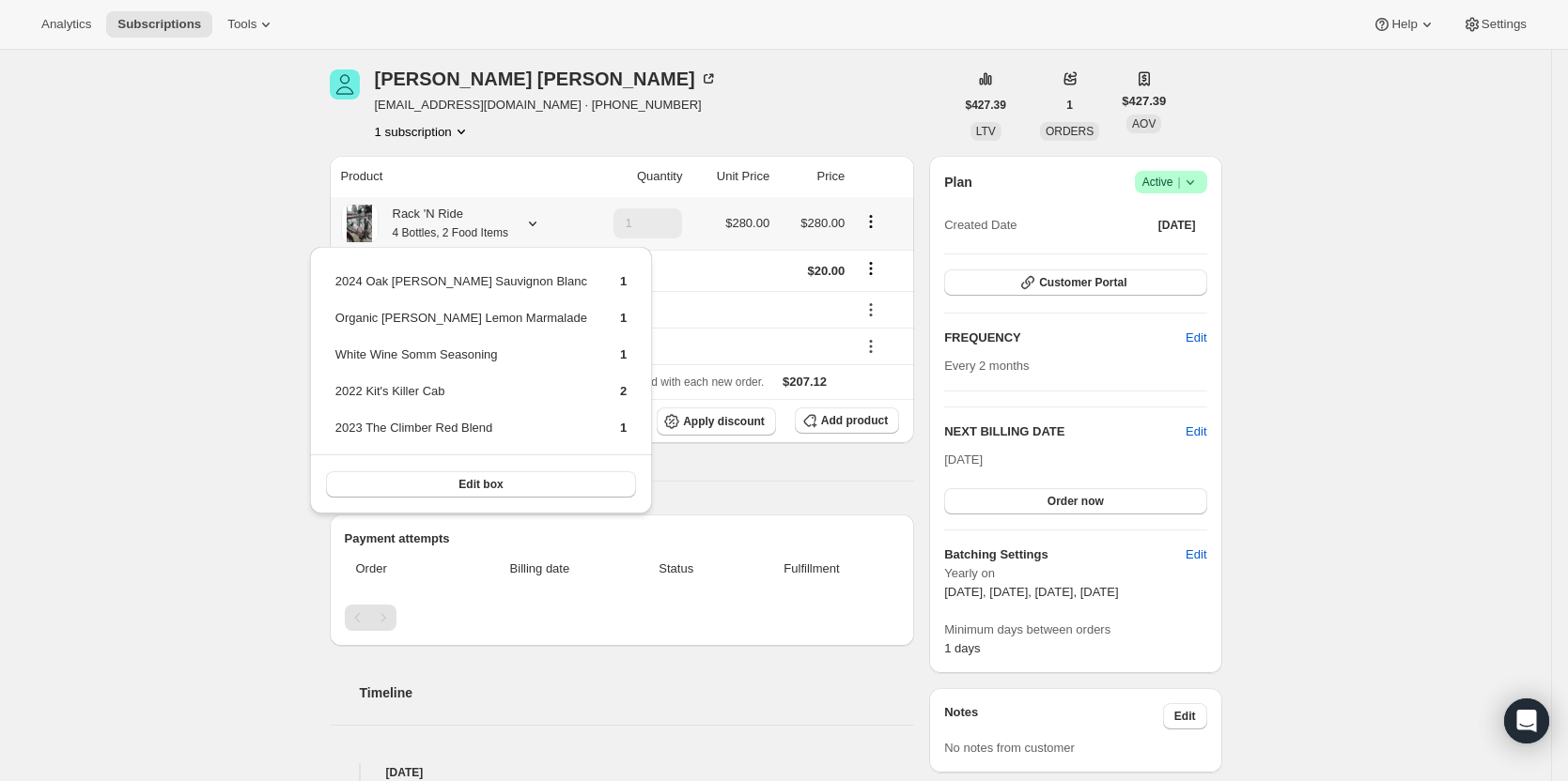
scroll to position [94, 0]
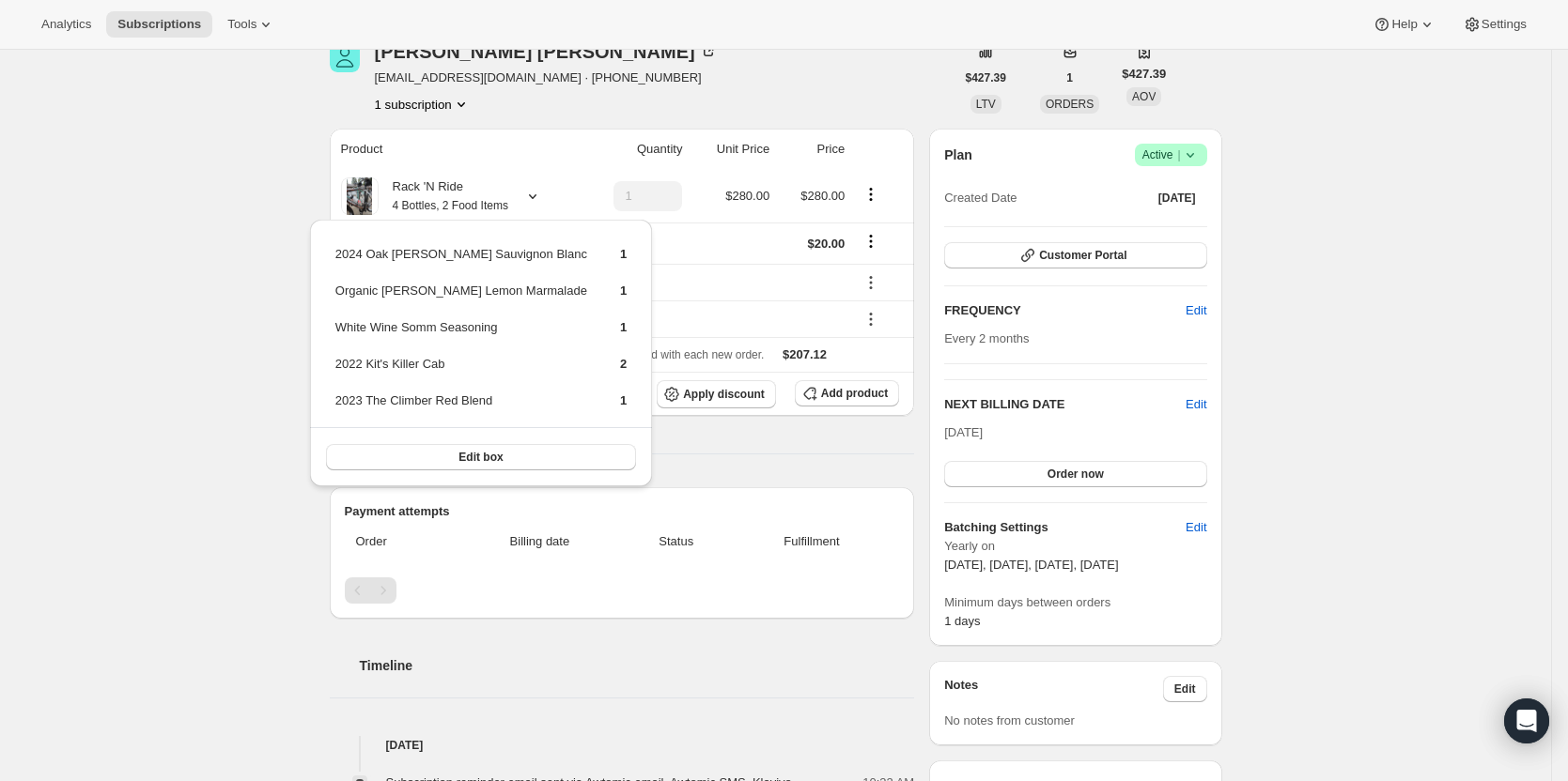
click at [574, 156] on th "Product" at bounding box center [455, 149] width 250 height 42
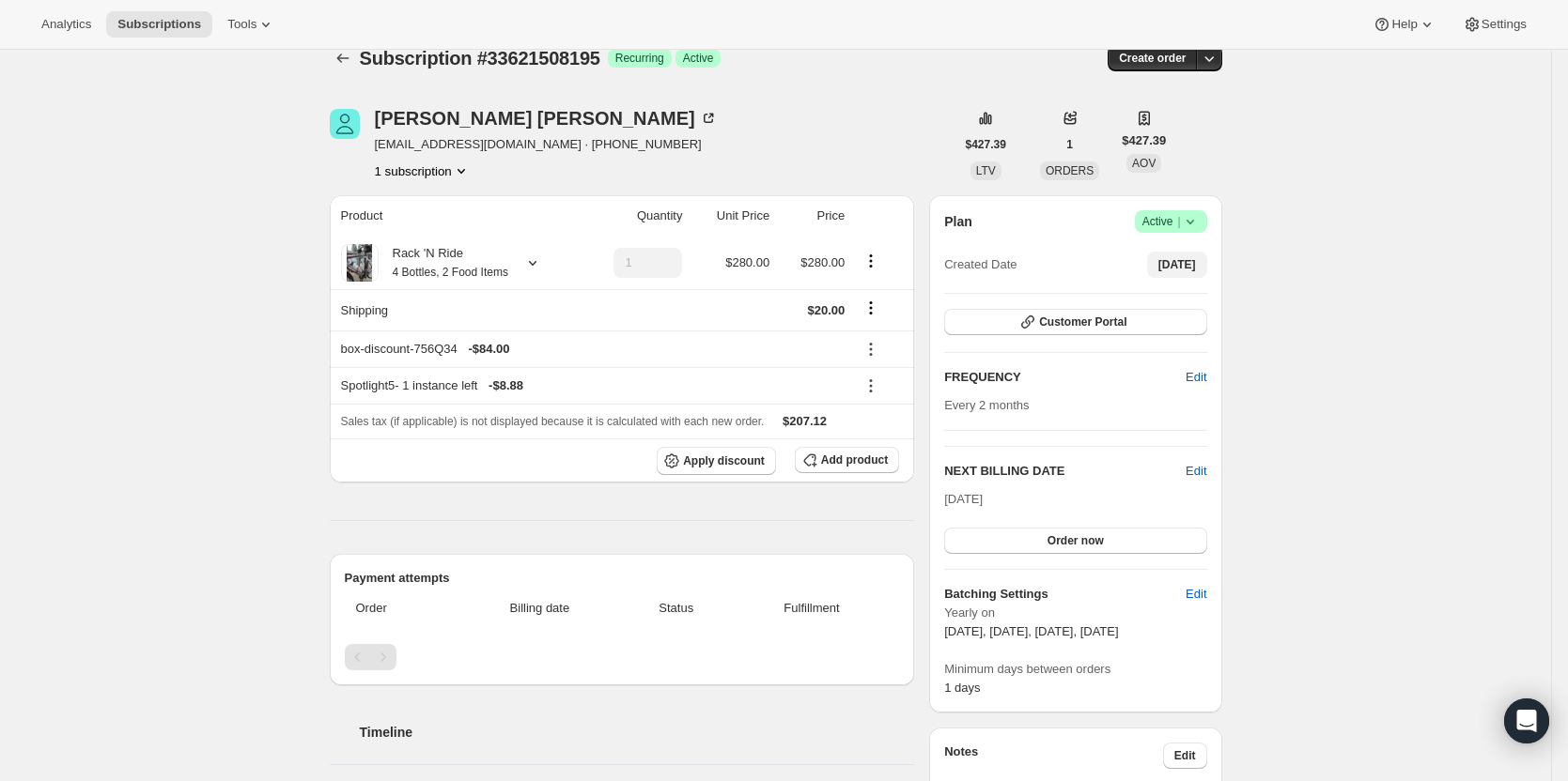
scroll to position [0, 0]
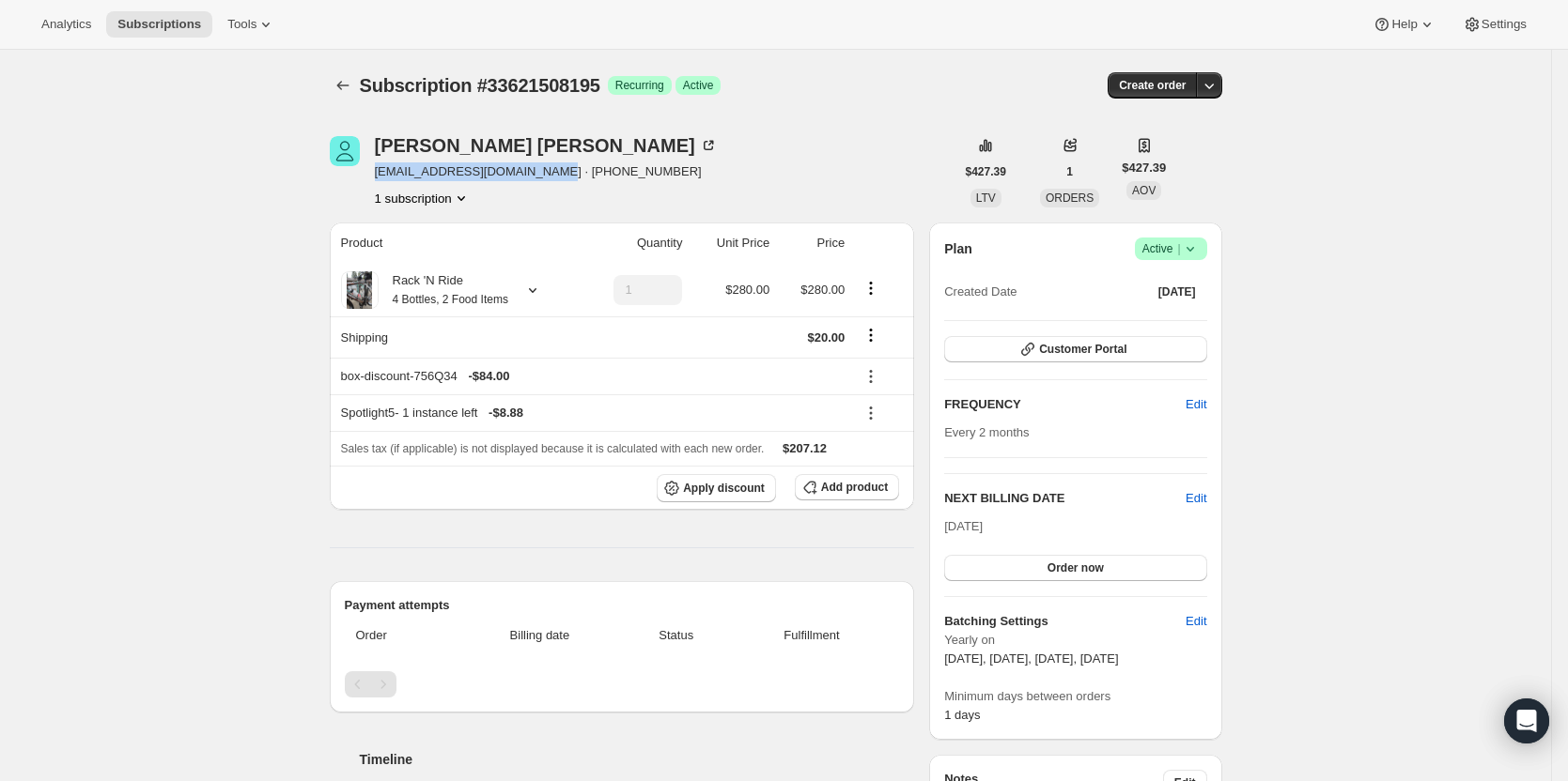
drag, startPoint x: 537, startPoint y: 175, endPoint x: 387, endPoint y: 182, distance: 150.2
click at [382, 174] on span "rickp@alliancebeverage.com · +16162915439" at bounding box center [546, 172] width 343 height 19
copy span "rickp@alliancebeverage.com"
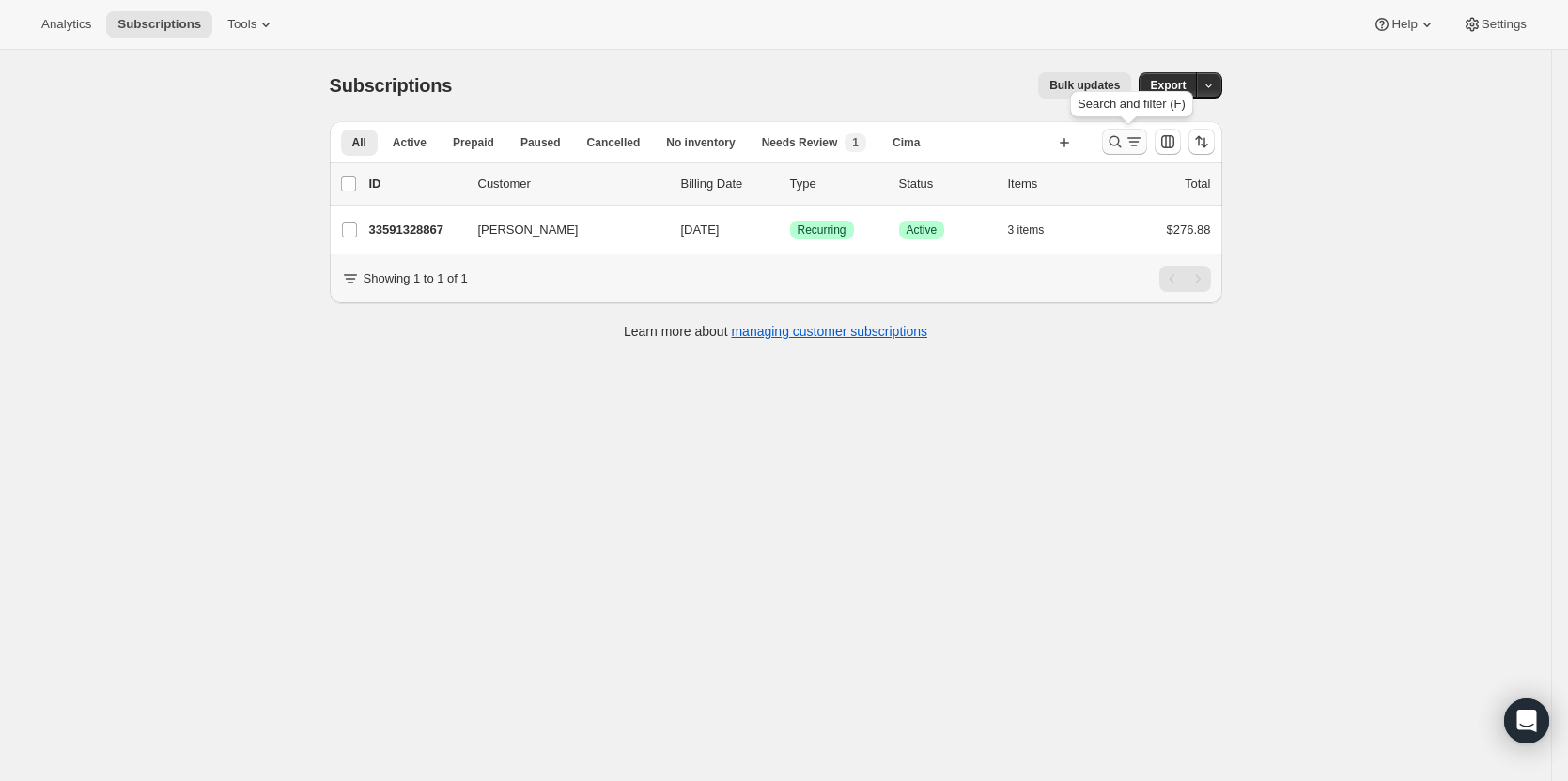
click at [1124, 140] on icon "Search and filter results" at bounding box center [1115, 141] width 19 height 19
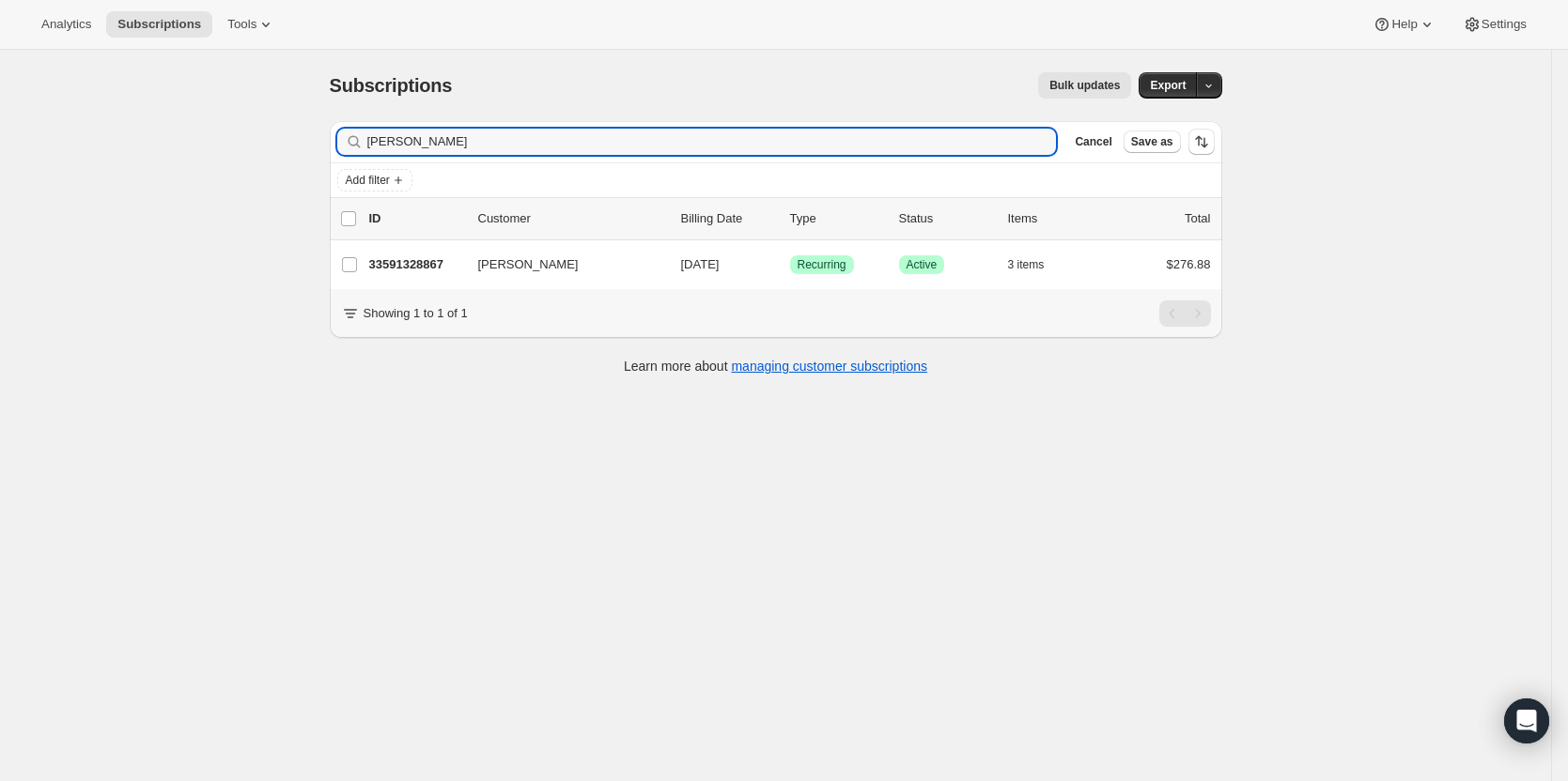
drag, startPoint x: 691, startPoint y: 135, endPoint x: 34, endPoint y: 120, distance: 657.2
click at [34, 120] on div "Subscriptions. This page is ready Subscriptions Bulk updates More actions Bulk …" at bounding box center [775, 440] width 1551 height 781
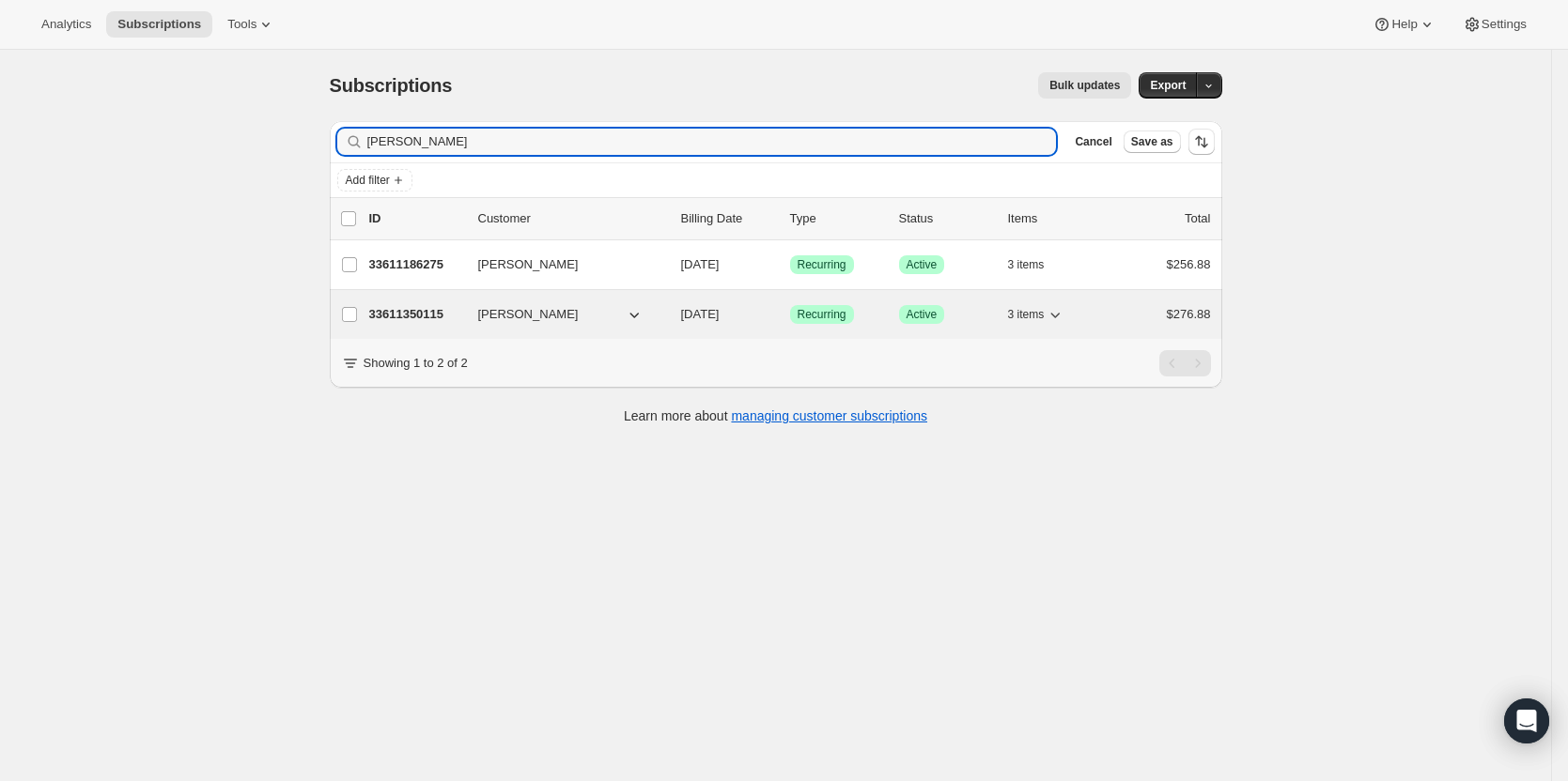
type input "[PERSON_NAME]"
click at [413, 307] on p "33611350115" at bounding box center [415, 314] width 94 height 19
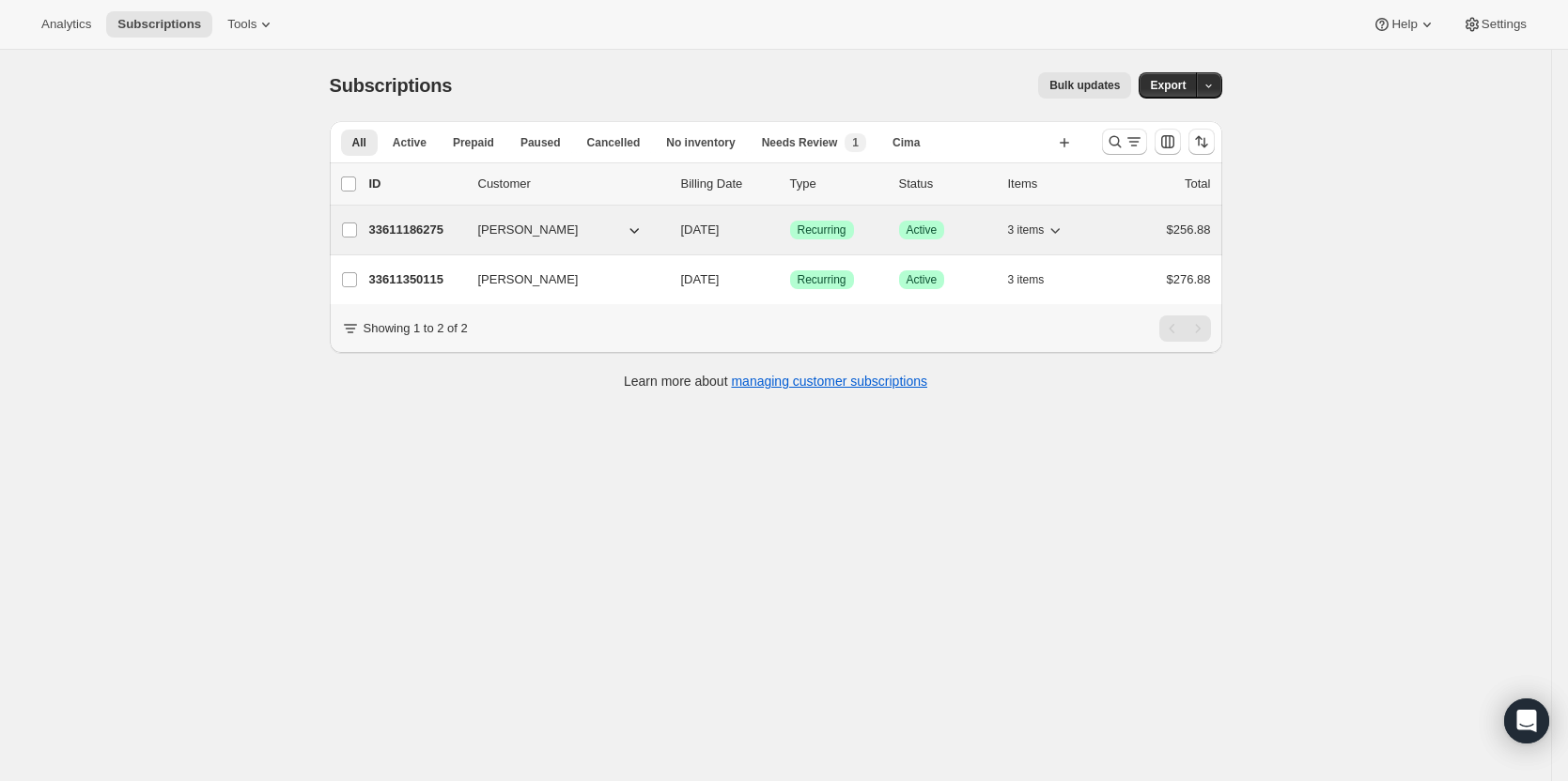
click at [443, 232] on p "33611186275" at bounding box center [415, 230] width 94 height 19
click at [391, 232] on p "33611350115" at bounding box center [415, 230] width 94 height 19
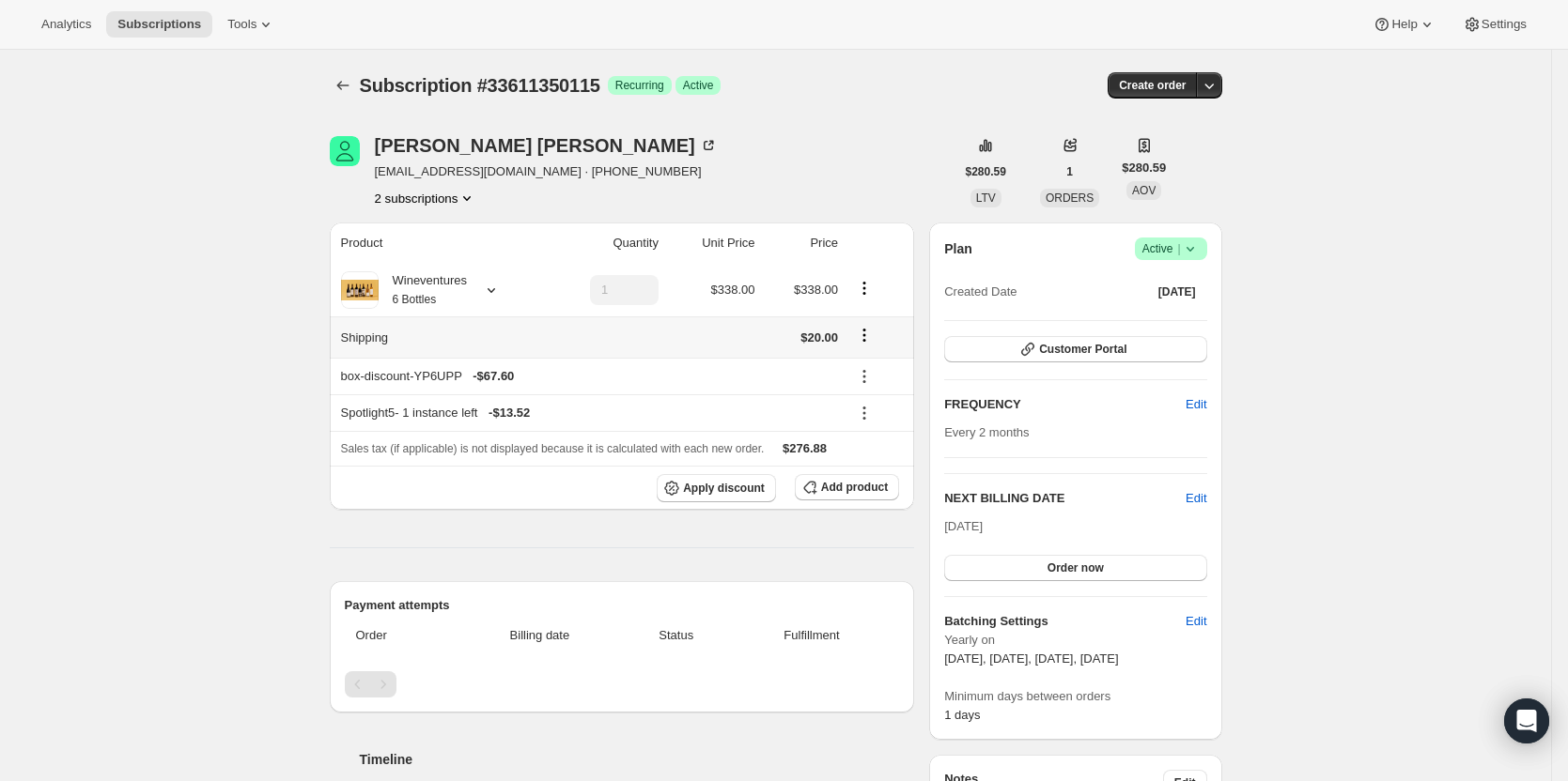
click at [450, 308] on div "Wineventures 6 Bottles" at bounding box center [422, 290] width 88 height 38
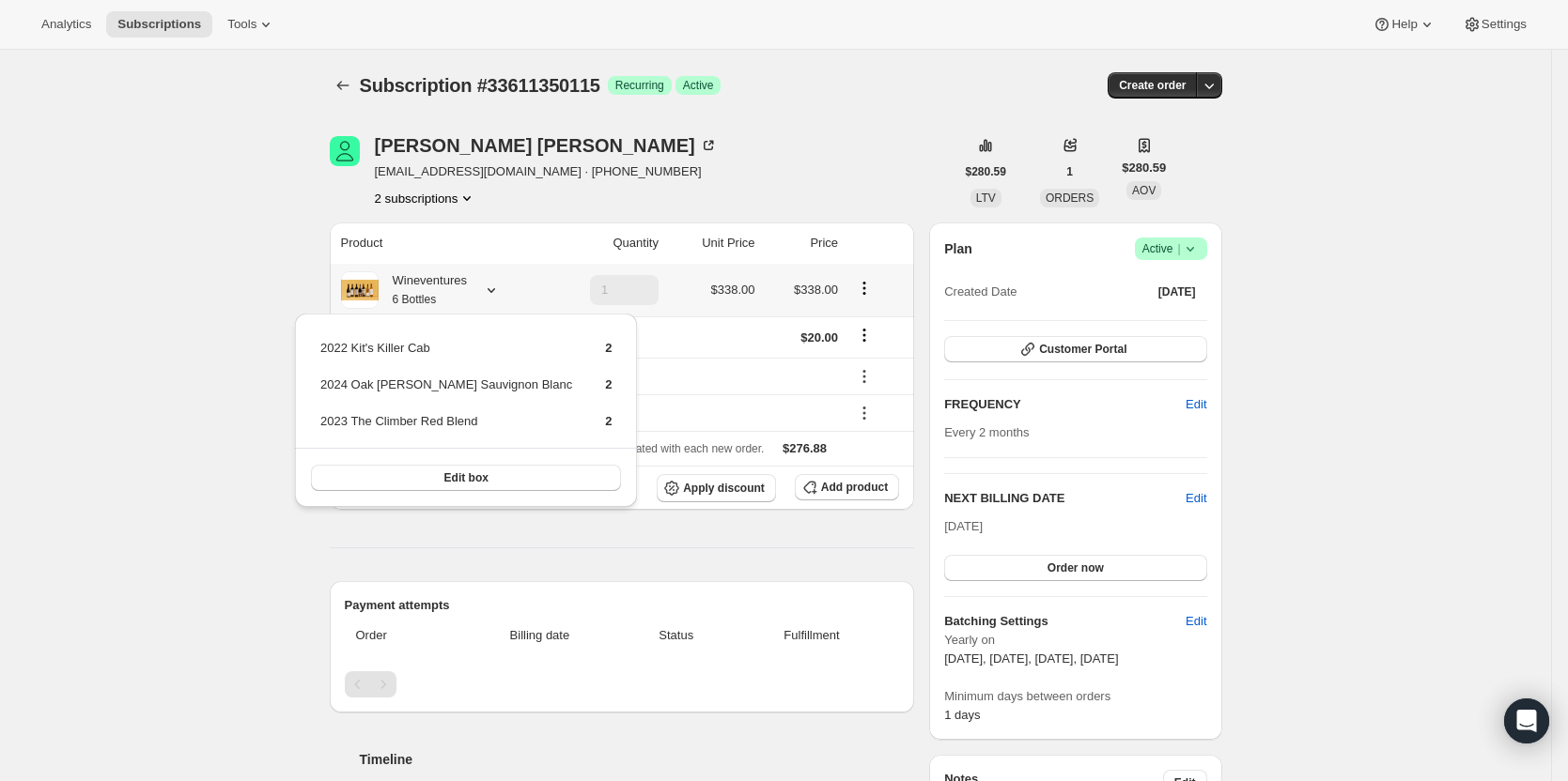
click at [463, 298] on div "Wineventures 6 Bottles" at bounding box center [422, 290] width 88 height 38
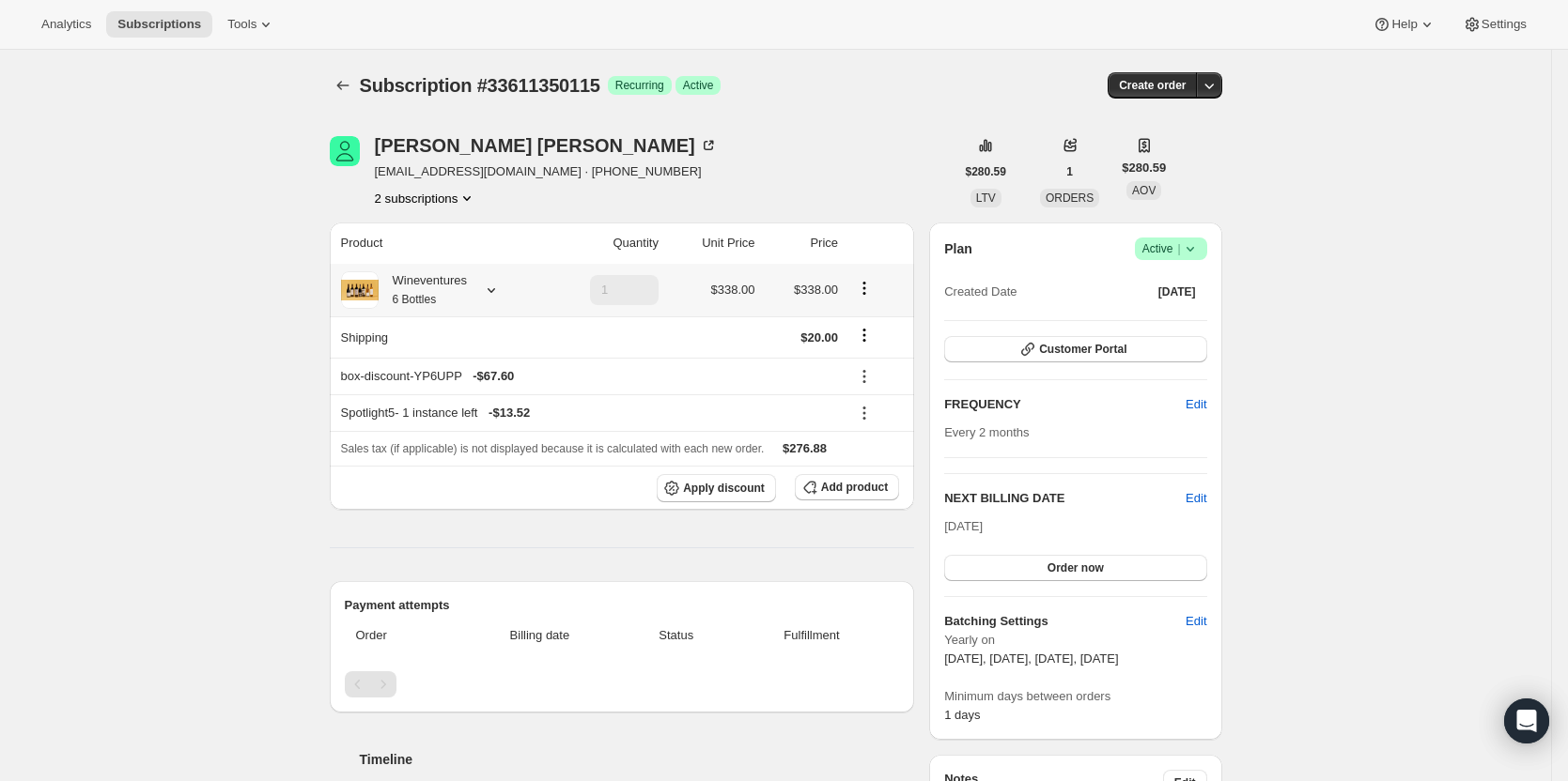
click at [463, 298] on div "Wineventures 6 Bottles" at bounding box center [422, 290] width 88 height 38
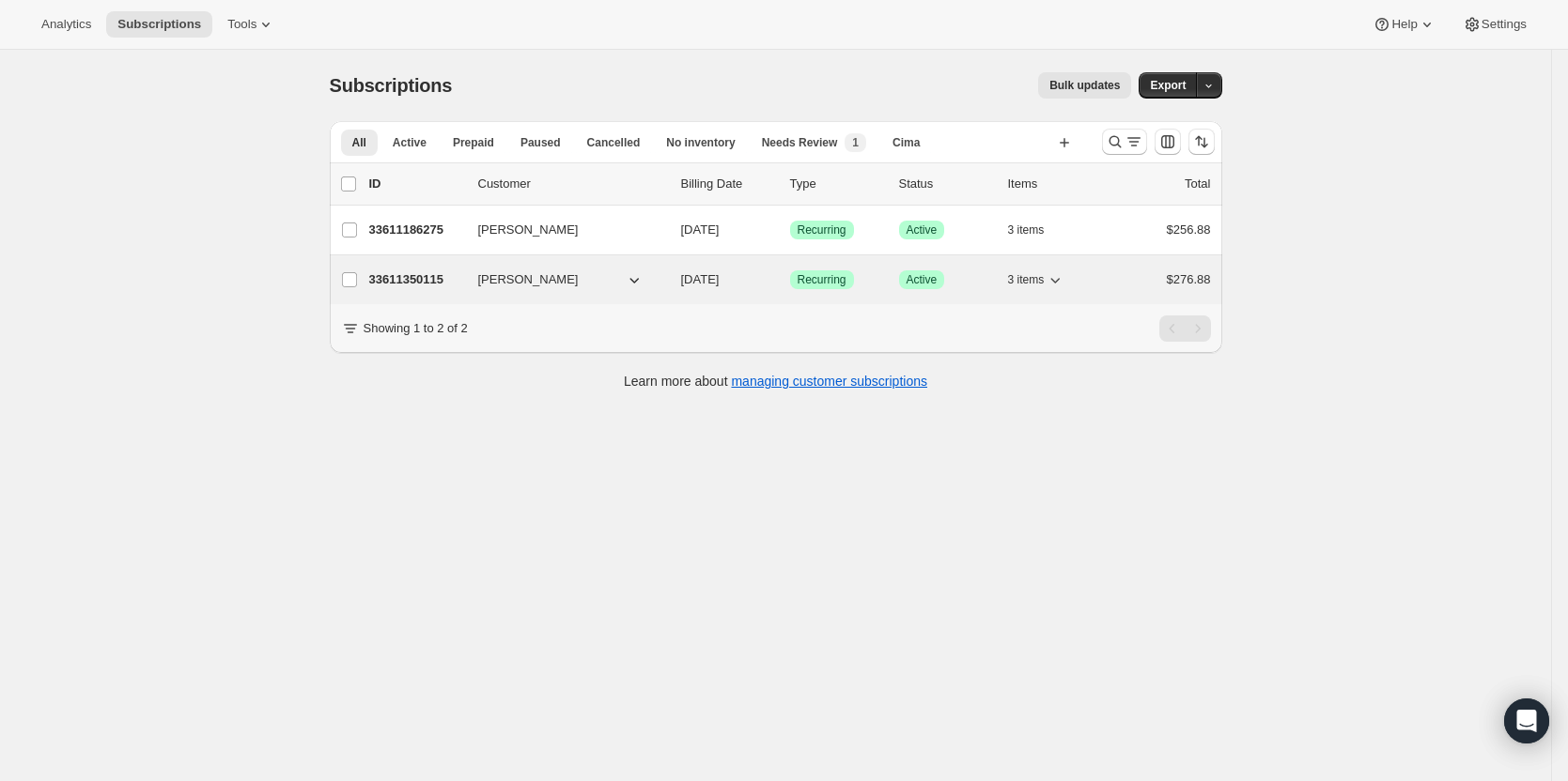
click at [428, 273] on p "33611350115" at bounding box center [415, 279] width 94 height 19
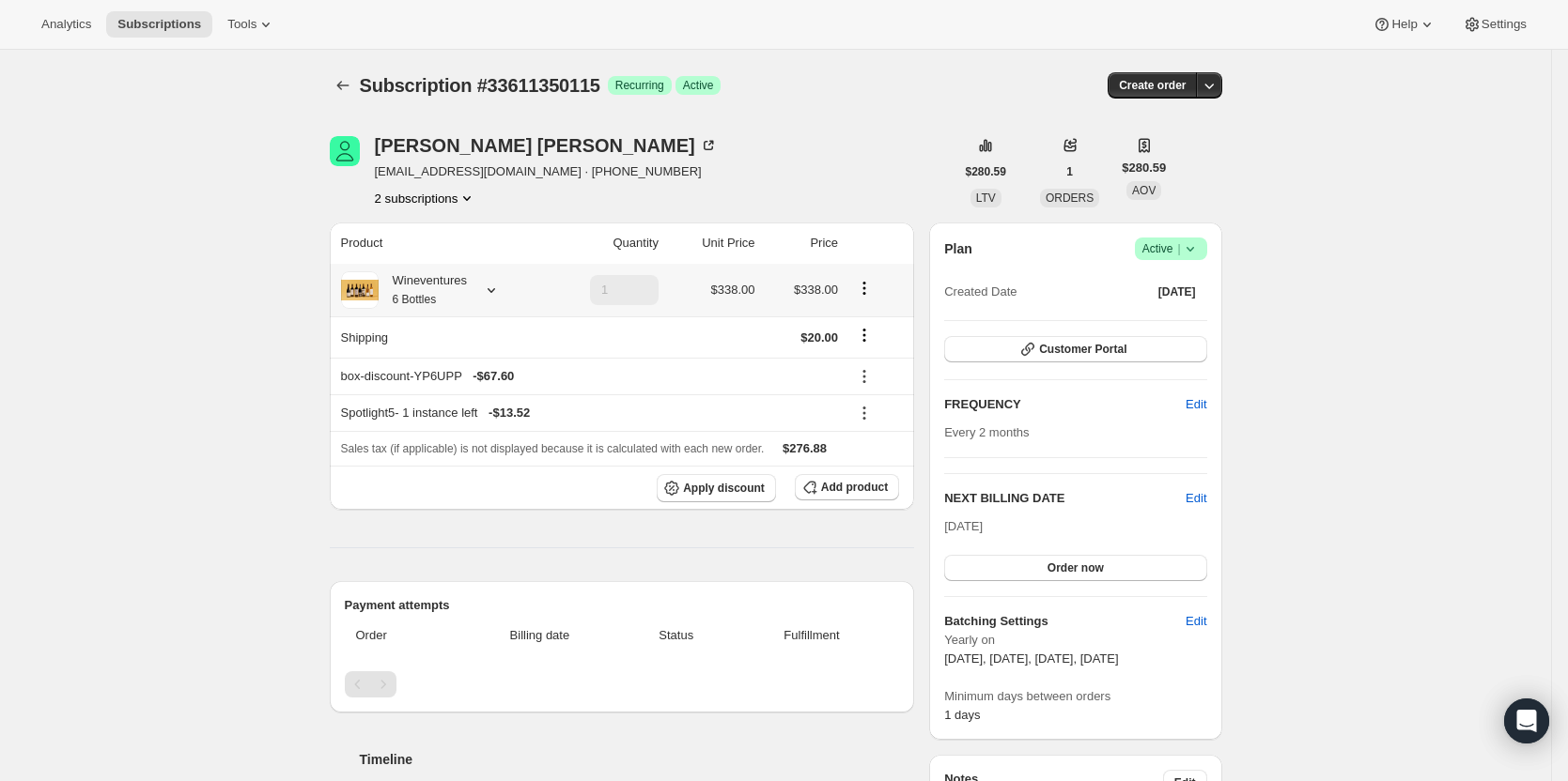
click at [456, 296] on div "Wineventures 6 Bottles" at bounding box center [422, 290] width 88 height 38
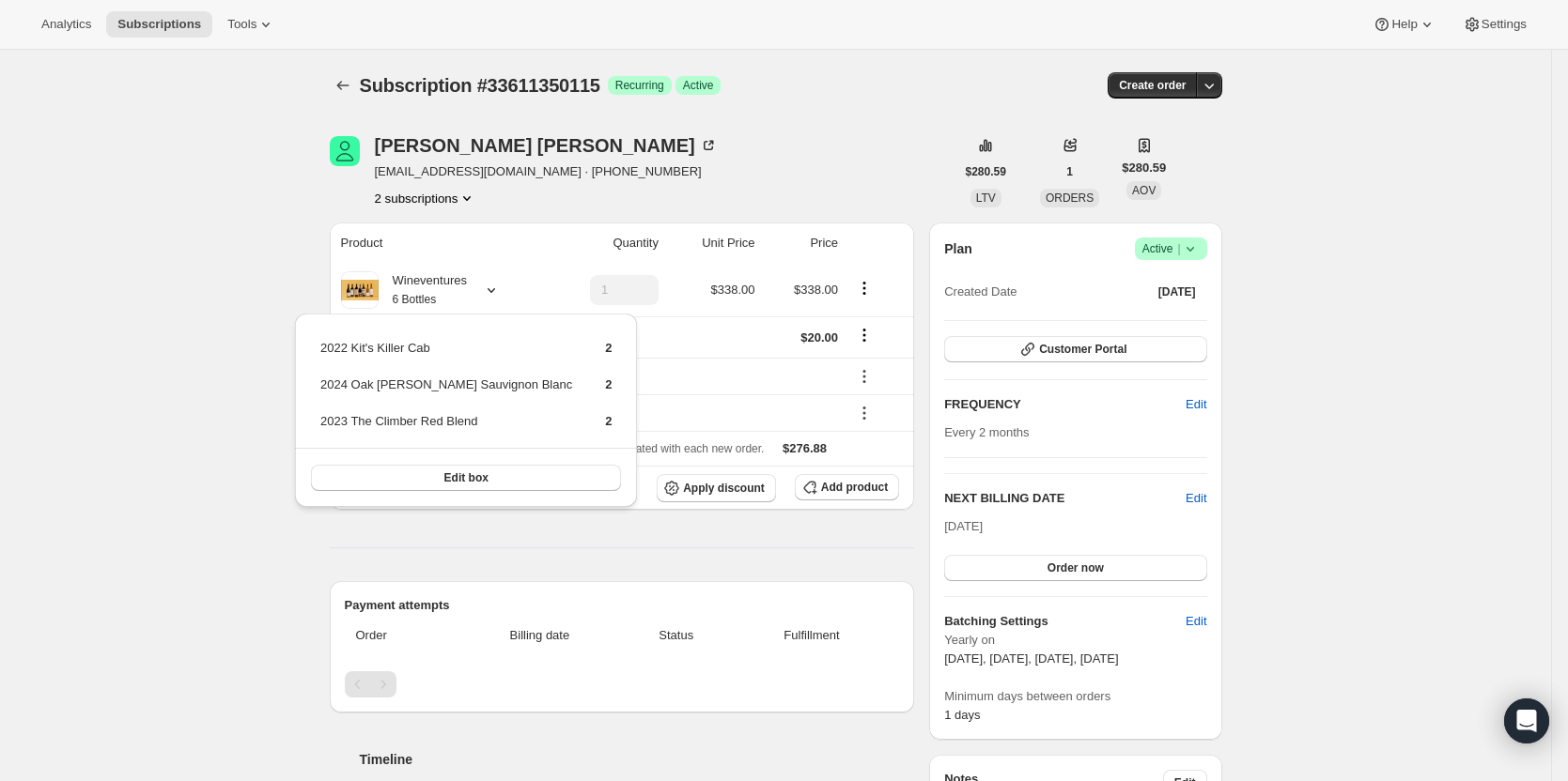
click at [1199, 246] on icon at bounding box center [1189, 248] width 19 height 19
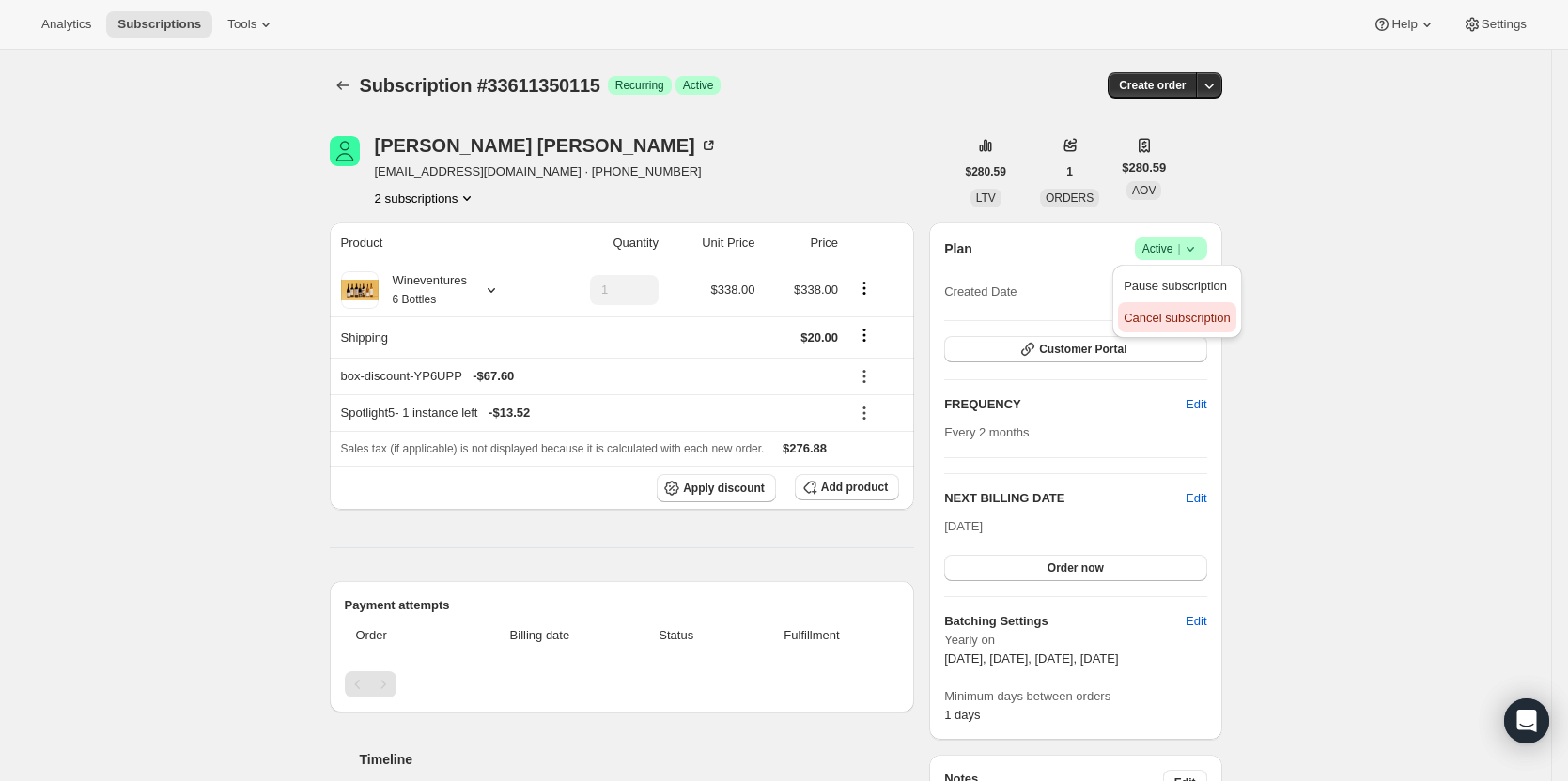
click at [1192, 311] on span "Cancel subscription" at bounding box center [1176, 318] width 106 height 14
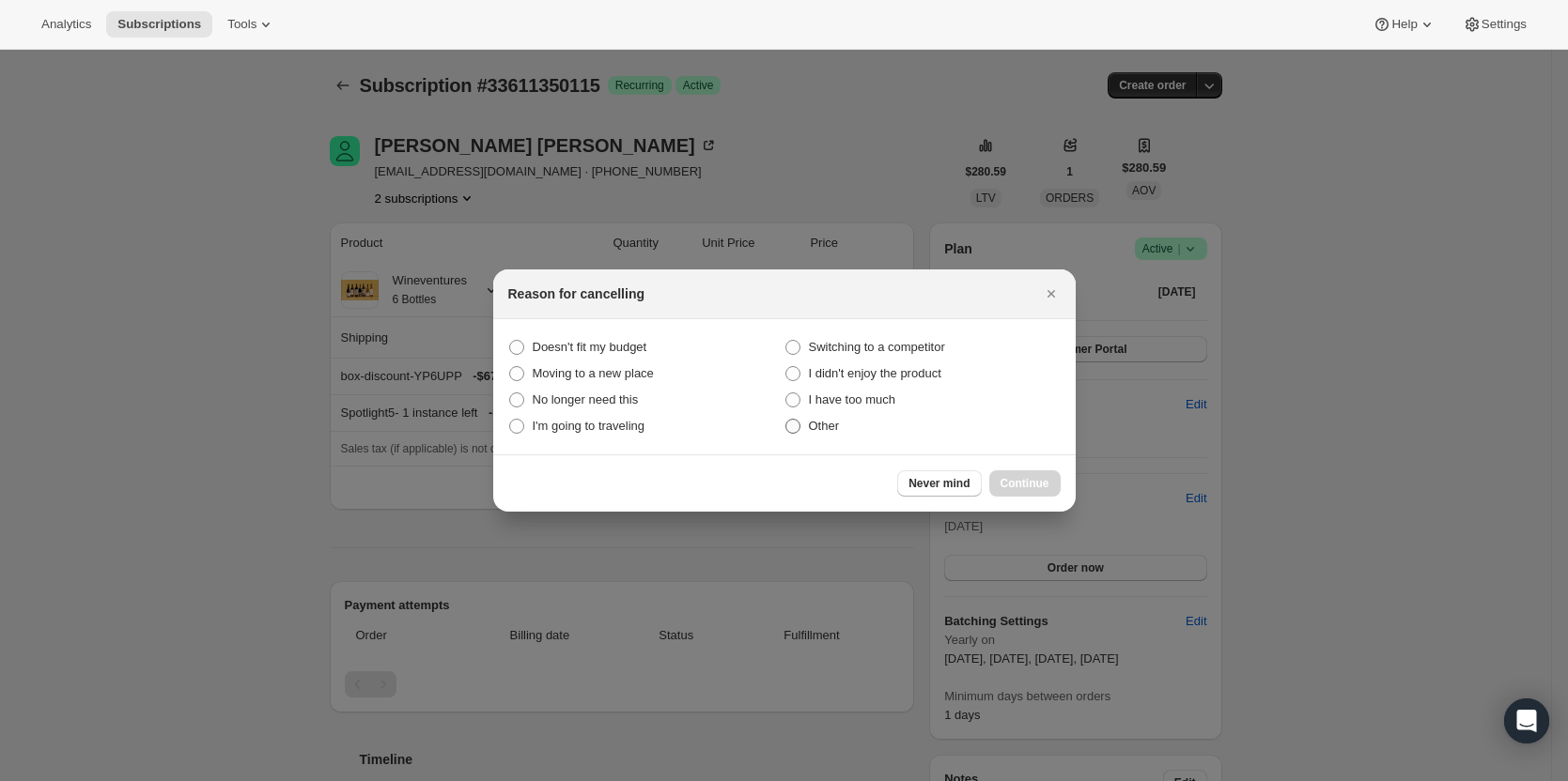
click at [795, 420] on span ":rv6:" at bounding box center [792, 426] width 15 height 15
click at [786, 420] on input "Other" at bounding box center [785, 419] width 1 height 1
radio input "true"
click at [1006, 482] on span "Continue" at bounding box center [1024, 483] width 49 height 15
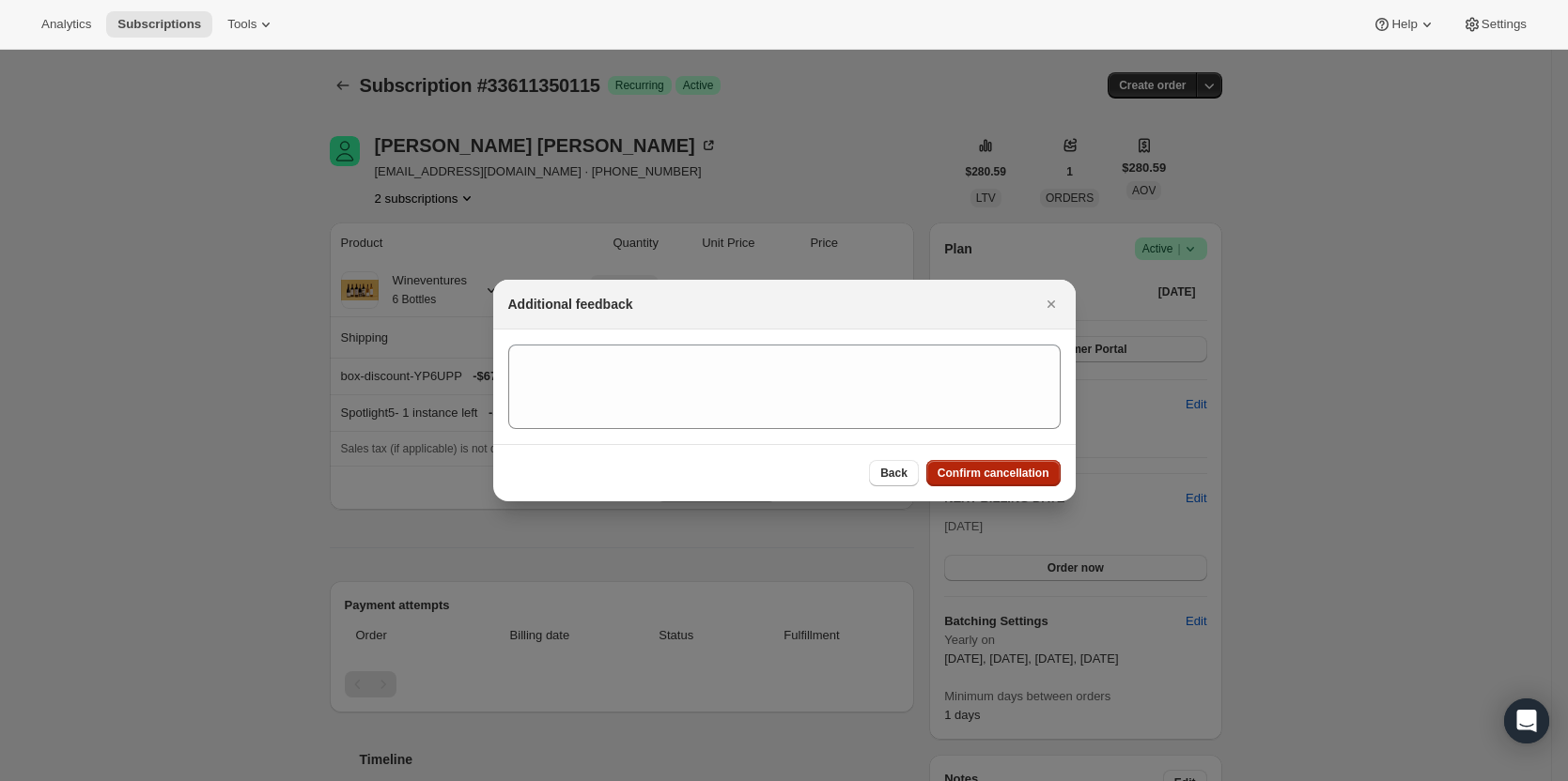
click at [1005, 482] on button "Confirm cancellation" at bounding box center [993, 473] width 134 height 26
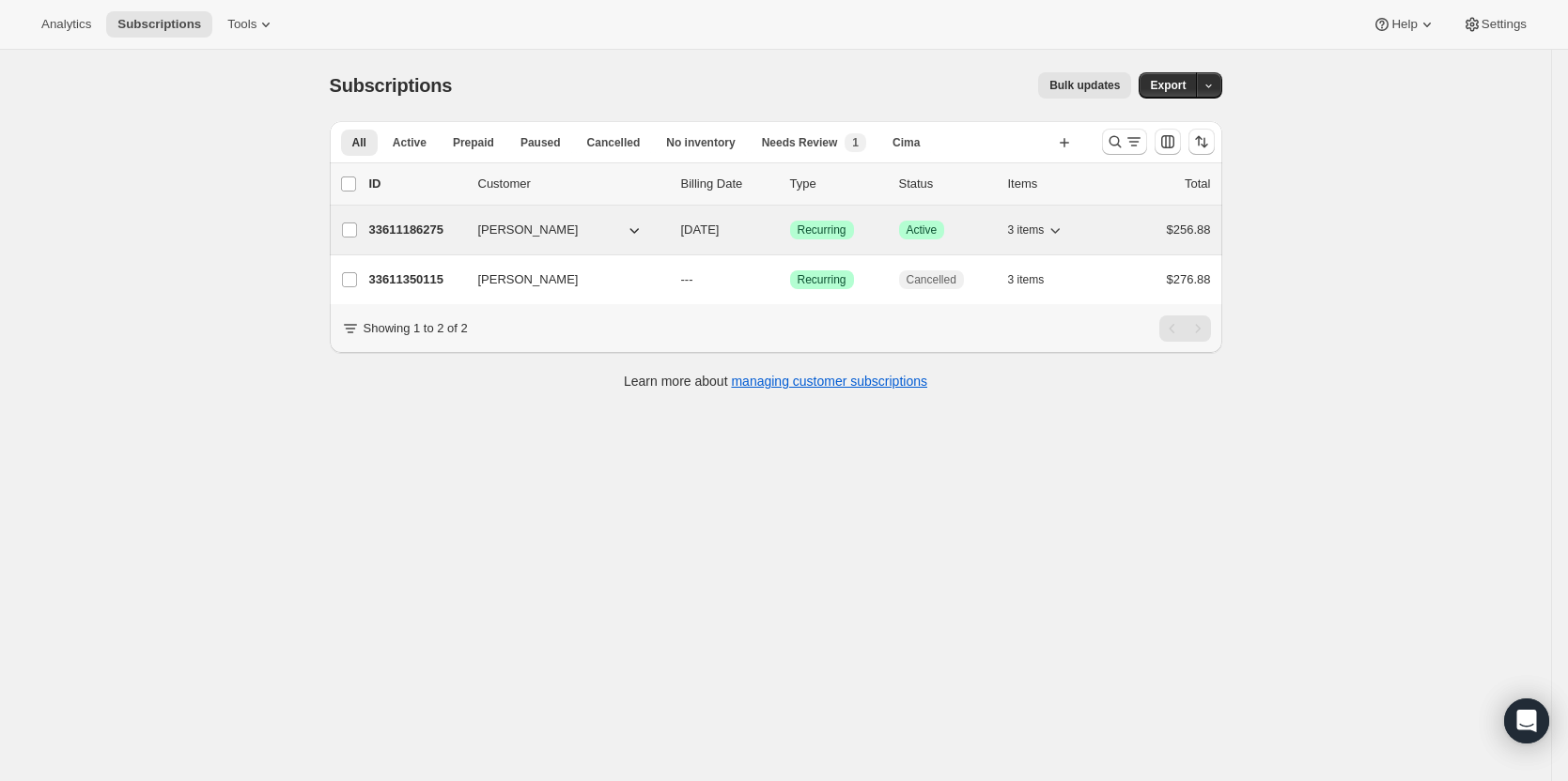
click at [419, 225] on p "33611186275" at bounding box center [415, 230] width 94 height 19
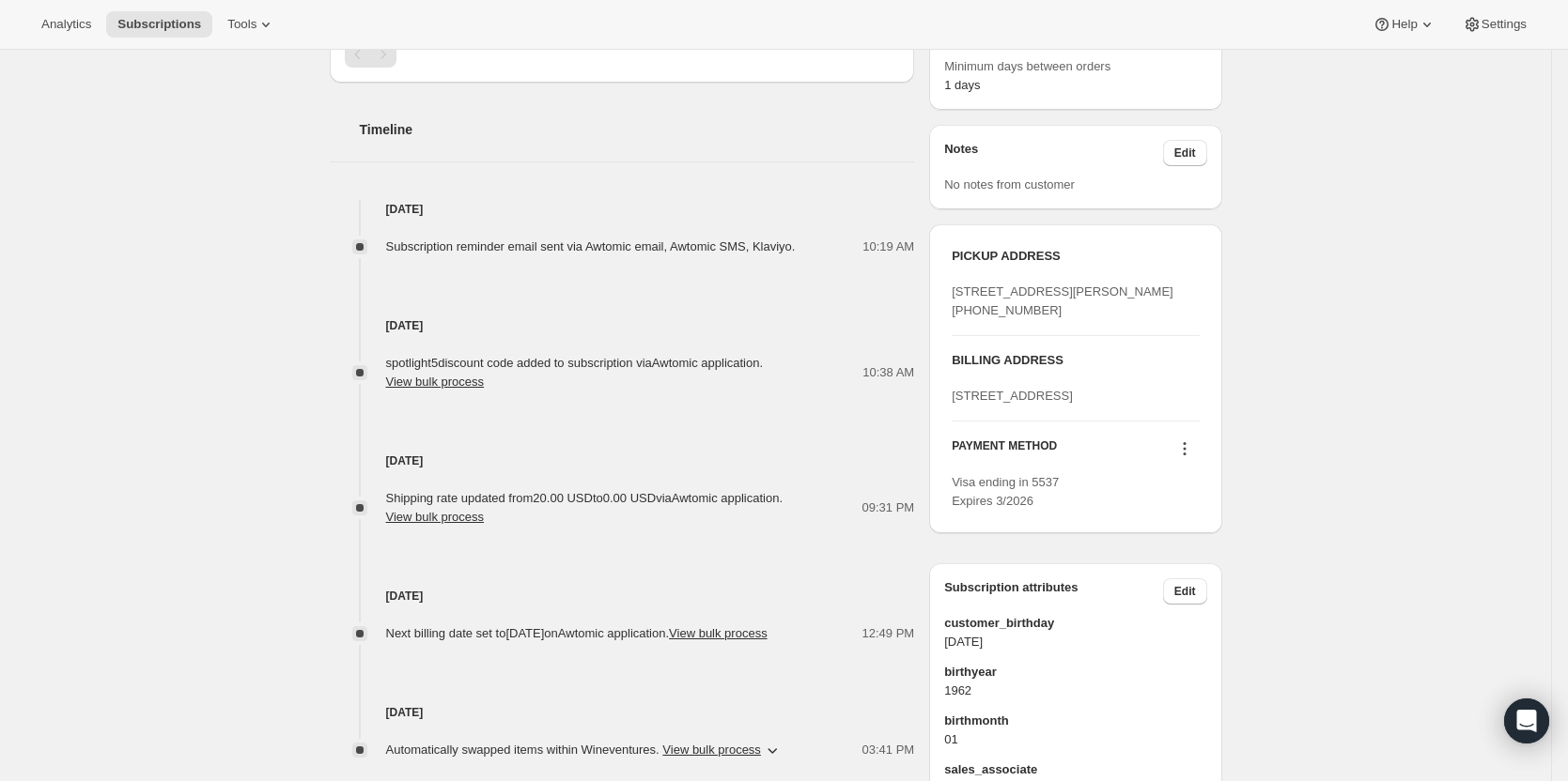
scroll to position [658, 0]
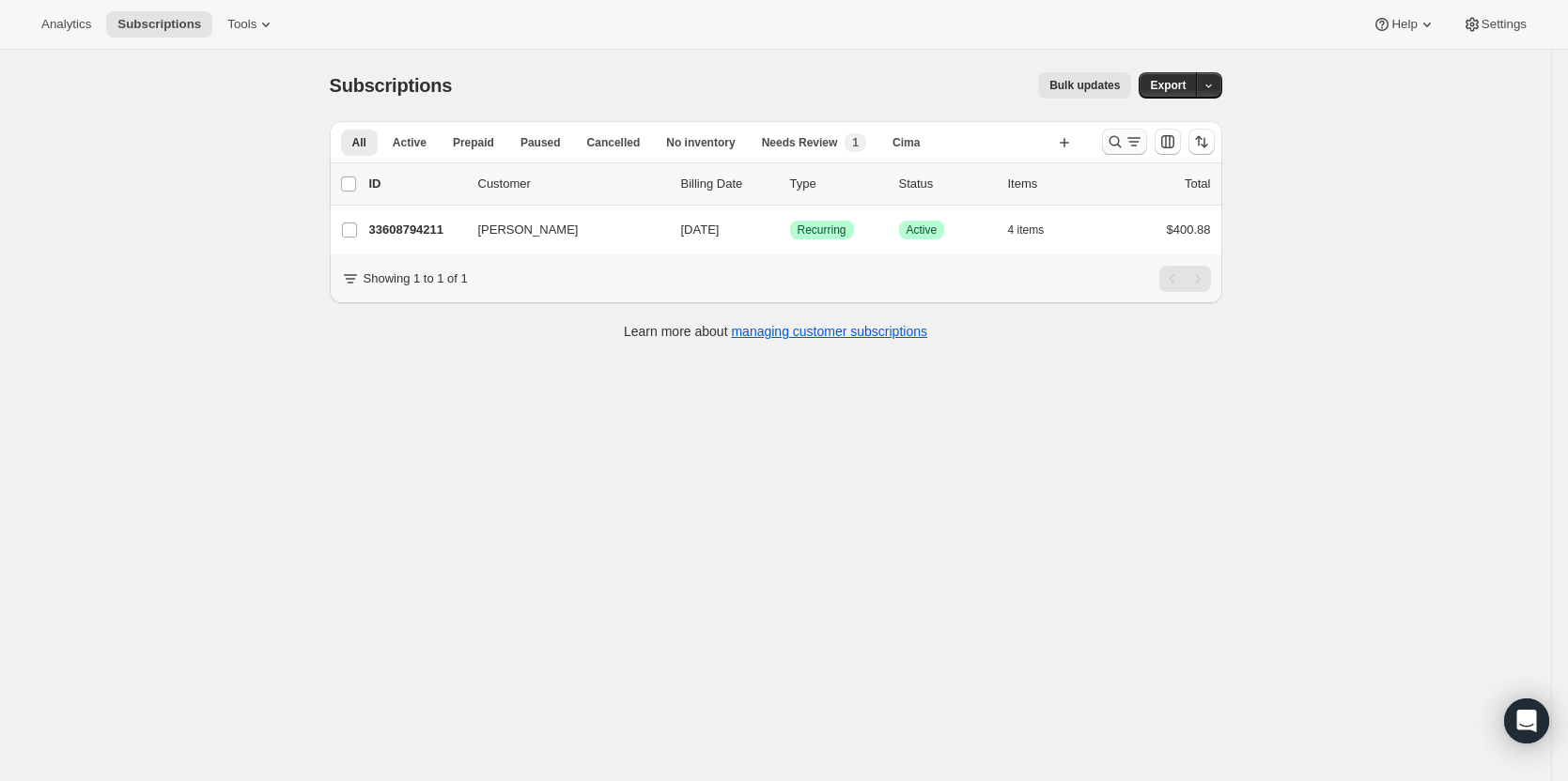
click at [1130, 150] on icon "Search and filter results" at bounding box center [1133, 141] width 19 height 19
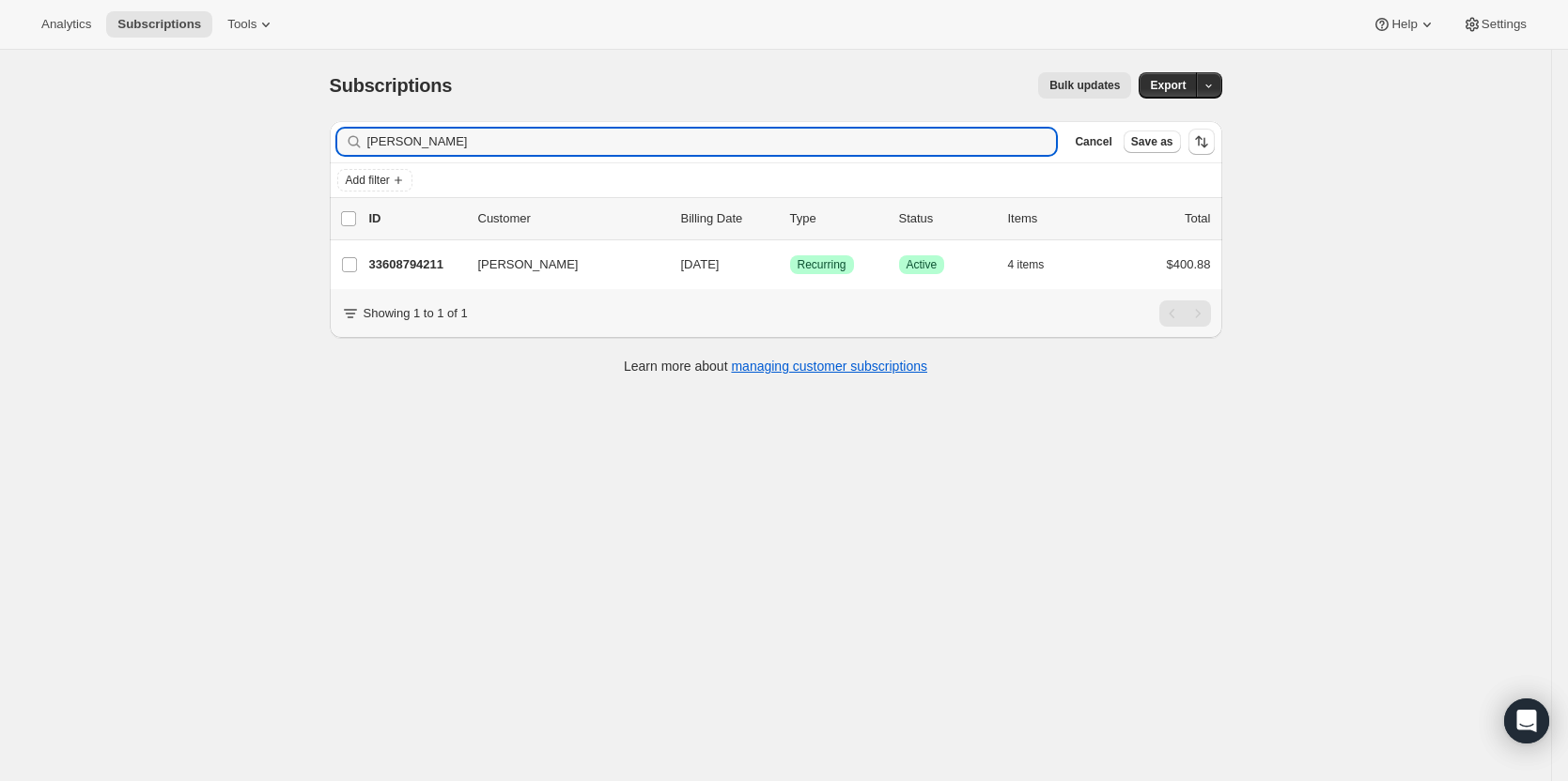
drag, startPoint x: 576, startPoint y: 135, endPoint x: 260, endPoint y: 84, distance: 320.1
click at [220, 136] on div "Subscriptions. This page is ready Subscriptions Bulk updates More actions Bulk …" at bounding box center [775, 440] width 1551 height 781
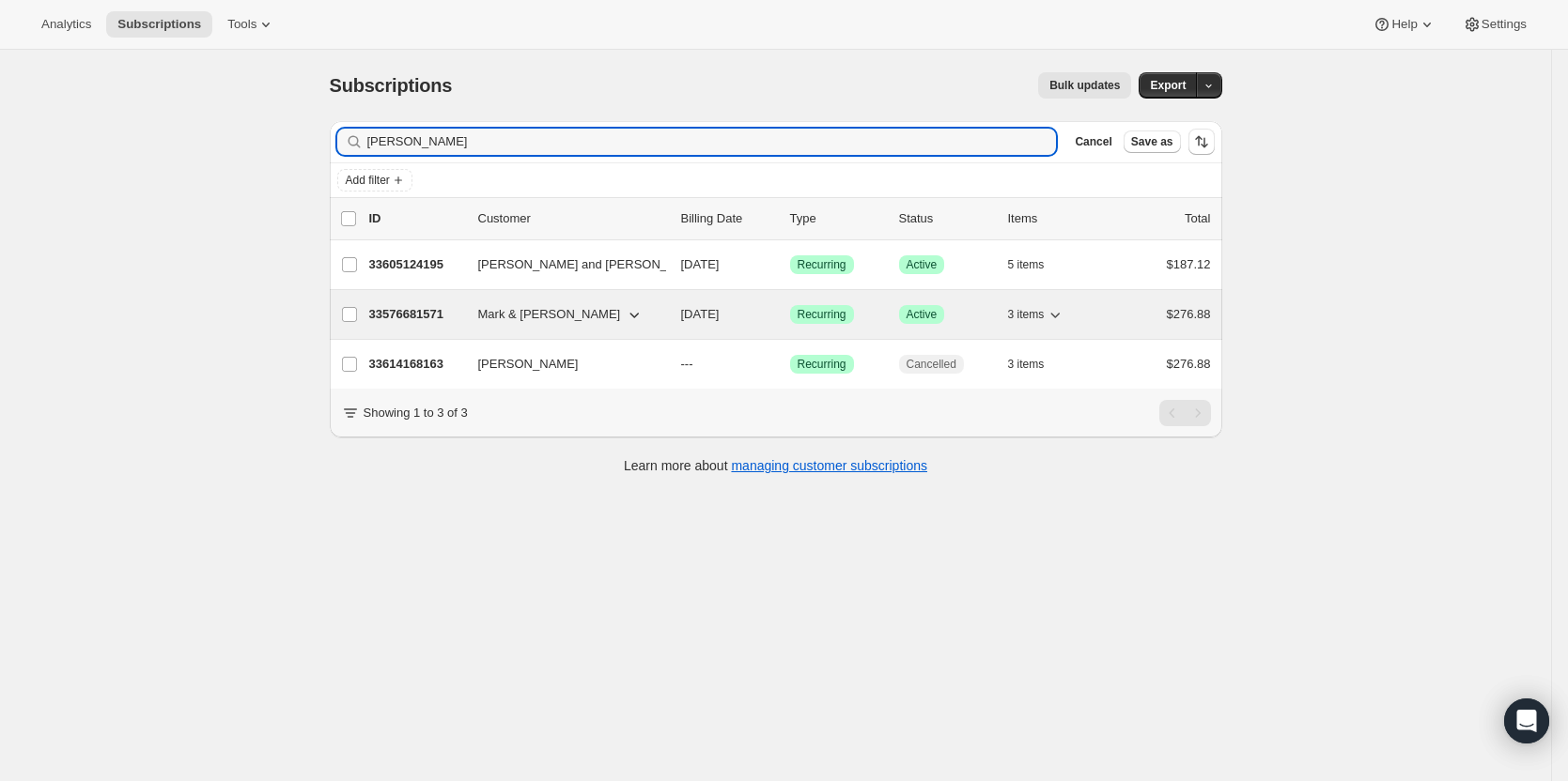
type input "[PERSON_NAME]"
click at [425, 317] on p "33576681571" at bounding box center [415, 314] width 94 height 19
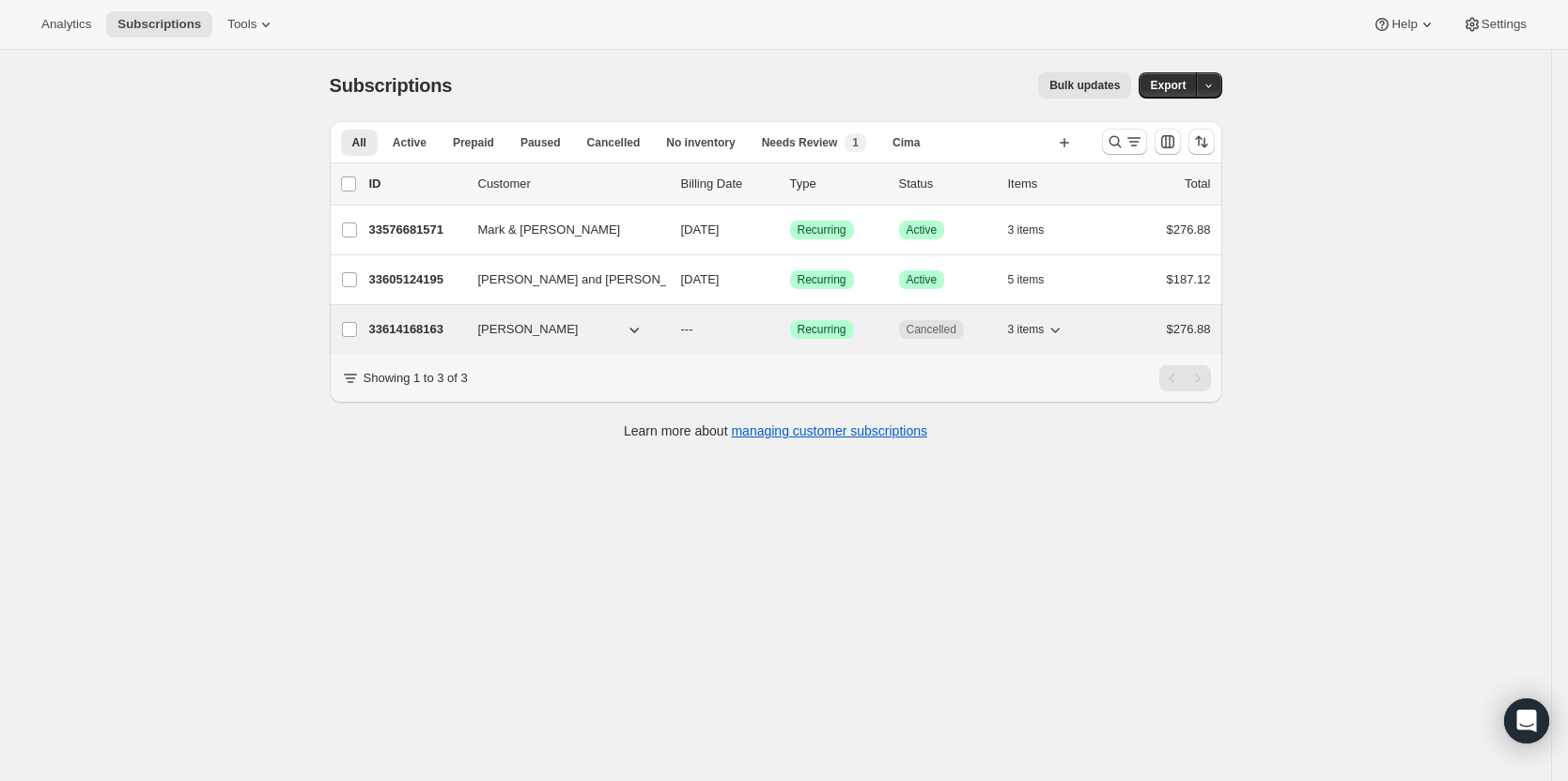
click at [415, 327] on p "33614168163" at bounding box center [415, 329] width 94 height 19
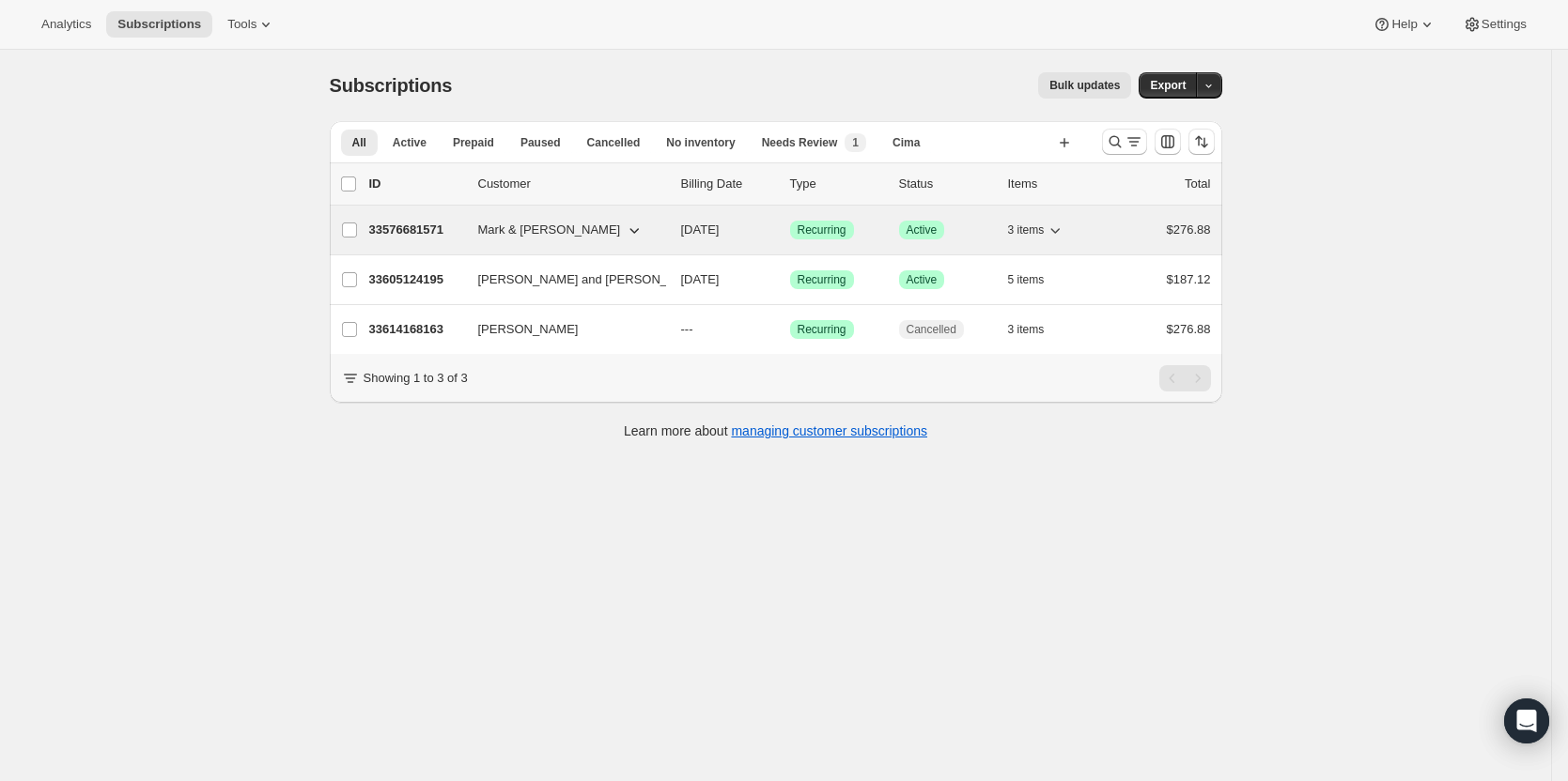
click at [418, 241] on div "33576681571 [PERSON_NAME] & [PERSON_NAME] [DATE] Success Recurring Success Acti…" at bounding box center [789, 230] width 842 height 26
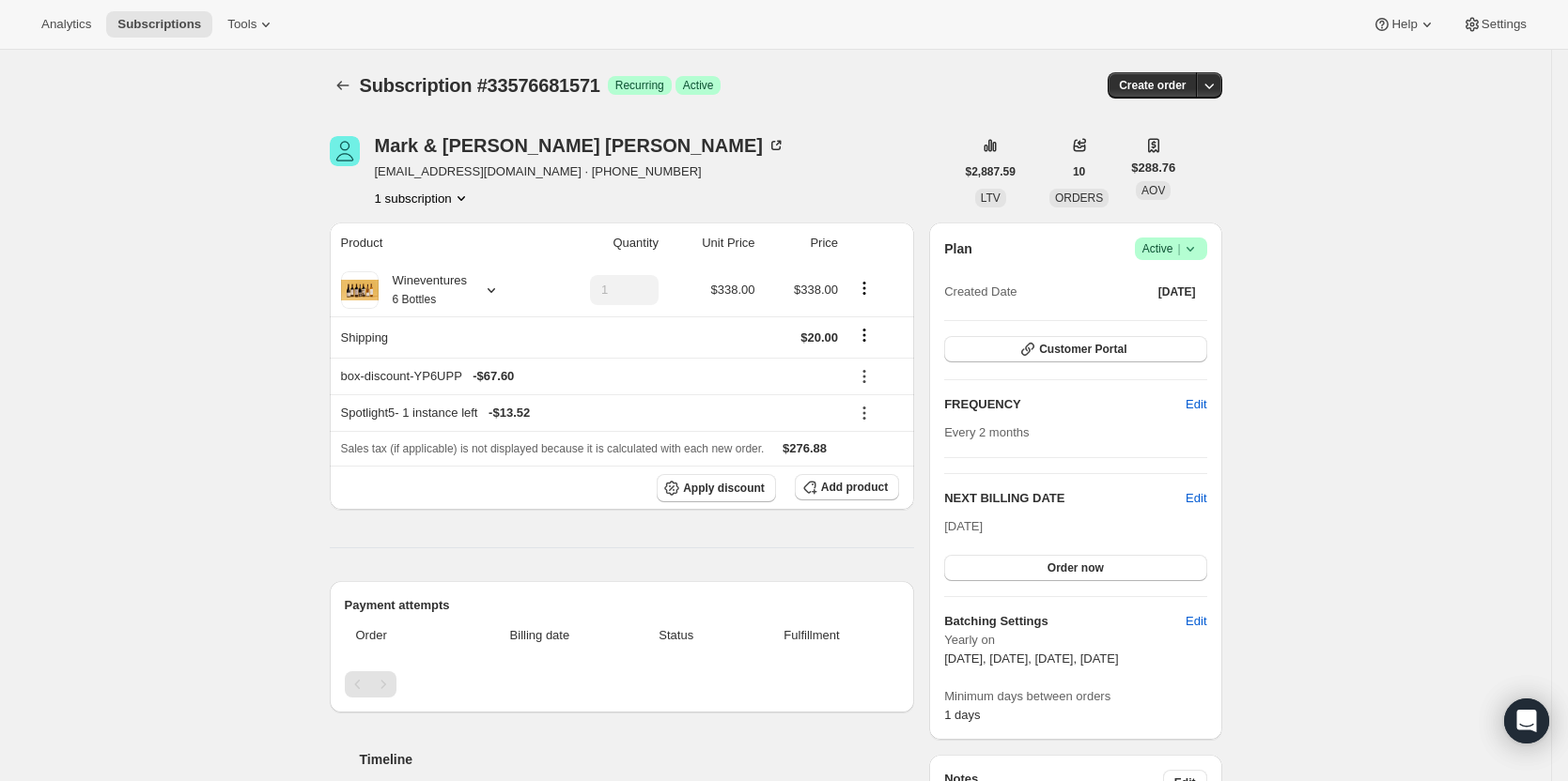
click at [1193, 260] on div "Plan Success Active | Created Date [DATE]" at bounding box center [1075, 271] width 262 height 68
click at [1206, 250] on span "Success Active |" at bounding box center [1171, 248] width 73 height 23
click at [1068, 344] on span "Customer Portal" at bounding box center [1082, 349] width 87 height 15
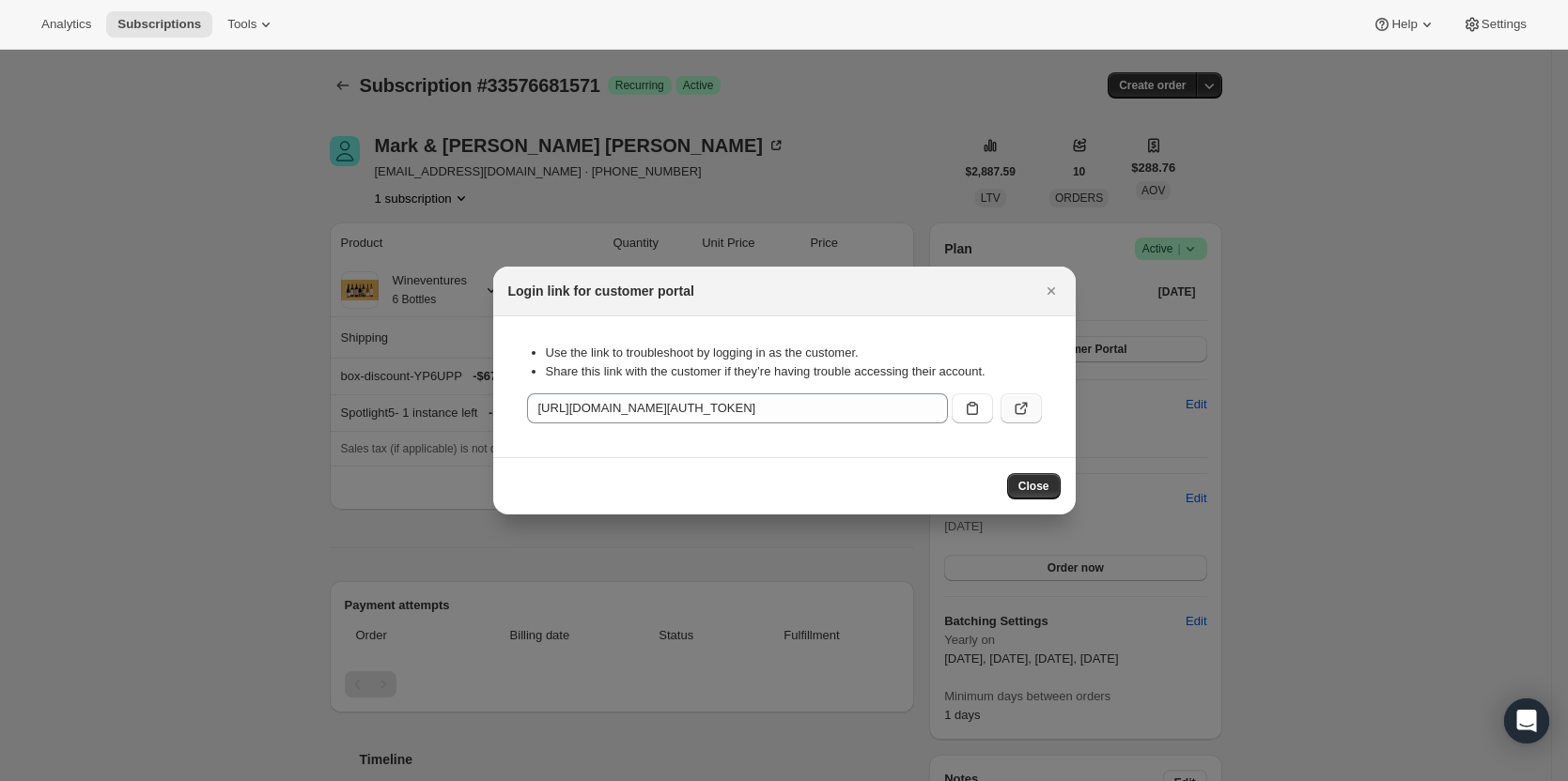
click at [1012, 402] on icon ":r19q:" at bounding box center [1020, 408] width 19 height 19
